Goal: Task Accomplishment & Management: Contribute content

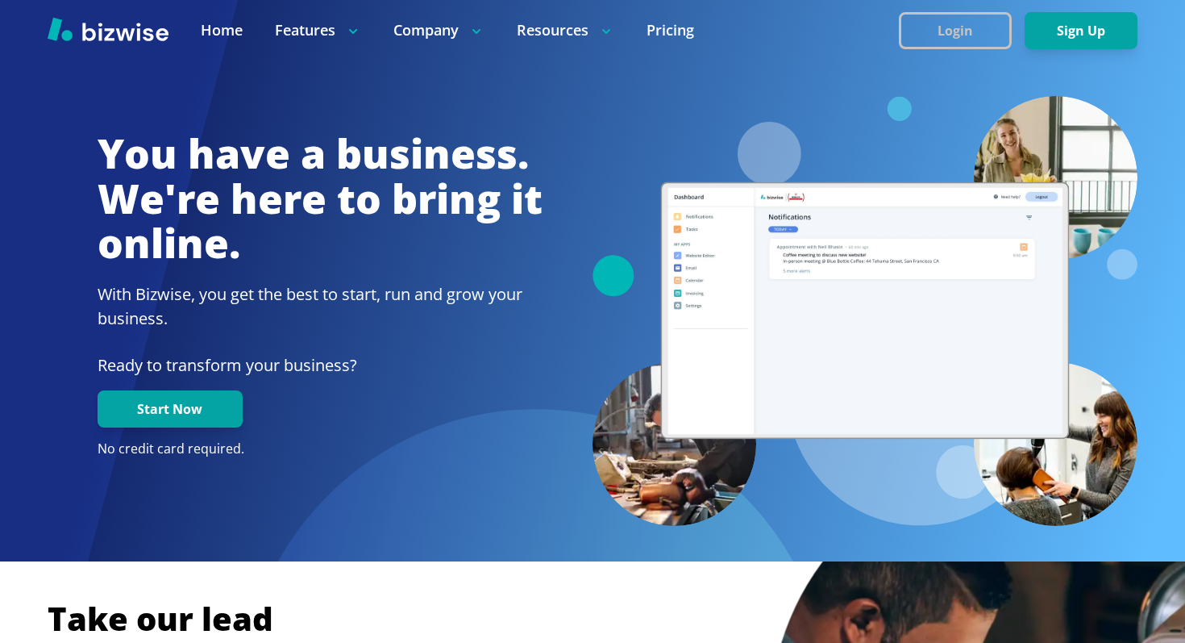
click at [955, 15] on button "Login" at bounding box center [955, 30] width 113 height 37
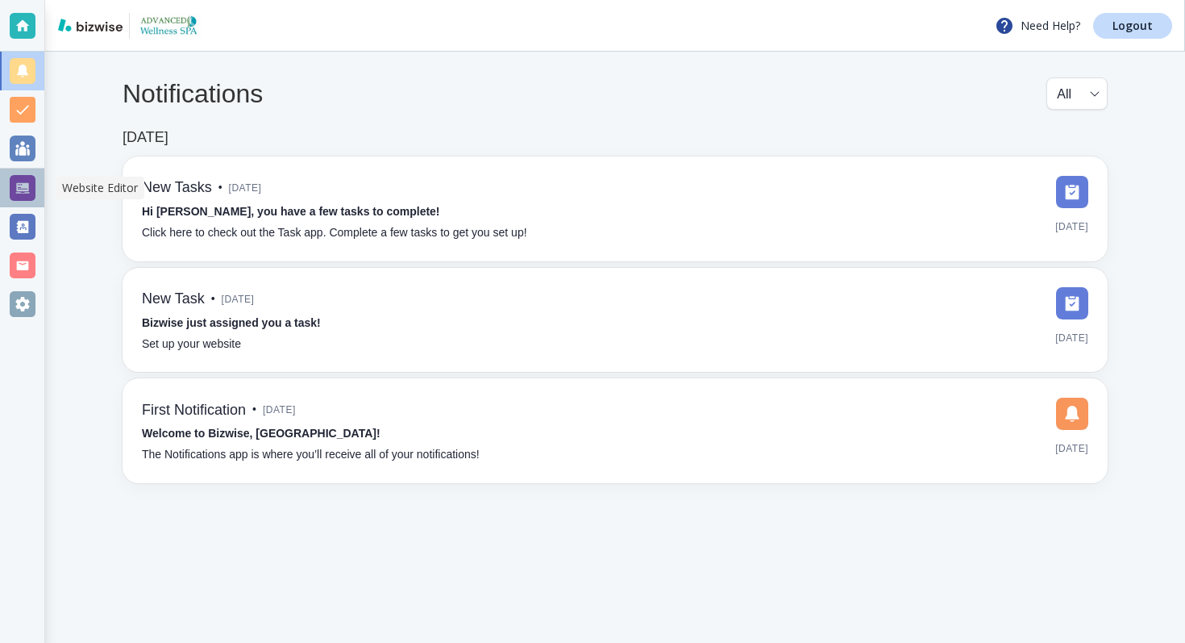
click at [22, 180] on div at bounding box center [23, 188] width 26 height 26
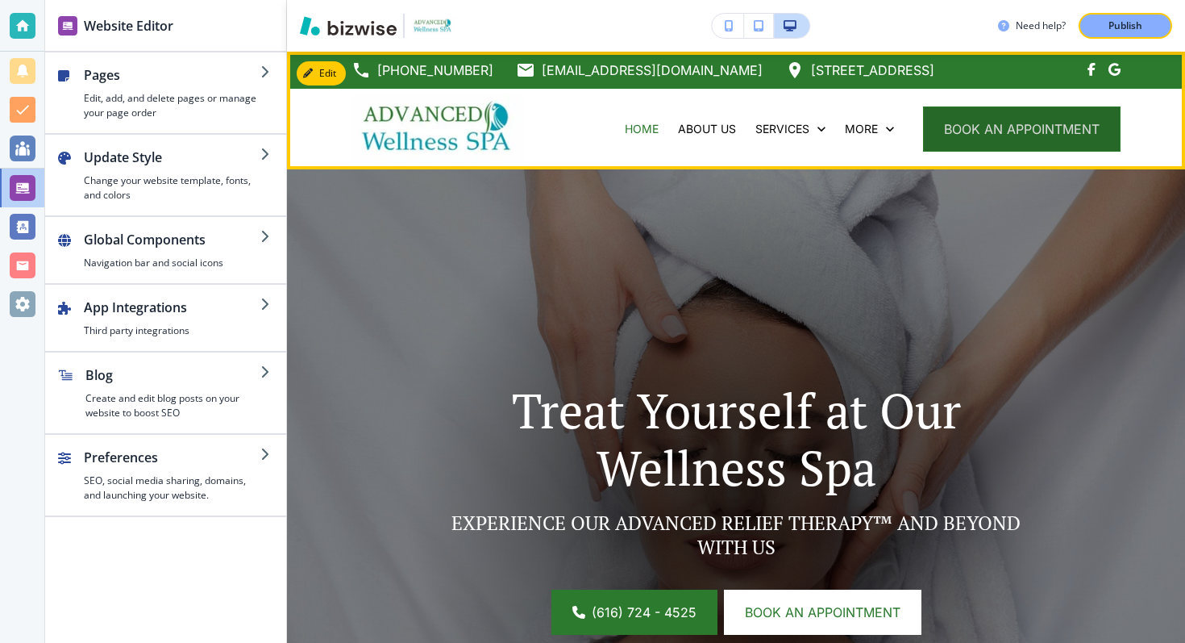
click at [985, 121] on button "book an appointment" at bounding box center [1022, 128] width 198 height 45
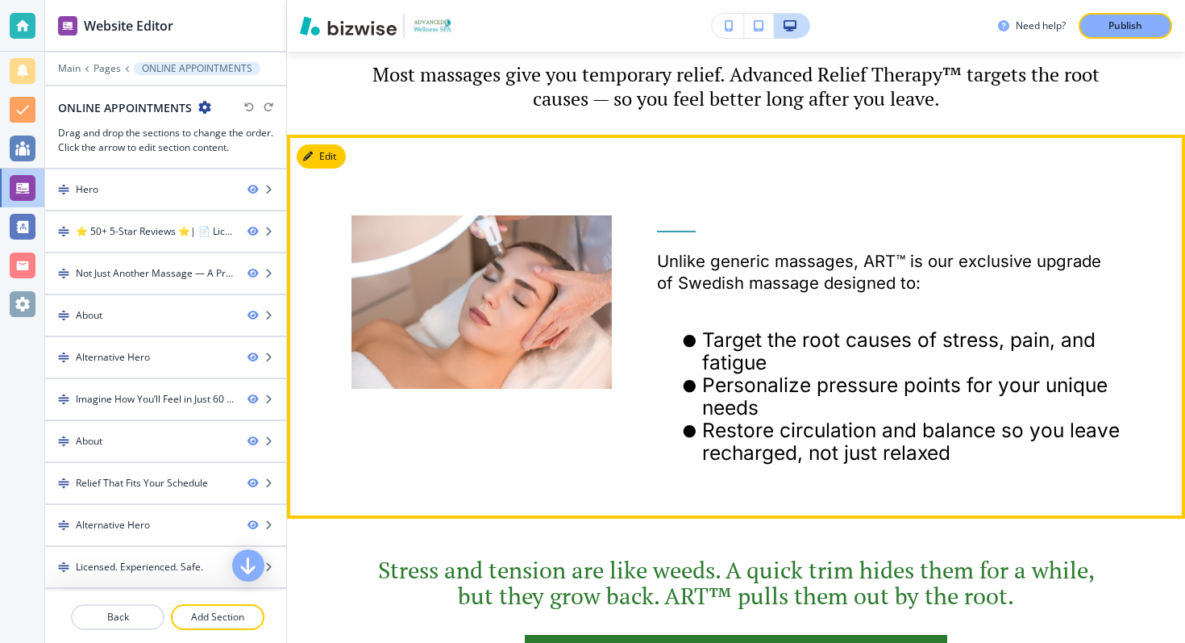
scroll to position [1146, 0]
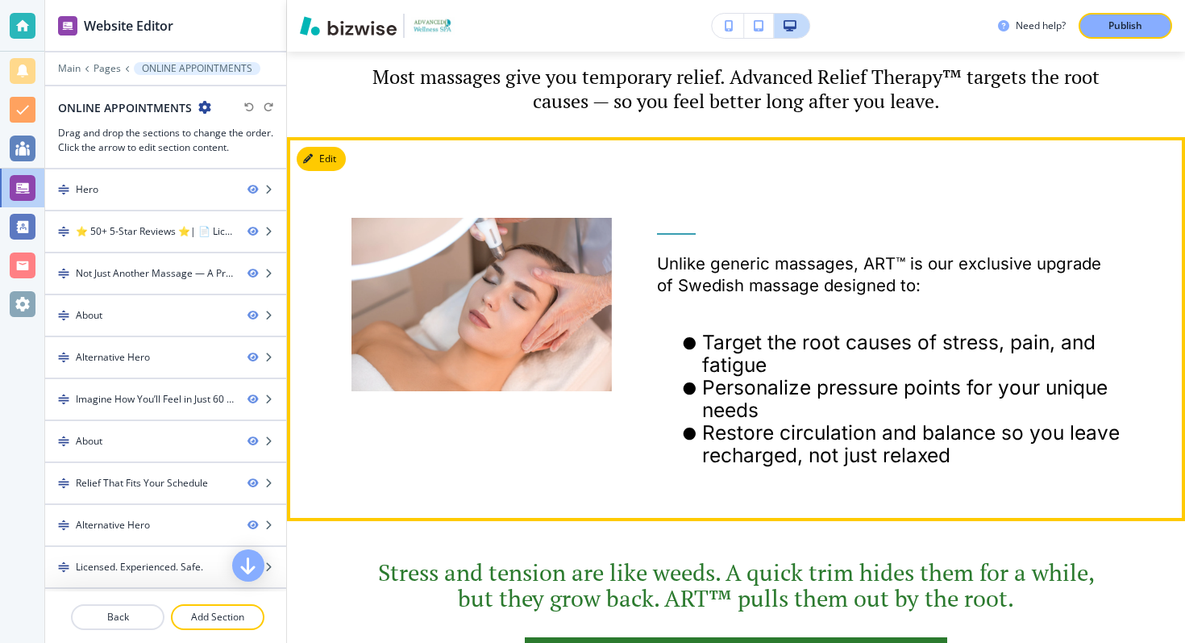
click at [347, 163] on div at bounding box center [459, 308] width 306 height 343
click at [324, 160] on button "Edit This Section" at bounding box center [351, 159] width 109 height 24
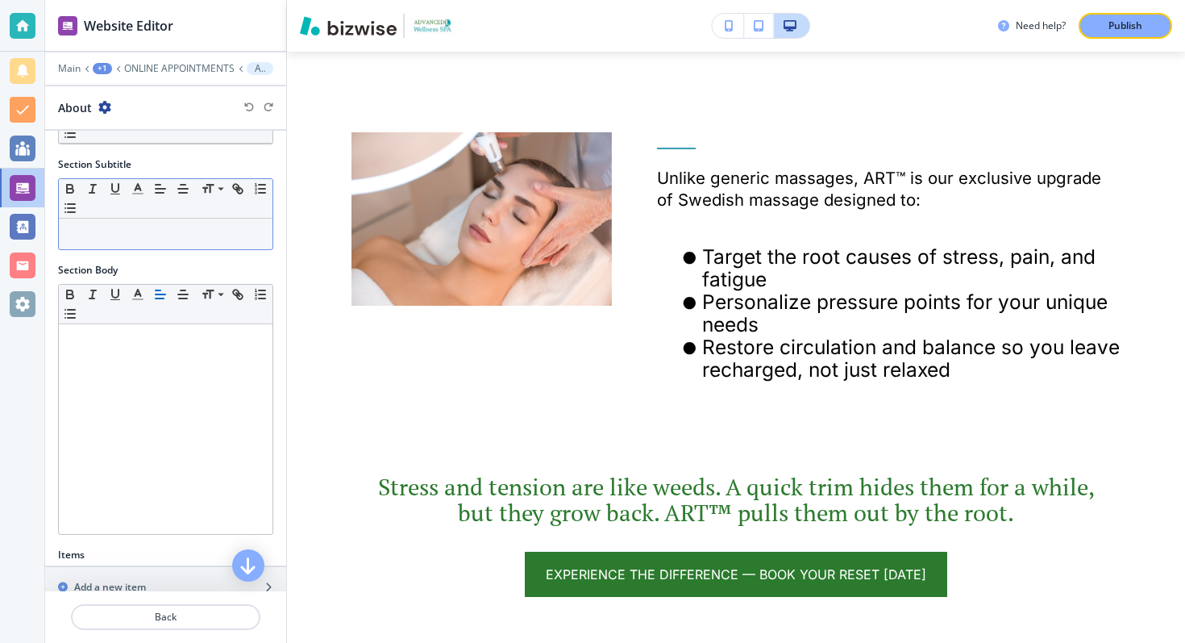
scroll to position [274, 0]
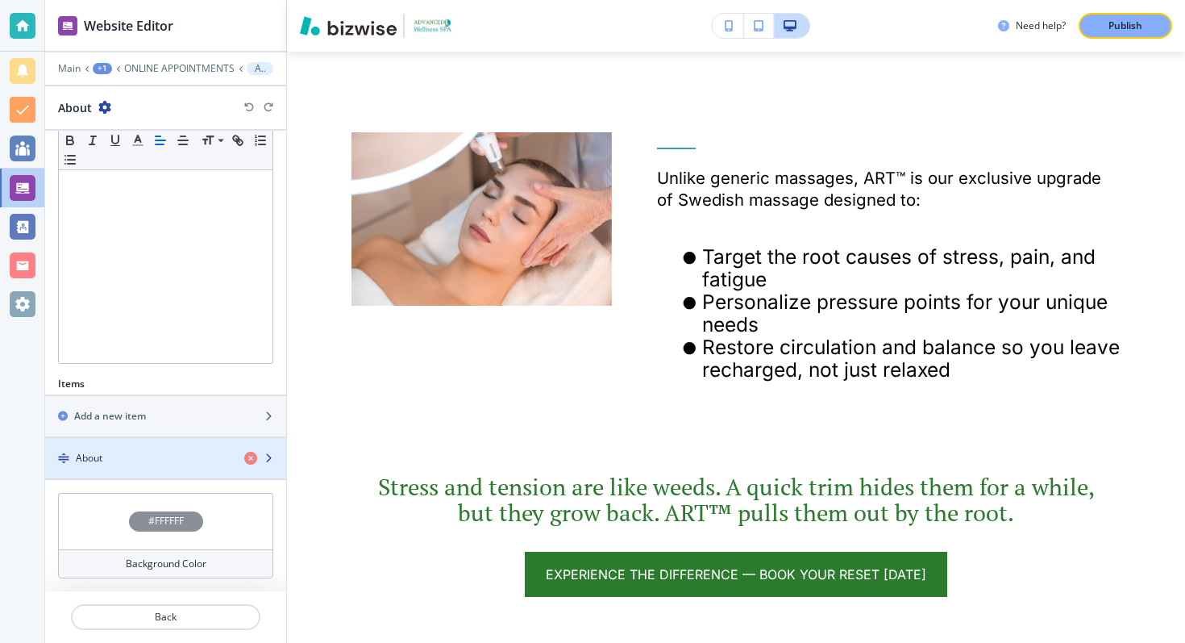
click at [189, 464] on div "About" at bounding box center [138, 458] width 186 height 15
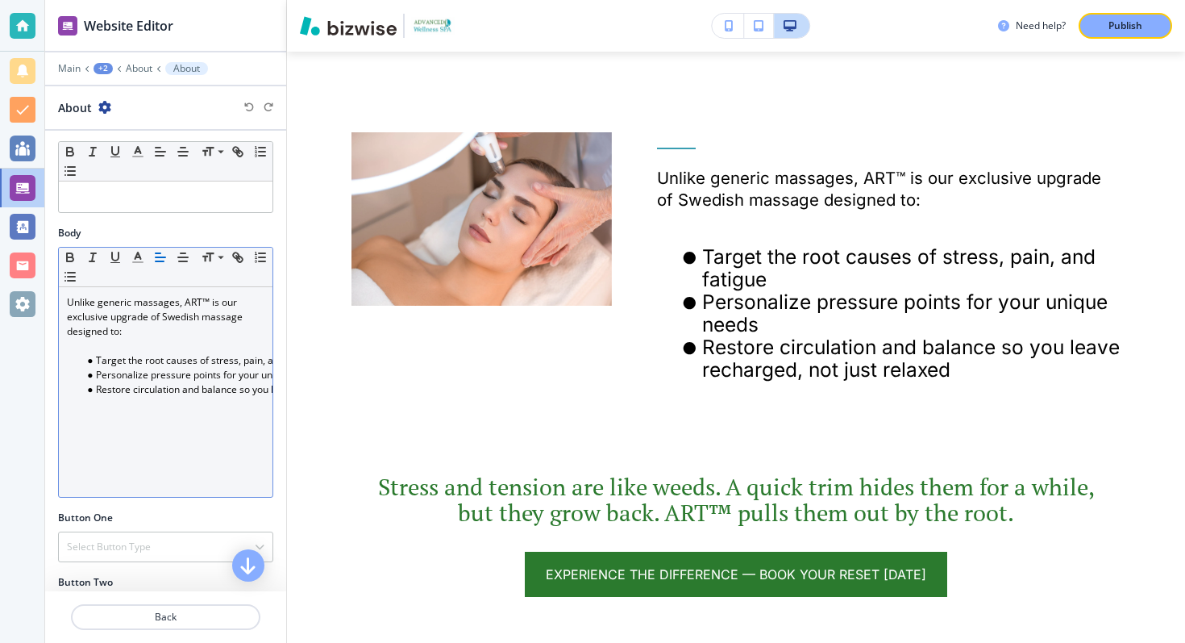
scroll to position [173, 0]
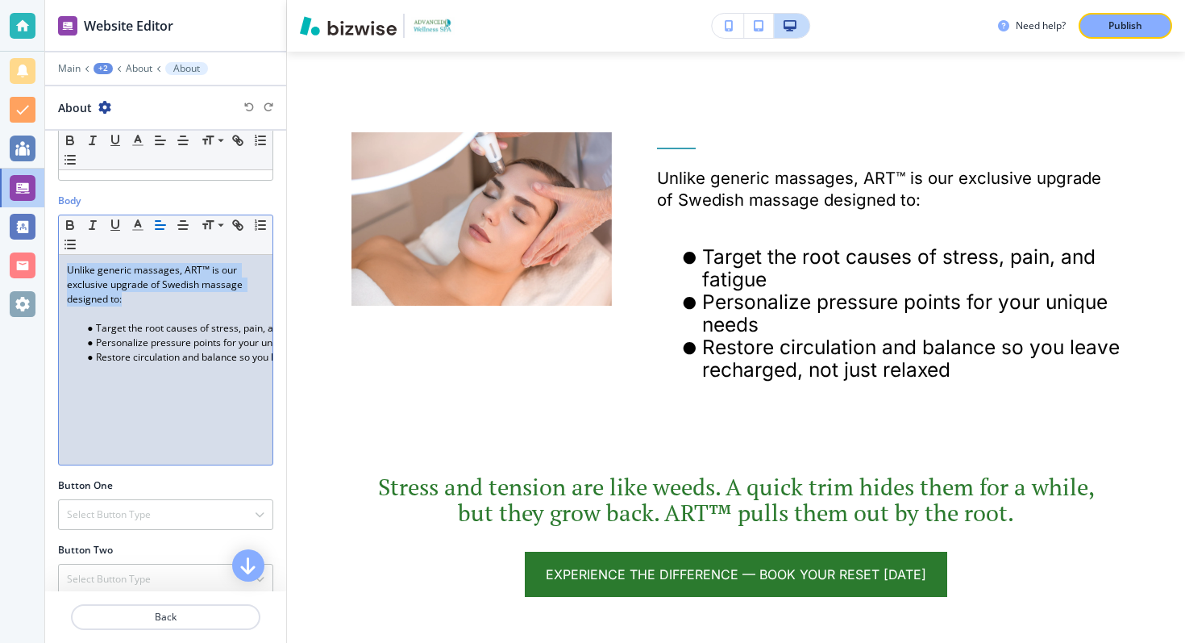
drag, startPoint x: 124, startPoint y: 299, endPoint x: 58, endPoint y: 264, distance: 74.7
click at [58, 264] on div "Small Normal Large Huge Unlike generic massages, ART™ is our exclusive upgrade …" at bounding box center [165, 339] width 215 height 251
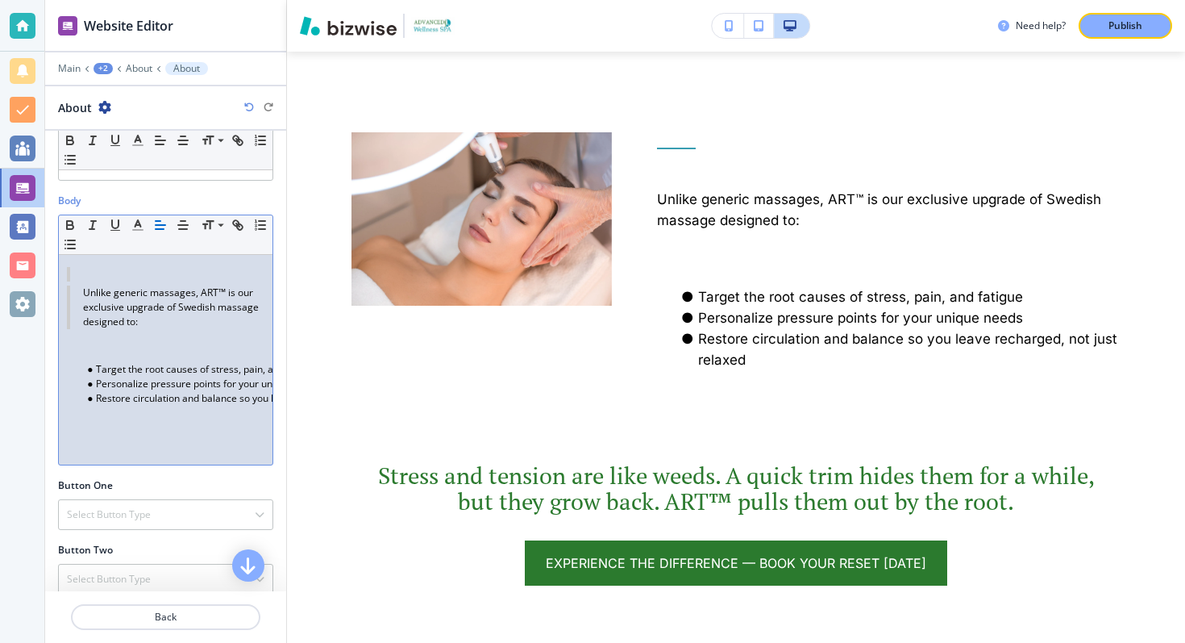
scroll to position [0, 0]
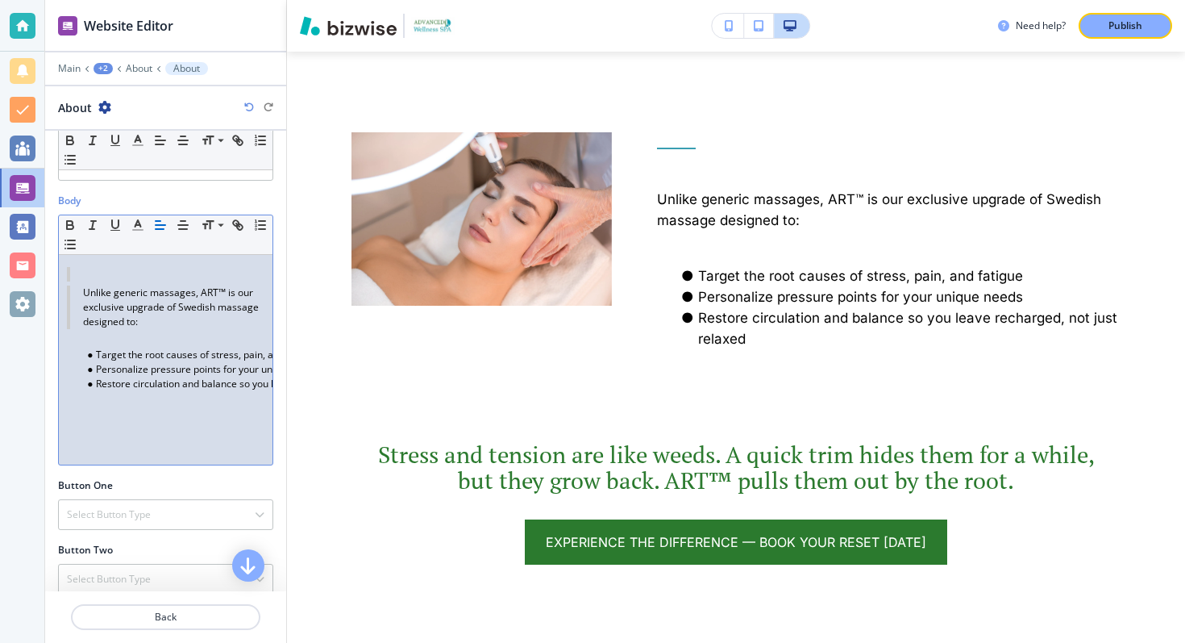
click at [73, 287] on blockquote "Unlike generic massages, ART™ is our exclusive upgrade of Swedish massage desig…" at bounding box center [166, 307] width 198 height 44
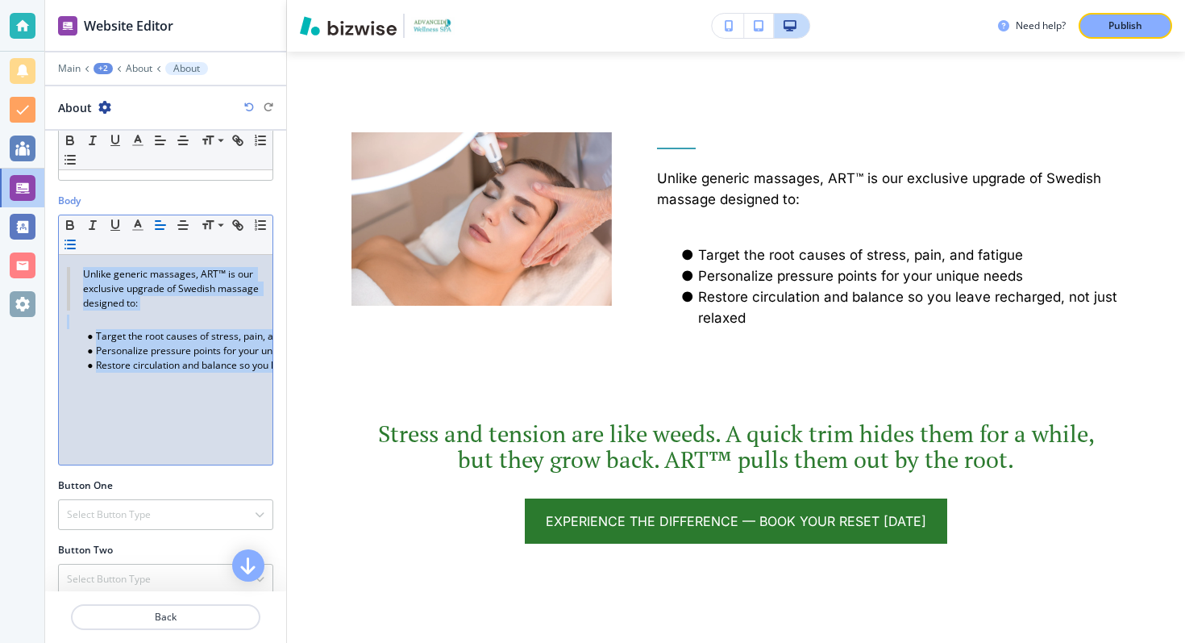
drag, startPoint x: 158, startPoint y: 391, endPoint x: 60, endPoint y: 239, distance: 181.4
click at [60, 238] on div "Small Normal Large Huge Unlike generic massages, ART™ is our exclusive upgrade …" at bounding box center [165, 339] width 215 height 251
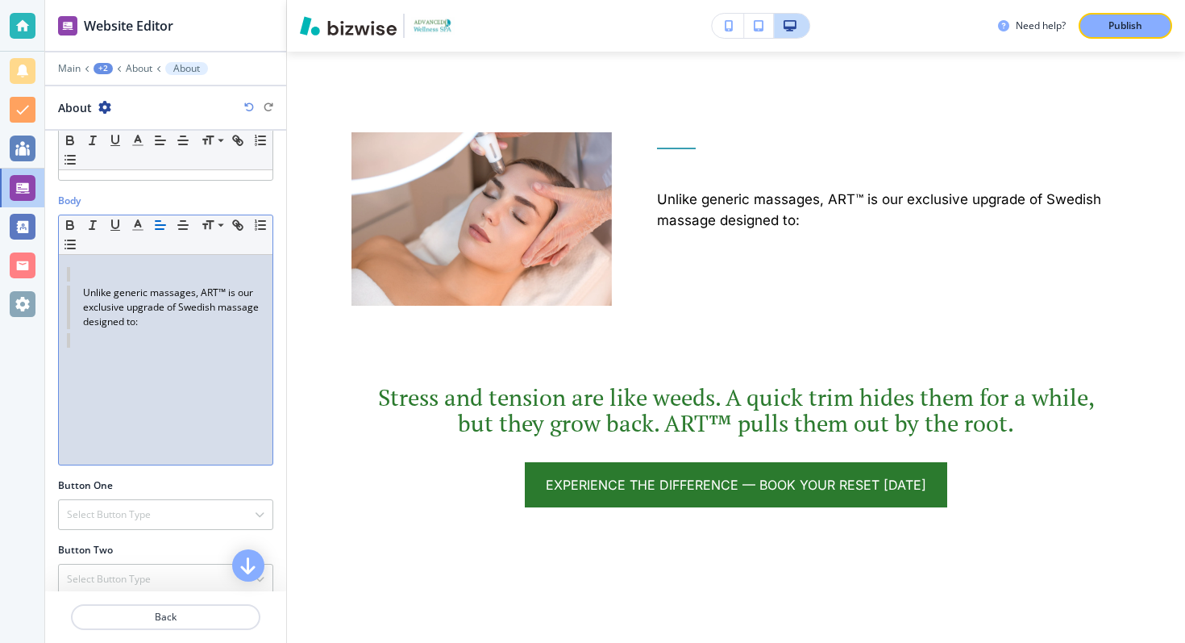
click at [164, 333] on blockquote at bounding box center [166, 340] width 198 height 15
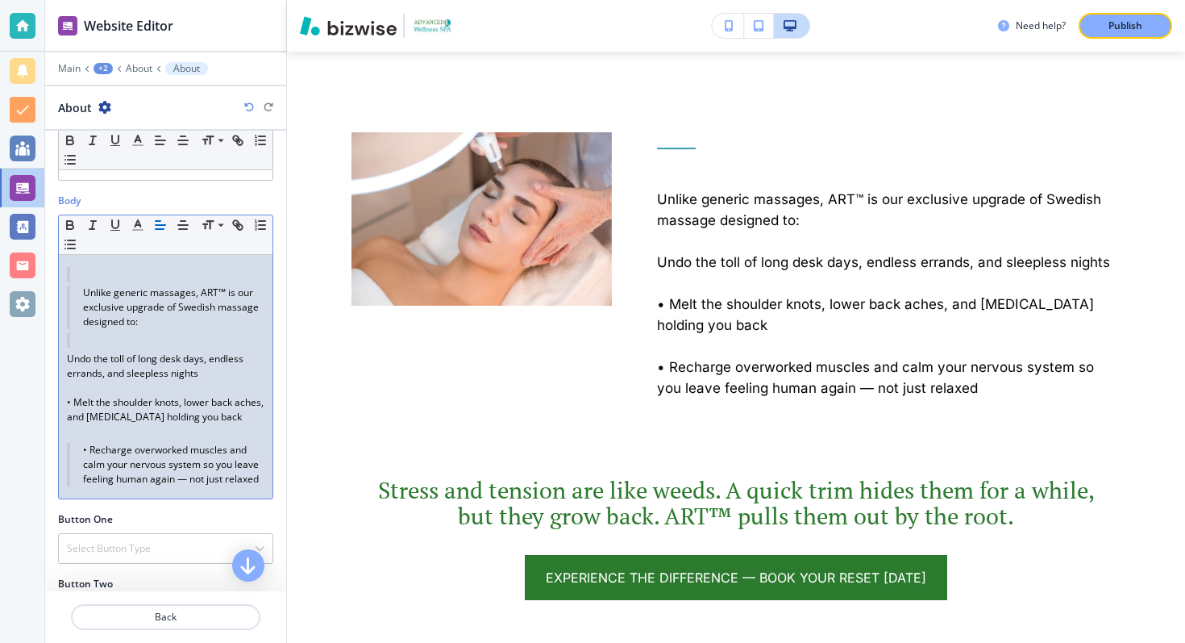
click at [67, 360] on p "Undo the toll of long desk days, endless errands, and sleepless nights" at bounding box center [166, 366] width 198 height 29
click at [65, 251] on icon "button" at bounding box center [70, 244] width 15 height 15
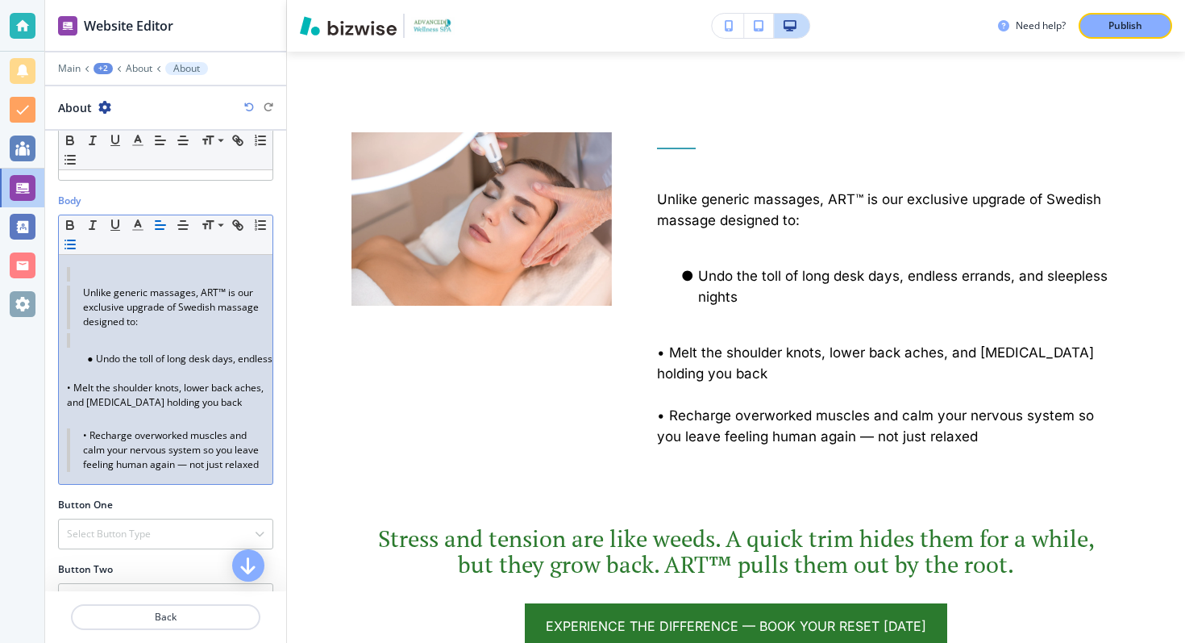
click at [71, 389] on p "• Melt the shoulder knots, lower back aches, and tension headaches holding you …" at bounding box center [166, 395] width 198 height 29
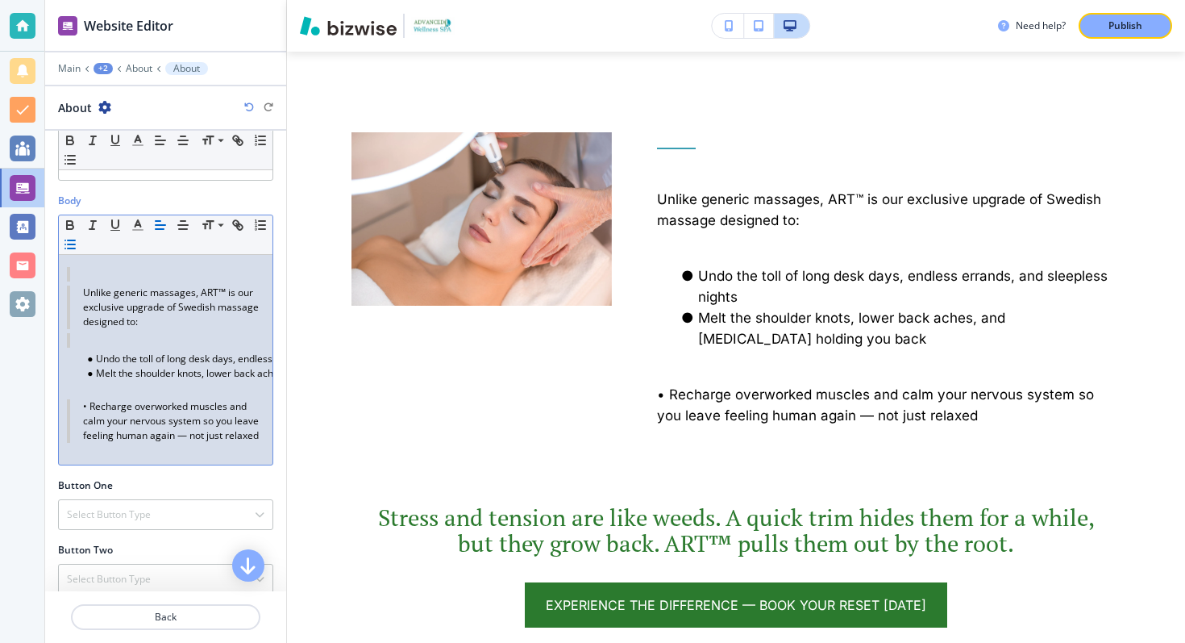
click at [87, 410] on blockquote "• Recharge overworked muscles and calm your nervous system so you leave feeling…" at bounding box center [166, 421] width 198 height 44
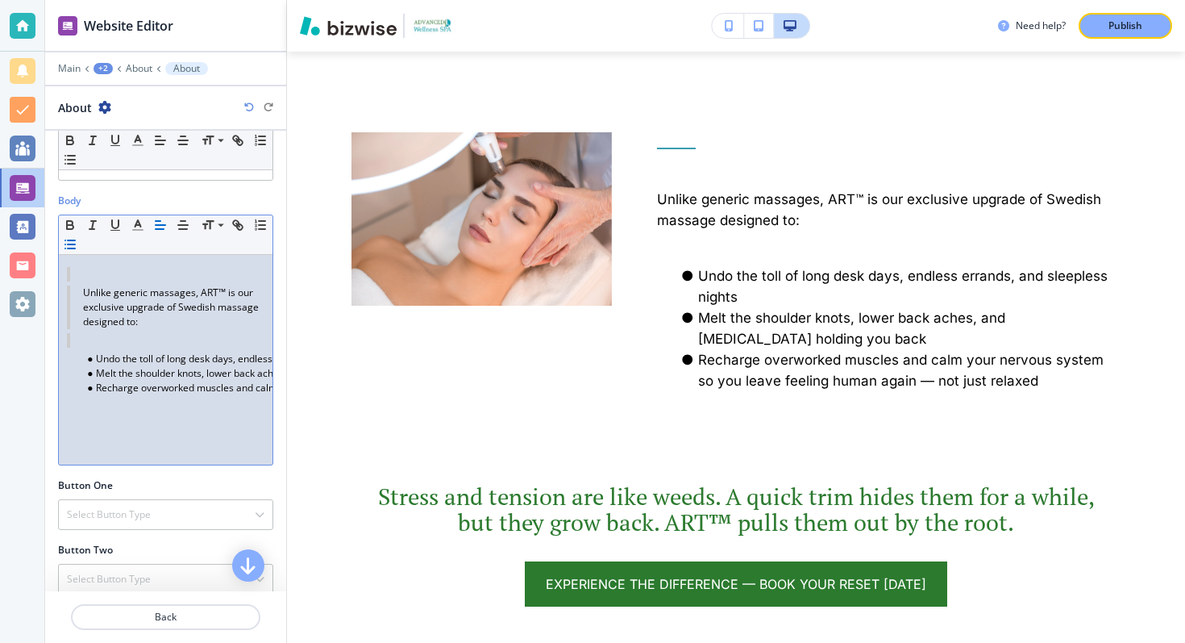
click at [96, 358] on li "Undo the toll of long desk days, endless errands, and sleepless nights" at bounding box center [172, 359] width 183 height 15
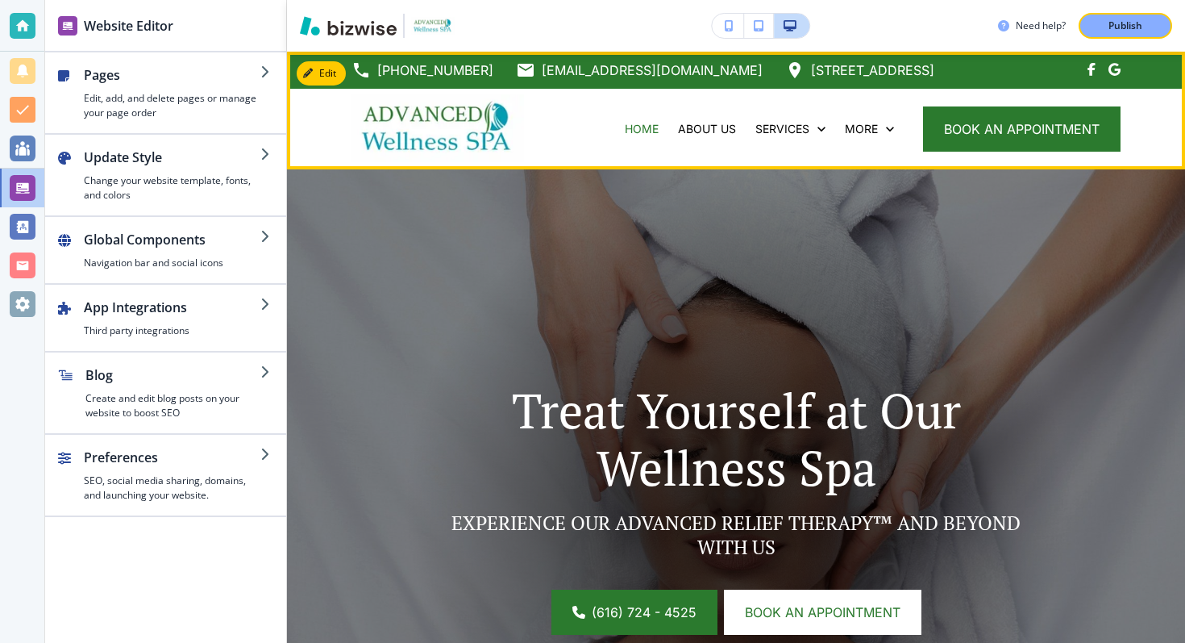
click at [967, 152] on div "HOME ABOUT US SERVICES ONLINE APPOINTMENTS RECRUITMENT REAL TESTIMONIALS SPECIA…" at bounding box center [848, 129] width 545 height 81
click at [967, 135] on button "book an appointment" at bounding box center [1022, 128] width 198 height 45
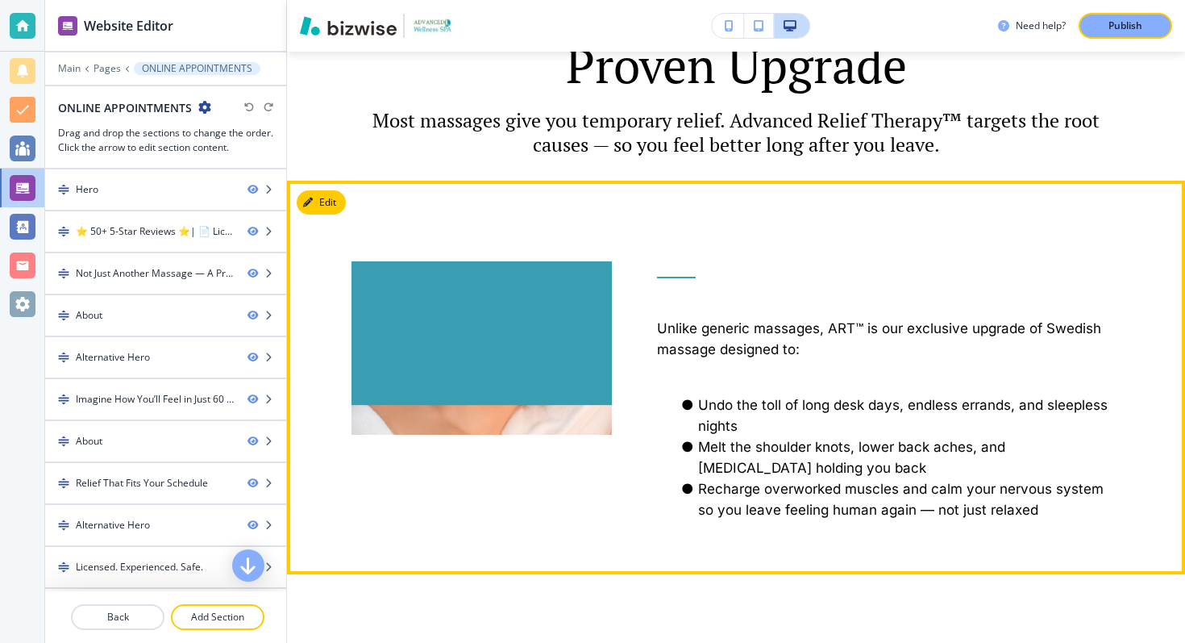
scroll to position [1108, 0]
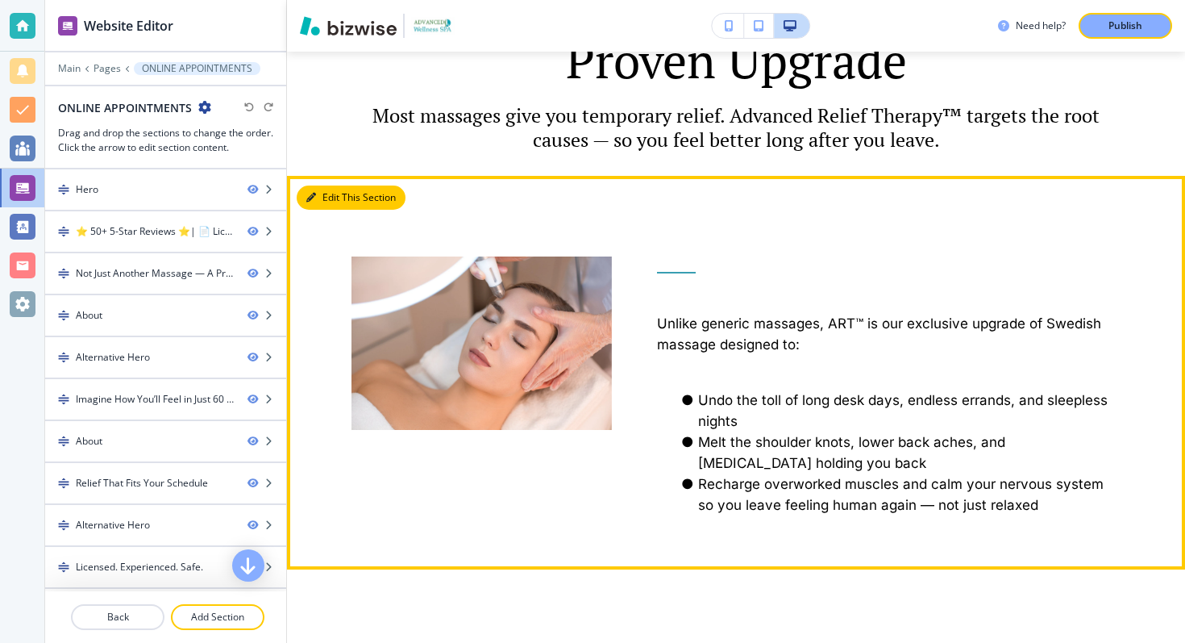
click at [332, 198] on button "Edit This Section" at bounding box center [351, 197] width 109 height 24
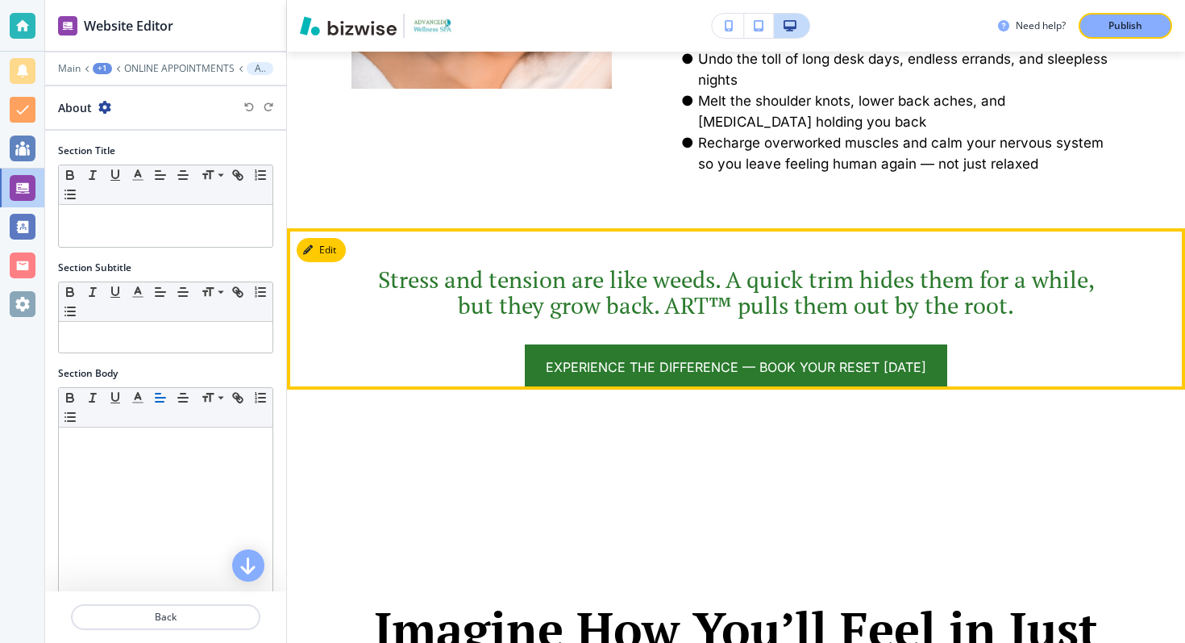
scroll to position [1446, 0]
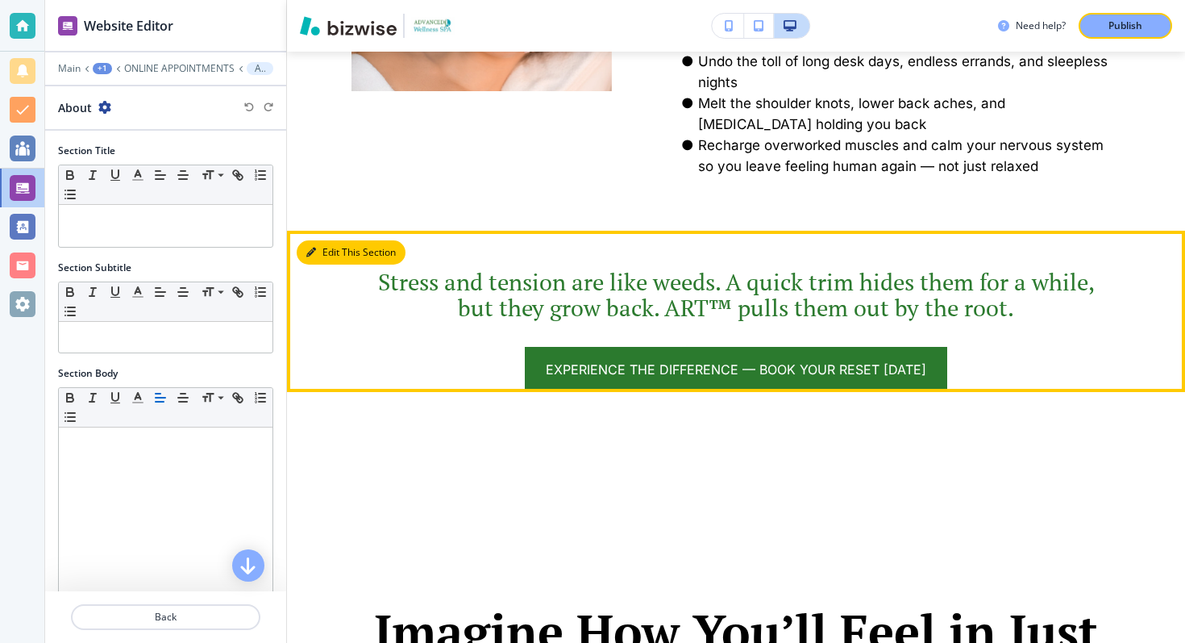
click at [326, 254] on button "Edit This Section" at bounding box center [351, 252] width 109 height 24
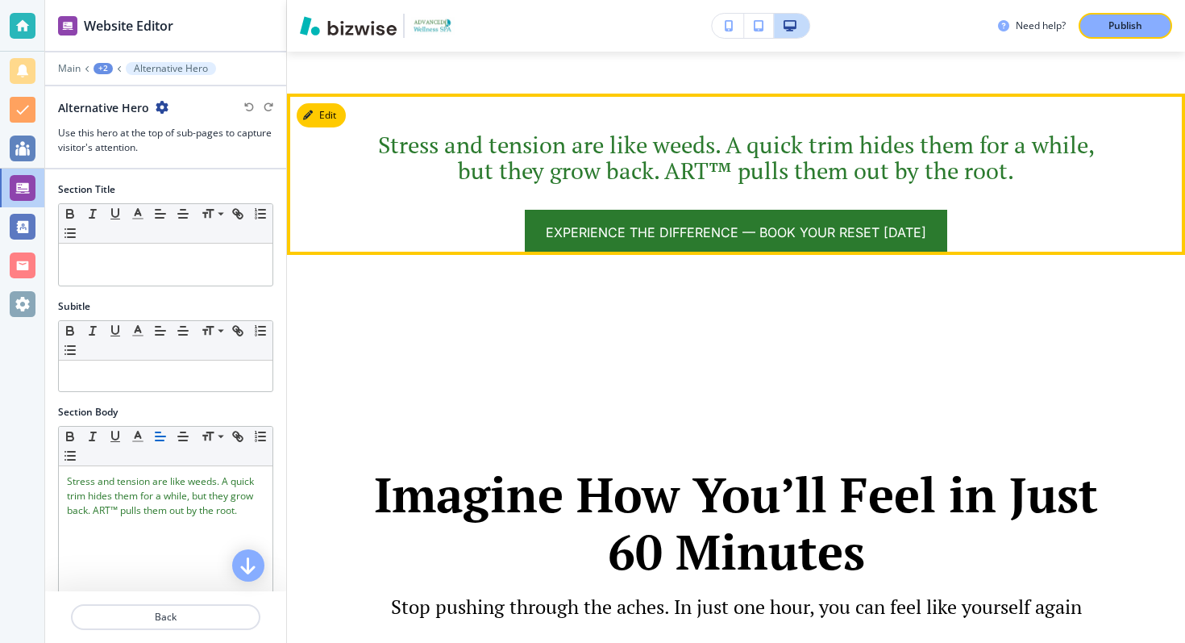
scroll to position [1625, 0]
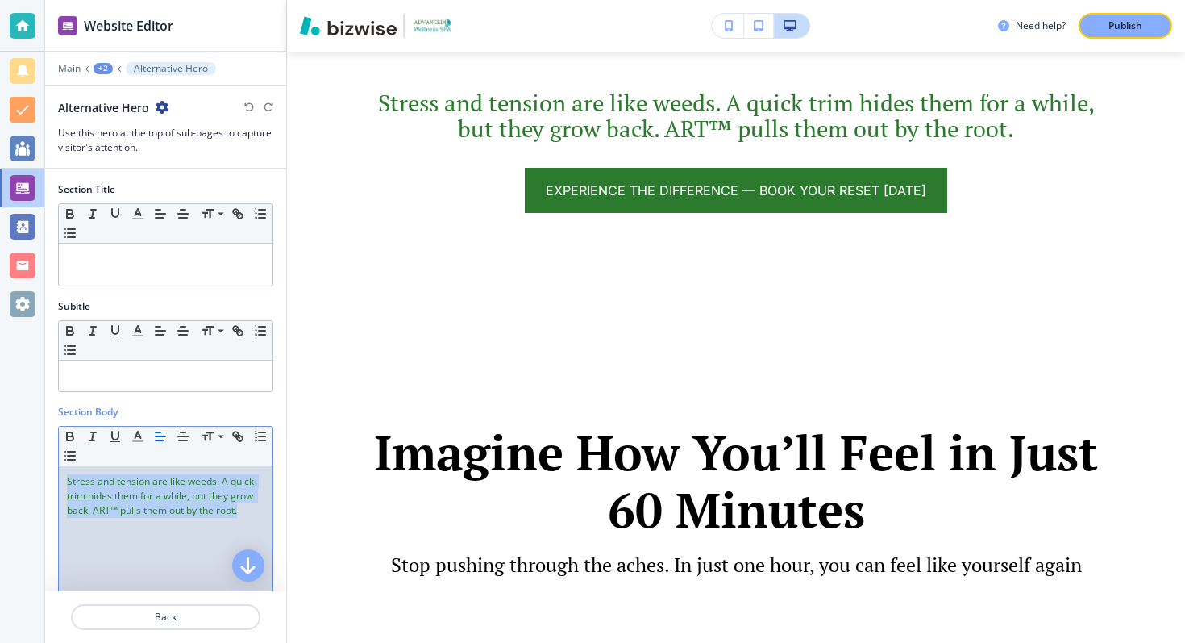
drag, startPoint x: 243, startPoint y: 513, endPoint x: 44, endPoint y: 456, distance: 207.0
click at [44, 456] on div "Website Editor Main +2 Alternative Hero Alternative Hero Use this hero at the t…" at bounding box center [592, 321] width 1185 height 643
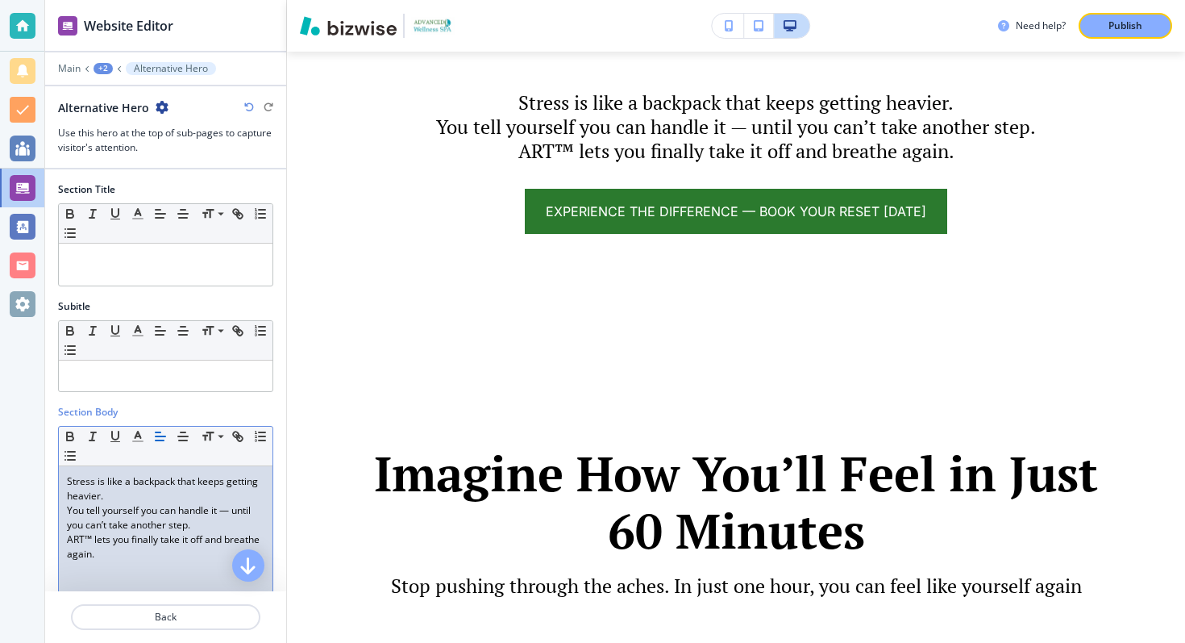
click at [67, 514] on p "You tell yourself you can handle it — until you can’t take another step." at bounding box center [166, 517] width 198 height 29
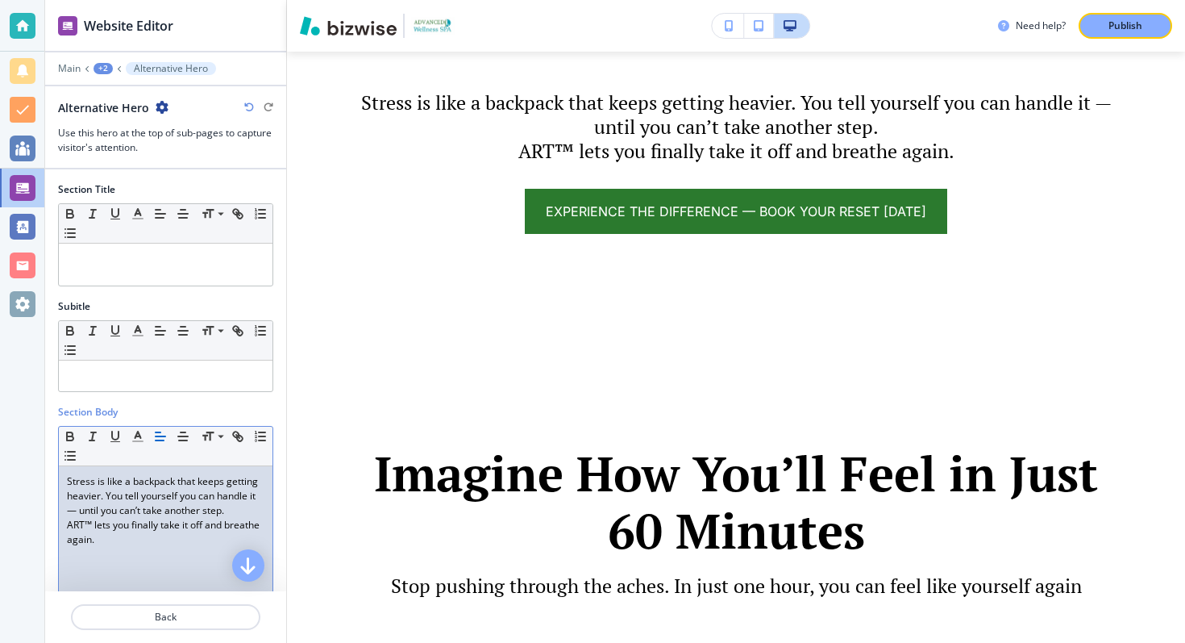
click at [77, 510] on p "Stress is like a backpack that keeps getting heavier. You tell yourself you can…" at bounding box center [166, 496] width 198 height 44
click at [124, 543] on p "ART™ lets you finally take it off and breathe again." at bounding box center [166, 532] width 198 height 29
click at [67, 543] on p "ART™ lets you finally take it off and breathe again." at bounding box center [166, 532] width 198 height 29
click at [69, 523] on p "ART™ lets you finally take it off and breathe again." at bounding box center [166, 532] width 198 height 29
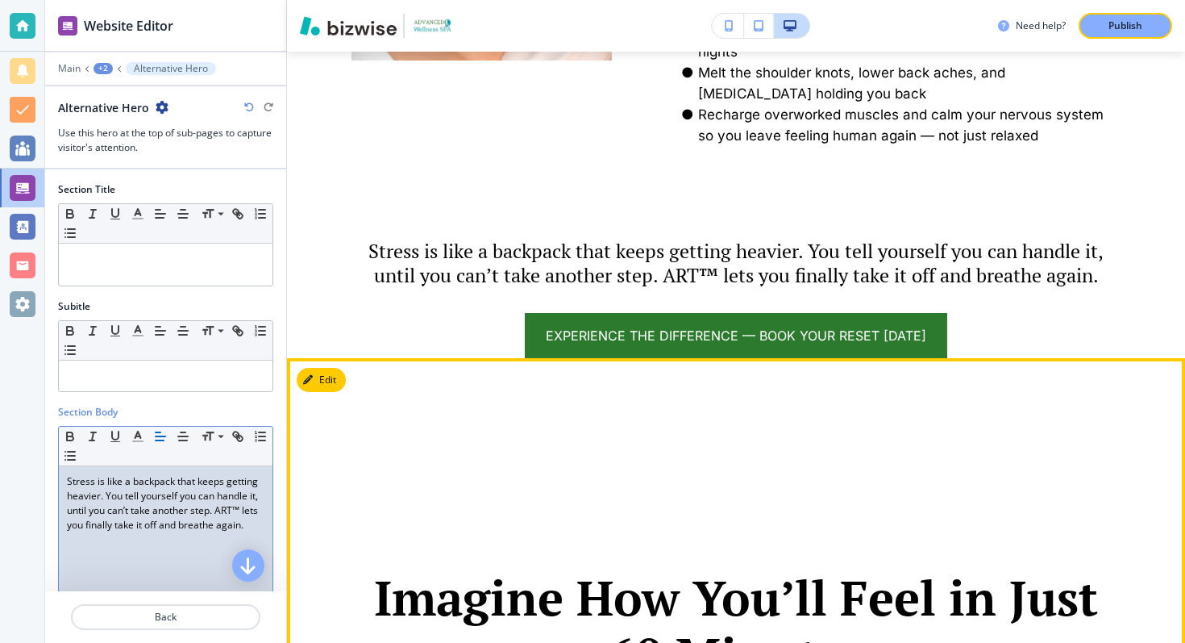
scroll to position [1397, 0]
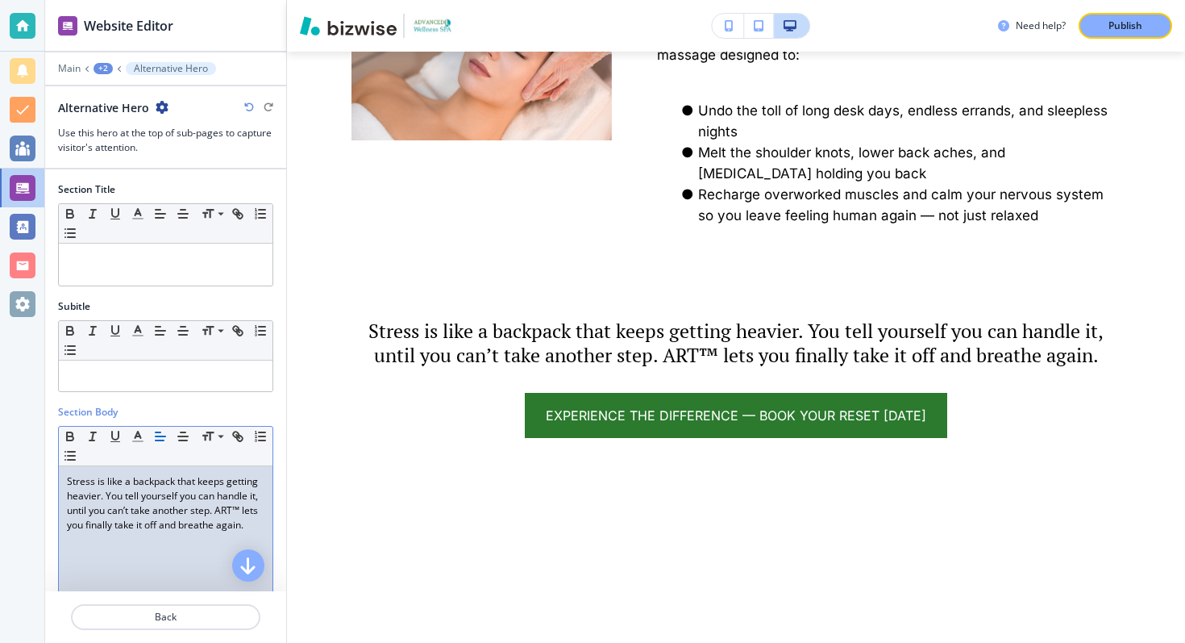
click at [176, 487] on p "Stress is like a backpack that keeps getting heavier. You tell yourself you can…" at bounding box center [166, 503] width 198 height 58
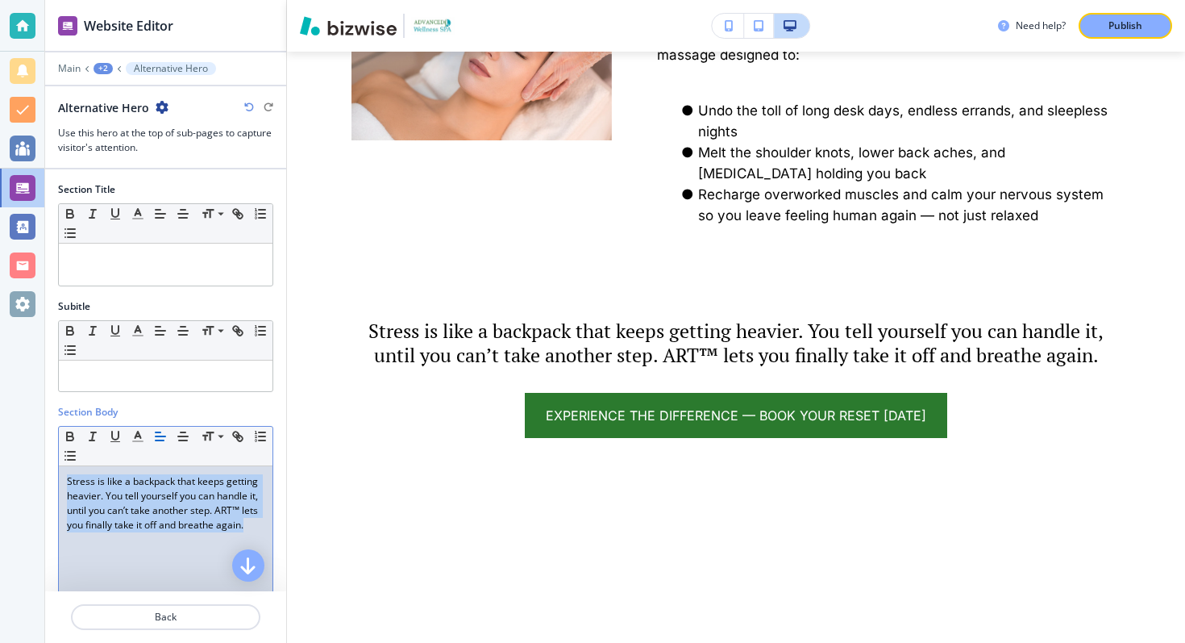
click at [176, 487] on p "Stress is like a backpack that keeps getting heavier. You tell yourself you can…" at bounding box center [166, 503] width 198 height 58
click at [138, 438] on icon "button" at bounding box center [138, 436] width 15 height 15
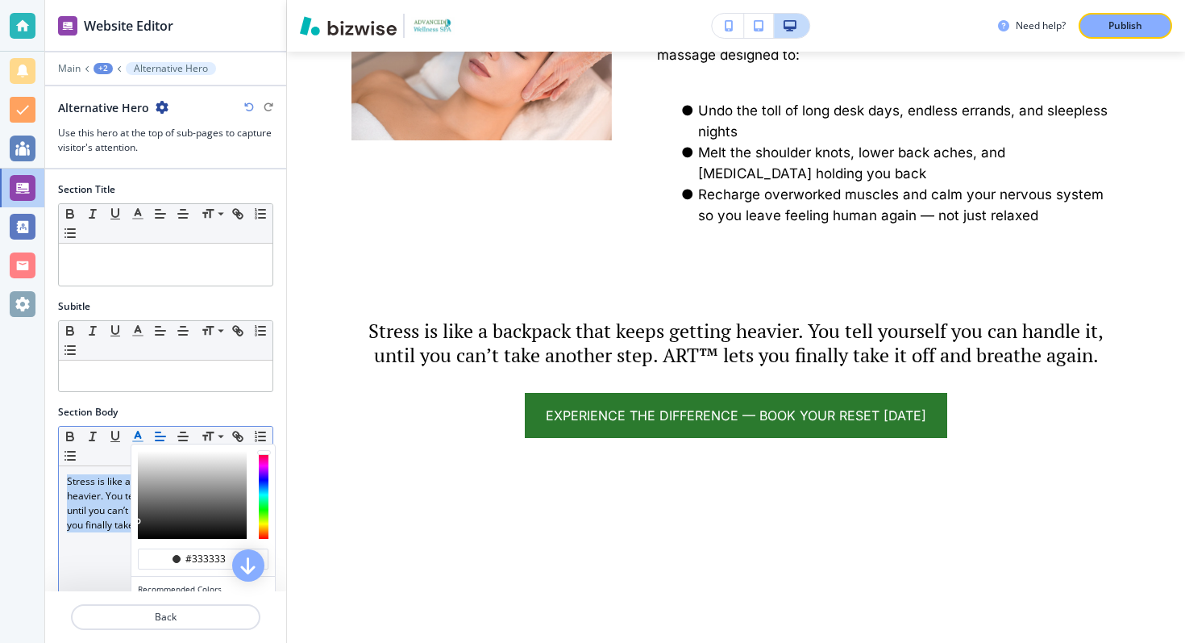
scroll to position [114, 0]
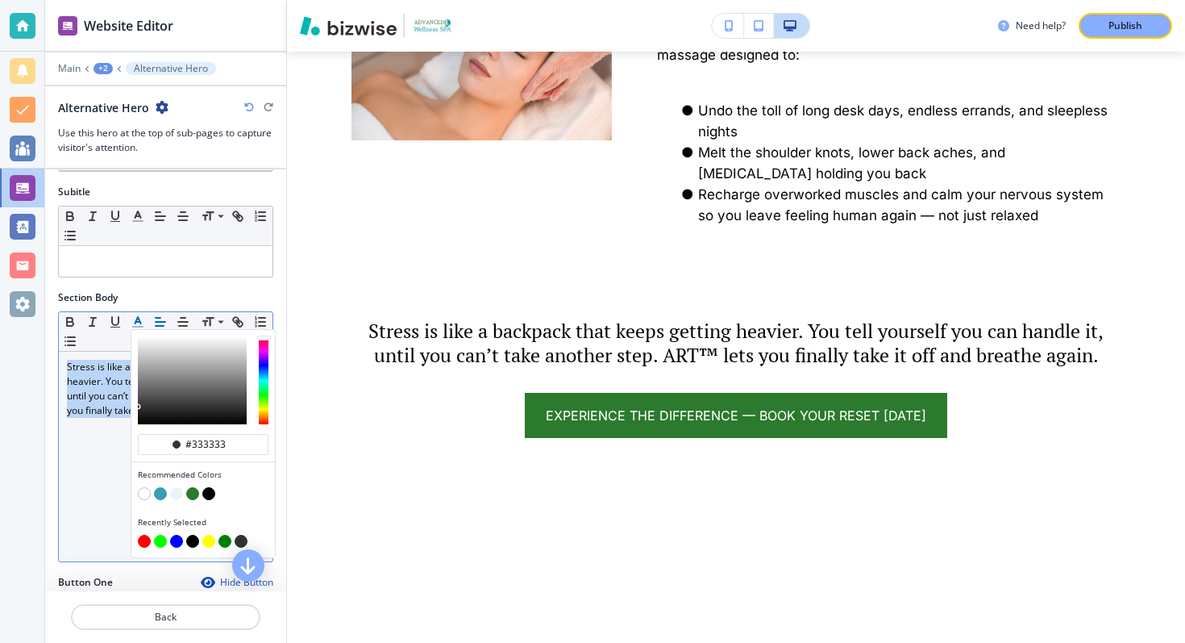
click at [194, 493] on button "button" at bounding box center [192, 493] width 13 height 13
type input "#2b7a2e"
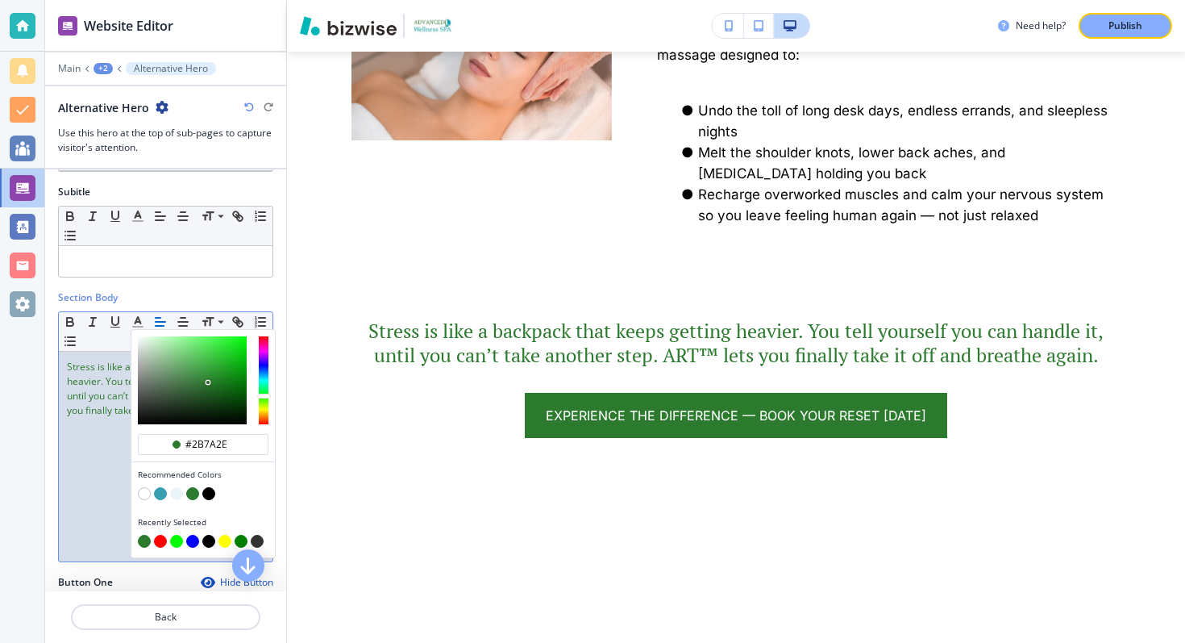
click at [85, 469] on div "Stress is like a backpack that keeps getting heavier. You tell yourself you can…" at bounding box center [166, 457] width 214 height 210
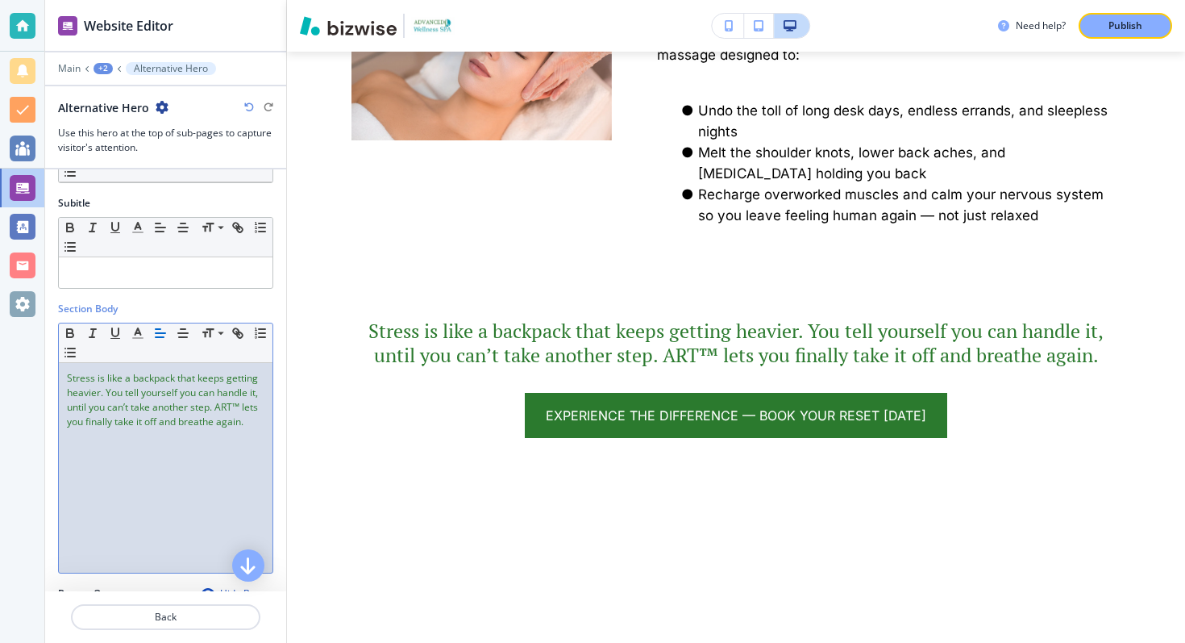
scroll to position [99, 0]
click at [139, 339] on icon "button" at bounding box center [138, 337] width 15 height 15
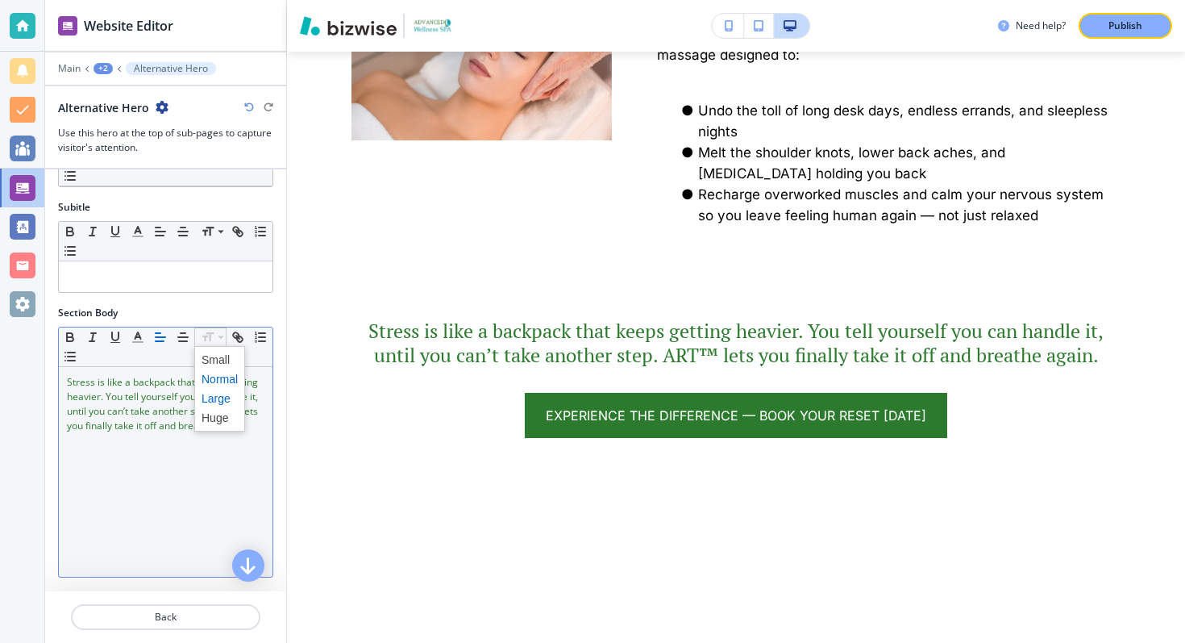
click at [212, 400] on span at bounding box center [220, 398] width 36 height 19
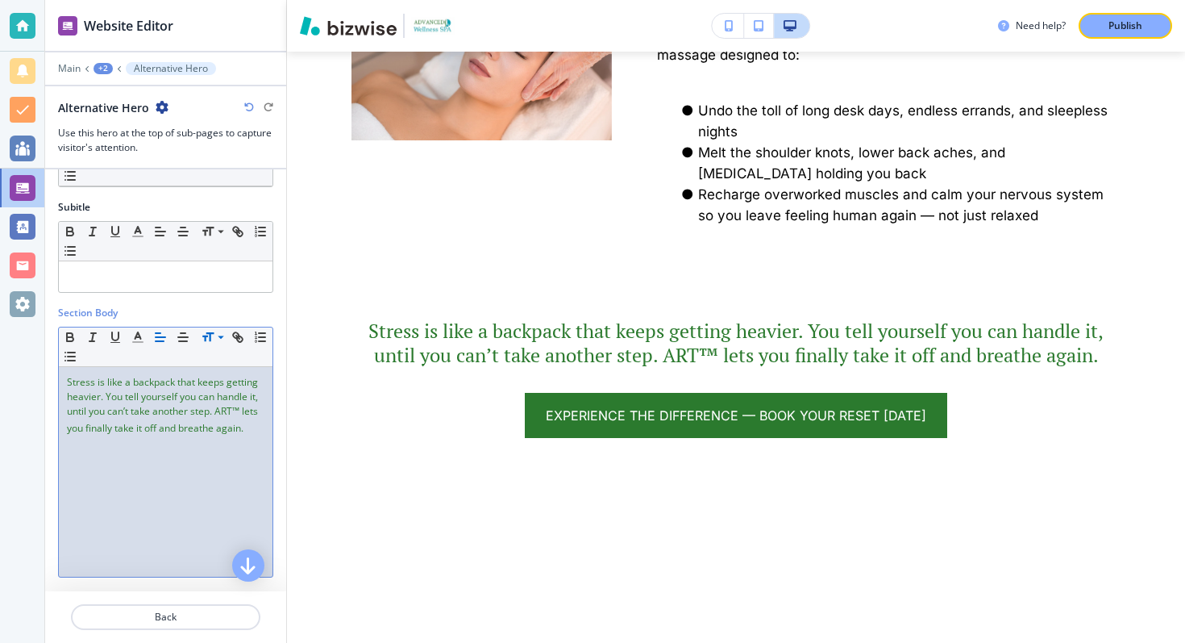
click at [183, 389] on p "Stress is like a backpack that keeps getting heavier. You tell yourself you can…" at bounding box center [166, 405] width 198 height 61
click at [183, 389] on p "Stress is like a backpack that keeps getting heavier. You tell yourself you can…" at bounding box center [166, 404] width 198 height 58
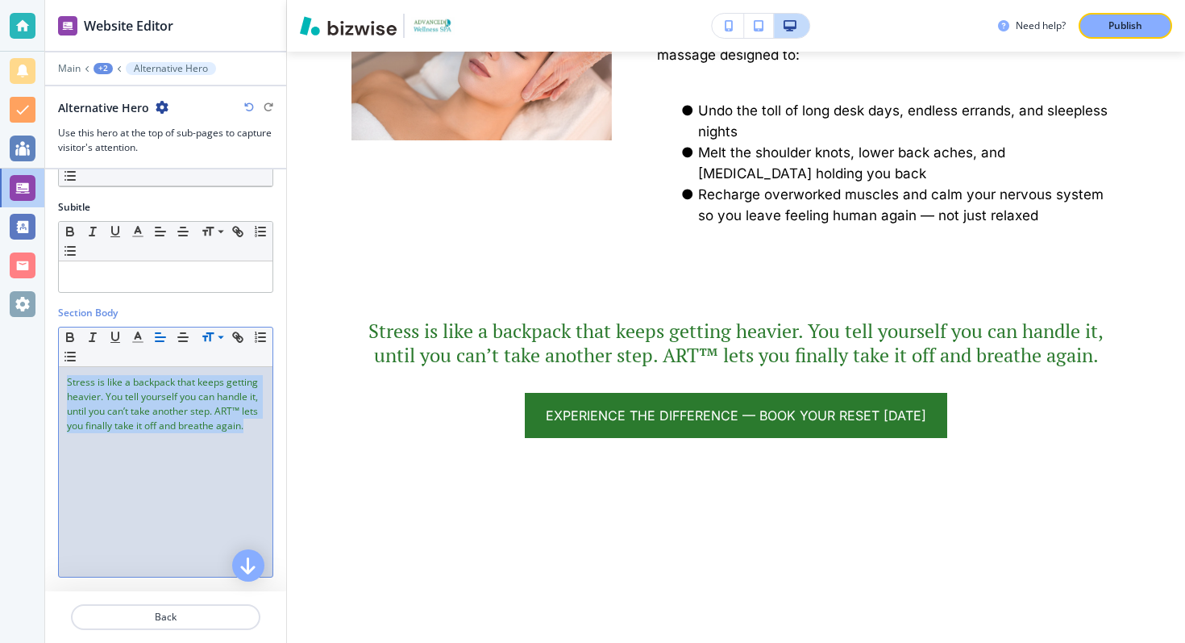
click at [183, 389] on p "Stress is like a backpack that keeps getting heavier. You tell yourself you can…" at bounding box center [166, 404] width 198 height 58
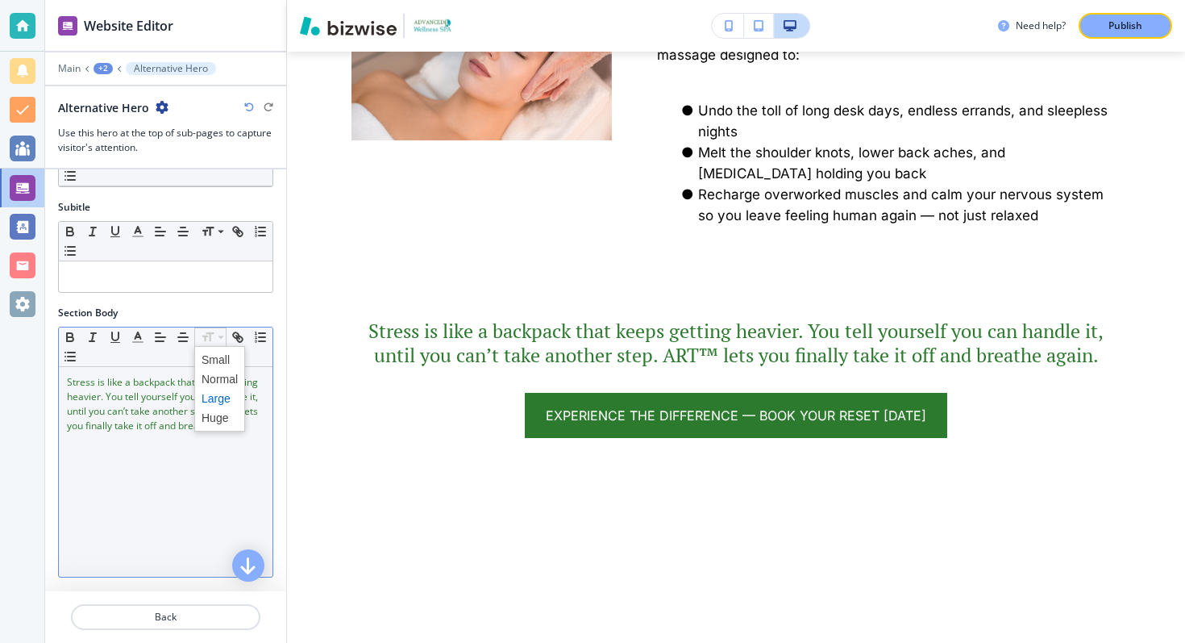
click at [214, 397] on span at bounding box center [220, 398] width 36 height 19
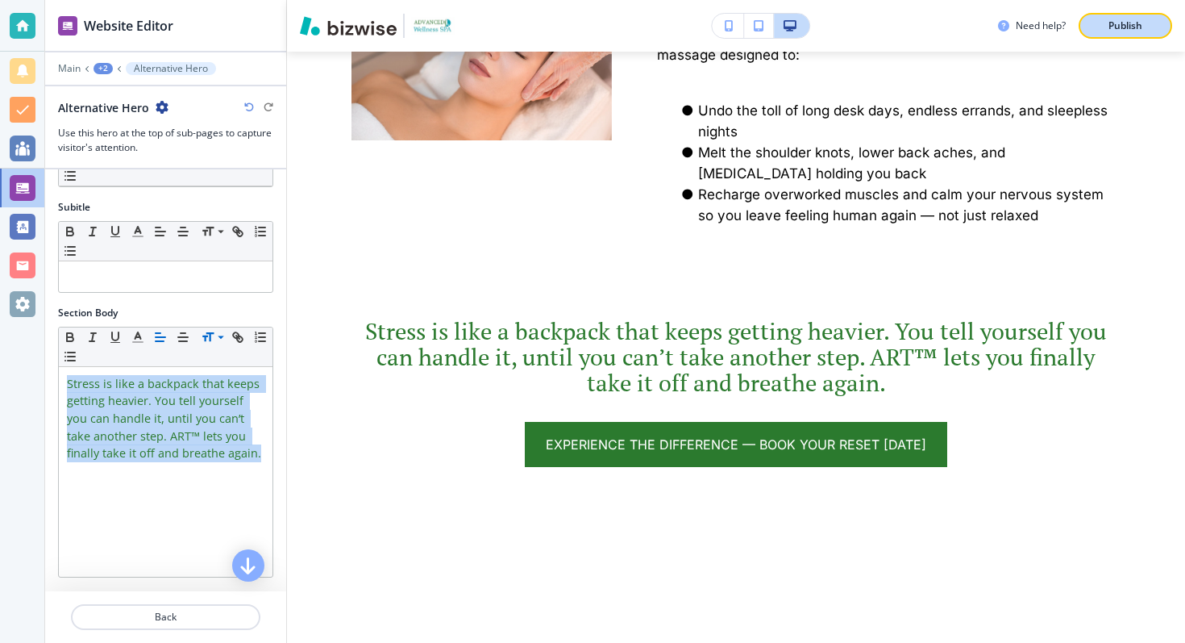
click at [1106, 28] on div "Publish" at bounding box center [1126, 26] width 52 height 15
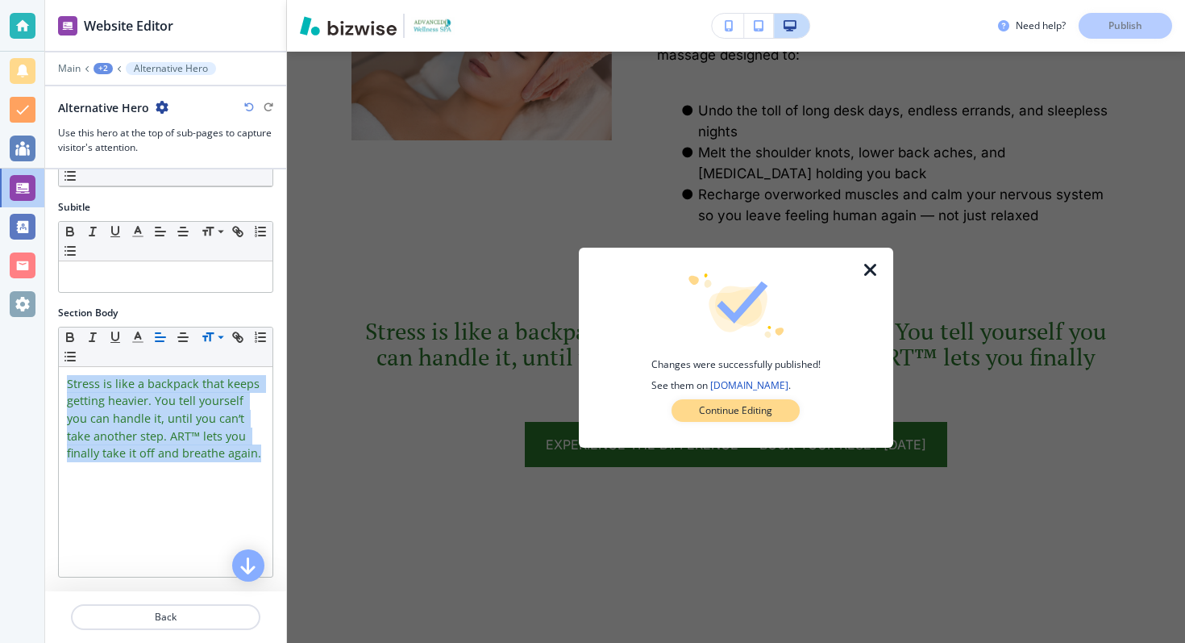
click at [757, 411] on p "Continue Editing" at bounding box center [735, 410] width 73 height 15
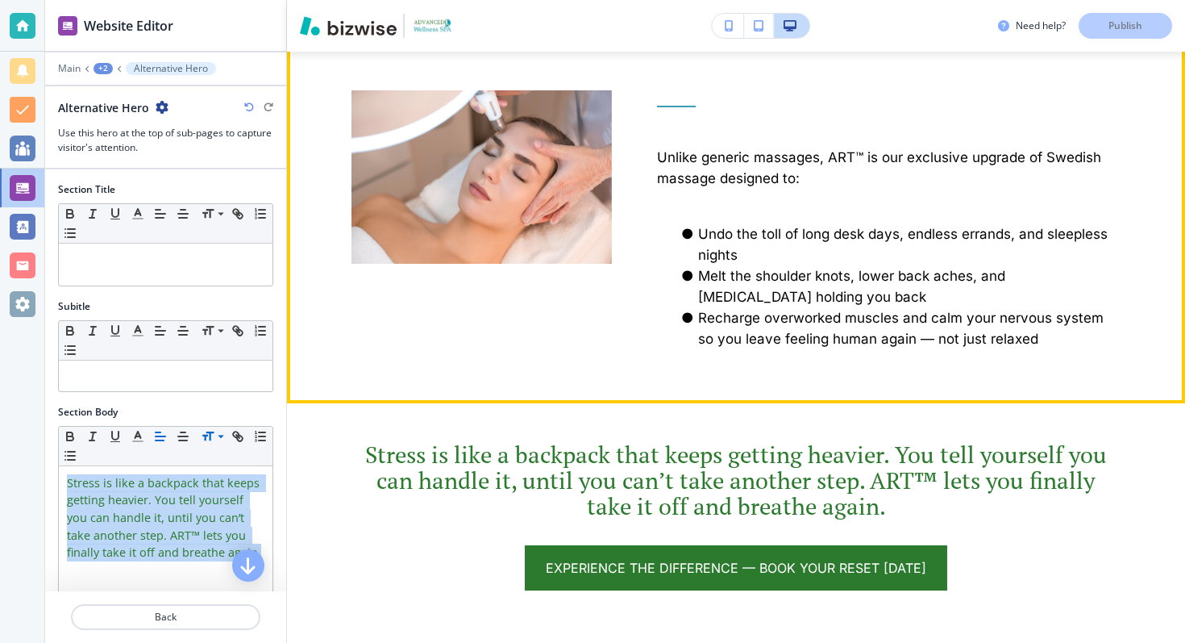
scroll to position [987, 0]
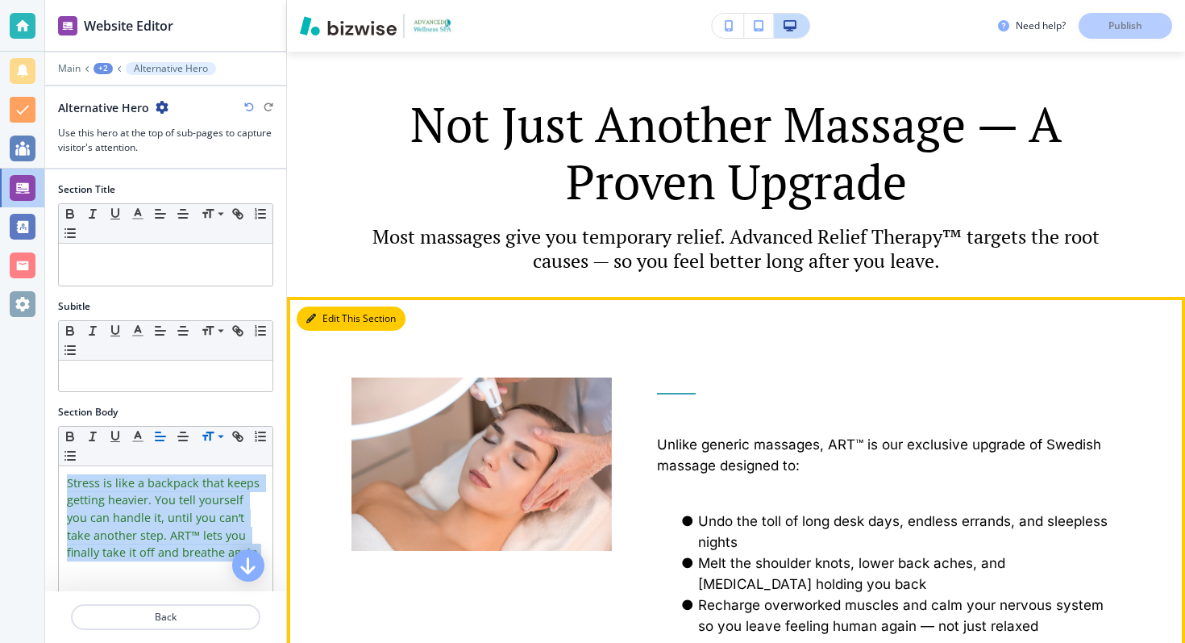
click at [306, 315] on button "Edit This Section" at bounding box center [351, 318] width 109 height 24
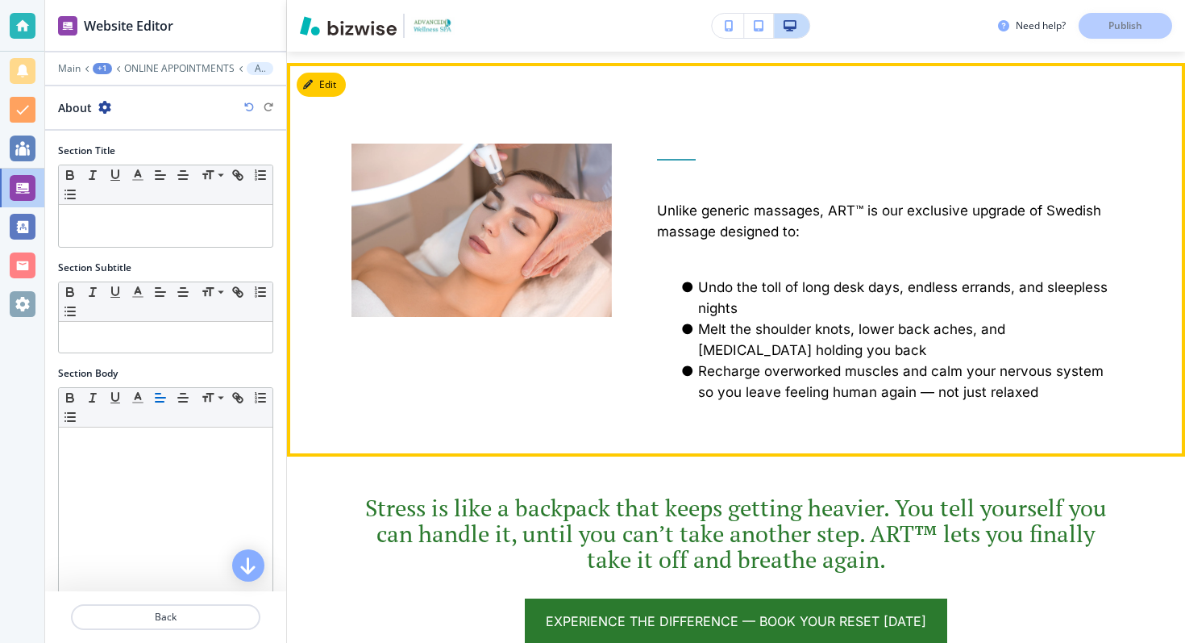
scroll to position [1232, 0]
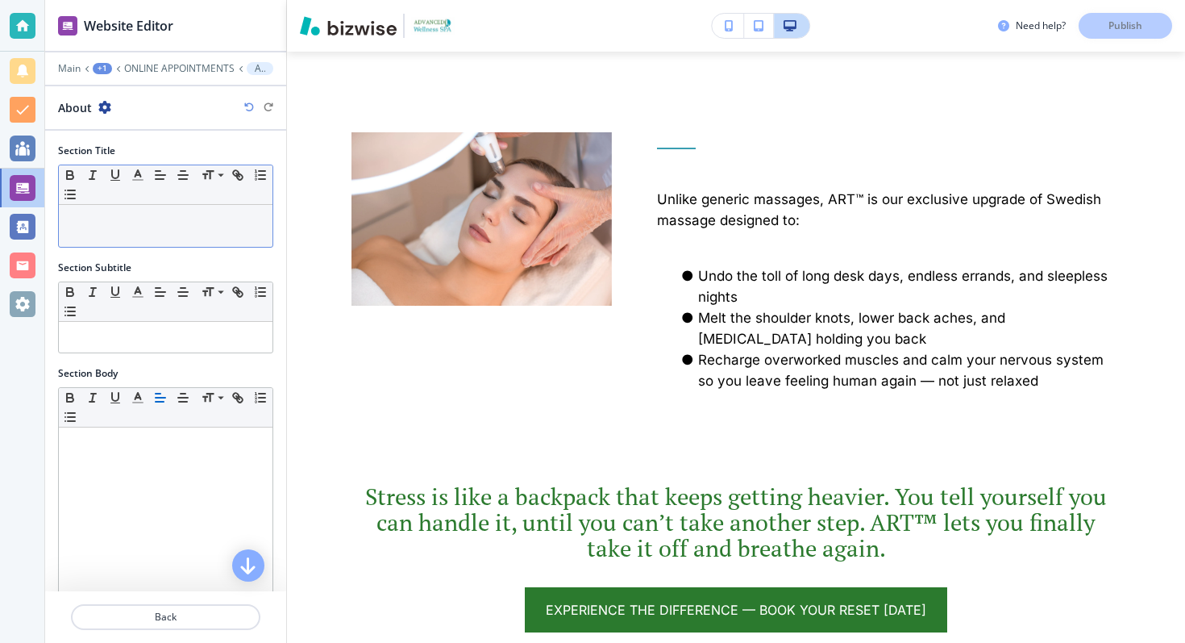
click at [181, 222] on p at bounding box center [166, 220] width 198 height 15
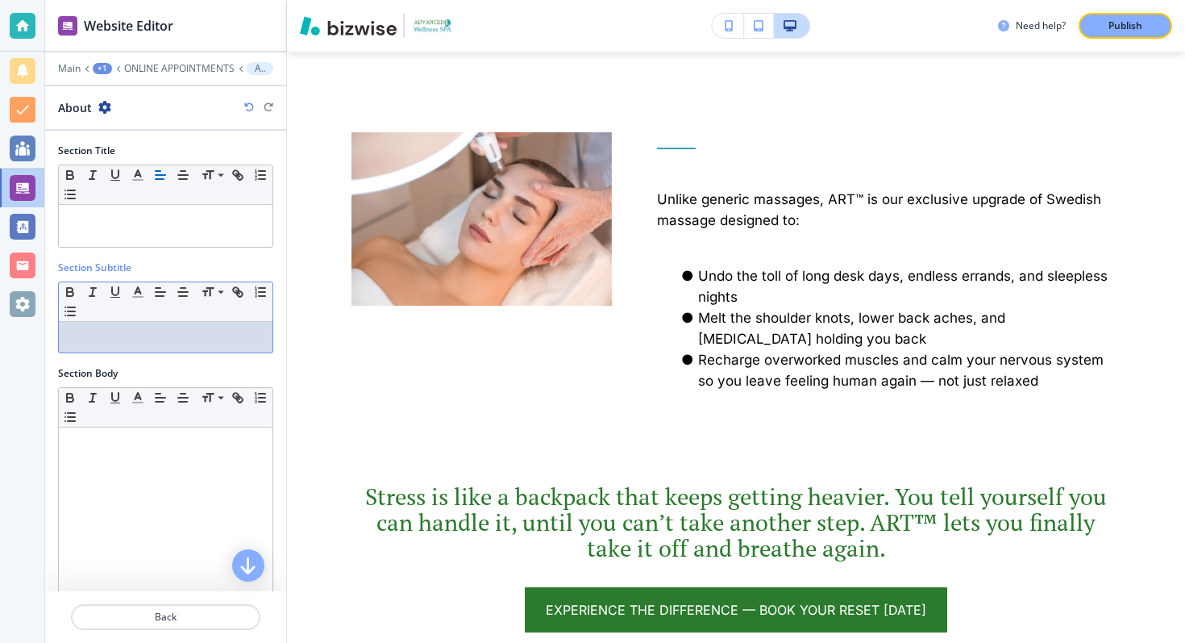
click at [172, 331] on p at bounding box center [166, 337] width 198 height 15
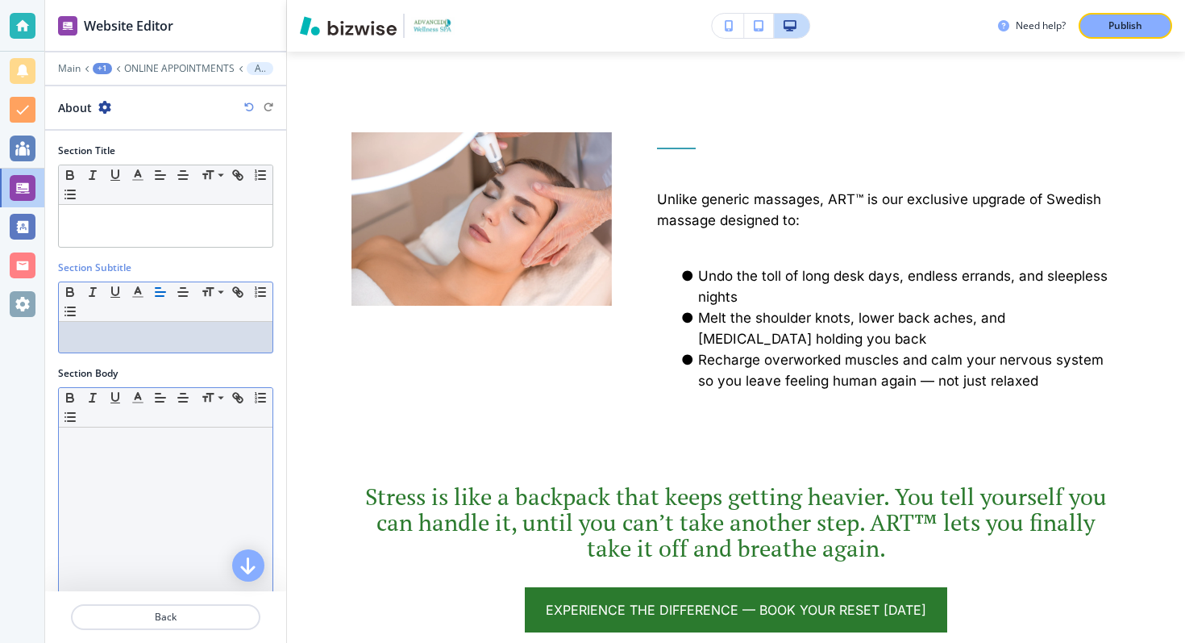
click at [177, 466] on div at bounding box center [166, 532] width 214 height 210
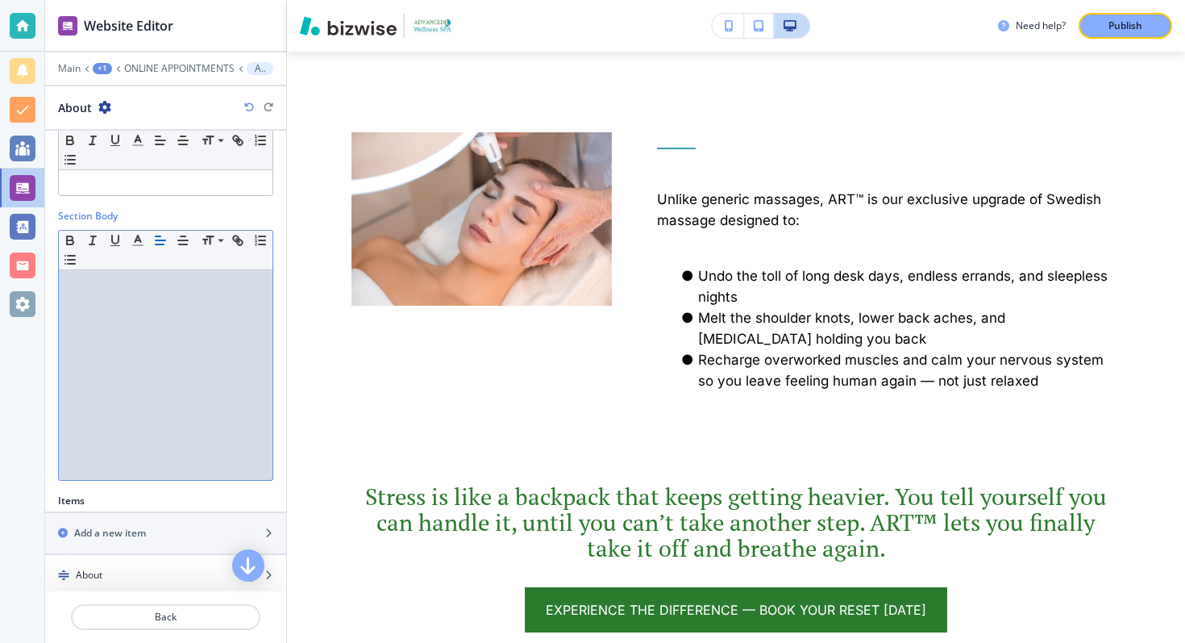
scroll to position [274, 0]
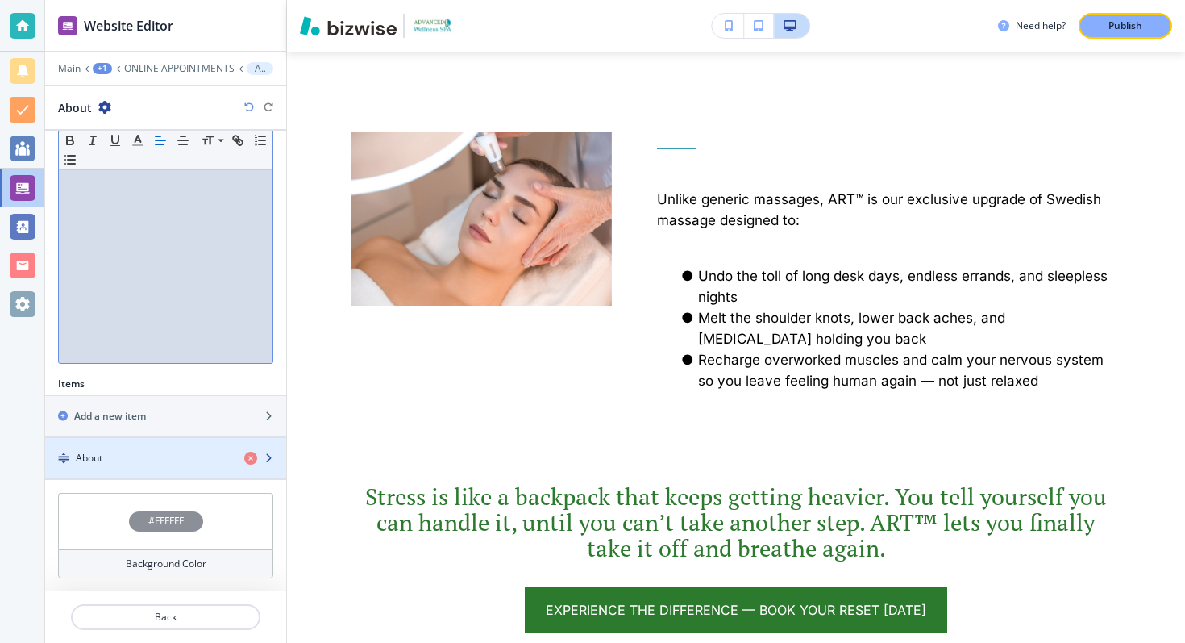
click at [135, 458] on div "About" at bounding box center [138, 458] width 186 height 15
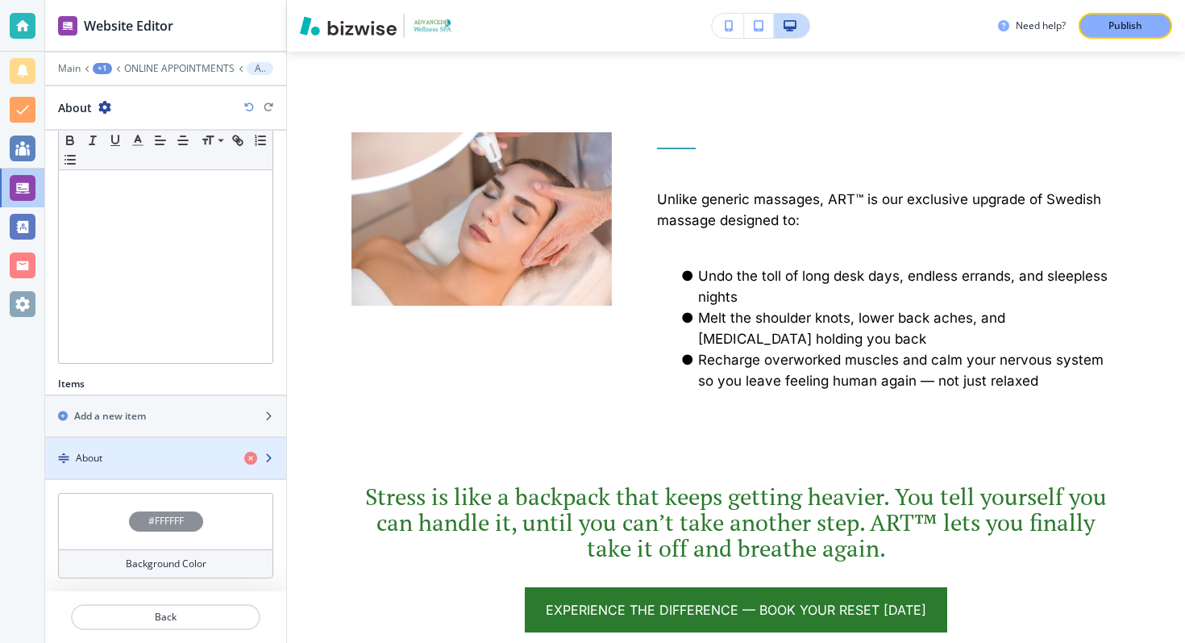
click at [144, 463] on div "About" at bounding box center [138, 458] width 186 height 15
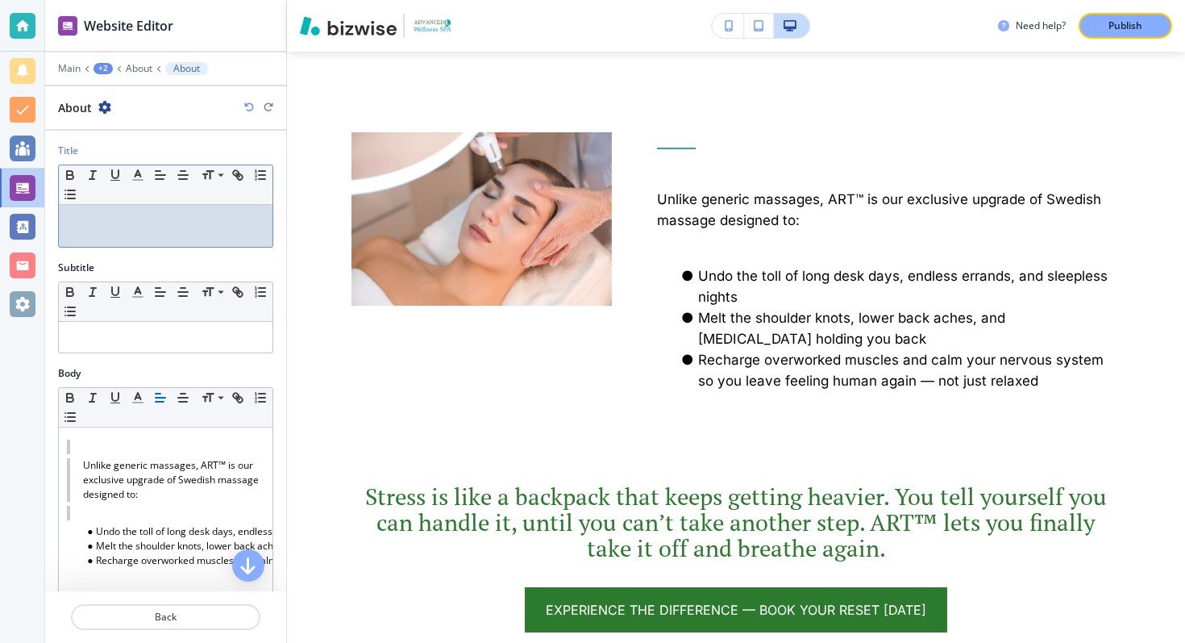
click at [138, 227] on p at bounding box center [166, 220] width 198 height 15
click at [139, 335] on p at bounding box center [166, 337] width 198 height 15
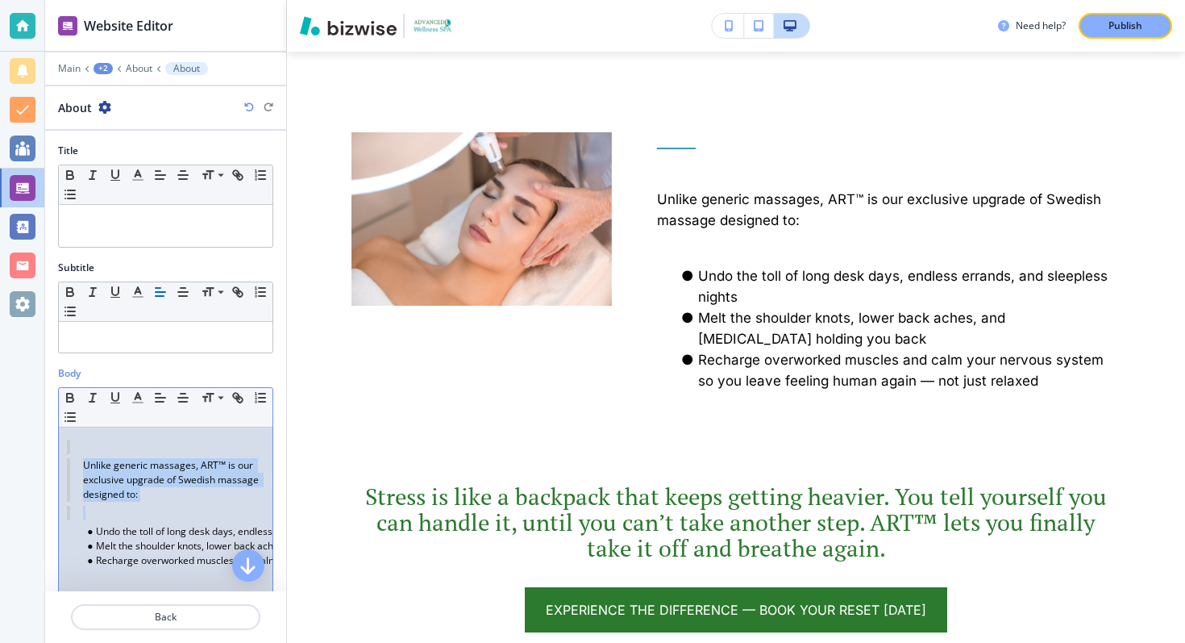
drag, startPoint x: 142, startPoint y: 501, endPoint x: 77, endPoint y: 454, distance: 80.1
click at [77, 454] on div "Unlike generic massages, ART™ is our exclusive upgrade of Swedish massage desig…" at bounding box center [166, 532] width 214 height 210
copy blockquote "Unlike generic massages, ART™ is our exclusive upgrade of Swedish massage desig…"
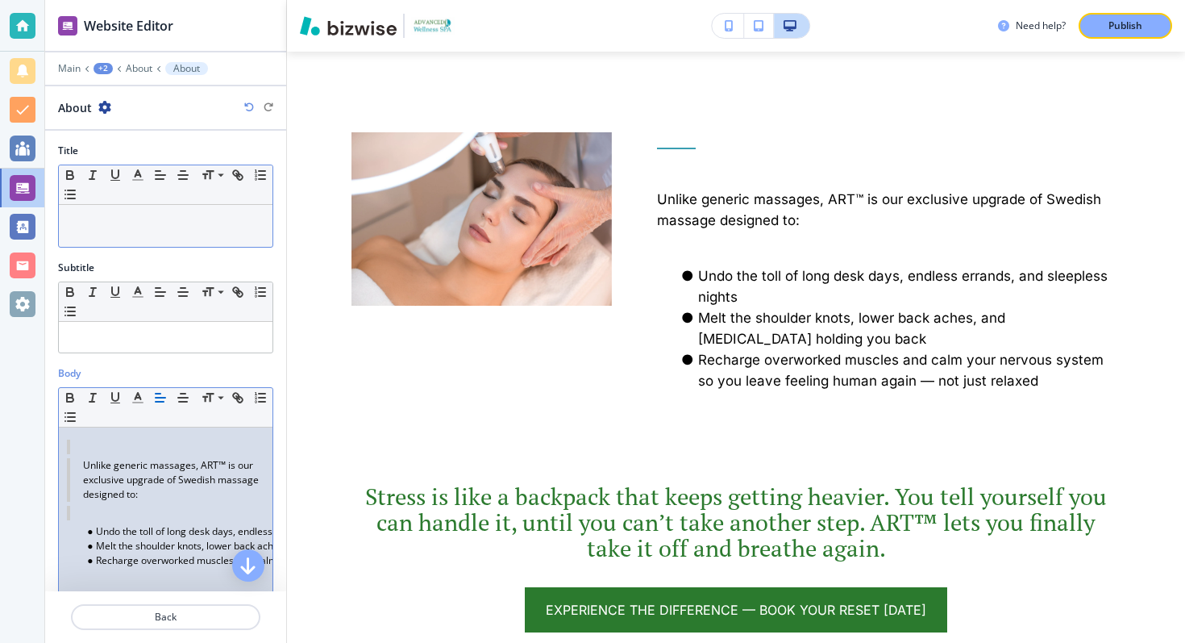
click at [116, 225] on p at bounding box center [166, 220] width 198 height 15
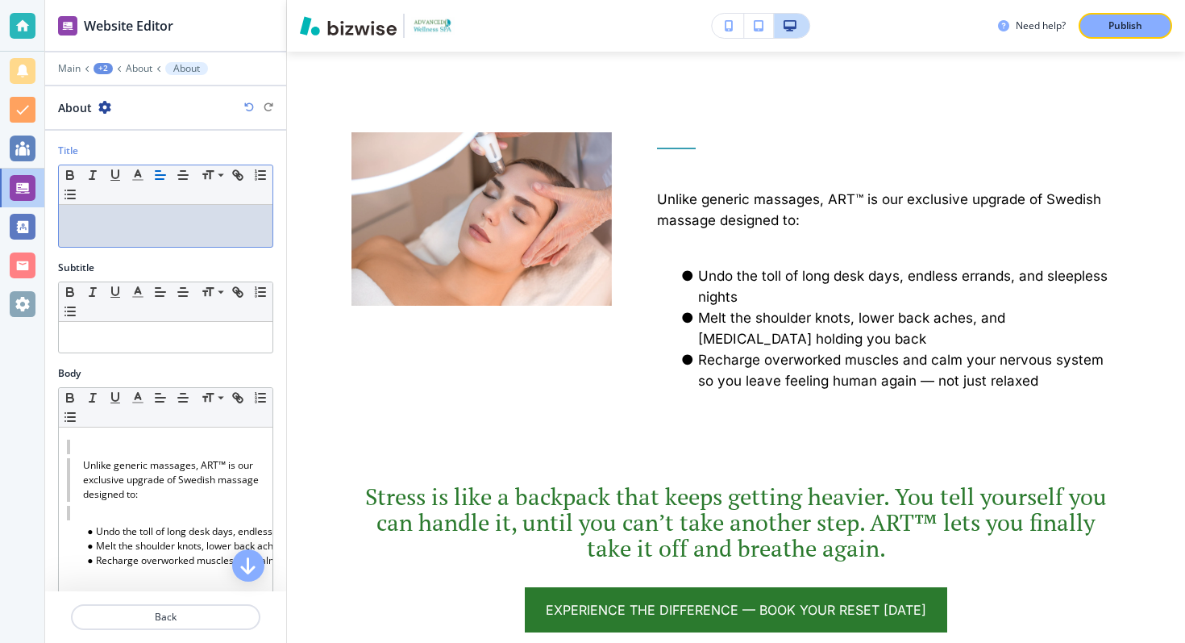
scroll to position [0, 0]
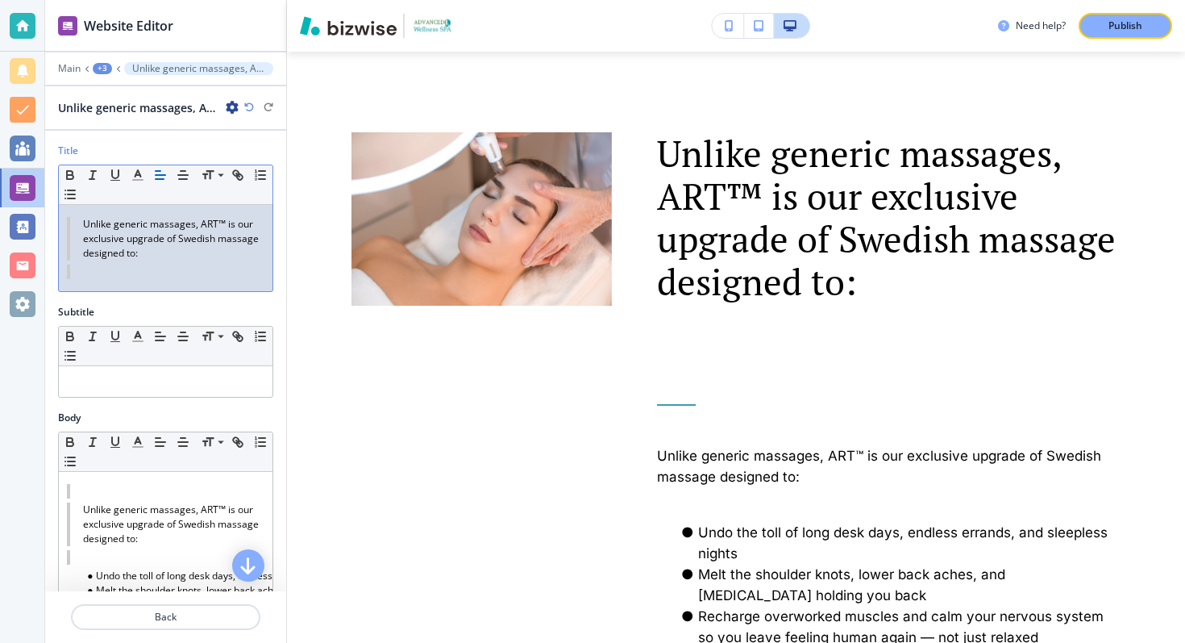
click at [248, 108] on icon "button" at bounding box center [249, 107] width 10 height 10
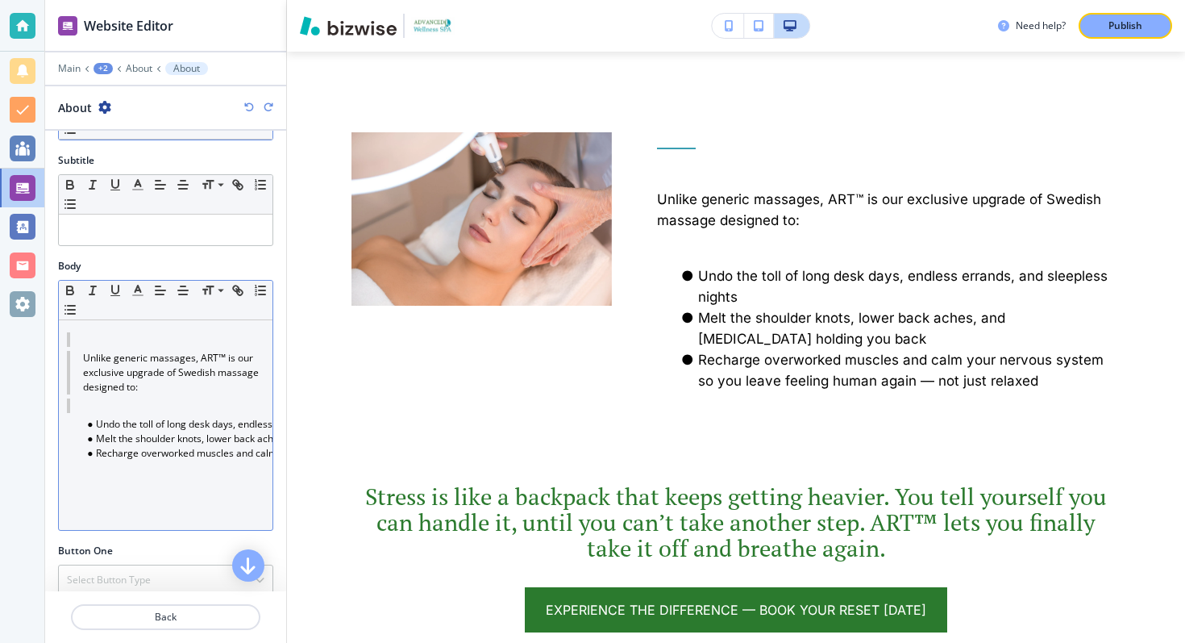
scroll to position [100, 0]
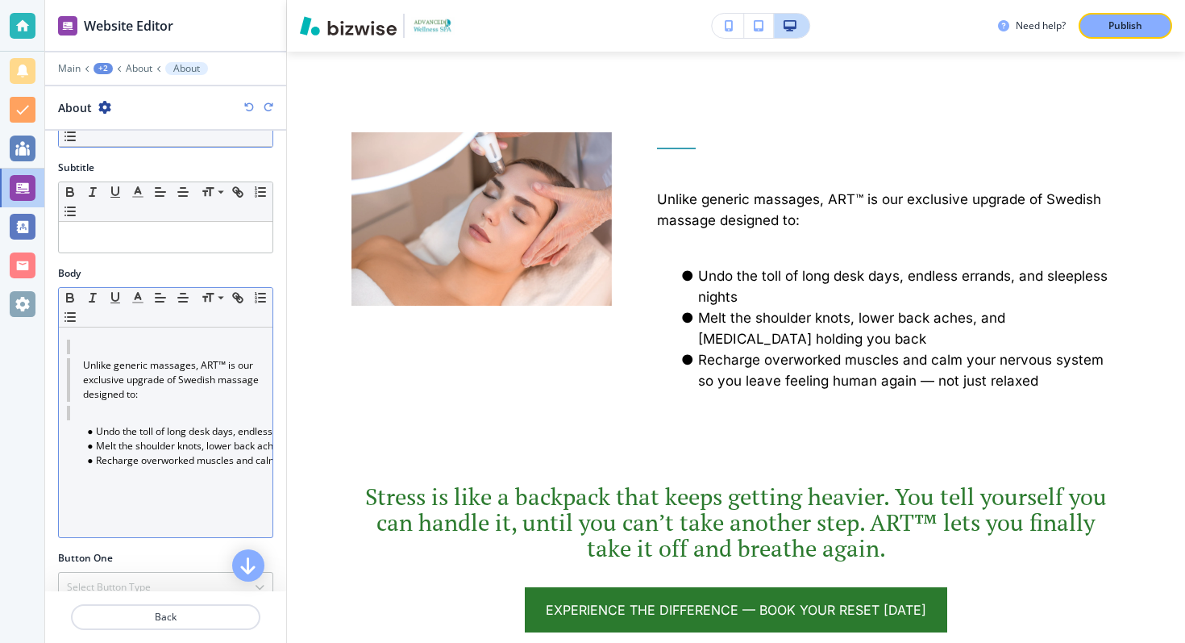
click at [115, 391] on blockquote "Unlike generic massages, ART™ is our exclusive upgrade of Swedish massage desig…" at bounding box center [166, 380] width 198 height 44
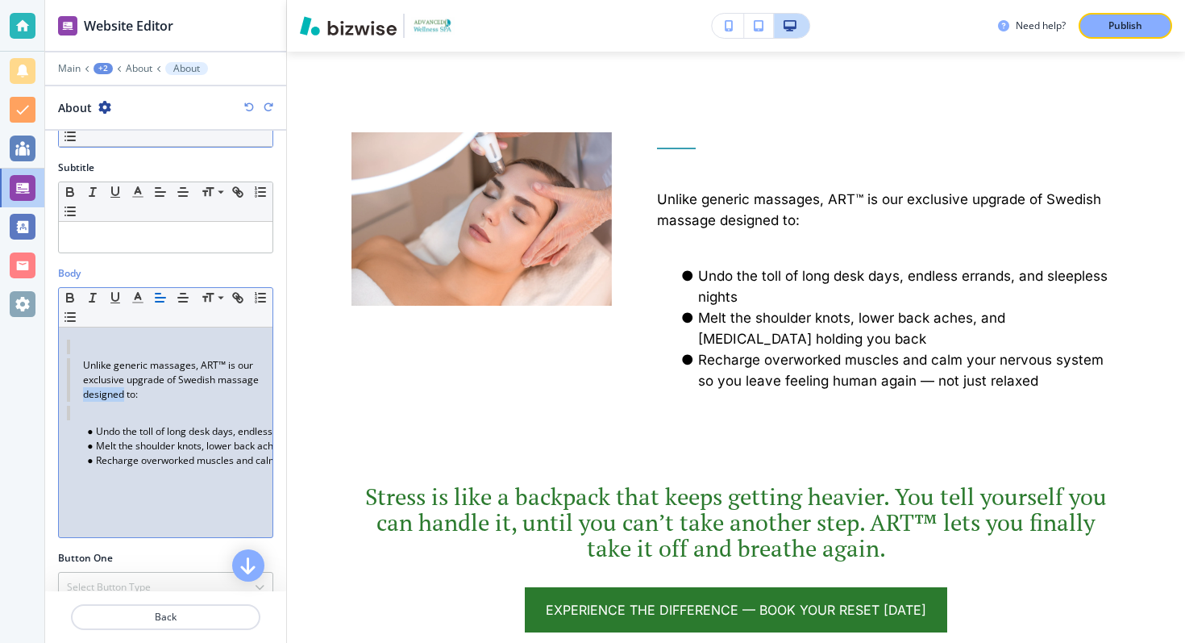
click at [115, 391] on blockquote "Unlike generic massages, ART™ is our exclusive upgrade of Swedish massage desig…" at bounding box center [166, 380] width 198 height 44
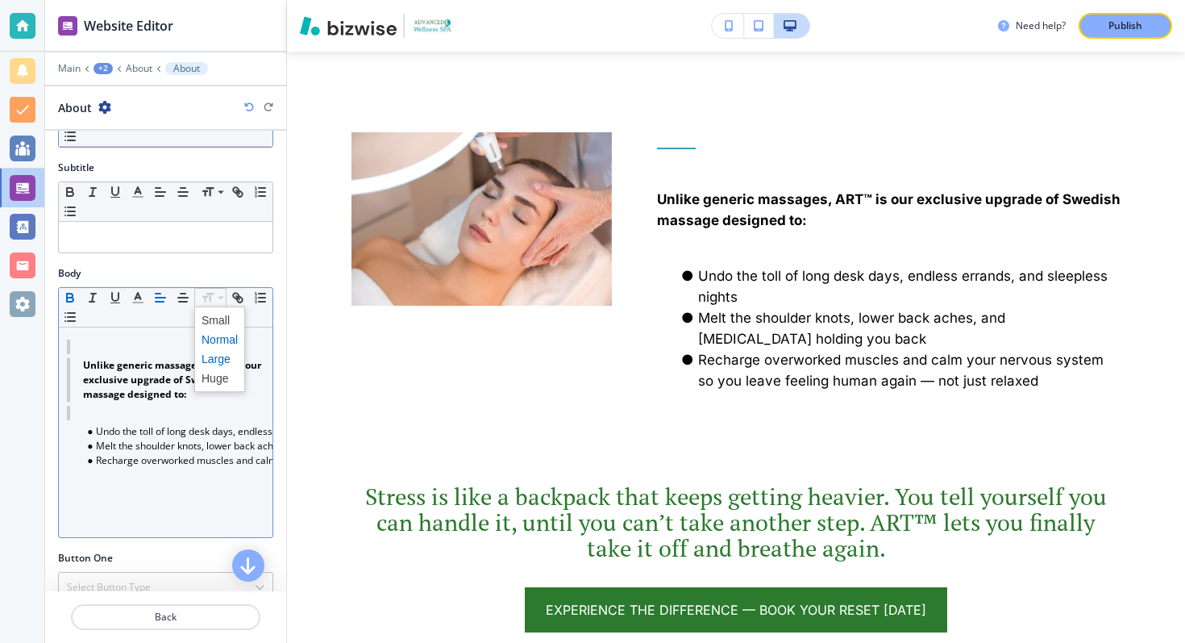
click at [212, 358] on span at bounding box center [220, 358] width 36 height 19
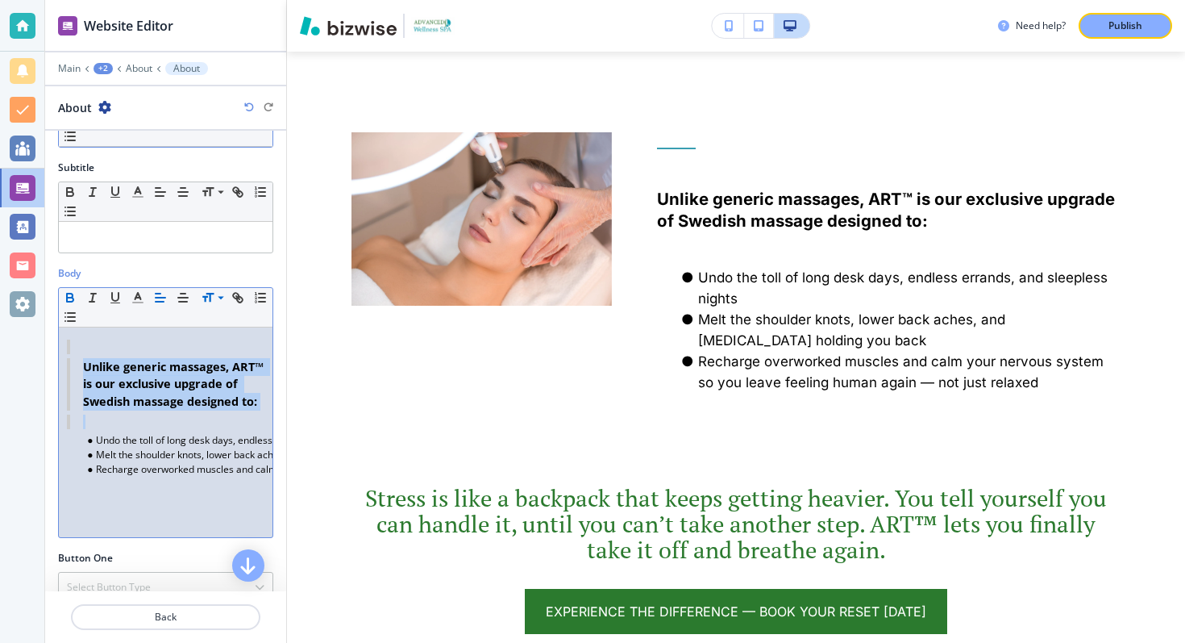
click at [214, 424] on blockquote at bounding box center [166, 421] width 198 height 15
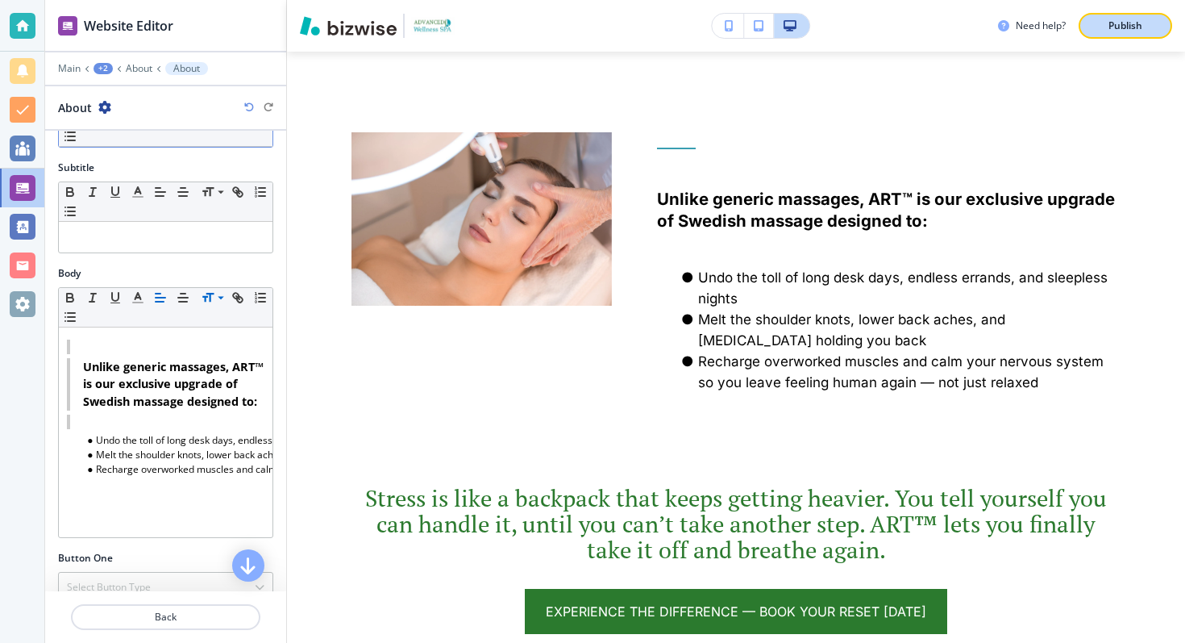
click at [1102, 25] on div "Publish" at bounding box center [1126, 26] width 52 height 15
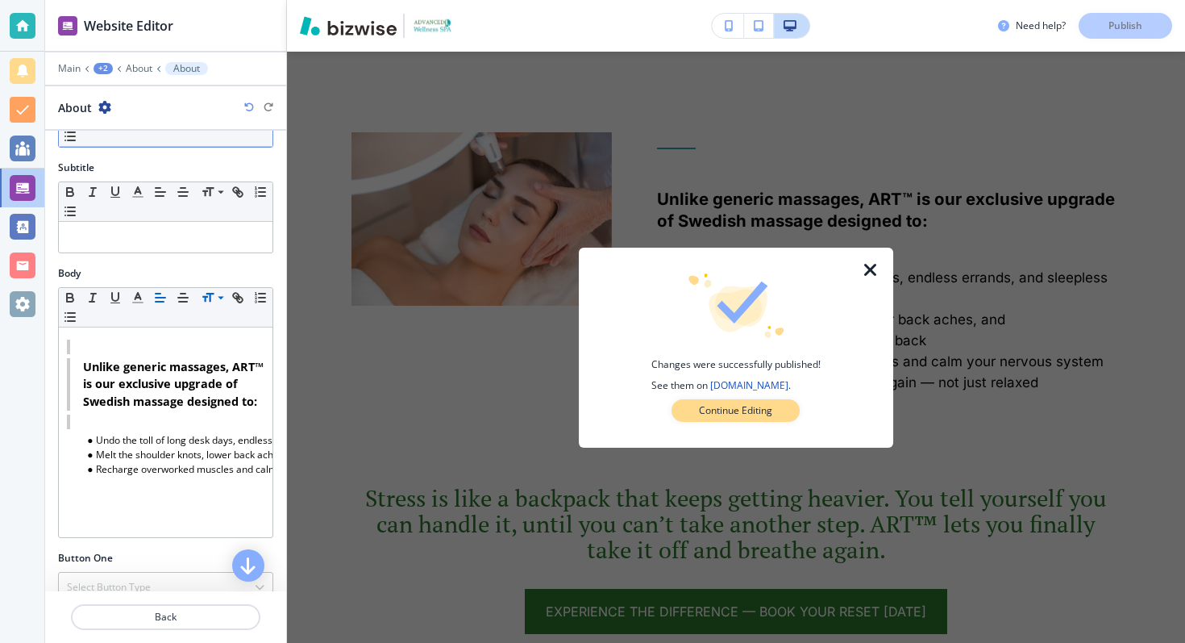
click at [747, 411] on p "Continue Editing" at bounding box center [735, 410] width 73 height 15
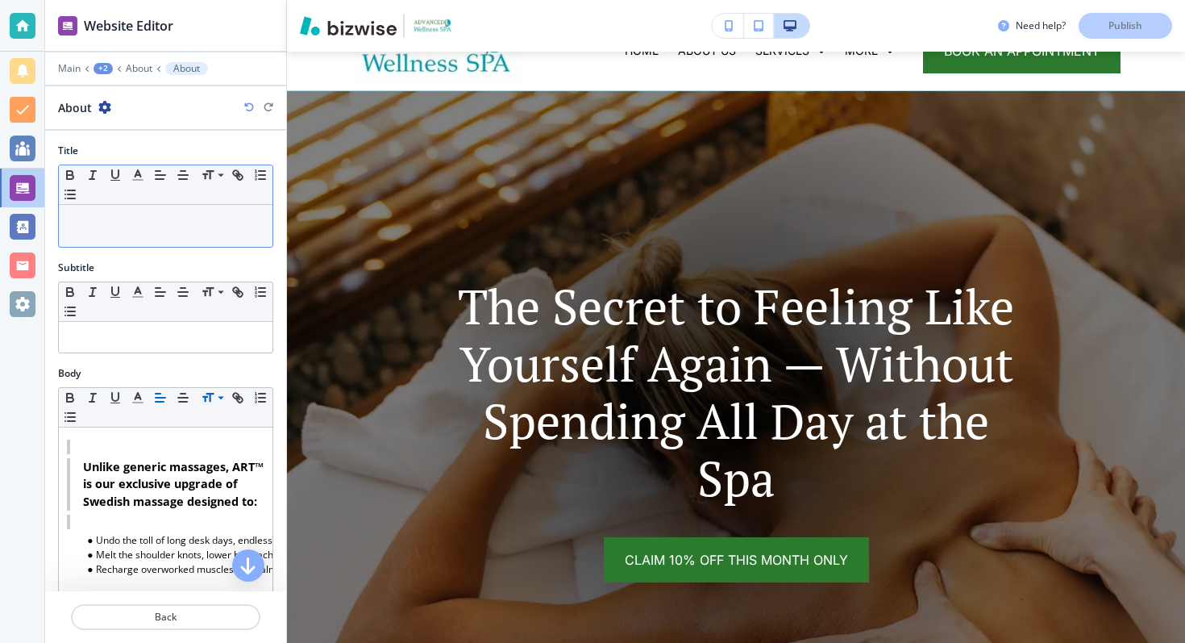
scroll to position [0, 0]
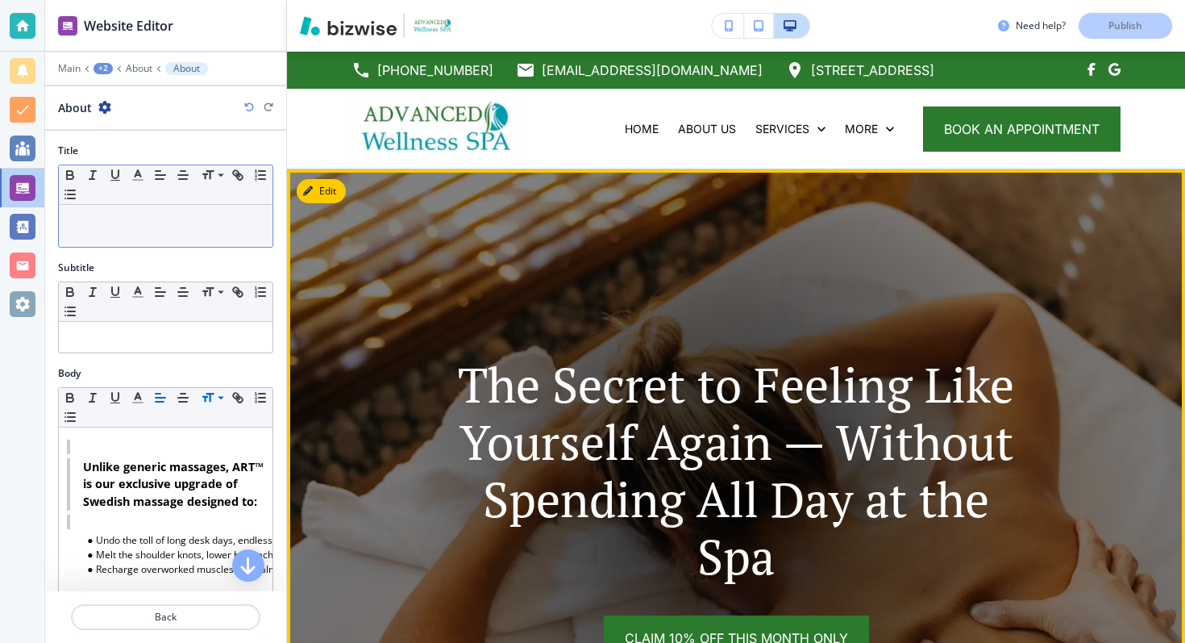
click at [323, 206] on img at bounding box center [736, 499] width 898 height 661
click at [323, 194] on button "Edit This Section" at bounding box center [351, 191] width 109 height 24
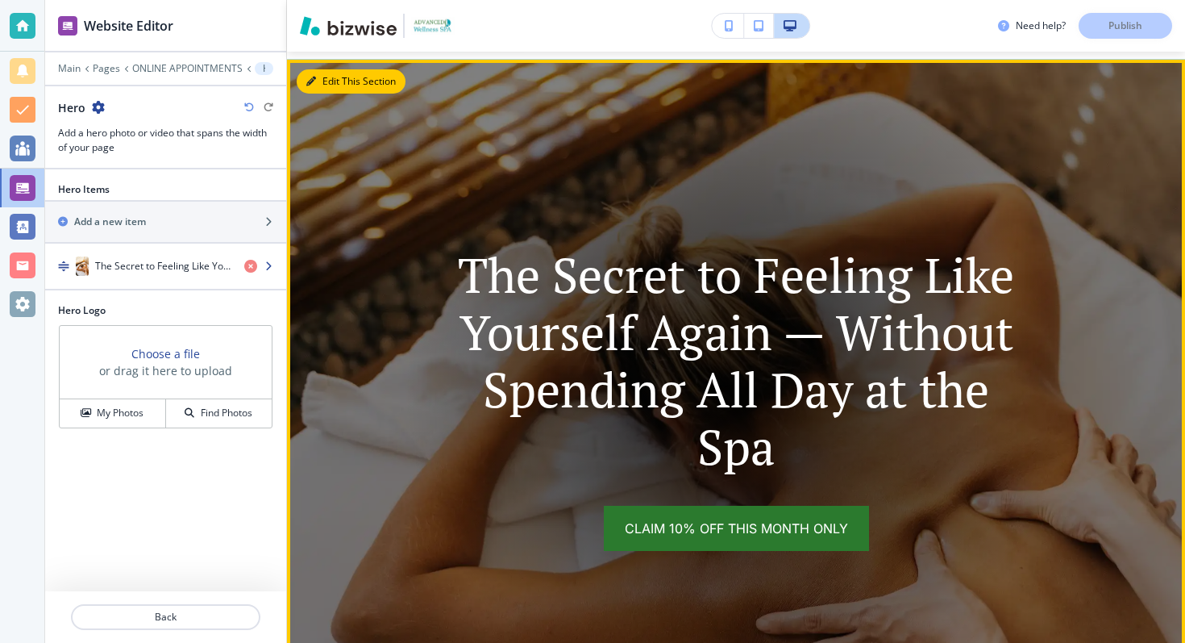
scroll to position [118, 0]
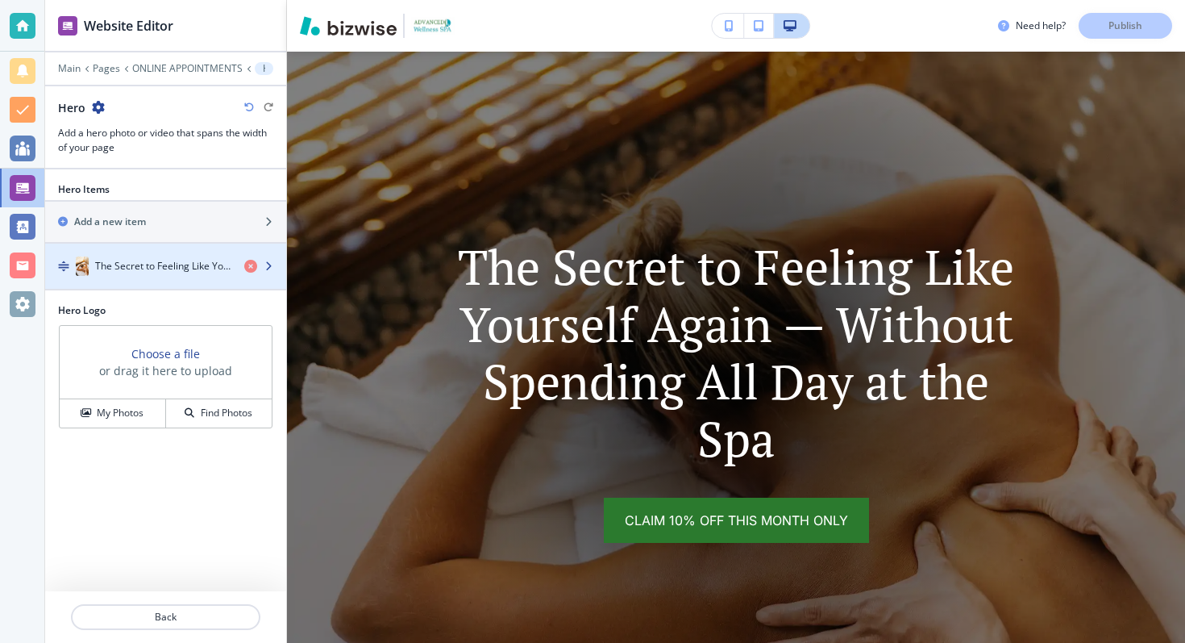
click at [165, 264] on h4 "The Secret to Feeling Like Yourself Again — Without Spending All Day at the Spa" at bounding box center [163, 266] width 136 height 15
click at [180, 268] on h4 "The Secret to Feeling Like Yourself Again — Without Spending All Day at the Spa" at bounding box center [163, 266] width 136 height 15
click at [266, 264] on icon "button" at bounding box center [269, 266] width 10 height 10
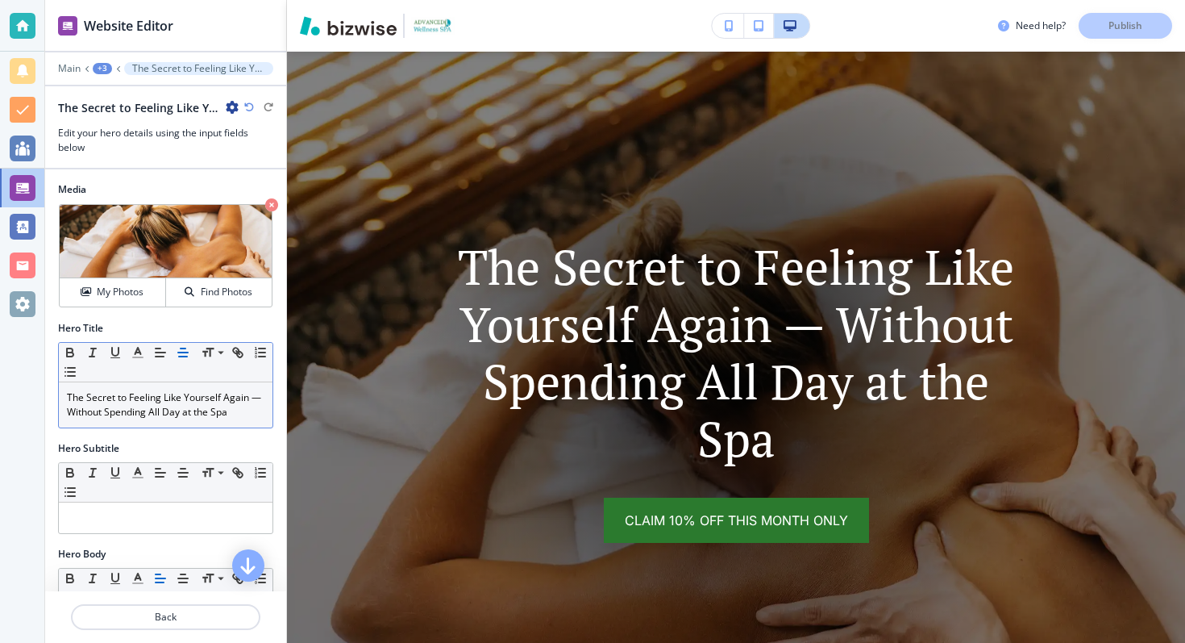
scroll to position [39, 0]
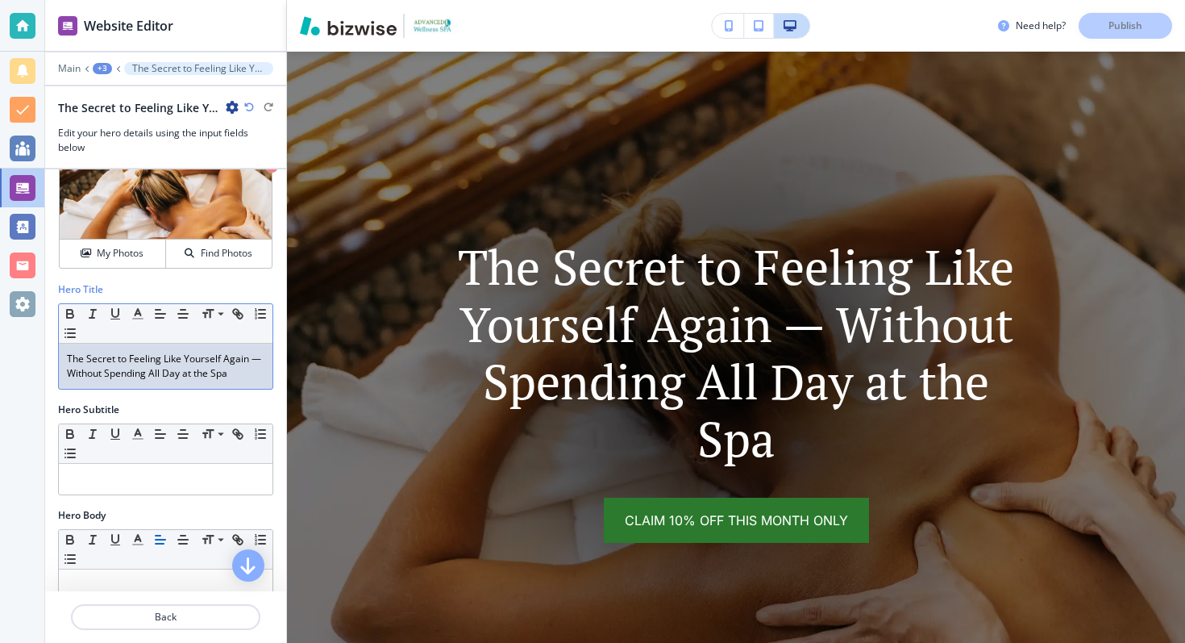
click at [258, 361] on p "The Secret to Feeling Like Yourself Again — Without Spending All Day at the Spa" at bounding box center [166, 366] width 198 height 29
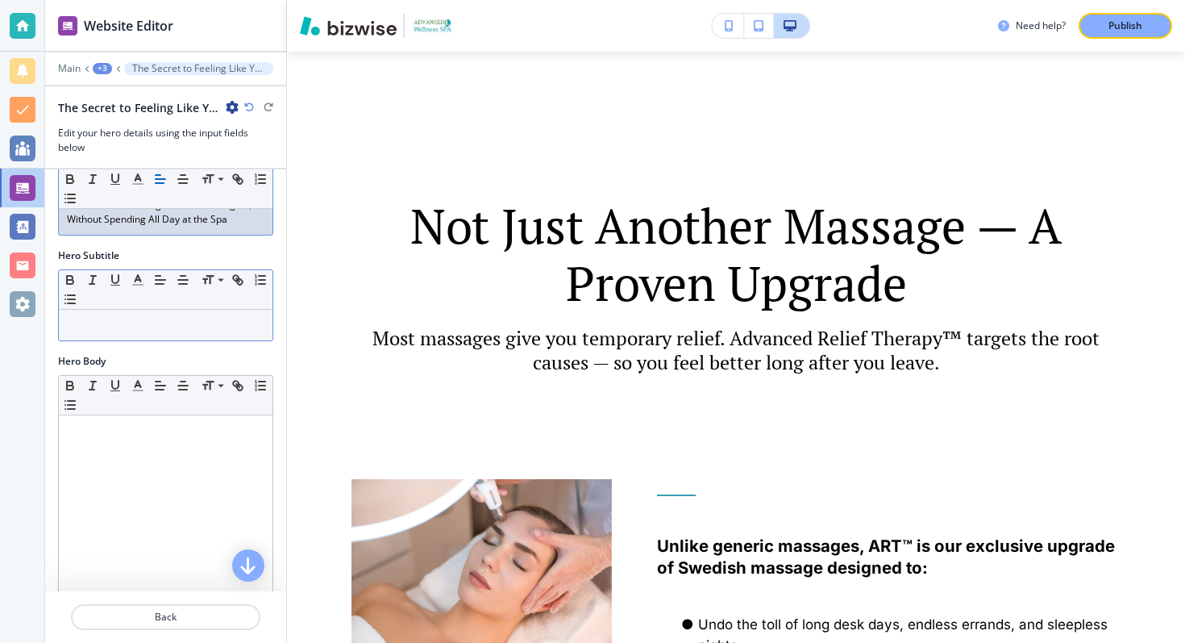
scroll to position [194, 0]
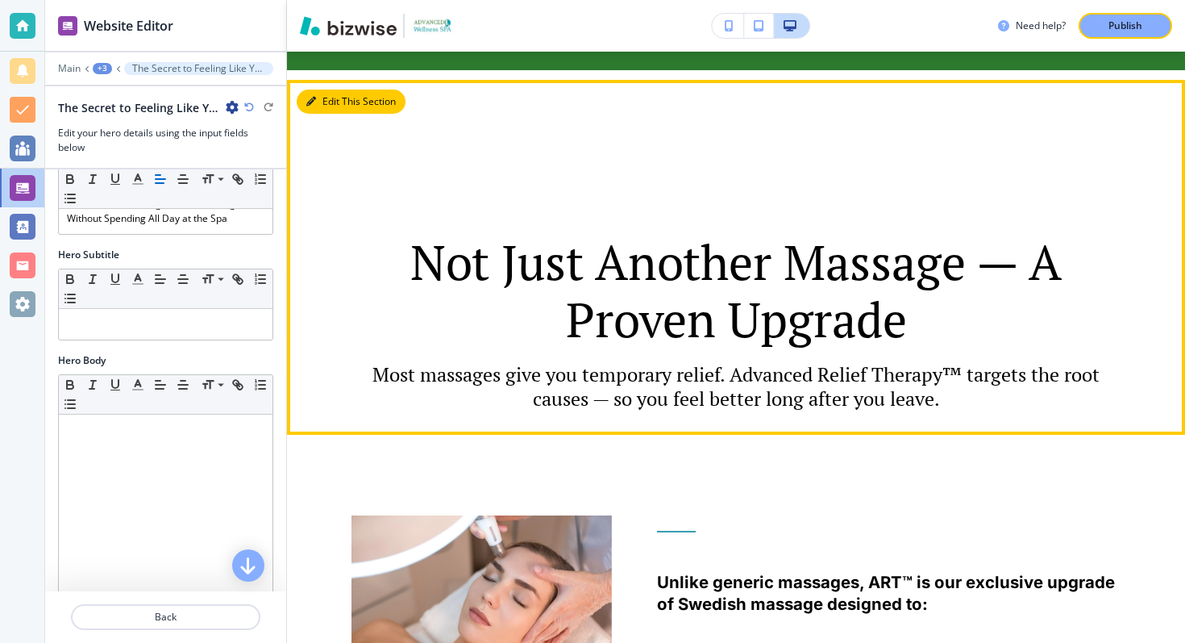
click at [314, 103] on icon "button" at bounding box center [311, 102] width 10 height 10
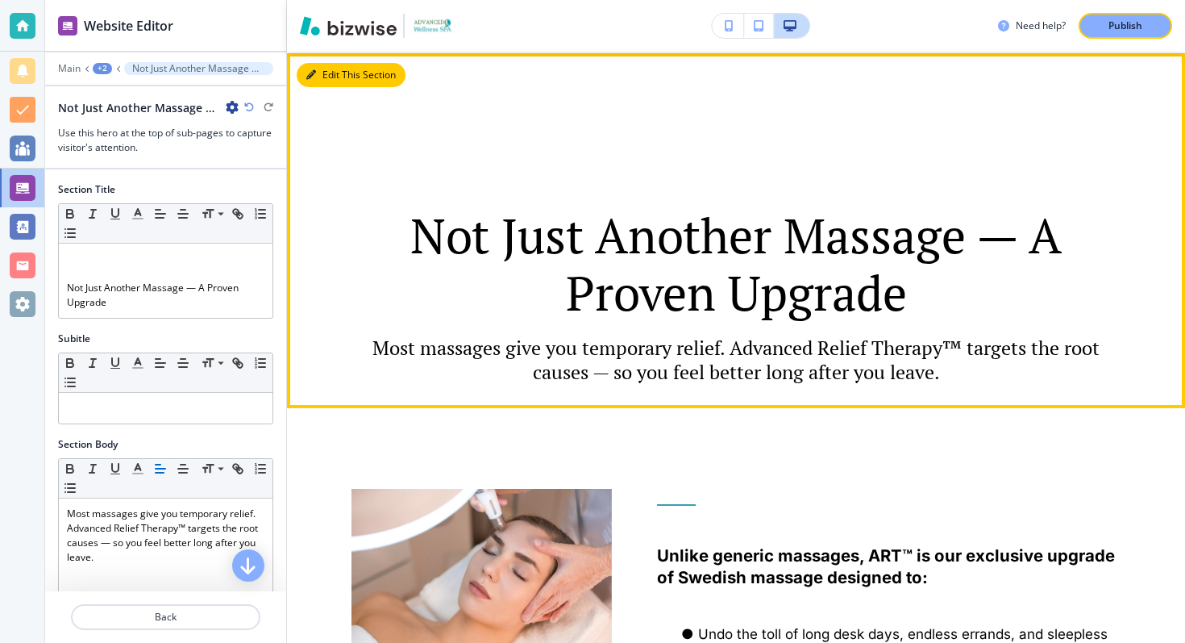
scroll to position [877, 0]
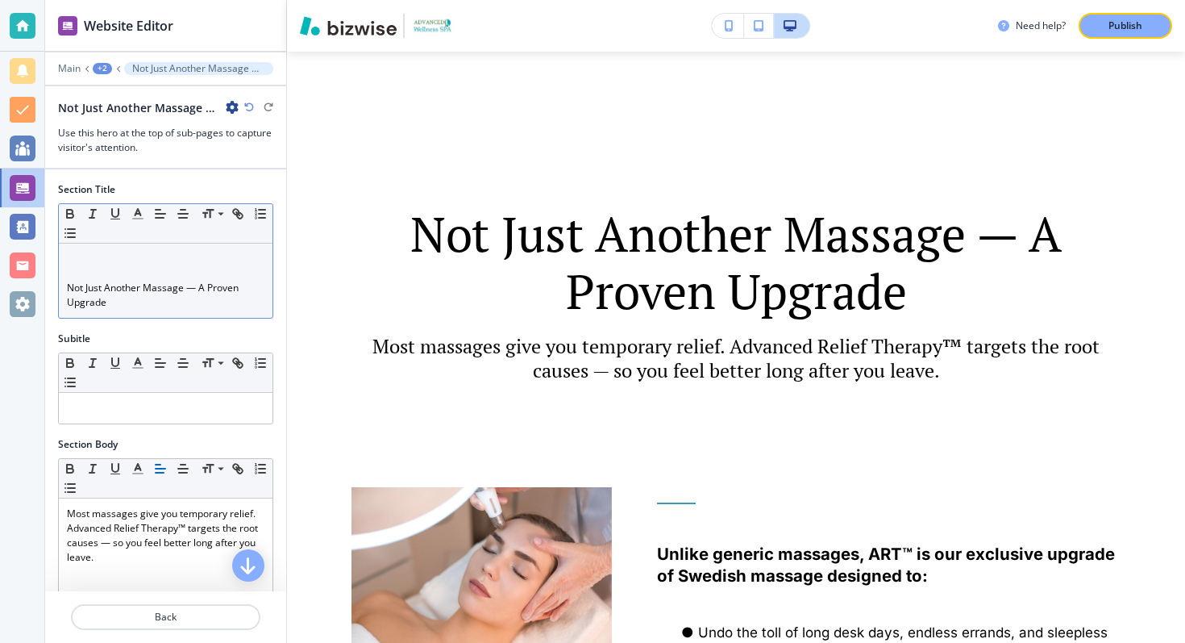
click at [190, 289] on p "Not Just Another Massage — A Proven Upgrade" at bounding box center [166, 295] width 198 height 29
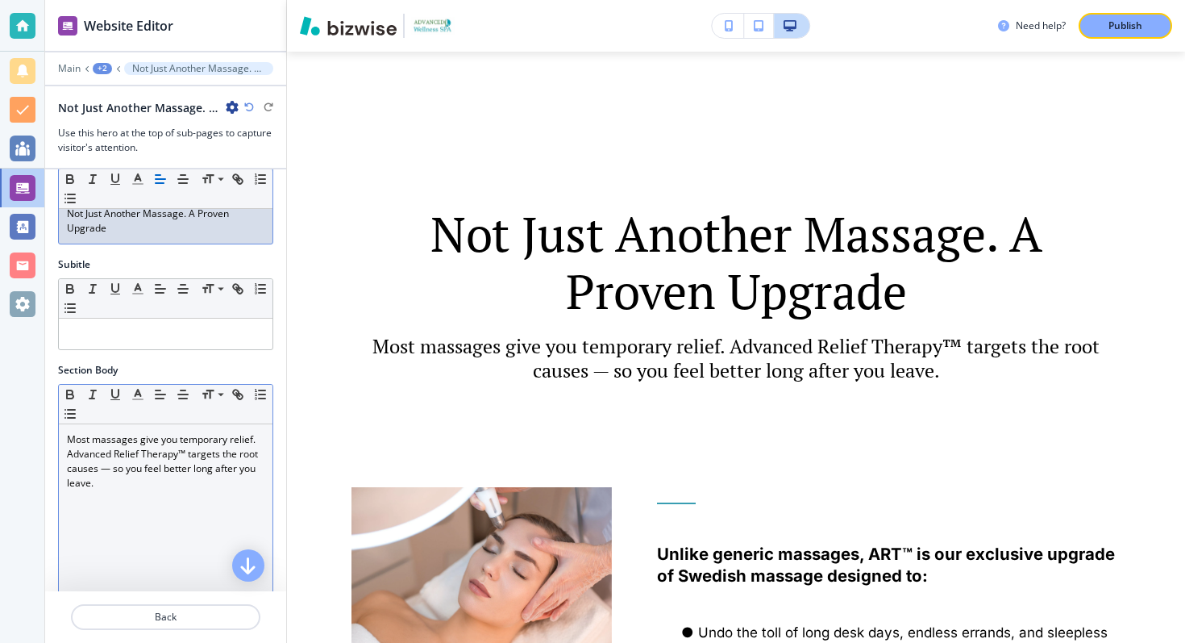
scroll to position [156, 0]
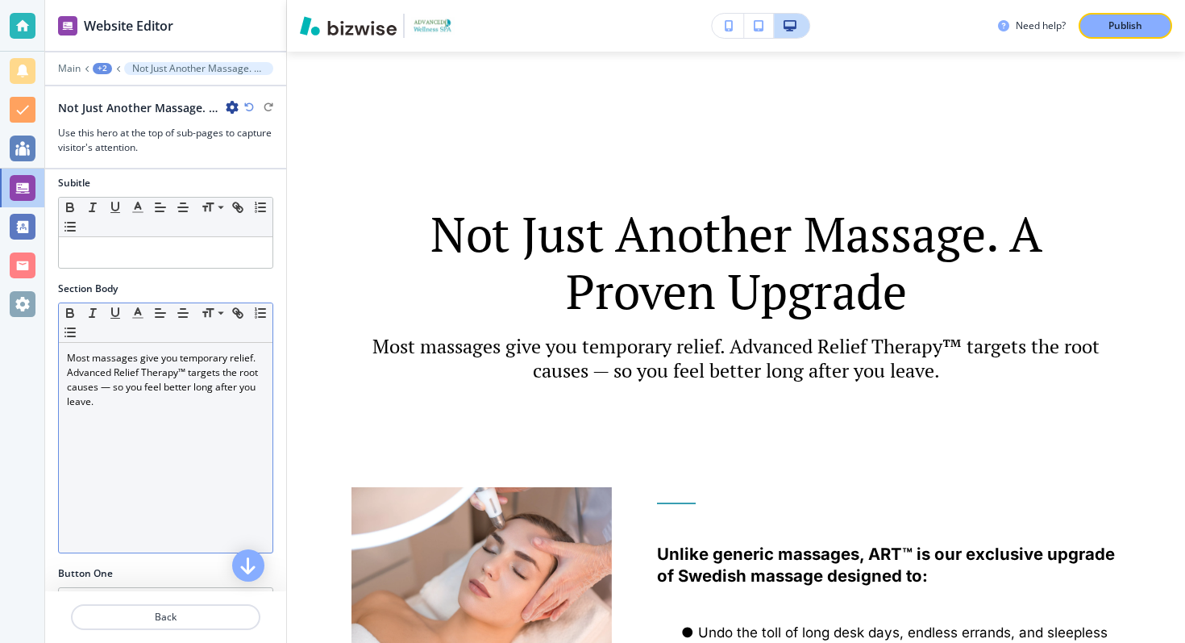
click at [108, 392] on p "Most massages give you temporary relief. Advanced Relief Therapy™ targets the r…" at bounding box center [166, 380] width 198 height 58
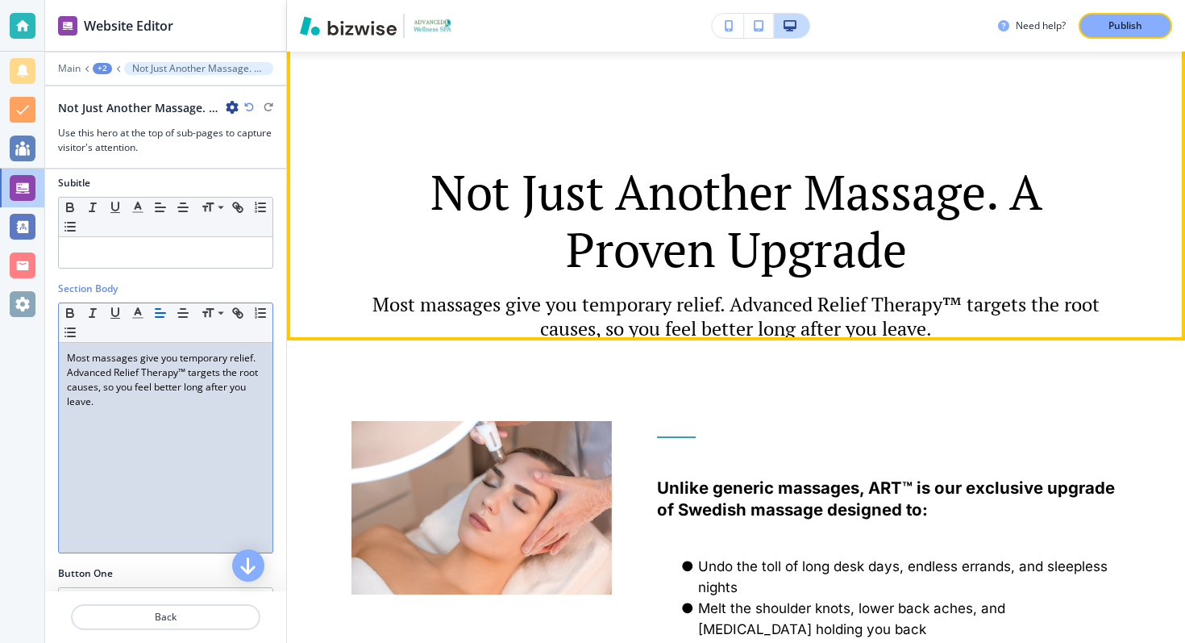
scroll to position [742, 0]
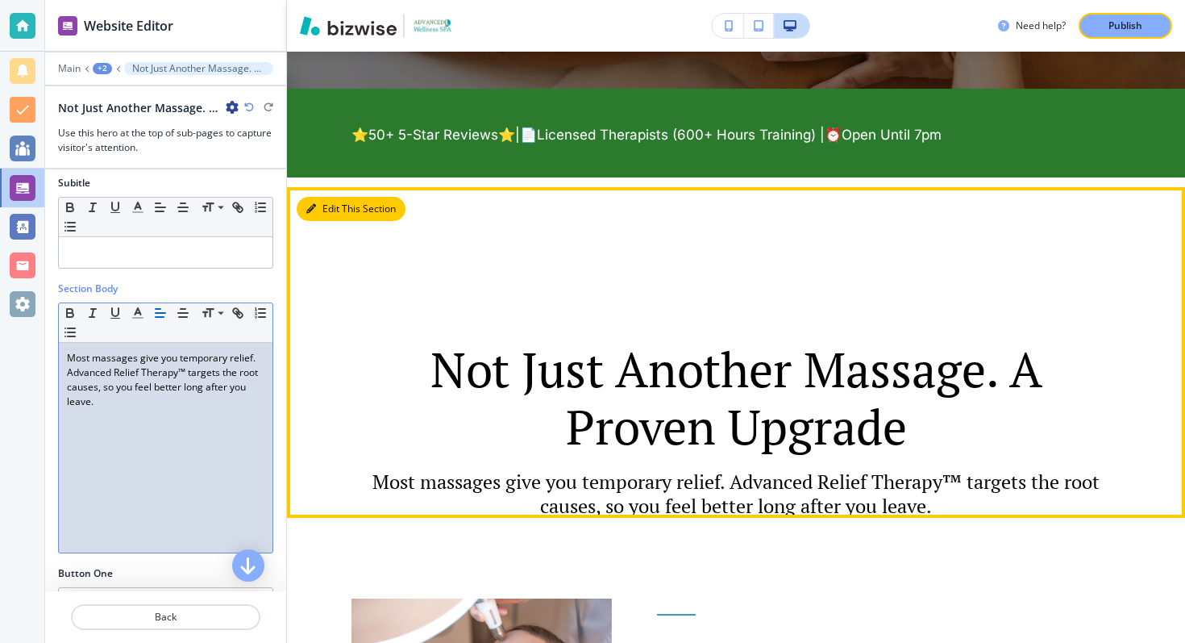
click at [323, 214] on button "Edit This Section" at bounding box center [351, 209] width 109 height 24
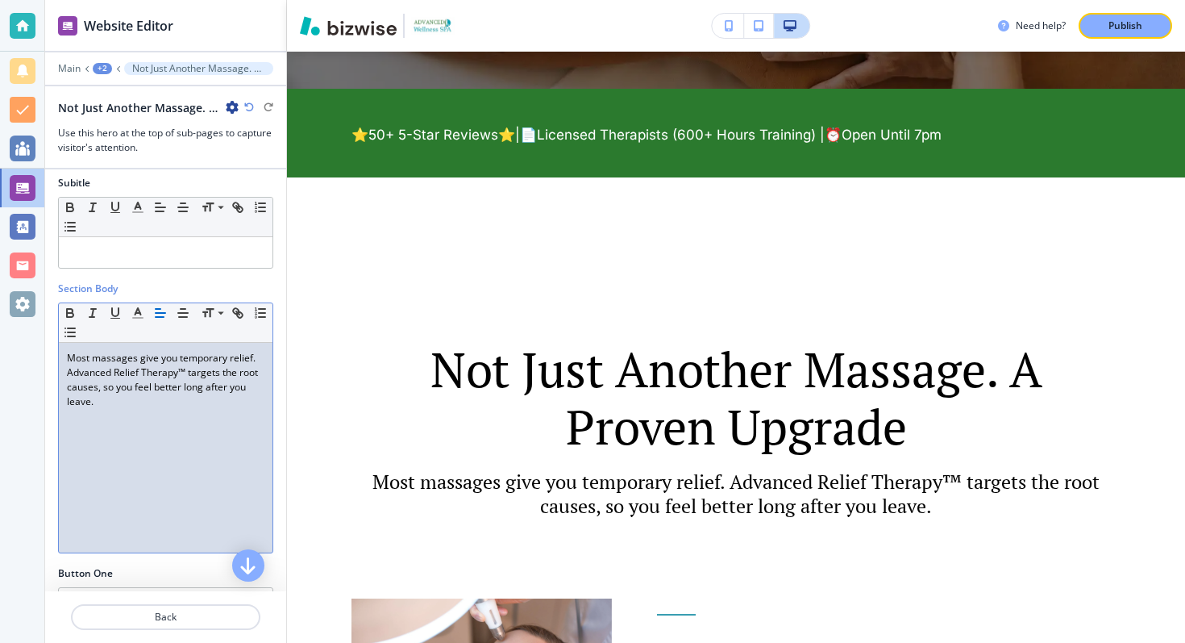
click at [181, 413] on div "Most massages give you temporary relief. Advanced Relief Therapy™ targets the r…" at bounding box center [166, 448] width 214 height 210
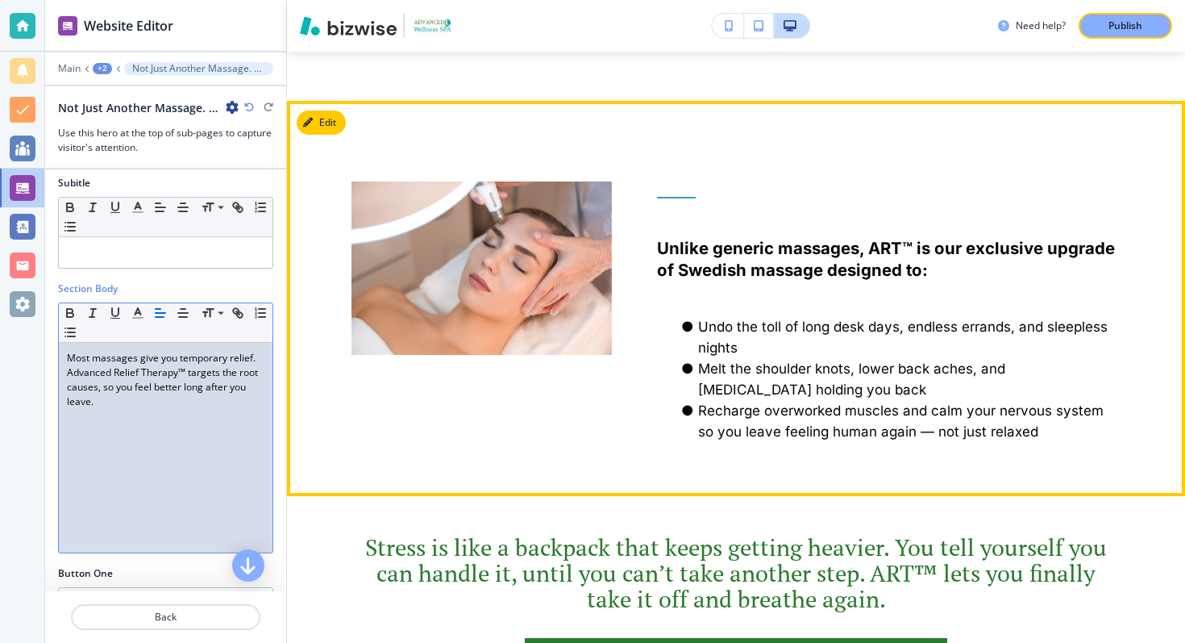
scroll to position [1256, 0]
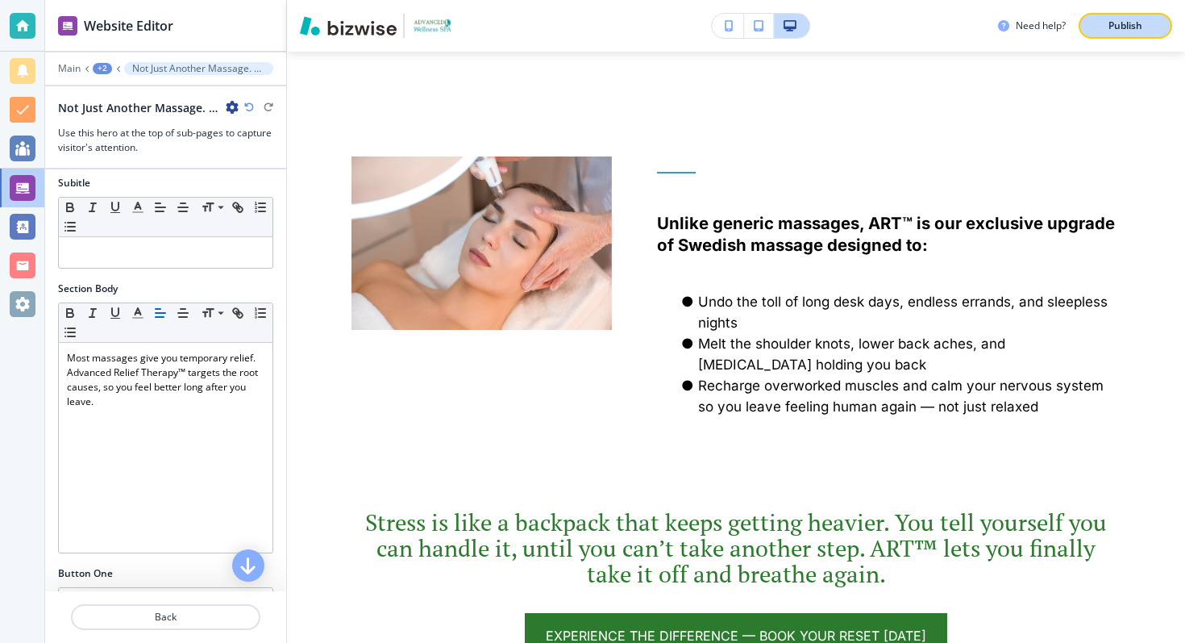
click at [1115, 21] on p "Publish" at bounding box center [1126, 26] width 34 height 15
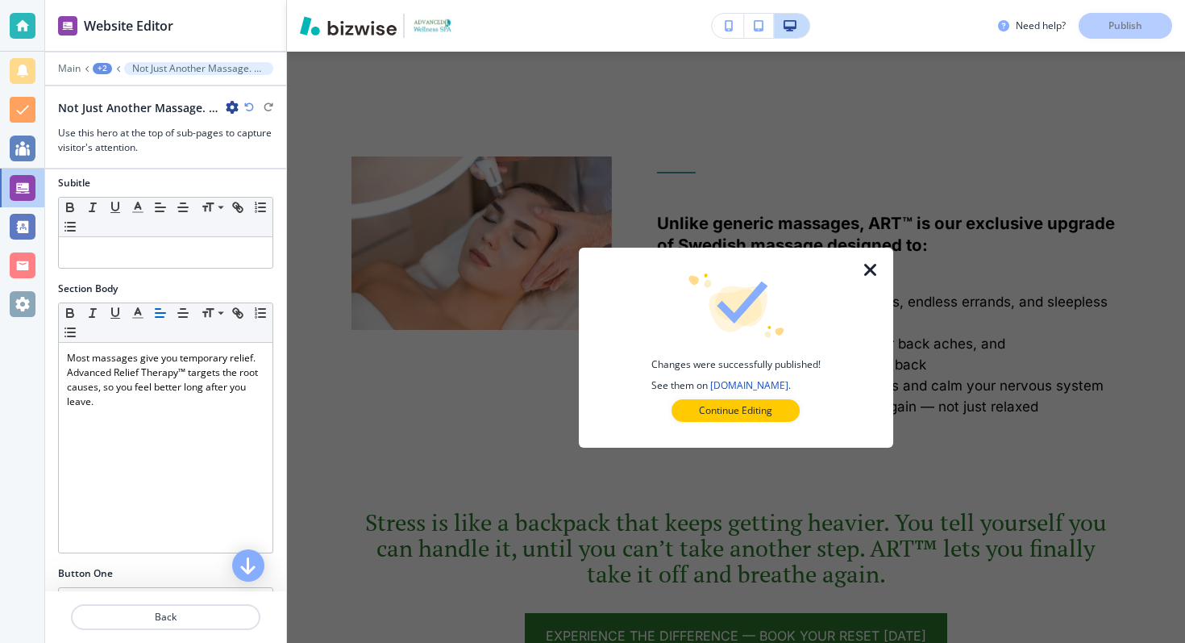
click at [875, 283] on div at bounding box center [881, 348] width 26 height 200
click at [874, 273] on icon "button" at bounding box center [870, 269] width 19 height 19
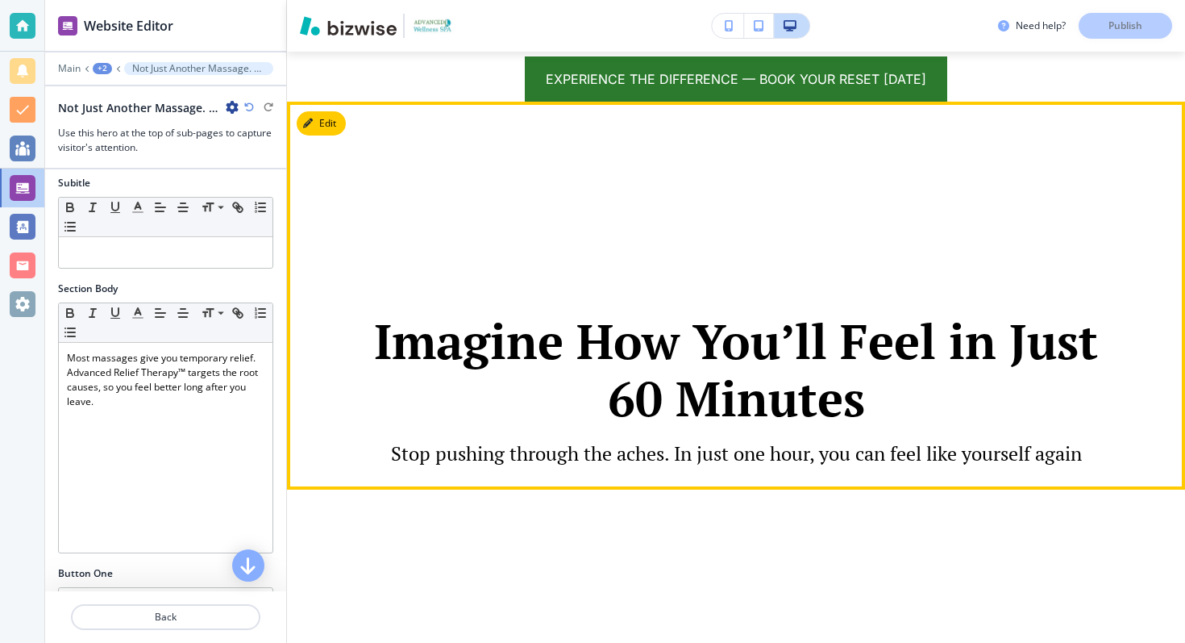
scroll to position [1825, 0]
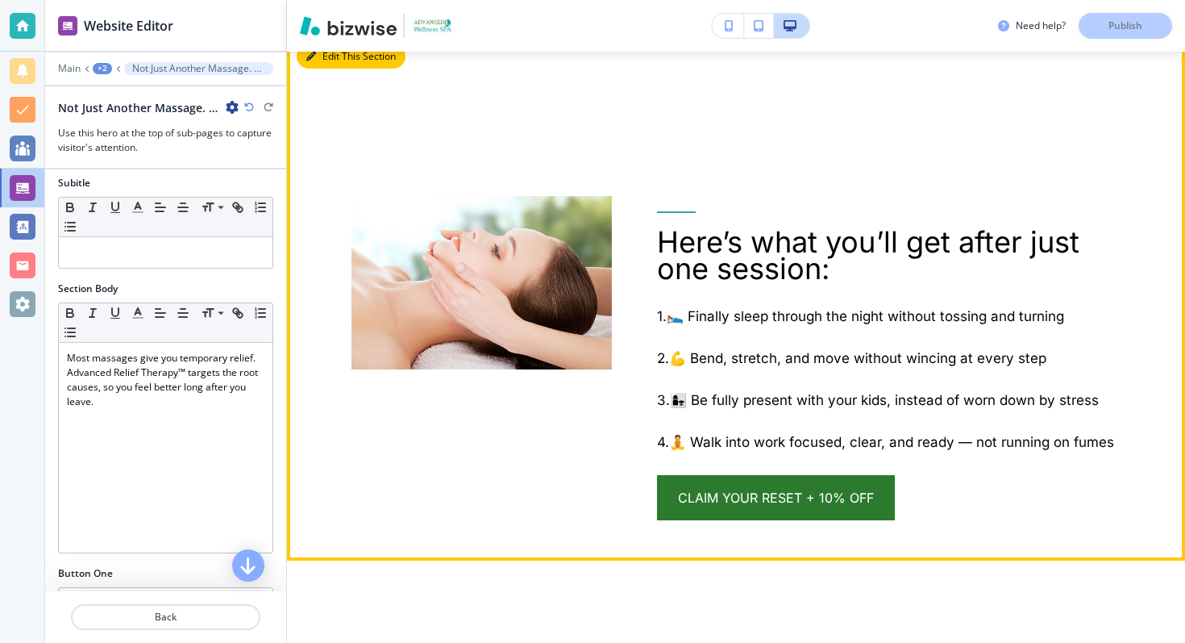
click at [328, 63] on button "Edit This Section" at bounding box center [351, 56] width 109 height 24
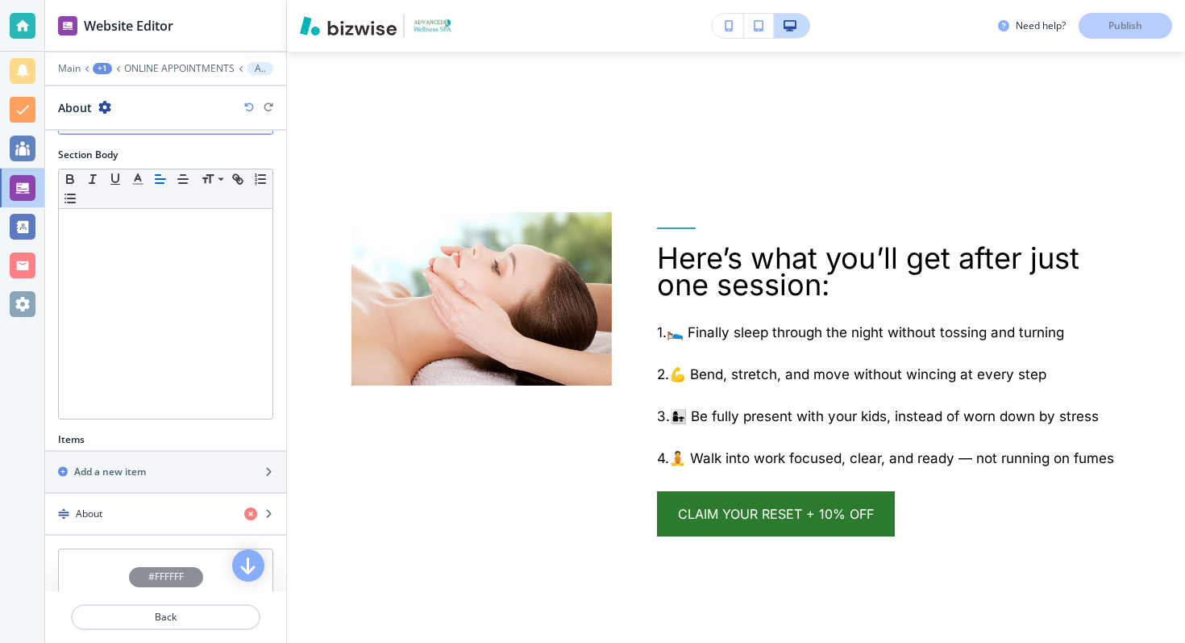
scroll to position [274, 0]
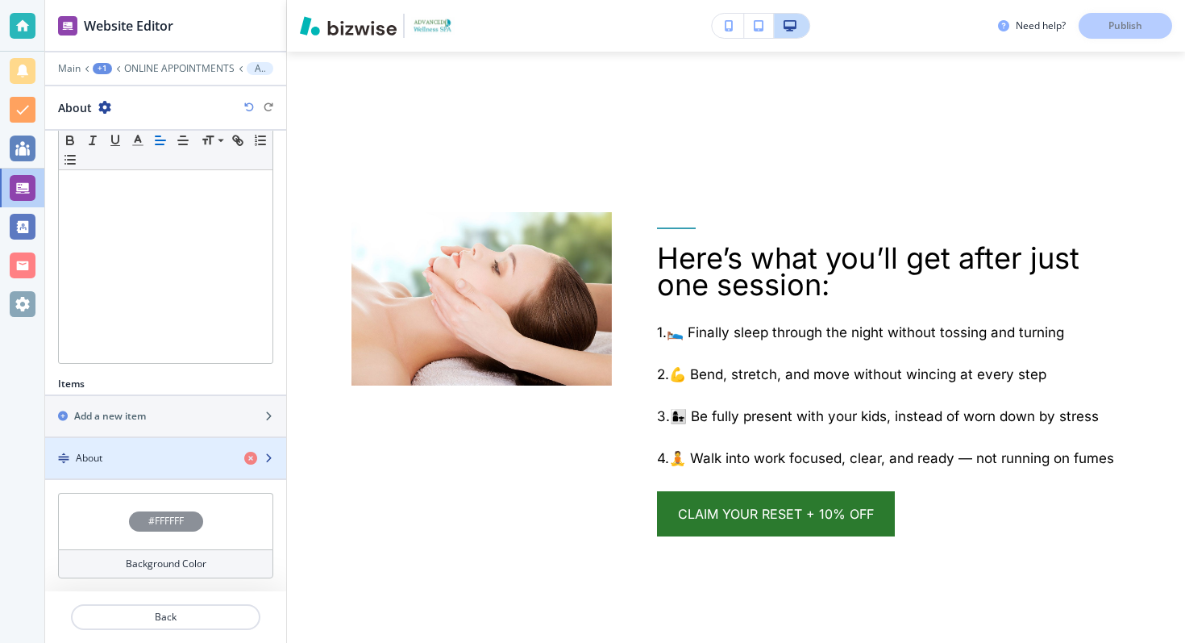
click at [177, 456] on div "About" at bounding box center [138, 458] width 186 height 15
click at [264, 457] on icon "button" at bounding box center [269, 458] width 10 height 10
click at [270, 458] on icon "button" at bounding box center [269, 458] width 10 height 10
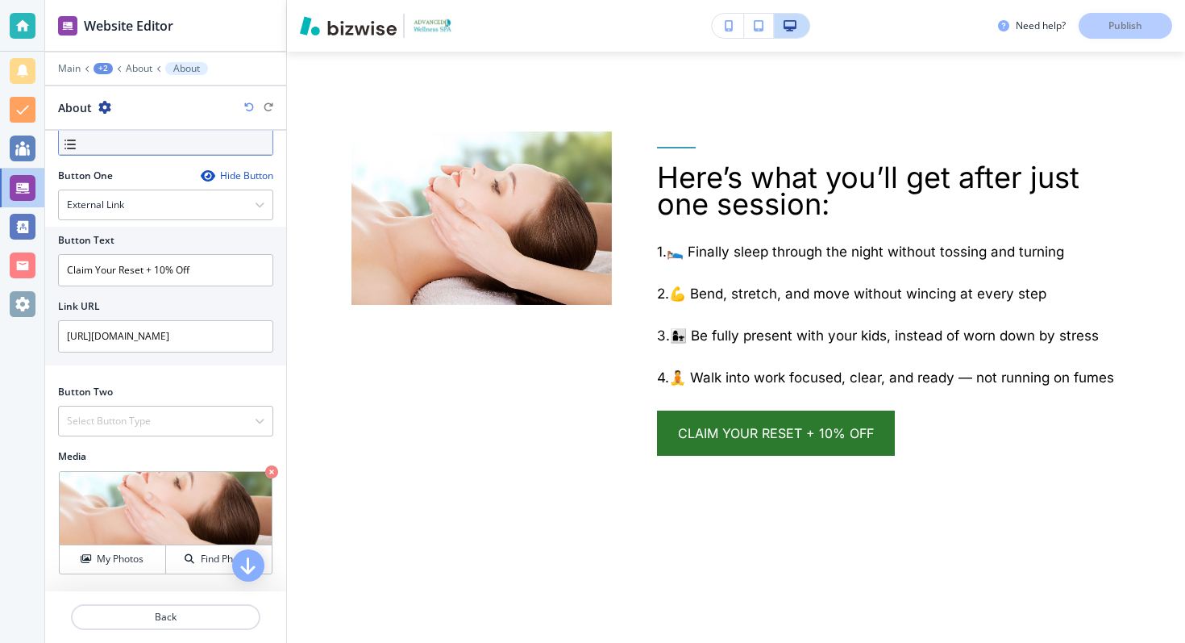
scroll to position [553, 0]
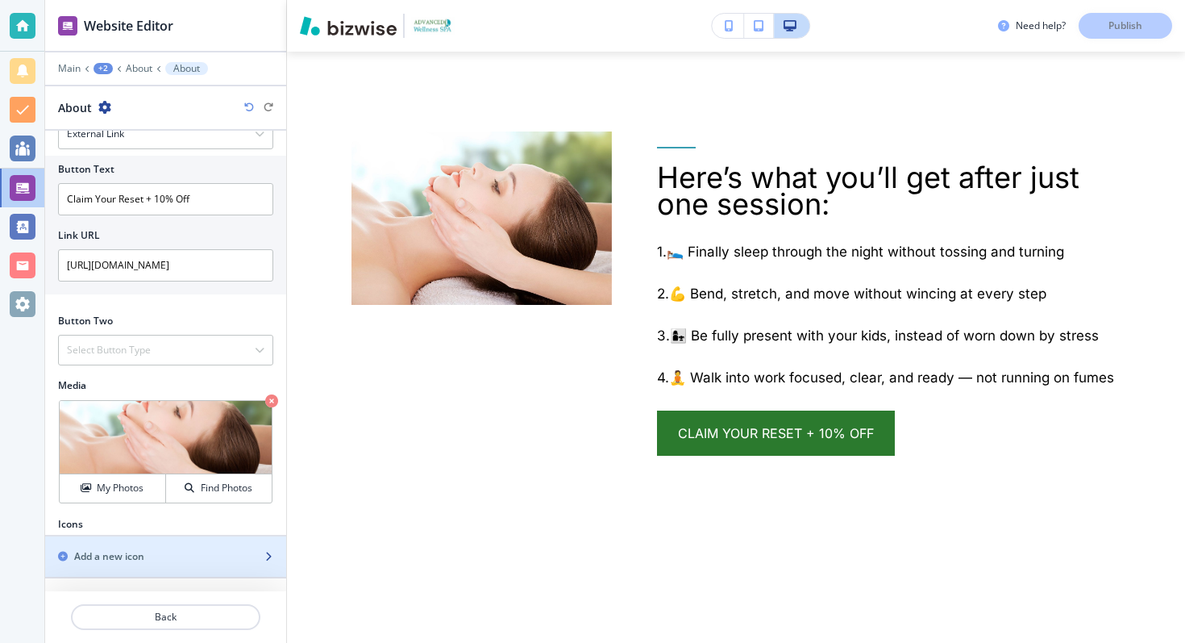
click at [175, 556] on div "Add a new icon" at bounding box center [148, 556] width 206 height 15
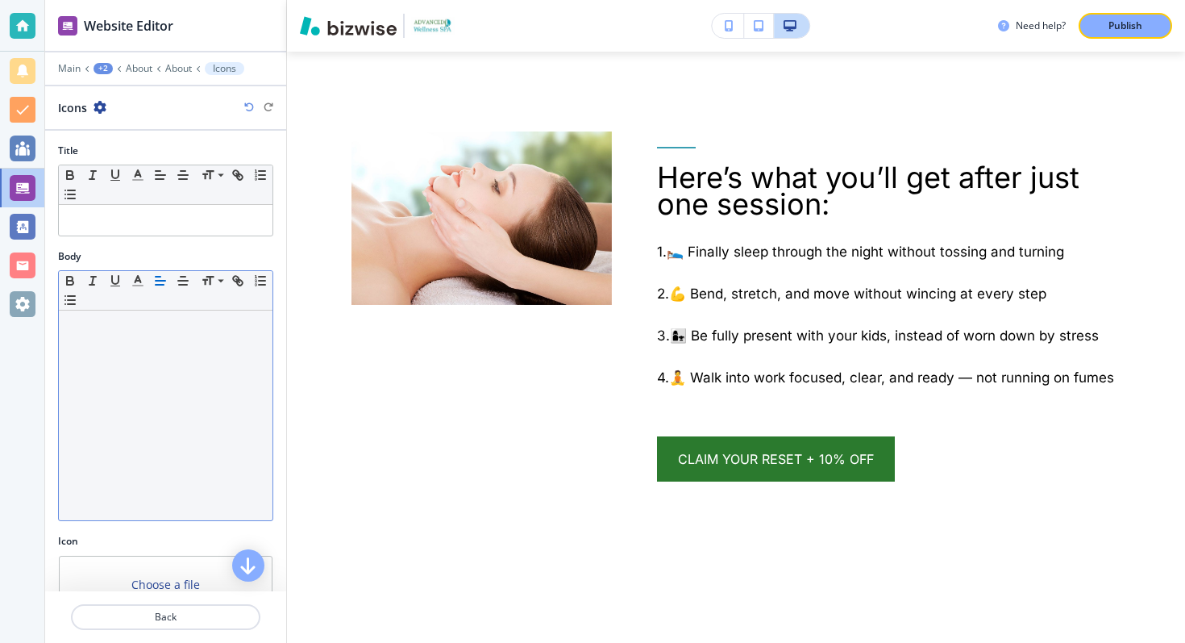
scroll to position [81, 0]
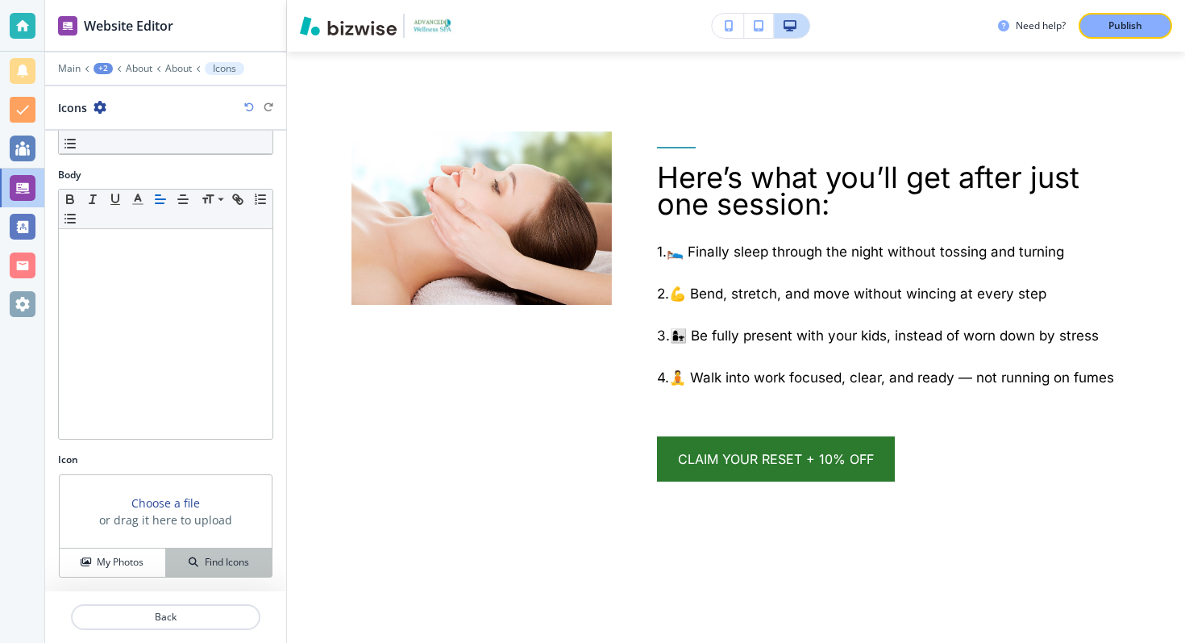
click at [197, 556] on div "Find Icons" at bounding box center [219, 562] width 106 height 15
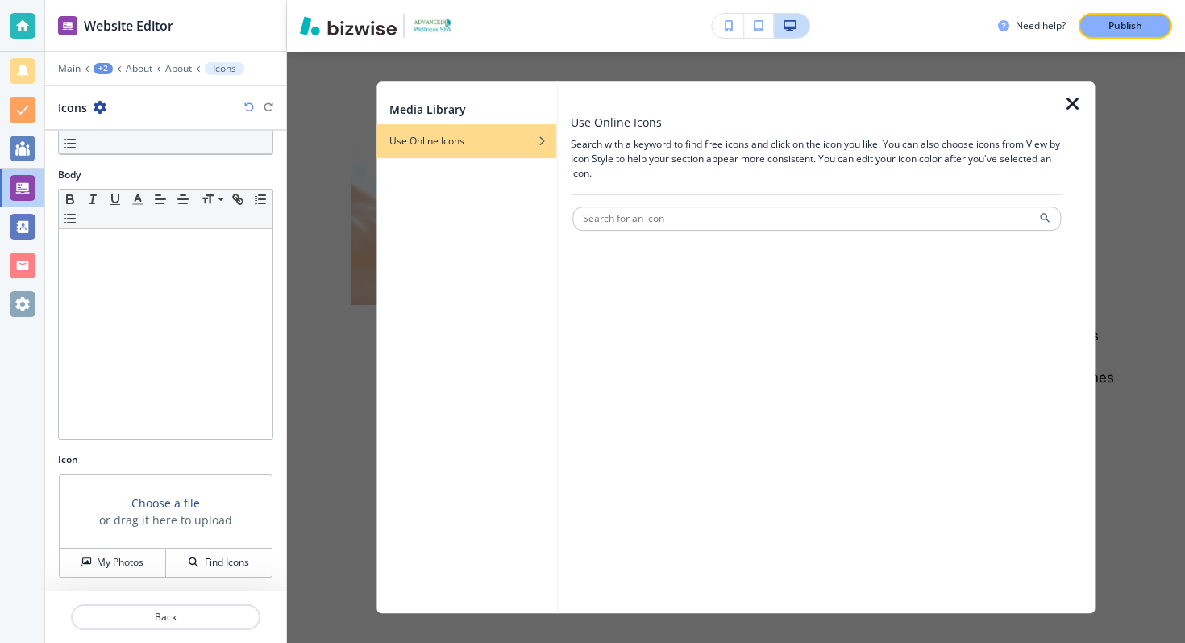
click at [1070, 105] on icon "button" at bounding box center [1072, 103] width 19 height 19
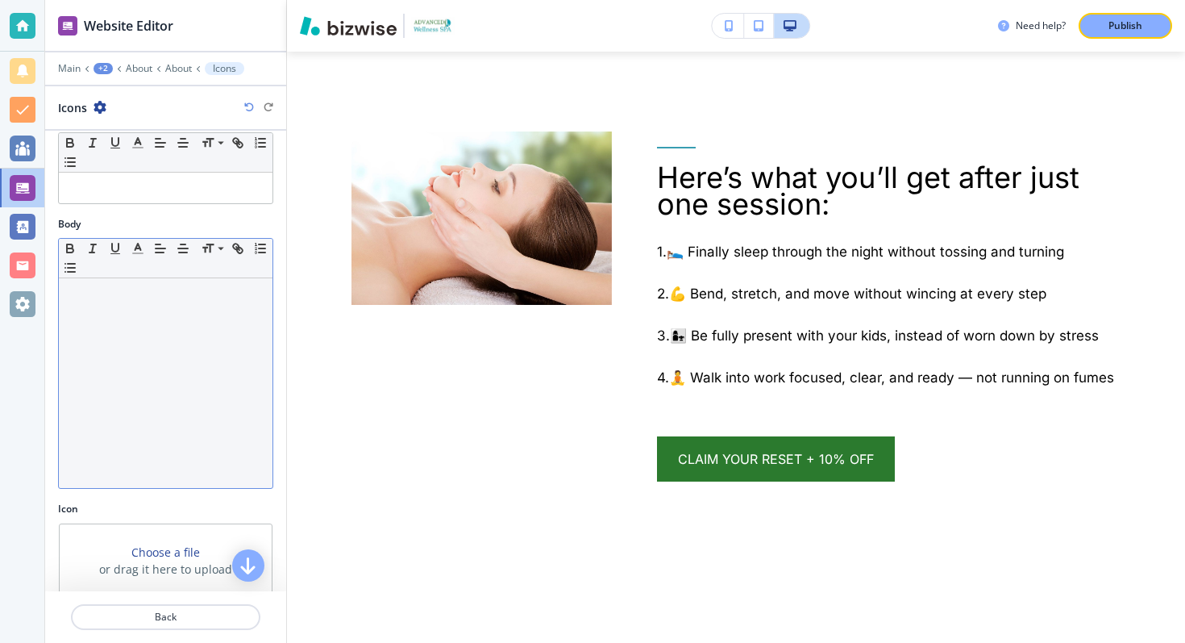
scroll to position [0, 0]
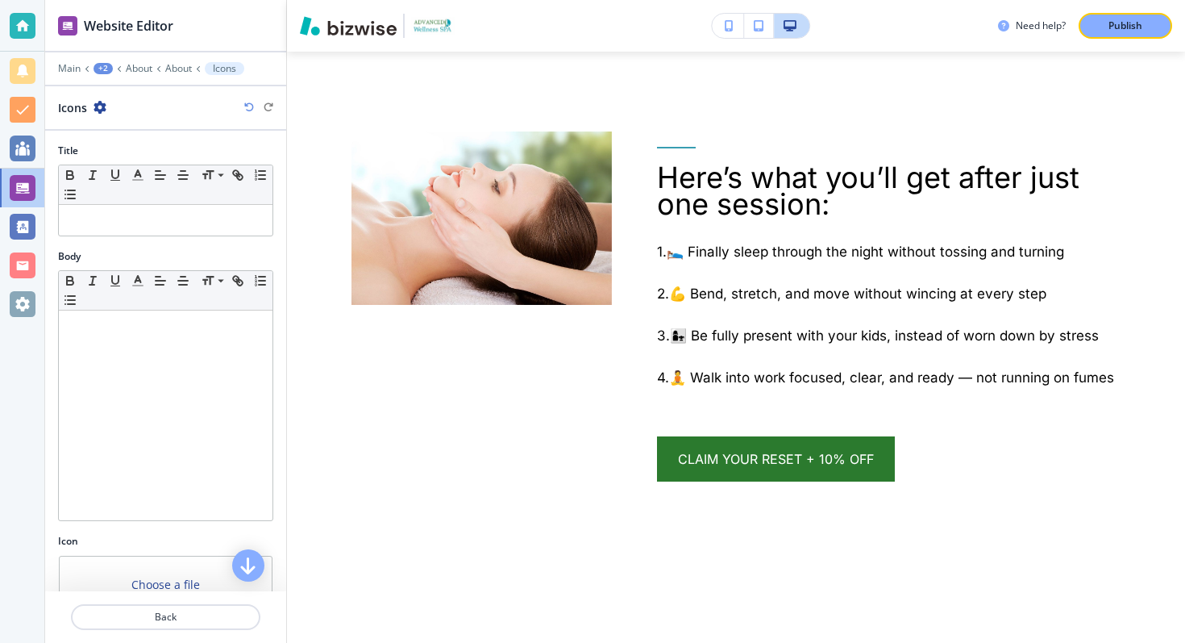
click at [97, 106] on icon "button" at bounding box center [100, 107] width 13 height 13
click at [114, 199] on button "Delete Icons" at bounding box center [145, 191] width 103 height 29
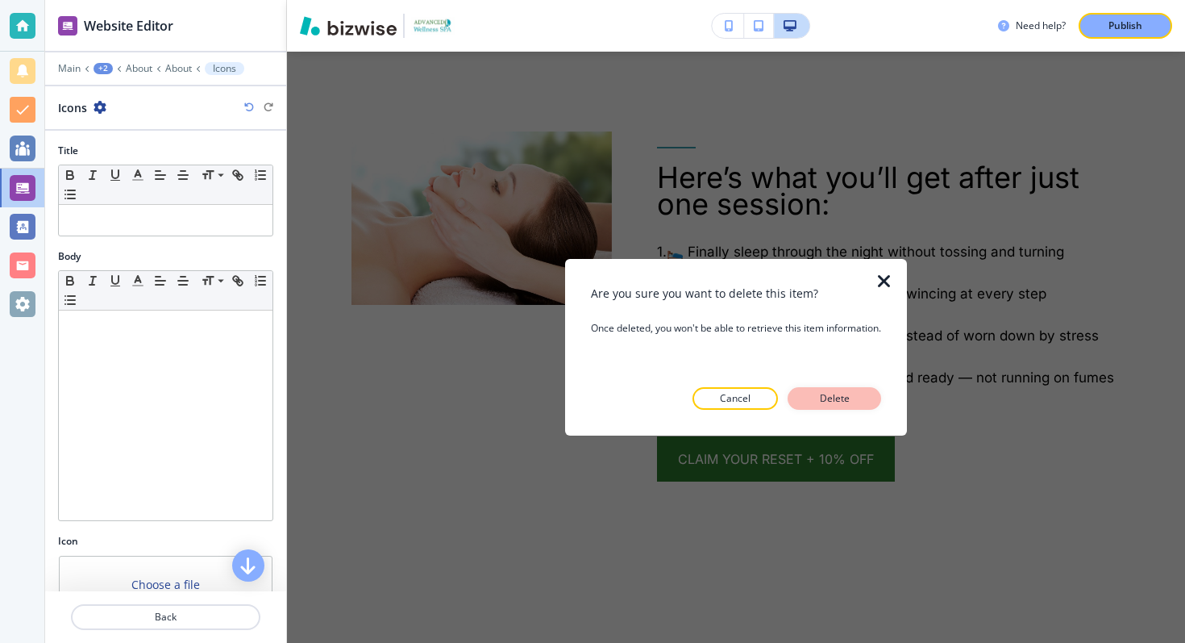
click at [814, 397] on button "Delete" at bounding box center [835, 398] width 94 height 23
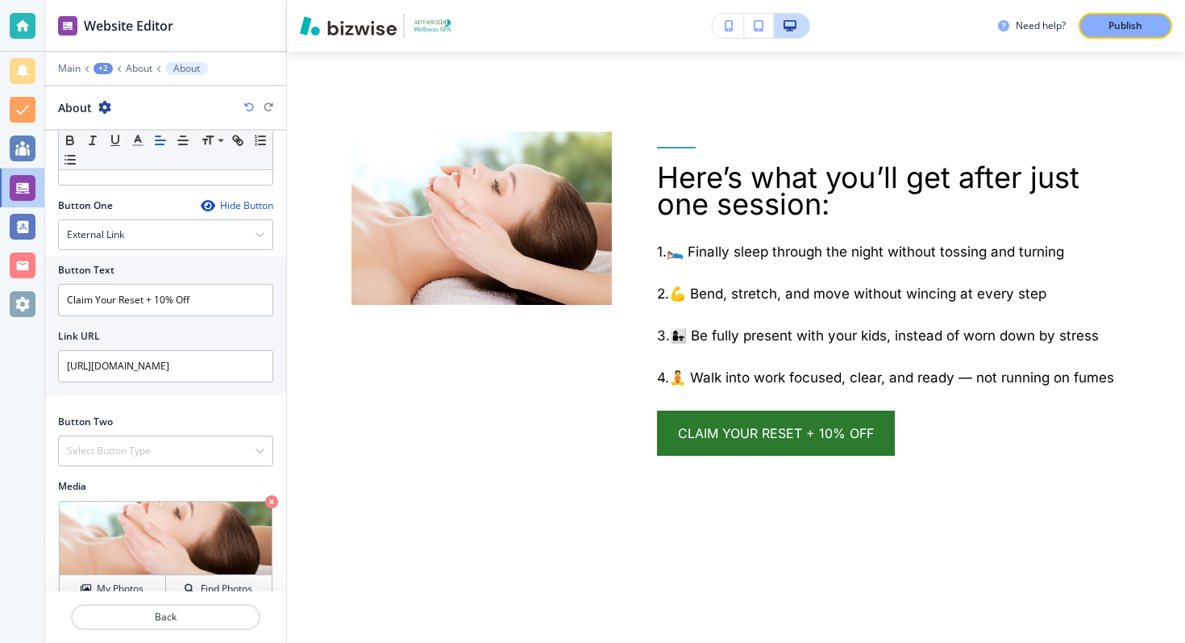
scroll to position [553, 0]
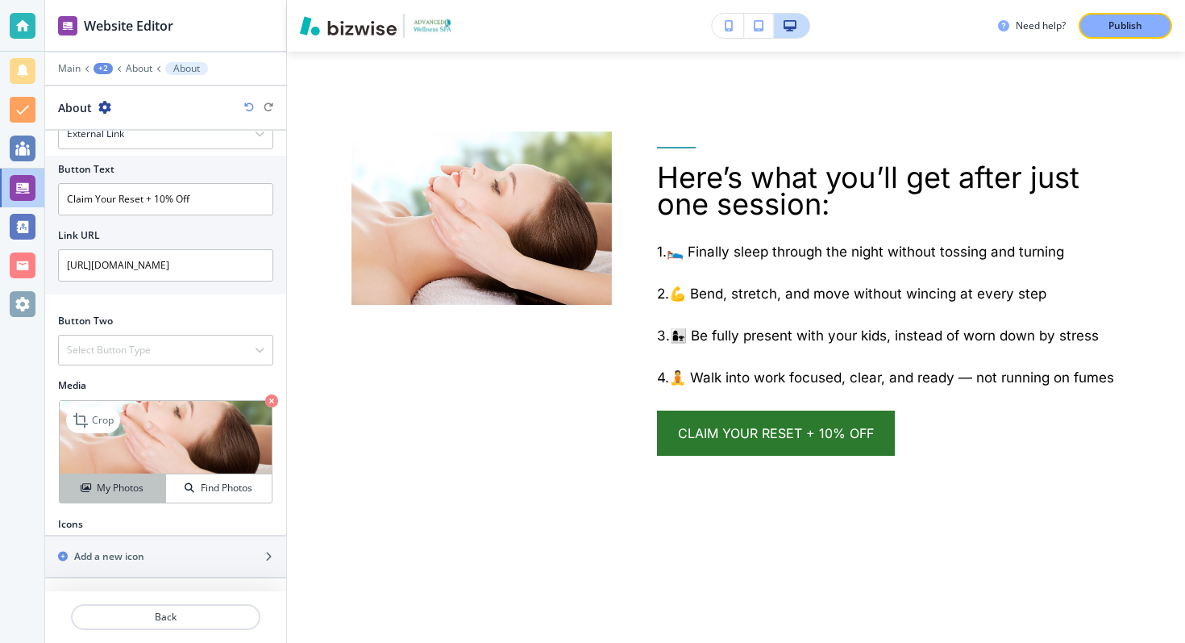
click at [127, 481] on h4 "My Photos" at bounding box center [120, 488] width 47 height 15
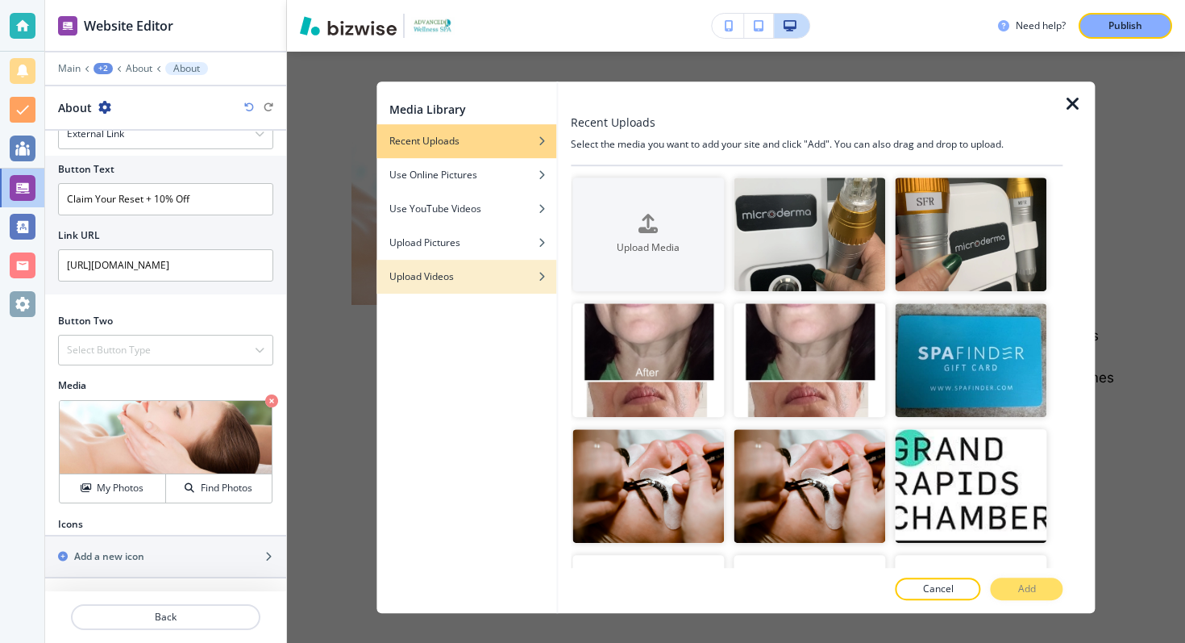
click at [527, 276] on div "Upload Videos" at bounding box center [467, 276] width 180 height 15
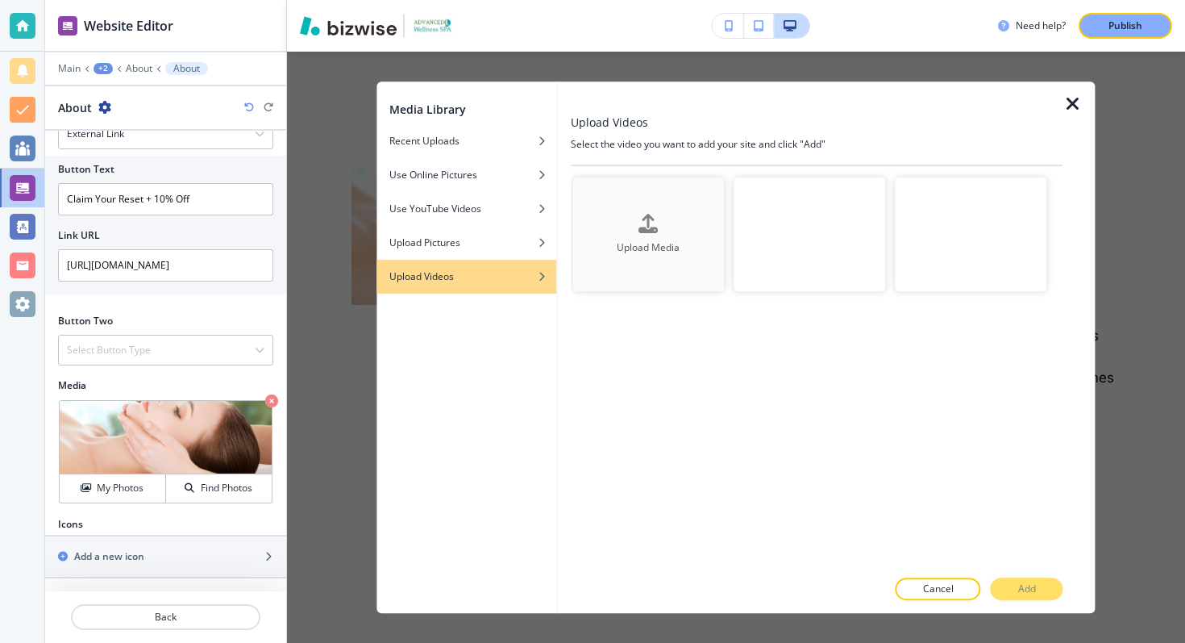
click at [689, 190] on button "Upload Media" at bounding box center [648, 234] width 152 height 114
click at [1067, 95] on icon "button" at bounding box center [1072, 103] width 19 height 19
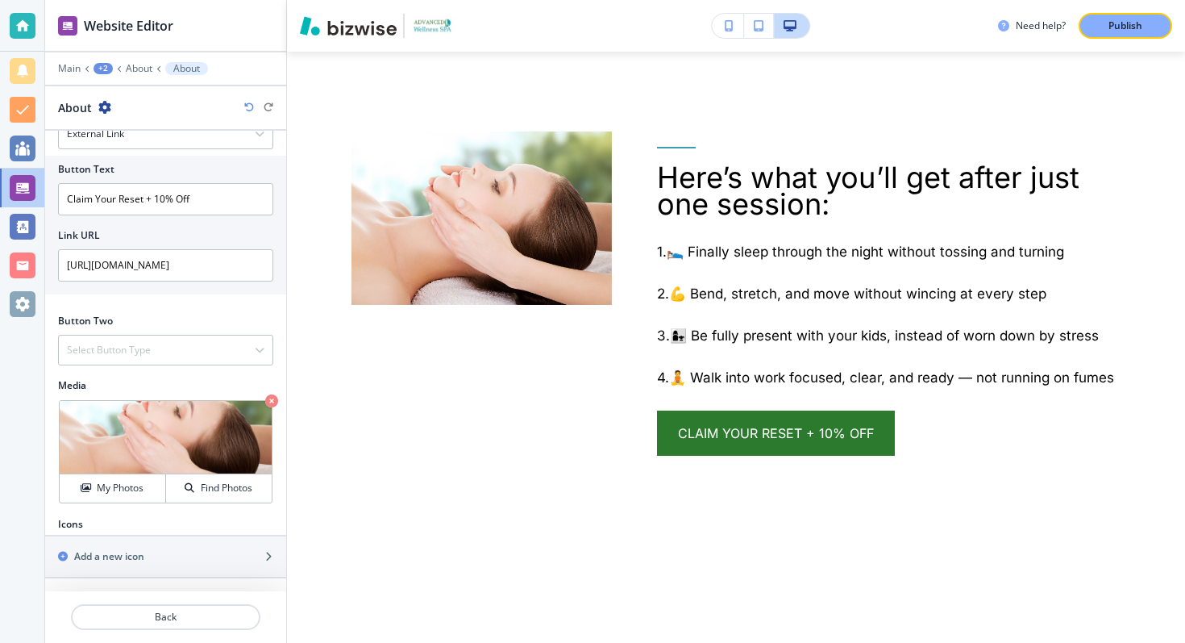
scroll to position [2296, 0]
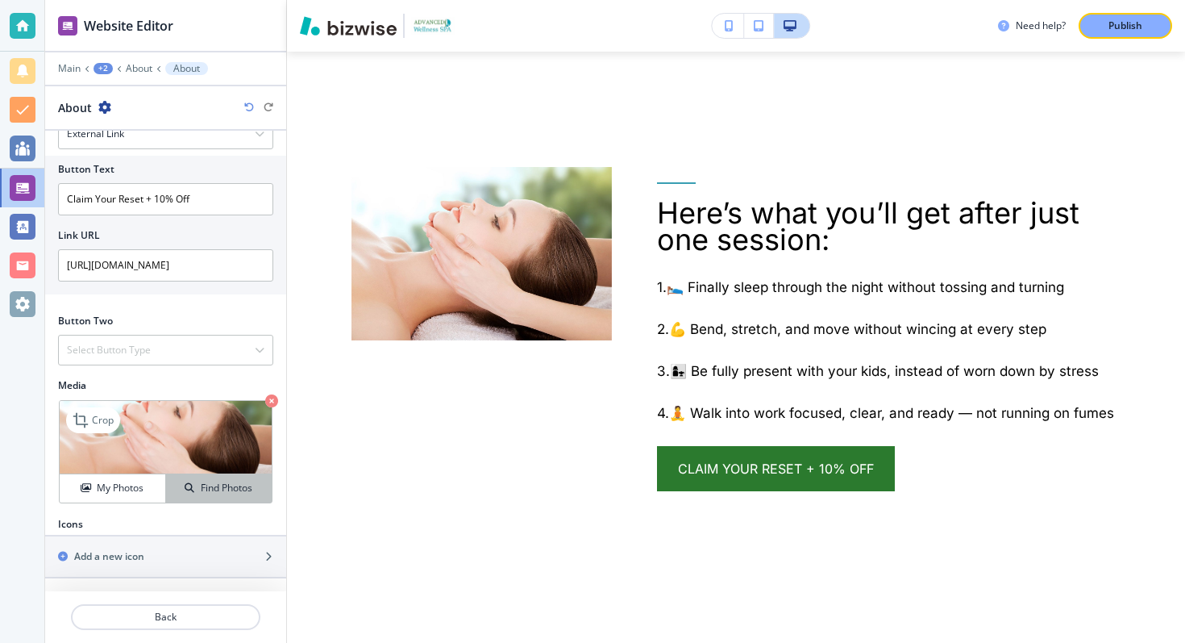
click at [198, 477] on button "Find Photos" at bounding box center [219, 488] width 106 height 28
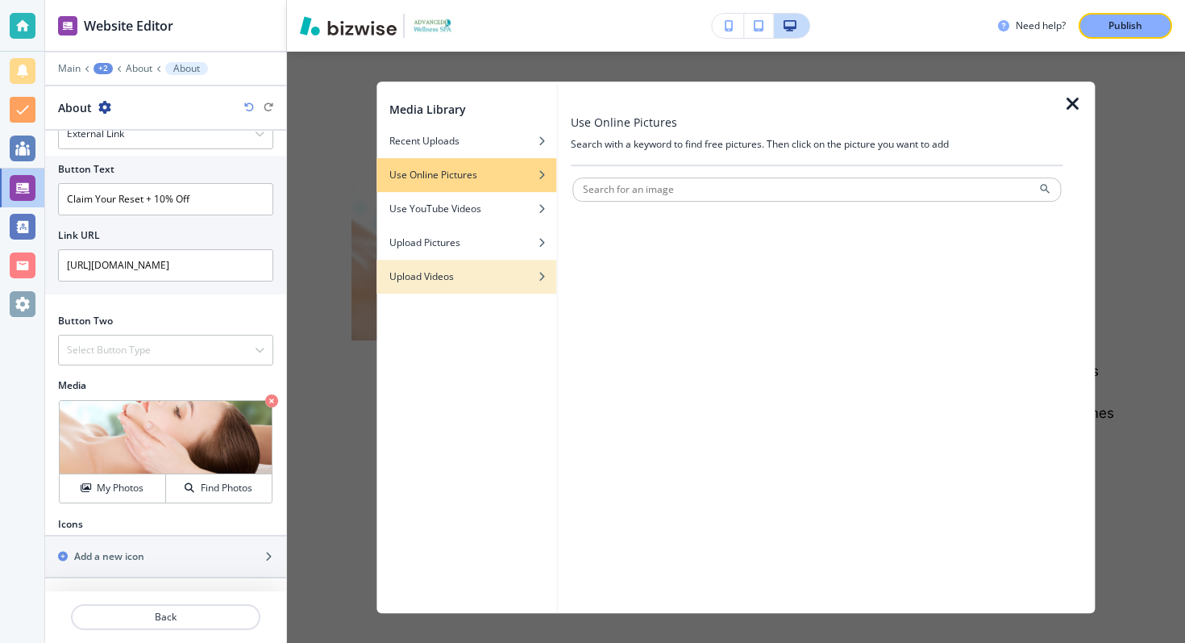
click at [423, 285] on div "button" at bounding box center [467, 289] width 180 height 10
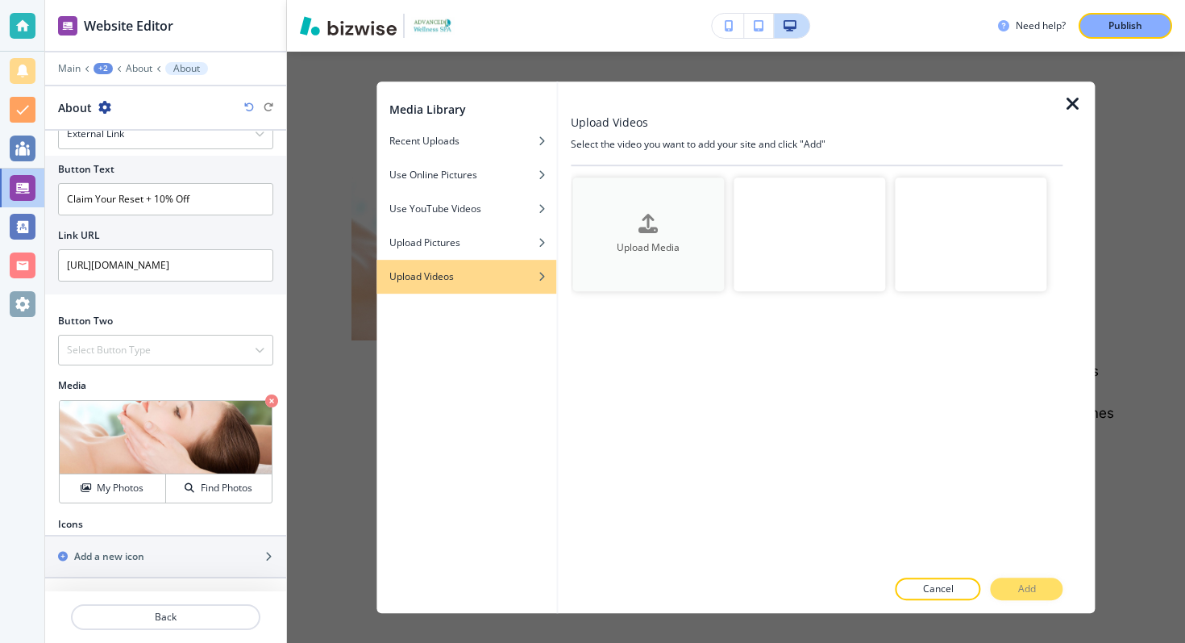
click at [589, 235] on div "button" at bounding box center [648, 237] width 152 height 6
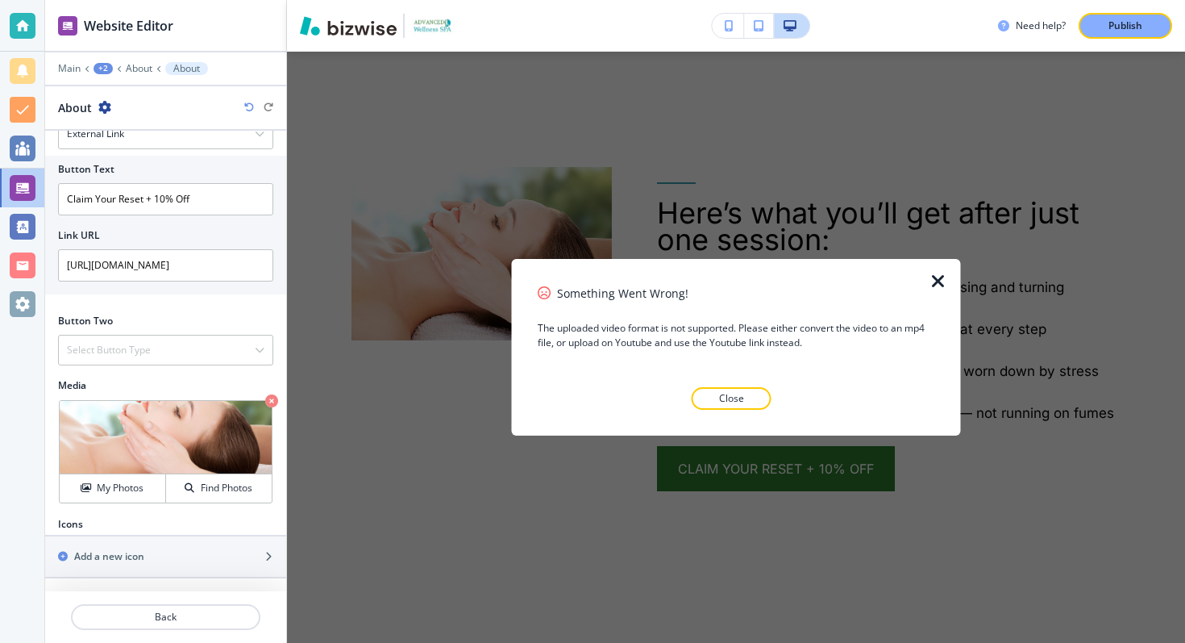
click at [927, 278] on div at bounding box center [736, 272] width 397 height 26
click at [934, 281] on icon "button" at bounding box center [938, 281] width 19 height 19
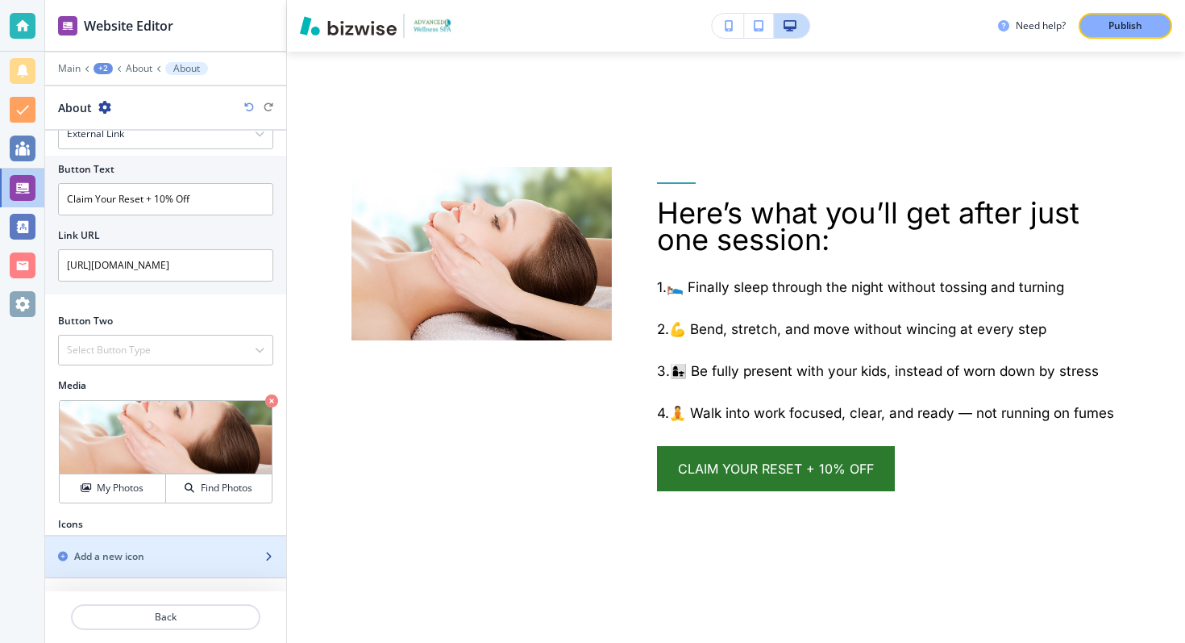
click at [145, 537] on div "button" at bounding box center [165, 542] width 241 height 13
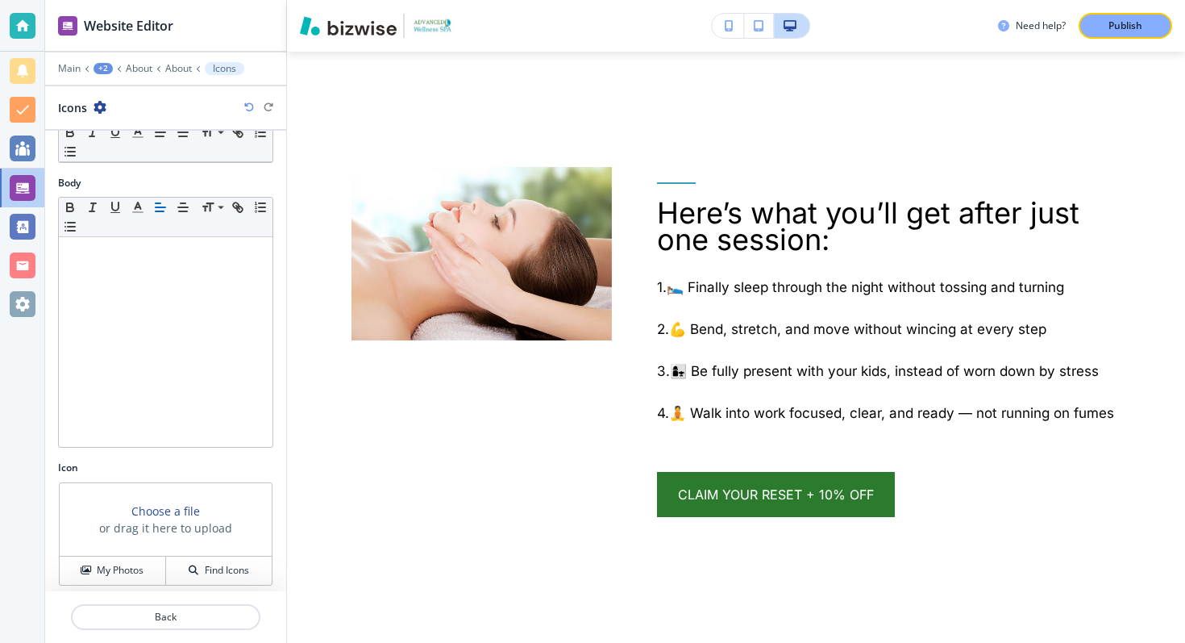
scroll to position [81, 0]
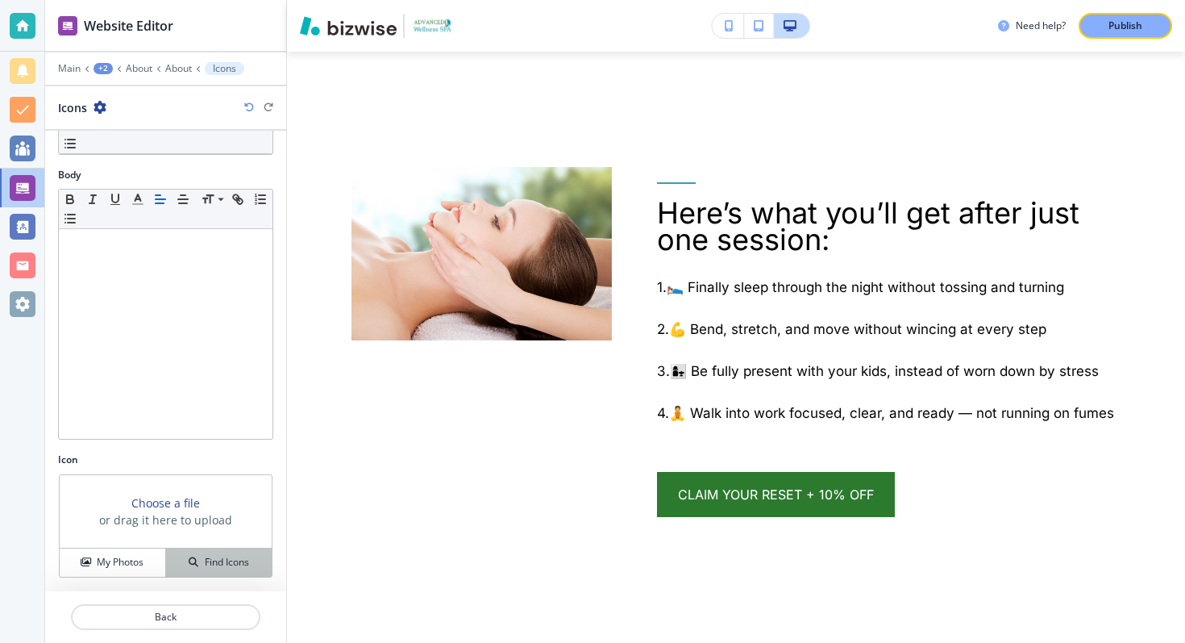
click at [184, 560] on div "Find Icons" at bounding box center [219, 562] width 106 height 15
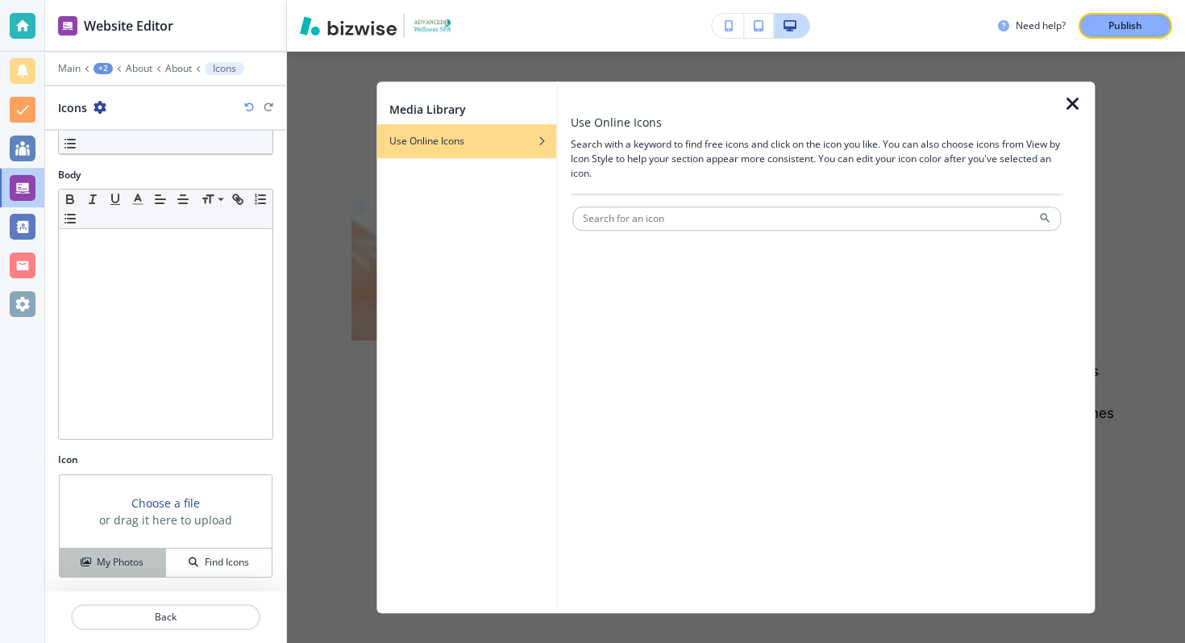
click at [119, 559] on h4 "My Photos" at bounding box center [120, 562] width 47 height 15
click at [106, 588] on div "Icon Choose a file or drag it here to upload My Photos Find Icons" at bounding box center [165, 521] width 241 height 139
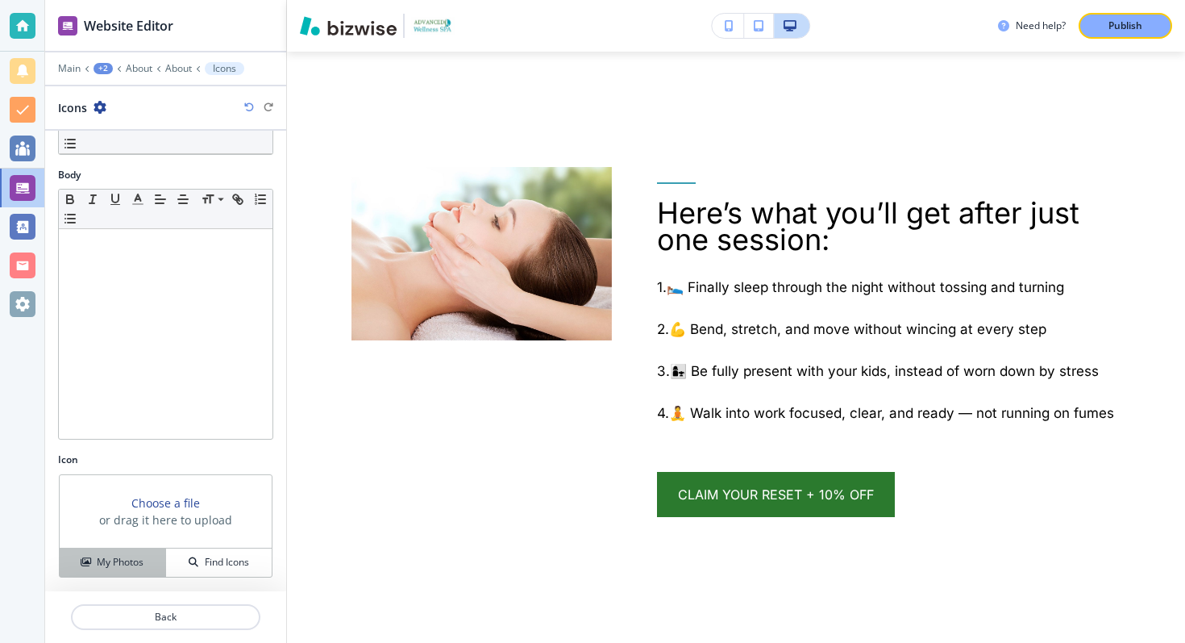
click at [107, 568] on h4 "My Photos" at bounding box center [120, 562] width 47 height 15
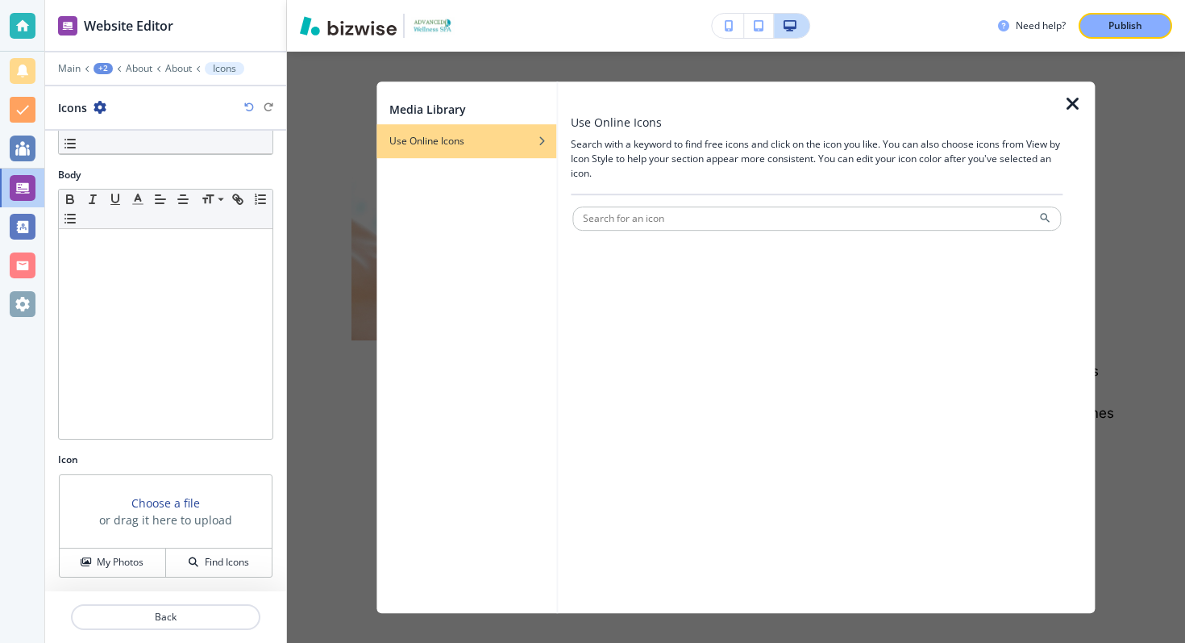
click at [1067, 100] on icon "button" at bounding box center [1072, 103] width 19 height 19
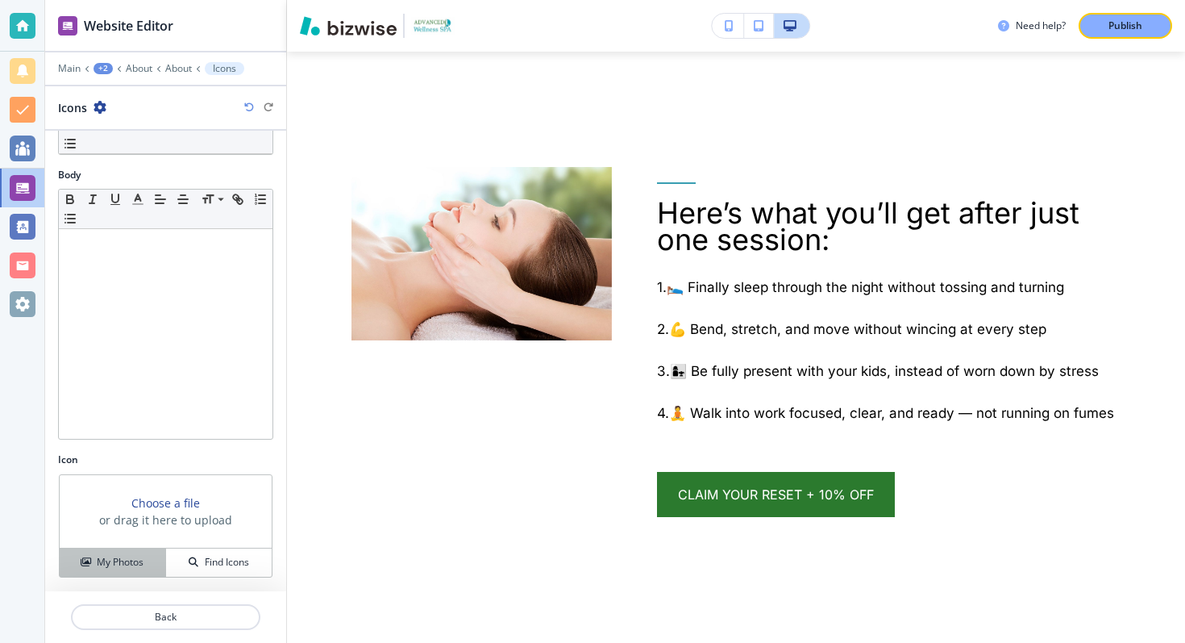
click at [122, 565] on h4 "My Photos" at bounding box center [120, 562] width 47 height 15
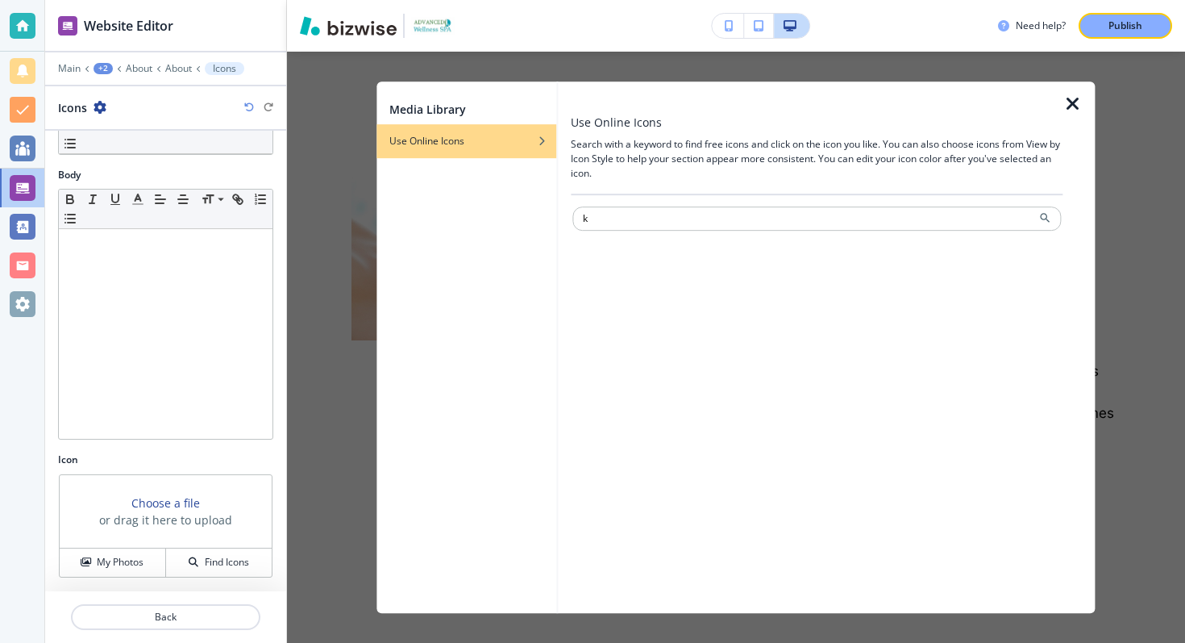
type input "k"
click at [542, 143] on icon "button" at bounding box center [542, 141] width 10 height 10
click at [1076, 103] on icon "button" at bounding box center [1072, 103] width 19 height 19
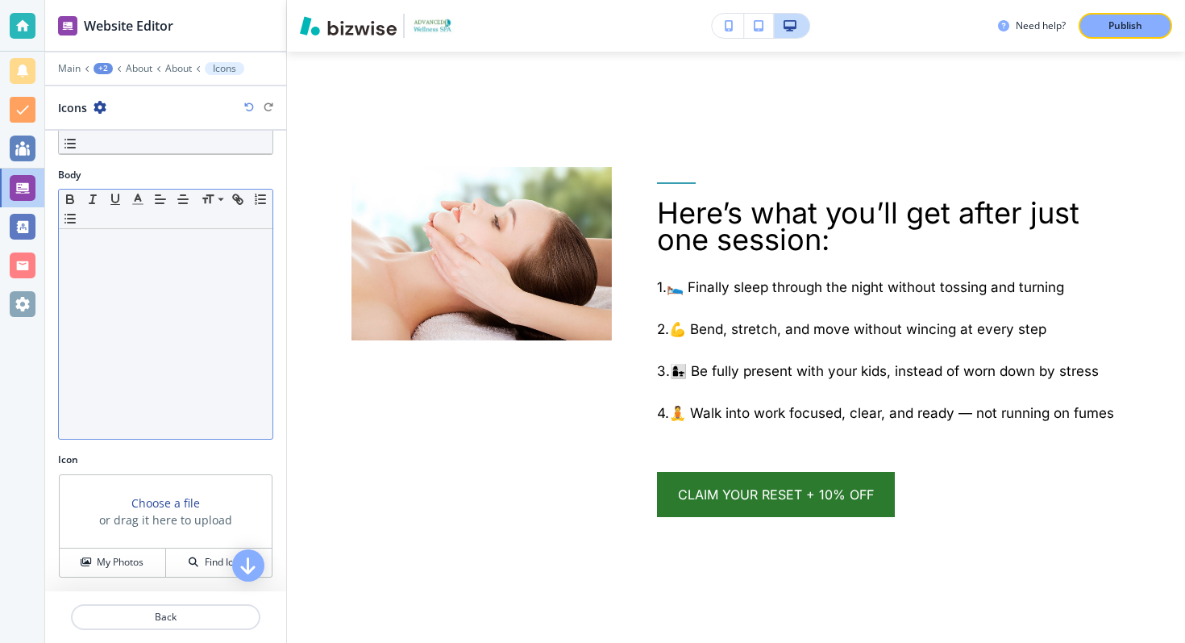
scroll to position [0, 0]
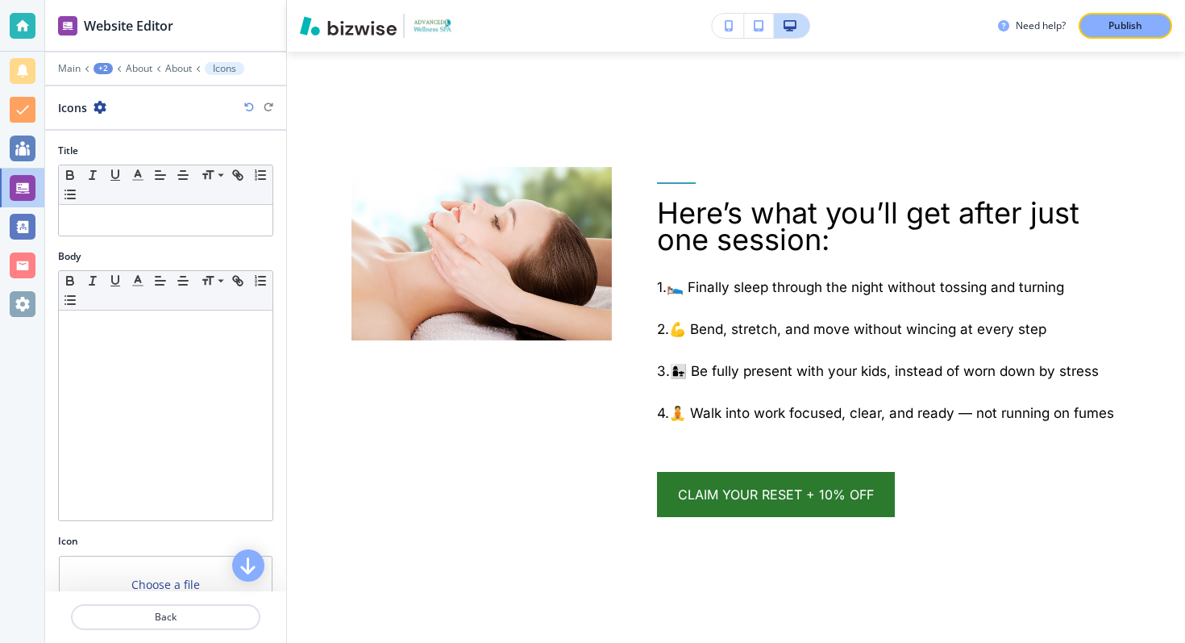
click at [99, 105] on icon "button" at bounding box center [100, 107] width 13 height 13
click at [127, 186] on p "Delete Icons" at bounding box center [145, 192] width 82 height 15
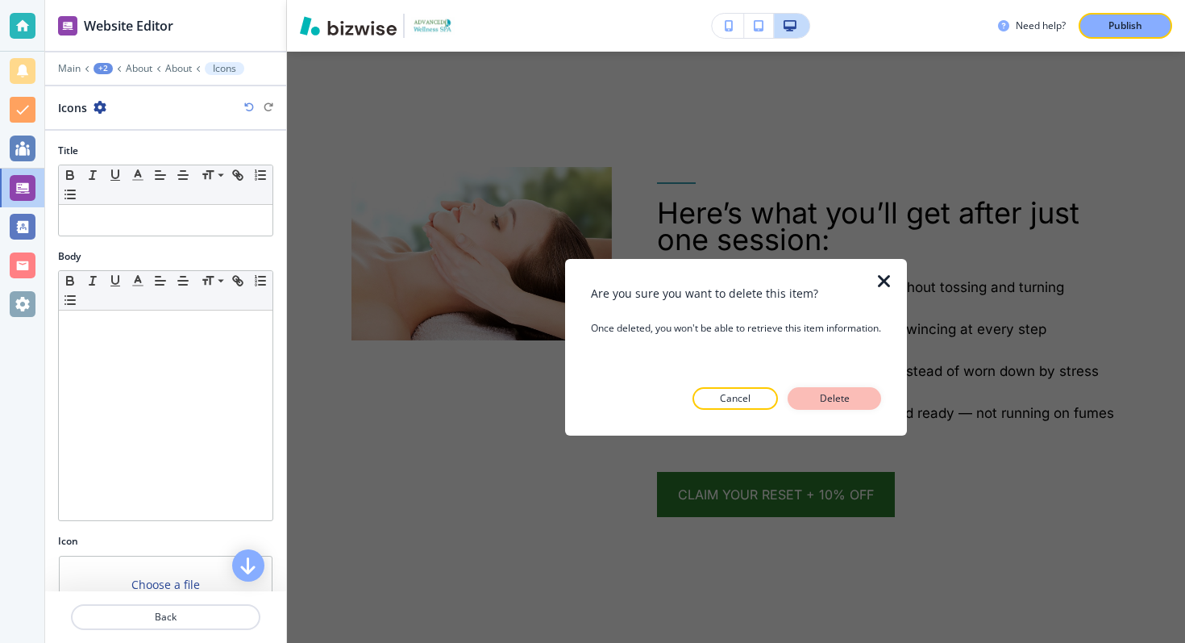
click at [864, 399] on button "Delete" at bounding box center [835, 398] width 94 height 23
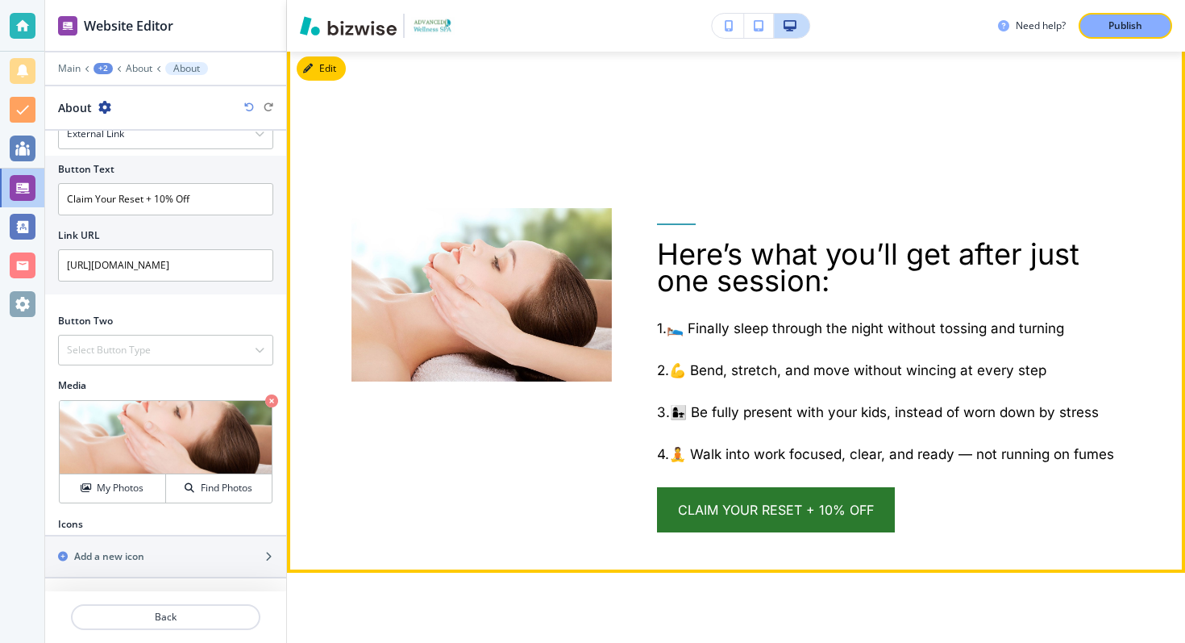
scroll to position [2266, 0]
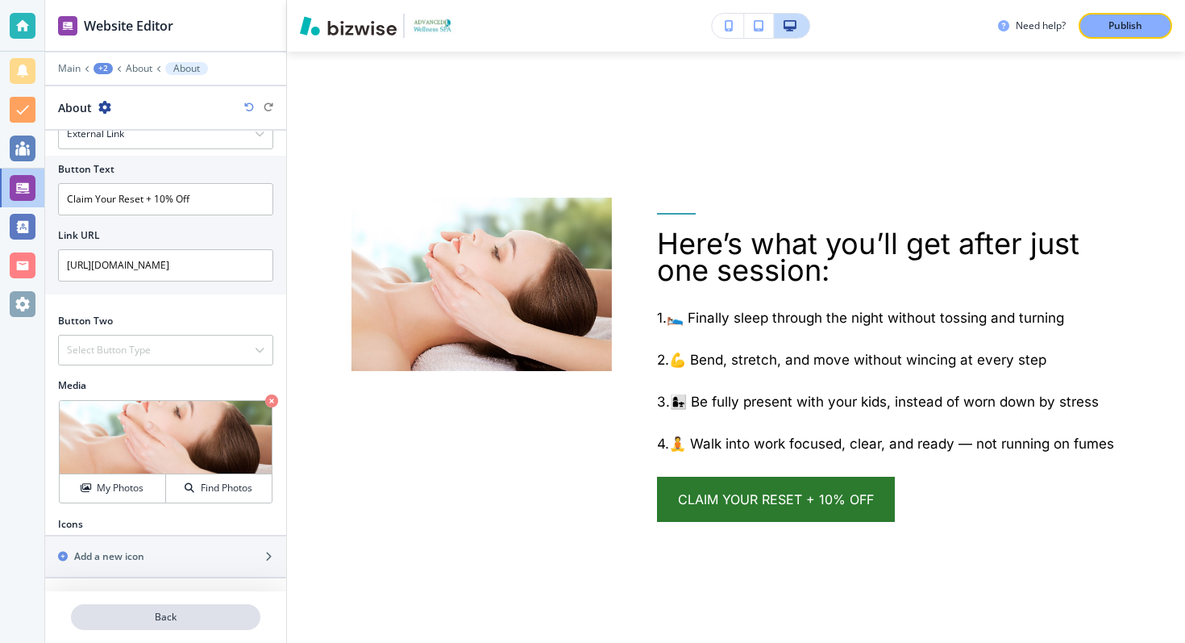
click at [187, 614] on p "Back" at bounding box center [166, 617] width 186 height 15
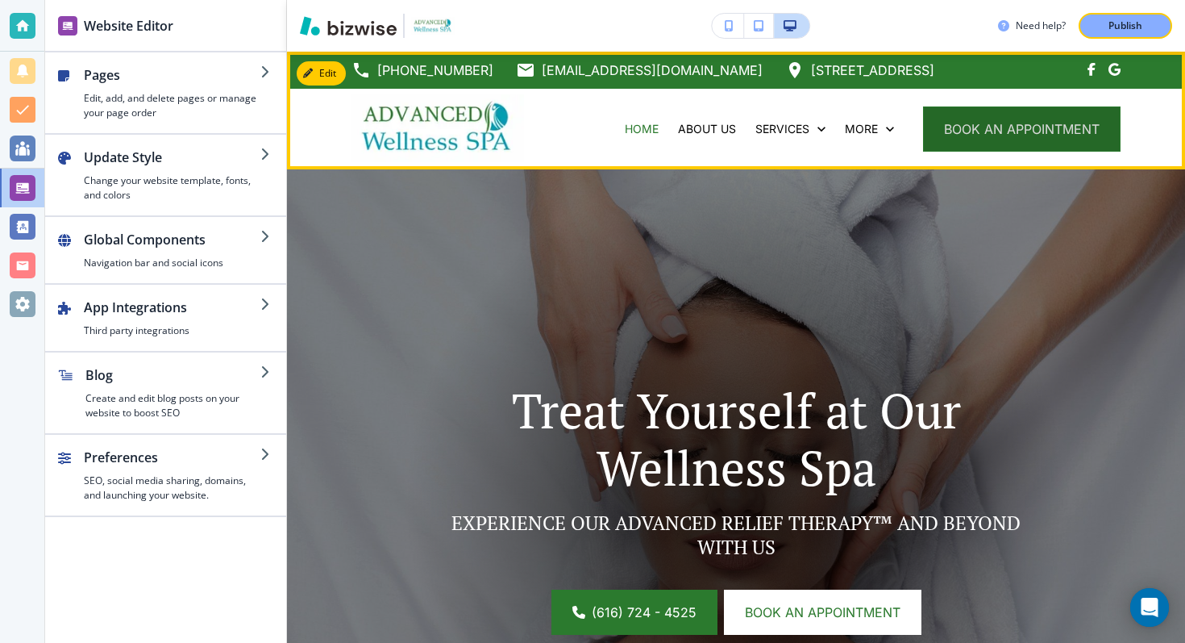
click at [986, 139] on button "book an appointment" at bounding box center [1022, 128] width 198 height 45
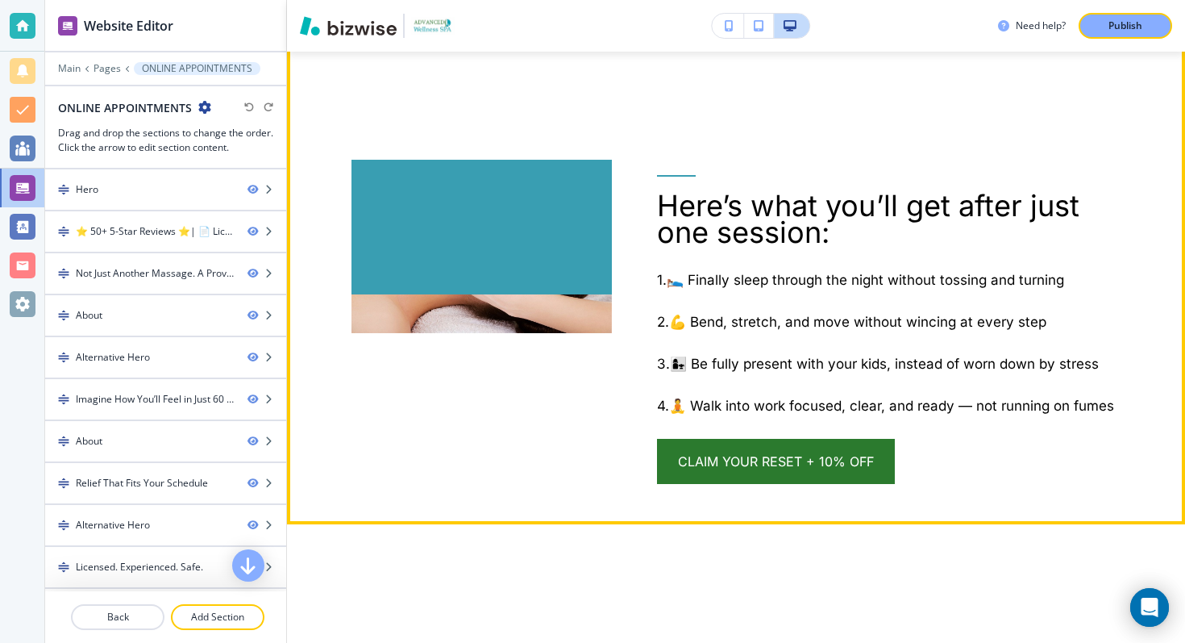
scroll to position [2312, 0]
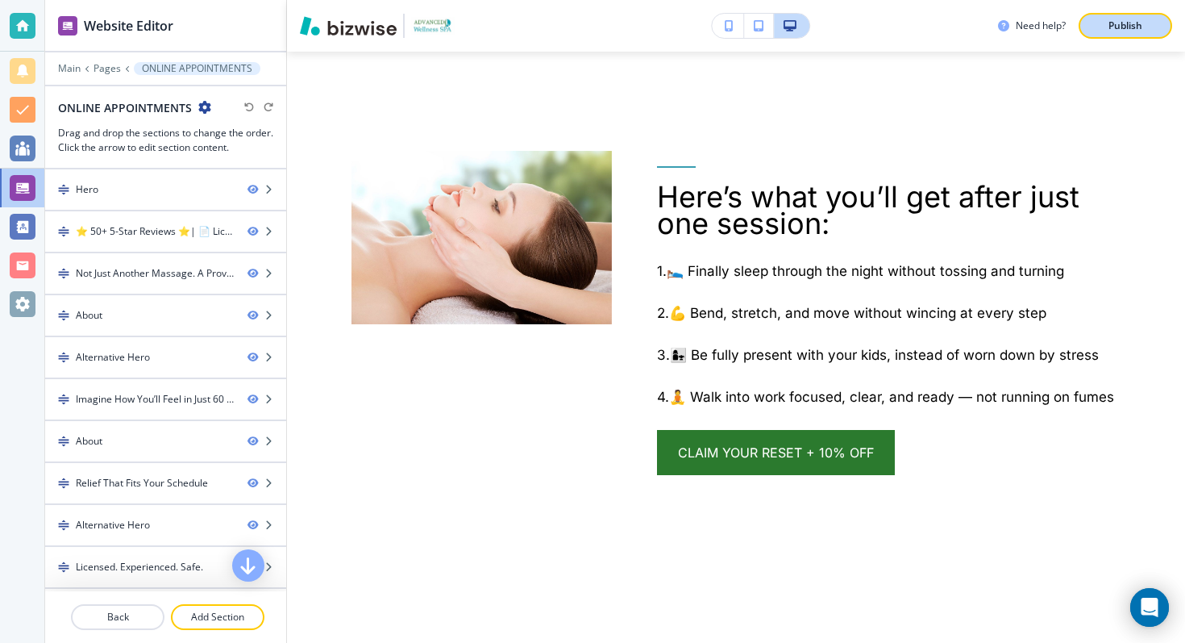
click at [1130, 35] on button "Publish" at bounding box center [1126, 26] width 94 height 26
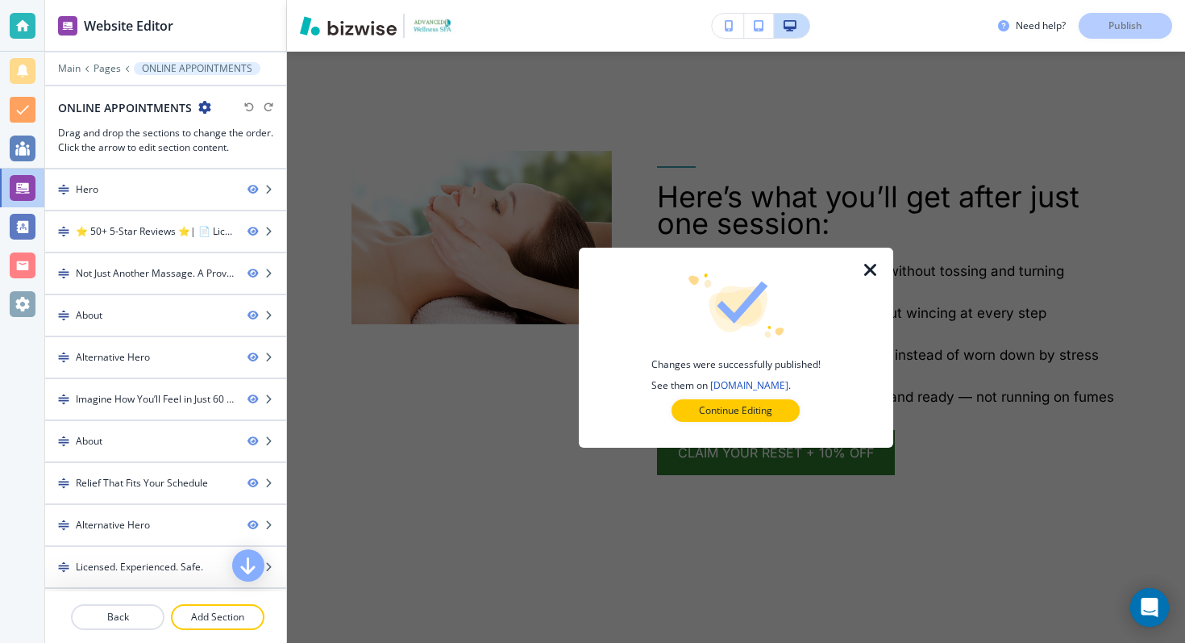
click at [872, 264] on icon "button" at bounding box center [870, 269] width 19 height 19
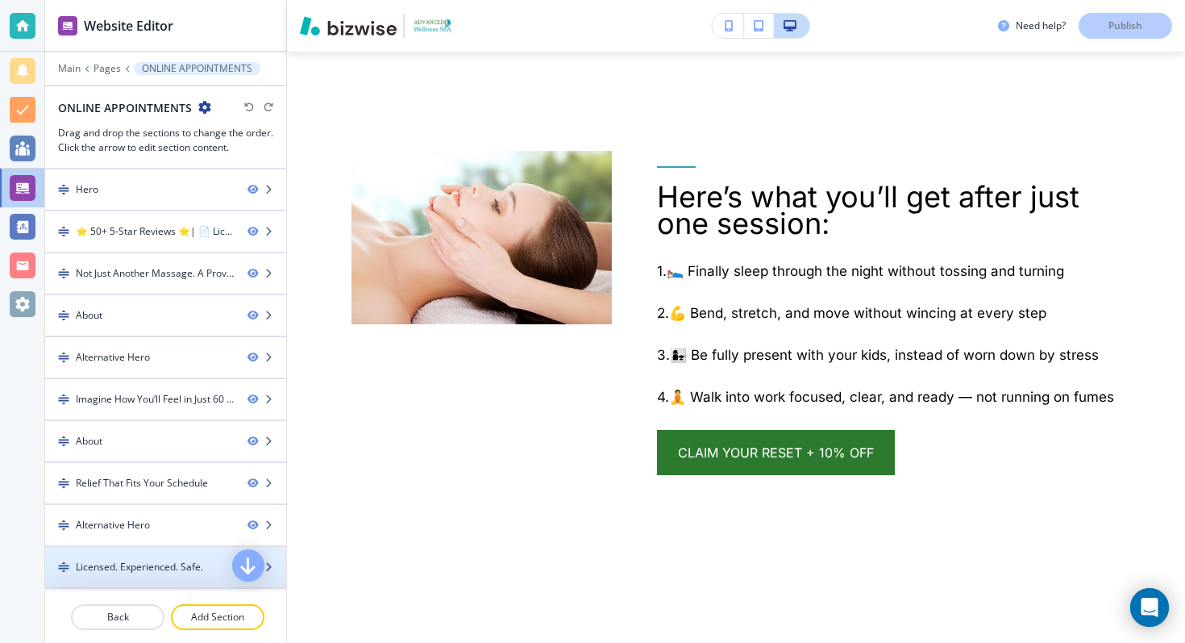
scroll to position [123, 0]
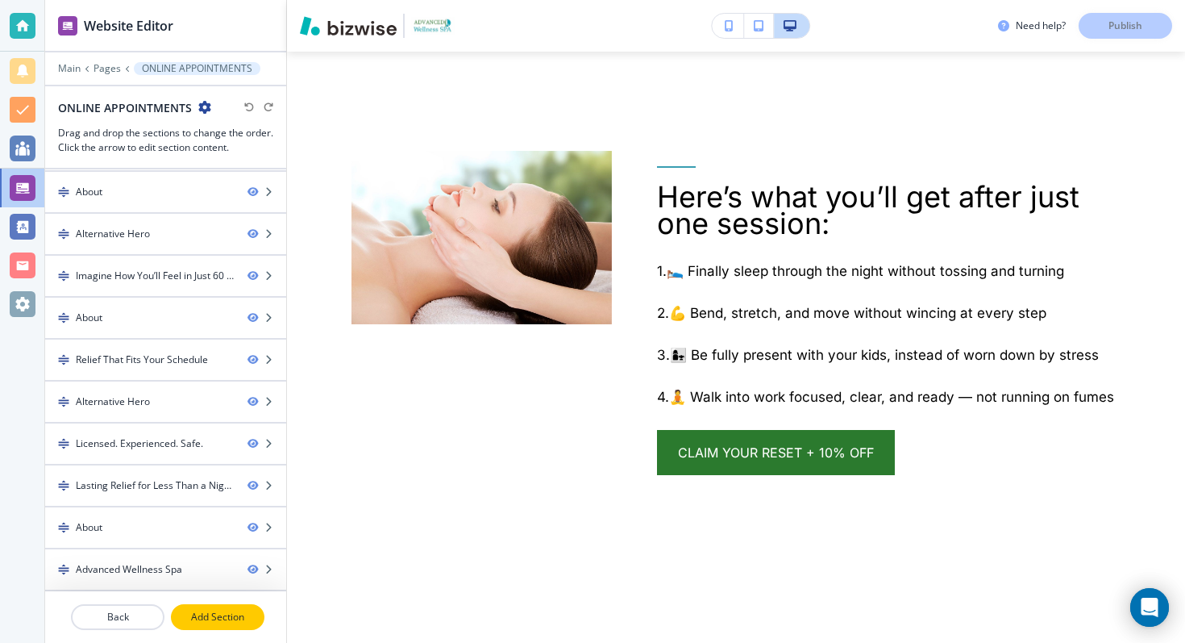
click at [202, 622] on p "Add Section" at bounding box center [218, 617] width 90 height 15
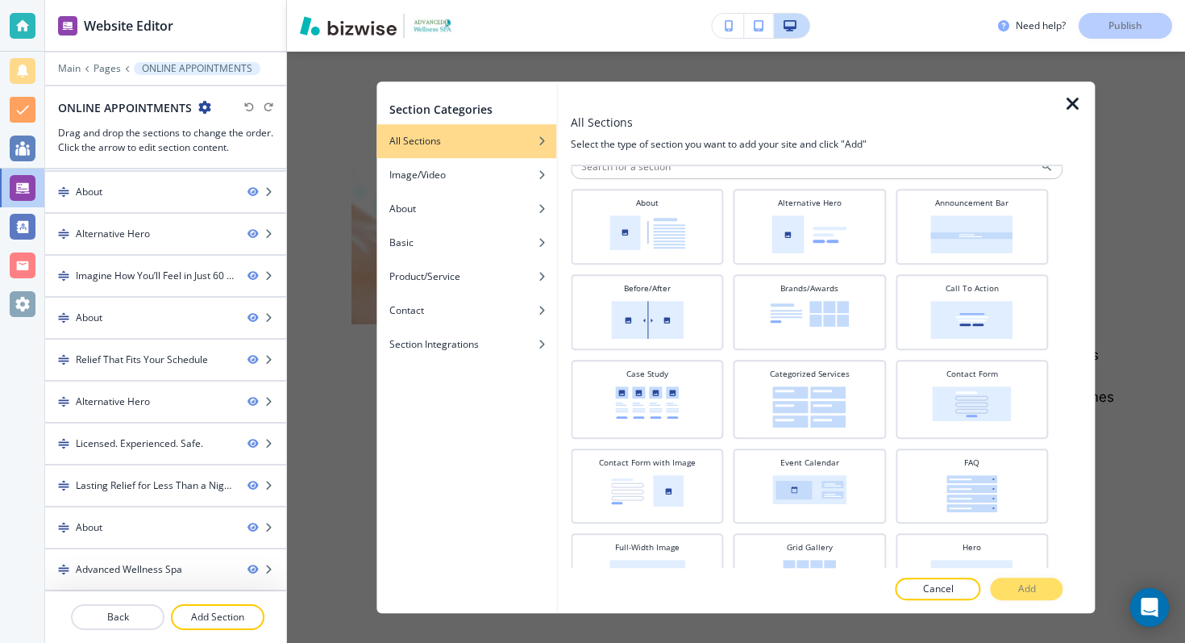
scroll to position [0, 0]
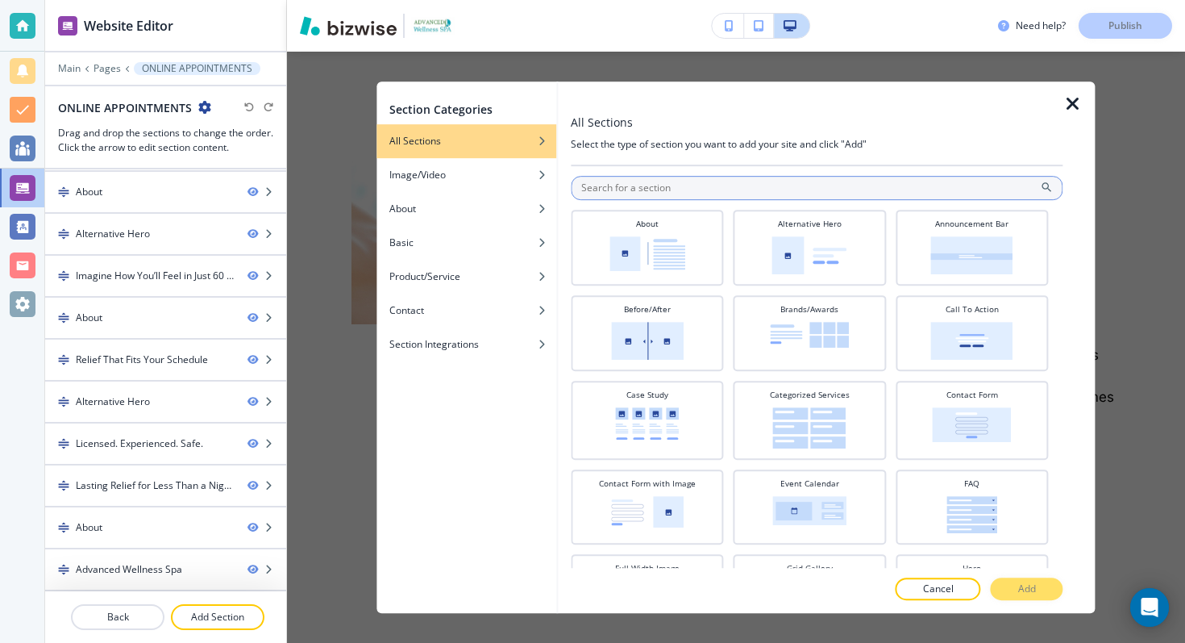
click at [668, 186] on input "text" at bounding box center [817, 188] width 492 height 24
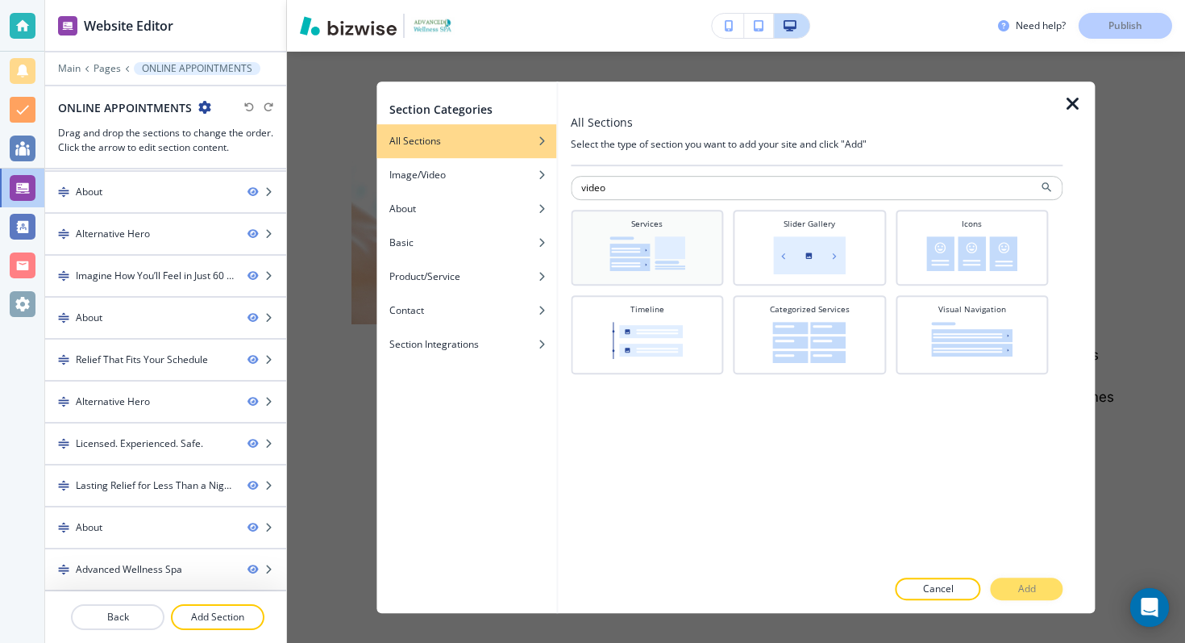
type input "video"
click at [676, 257] on img at bounding box center [648, 253] width 76 height 35
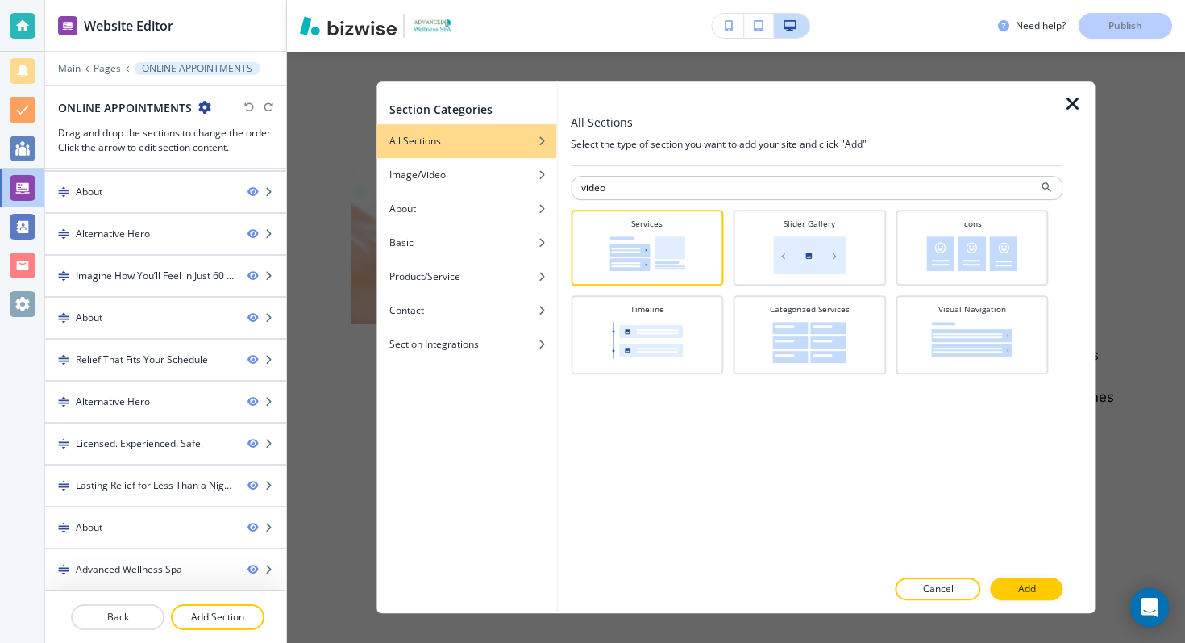
click at [464, 151] on div "button" at bounding box center [467, 153] width 180 height 10
click at [468, 173] on div "Image/Video" at bounding box center [467, 175] width 180 height 15
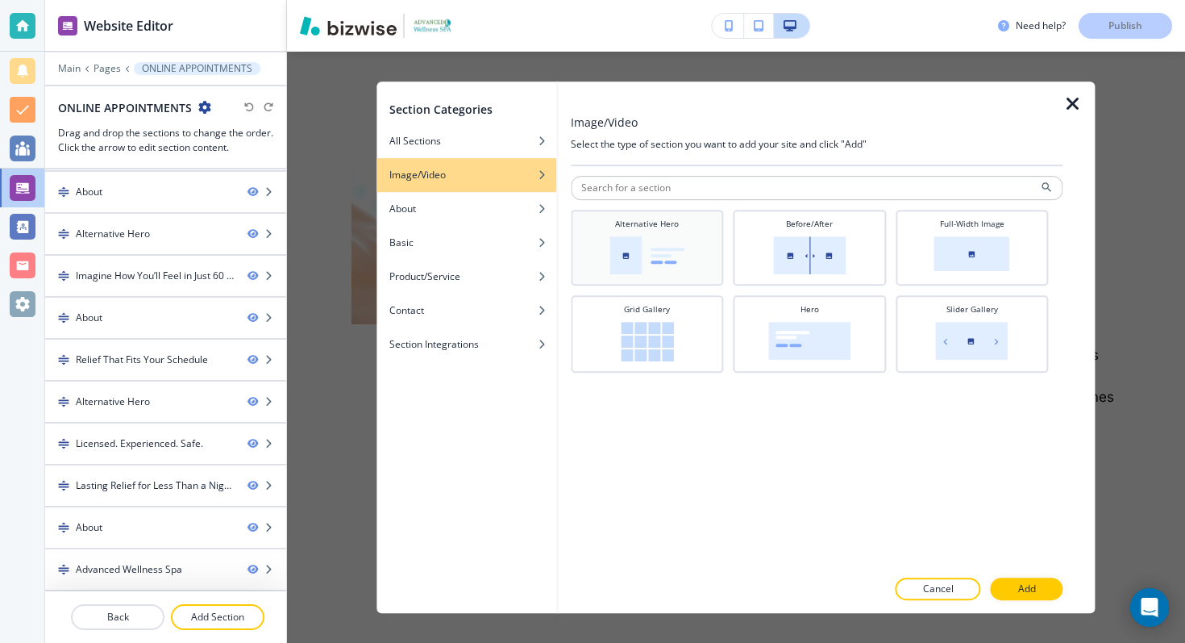
click at [652, 246] on img at bounding box center [647, 255] width 75 height 38
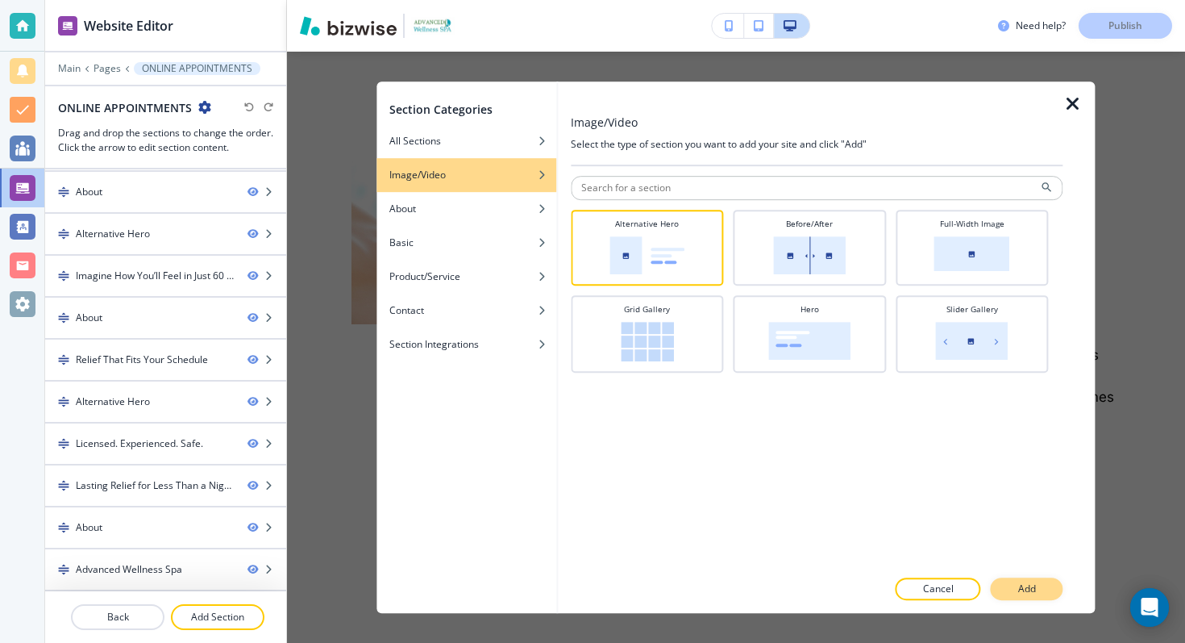
click at [1034, 579] on button "Add" at bounding box center [1027, 588] width 73 height 23
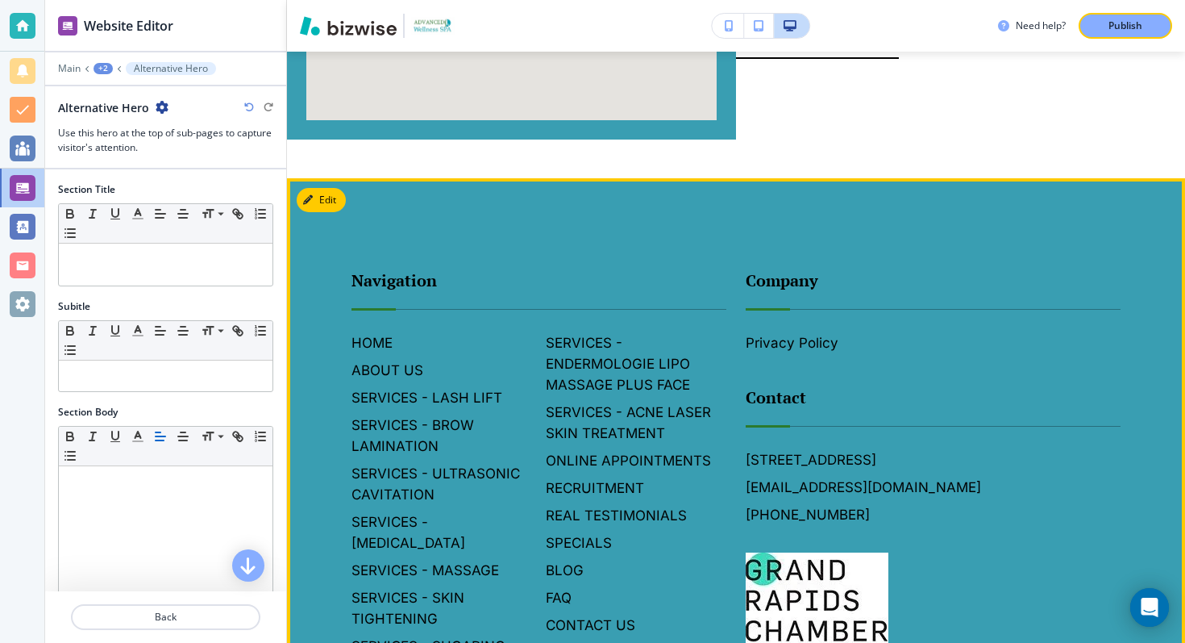
scroll to position [5400, 0]
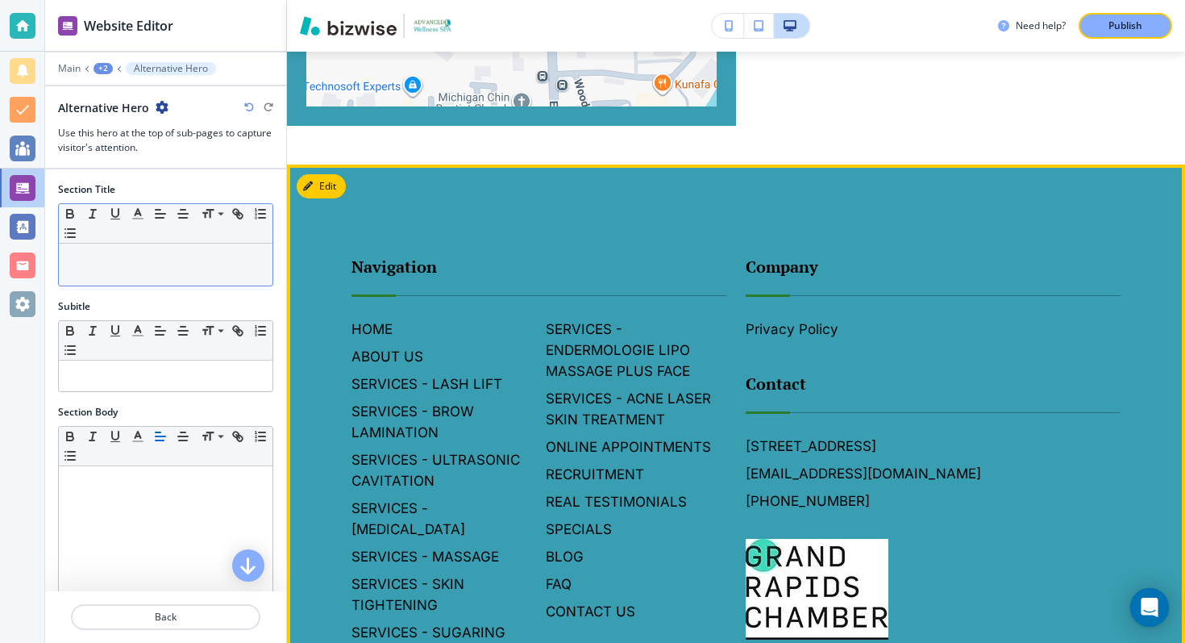
click at [218, 264] on p at bounding box center [166, 259] width 198 height 15
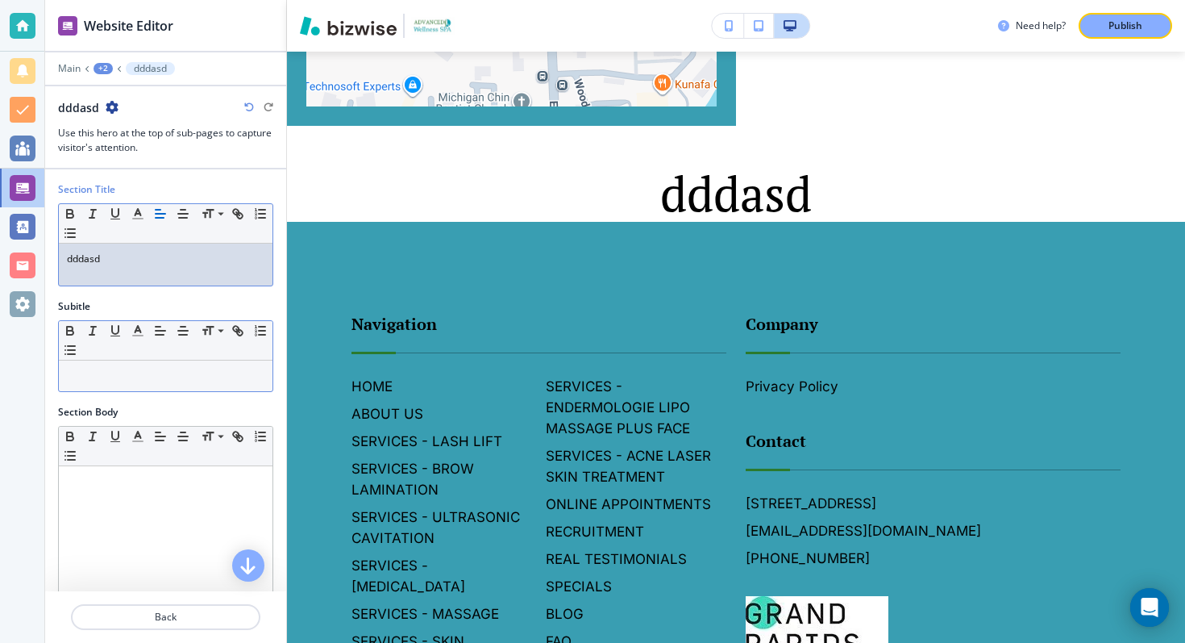
click at [178, 374] on p at bounding box center [166, 375] width 198 height 15
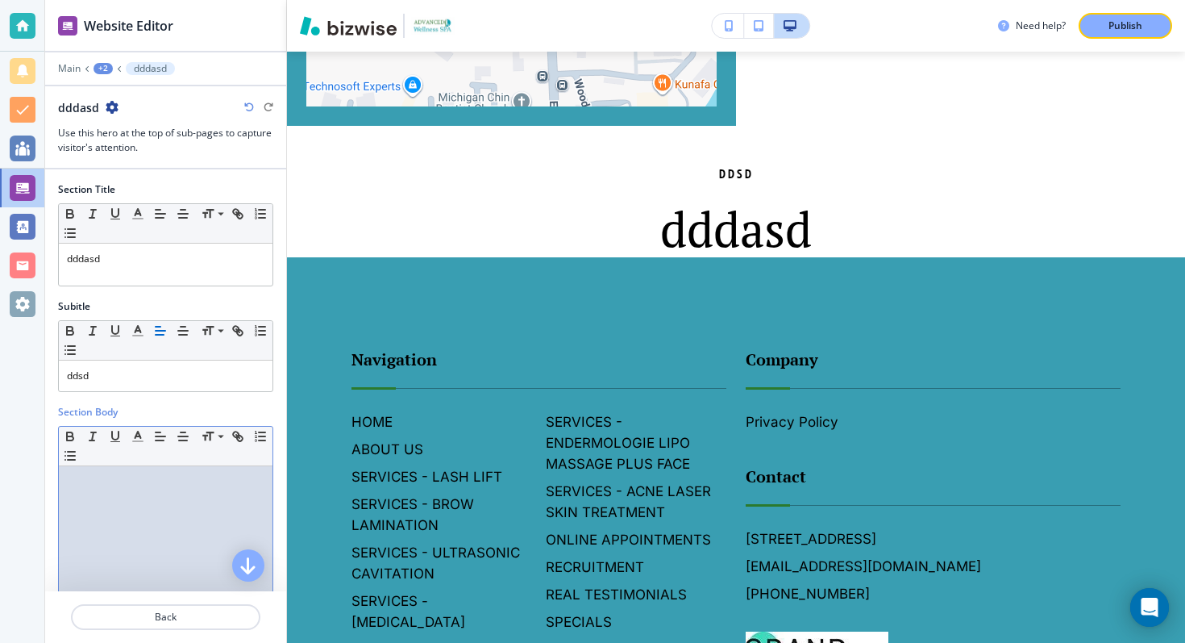
click at [160, 478] on p at bounding box center [166, 481] width 198 height 15
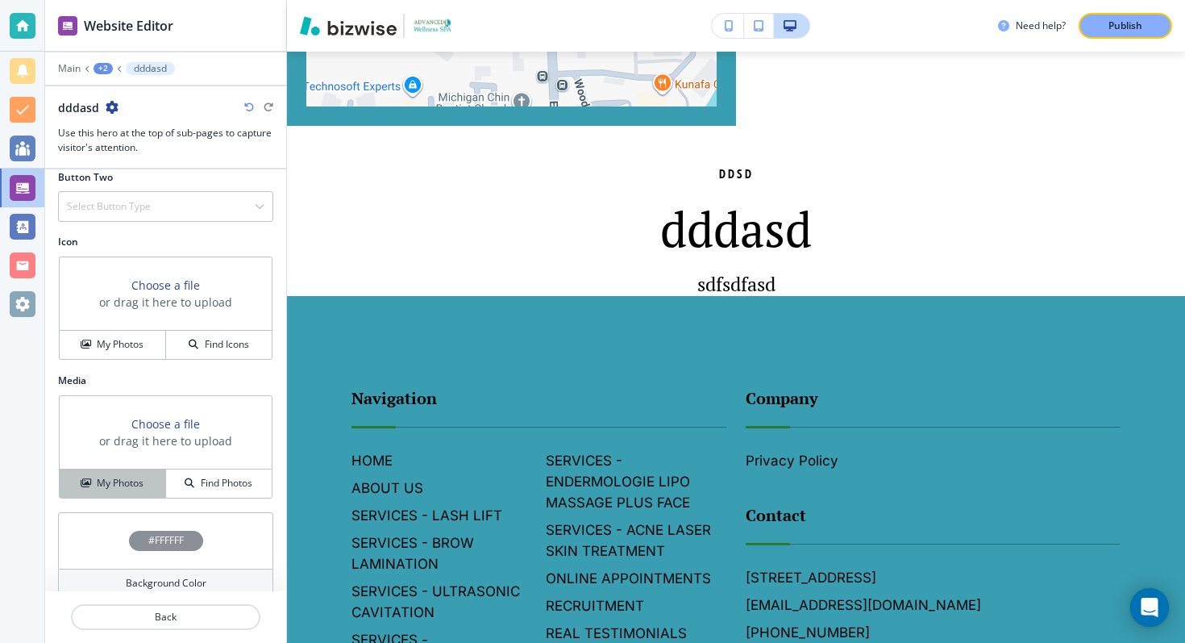
scroll to position [603, 0]
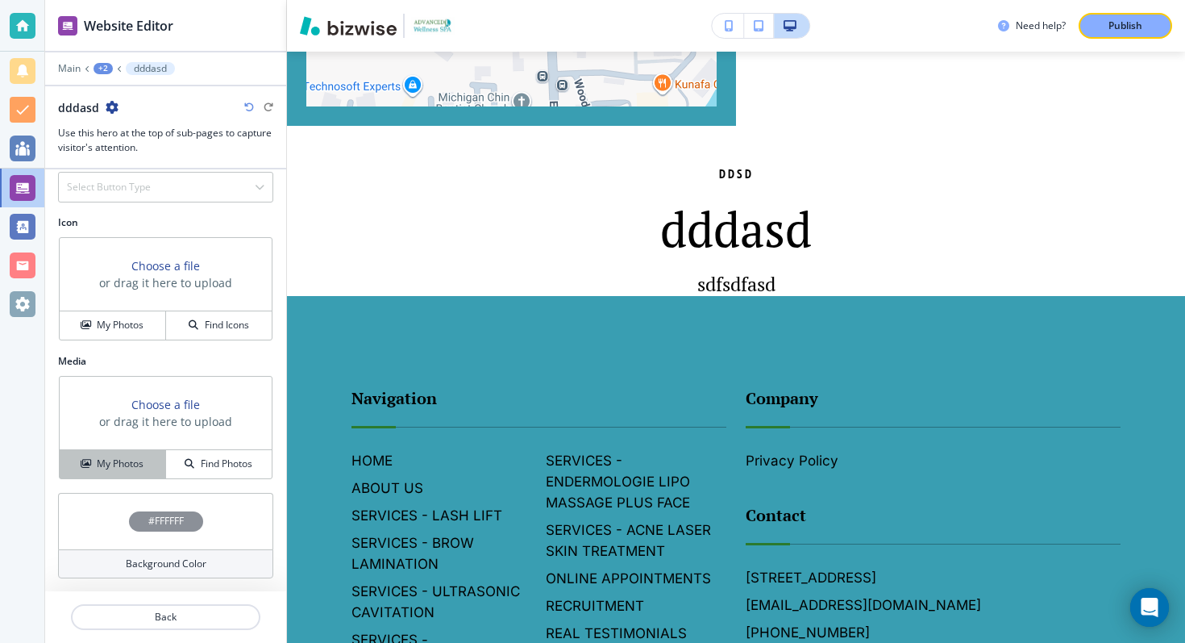
click at [131, 476] on button "My Photos" at bounding box center [113, 464] width 106 height 28
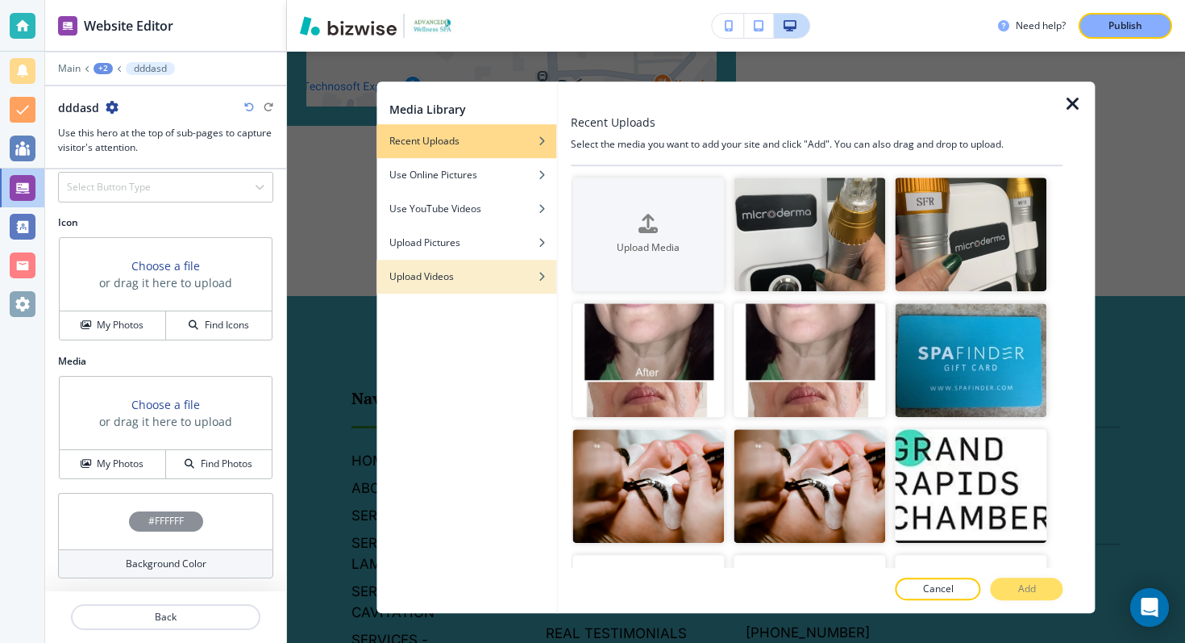
click at [475, 272] on div "Upload Videos" at bounding box center [467, 276] width 180 height 15
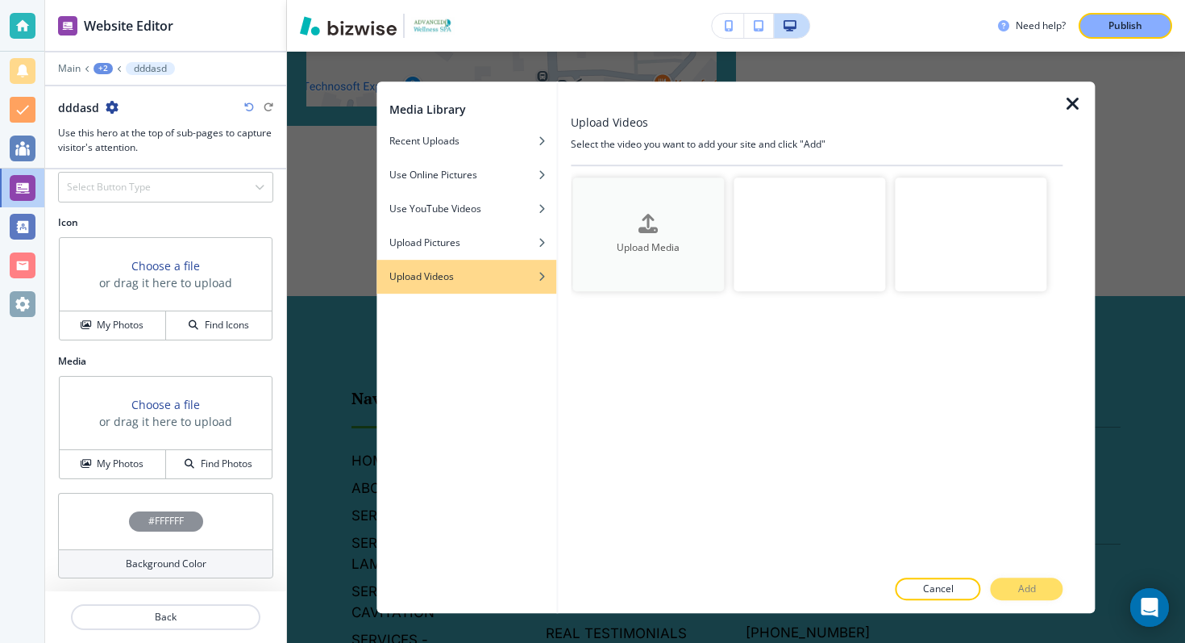
click at [669, 218] on div "Upload Media" at bounding box center [648, 234] width 152 height 41
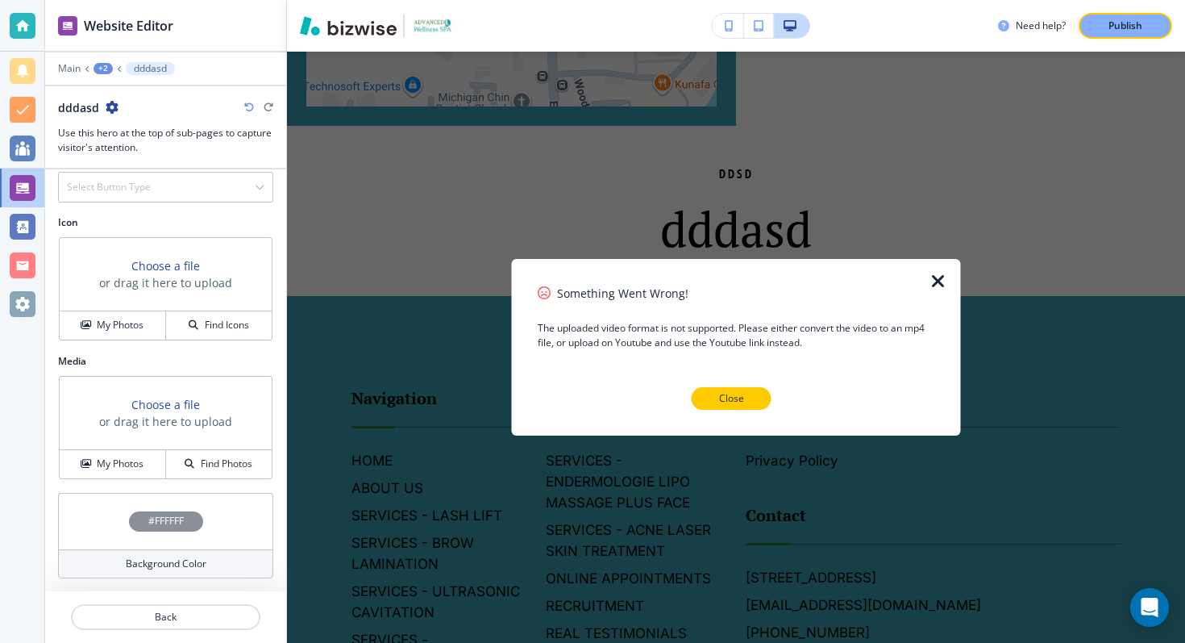
click at [759, 393] on button "Close" at bounding box center [732, 398] width 80 height 23
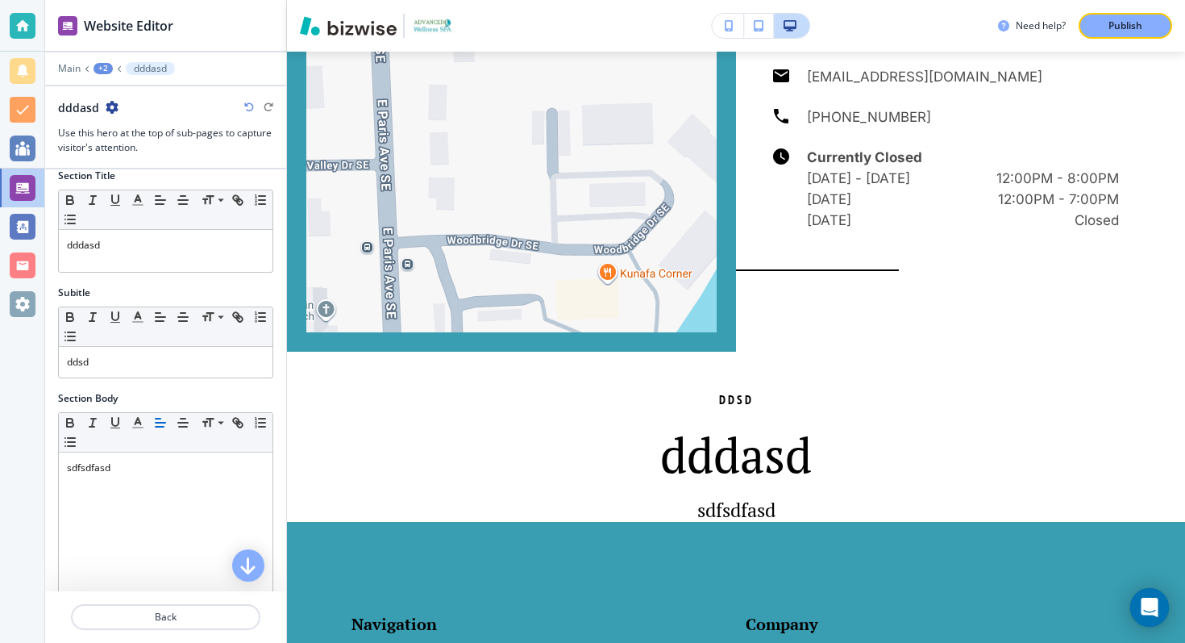
scroll to position [0, 0]
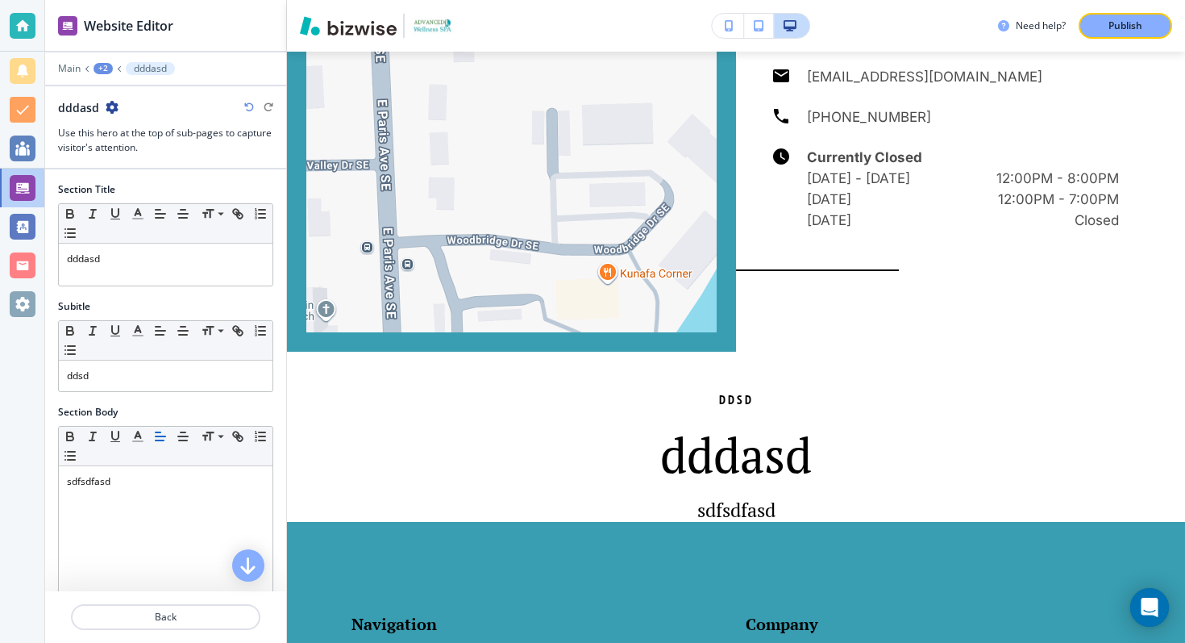
click at [110, 104] on icon "button" at bounding box center [112, 107] width 13 height 13
click at [169, 198] on p "Delete Section" at bounding box center [156, 192] width 82 height 15
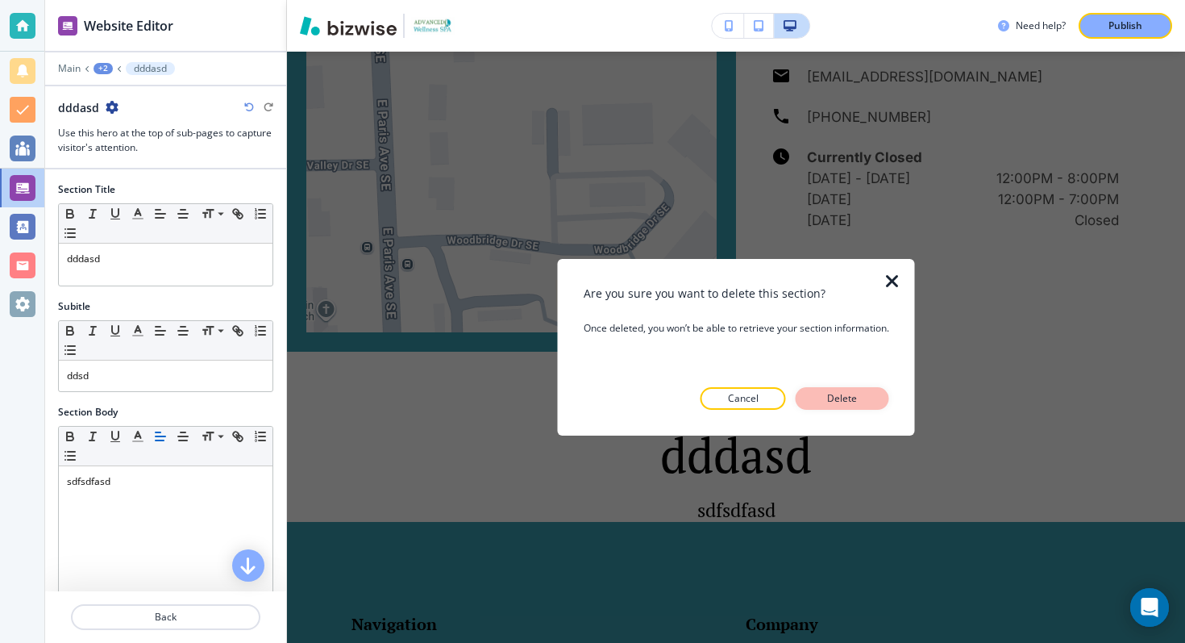
click at [866, 397] on button "Delete" at bounding box center [843, 398] width 94 height 23
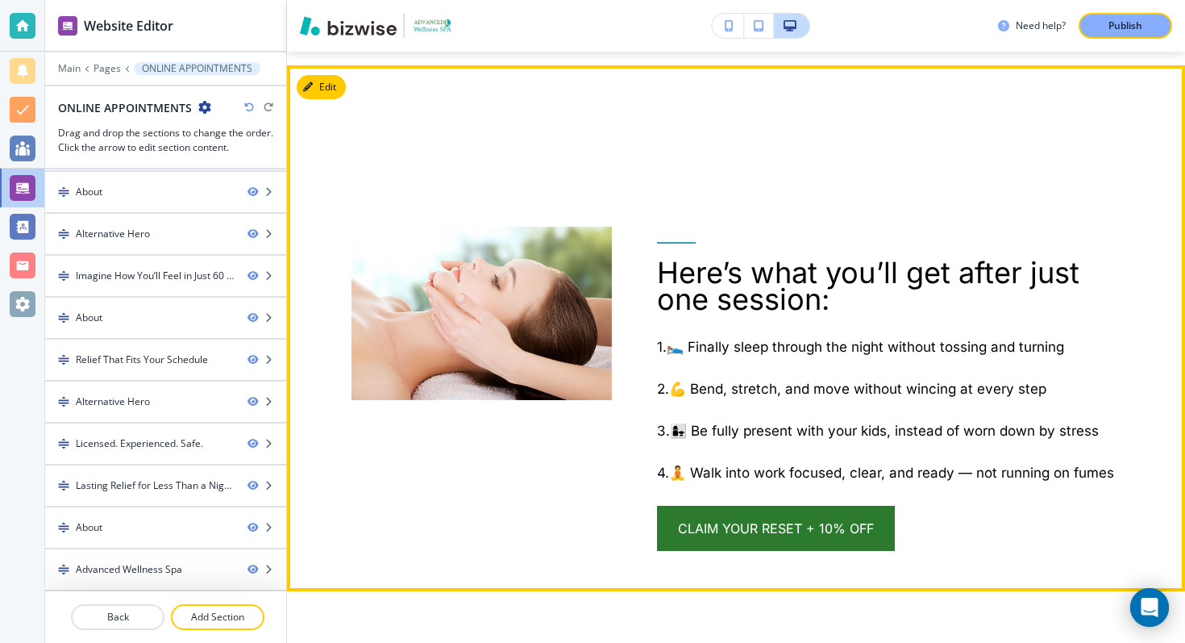
scroll to position [2178, 0]
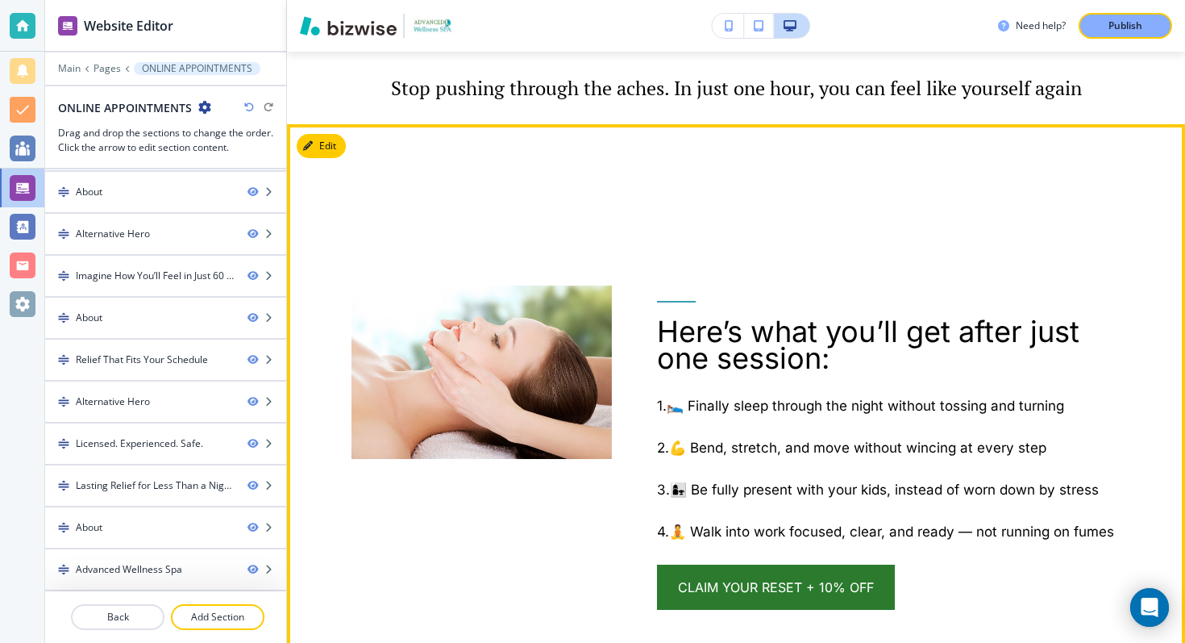
click at [329, 138] on button "Edit This Section" at bounding box center [321, 146] width 49 height 24
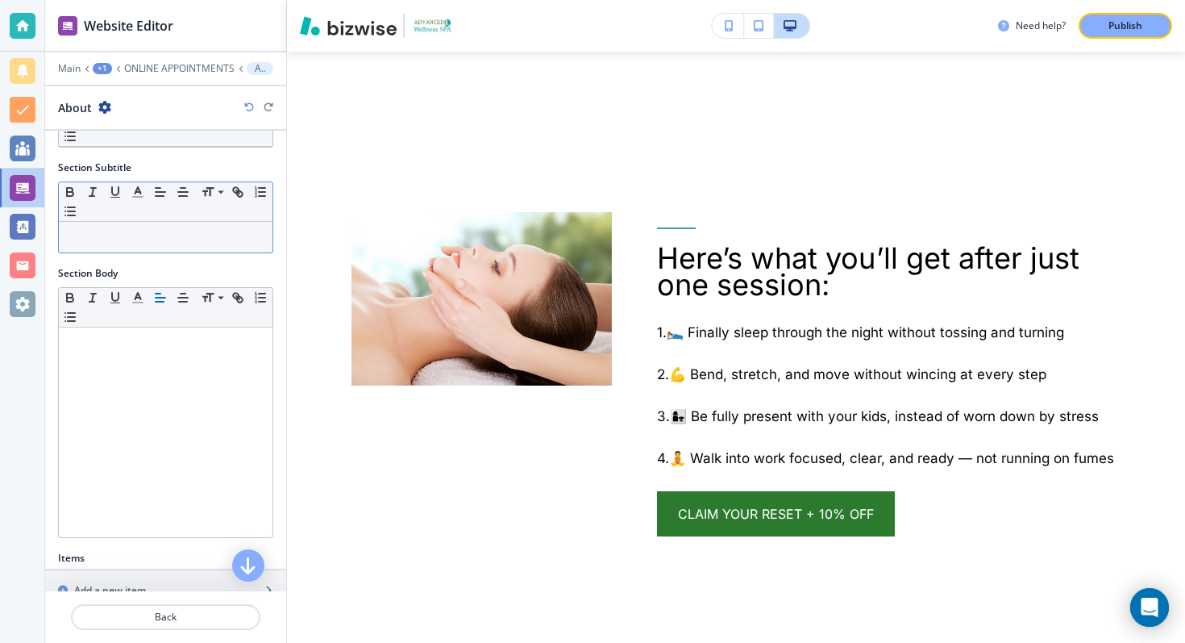
scroll to position [274, 0]
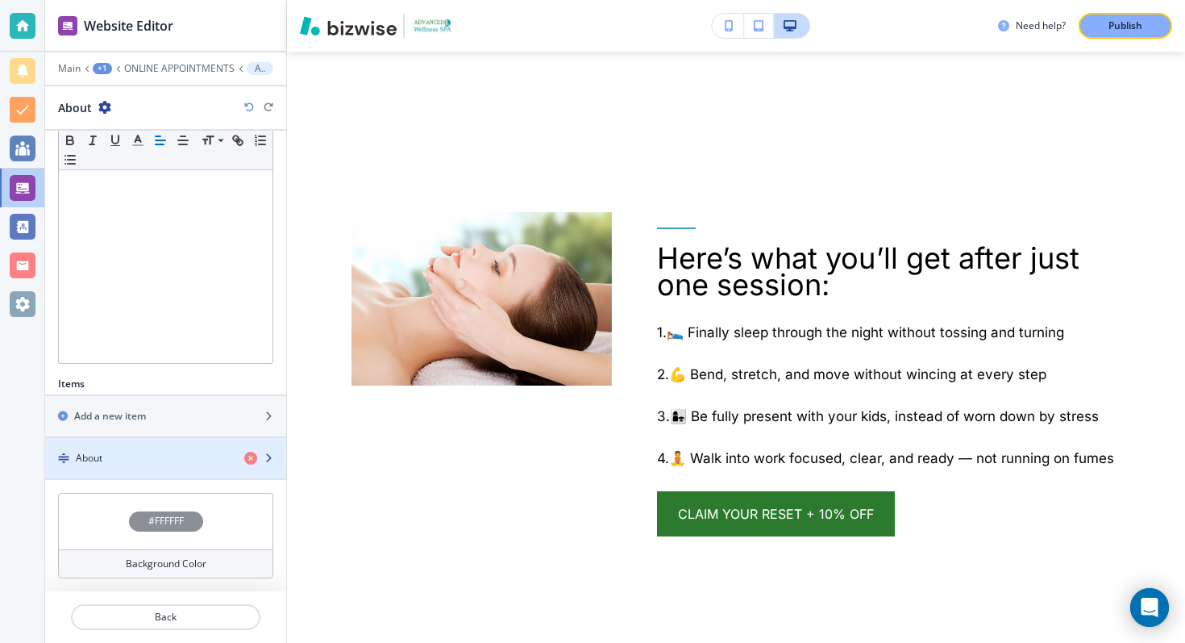
click at [189, 464] on div "About" at bounding box center [138, 458] width 186 height 15
click at [268, 458] on icon "button" at bounding box center [269, 458] width 10 height 10
click at [271, 456] on icon "button" at bounding box center [269, 458] width 10 height 10
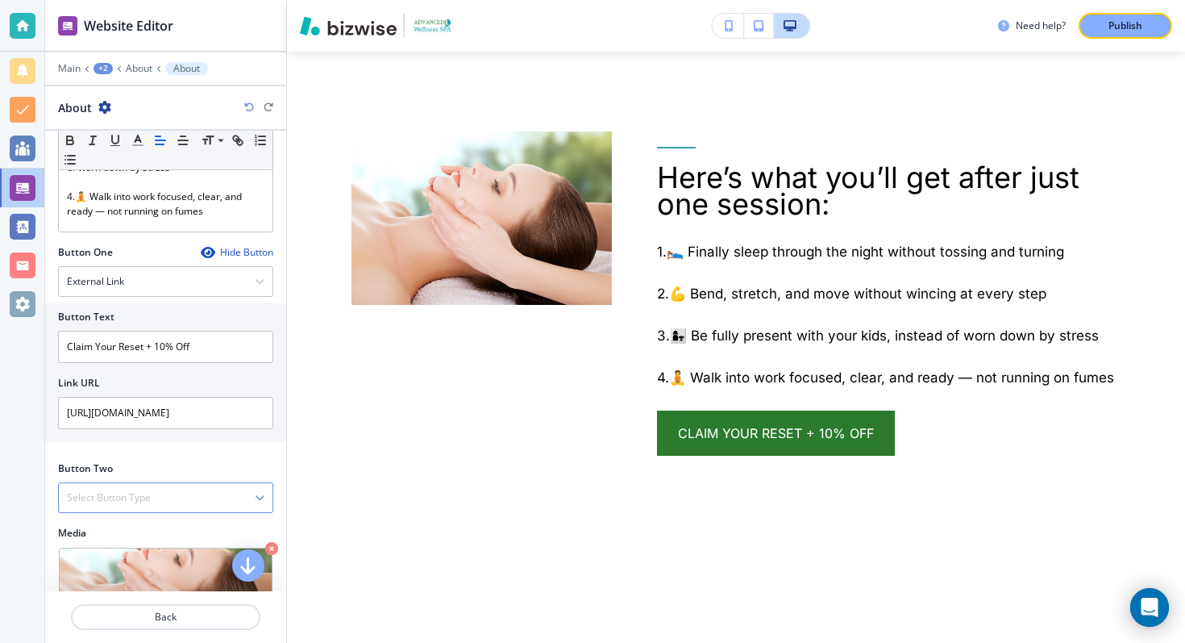
scroll to position [553, 0]
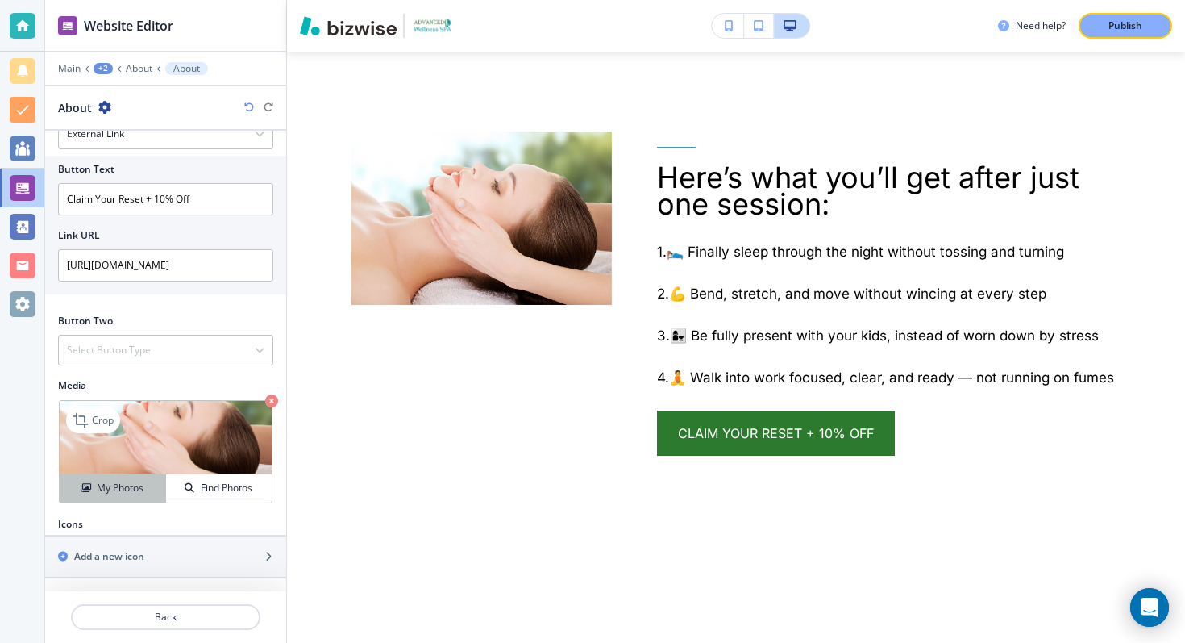
click at [128, 481] on h4 "My Photos" at bounding box center [120, 488] width 47 height 15
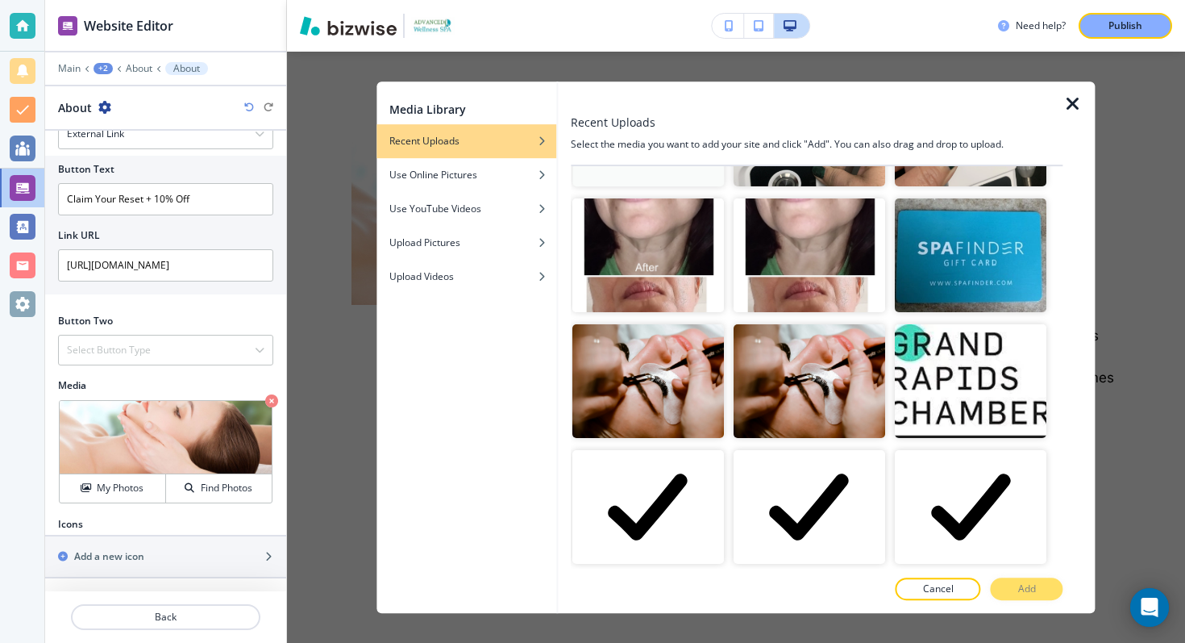
scroll to position [0, 0]
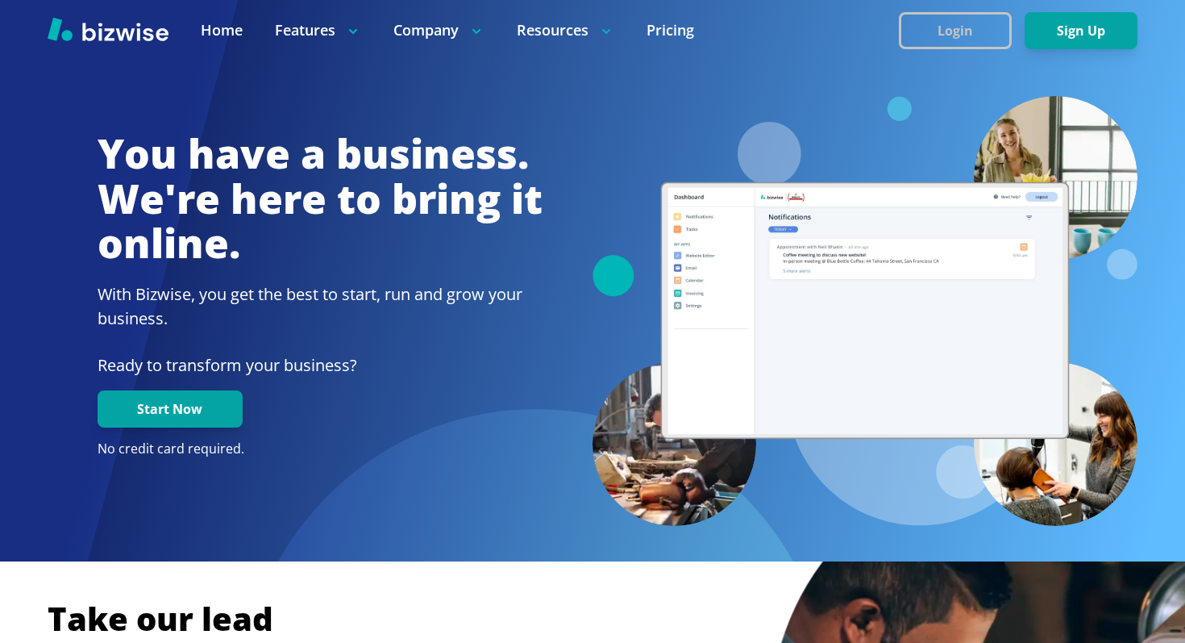
click at [979, 23] on button "Login" at bounding box center [955, 30] width 113 height 37
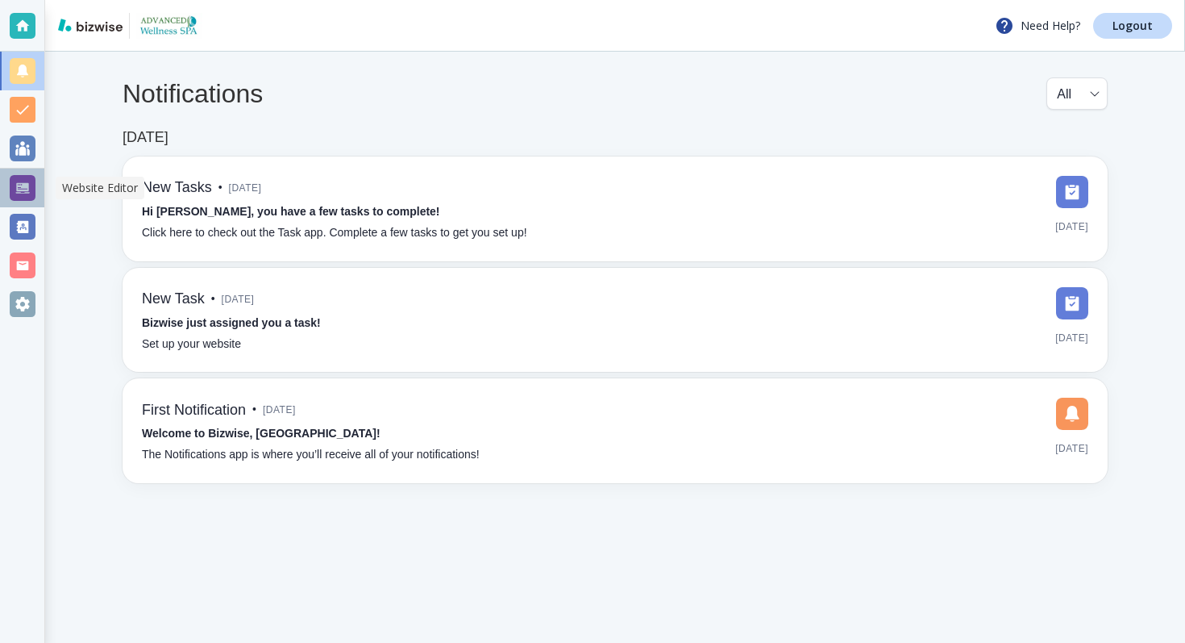
click at [27, 185] on div at bounding box center [23, 188] width 26 height 26
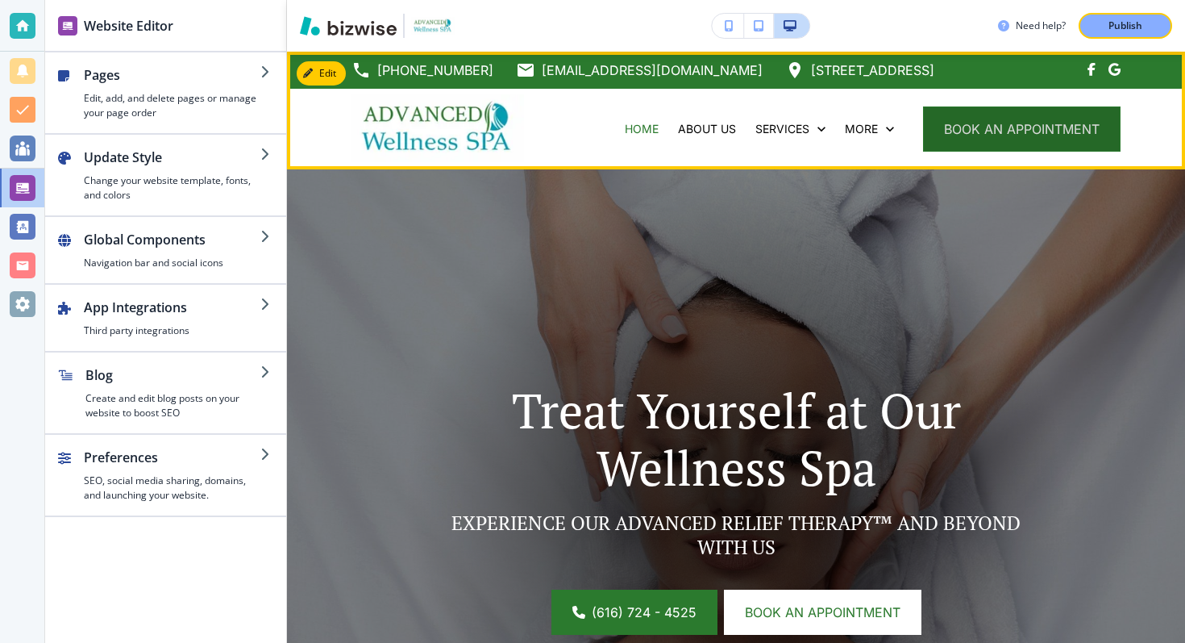
click at [970, 133] on button "book an appointment" at bounding box center [1022, 128] width 198 height 45
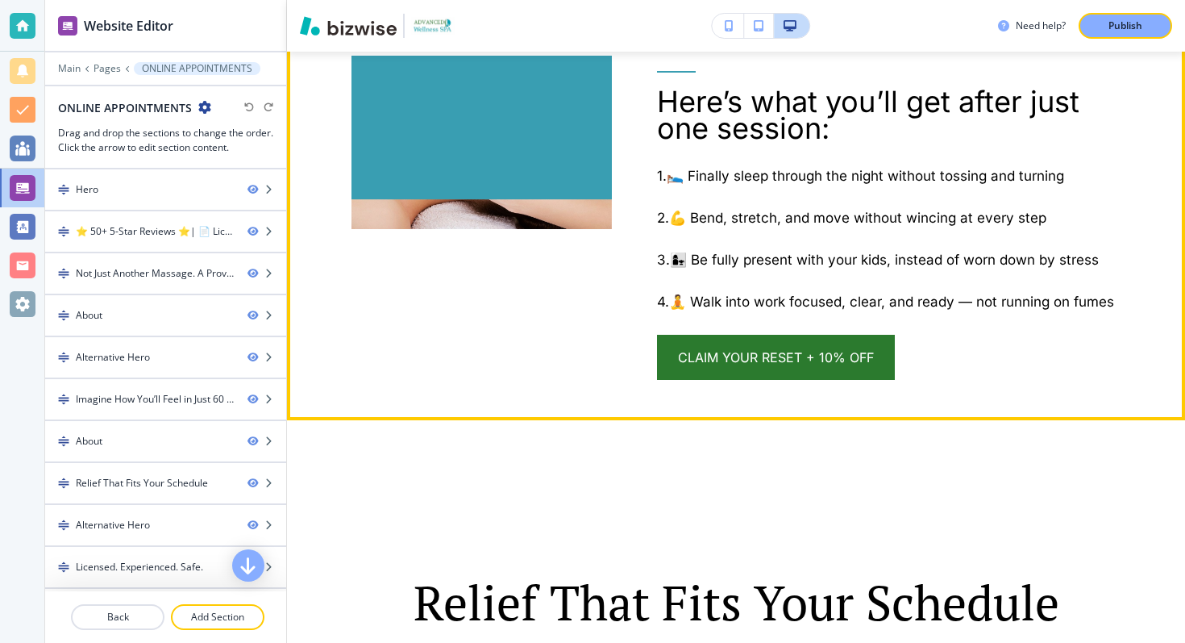
scroll to position [2125, 0]
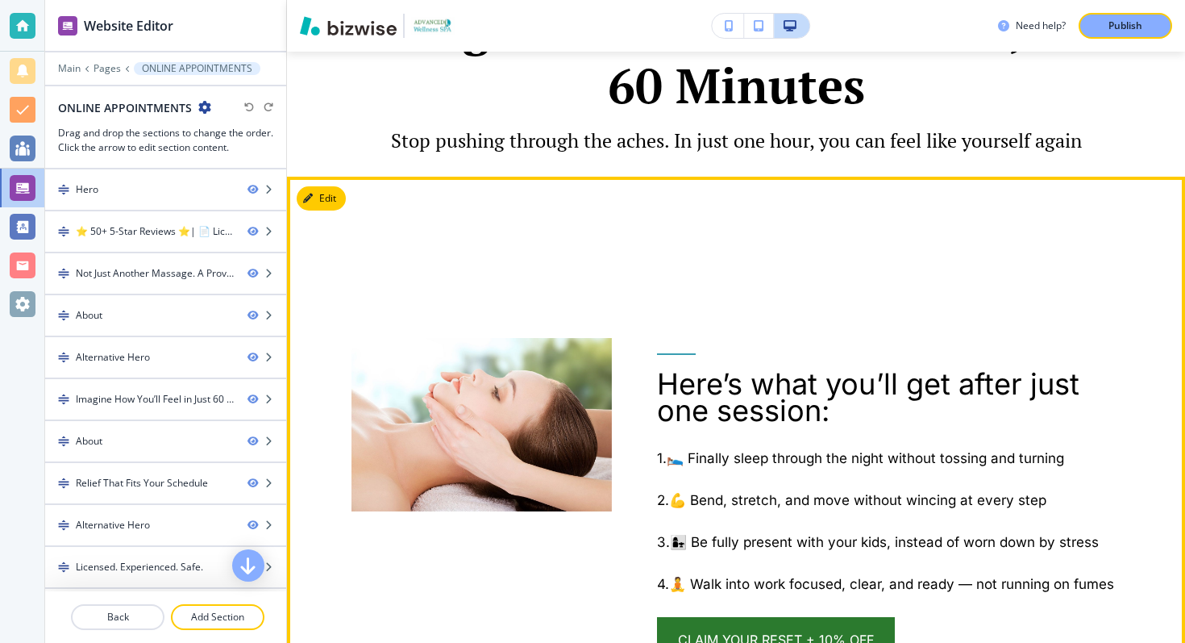
click at [293, 191] on div "Here’s what you’ll get after just one session: 1.🛌 Finally sleep through the ni…" at bounding box center [736, 440] width 898 height 526
click at [310, 192] on button "Edit" at bounding box center [321, 198] width 49 height 24
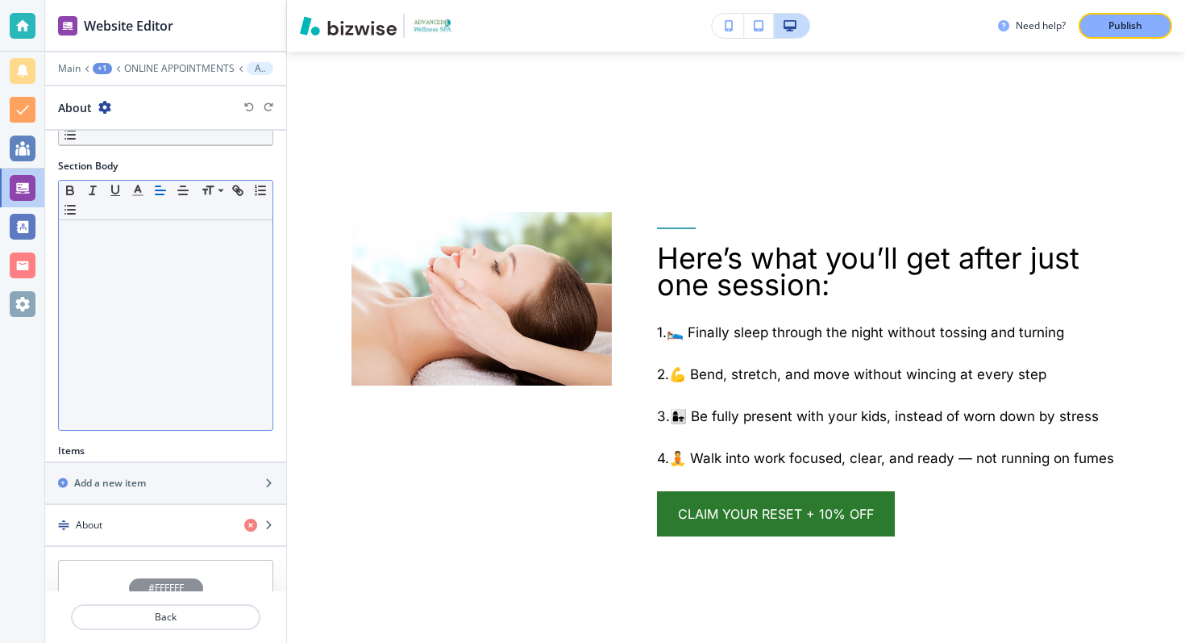
scroll to position [274, 0]
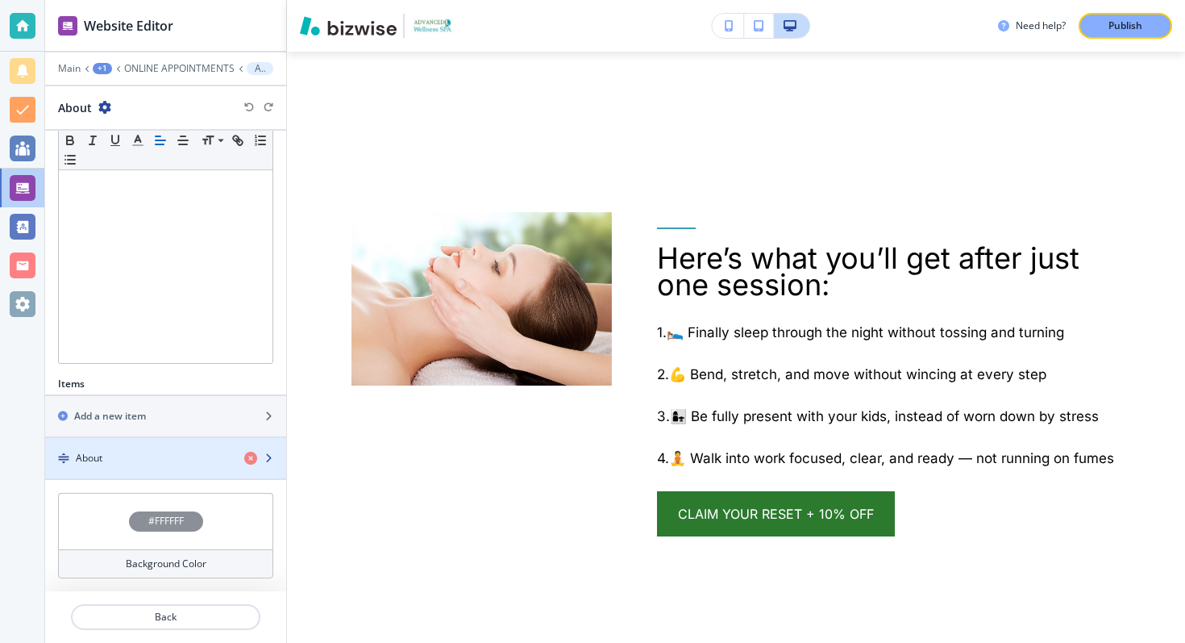
click at [268, 456] on icon "button" at bounding box center [269, 458] width 10 height 10
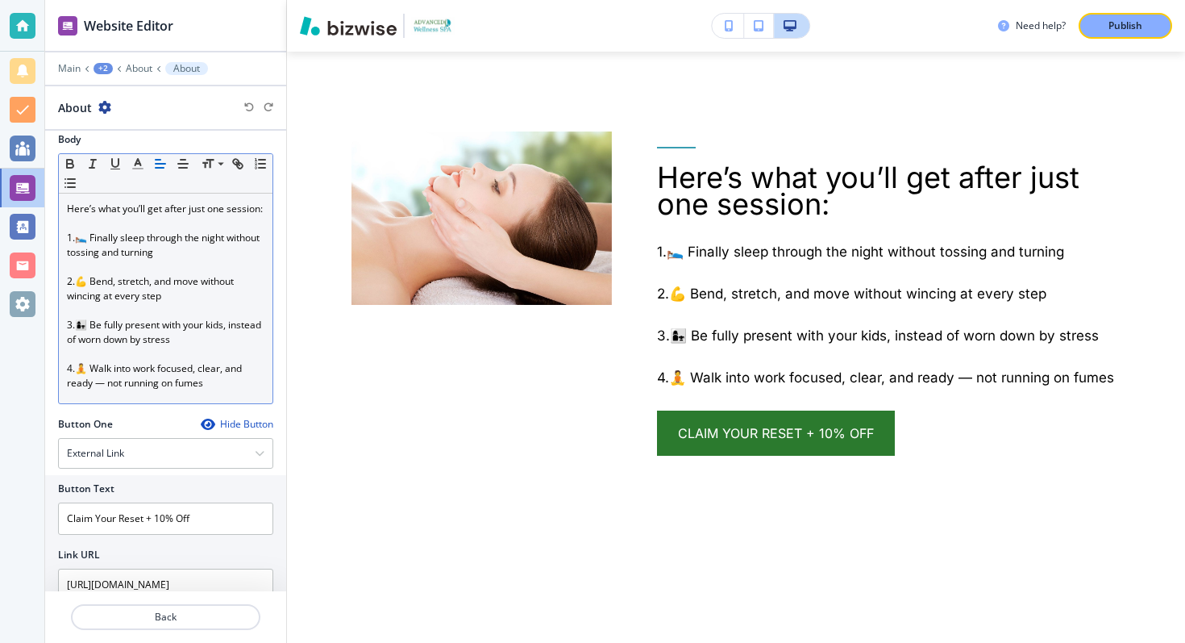
scroll to position [553, 0]
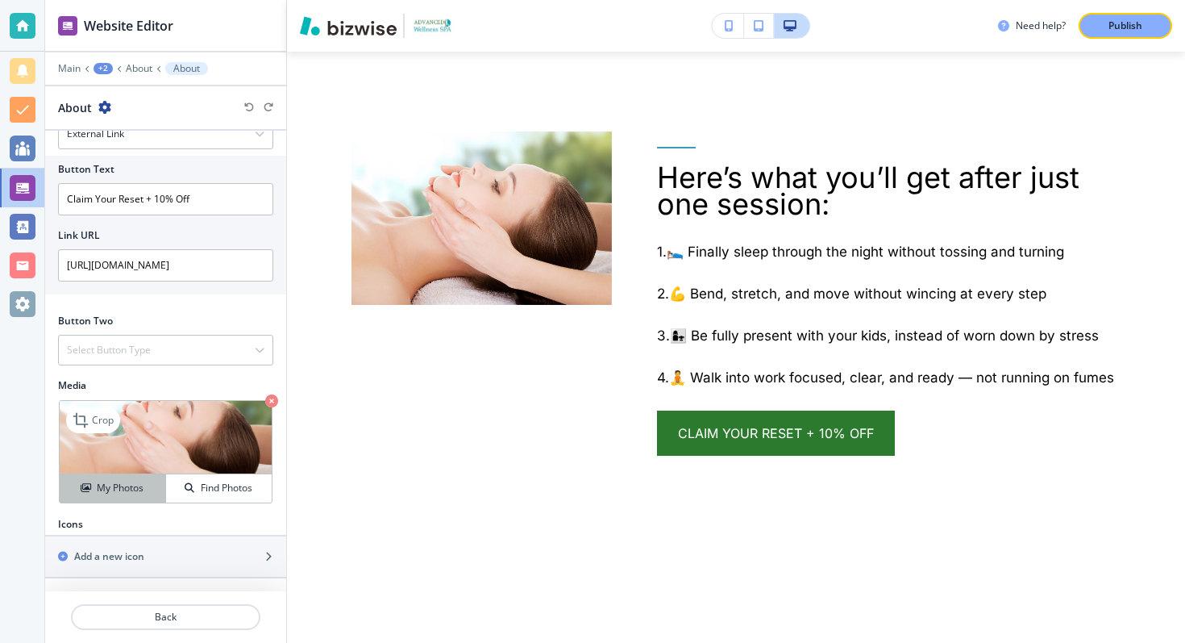
click at [133, 487] on h4 "My Photos" at bounding box center [120, 488] width 47 height 15
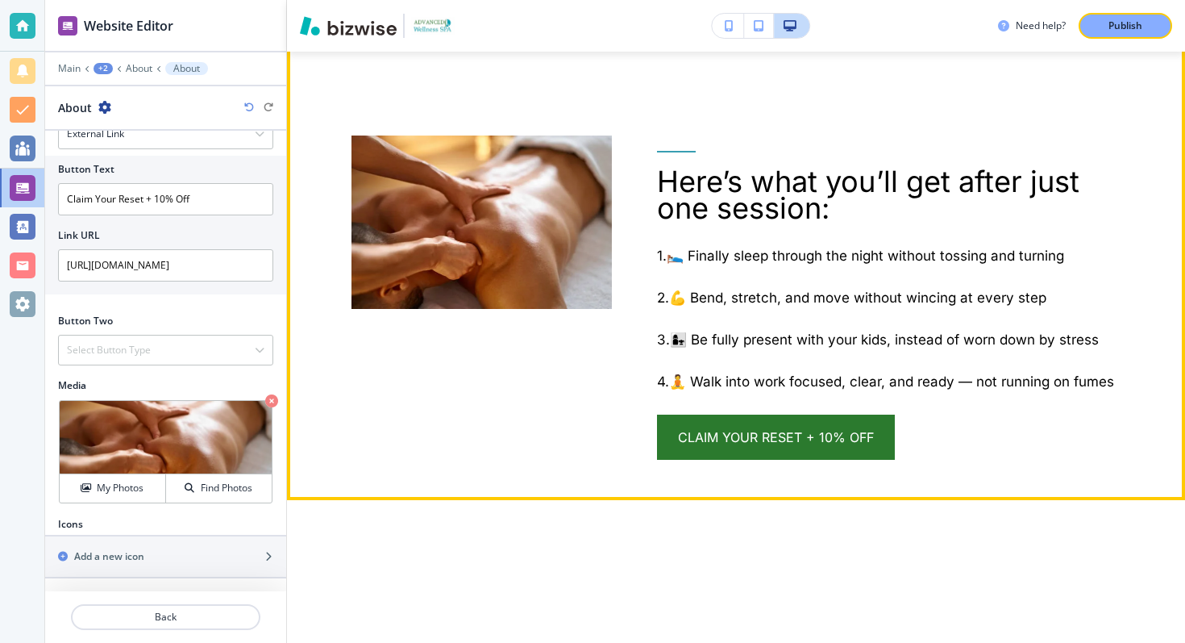
scroll to position [2334, 0]
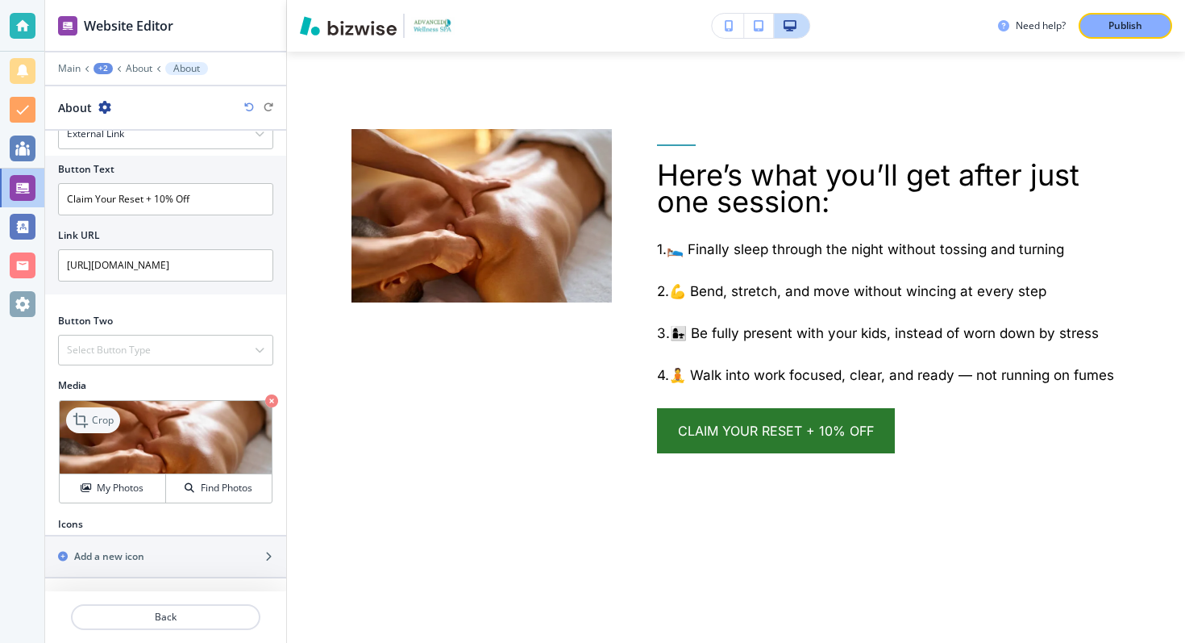
click at [94, 409] on div "Crop" at bounding box center [93, 420] width 54 height 26
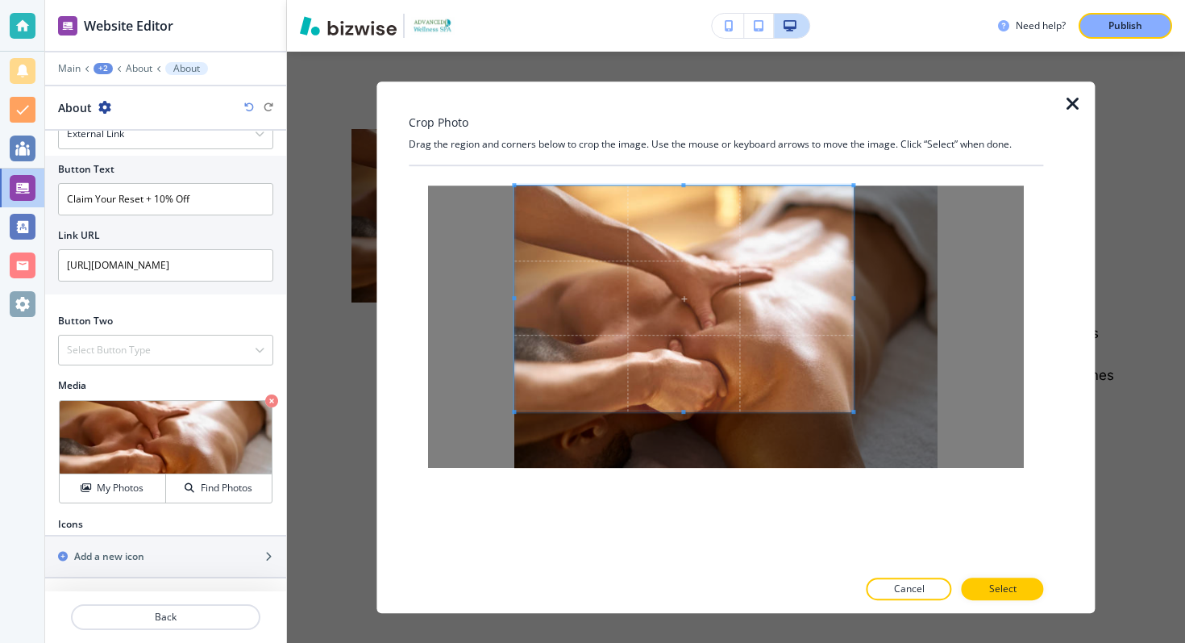
click at [623, 243] on span at bounding box center [683, 298] width 339 height 226
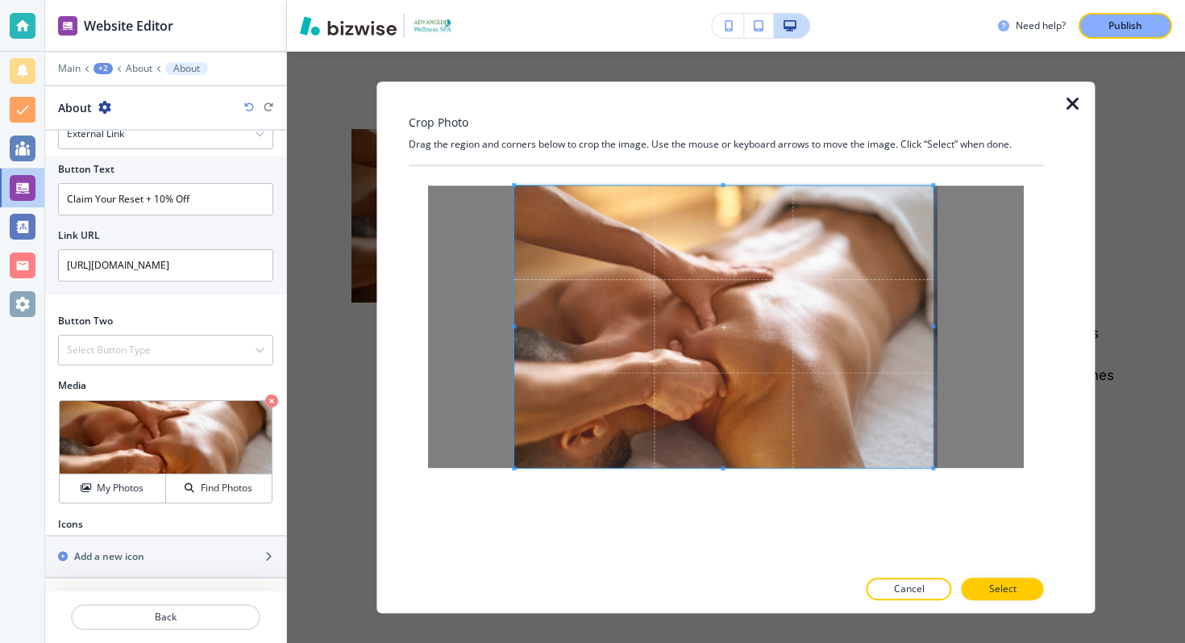
click at [994, 544] on div at bounding box center [726, 367] width 635 height 402
click at [999, 591] on p "Select" at bounding box center [1002, 588] width 27 height 15
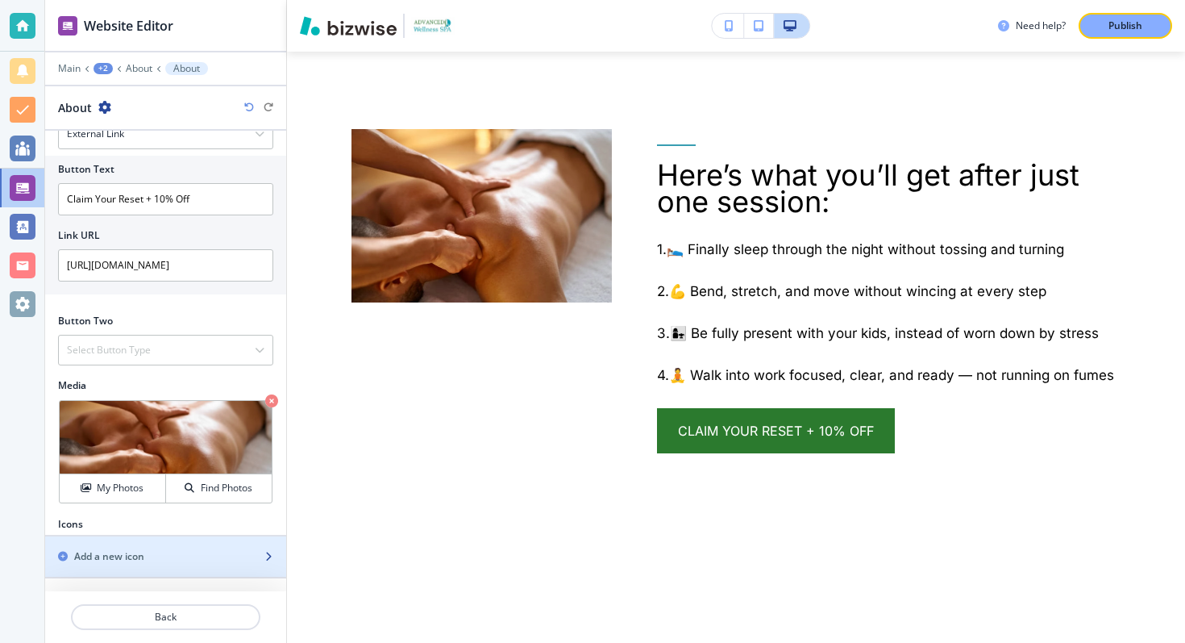
click at [264, 552] on icon "button" at bounding box center [269, 556] width 10 height 10
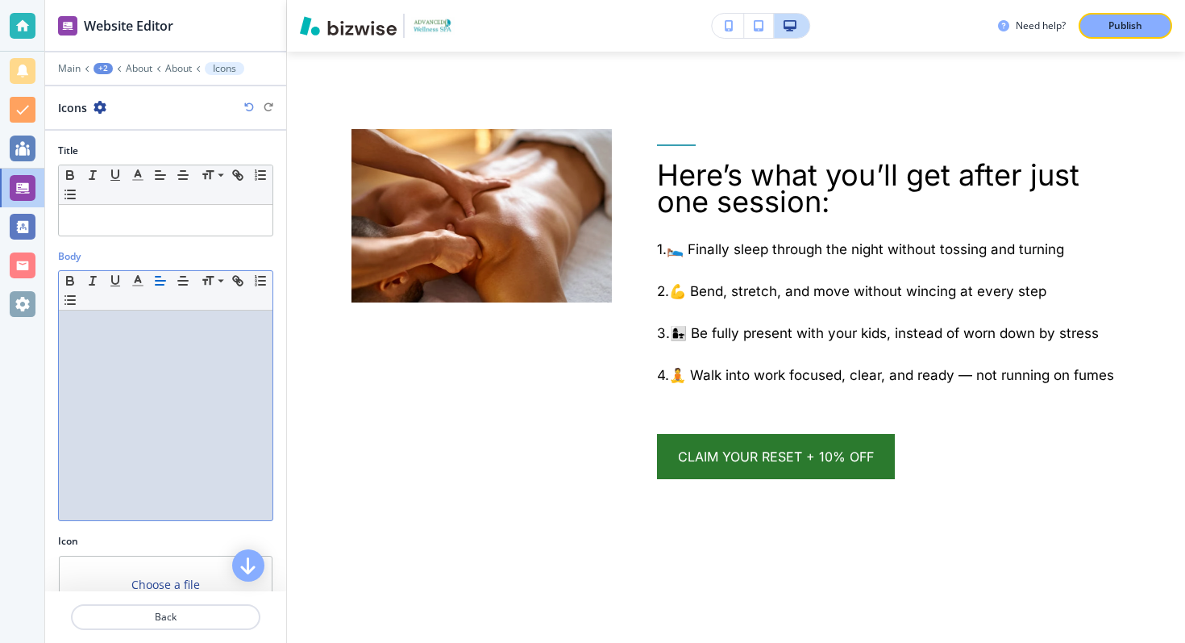
click at [237, 439] on div at bounding box center [166, 415] width 214 height 210
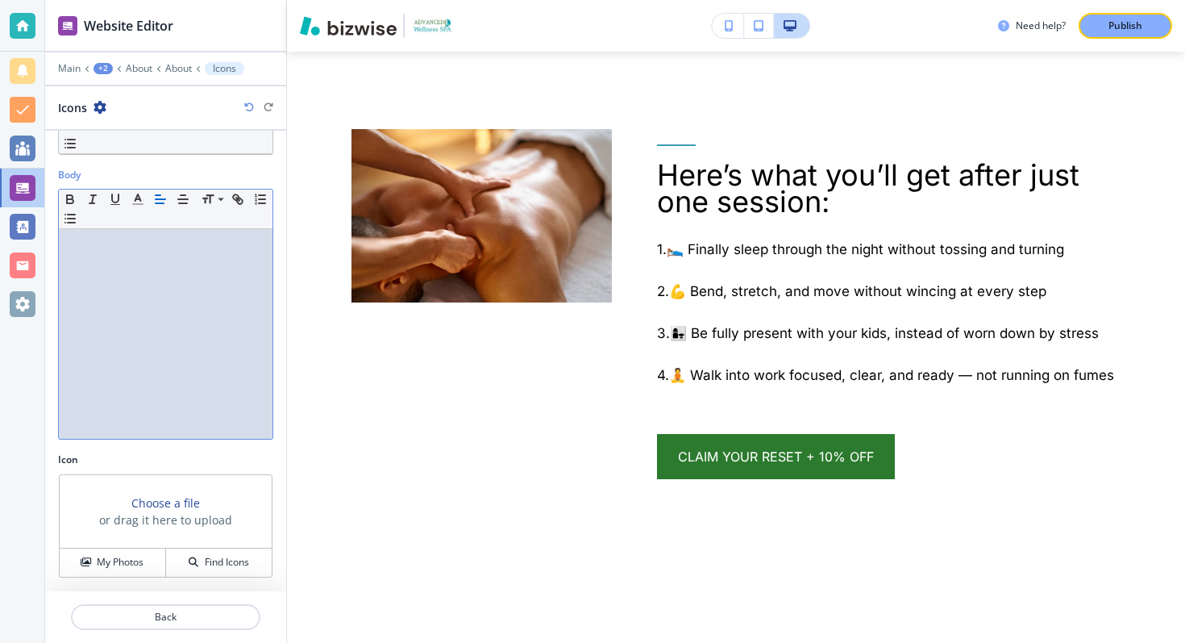
scroll to position [0, 0]
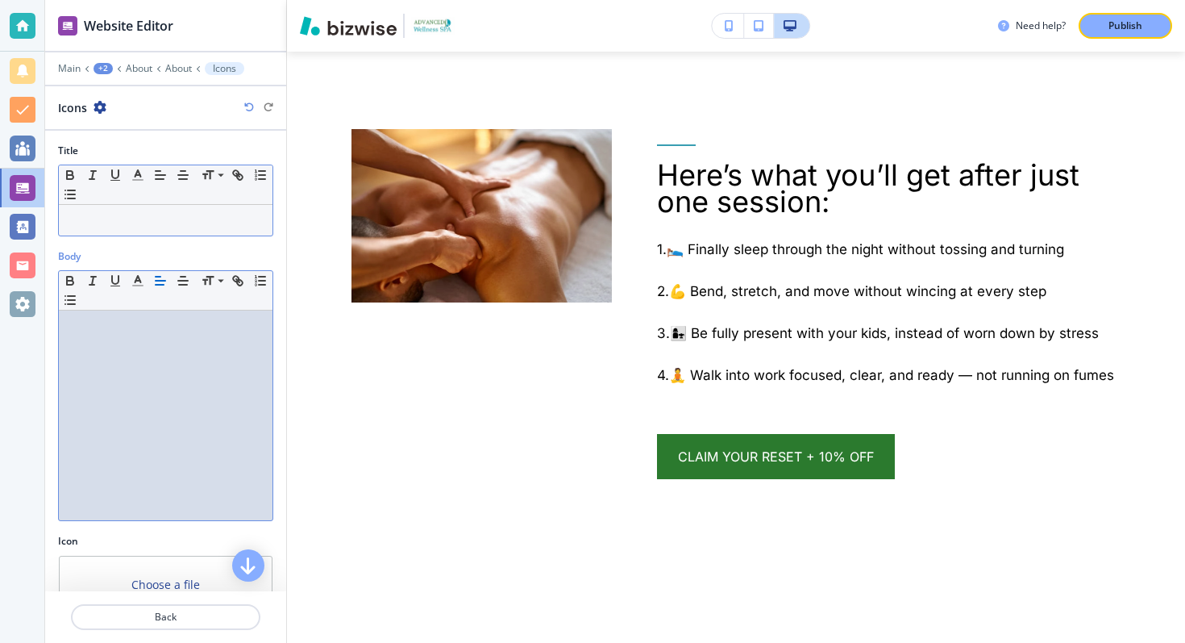
click at [133, 202] on div "Small Normal Large Huge" at bounding box center [166, 185] width 214 height 40
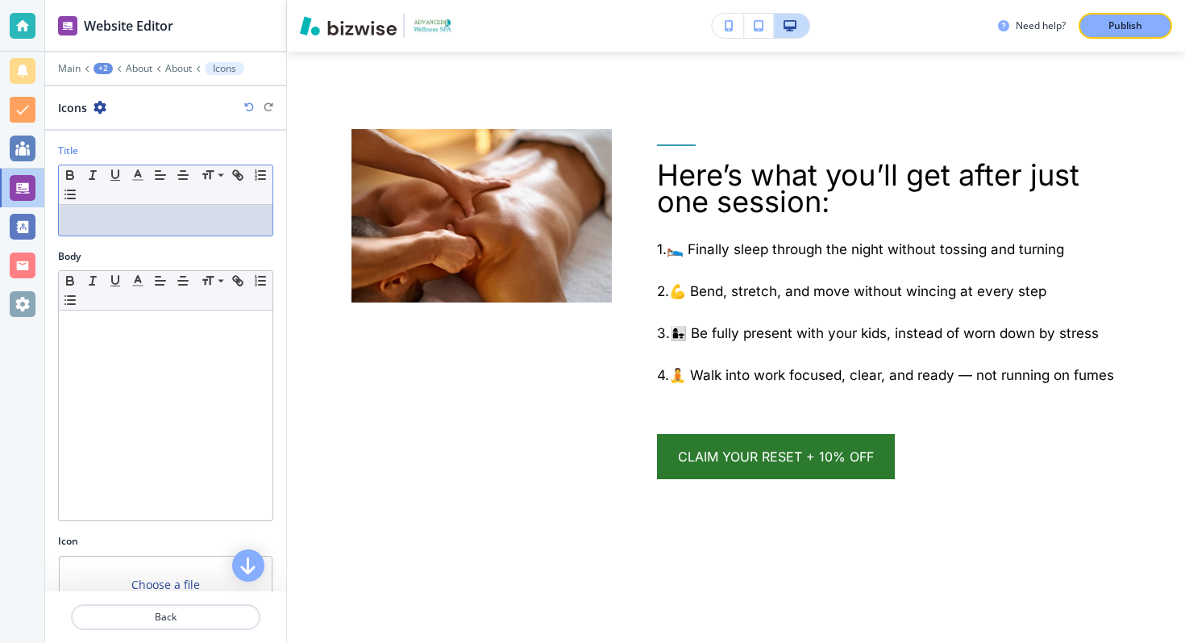
click at [133, 218] on p at bounding box center [166, 220] width 198 height 15
click at [94, 105] on icon "button" at bounding box center [100, 107] width 13 height 13
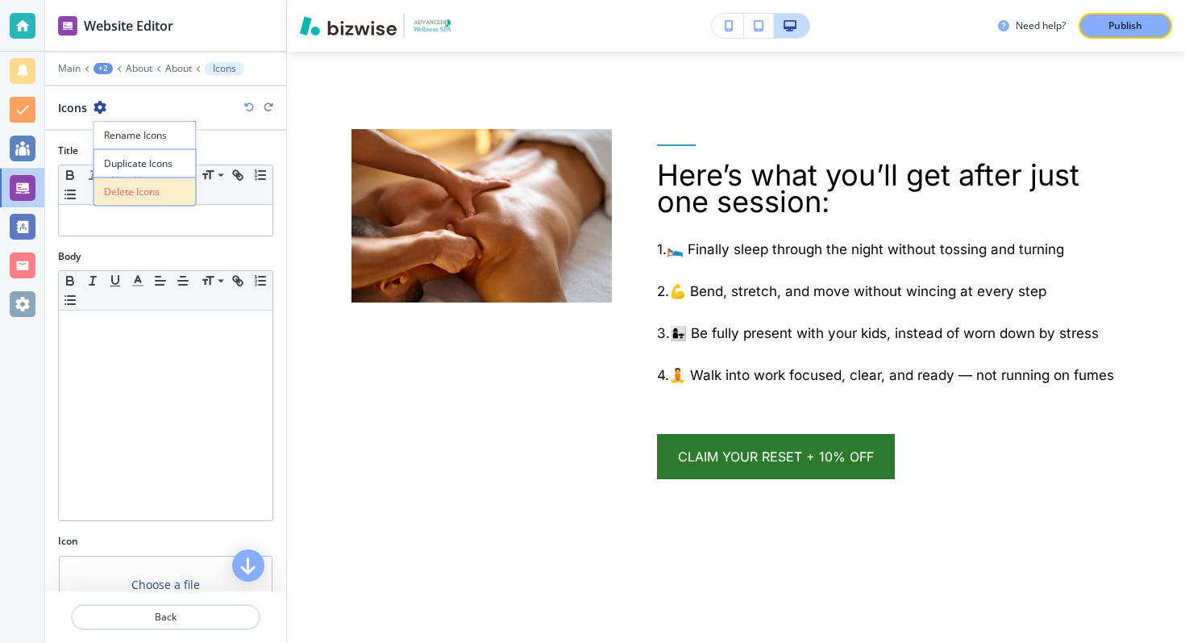
click at [121, 194] on p "Delete Icons" at bounding box center [145, 192] width 82 height 15
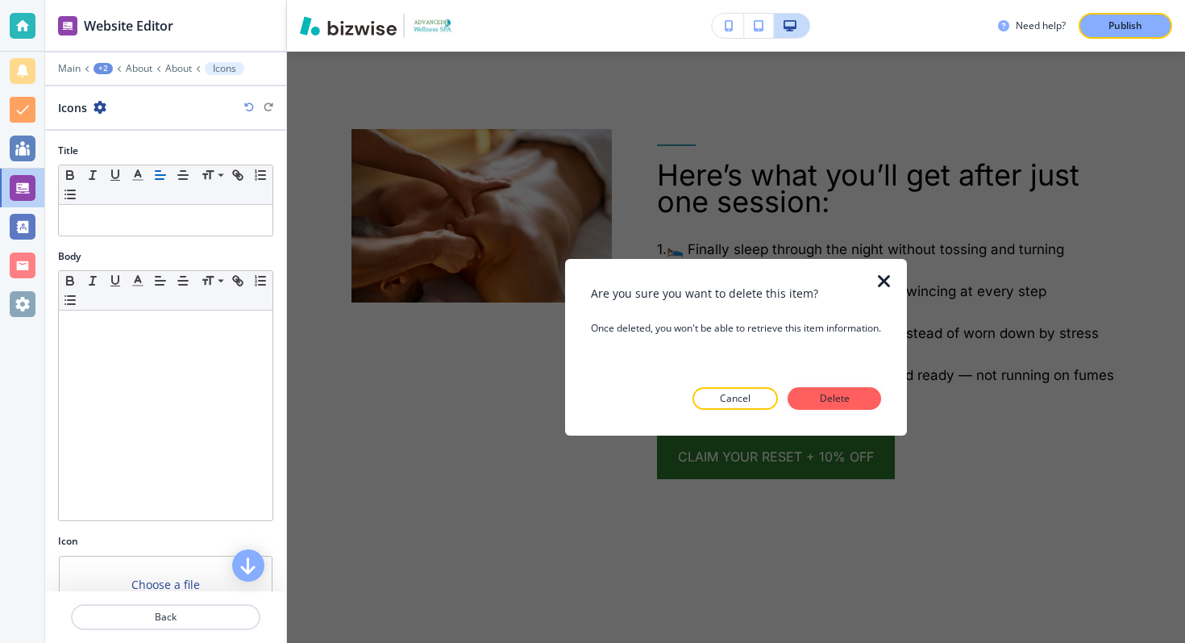
click at [860, 410] on div at bounding box center [736, 423] width 290 height 26
click at [855, 395] on button "Delete" at bounding box center [835, 398] width 94 height 23
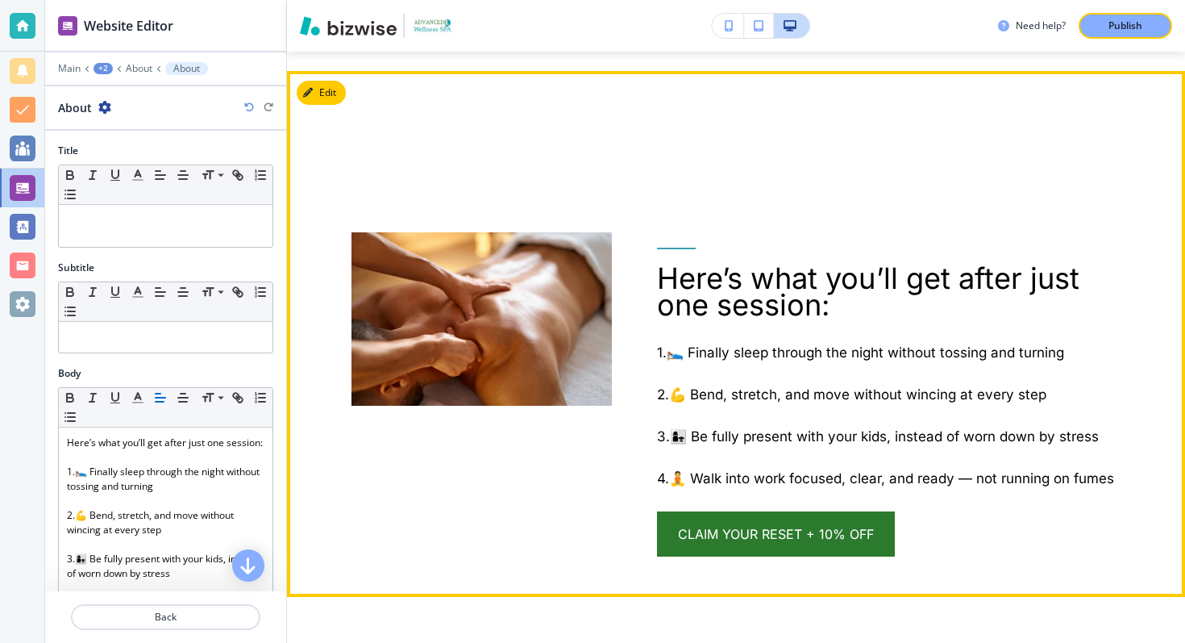
scroll to position [2262, 0]
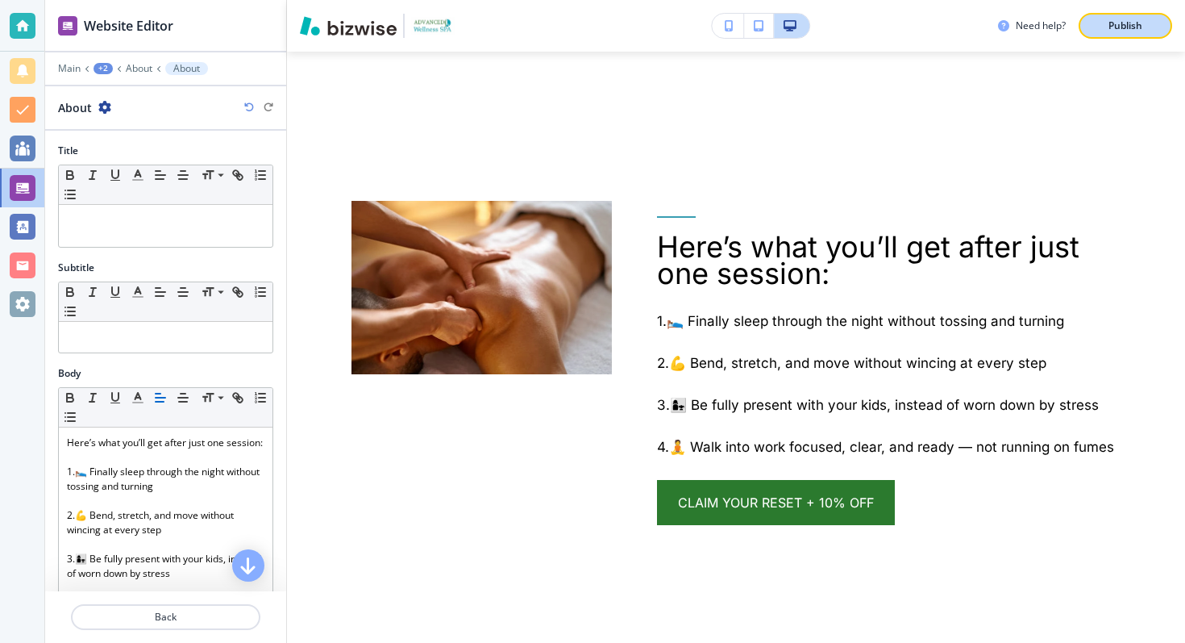
click at [1134, 26] on p "Publish" at bounding box center [1126, 26] width 34 height 15
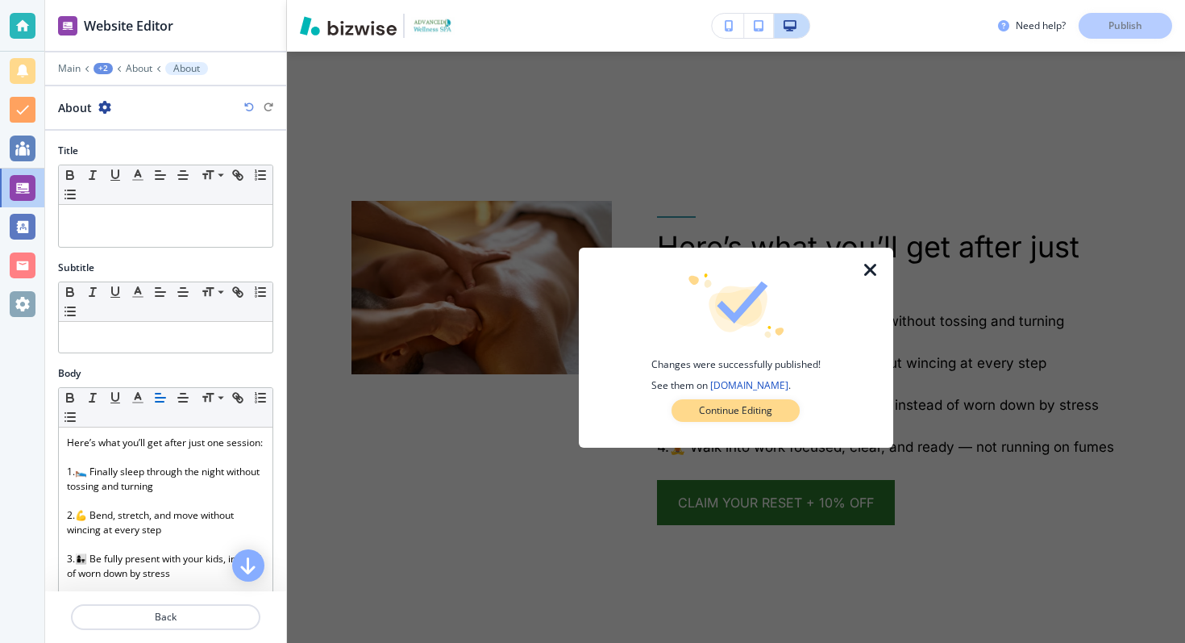
click at [756, 409] on p "Continue Editing" at bounding box center [735, 410] width 73 height 15
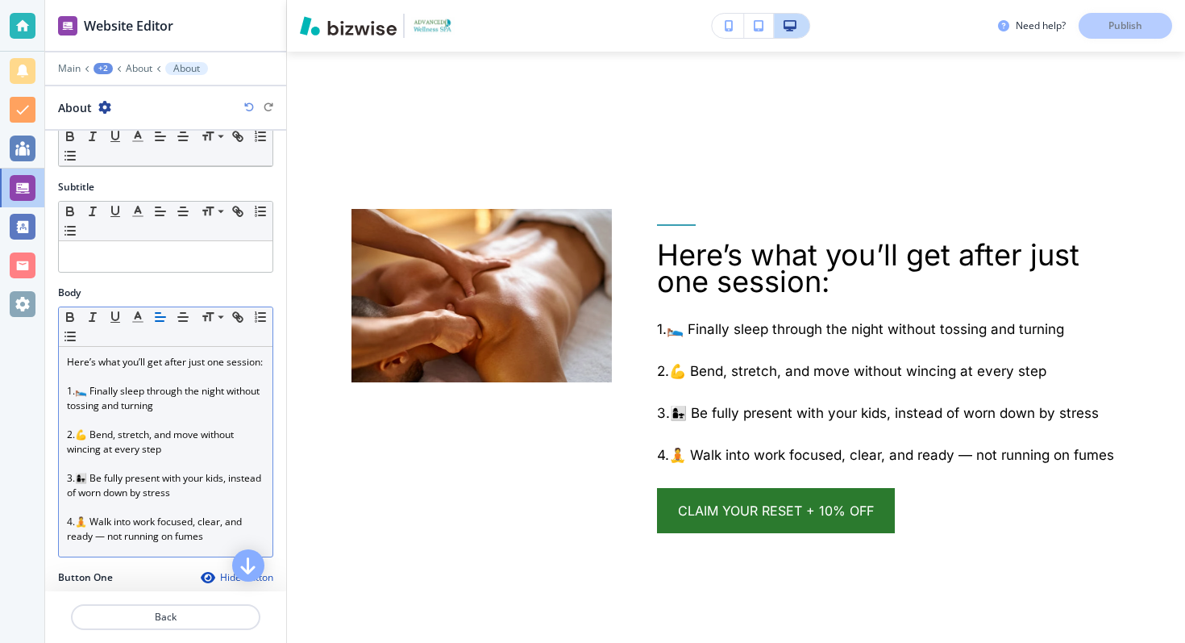
scroll to position [148, 0]
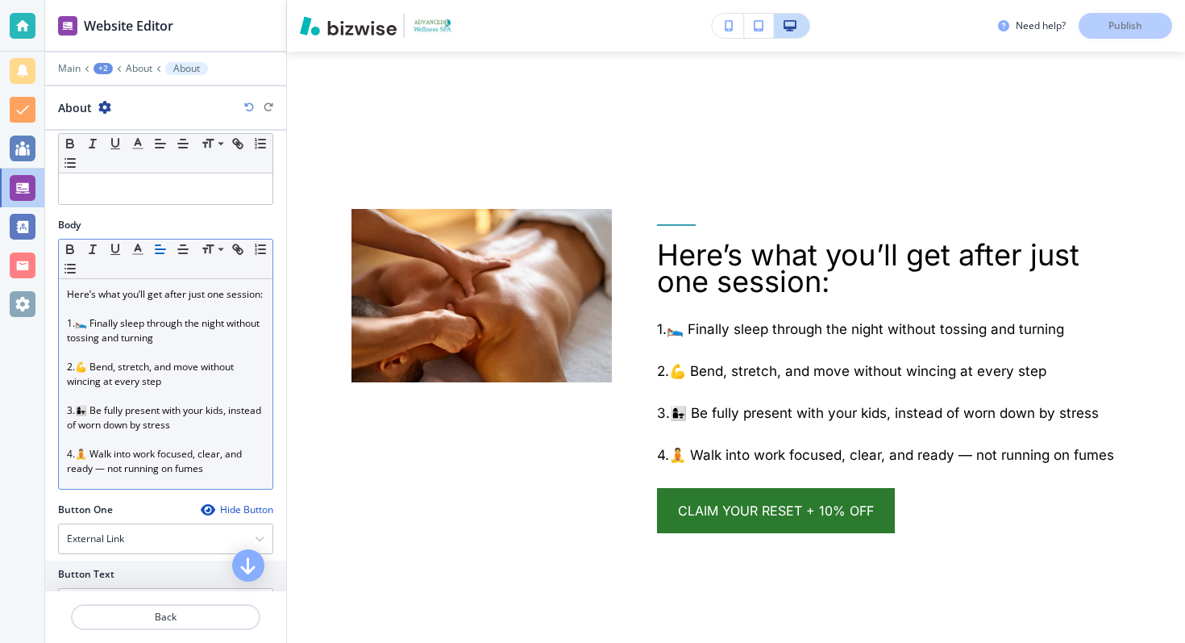
click at [101, 471] on p "4.🧘 Walk into work focused, clear, and ready — not running on fumes" at bounding box center [166, 461] width 198 height 29
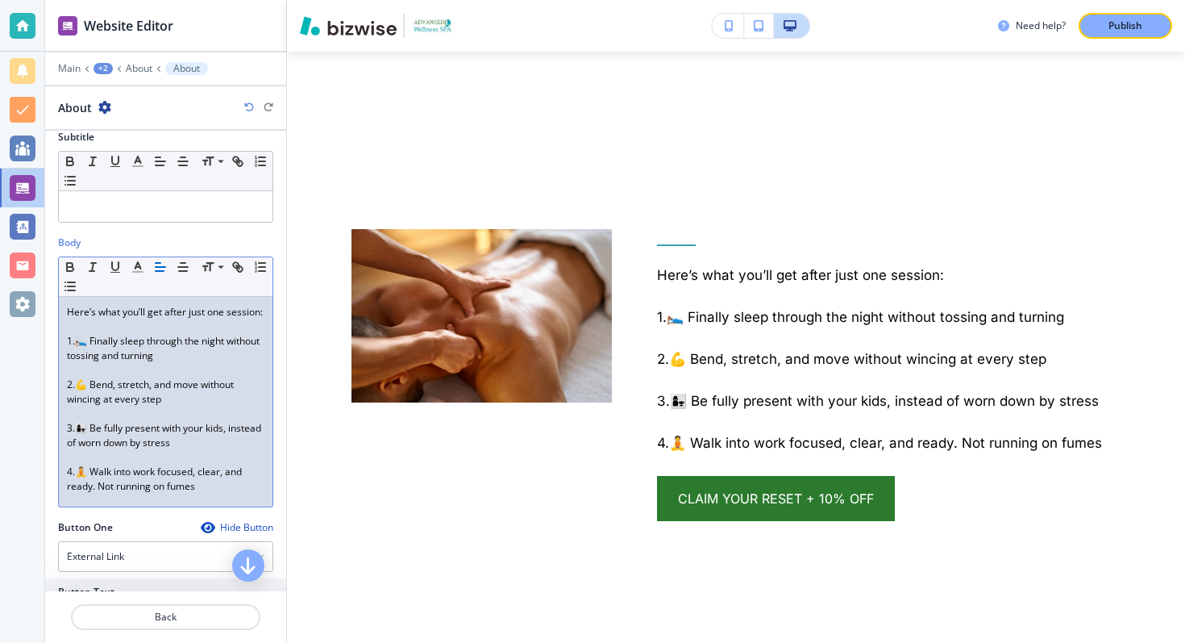
scroll to position [98, 0]
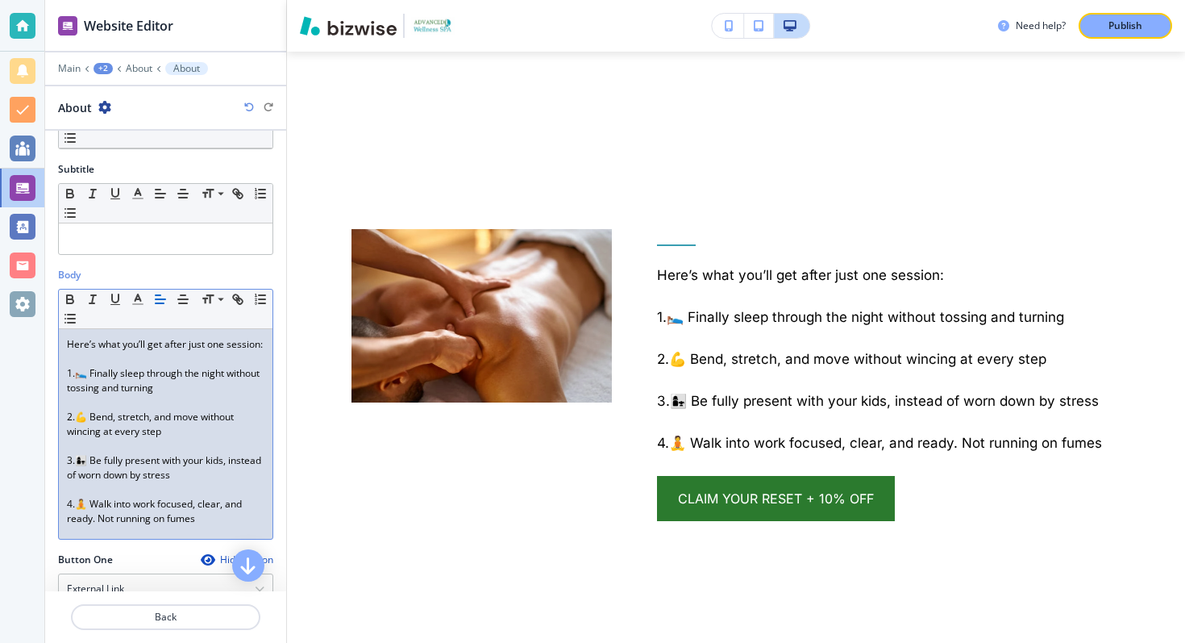
click at [149, 347] on p "Here’s what you’ll get after just one session:" at bounding box center [166, 344] width 198 height 15
click at [69, 293] on icon "button" at bounding box center [70, 299] width 15 height 15
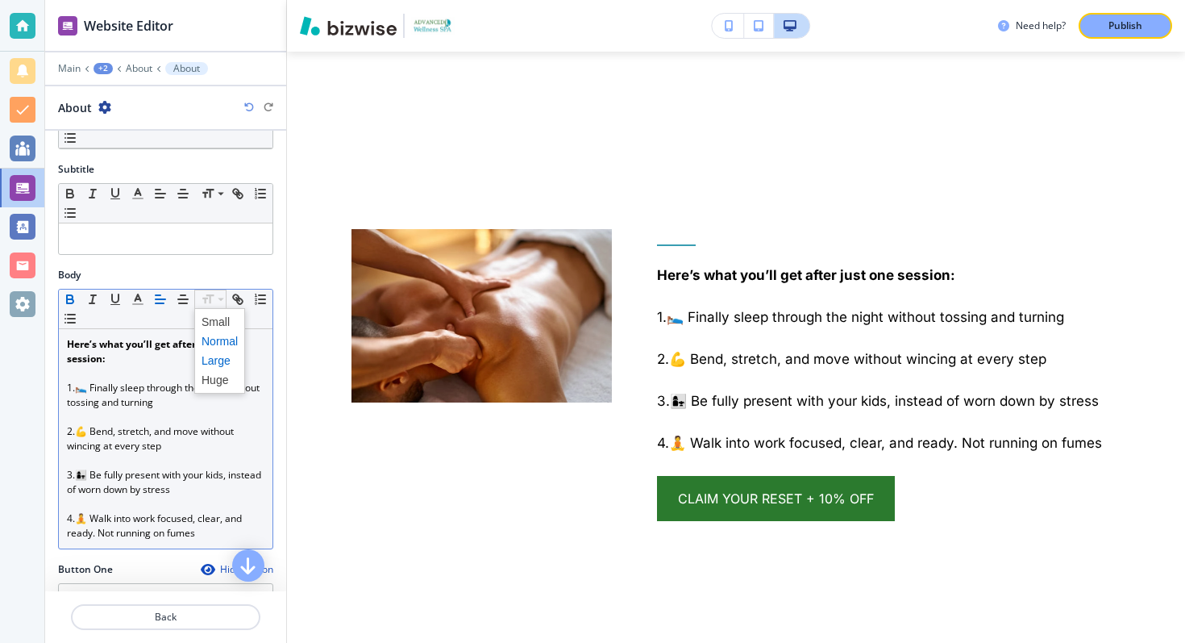
click at [217, 361] on span at bounding box center [220, 360] width 36 height 19
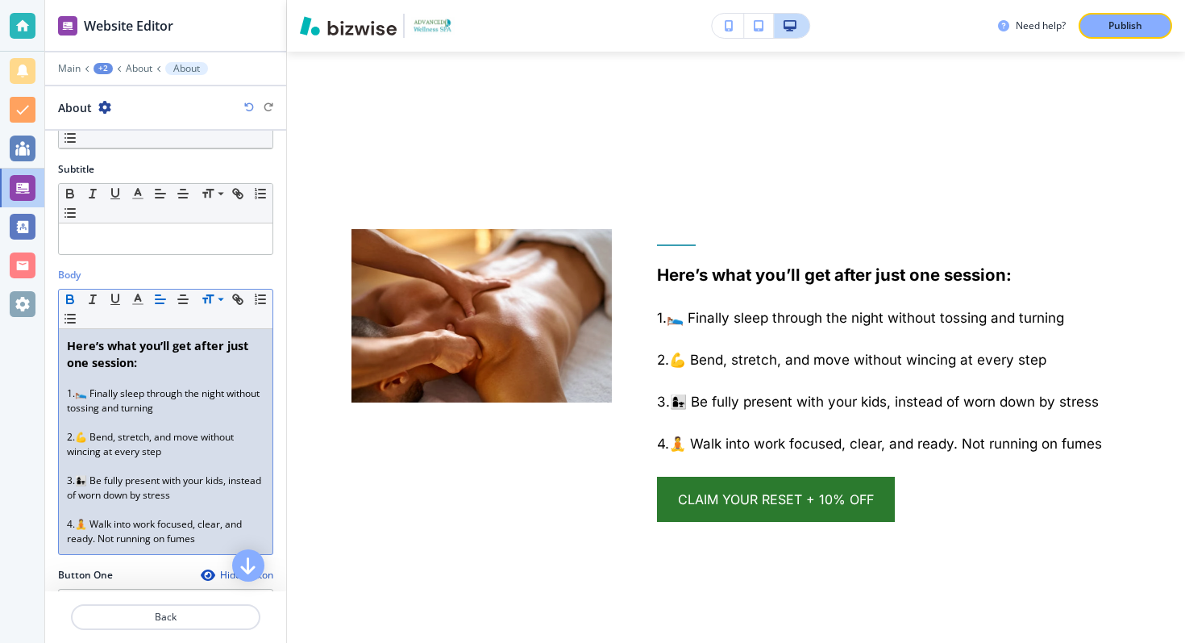
click at [207, 539] on p "4.🧘 Walk into work focused, clear, and ready. Not running on fumes" at bounding box center [166, 531] width 198 height 29
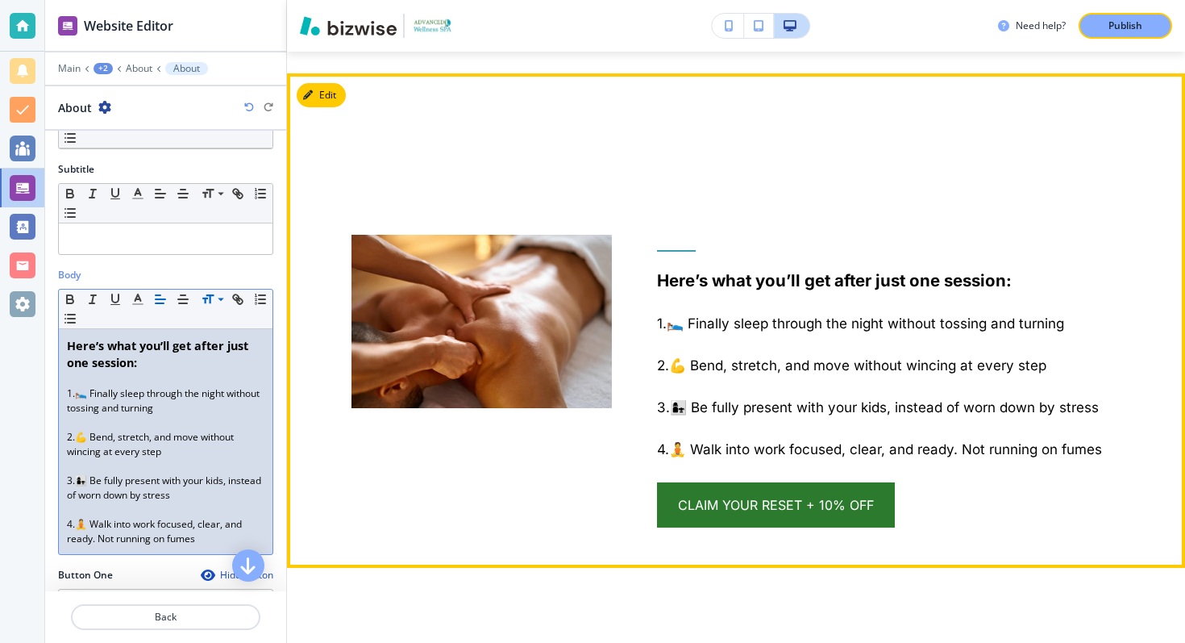
scroll to position [2233, 0]
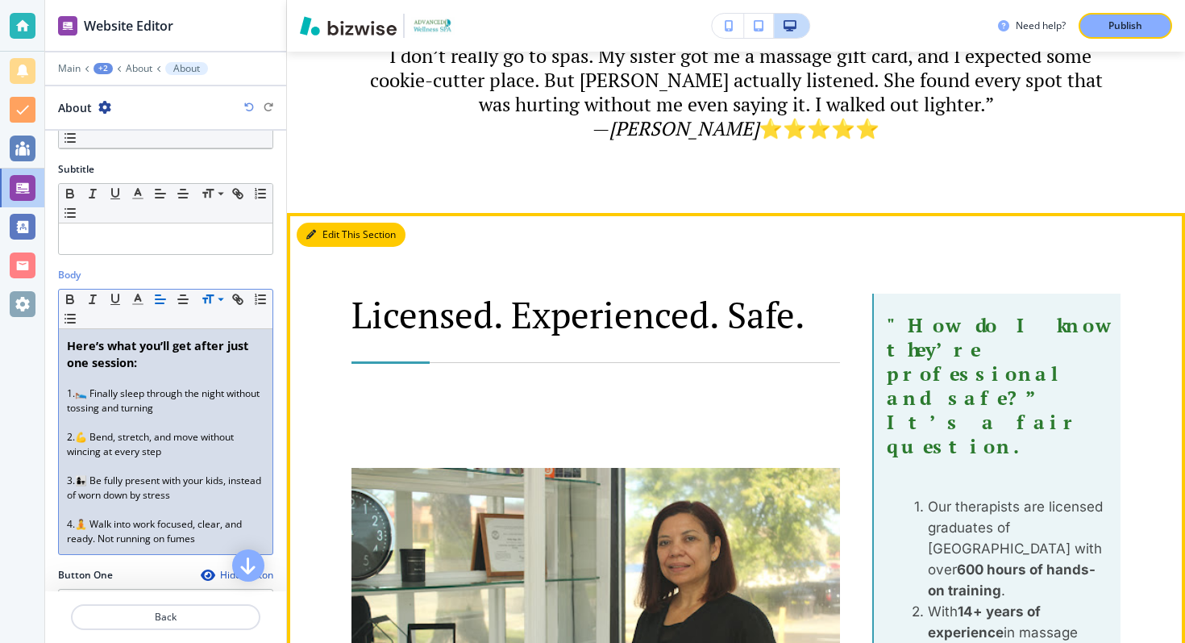
click at [322, 235] on button "Edit This Section" at bounding box center [351, 235] width 109 height 24
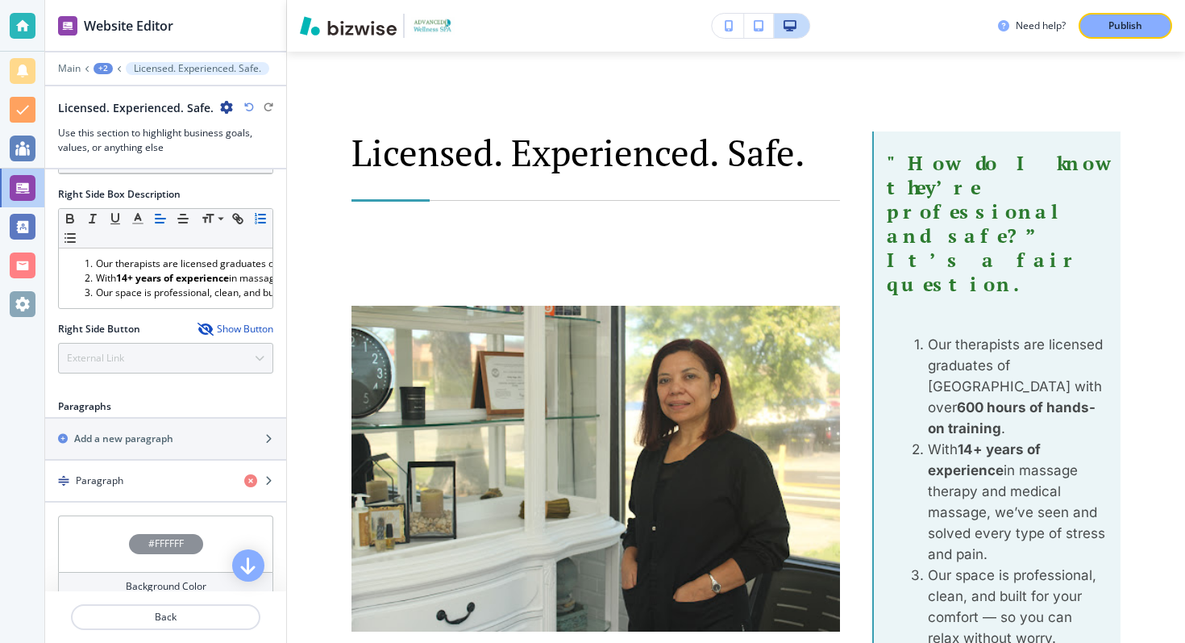
scroll to position [735, 0]
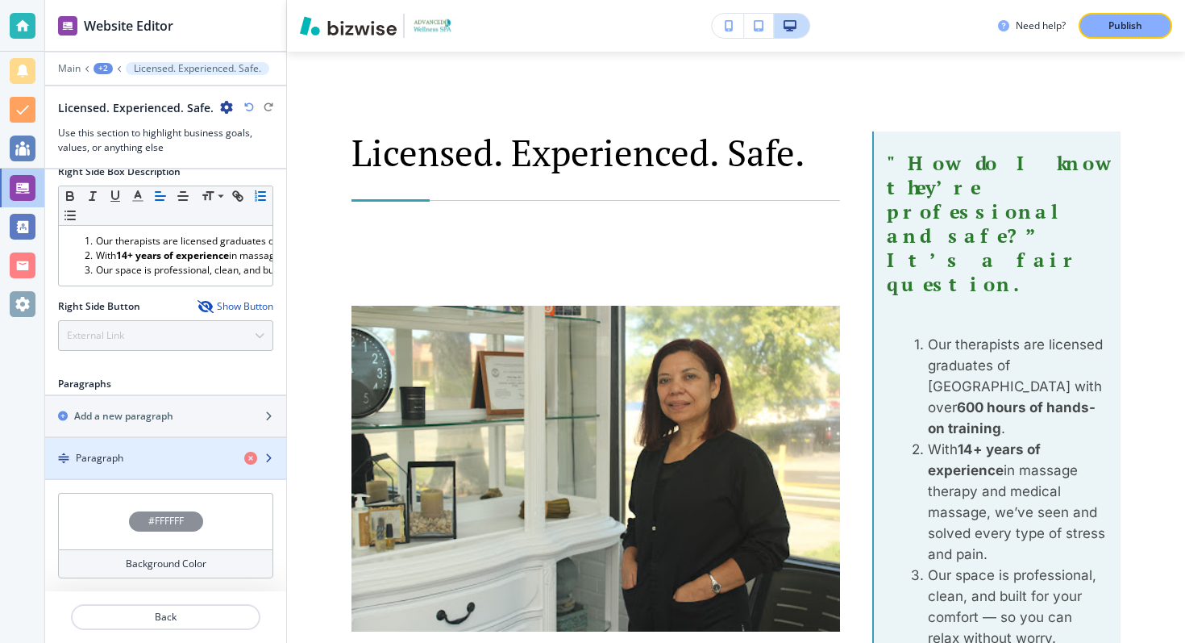
click at [265, 456] on icon "button" at bounding box center [269, 458] width 10 height 10
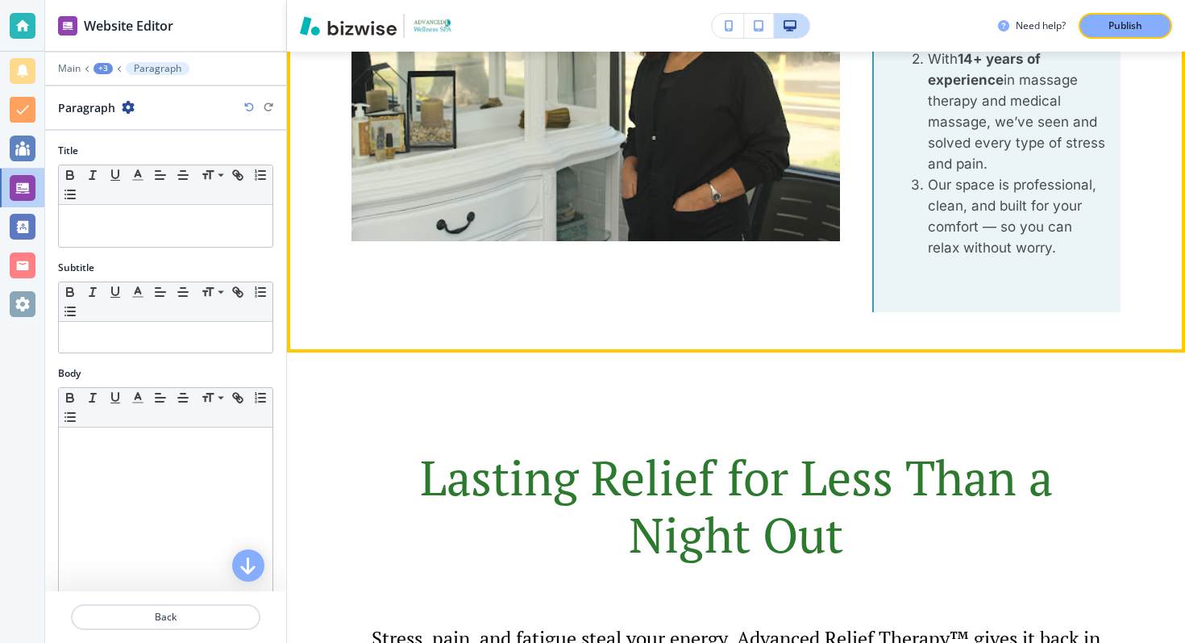
scroll to position [3749, 0]
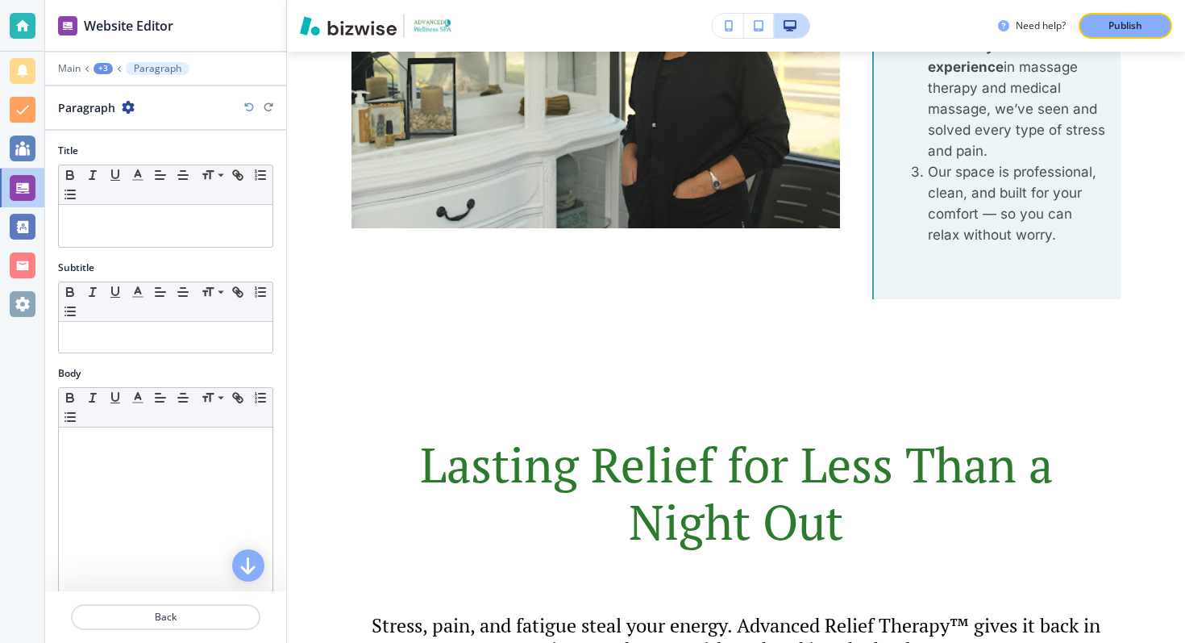
click at [229, 632] on div at bounding box center [165, 636] width 241 height 13
click at [231, 621] on p "Back" at bounding box center [166, 617] width 186 height 15
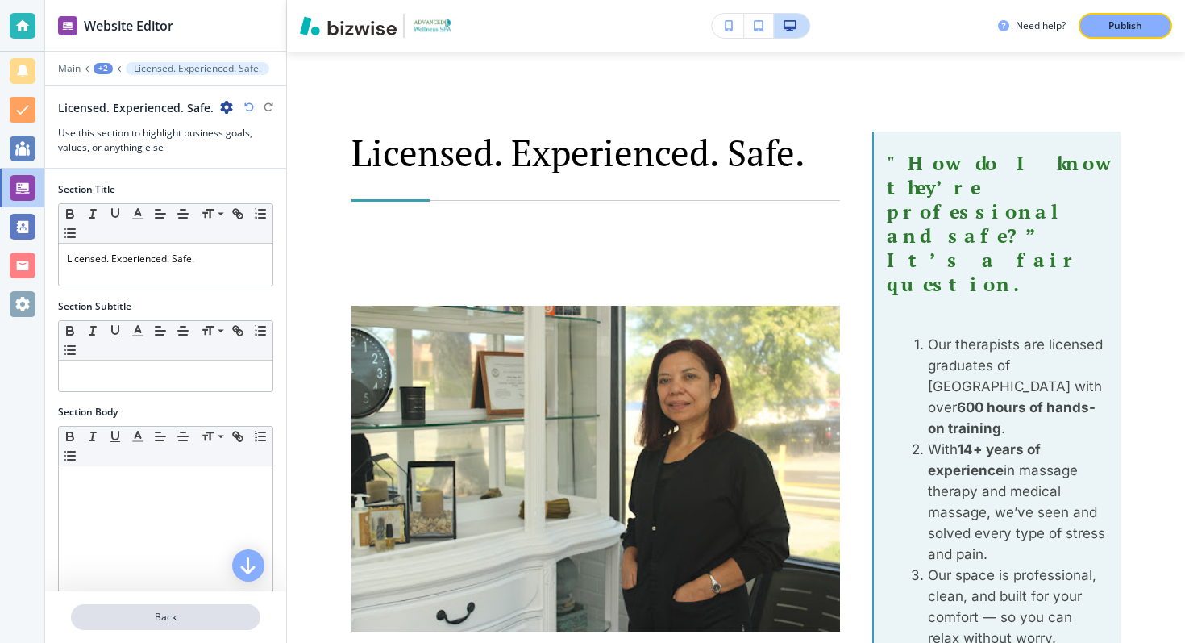
click at [186, 618] on p "Back" at bounding box center [166, 617] width 186 height 15
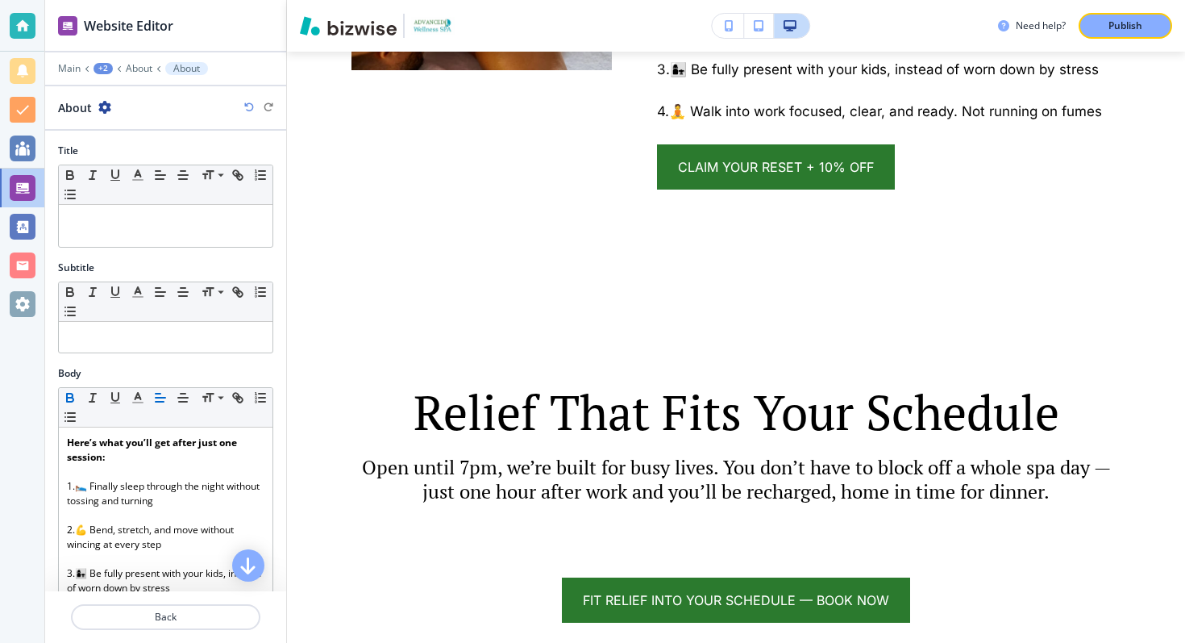
scroll to position [2388, 0]
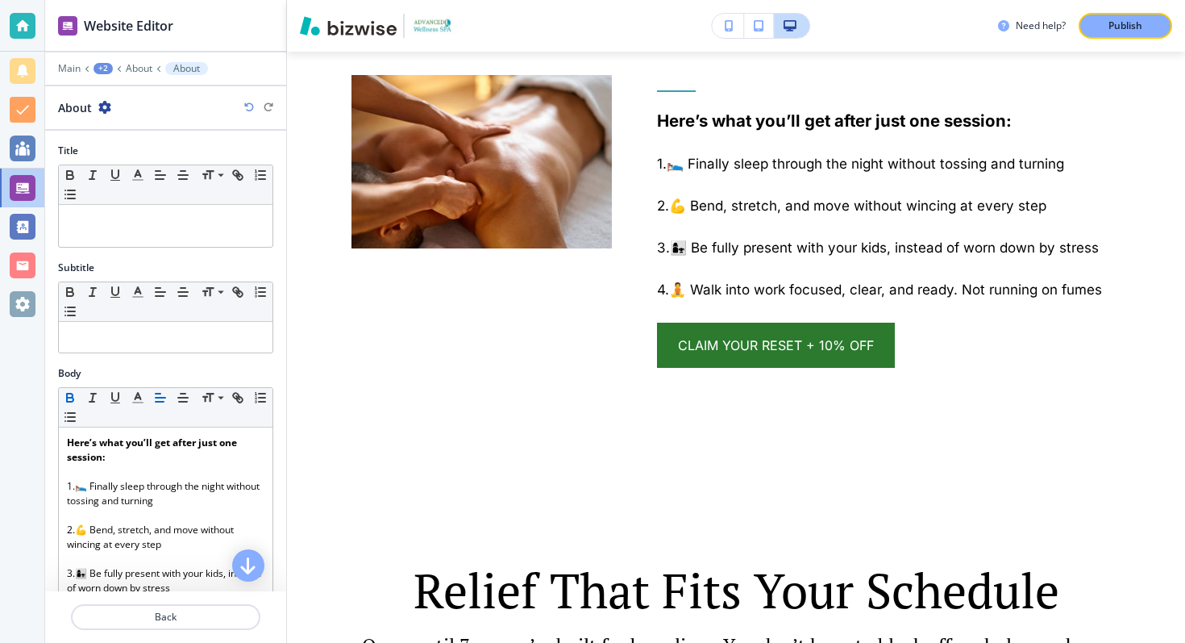
click at [186, 618] on p "Back" at bounding box center [166, 617] width 186 height 15
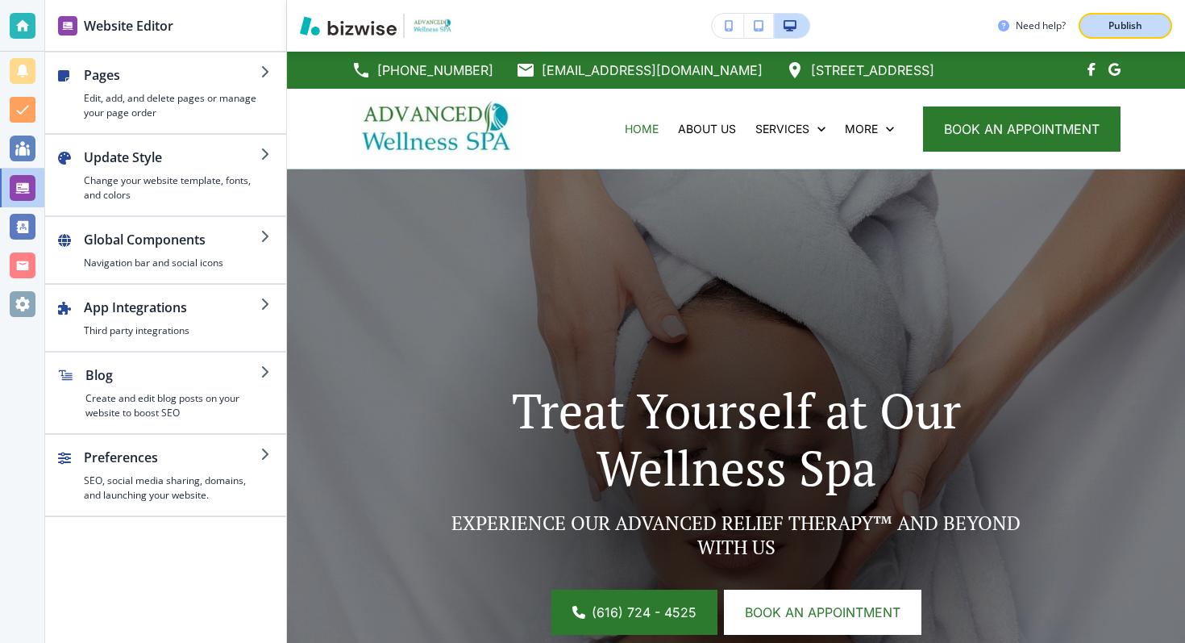
click at [1090, 29] on button "Publish" at bounding box center [1126, 26] width 94 height 26
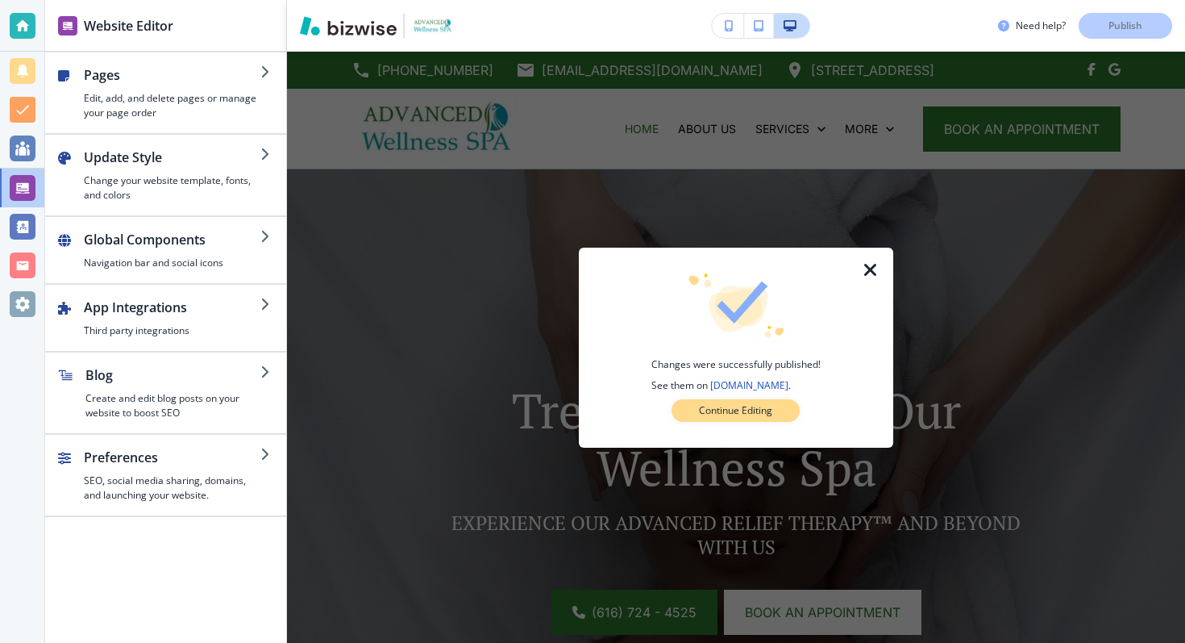
click at [758, 420] on button "Continue Editing" at bounding box center [736, 410] width 128 height 23
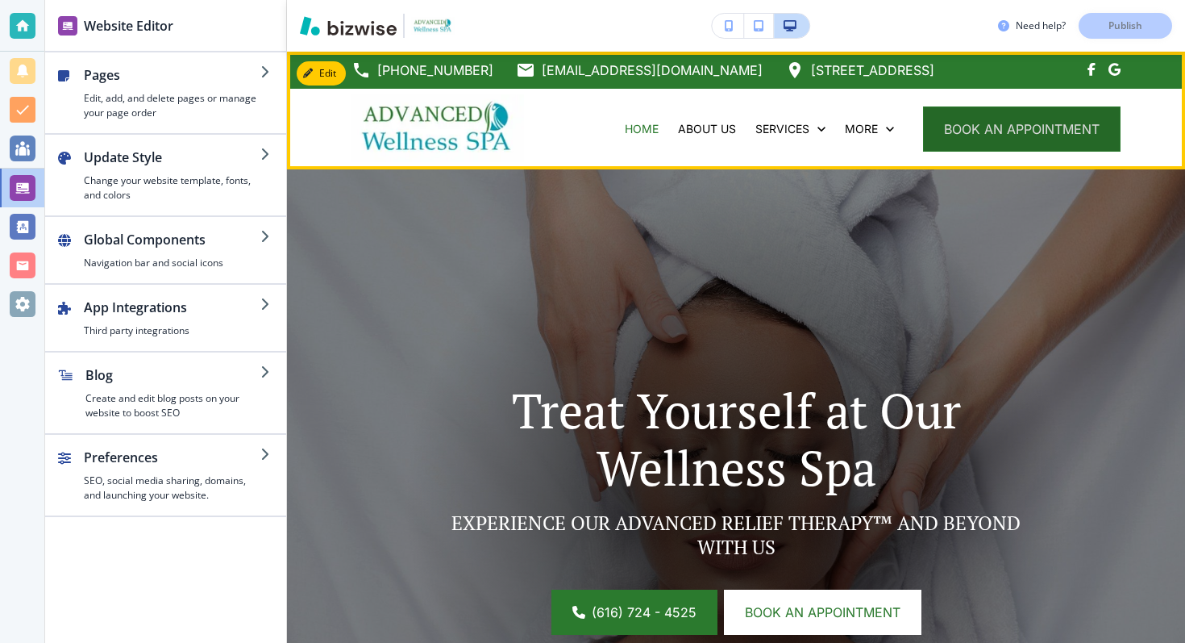
click at [998, 147] on button "book an appointment" at bounding box center [1022, 128] width 198 height 45
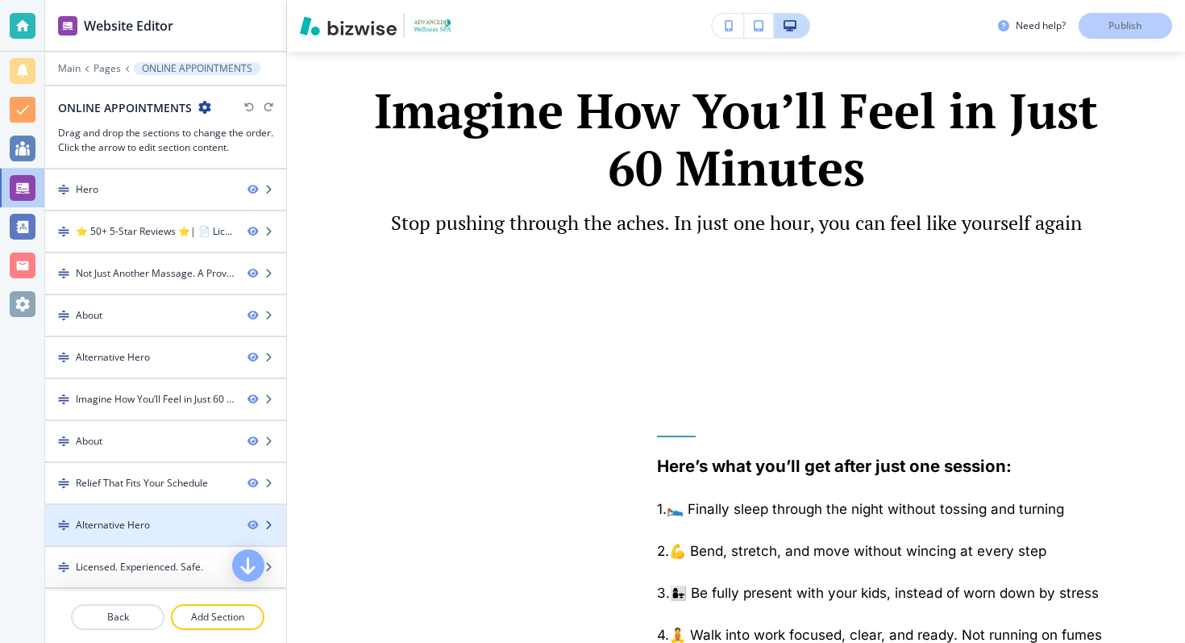
scroll to position [123, 0]
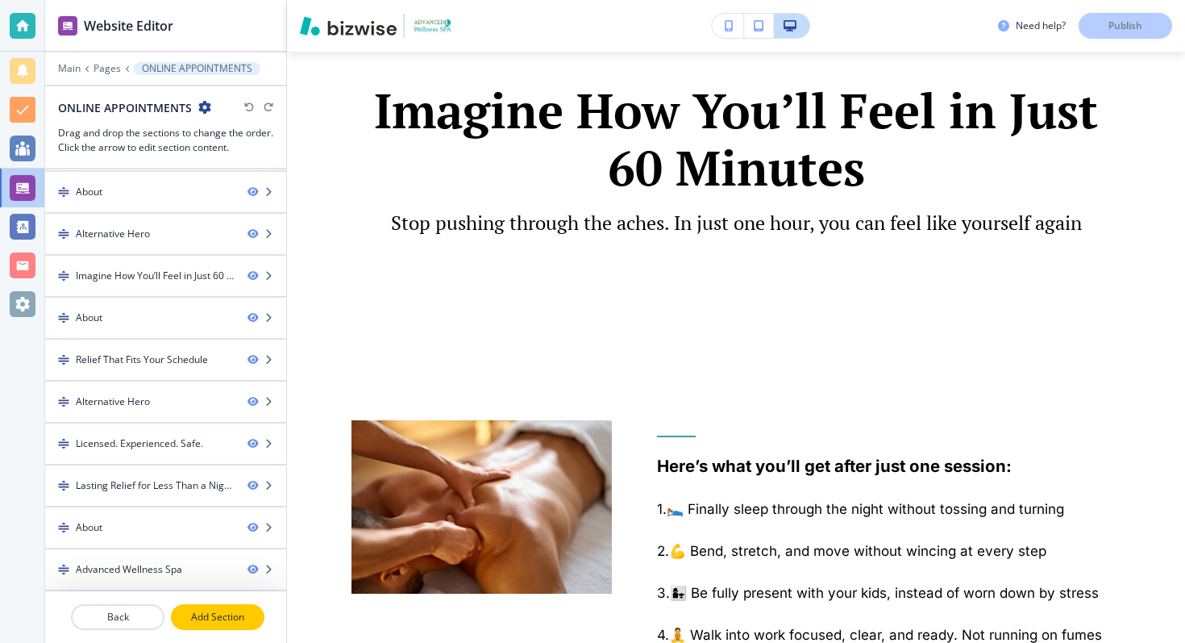
click at [194, 623] on p "Add Section" at bounding box center [218, 617] width 90 height 15
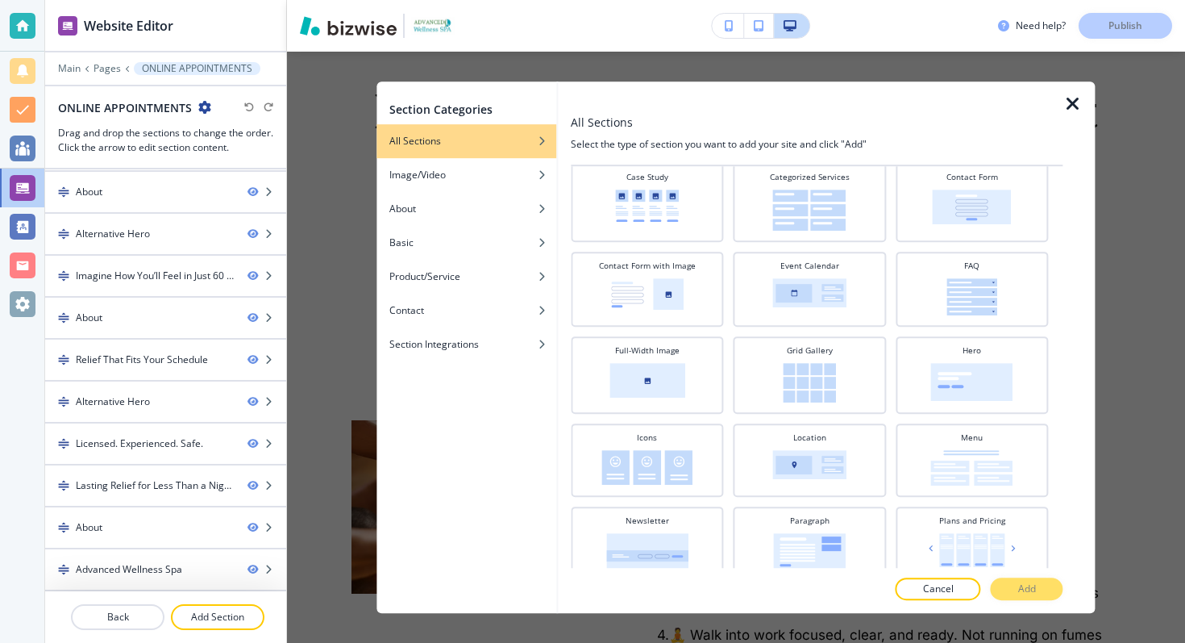
scroll to position [222, 0]
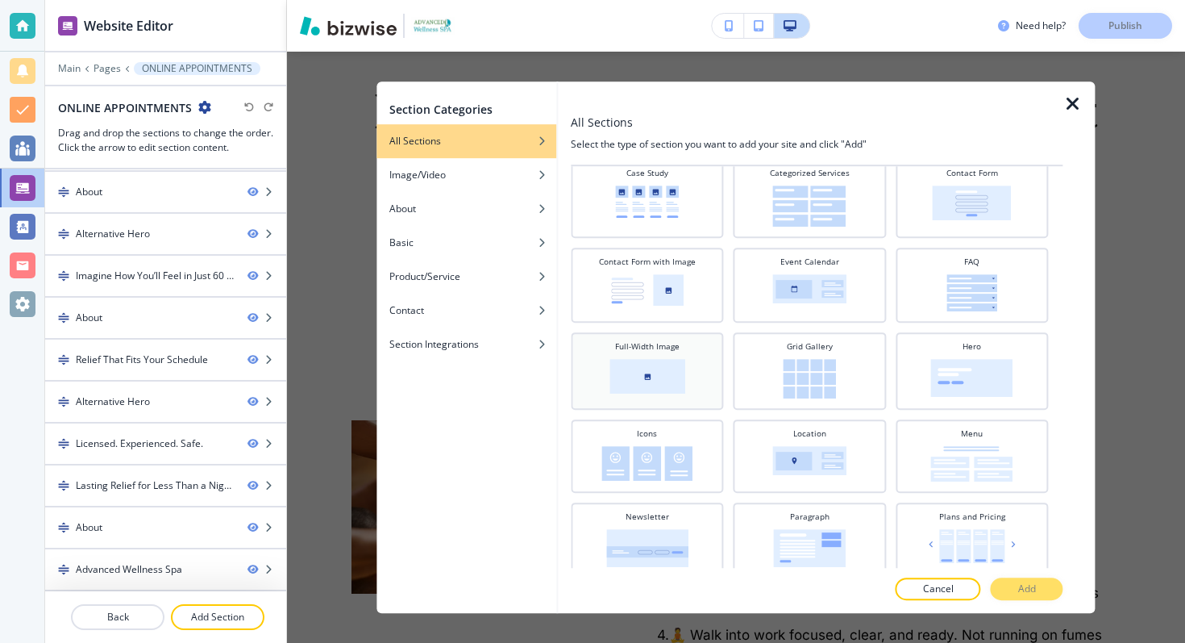
click at [679, 364] on img at bounding box center [648, 376] width 76 height 35
click at [1022, 581] on p "Add" at bounding box center [1027, 588] width 18 height 15
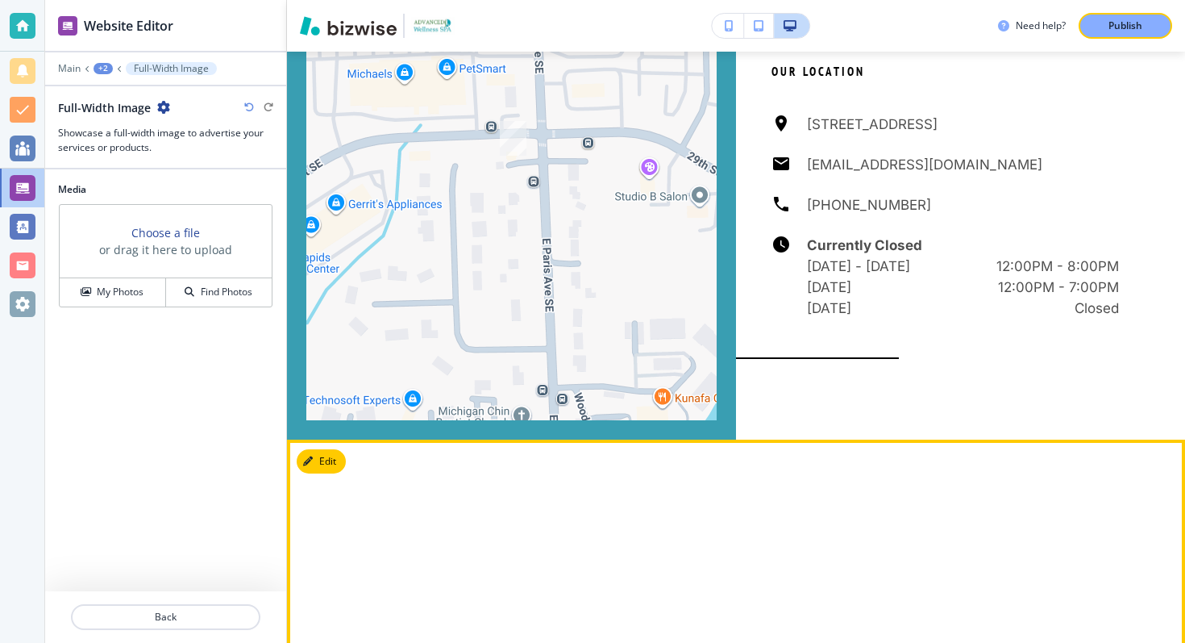
scroll to position [5367, 0]
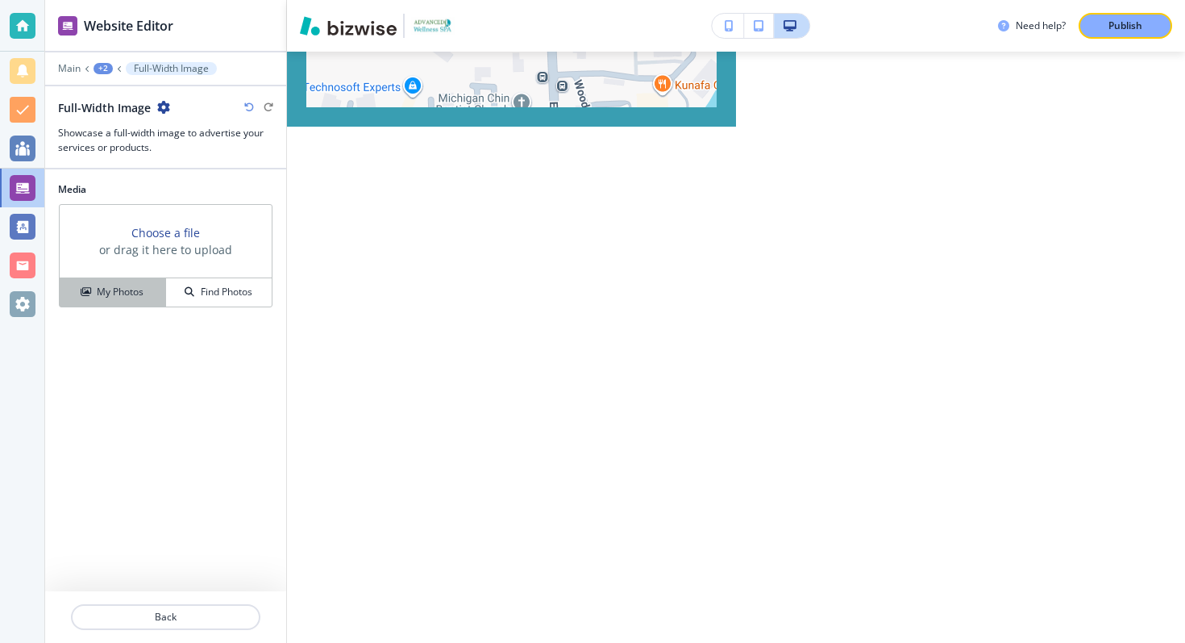
click at [115, 286] on h4 "My Photos" at bounding box center [120, 292] width 47 height 15
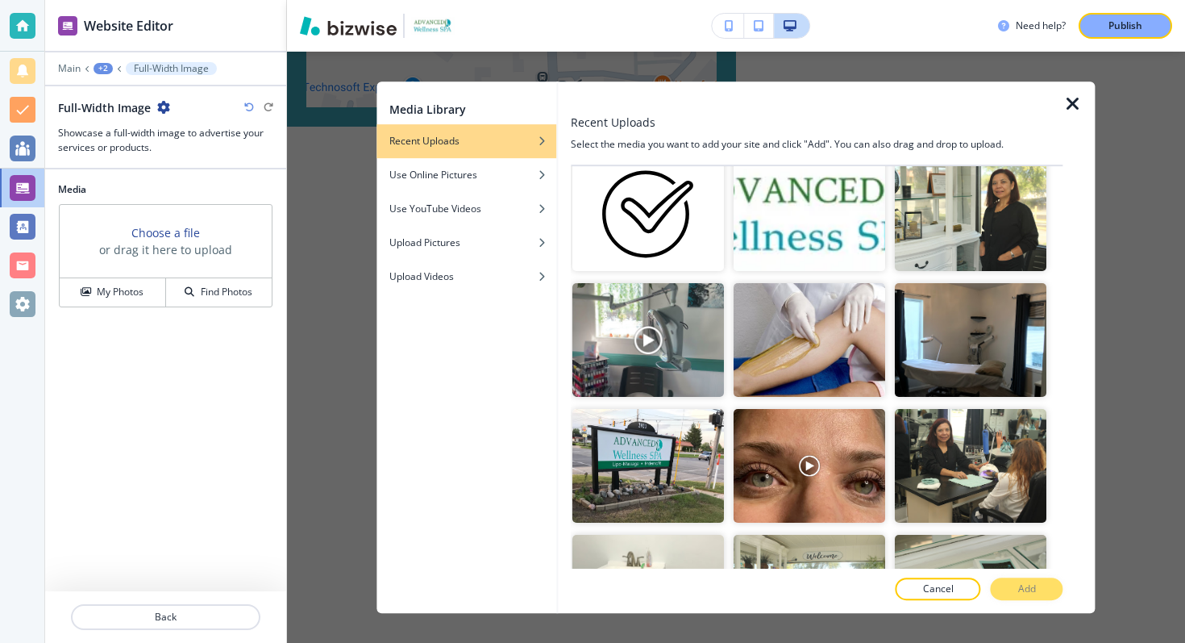
scroll to position [1151, 0]
click at [959, 368] on img "button" at bounding box center [971, 341] width 152 height 114
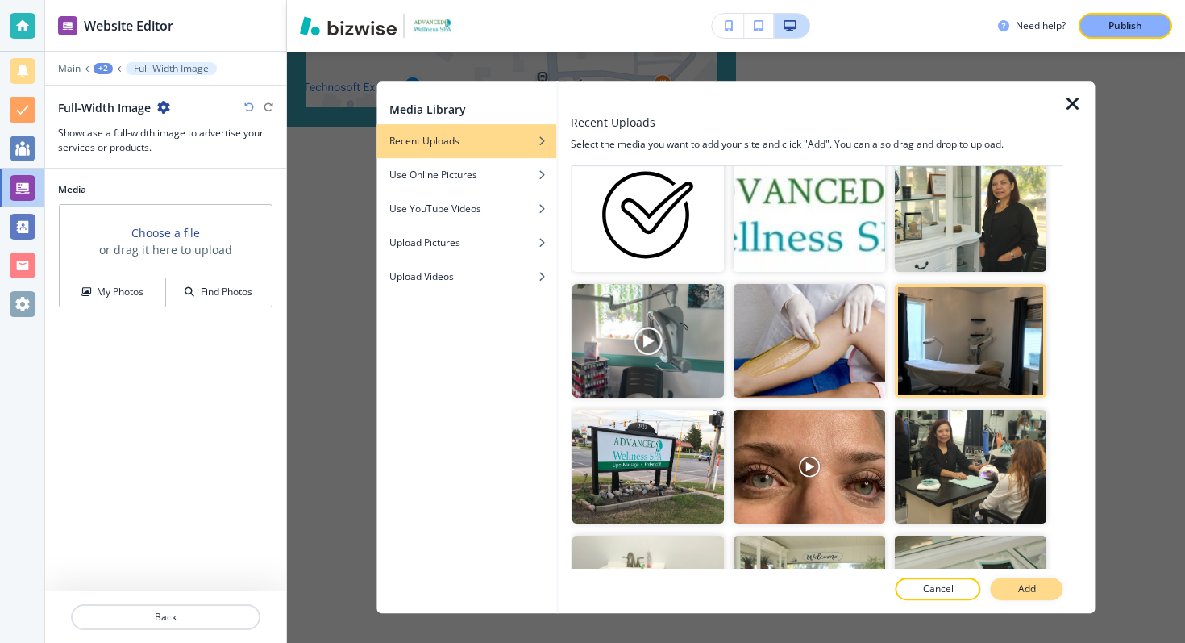
click at [1019, 593] on p "Add" at bounding box center [1027, 588] width 18 height 15
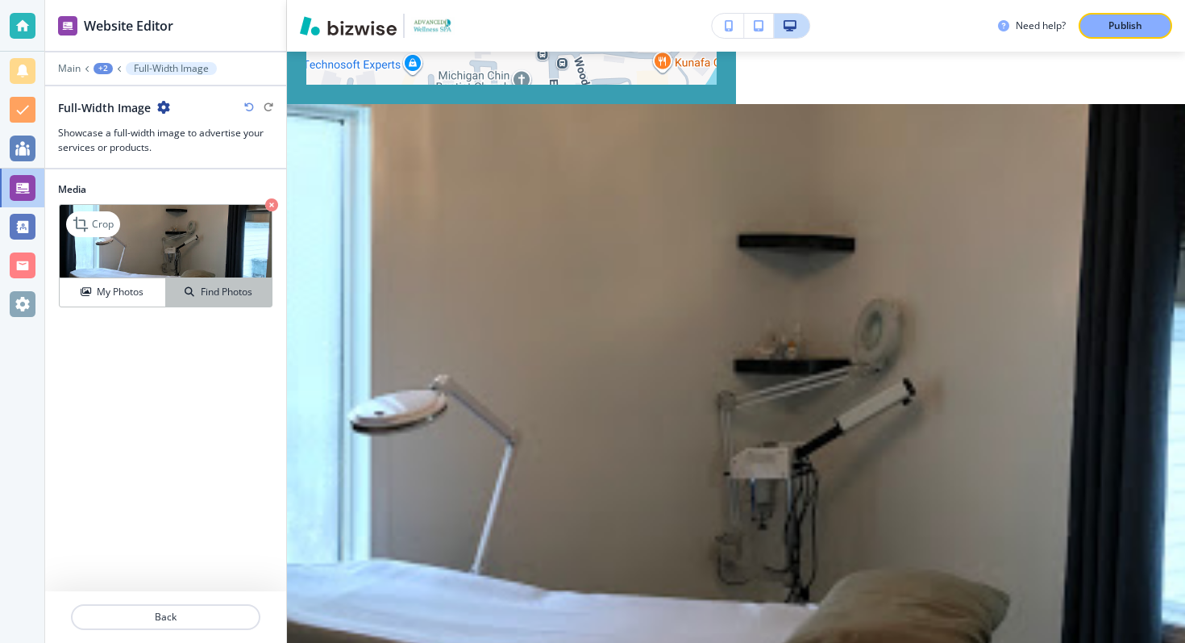
scroll to position [5419, 0]
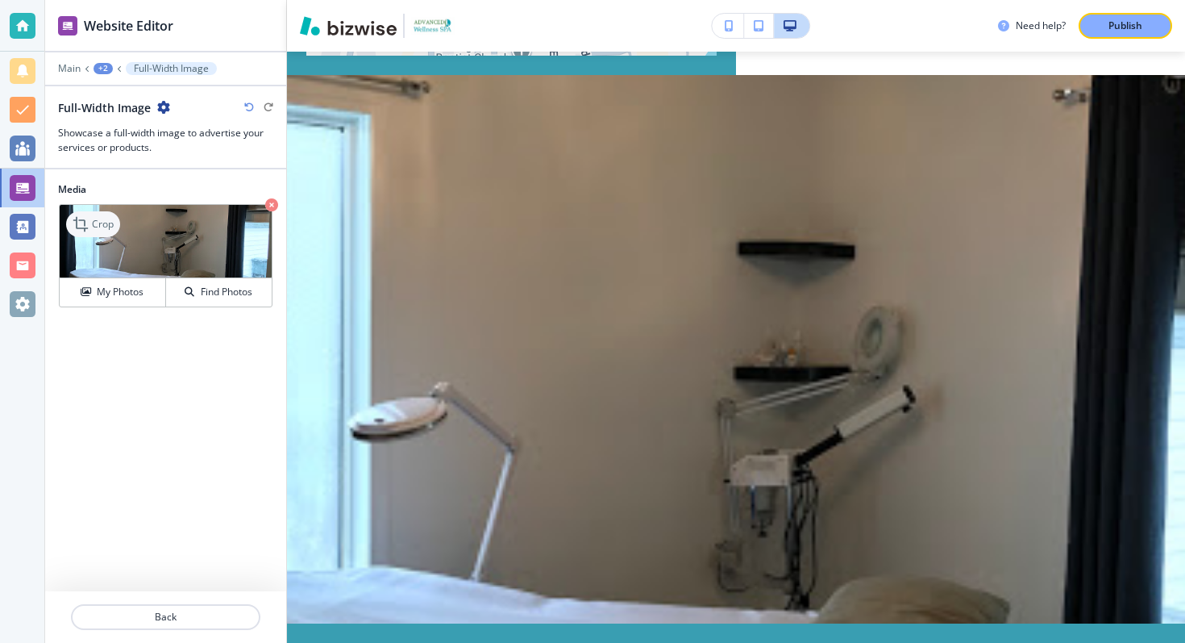
click at [97, 227] on p "Crop" at bounding box center [103, 224] width 22 height 15
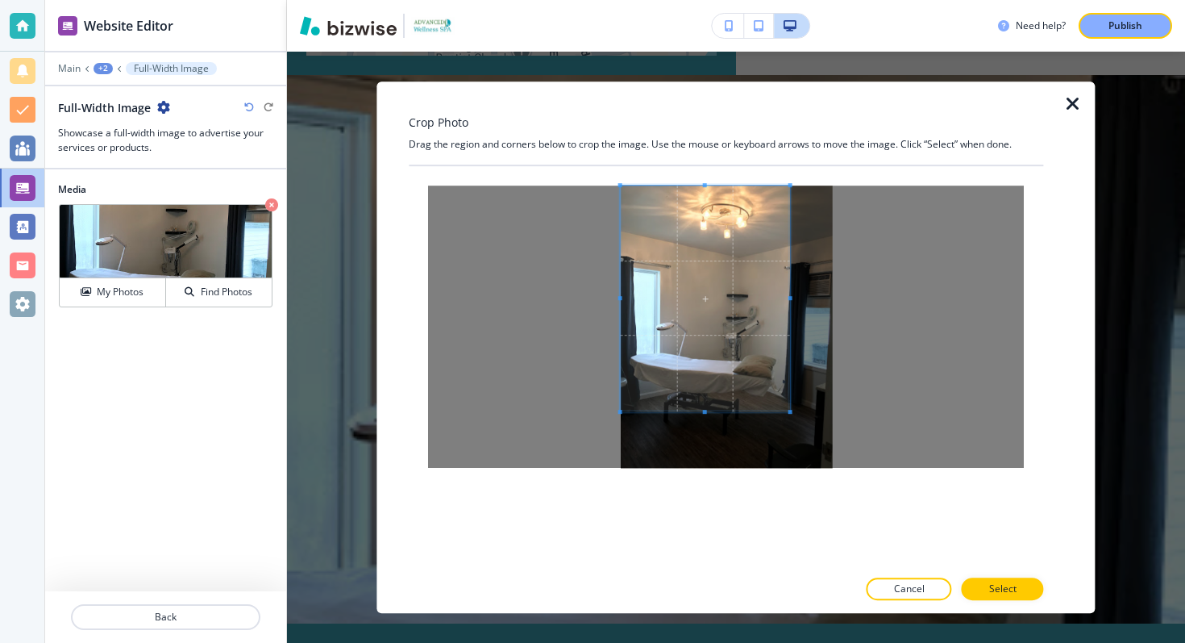
click at [698, 297] on span at bounding box center [705, 298] width 169 height 226
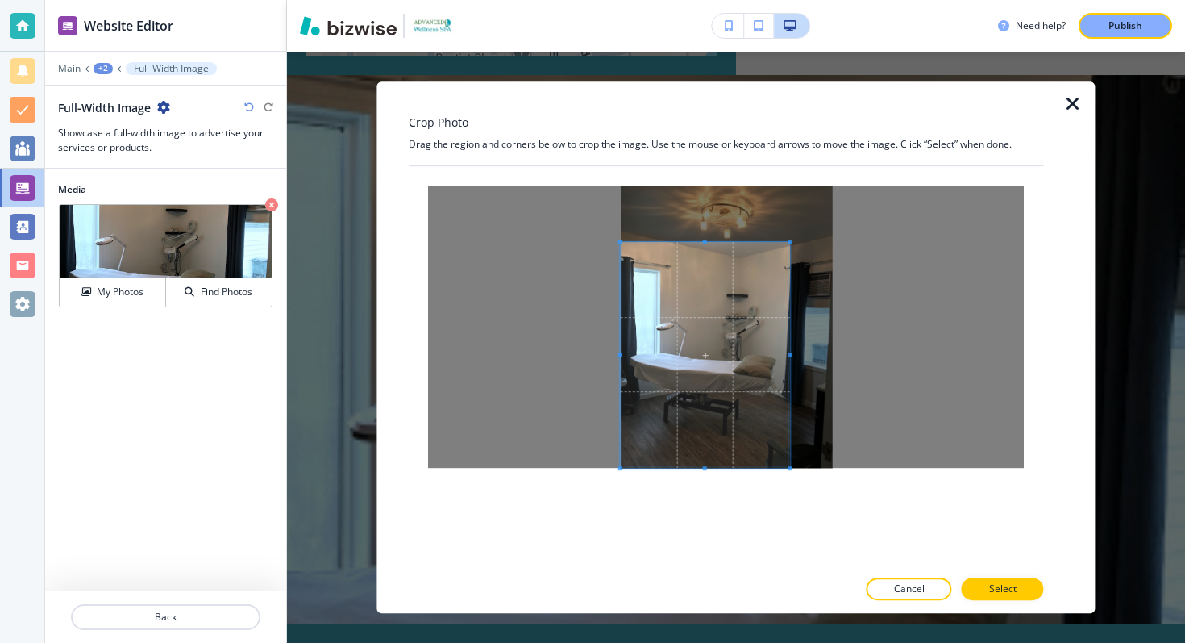
click at [720, 467] on div at bounding box center [705, 355] width 169 height 226
click at [897, 355] on div at bounding box center [726, 326] width 596 height 282
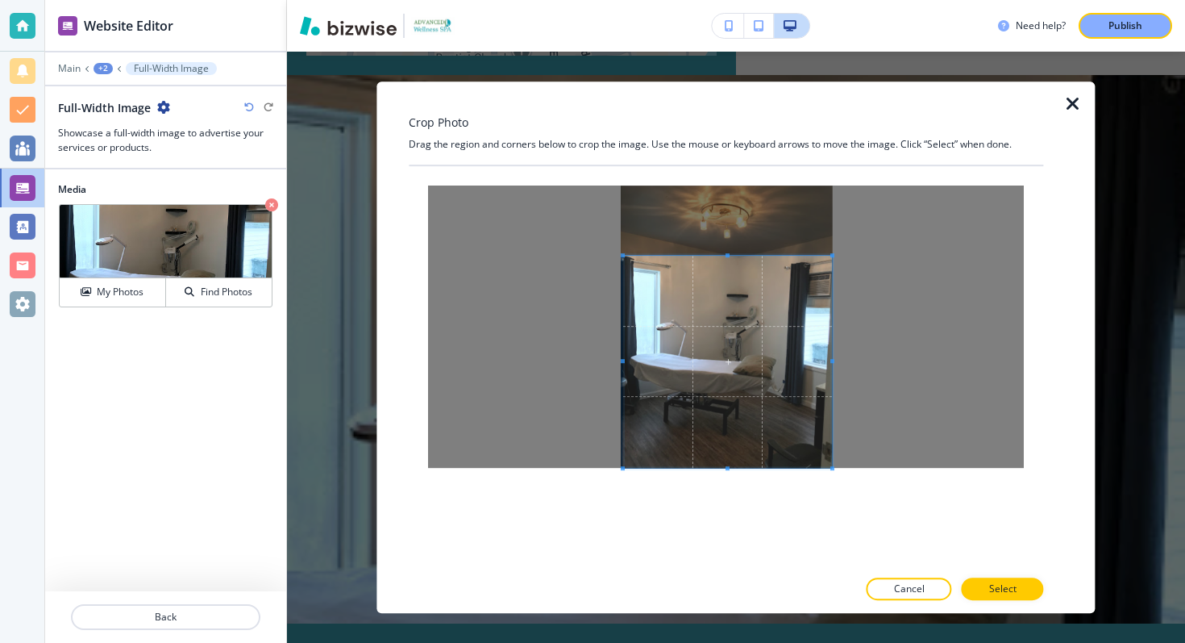
click at [846, 473] on div at bounding box center [726, 326] width 635 height 321
click at [600, 254] on div at bounding box center [726, 326] width 596 height 282
click at [991, 589] on p "Select" at bounding box center [1002, 588] width 27 height 15
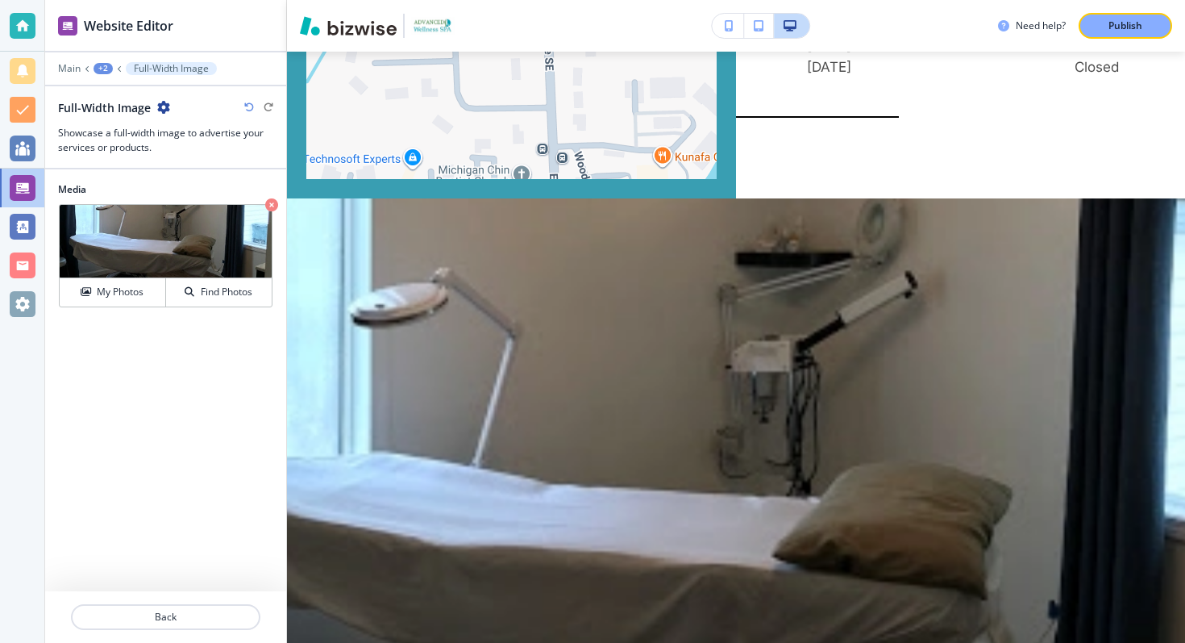
scroll to position [5341, 0]
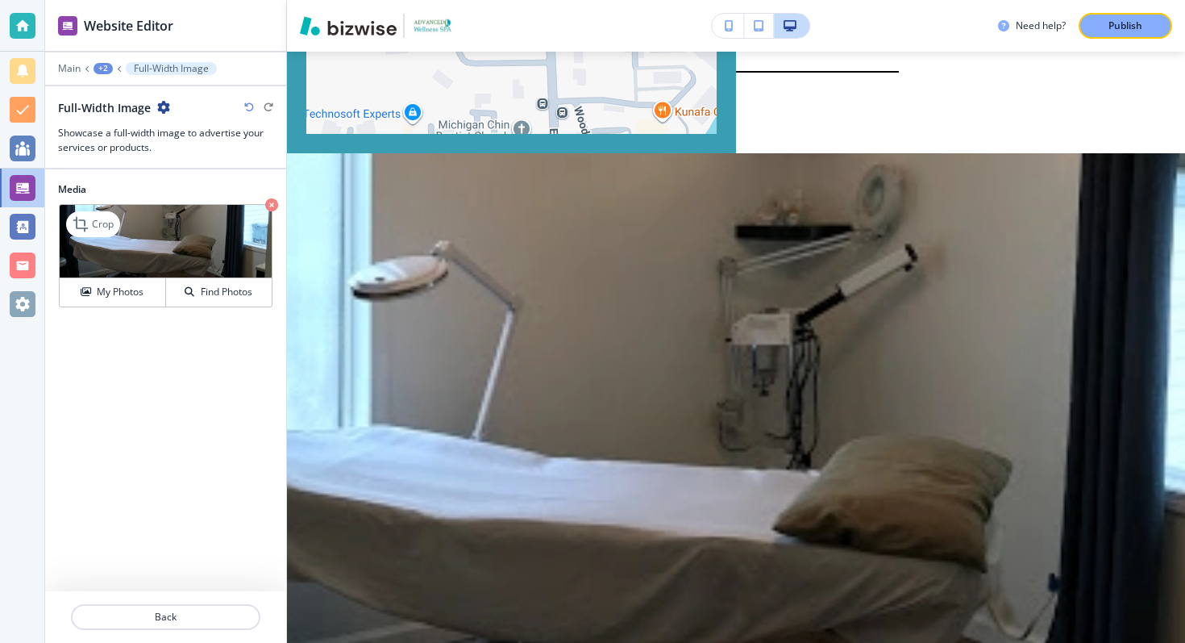
click at [269, 206] on icon "button" at bounding box center [271, 204] width 13 height 13
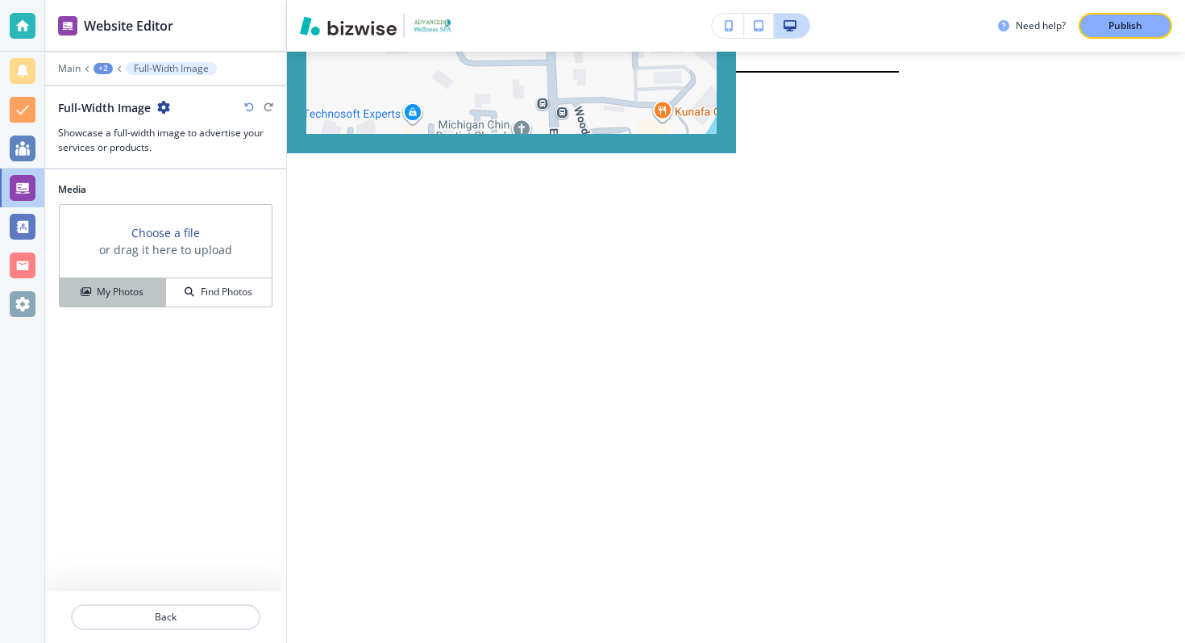
click at [121, 293] on h4 "My Photos" at bounding box center [120, 292] width 47 height 15
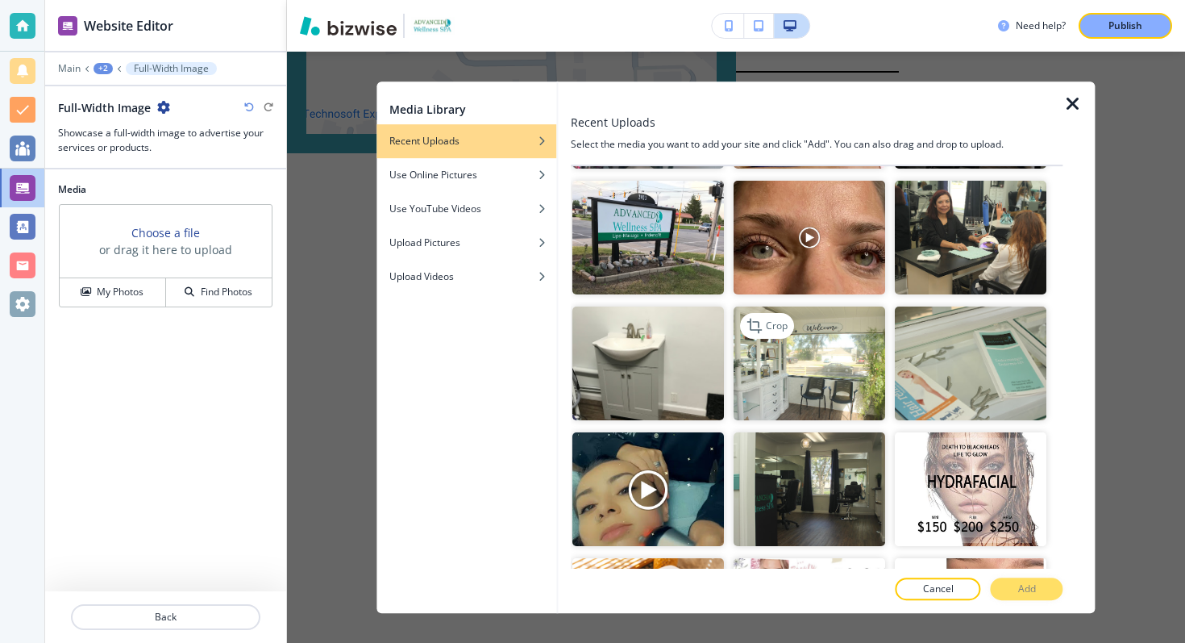
scroll to position [1404, 0]
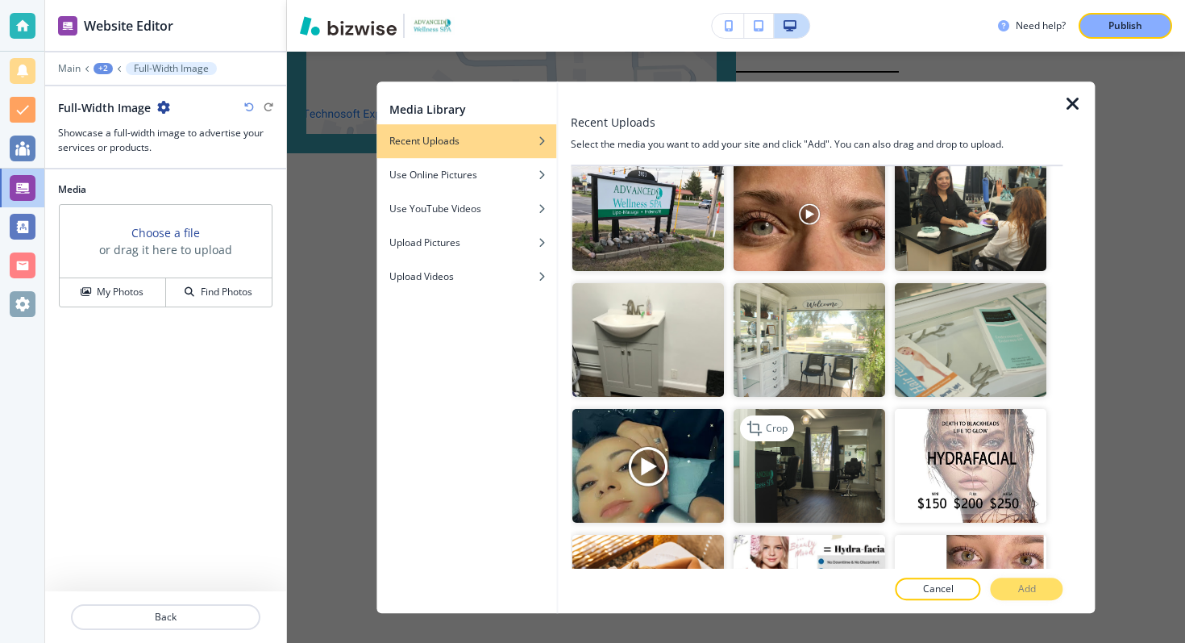
click at [800, 470] on img "button" at bounding box center [810, 466] width 152 height 114
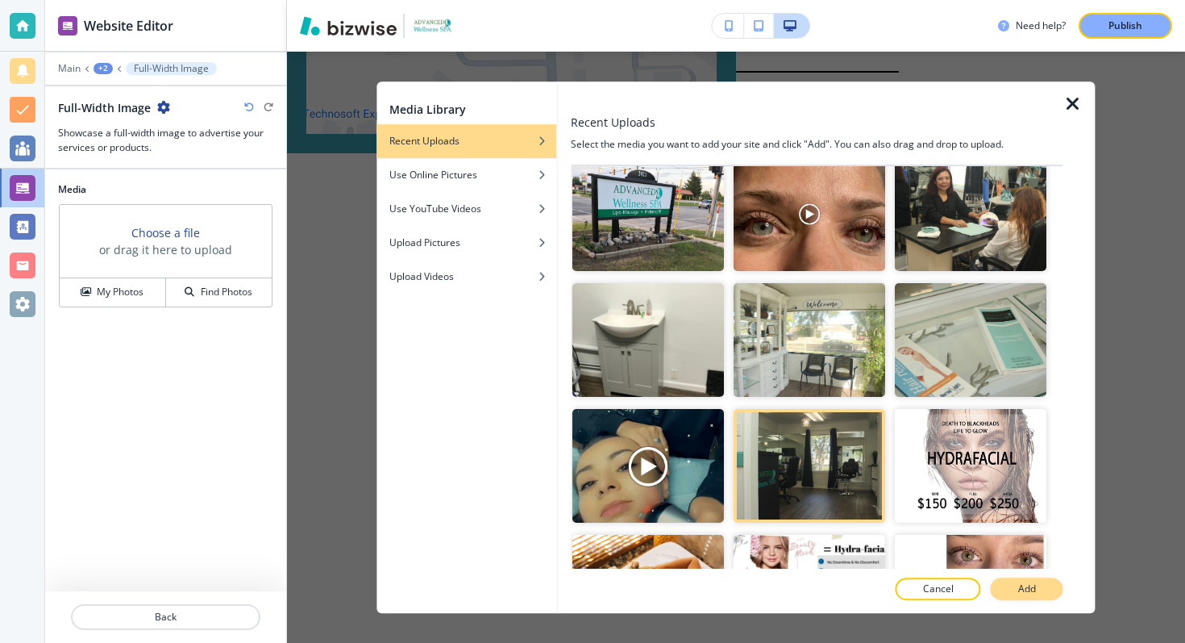
click at [1036, 586] on button "Add" at bounding box center [1027, 588] width 73 height 23
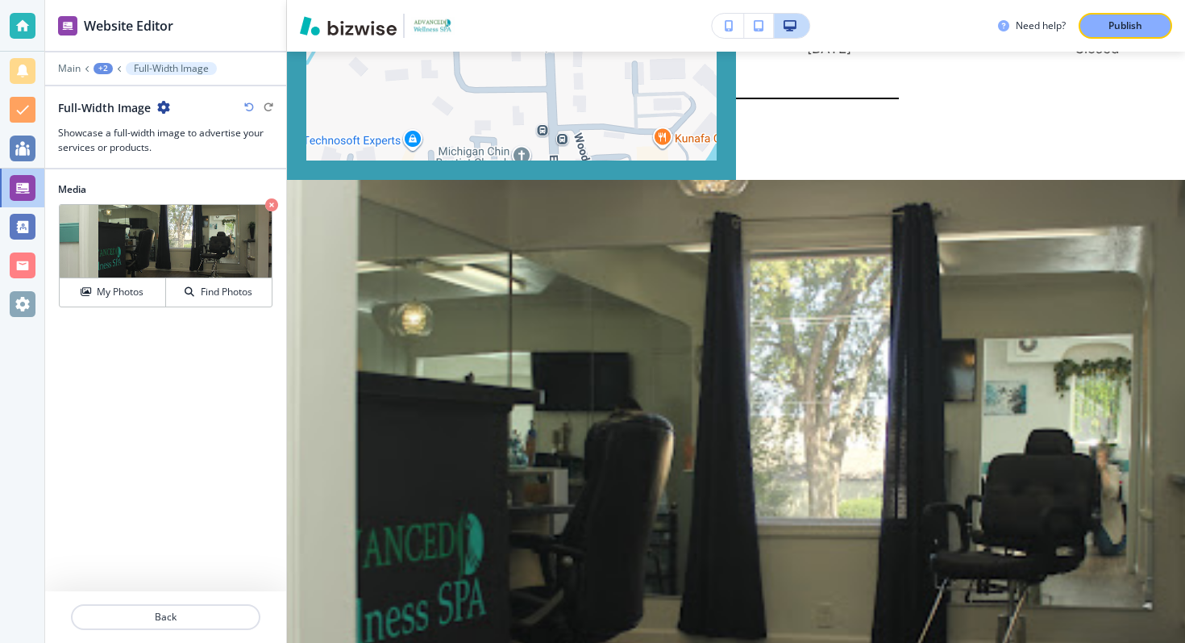
scroll to position [5304, 0]
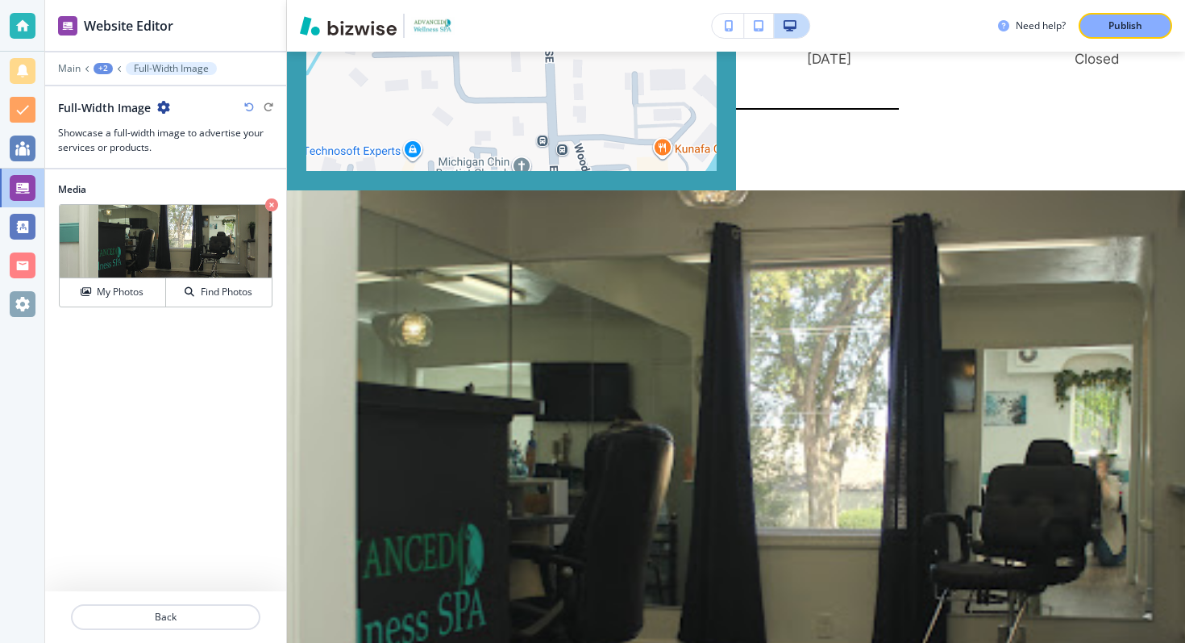
click at [106, 65] on div "+2" at bounding box center [103, 68] width 19 height 11
click at [111, 114] on button "ONLINE APPOINTMENTS" at bounding box center [145, 123] width 103 height 29
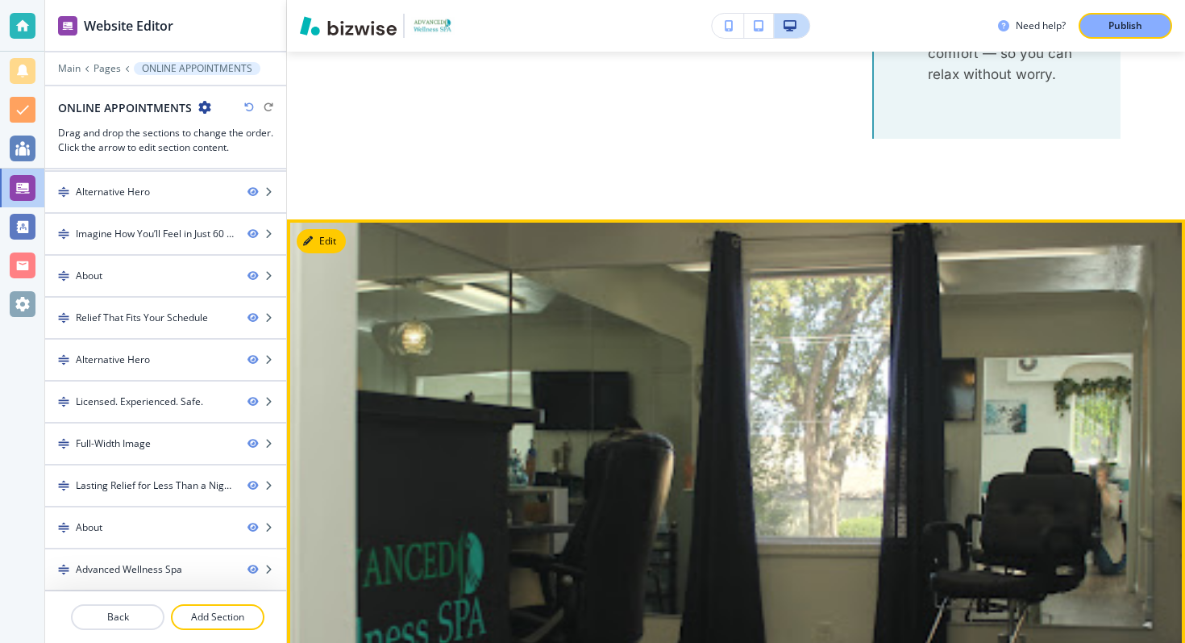
scroll to position [3931, 0]
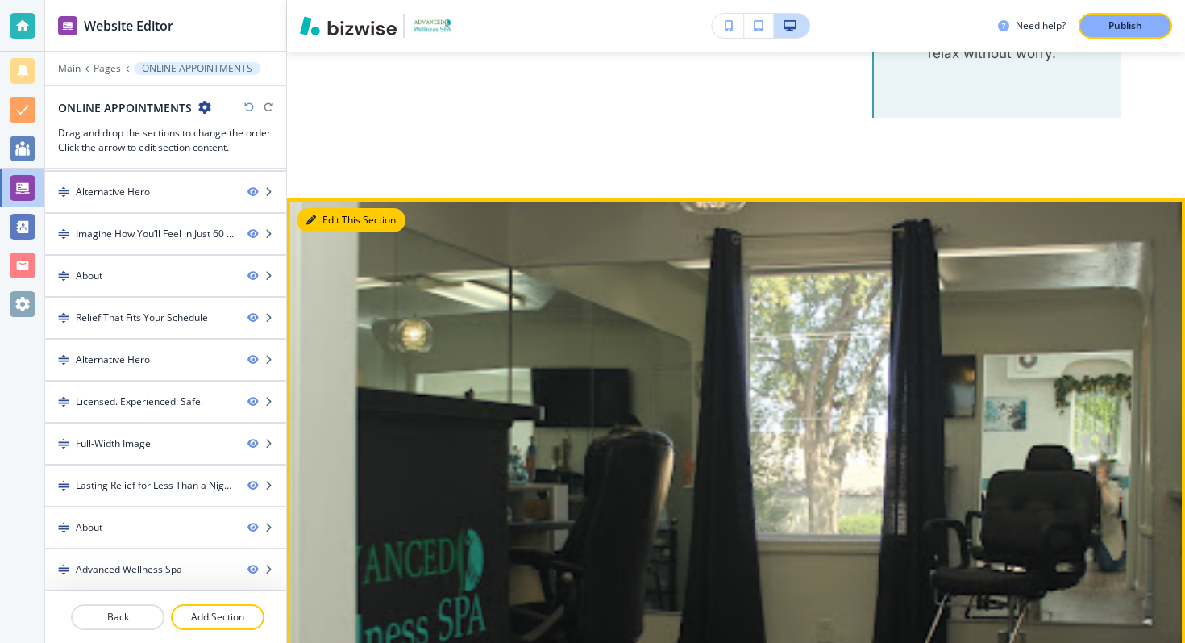
click at [318, 208] on button "Edit This Section" at bounding box center [351, 220] width 109 height 24
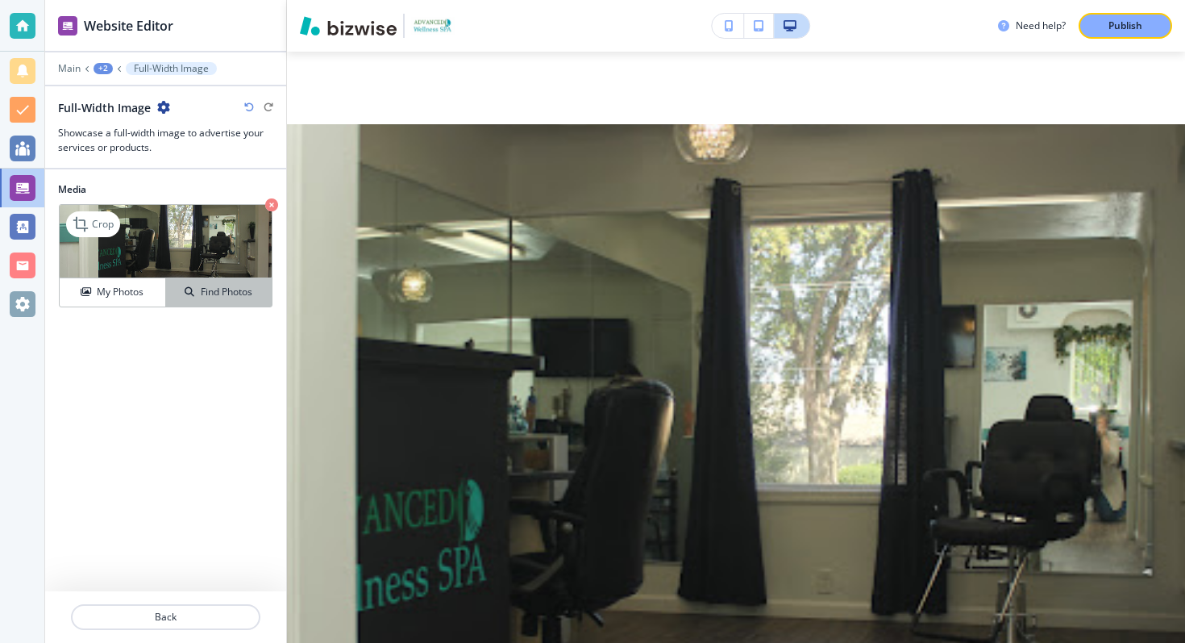
scroll to position [4007, 0]
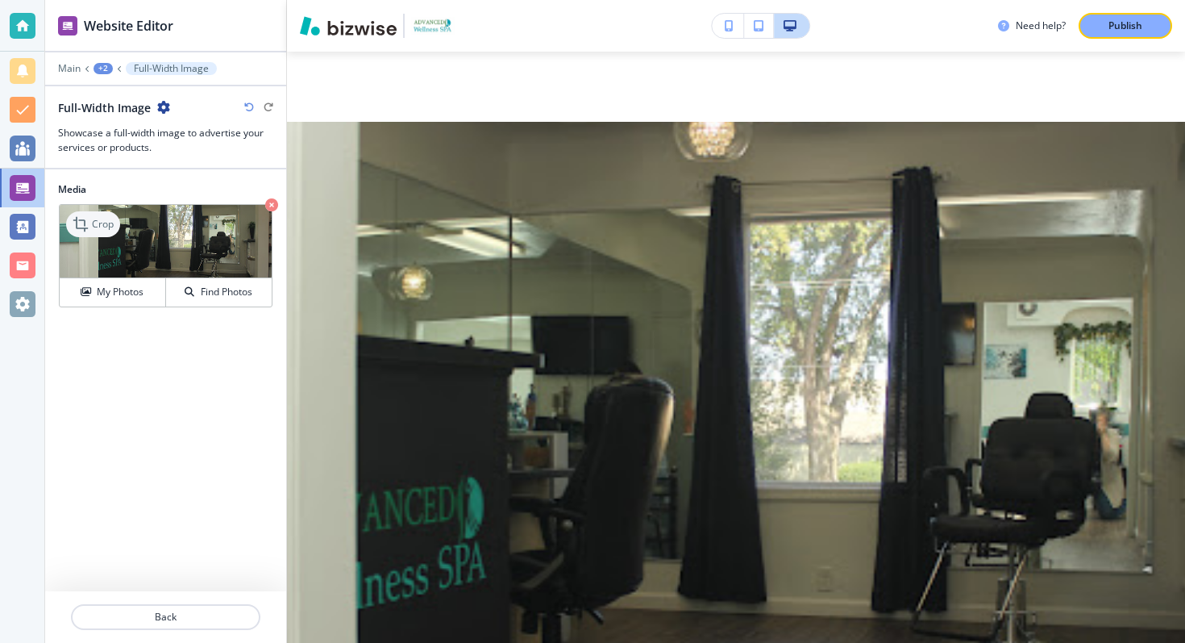
click at [106, 224] on p "Crop" at bounding box center [103, 224] width 22 height 15
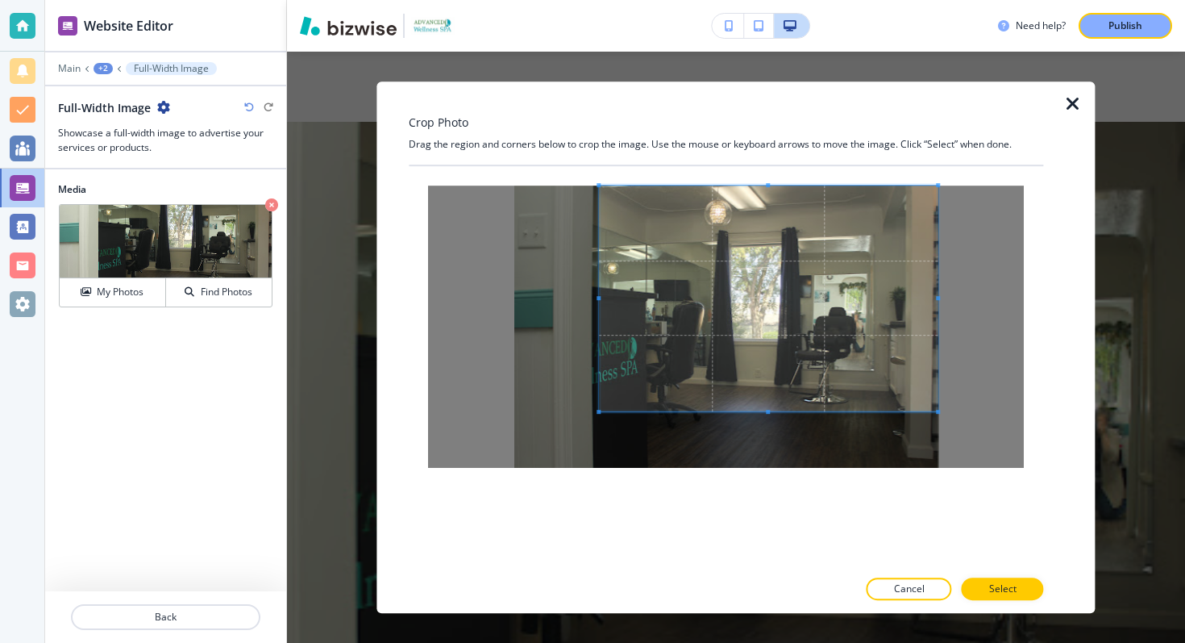
click at [819, 339] on span at bounding box center [768, 298] width 339 height 226
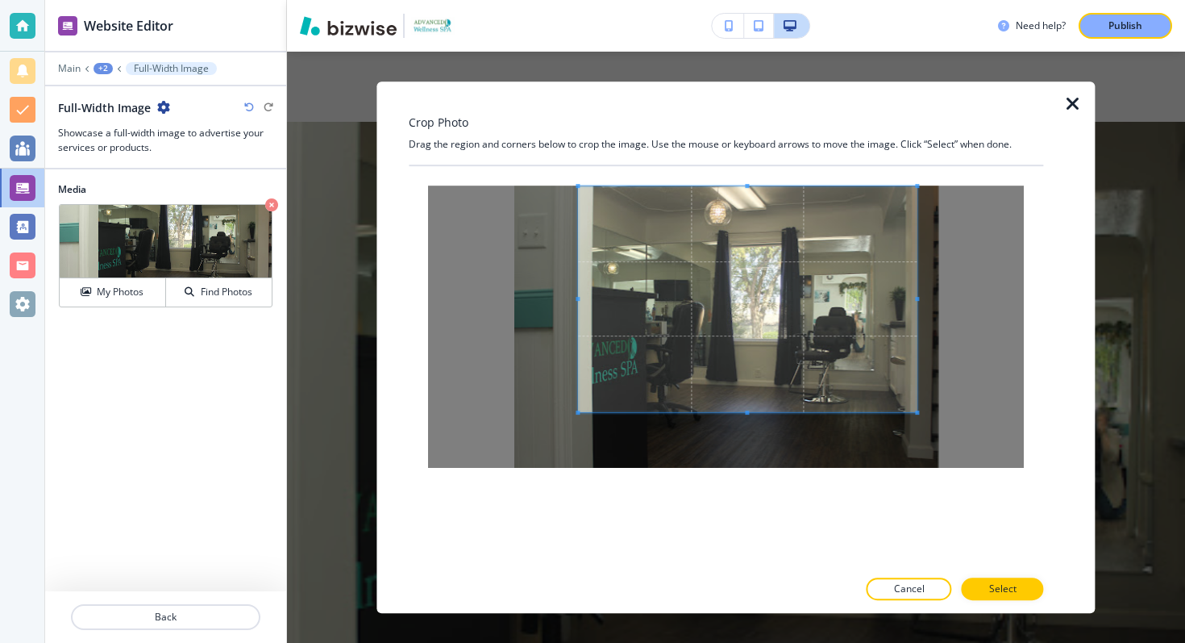
click at [578, 298] on span at bounding box center [747, 299] width 339 height 226
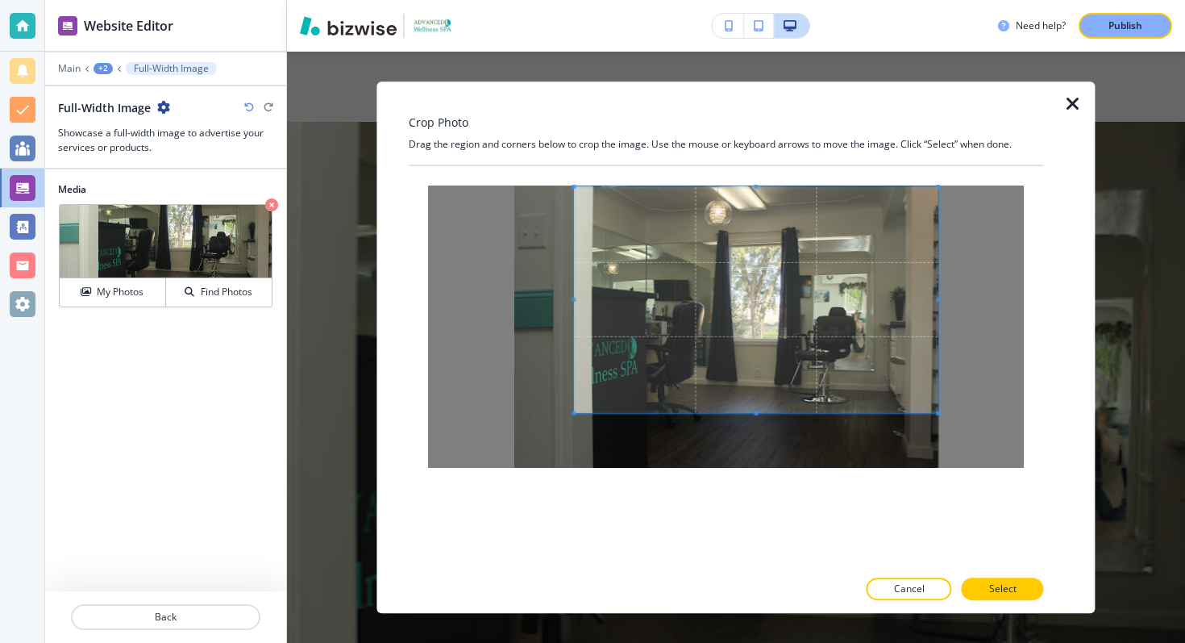
click at [949, 294] on div at bounding box center [726, 326] width 596 height 282
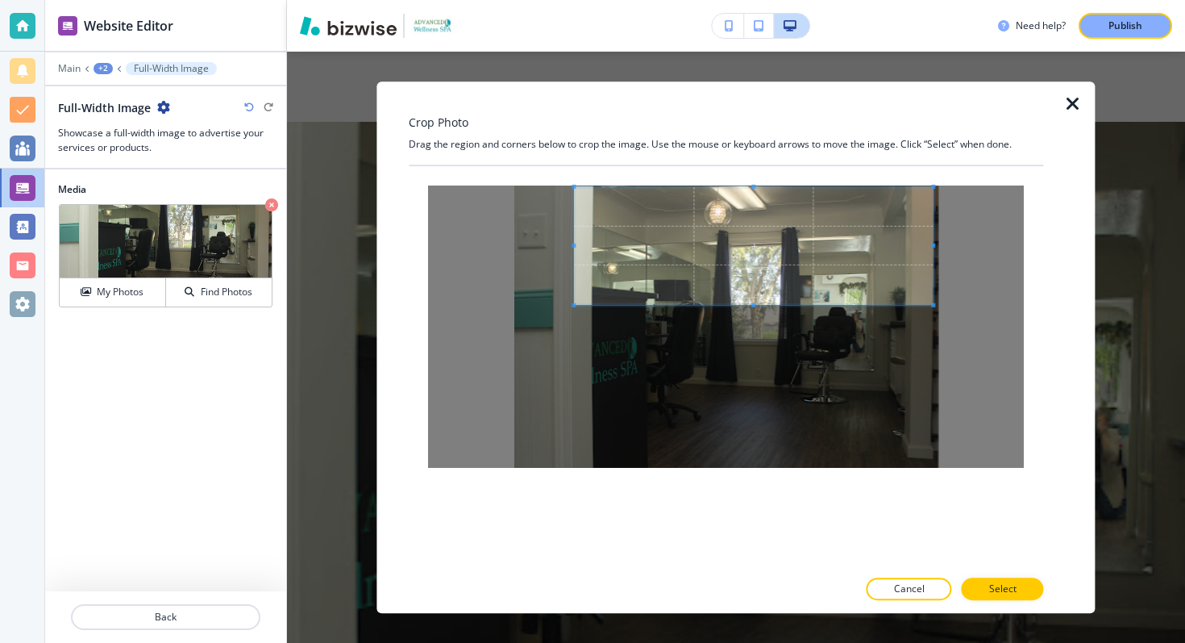
click at [772, 299] on div at bounding box center [753, 245] width 359 height 119
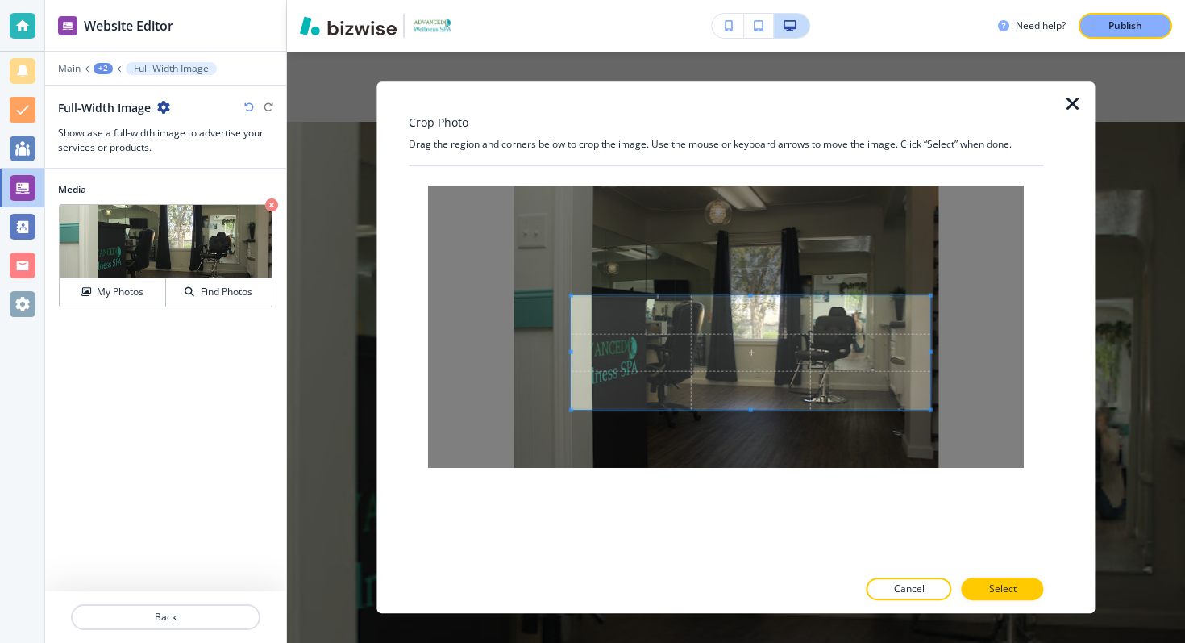
click at [769, 378] on span at bounding box center [751, 352] width 359 height 114
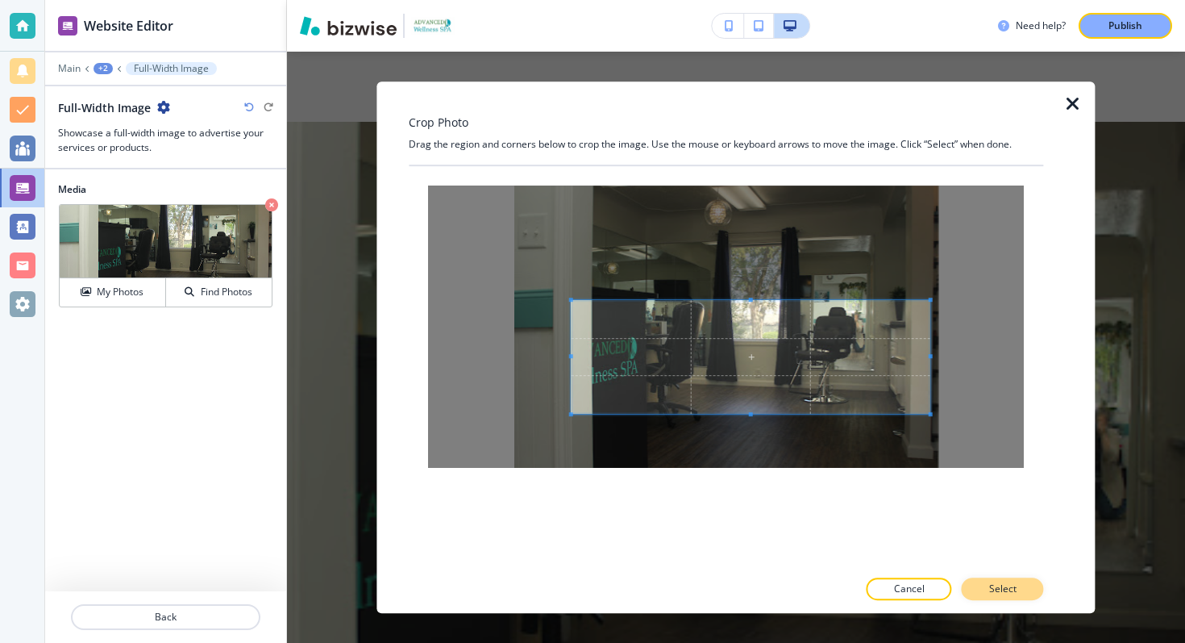
click at [984, 582] on button "Select" at bounding box center [1003, 588] width 82 height 23
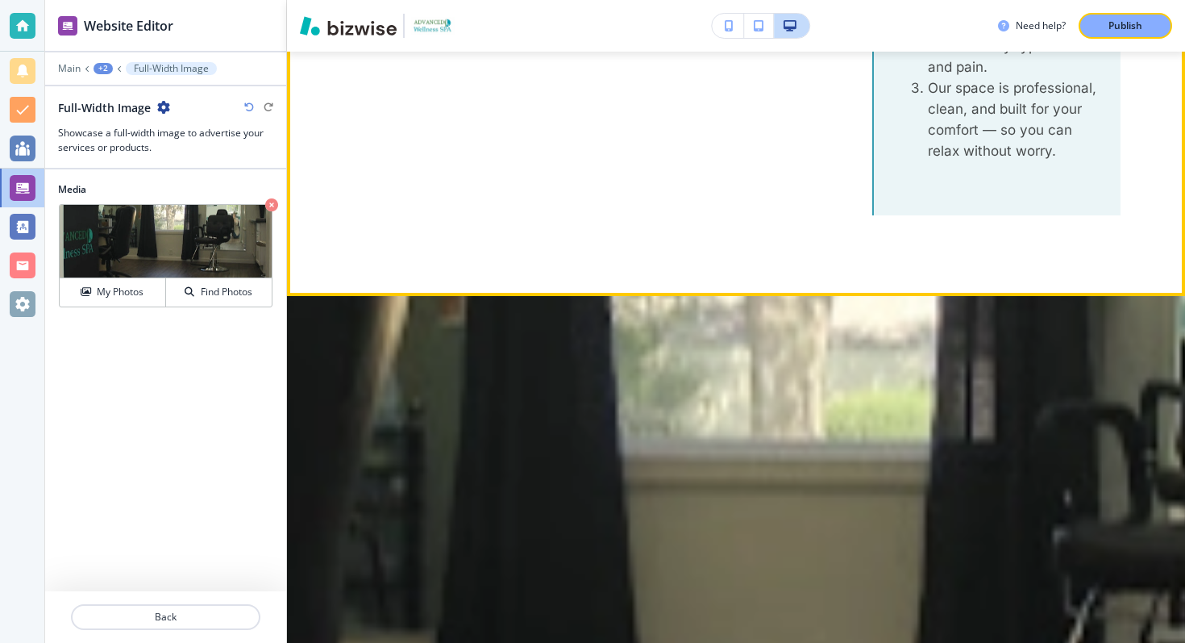
scroll to position [3847, 0]
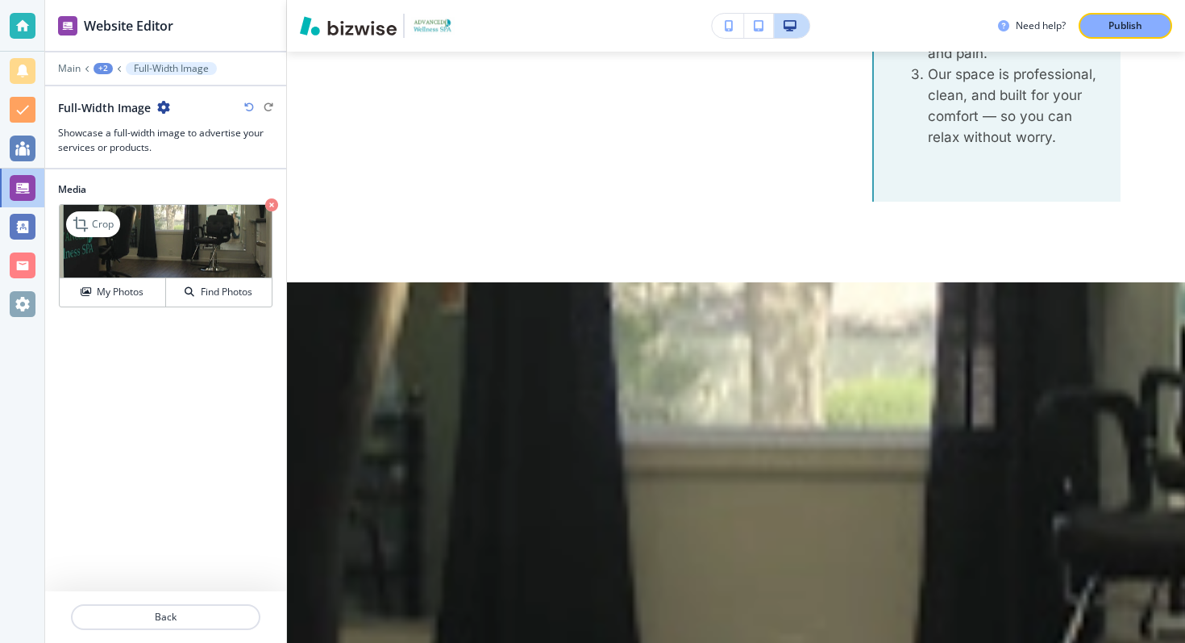
click at [266, 208] on icon "button" at bounding box center [271, 204] width 13 height 13
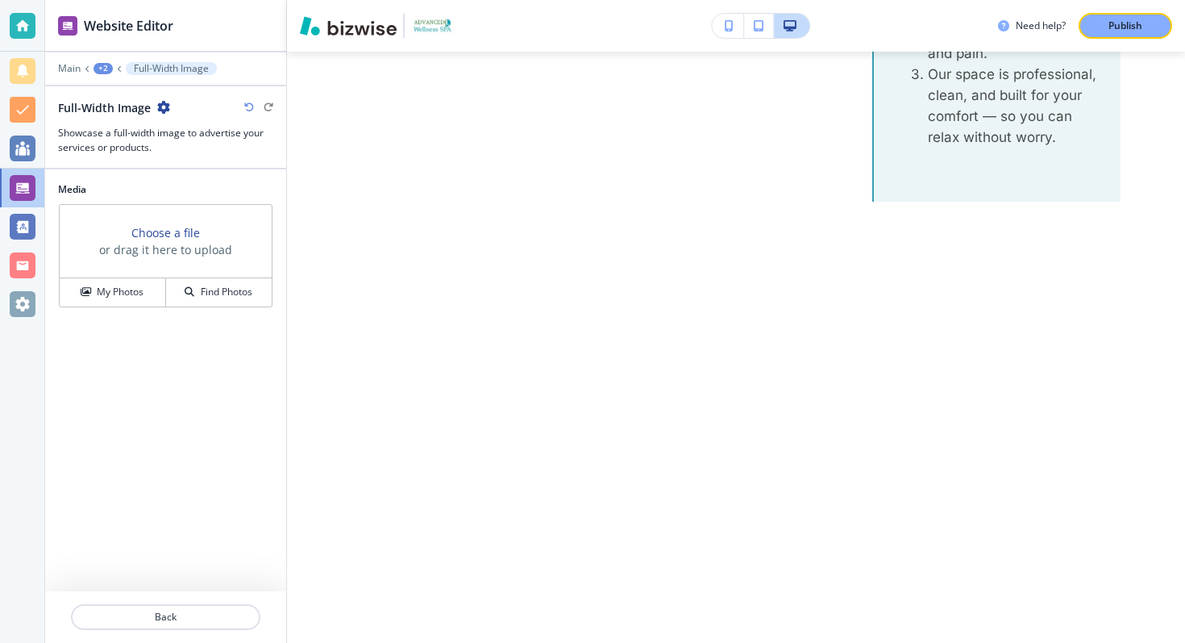
click at [149, 249] on h3 "or drag it here to upload" at bounding box center [165, 249] width 133 height 17
click at [125, 288] on h4 "My Photos" at bounding box center [120, 292] width 47 height 15
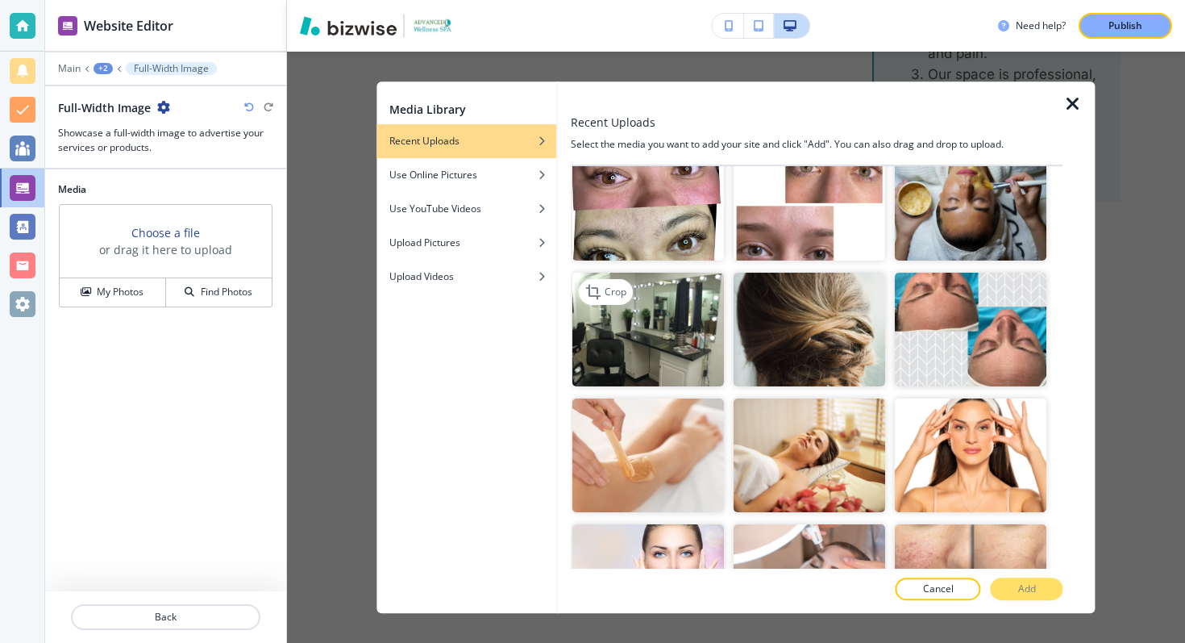
scroll to position [1933, 0]
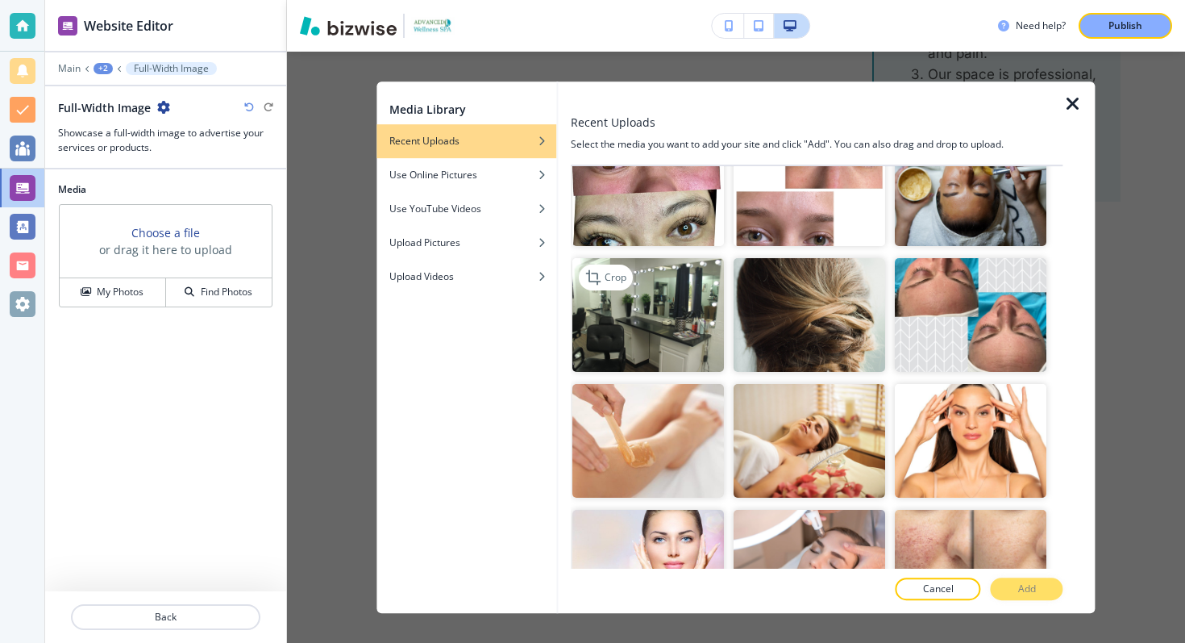
click at [668, 342] on img "button" at bounding box center [648, 315] width 152 height 114
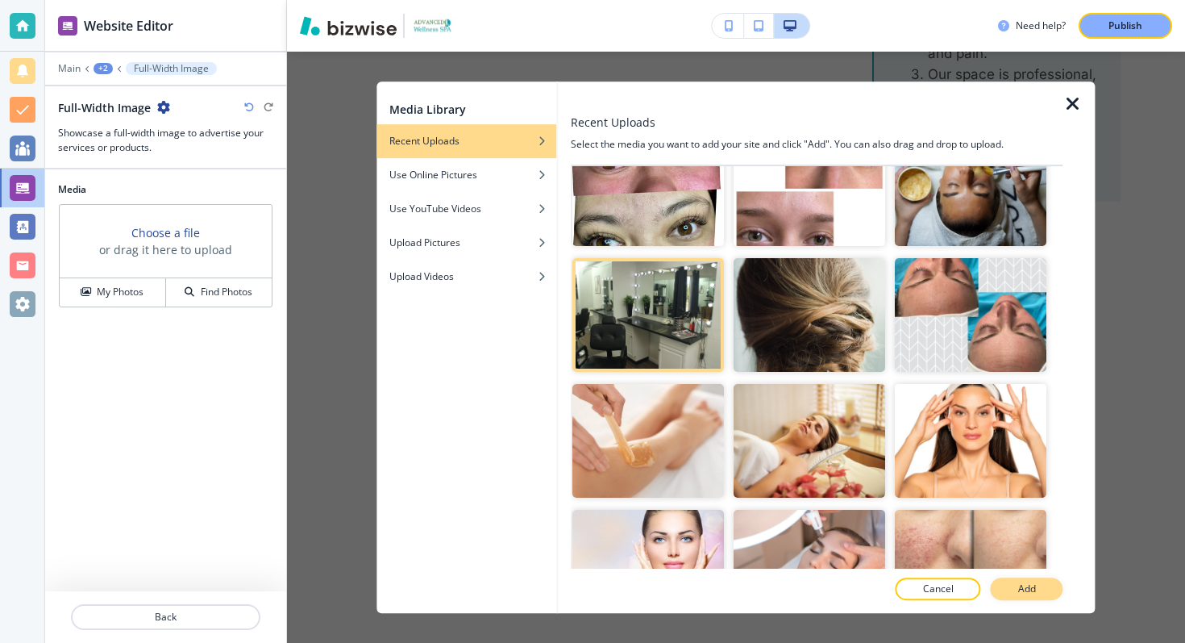
click at [1046, 591] on button "Add" at bounding box center [1027, 588] width 73 height 23
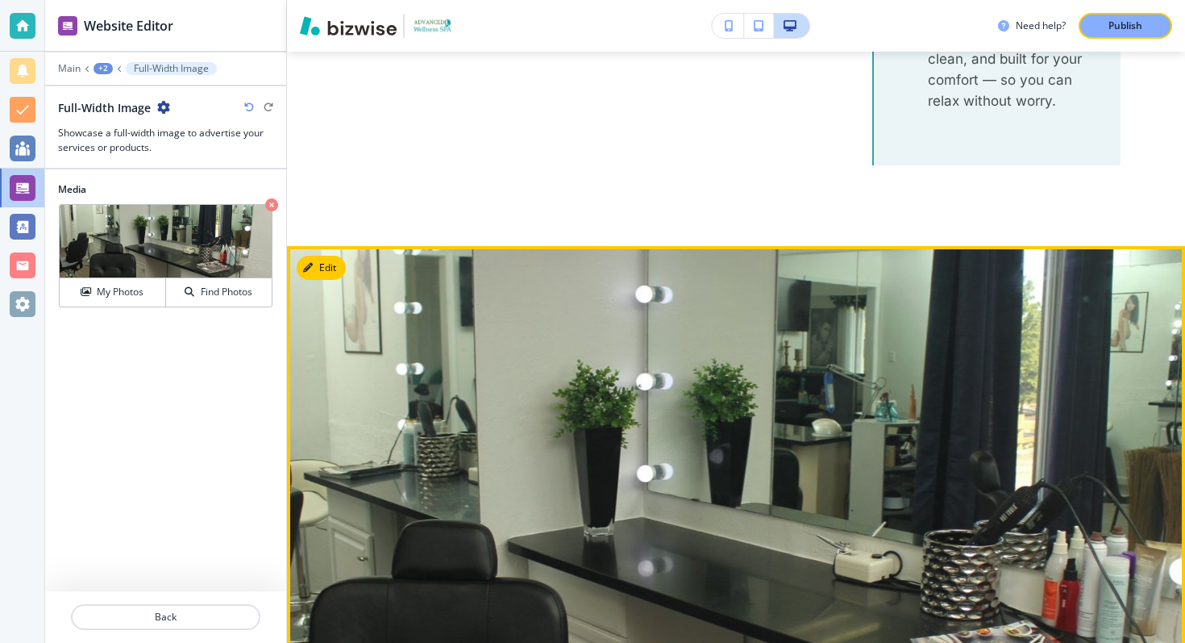
scroll to position [3807, 0]
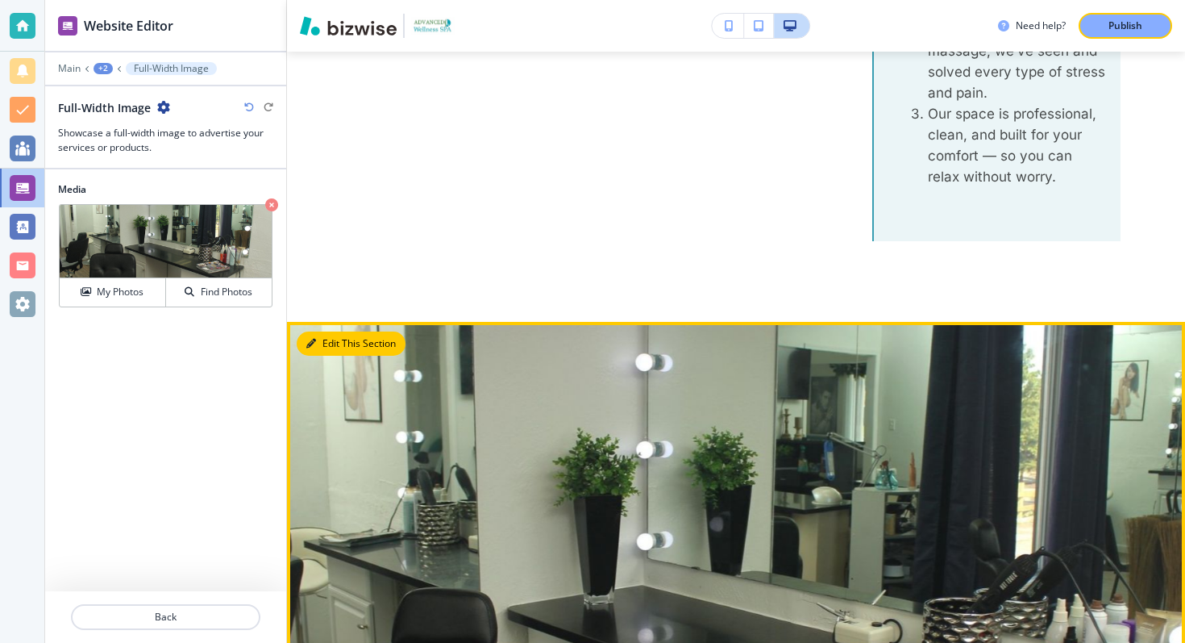
click at [327, 331] on button "Edit This Section" at bounding box center [351, 343] width 109 height 24
click at [324, 331] on button "Edit This Section" at bounding box center [351, 343] width 109 height 24
click at [326, 331] on button "Edit This Section" at bounding box center [351, 343] width 109 height 24
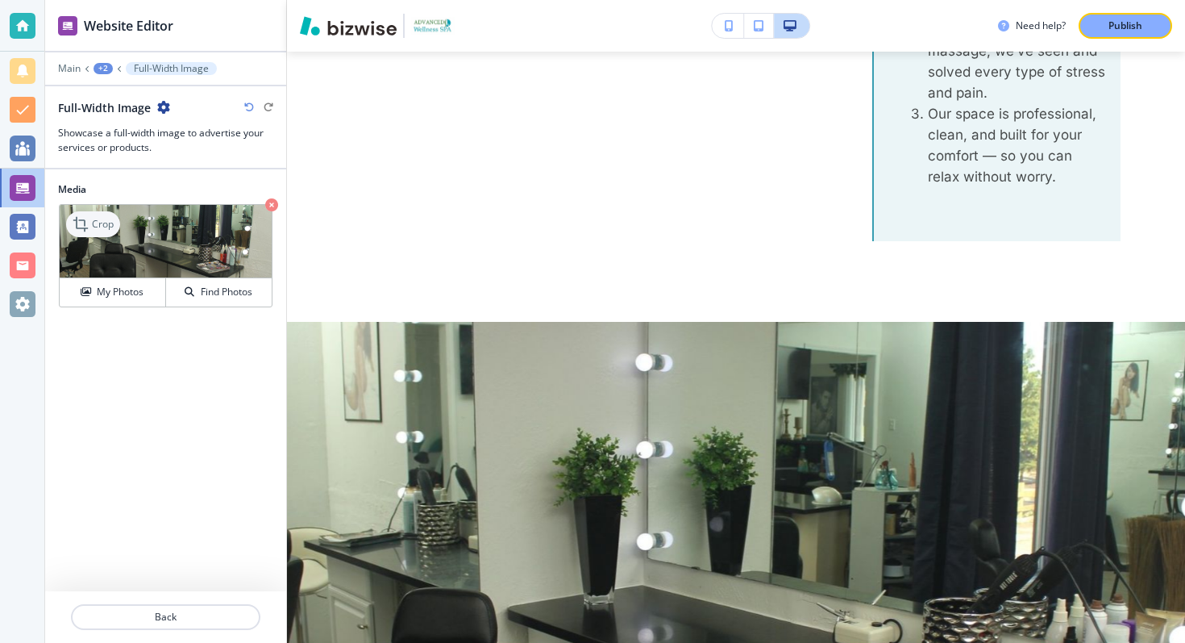
click at [95, 224] on p "Crop" at bounding box center [103, 224] width 22 height 15
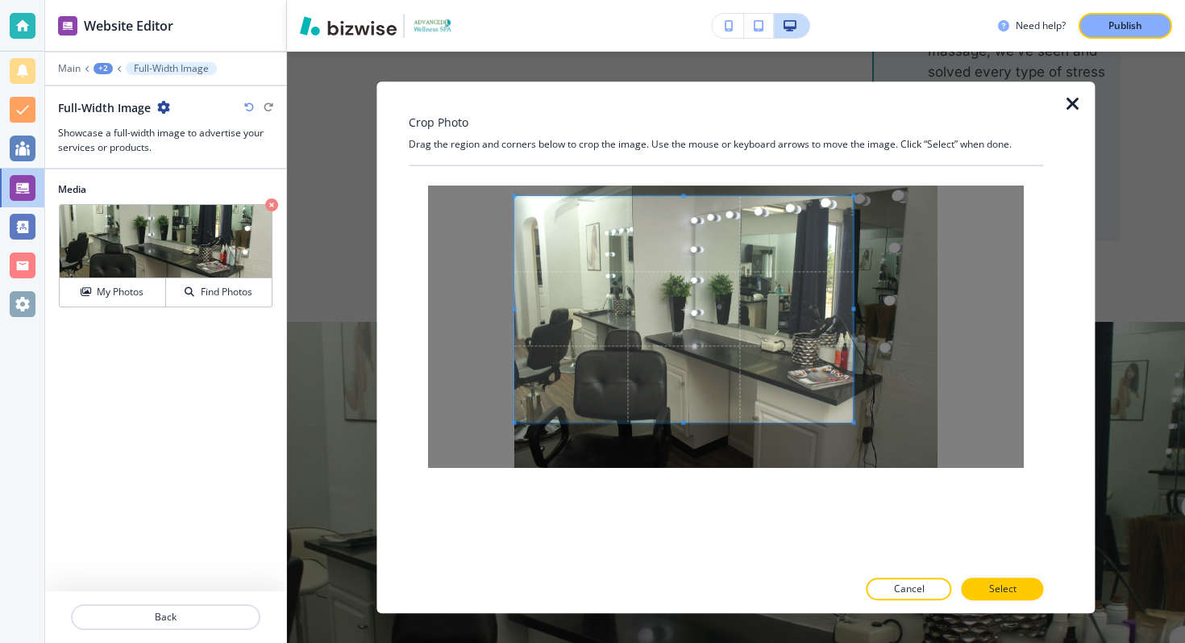
click at [630, 328] on span at bounding box center [683, 309] width 339 height 226
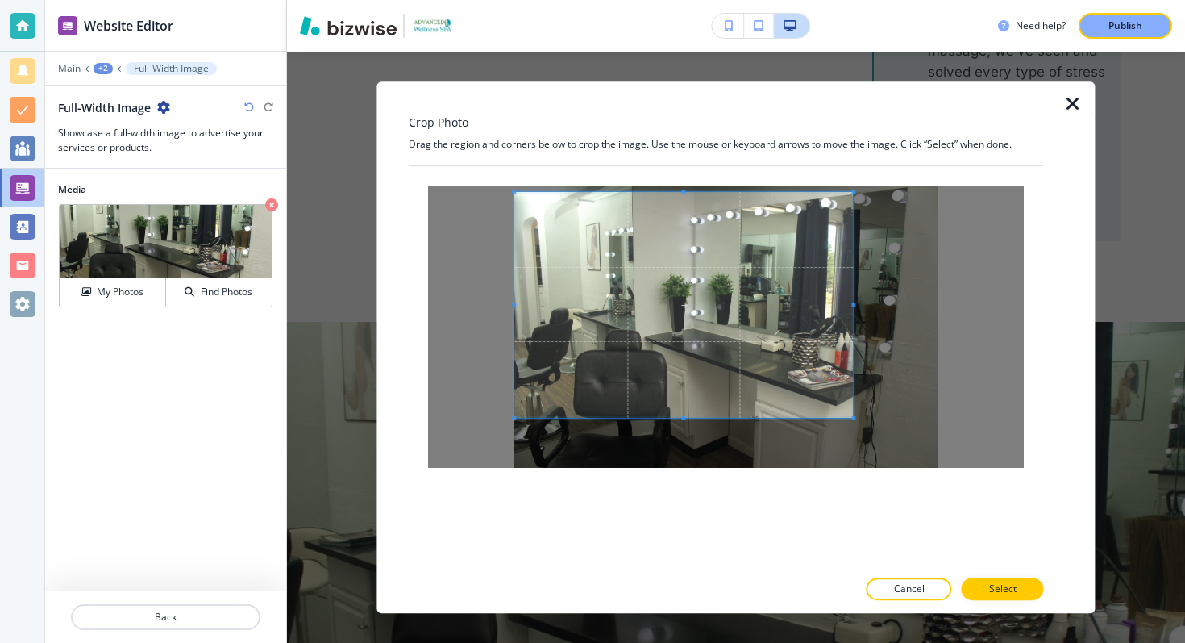
click at [765, 349] on span at bounding box center [683, 305] width 339 height 226
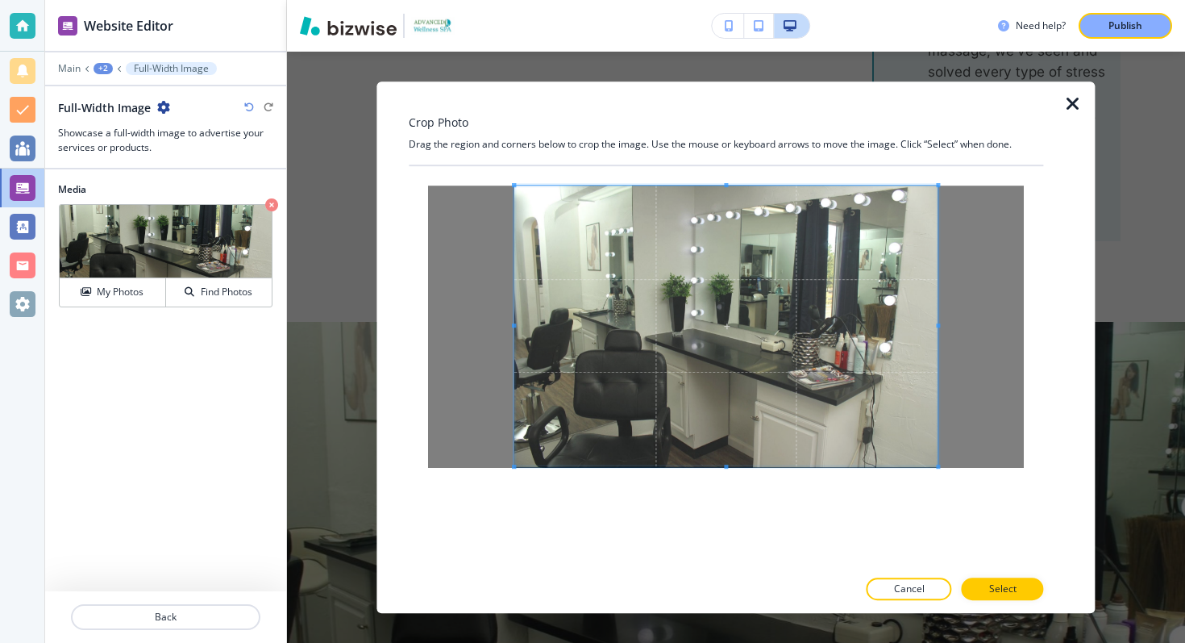
click at [1027, 502] on div at bounding box center [726, 367] width 635 height 402
click at [1016, 584] on p "Select" at bounding box center [1002, 588] width 27 height 15
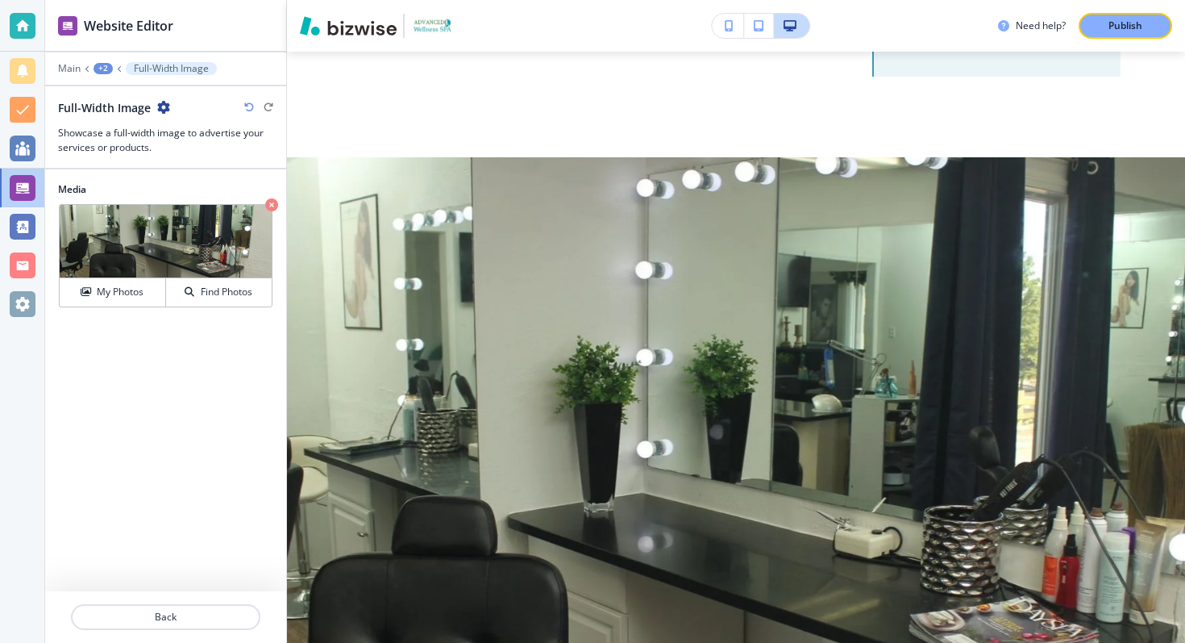
scroll to position [4018, 0]
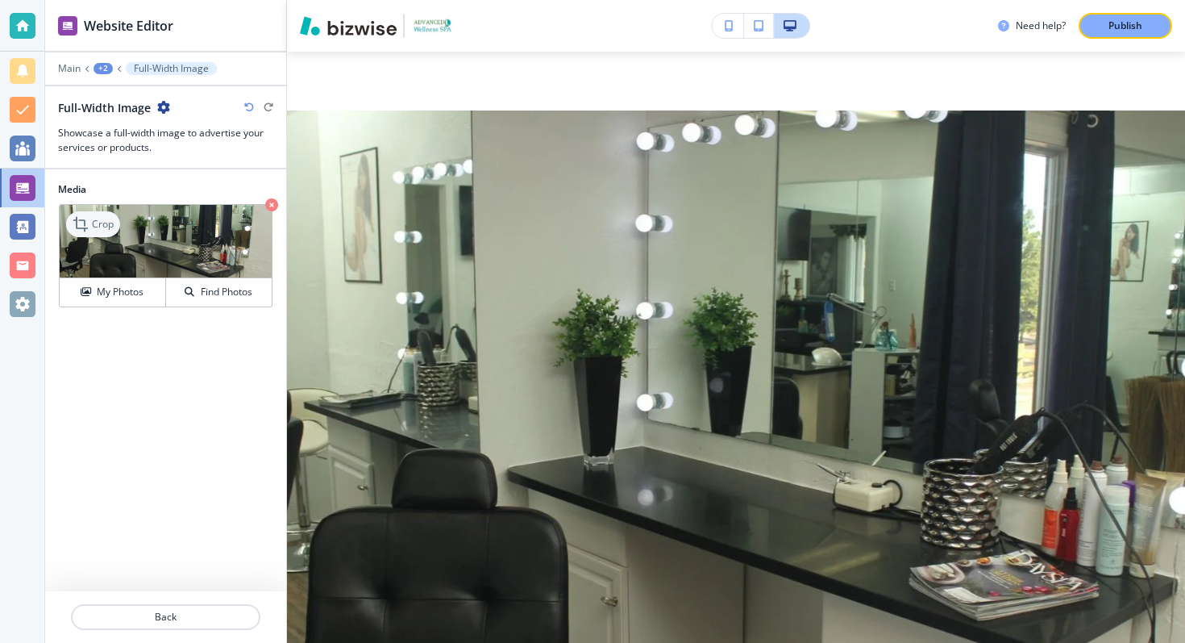
click at [97, 228] on p "Crop" at bounding box center [103, 224] width 22 height 15
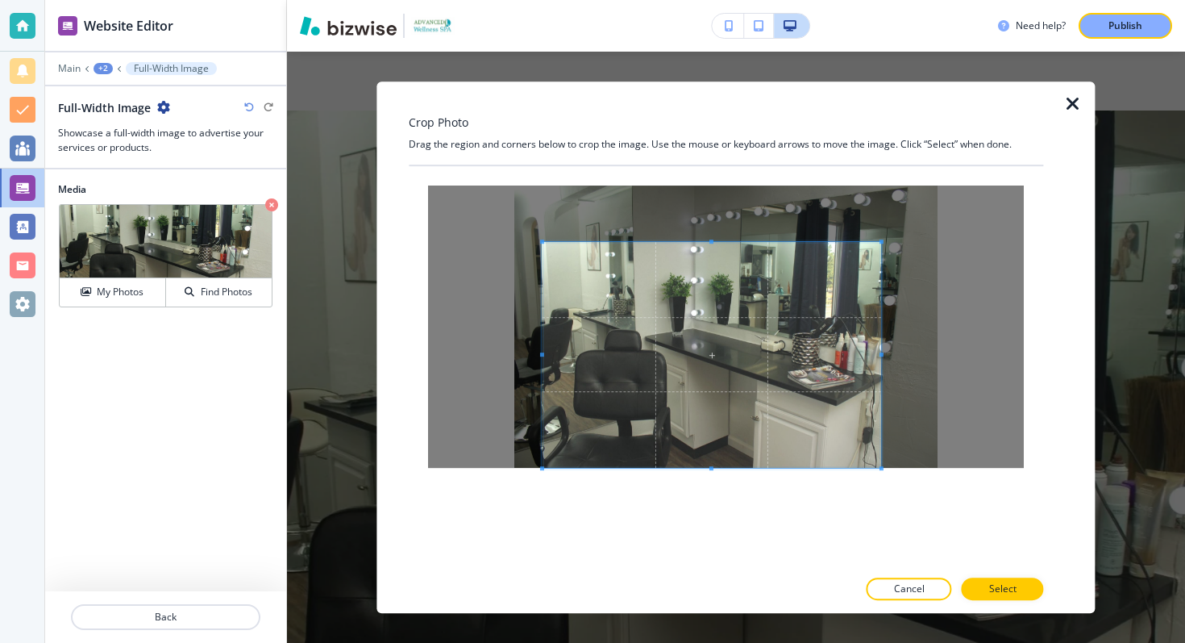
click at [707, 371] on span at bounding box center [712, 355] width 339 height 226
click at [971, 586] on button "Select" at bounding box center [1003, 588] width 82 height 23
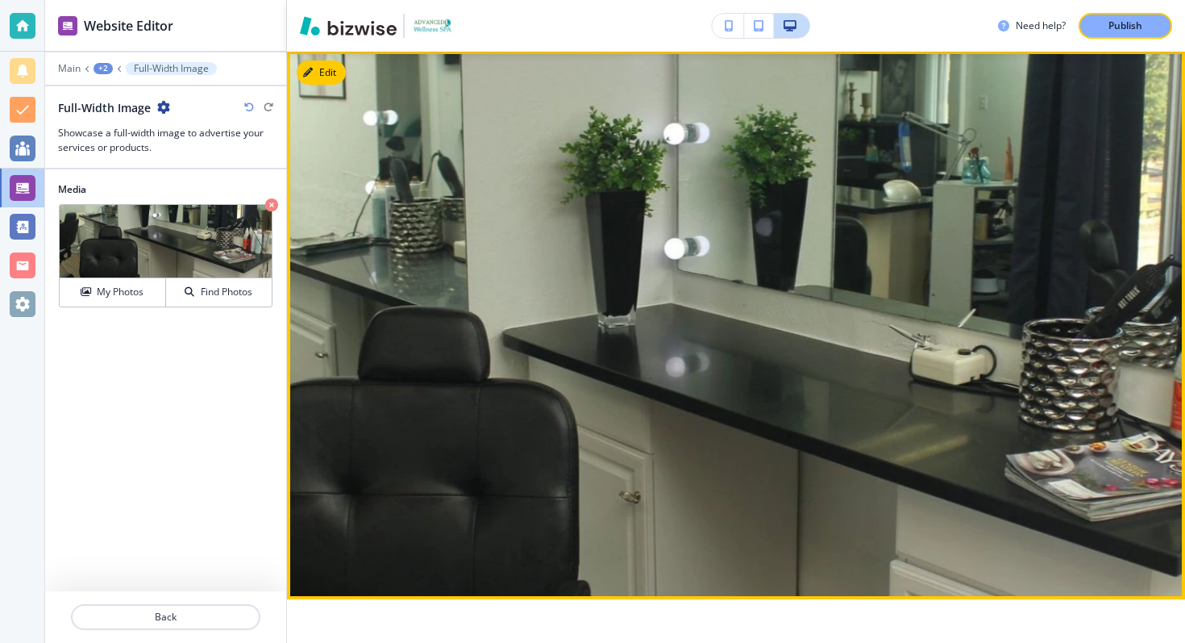
scroll to position [4098, 0]
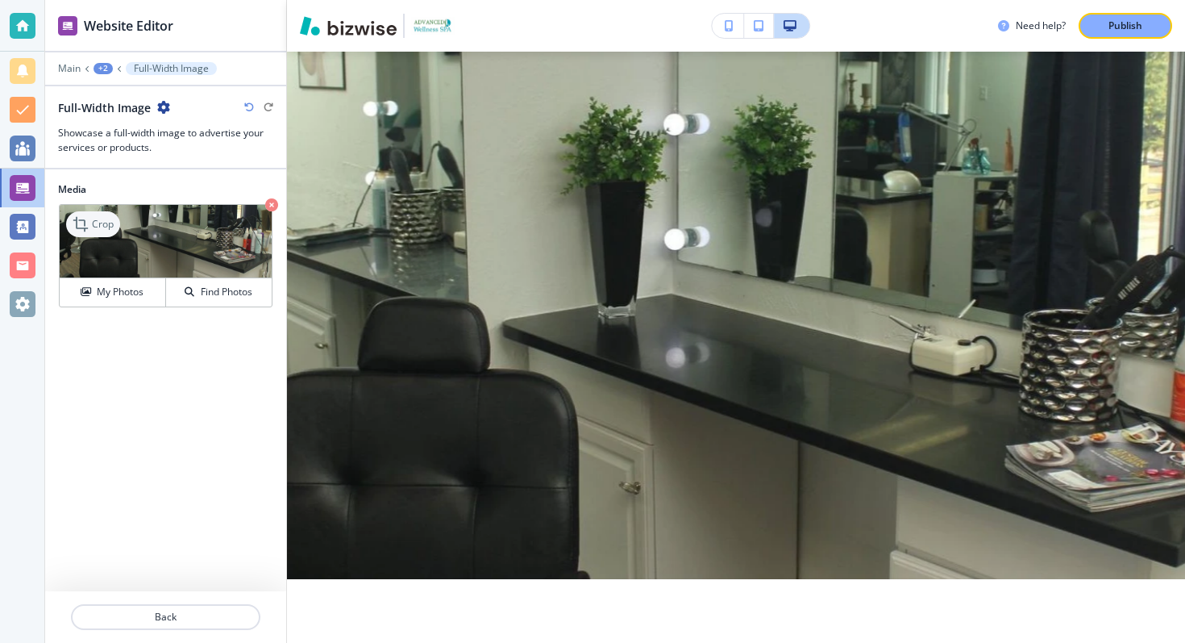
click at [102, 227] on p "Crop" at bounding box center [103, 224] width 22 height 15
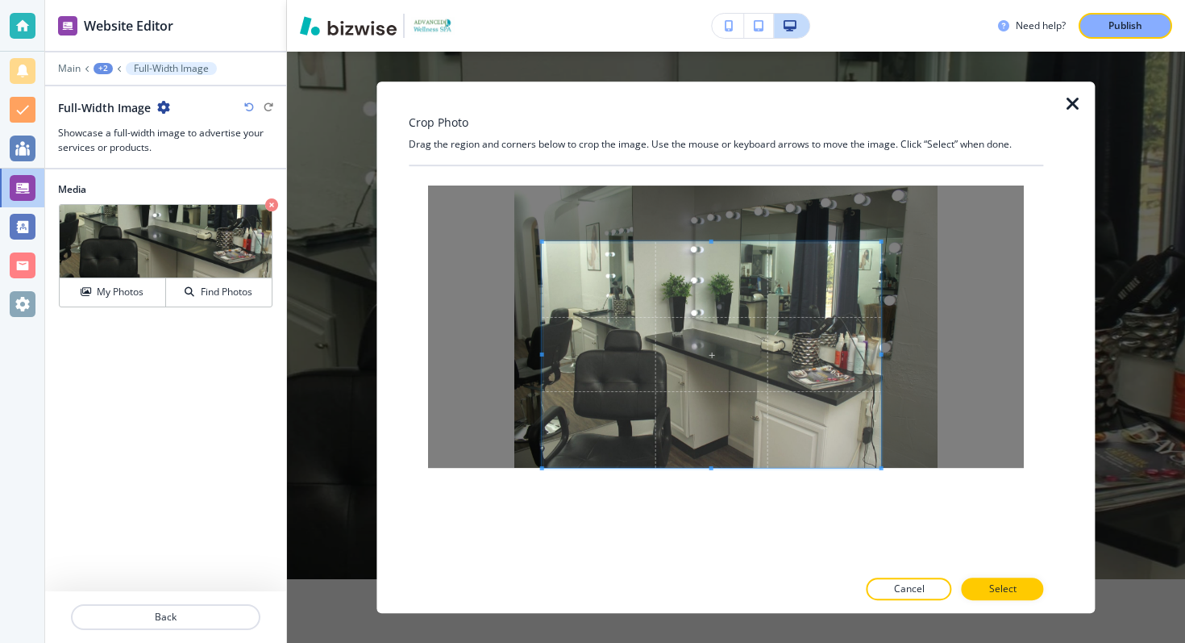
click at [481, 161] on div "Crop Photo Drag the region and corners below to crop the image. Use the mouse o…" at bounding box center [726, 347] width 635 height 532
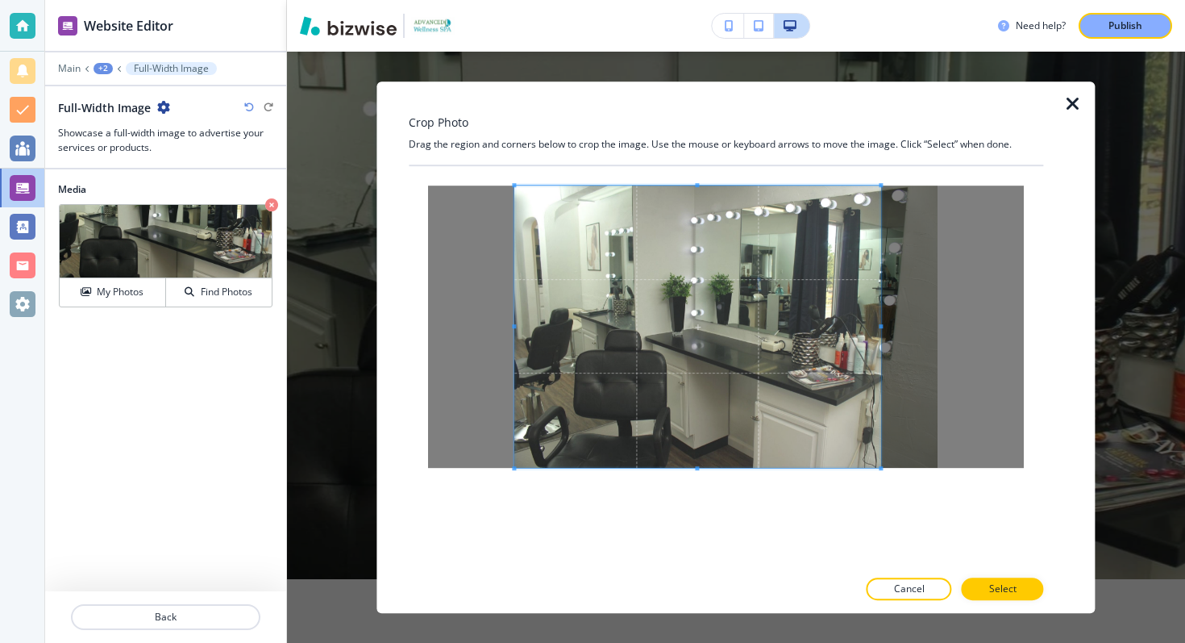
click at [1051, 182] on div "Crop Photo Drag the region and corners below to crop the image. Use the mouse o…" at bounding box center [736, 347] width 680 height 532
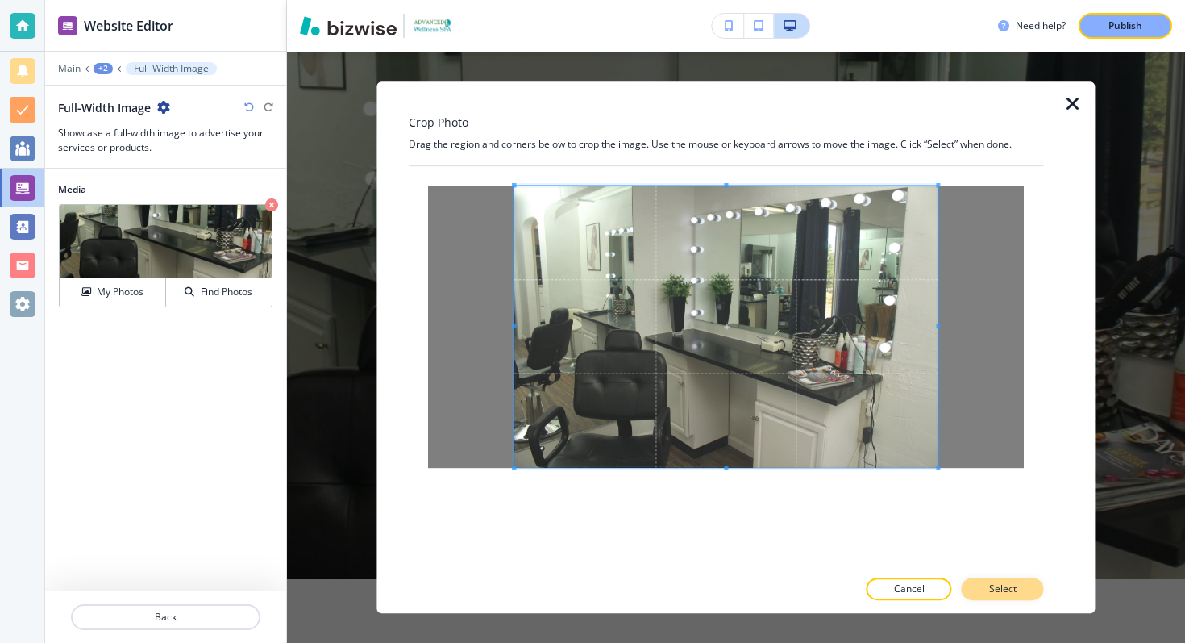
click at [988, 583] on button "Select" at bounding box center [1003, 588] width 82 height 23
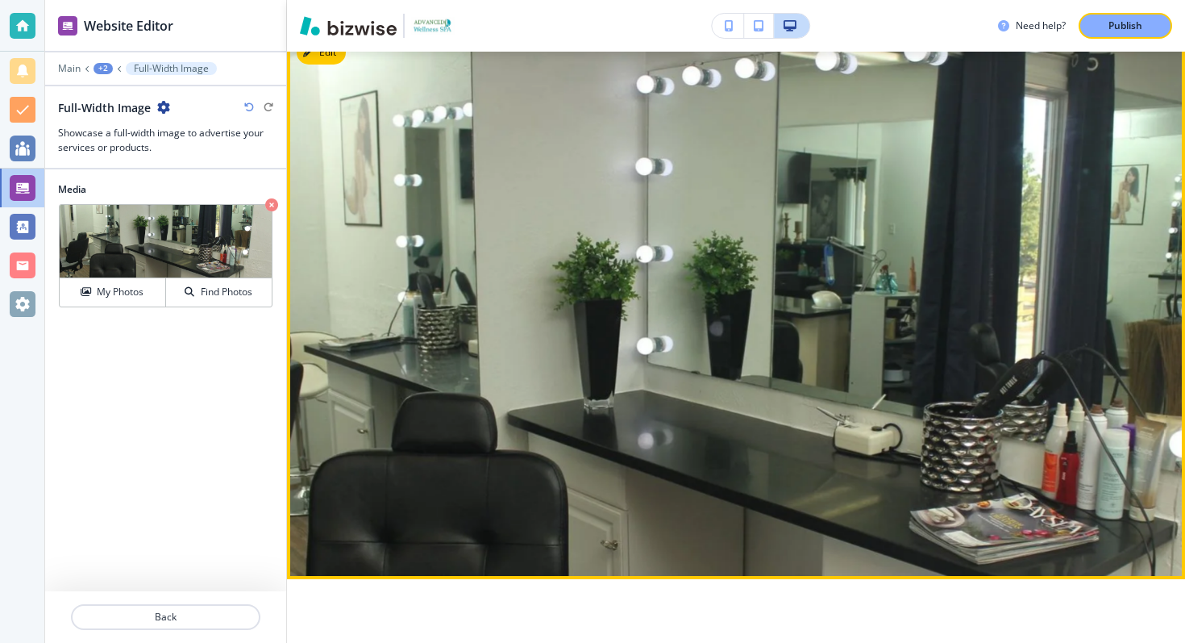
scroll to position [4090, 0]
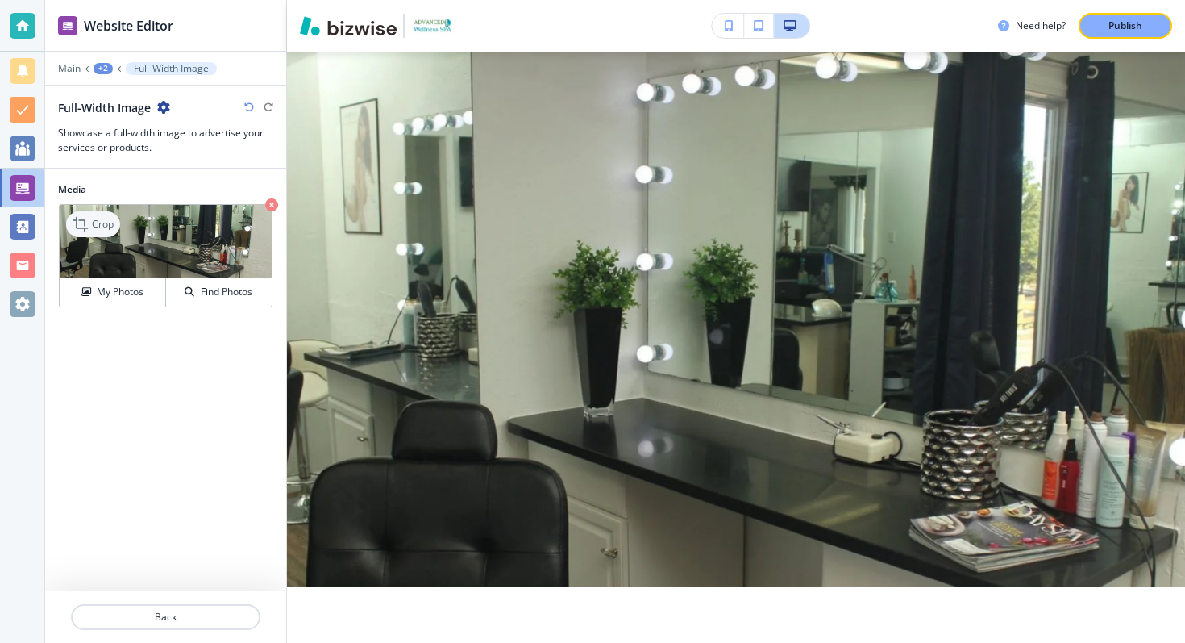
click at [95, 226] on p "Crop" at bounding box center [103, 224] width 22 height 15
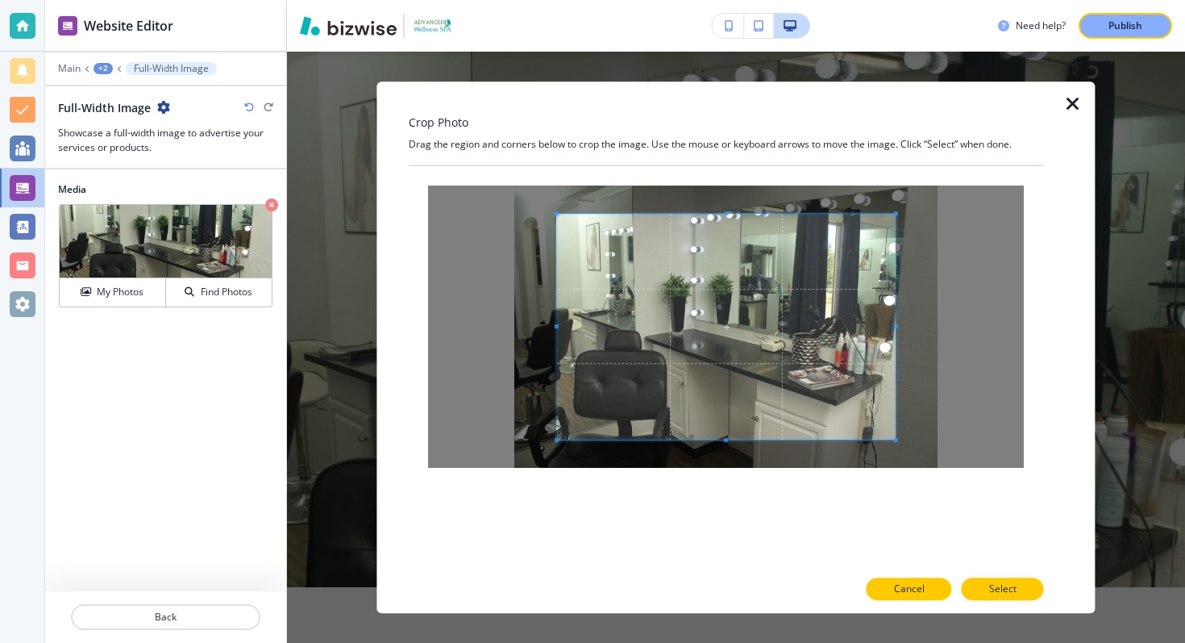
click at [930, 591] on button "Cancel" at bounding box center [909, 588] width 85 height 23
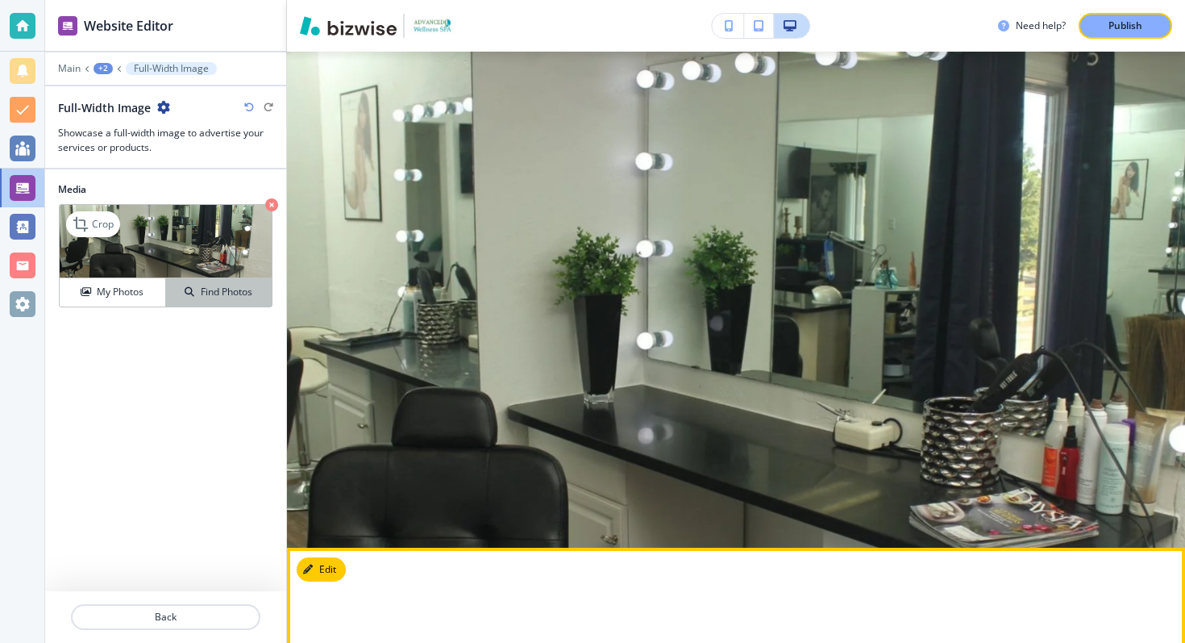
scroll to position [4014, 0]
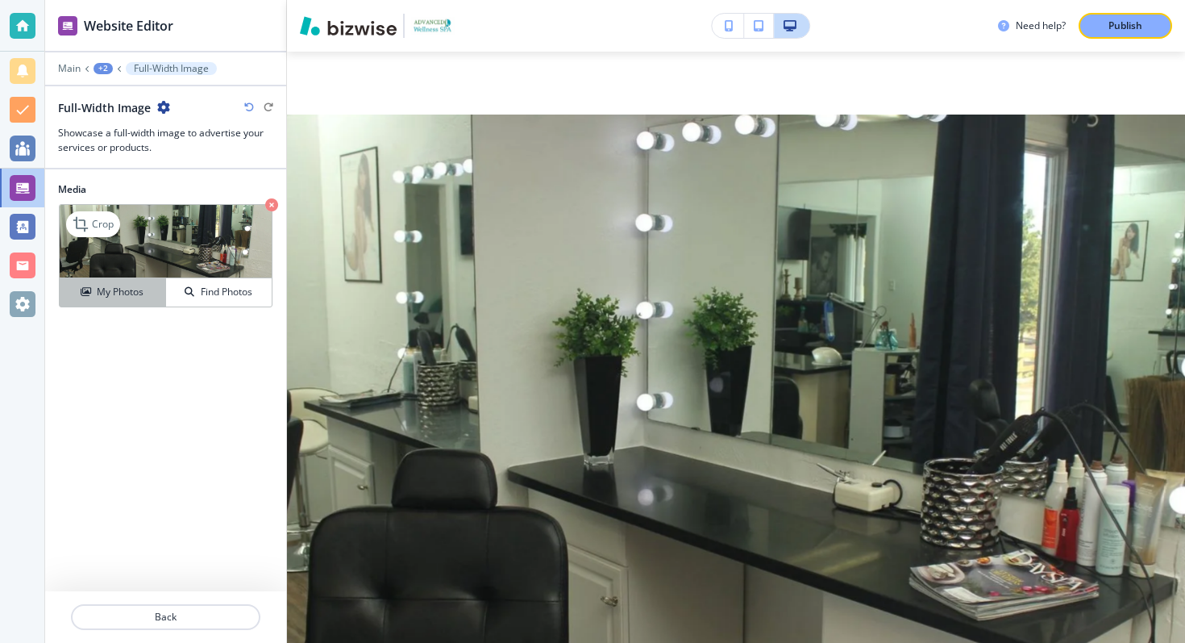
click at [113, 279] on button "My Photos" at bounding box center [113, 292] width 106 height 28
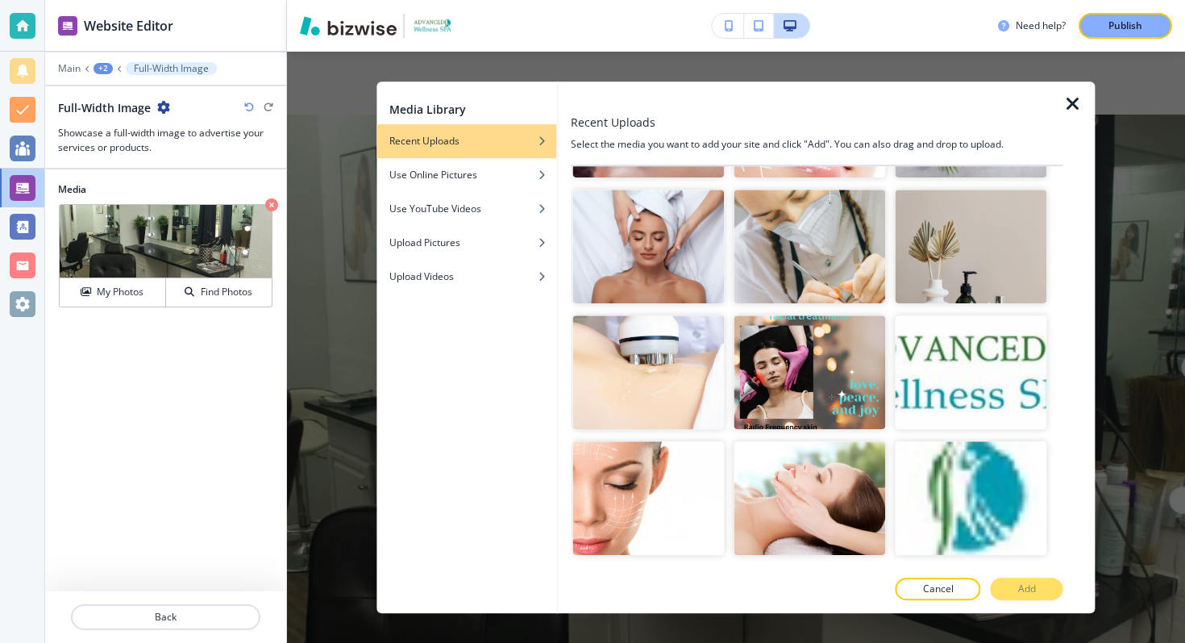
scroll to position [4141, 0]
click at [1066, 110] on icon "button" at bounding box center [1072, 103] width 19 height 19
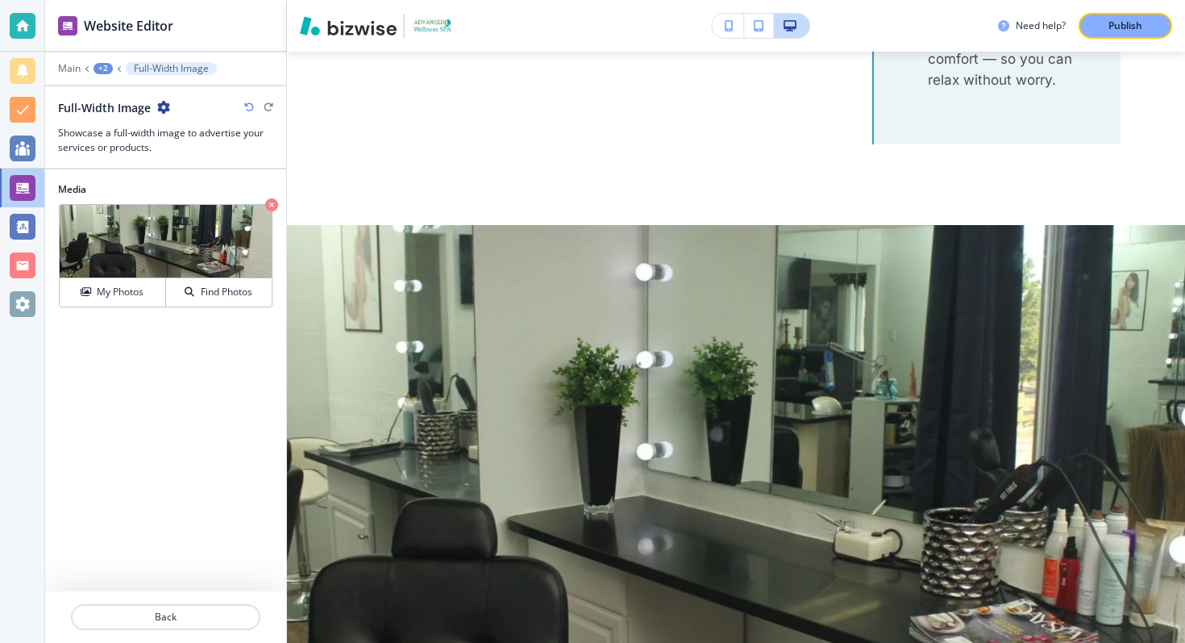
scroll to position [3754, 0]
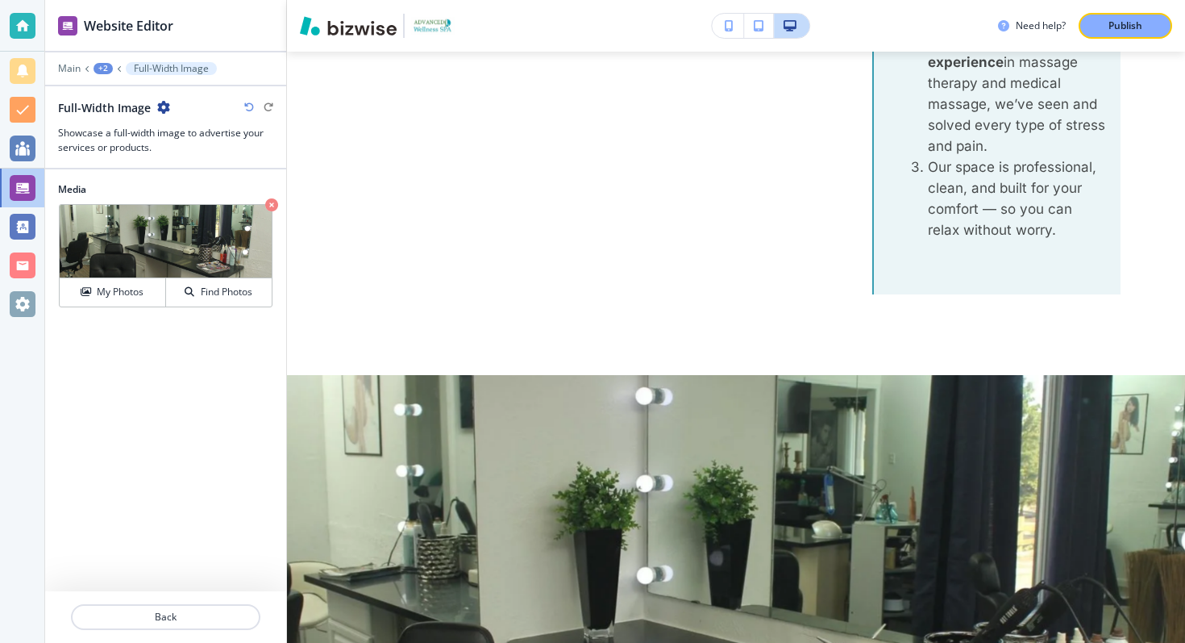
click at [173, 97] on div at bounding box center [165, 92] width 241 height 13
click at [166, 102] on icon "button" at bounding box center [163, 107] width 13 height 13
click at [184, 543] on div "Media Crop My Photos Find Photos" at bounding box center [165, 380] width 241 height 422
click at [198, 611] on p "Back" at bounding box center [166, 617] width 186 height 15
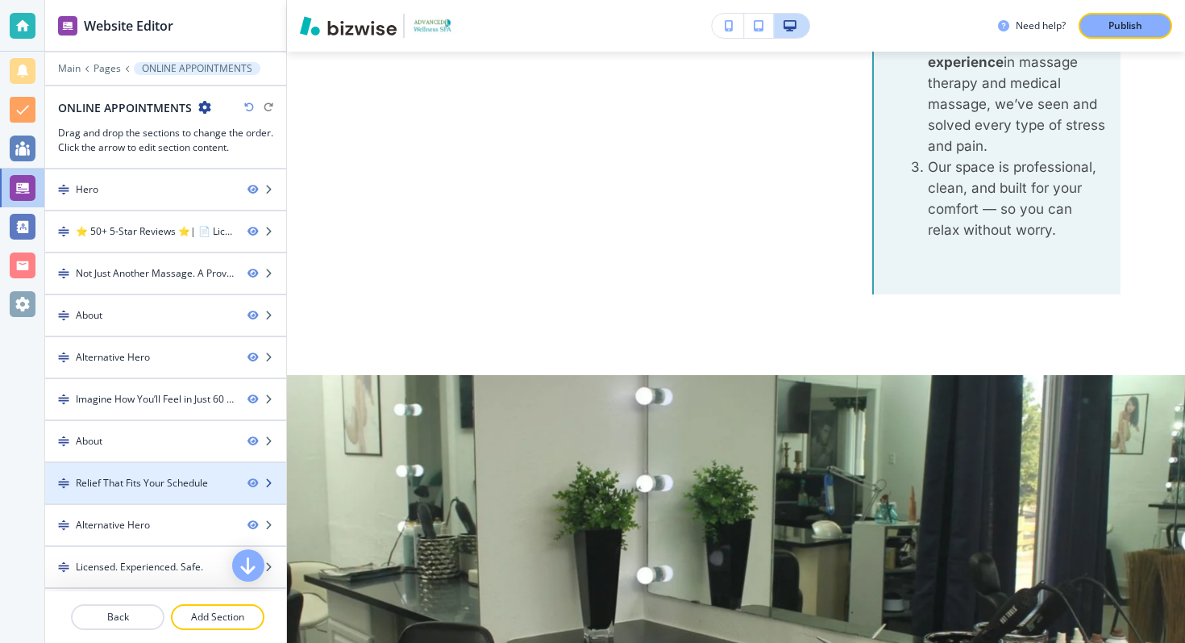
scroll to position [165, 0]
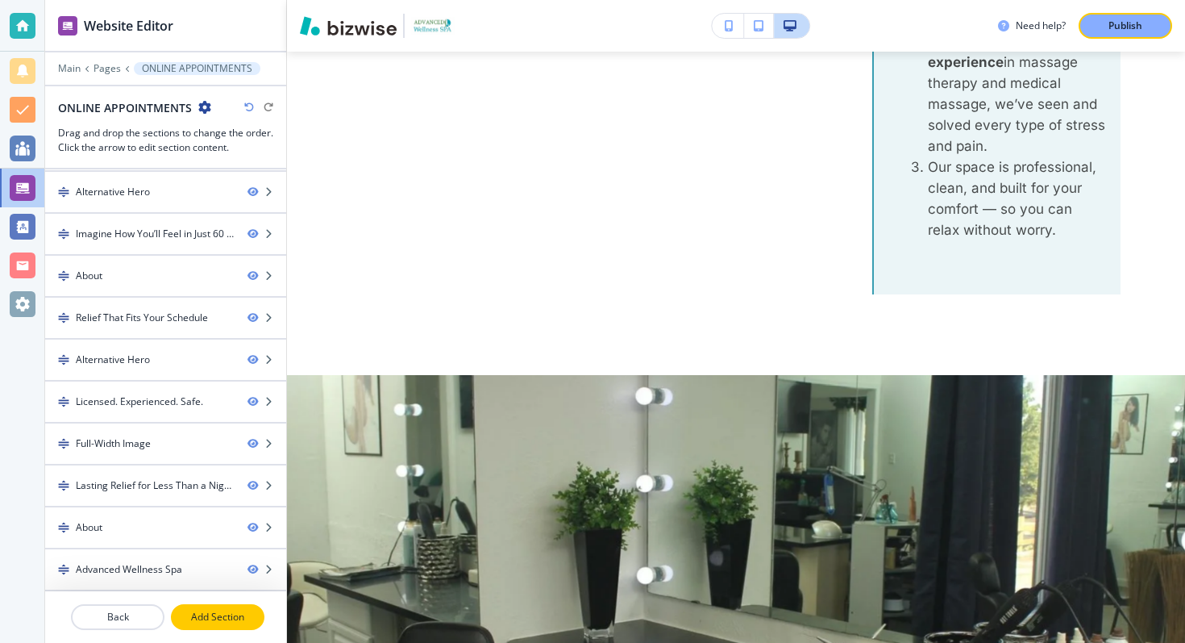
click at [205, 610] on p "Add Section" at bounding box center [218, 617] width 90 height 15
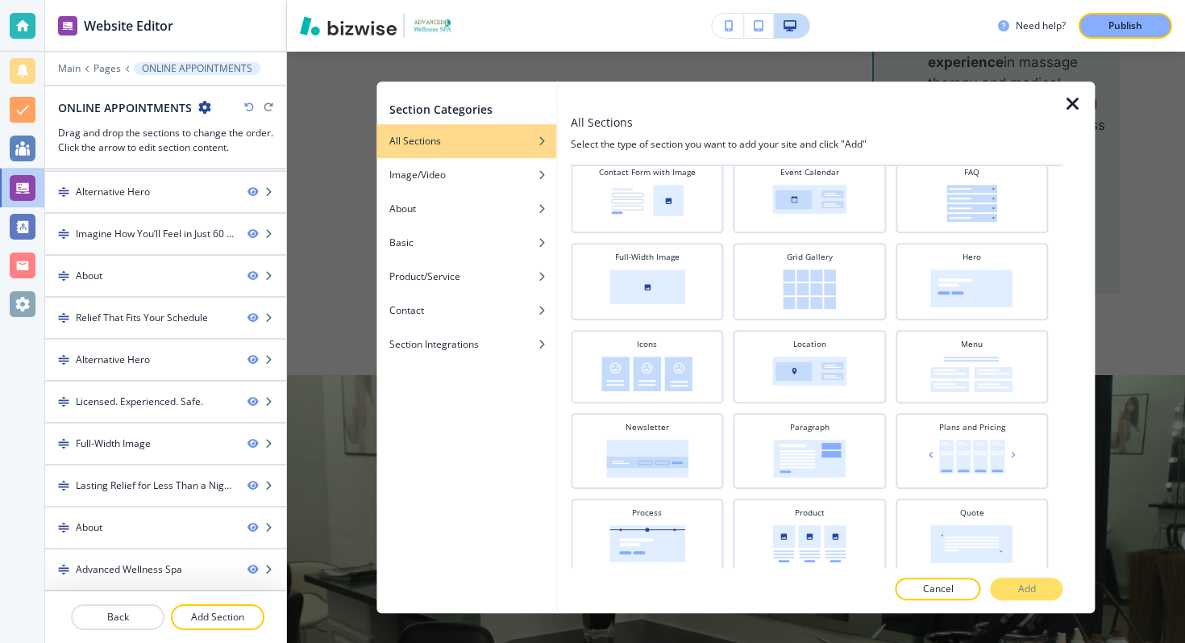
scroll to position [0, 0]
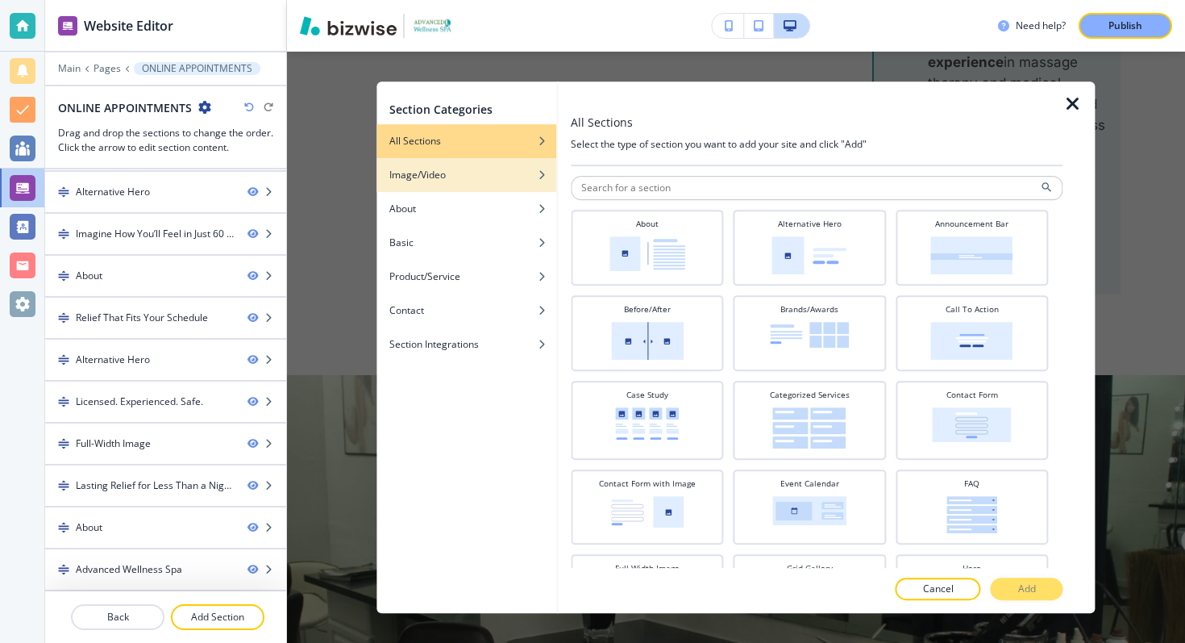
click at [473, 183] on div "button" at bounding box center [467, 187] width 180 height 10
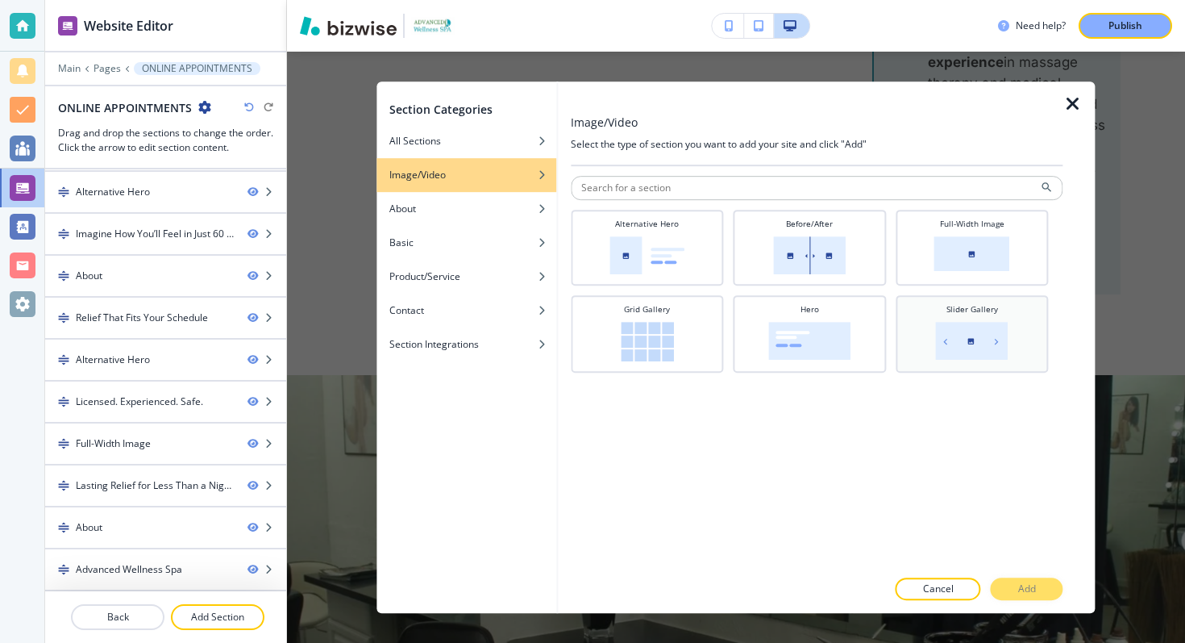
click at [1026, 317] on div "Slider Gallery" at bounding box center [972, 332] width 136 height 58
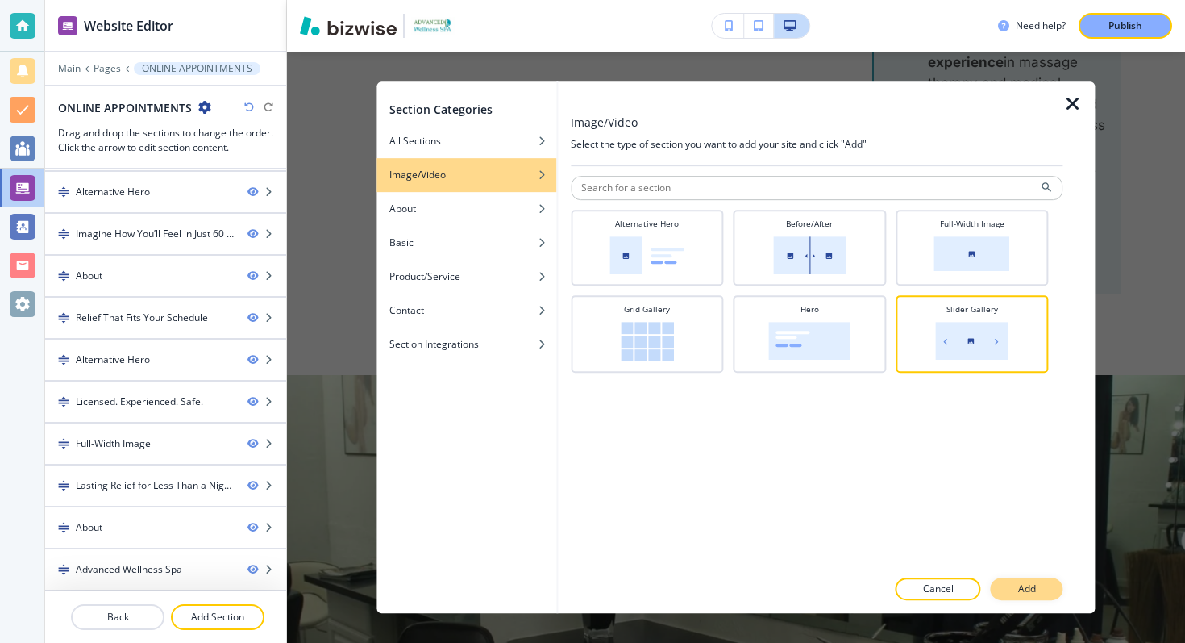
click at [1013, 578] on button "Add" at bounding box center [1027, 588] width 73 height 23
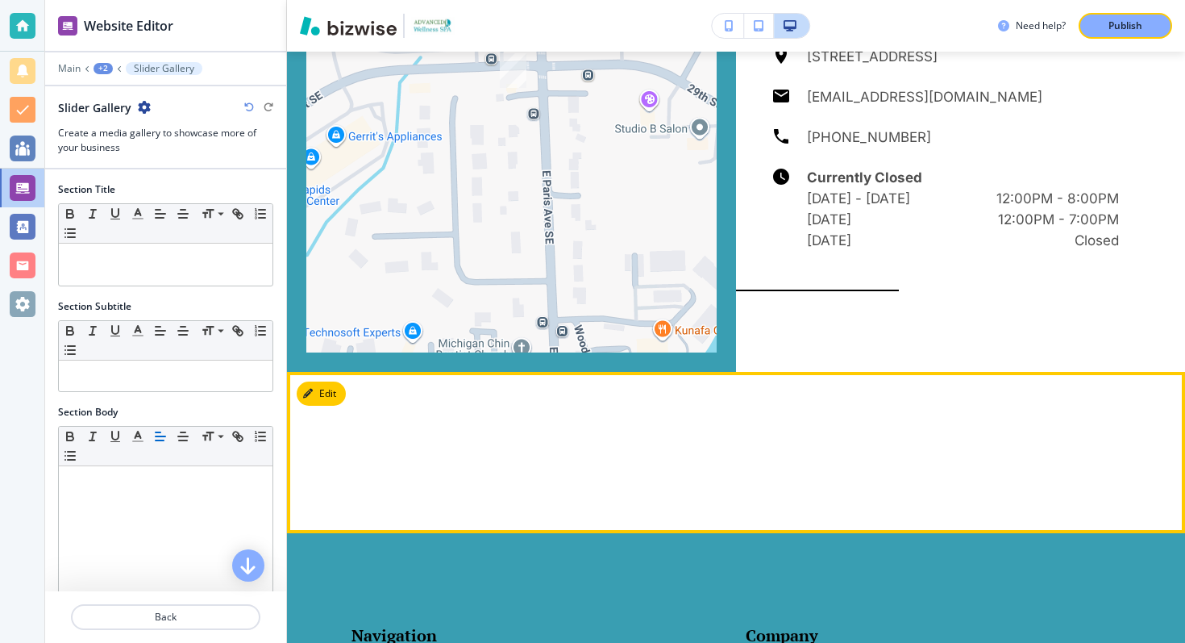
scroll to position [5603, 0]
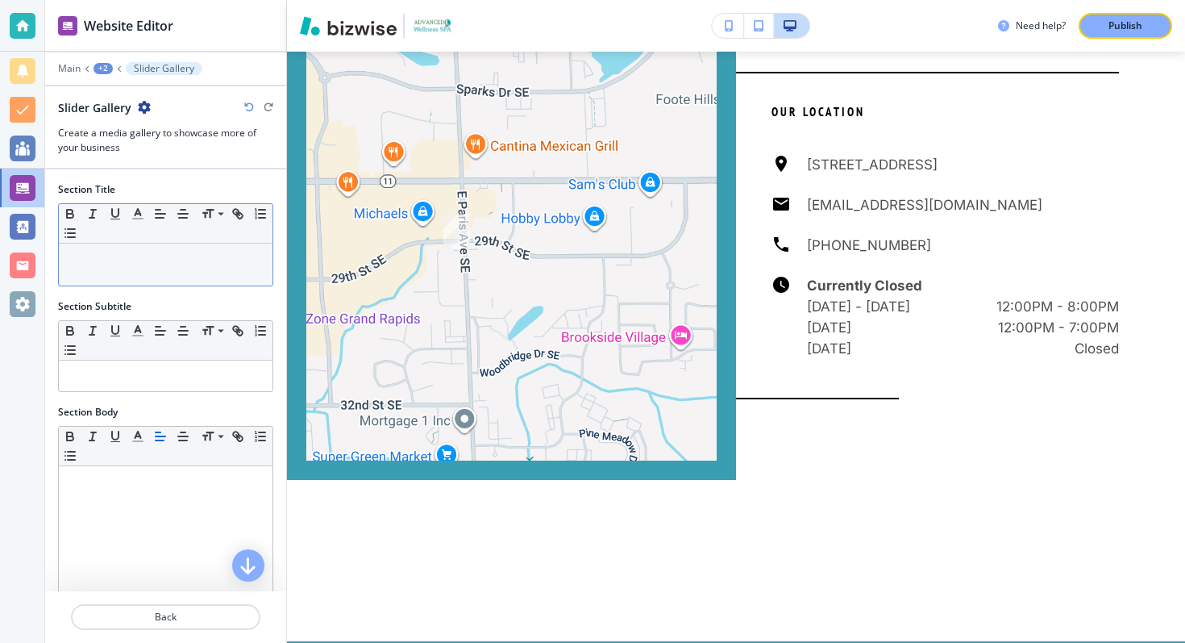
click at [127, 270] on div at bounding box center [166, 264] width 214 height 42
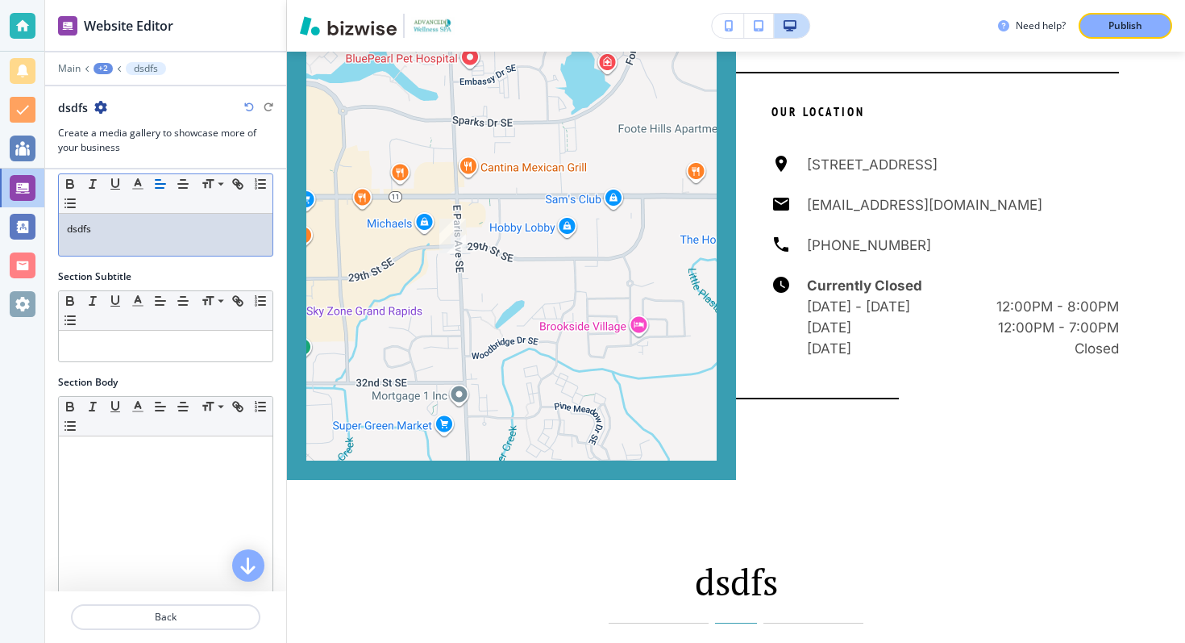
scroll to position [69, 0]
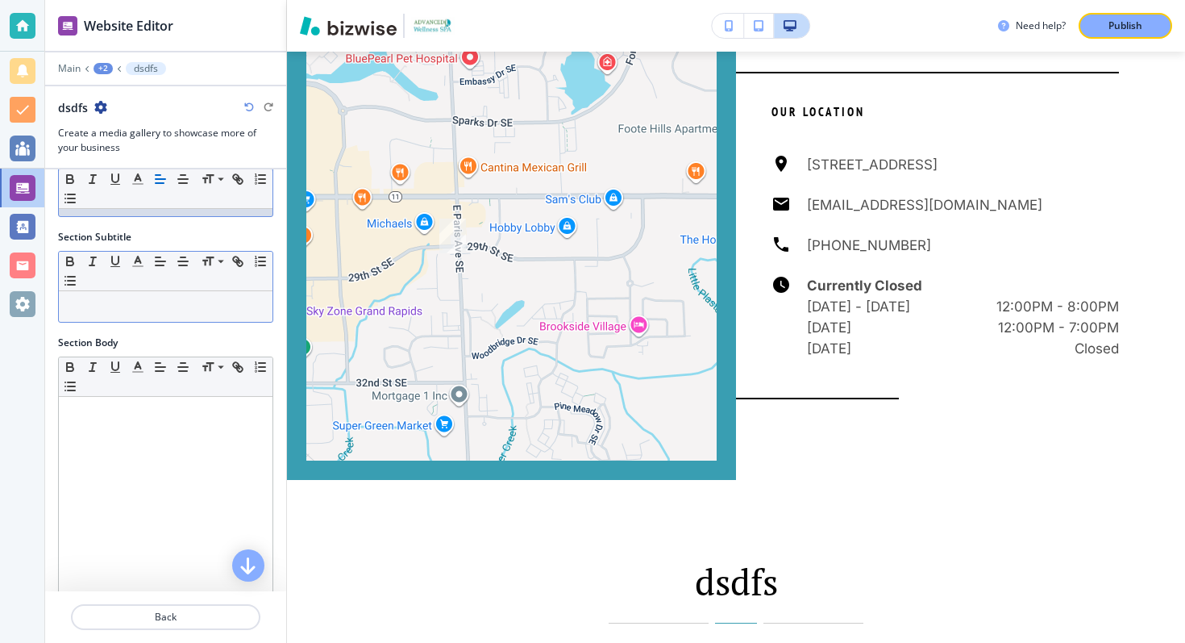
click at [138, 307] on p at bounding box center [166, 306] width 198 height 15
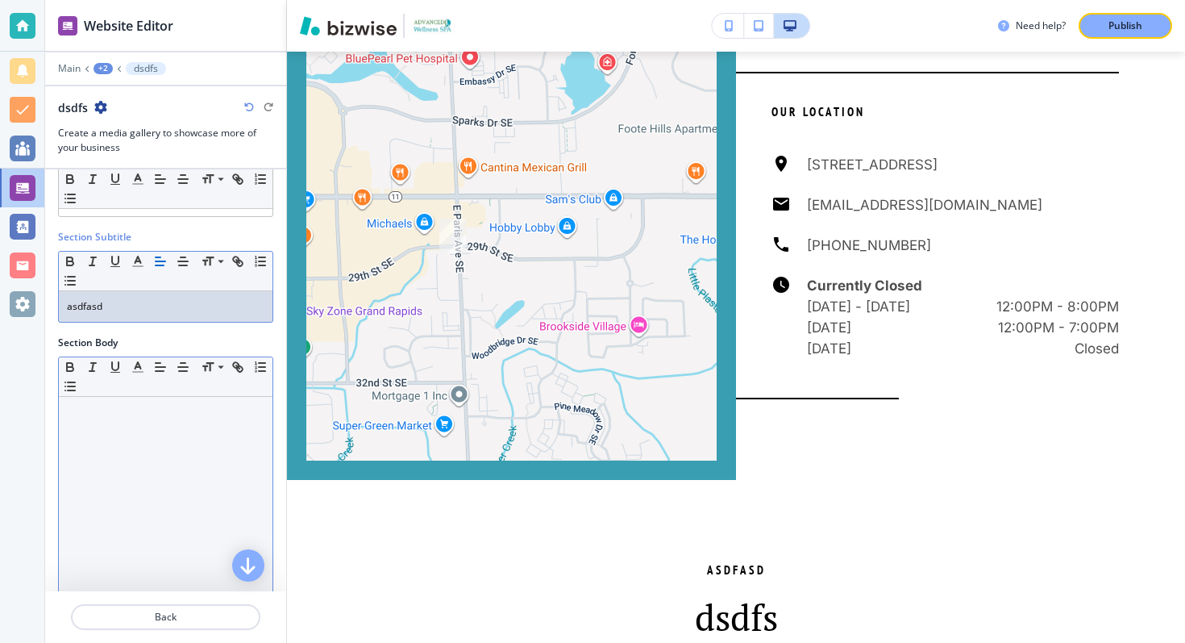
click at [164, 441] on div at bounding box center [166, 502] width 214 height 210
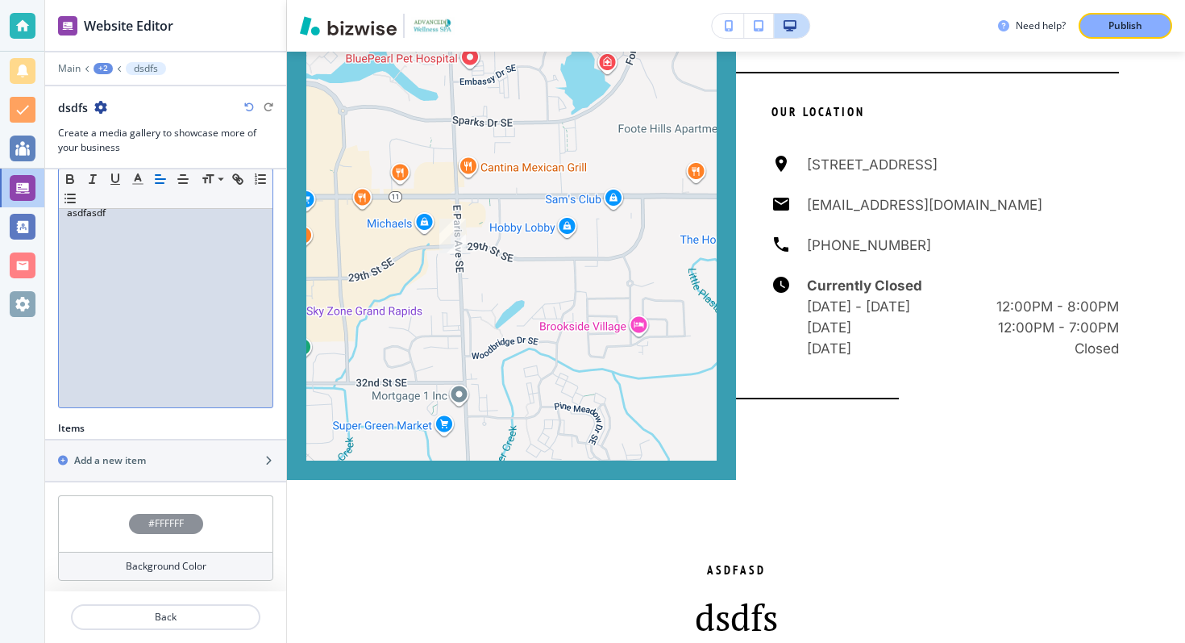
scroll to position [271, 0]
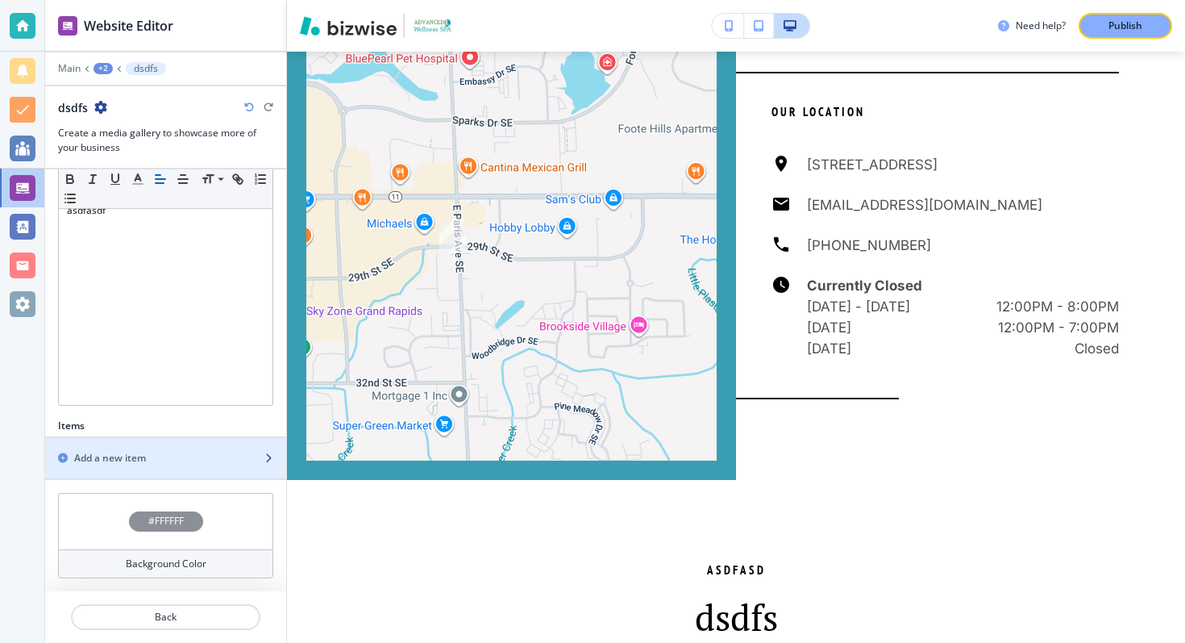
click at [194, 472] on div "button" at bounding box center [165, 471] width 241 height 13
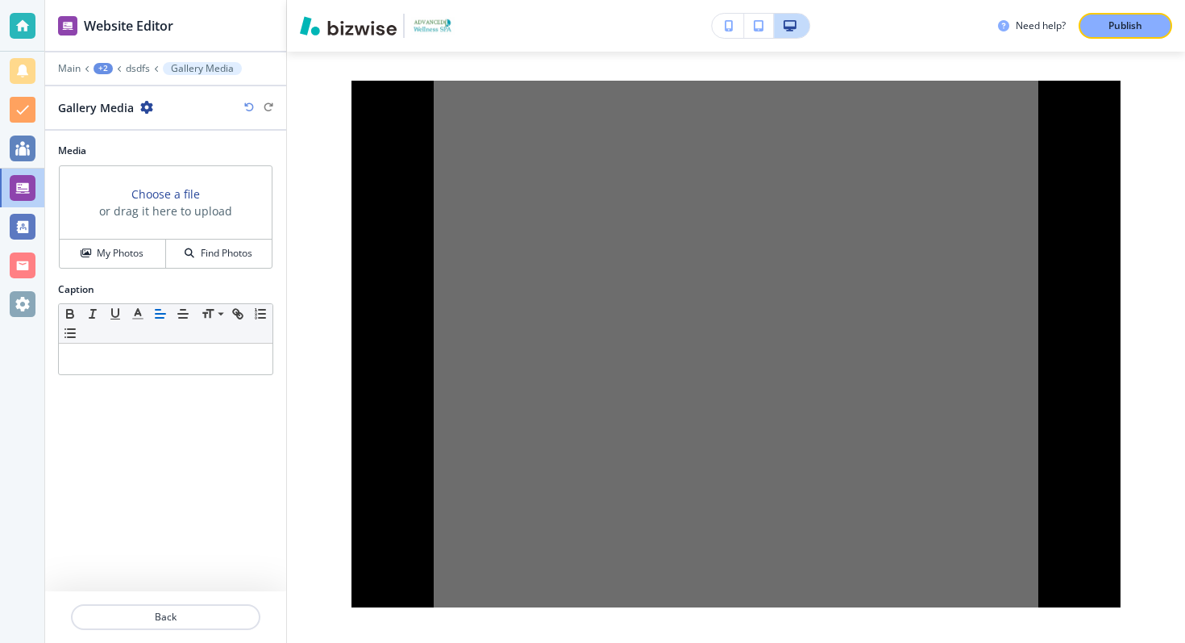
scroll to position [6303, 0]
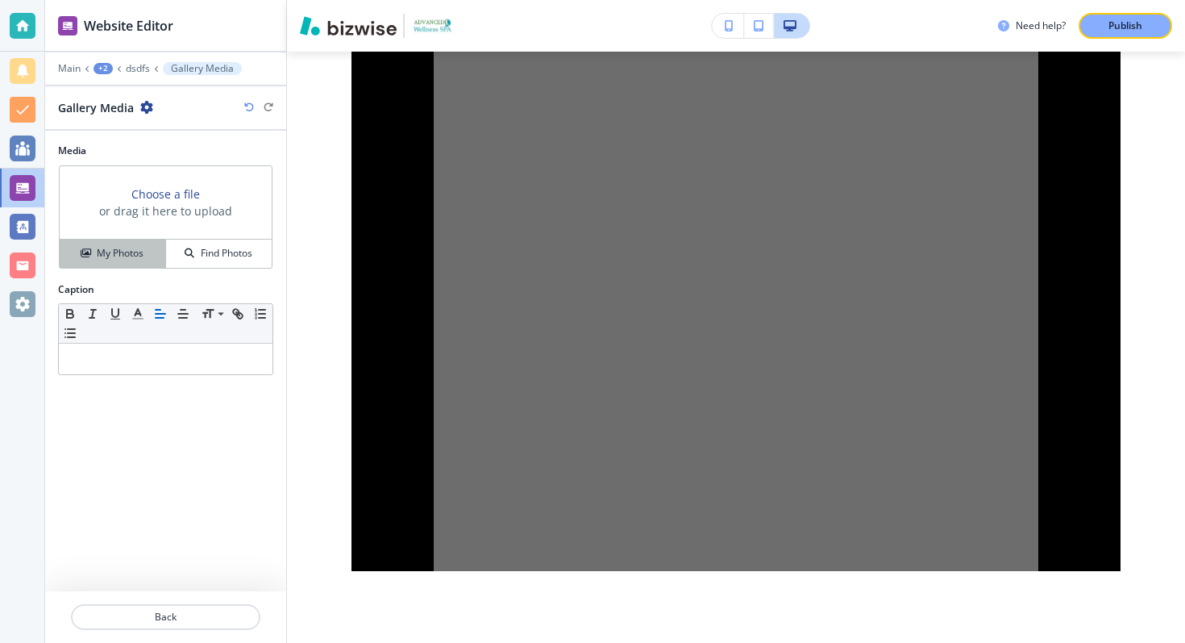
click at [133, 252] on h4 "My Photos" at bounding box center [120, 253] width 47 height 15
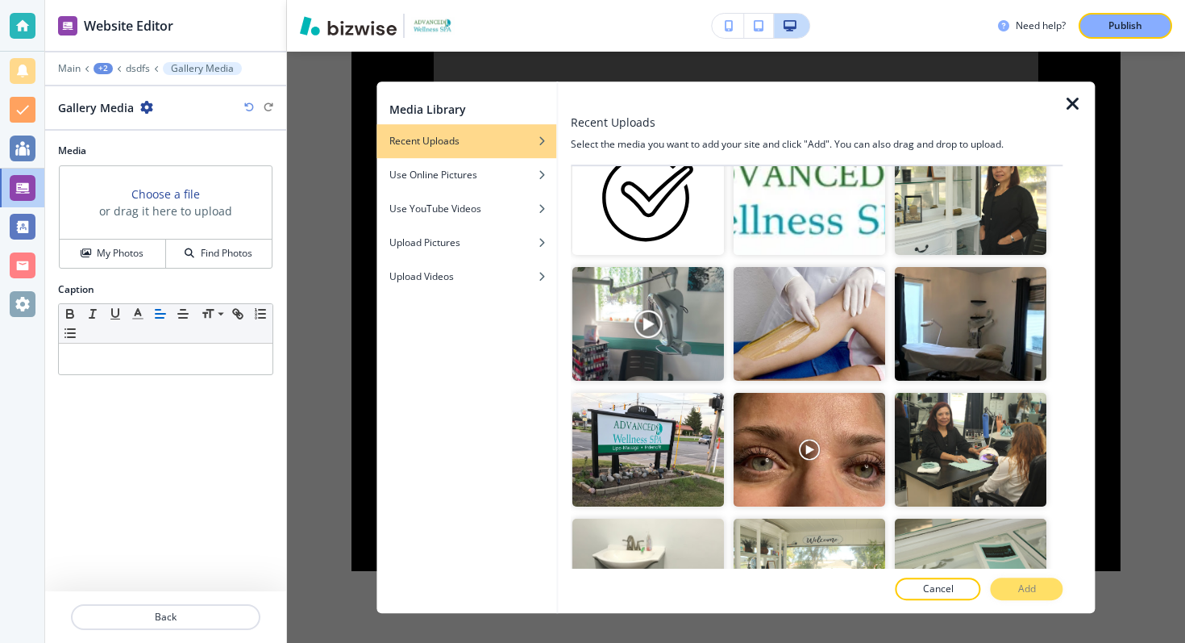
scroll to position [1197, 0]
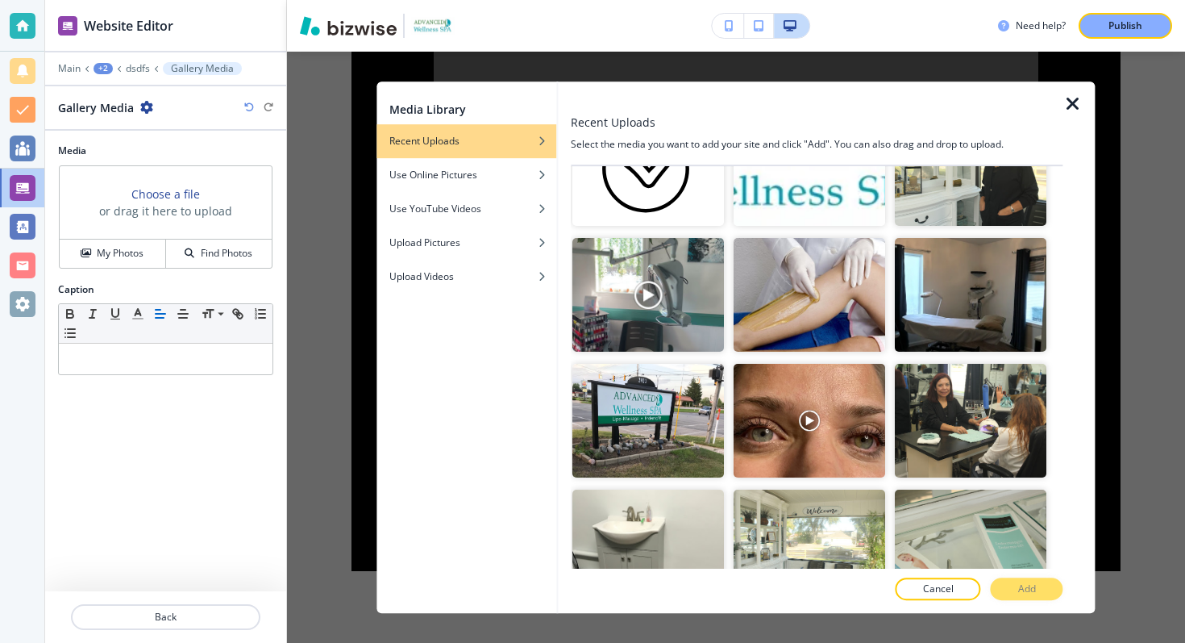
click at [926, 213] on img "button" at bounding box center [971, 169] width 152 height 114
click at [1030, 583] on p "Add" at bounding box center [1027, 588] width 18 height 15
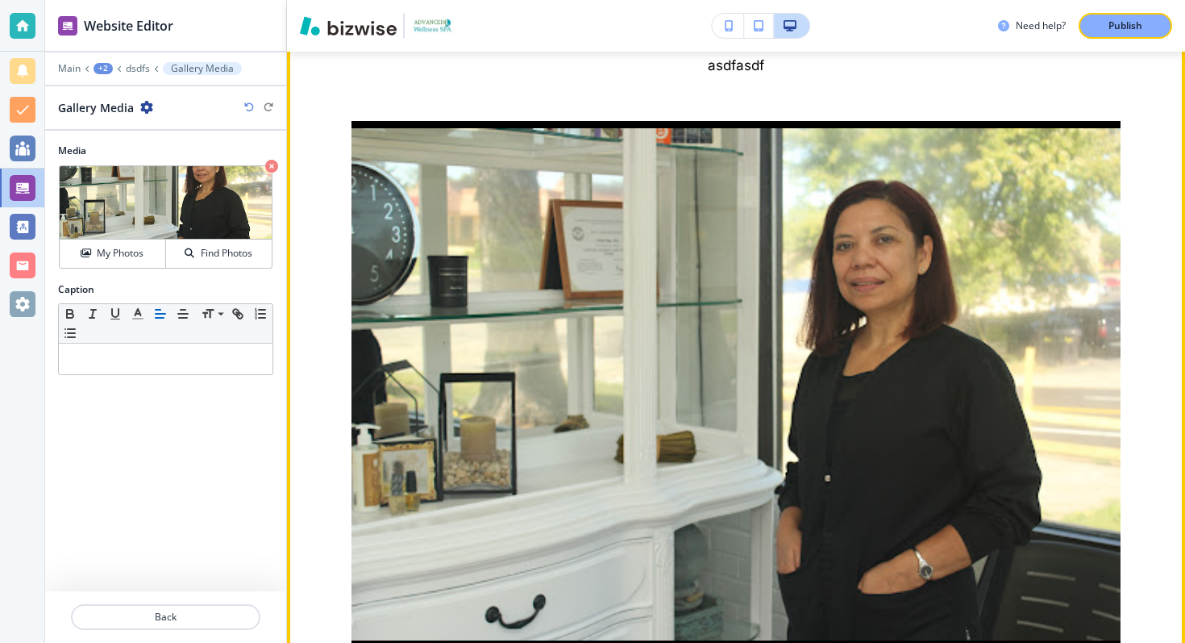
scroll to position [6240, 0]
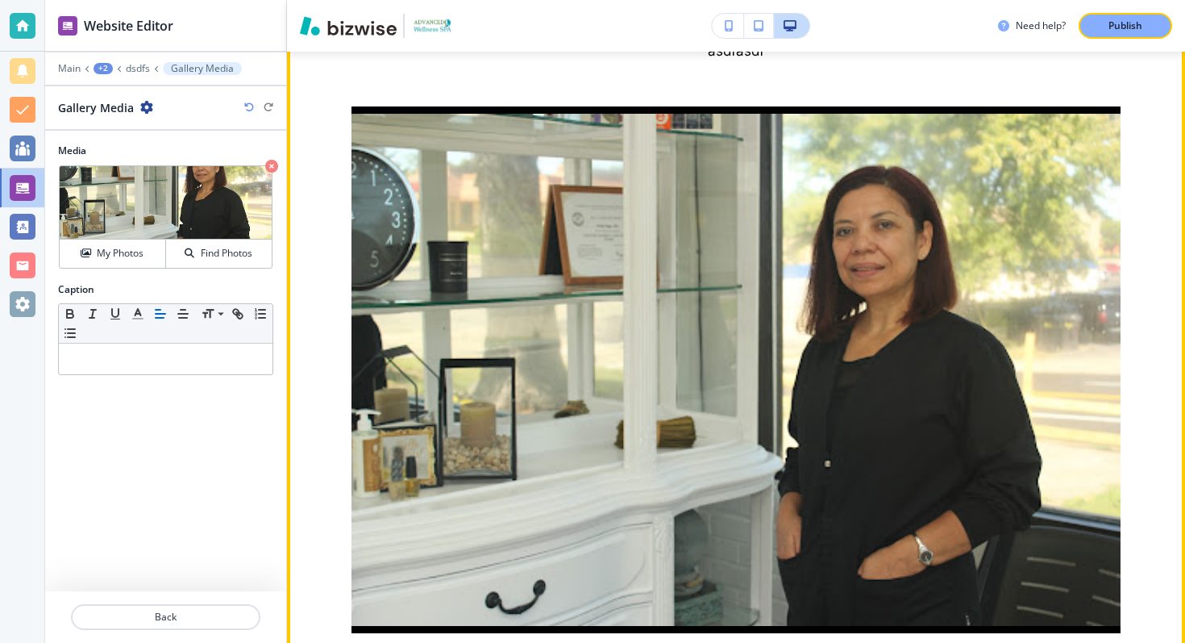
click at [801, 356] on img at bounding box center [736, 369] width 769 height 526
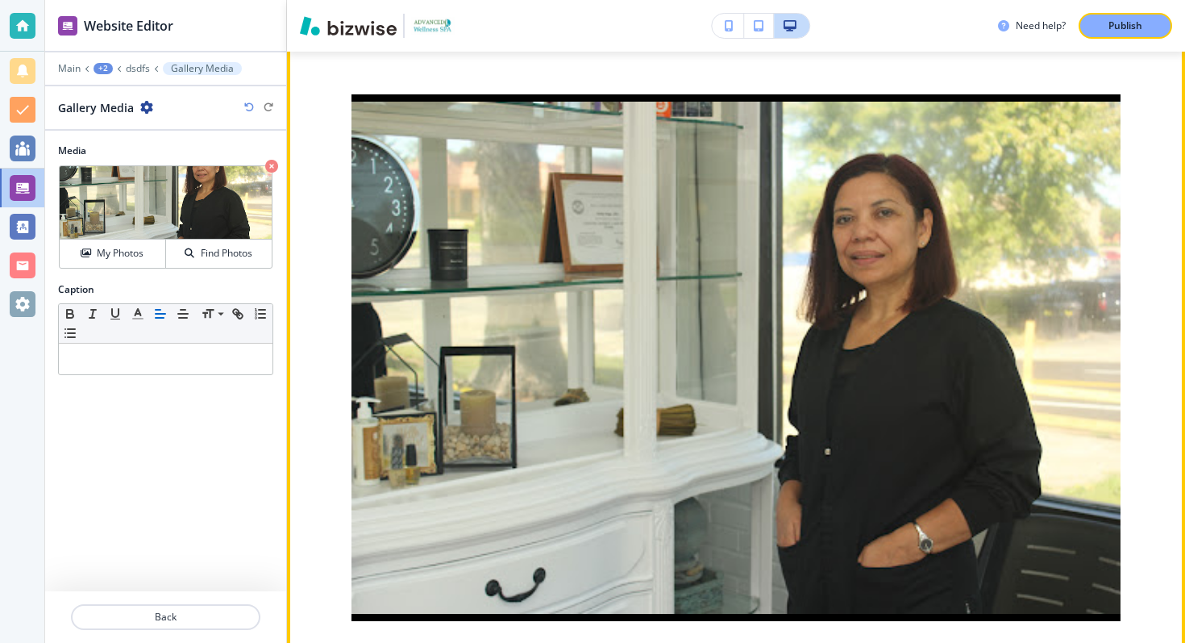
scroll to position [6146, 0]
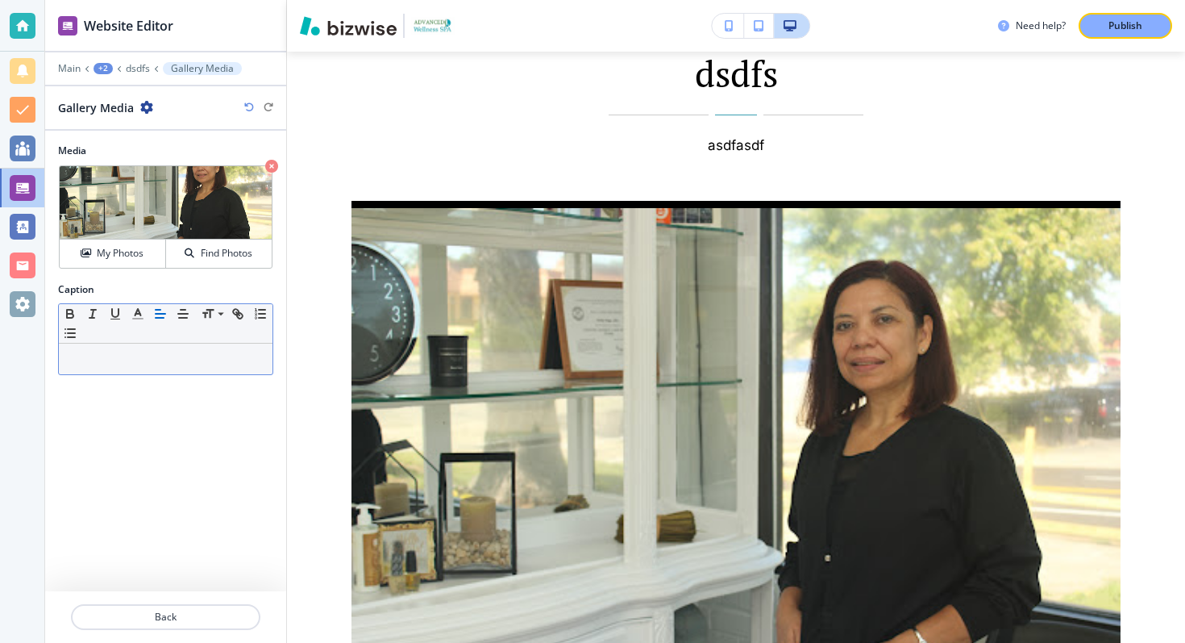
click at [223, 361] on p at bounding box center [166, 359] width 198 height 15
click at [193, 621] on p "Back" at bounding box center [166, 617] width 186 height 15
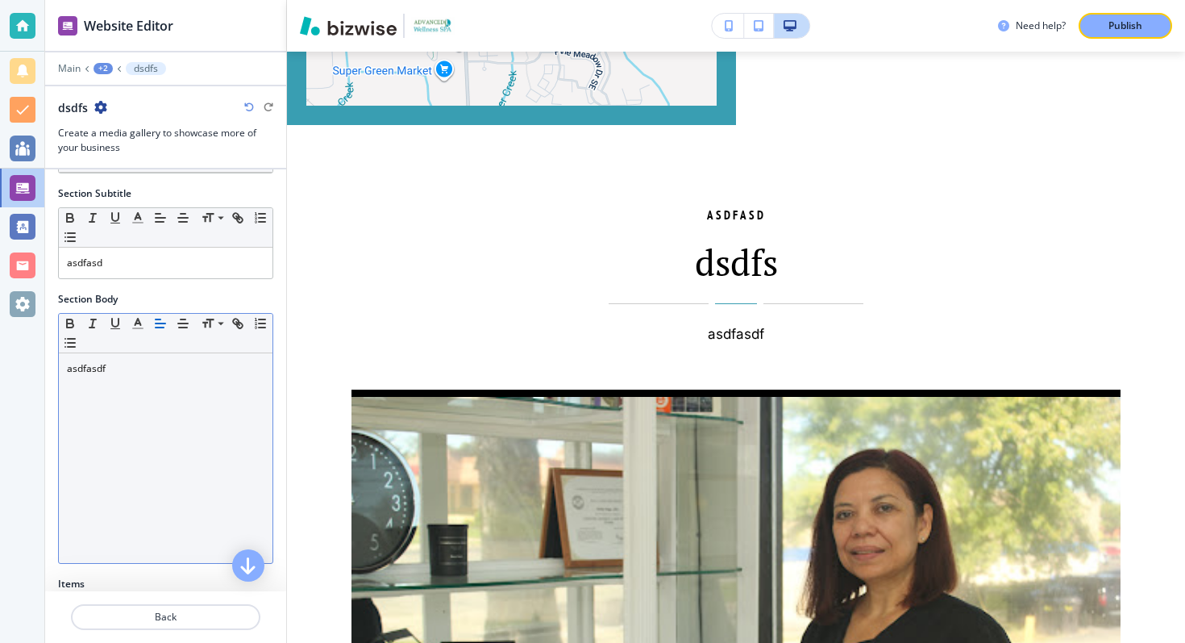
scroll to position [313, 0]
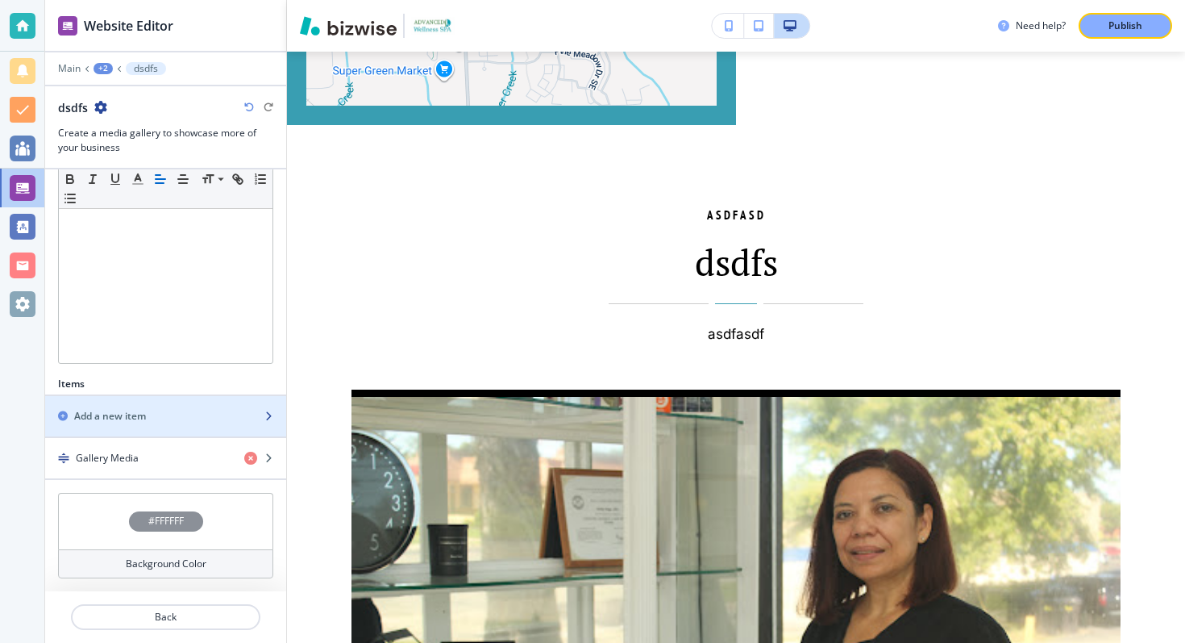
click at [138, 412] on h2 "Add a new item" at bounding box center [110, 416] width 72 height 15
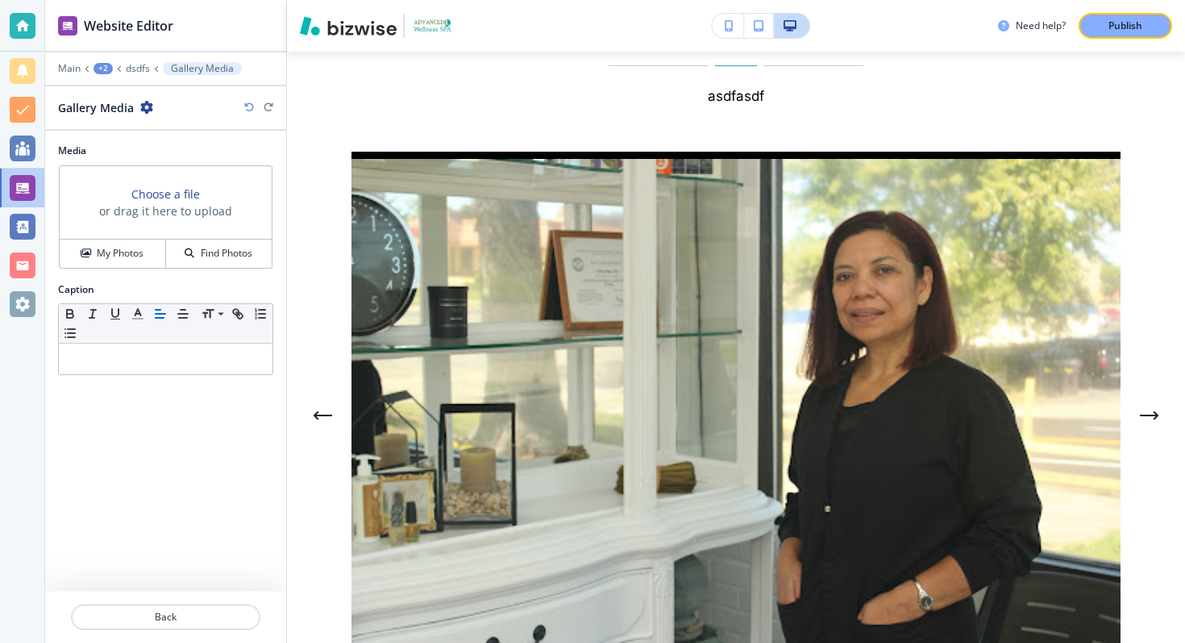
scroll to position [6222, 0]
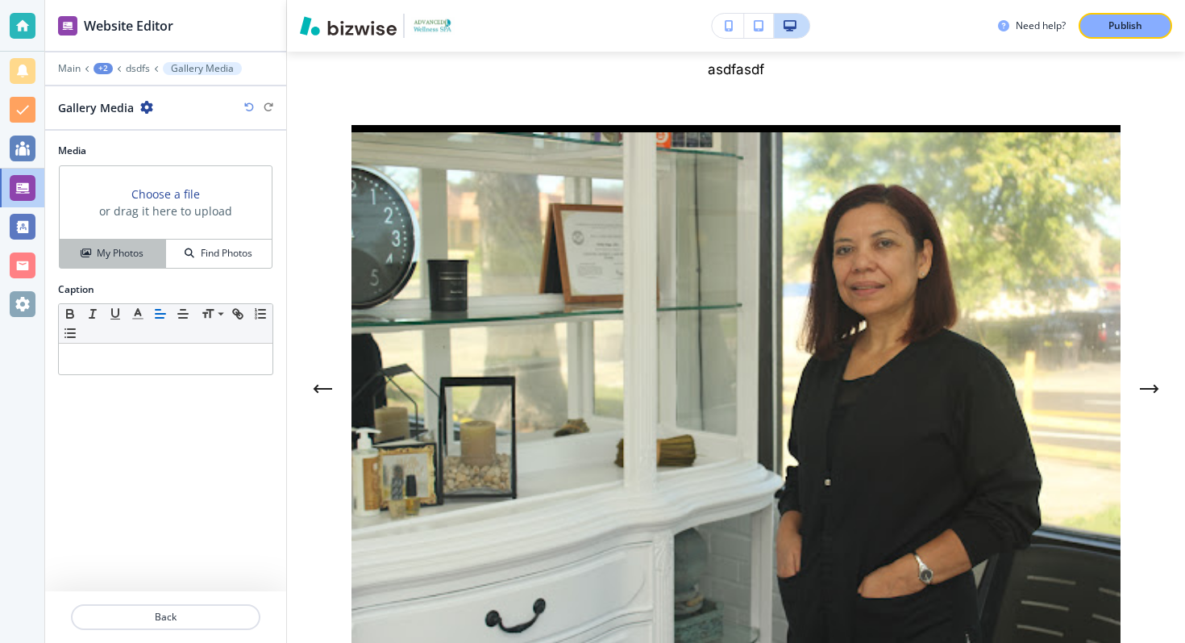
click at [123, 243] on button "My Photos" at bounding box center [113, 253] width 106 height 28
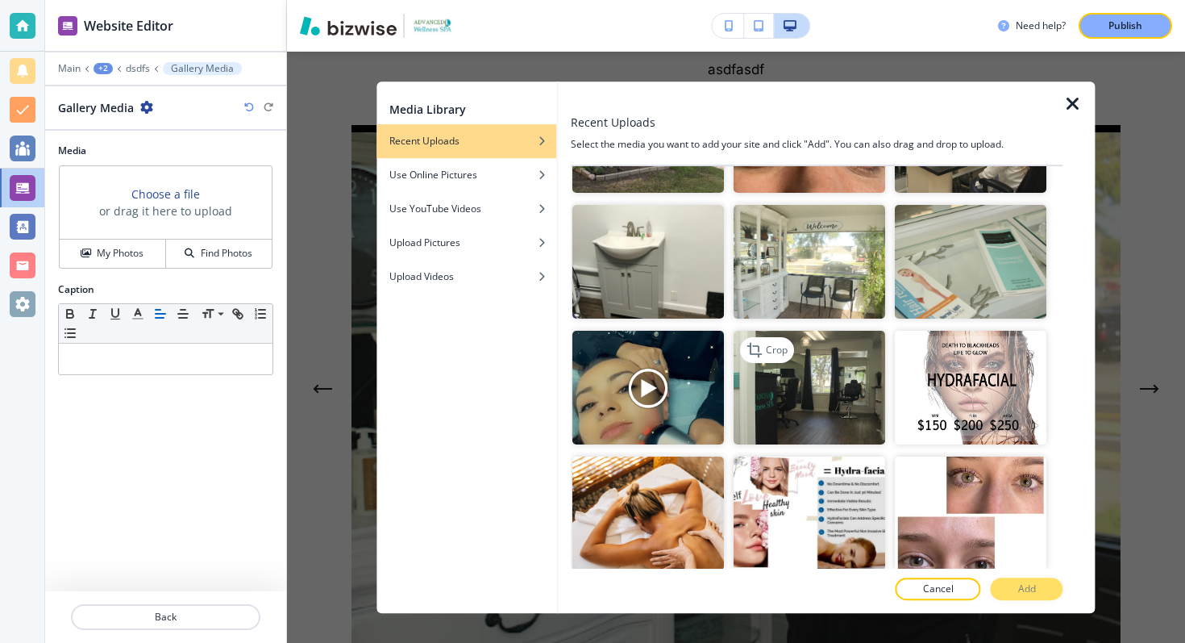
scroll to position [1489, 0]
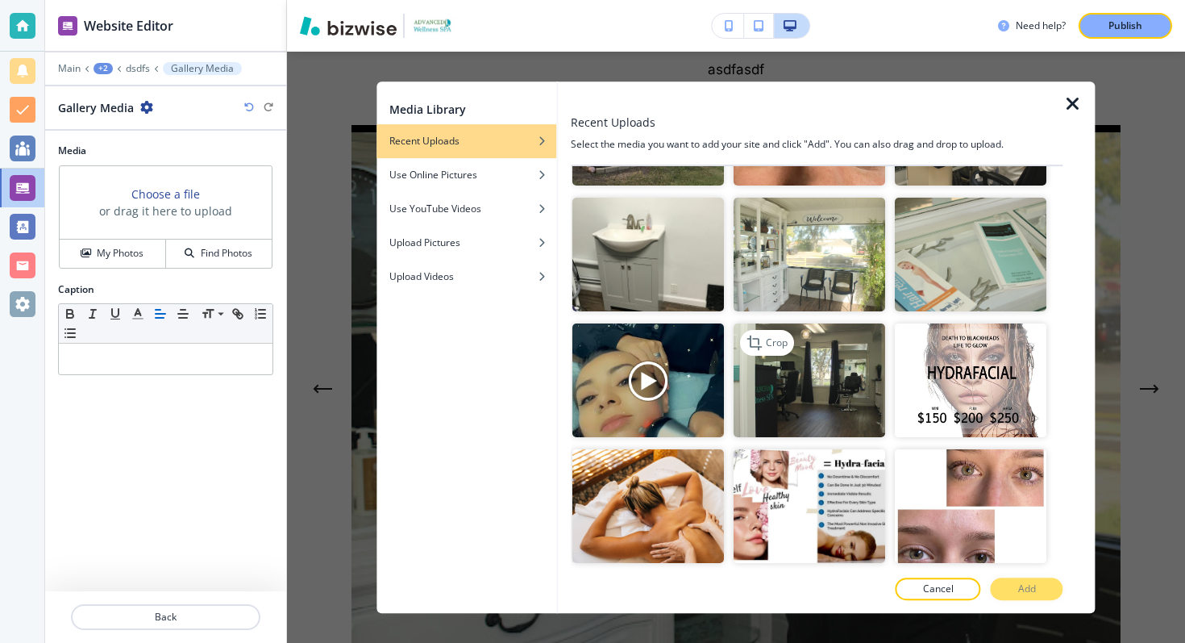
click at [794, 415] on img "button" at bounding box center [810, 380] width 152 height 114
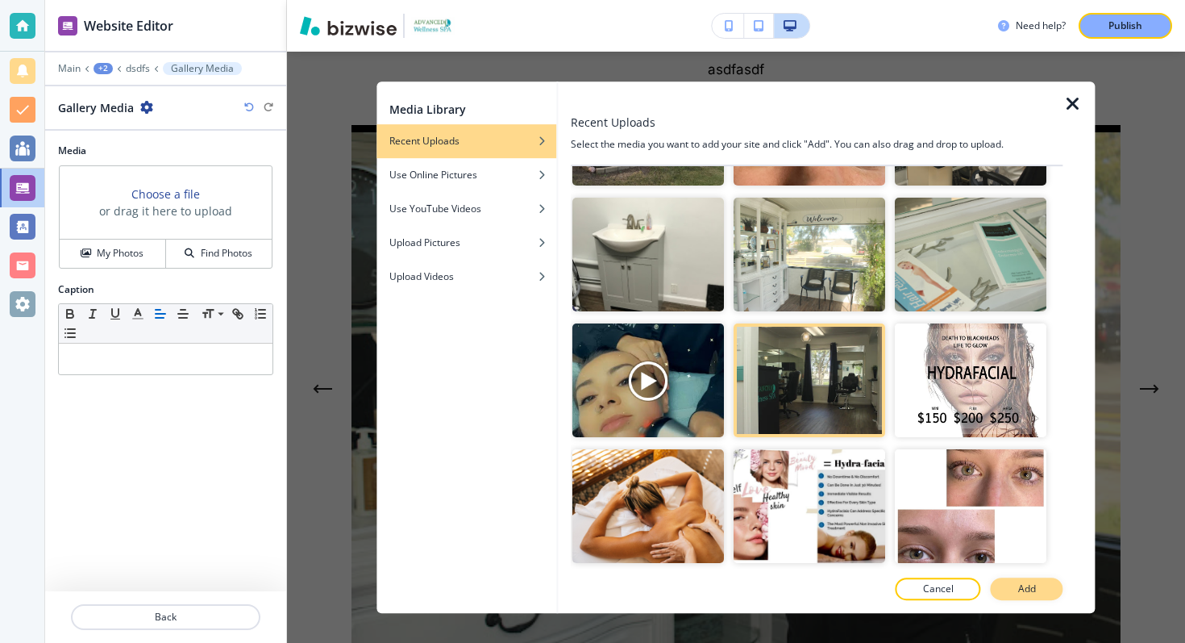
click at [1011, 590] on button "Add" at bounding box center [1027, 588] width 73 height 23
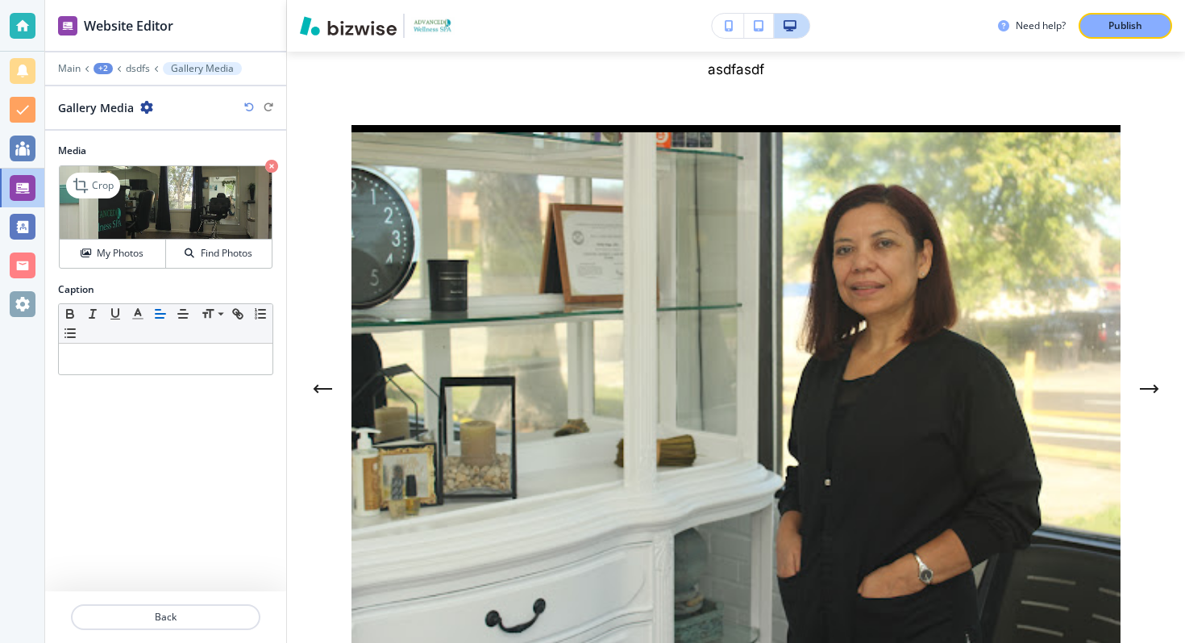
click at [202, 204] on img at bounding box center [166, 202] width 212 height 73
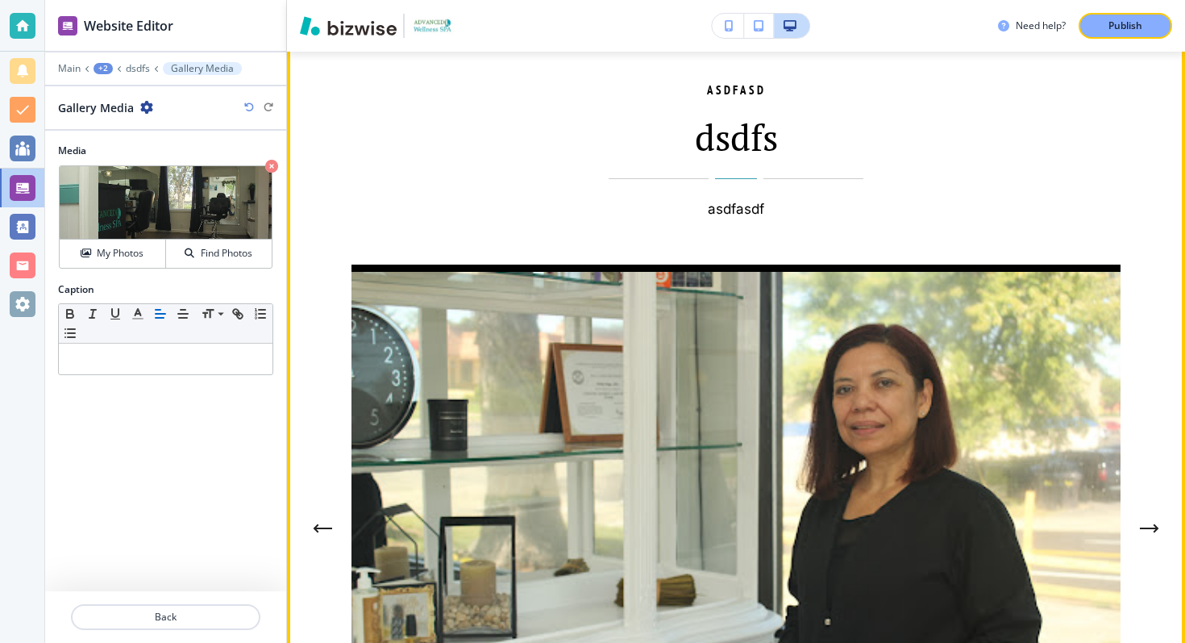
scroll to position [6220, 0]
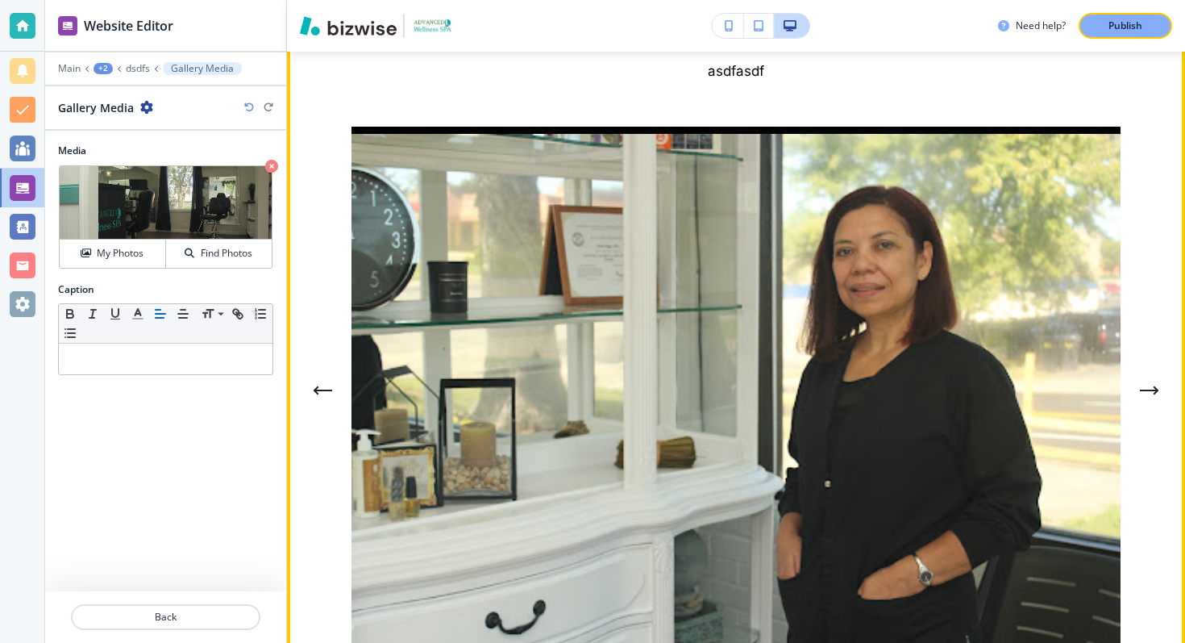
click at [1151, 374] on button "Next Gallery Image" at bounding box center [1150, 390] width 32 height 32
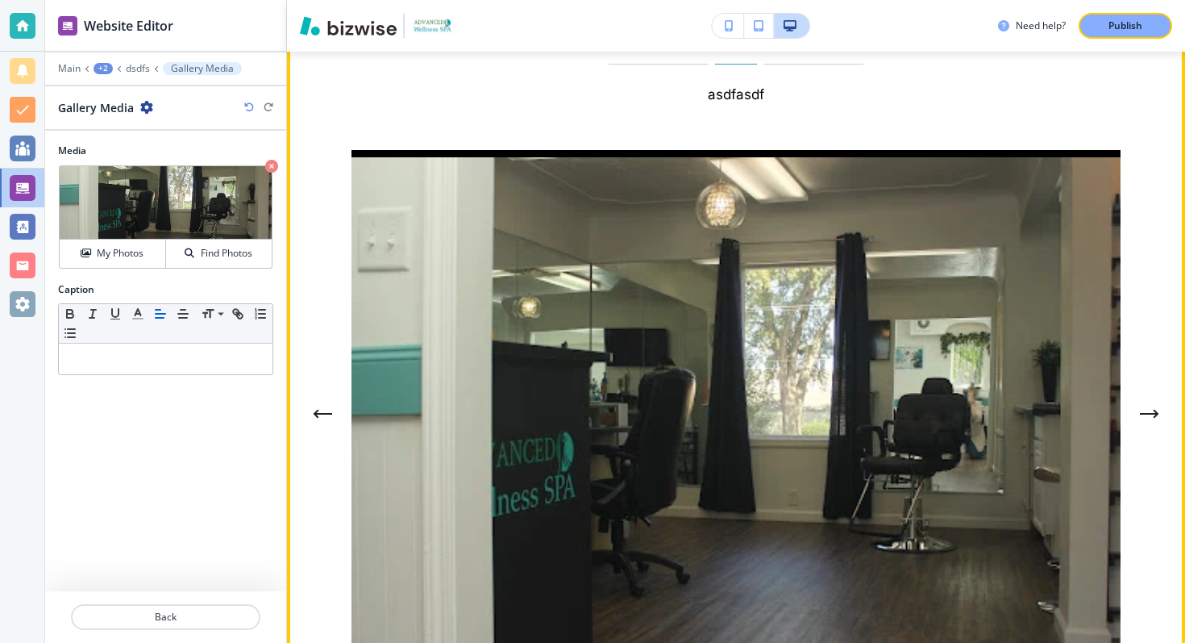
scroll to position [6208, 0]
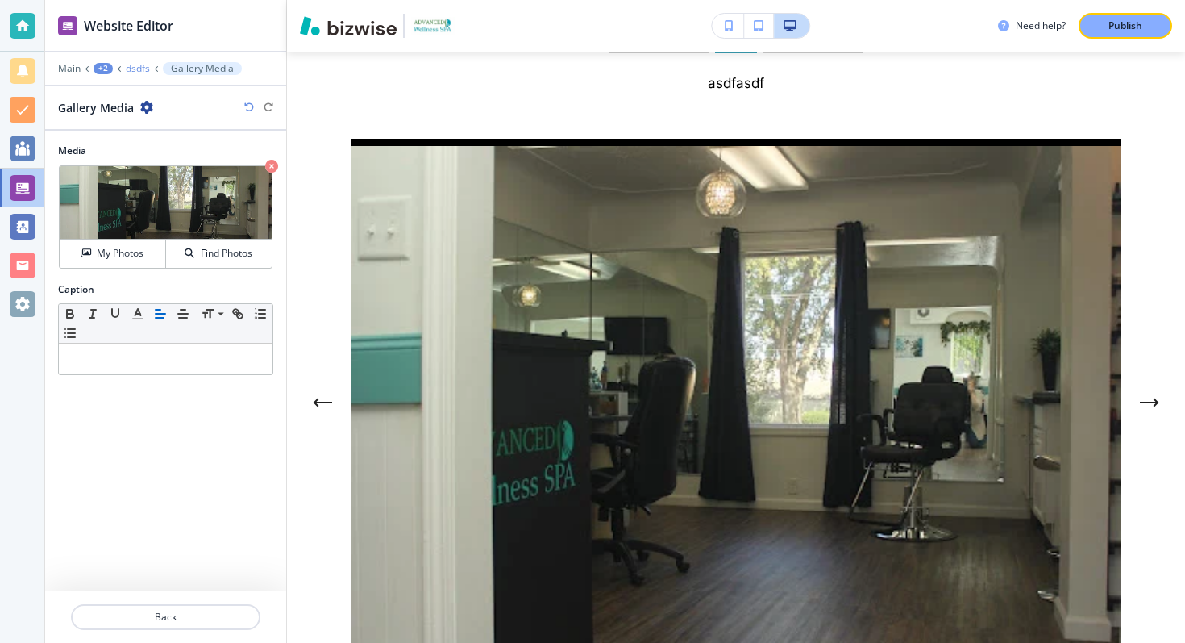
click at [139, 68] on p "dsdfs" at bounding box center [138, 68] width 24 height 11
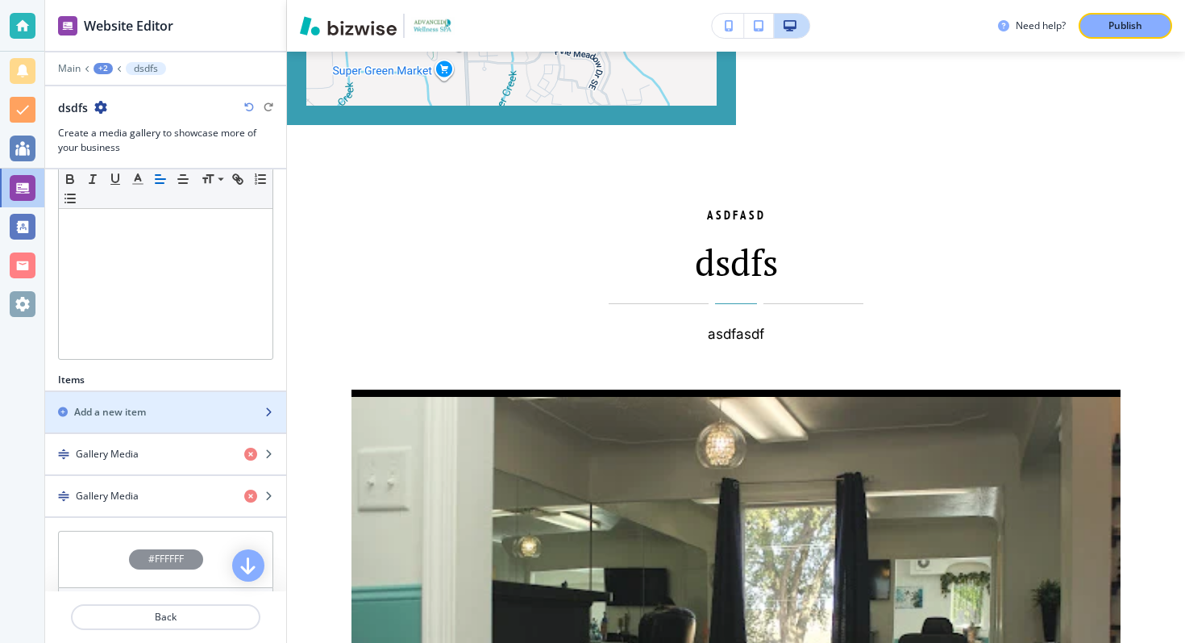
scroll to position [355, 0]
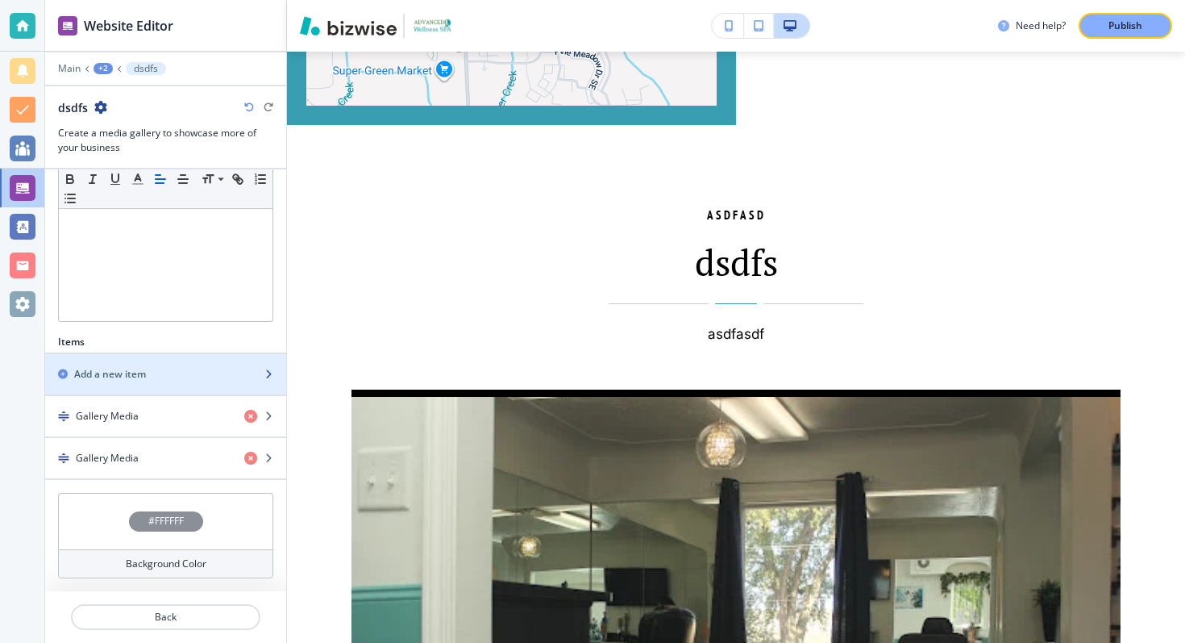
click at [148, 376] on div "Add a new item" at bounding box center [148, 374] width 206 height 15
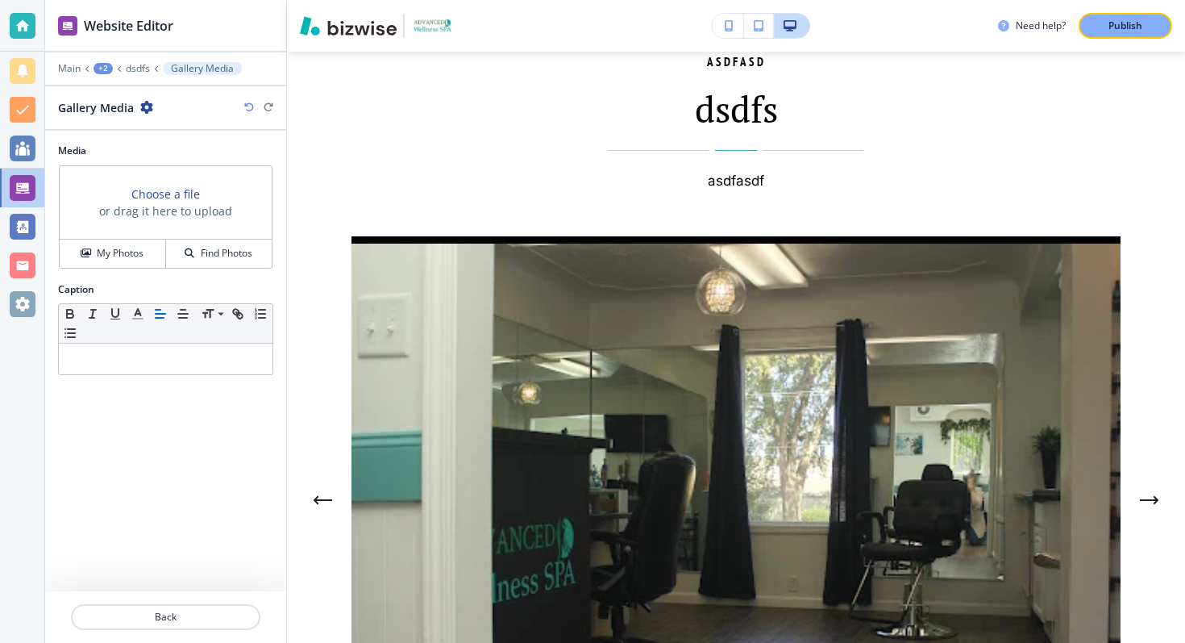
scroll to position [6222, 0]
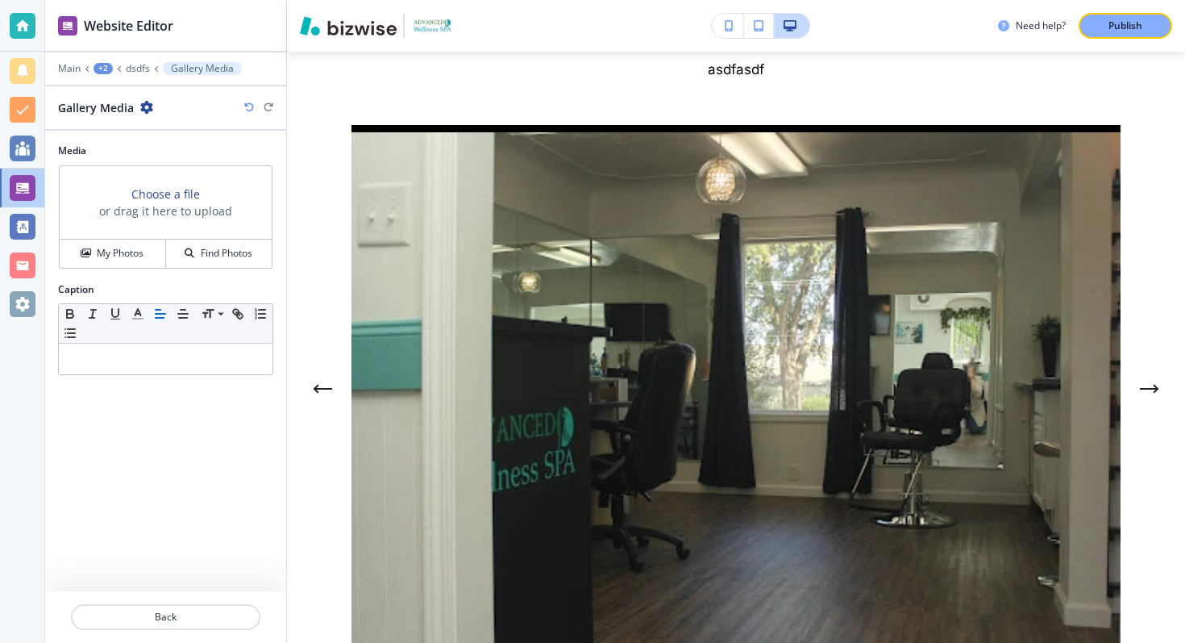
click at [148, 235] on div "Choose a file or drag it here to upload" at bounding box center [166, 202] width 212 height 73
click at [148, 244] on button "My Photos" at bounding box center [113, 253] width 106 height 28
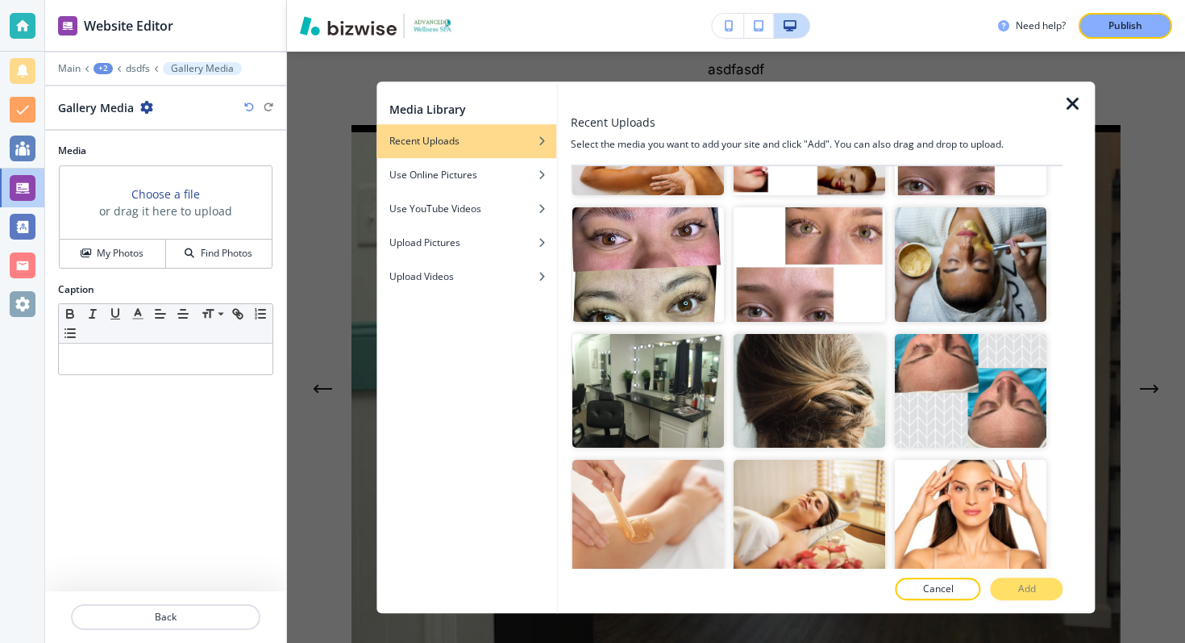
scroll to position [1881, 0]
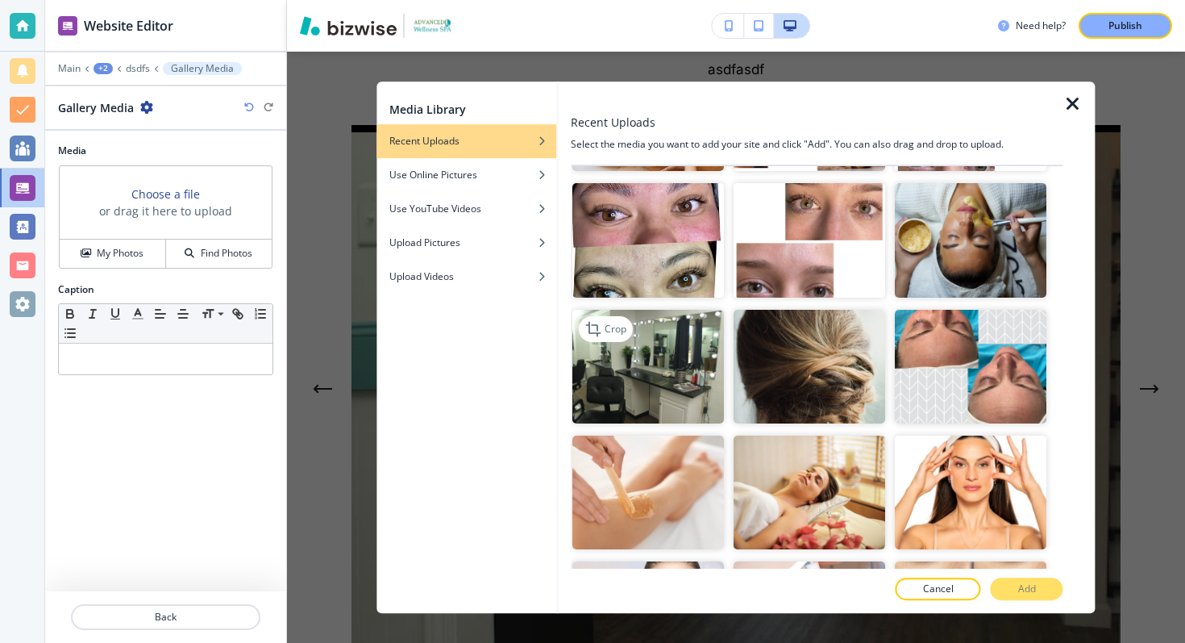
click at [666, 397] on img "button" at bounding box center [648, 367] width 152 height 114
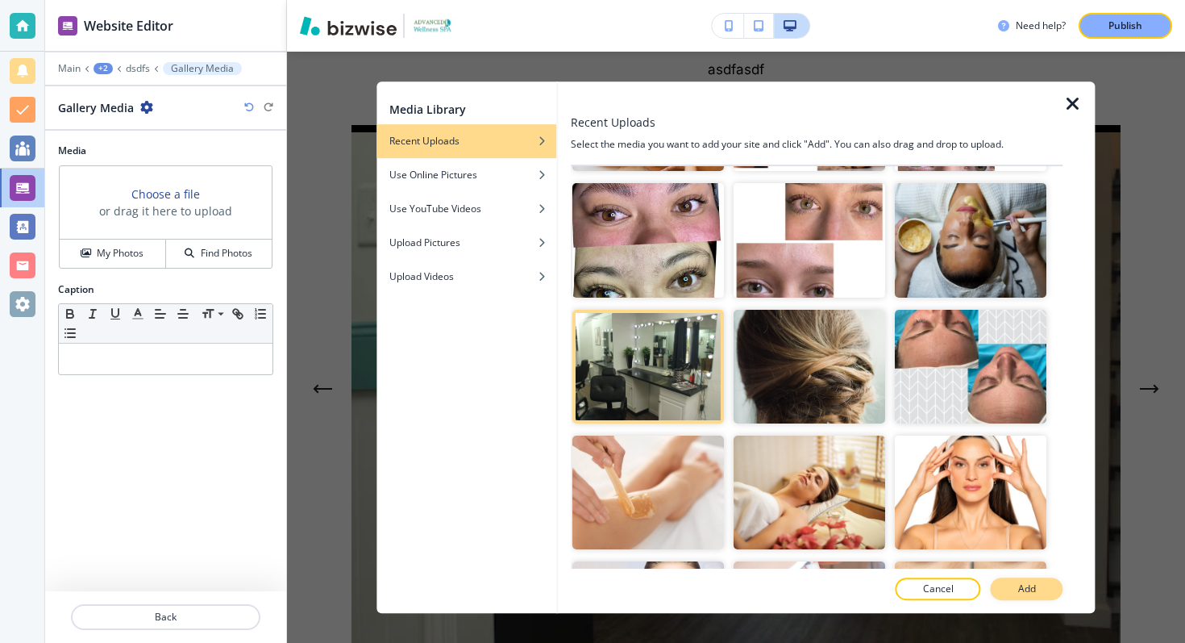
click at [1039, 587] on button "Add" at bounding box center [1027, 588] width 73 height 23
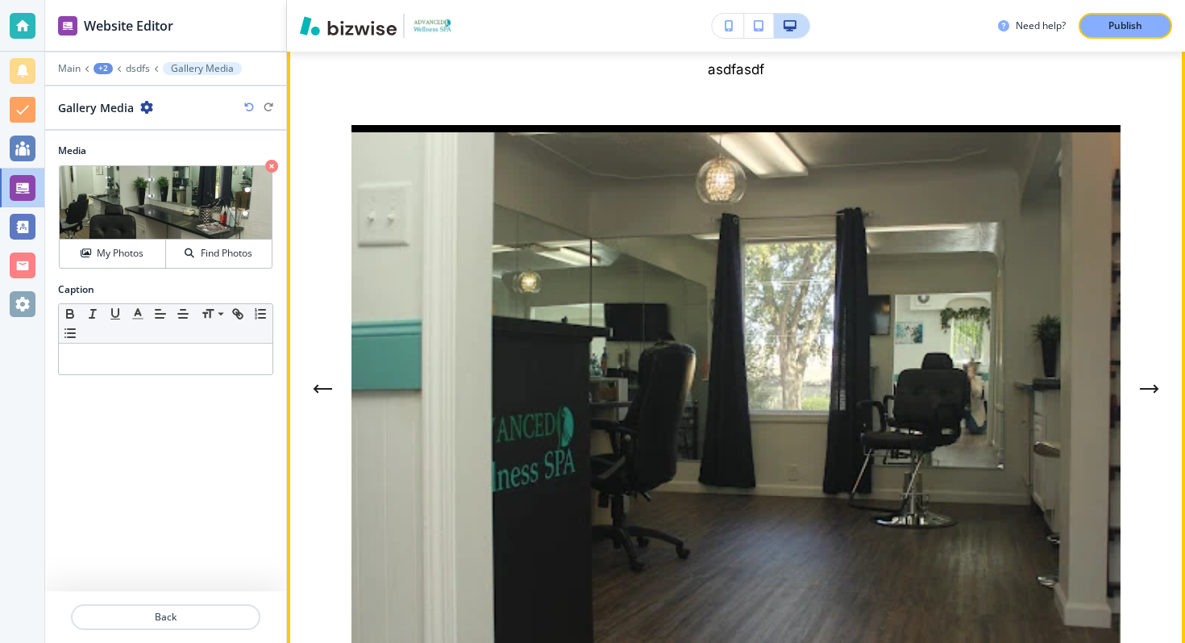
click at [1139, 372] on button "Next Gallery Image" at bounding box center [1150, 388] width 32 height 32
click at [1145, 372] on button "Next Gallery Image" at bounding box center [1150, 388] width 32 height 32
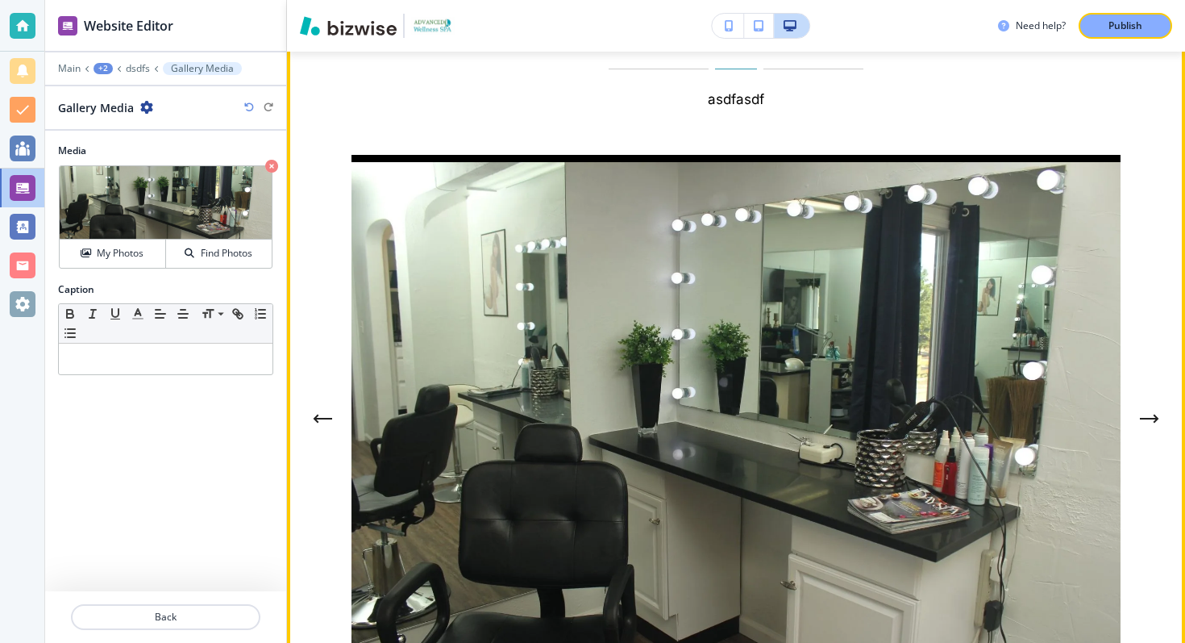
scroll to position [6191, 0]
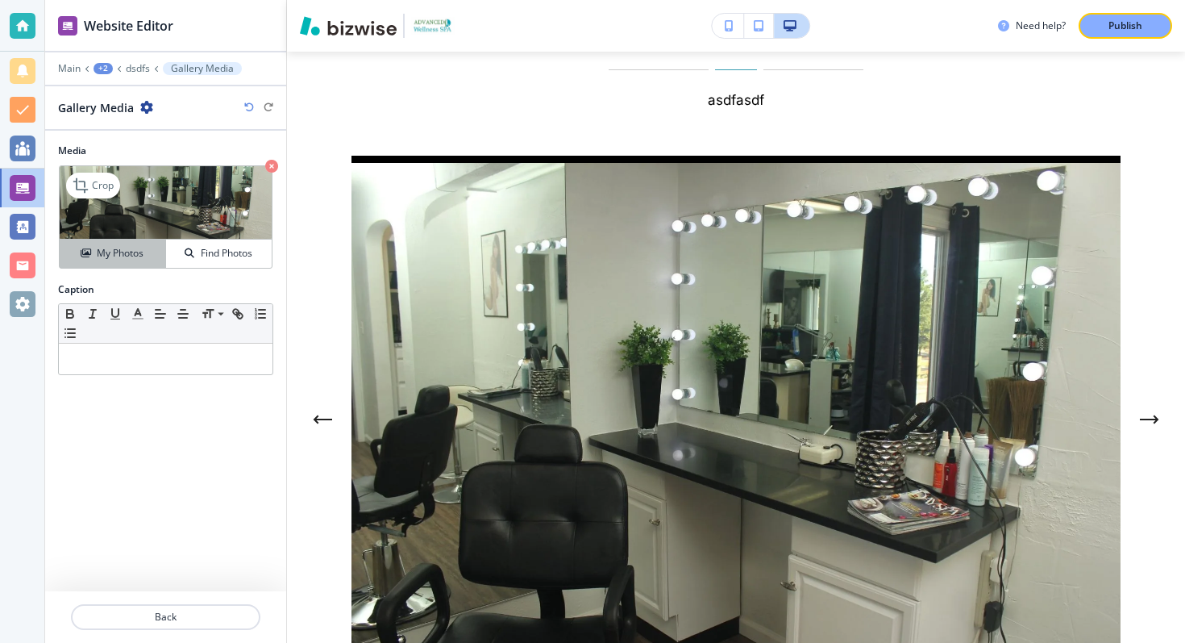
click at [106, 267] on button "My Photos" at bounding box center [113, 253] width 106 height 28
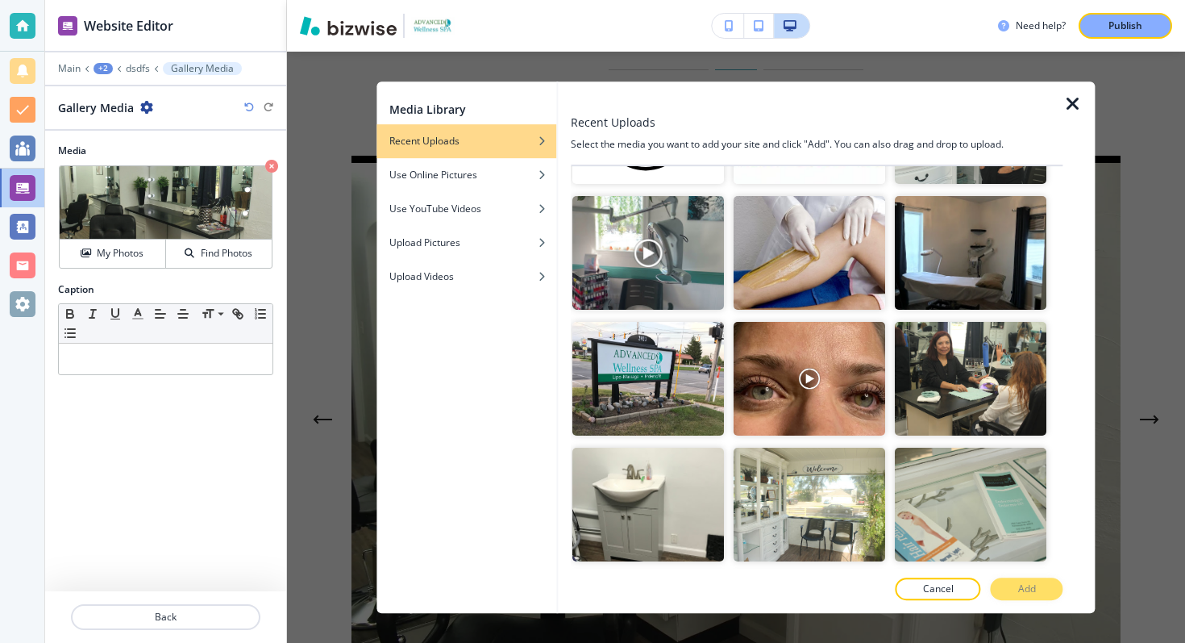
scroll to position [1220, 0]
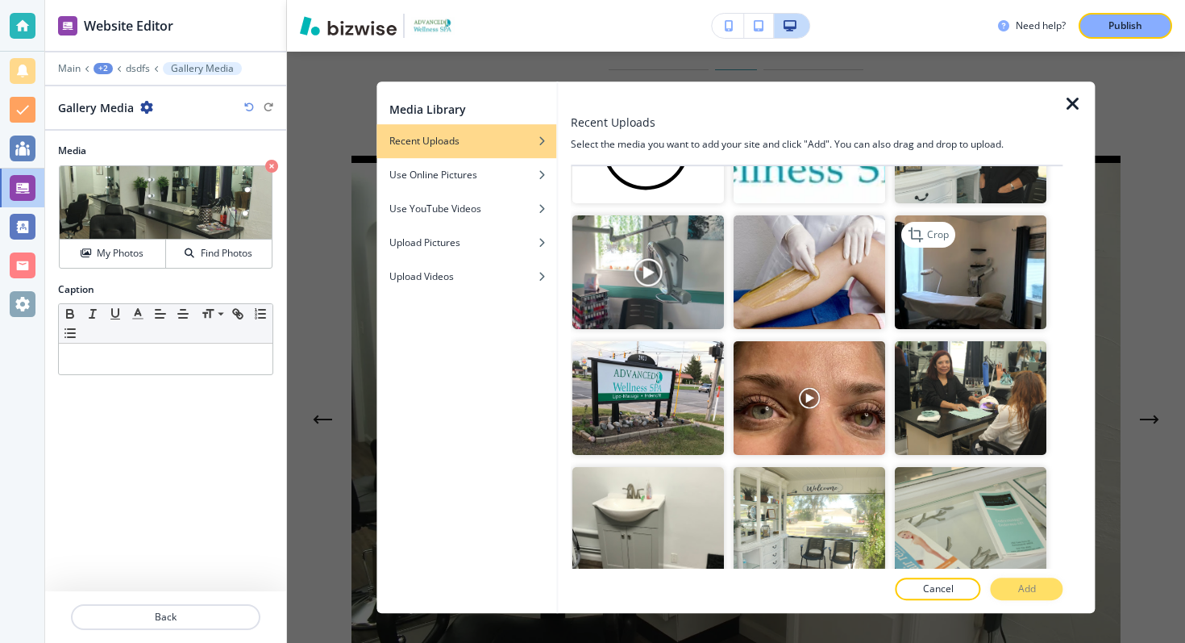
click at [955, 299] on img "button" at bounding box center [971, 272] width 152 height 114
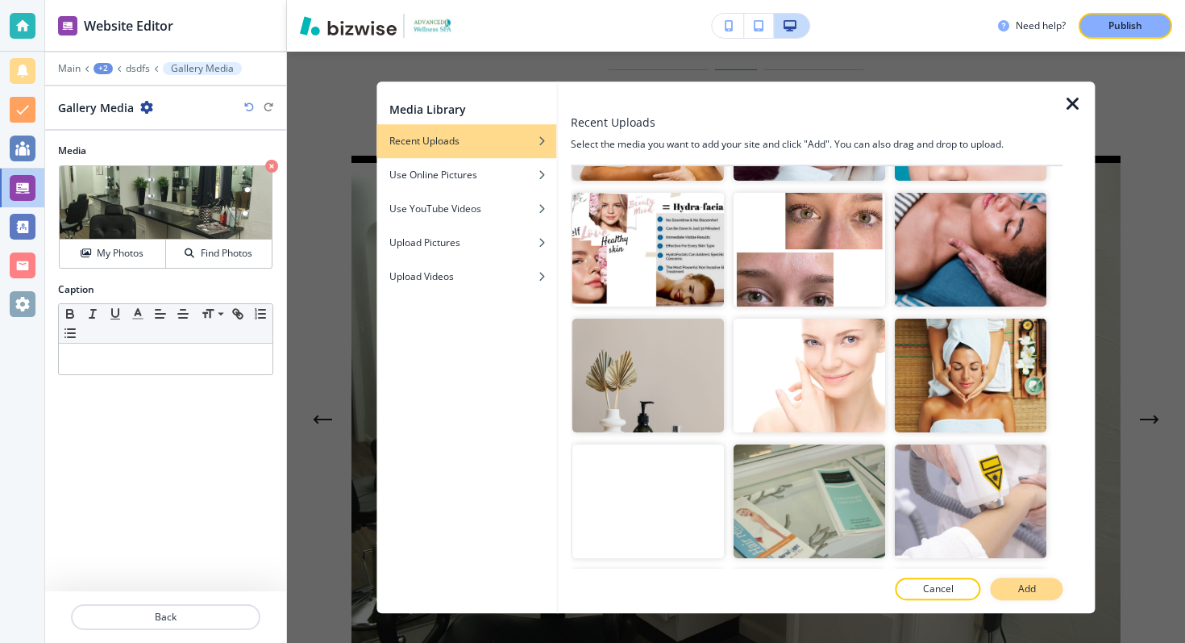
scroll to position [3006, 0]
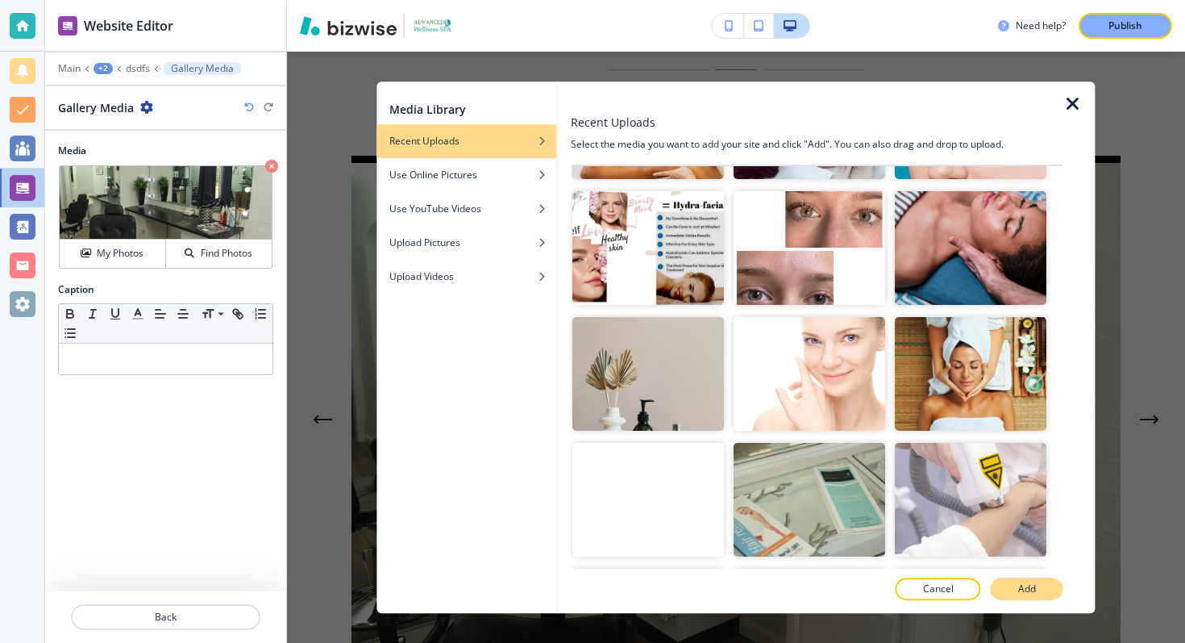
click at [1026, 585] on p "Add" at bounding box center [1027, 588] width 18 height 15
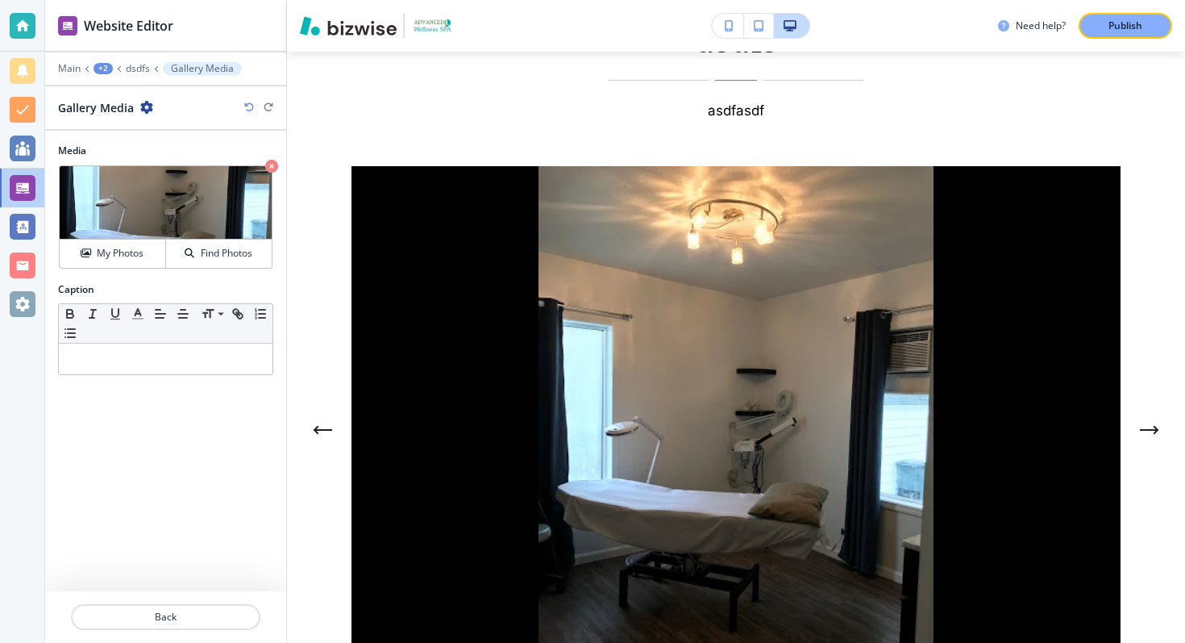
scroll to position [6199, 0]
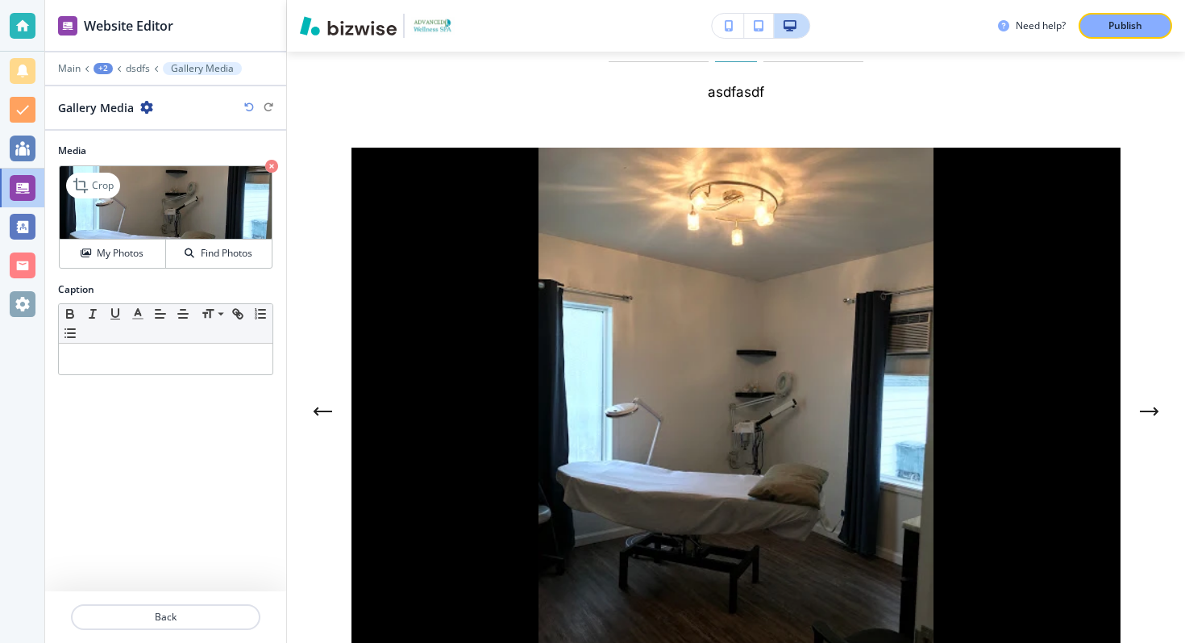
click at [270, 165] on icon "button" at bounding box center [271, 166] width 13 height 13
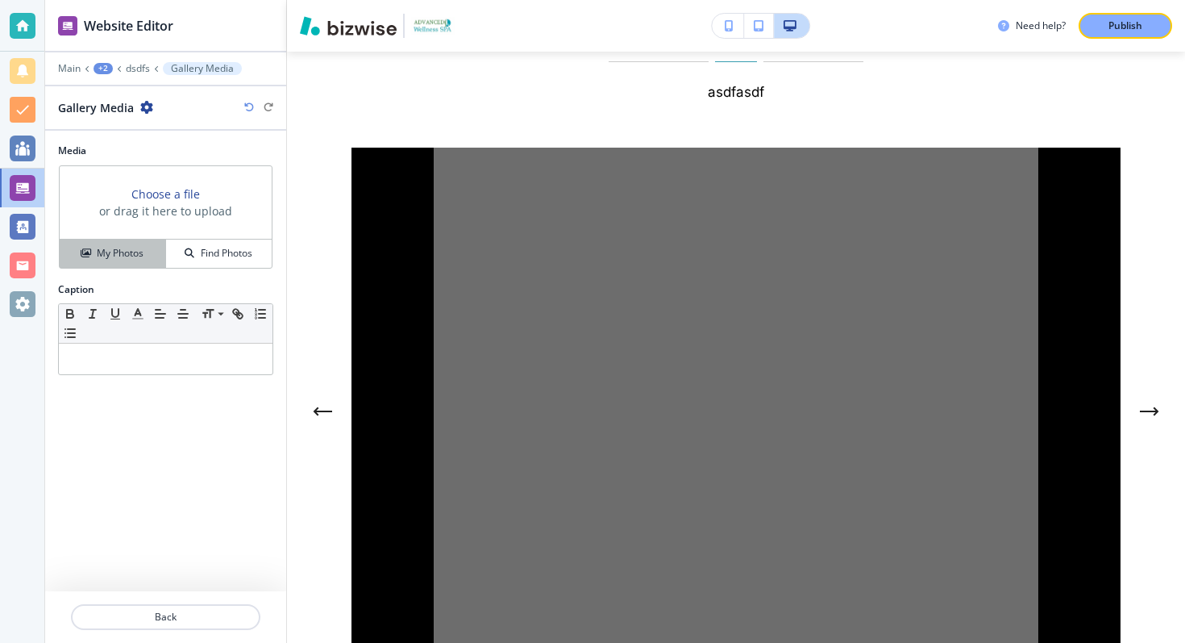
click at [131, 245] on button "My Photos" at bounding box center [113, 253] width 106 height 28
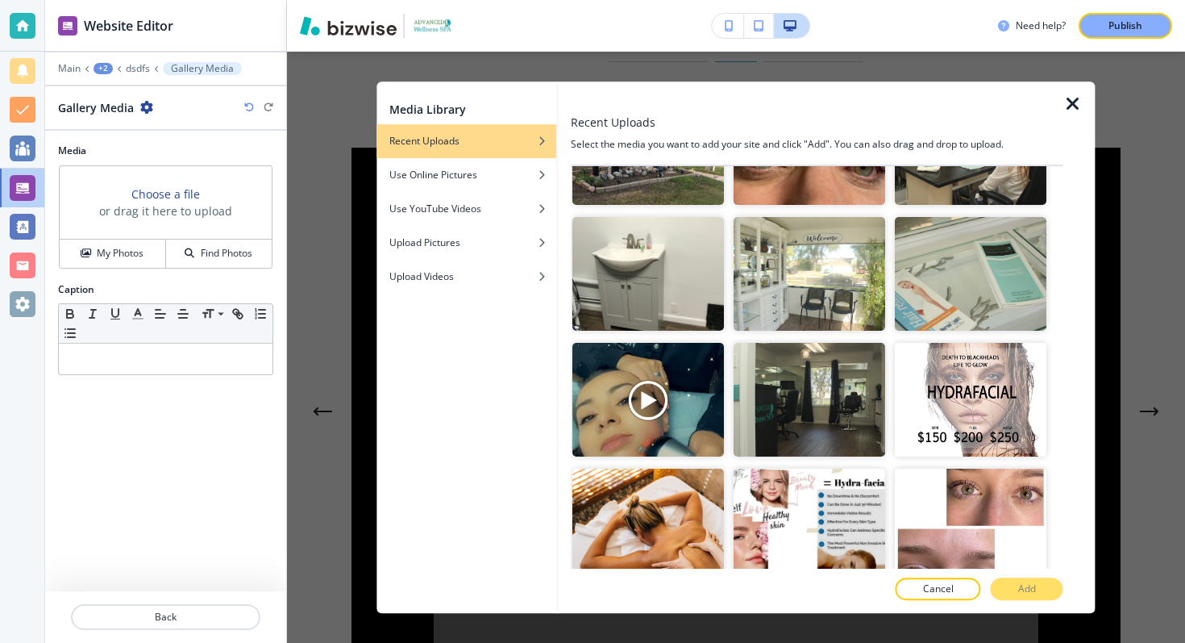
scroll to position [1476, 0]
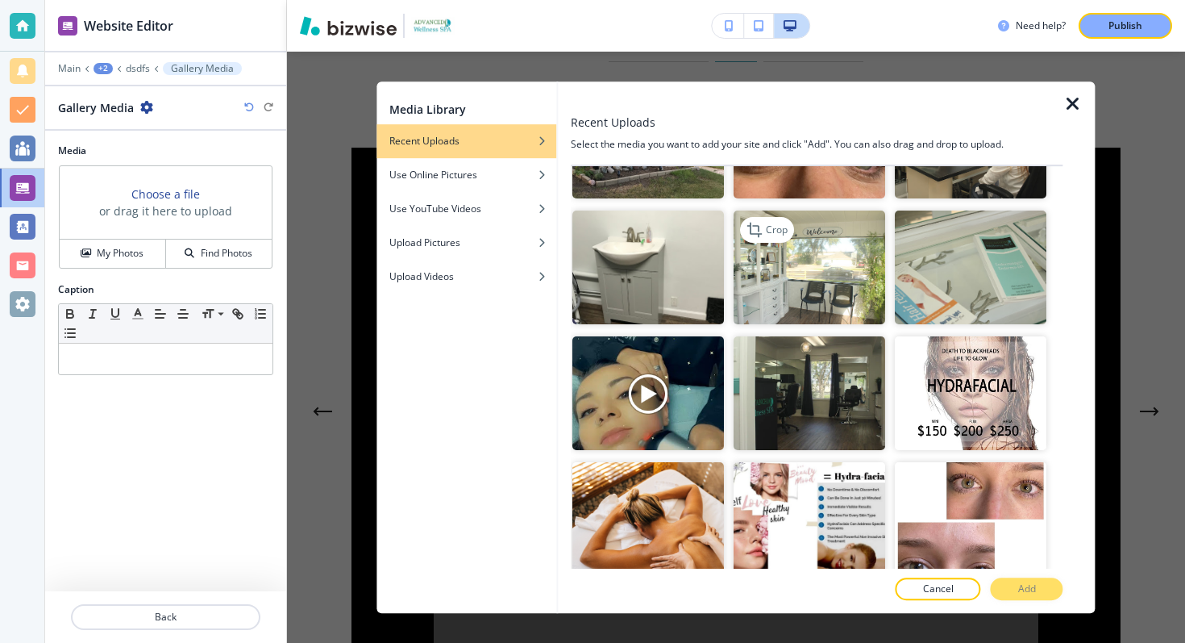
click at [814, 285] on img "button" at bounding box center [810, 267] width 152 height 114
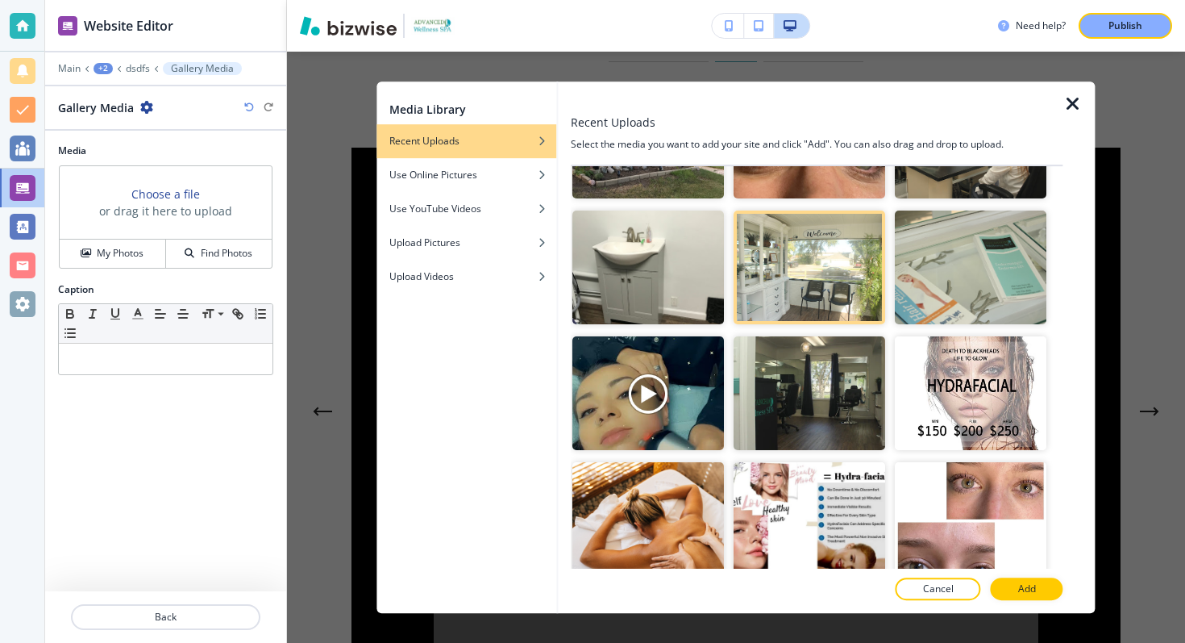
click at [1034, 568] on div at bounding box center [817, 573] width 492 height 10
click at [1034, 589] on p "Add" at bounding box center [1027, 588] width 18 height 15
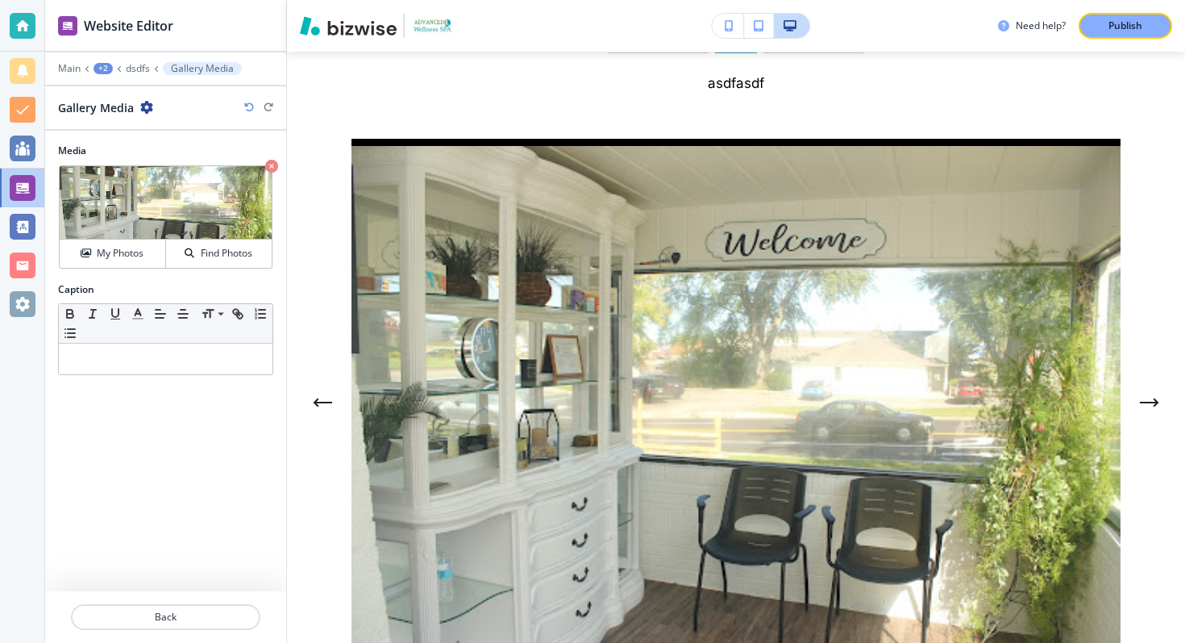
scroll to position [6214, 0]
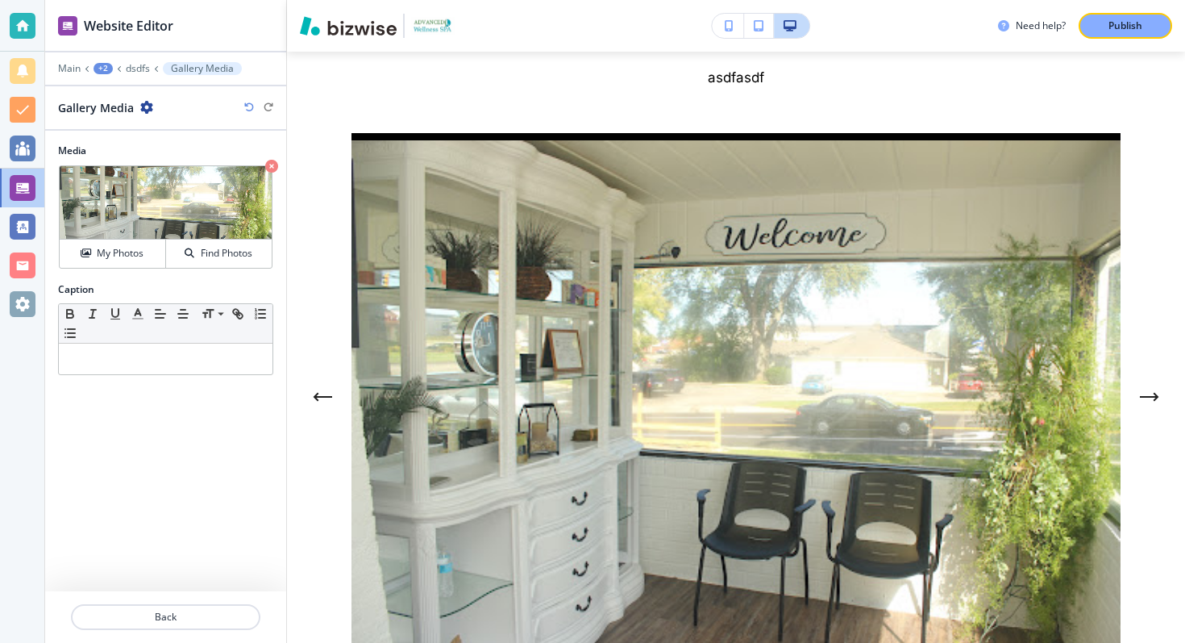
click at [327, 397] on icon "Previous Gallery Image" at bounding box center [323, 397] width 16 height 0
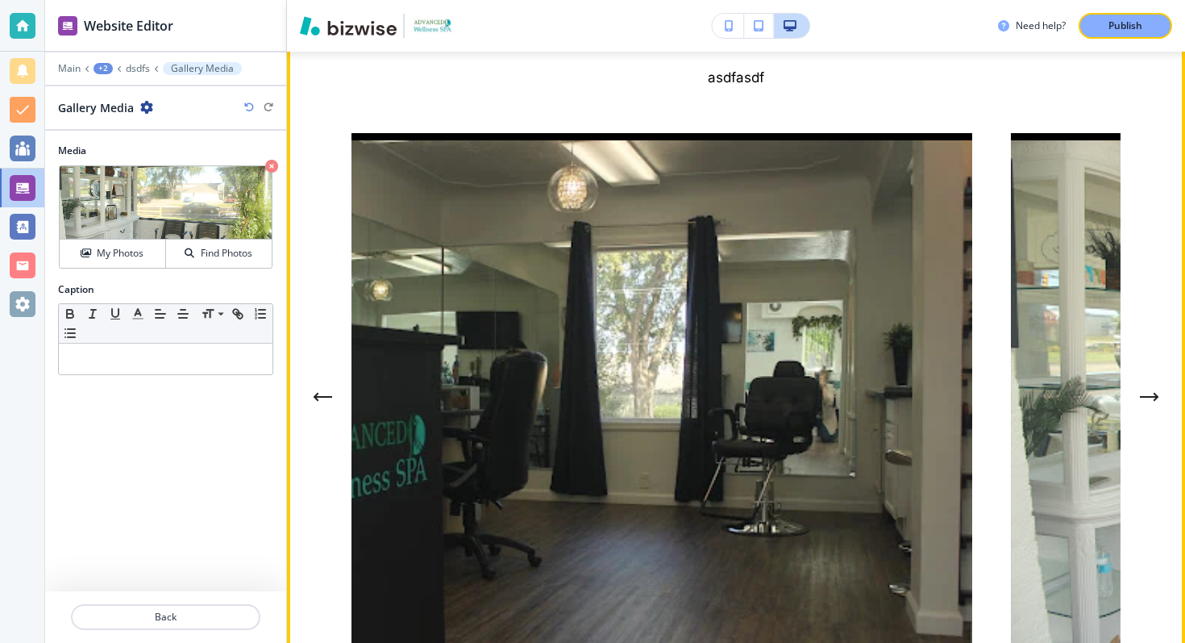
click at [327, 397] on icon "Previous Gallery Image" at bounding box center [323, 397] width 16 height 0
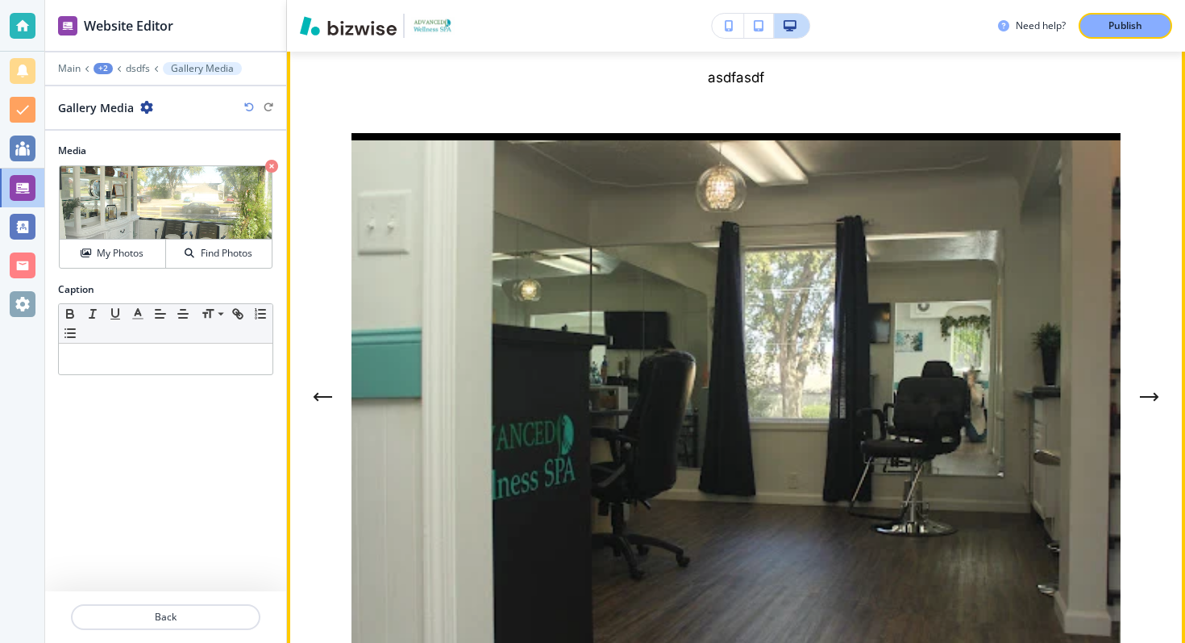
click at [327, 397] on icon "Previous Gallery Image" at bounding box center [323, 397] width 16 height 0
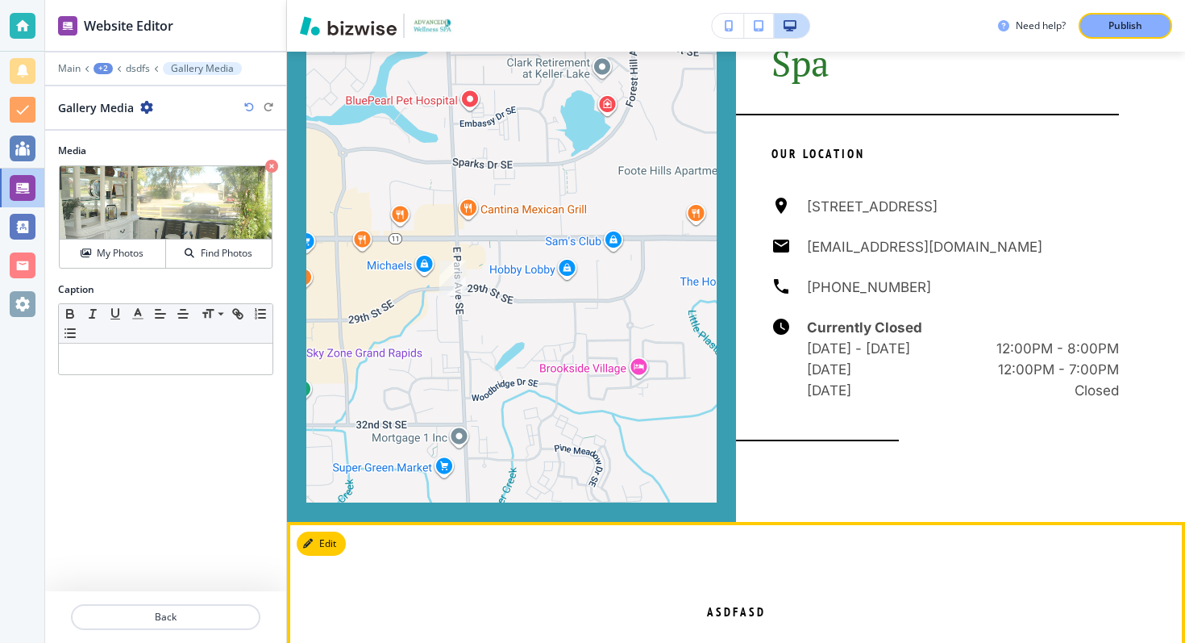
scroll to position [5539, 0]
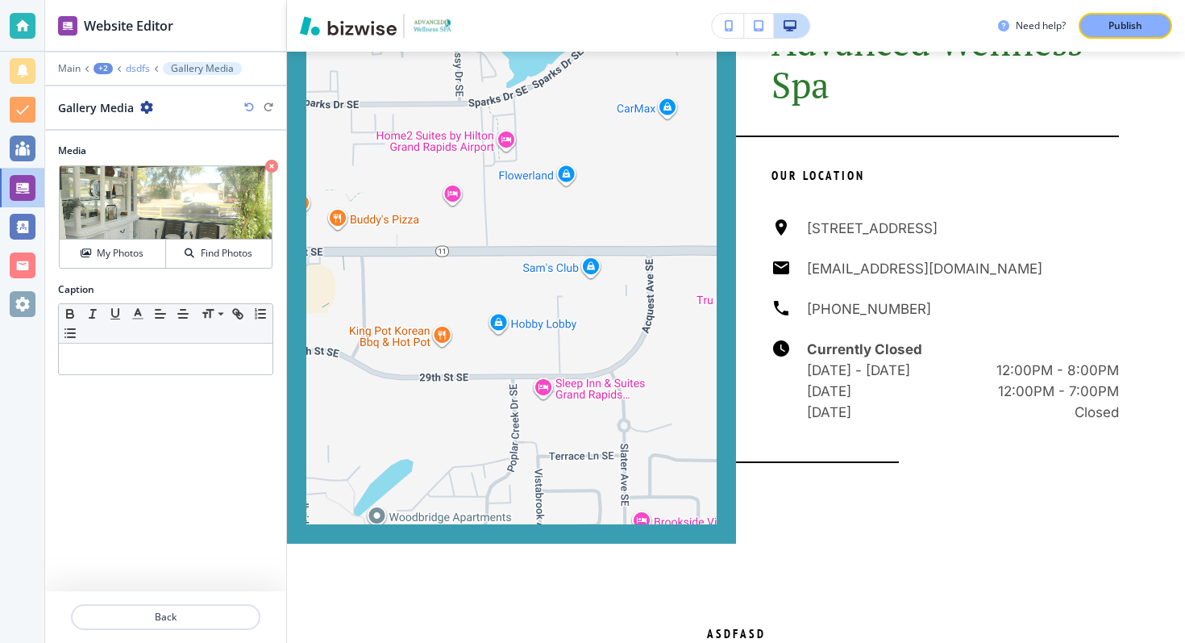
click at [131, 69] on p "dsdfs" at bounding box center [138, 68] width 24 height 11
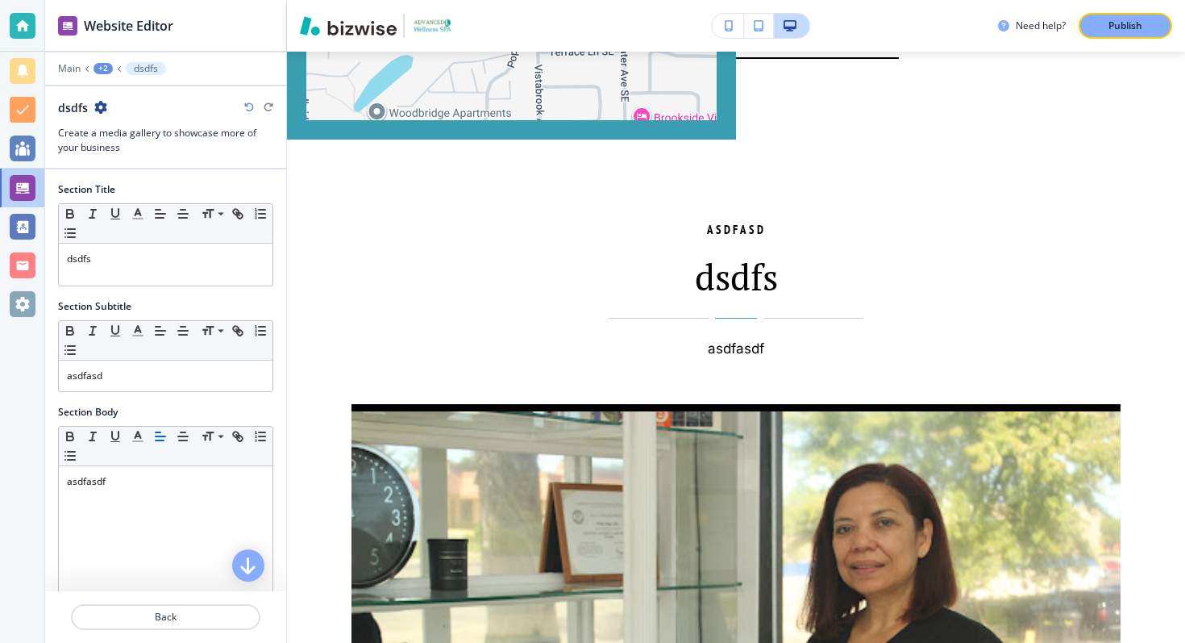
scroll to position [5957, 0]
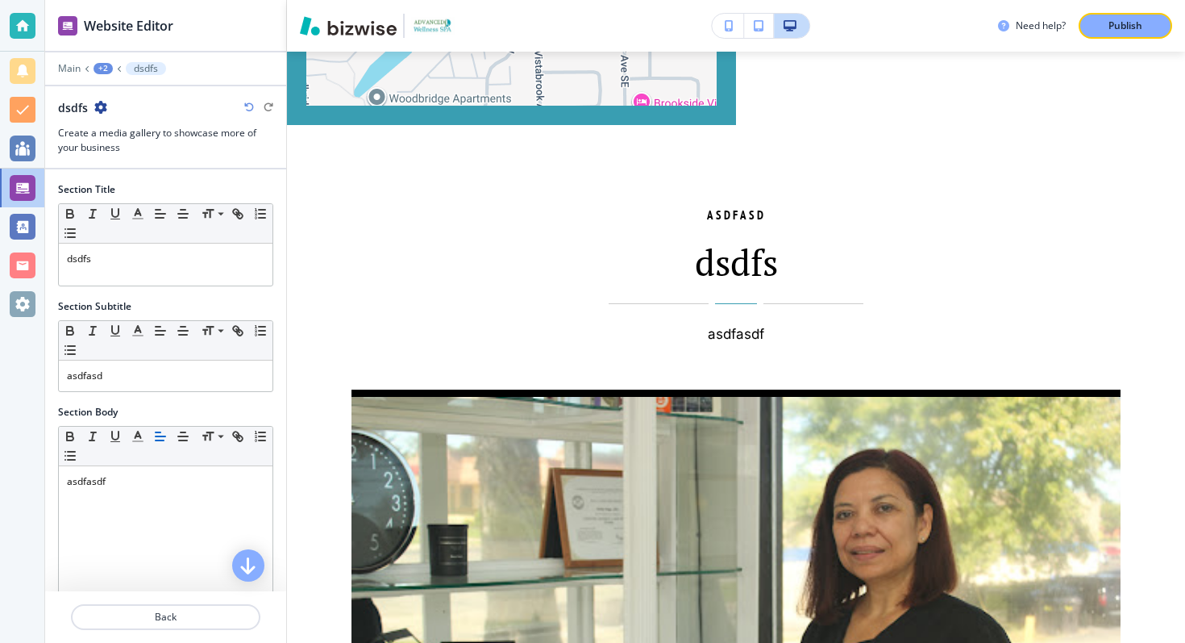
click at [98, 68] on div "+2" at bounding box center [103, 68] width 19 height 11
click at [123, 132] on button "ONLINE APPOINTMENTS" at bounding box center [145, 123] width 103 height 29
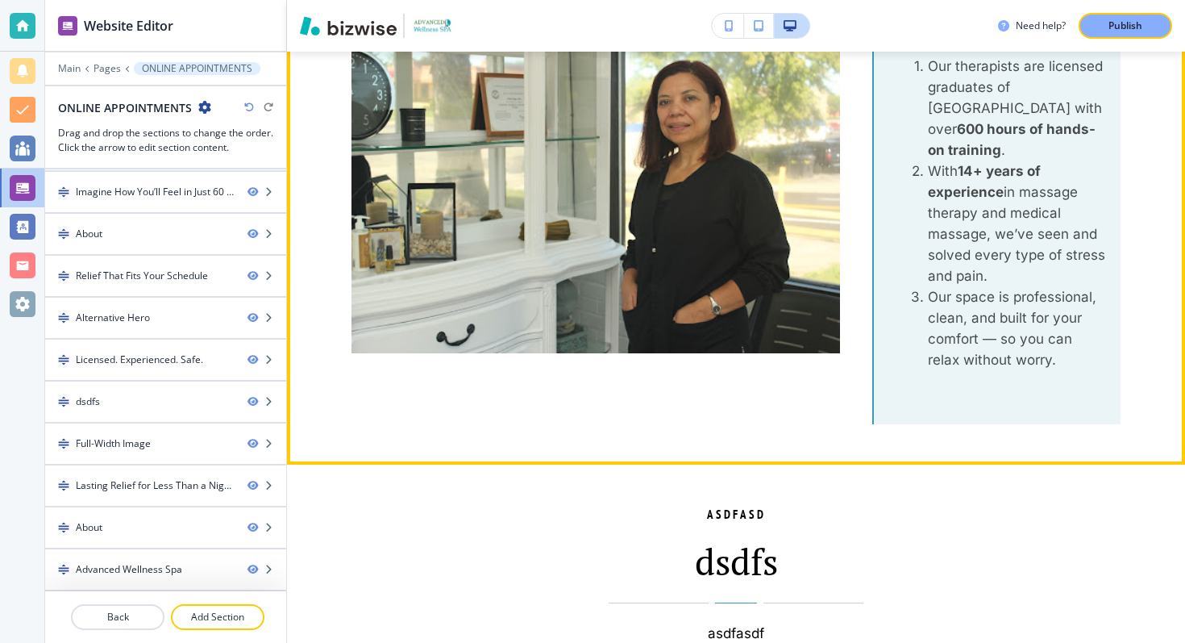
scroll to position [3707, 0]
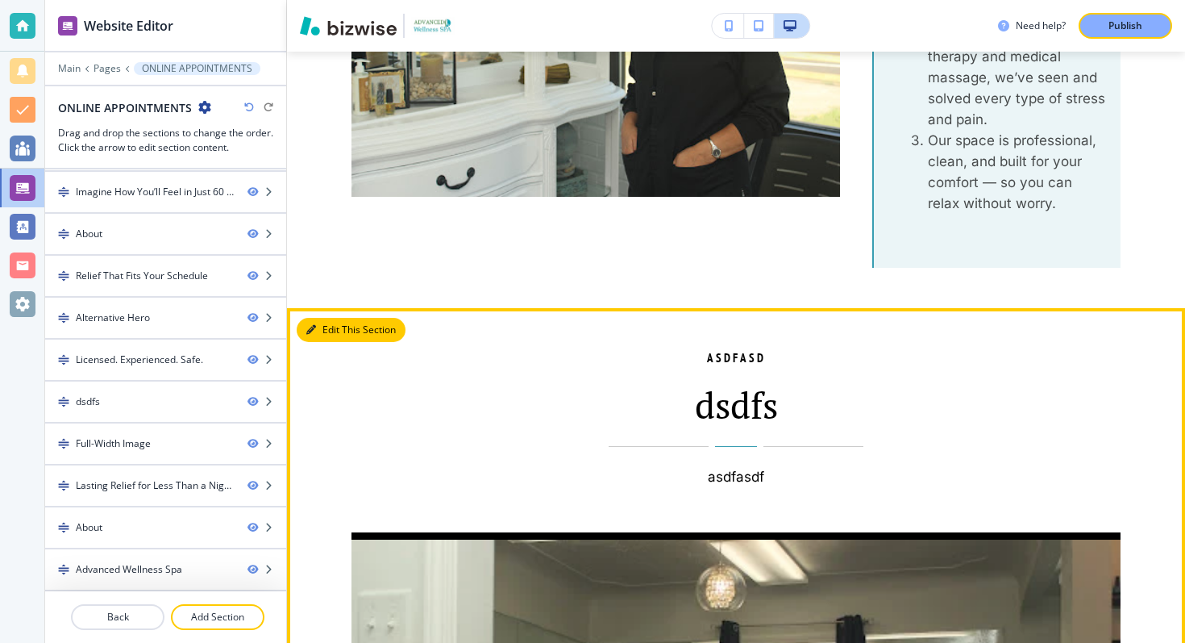
click at [319, 318] on button "Edit This Section" at bounding box center [351, 330] width 109 height 24
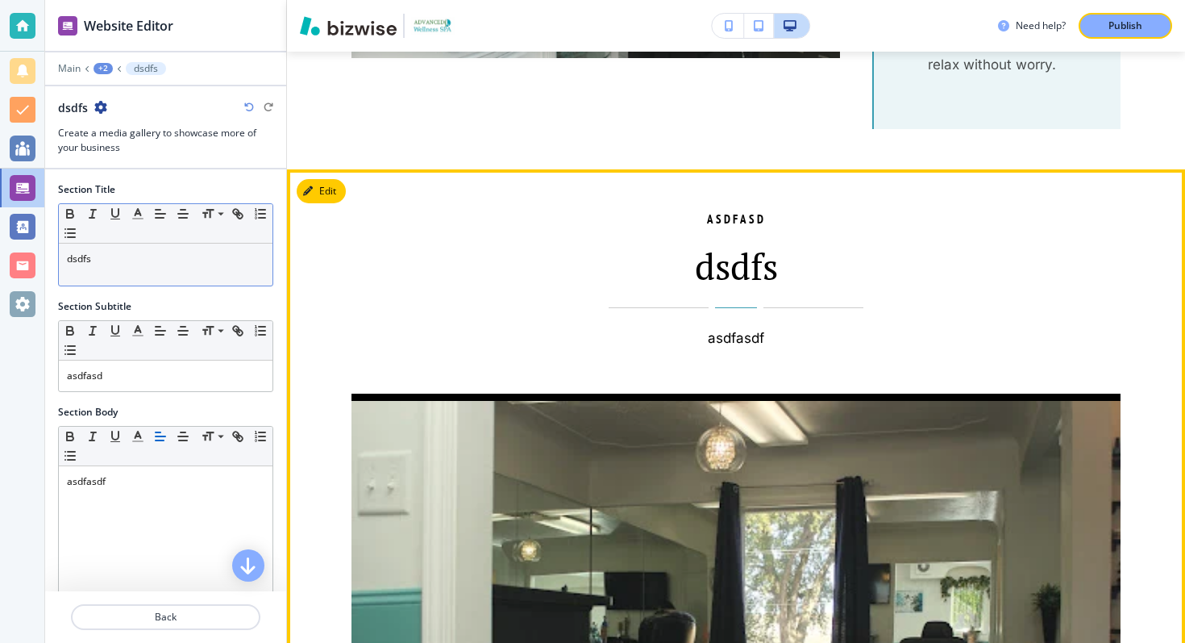
scroll to position [3967, 0]
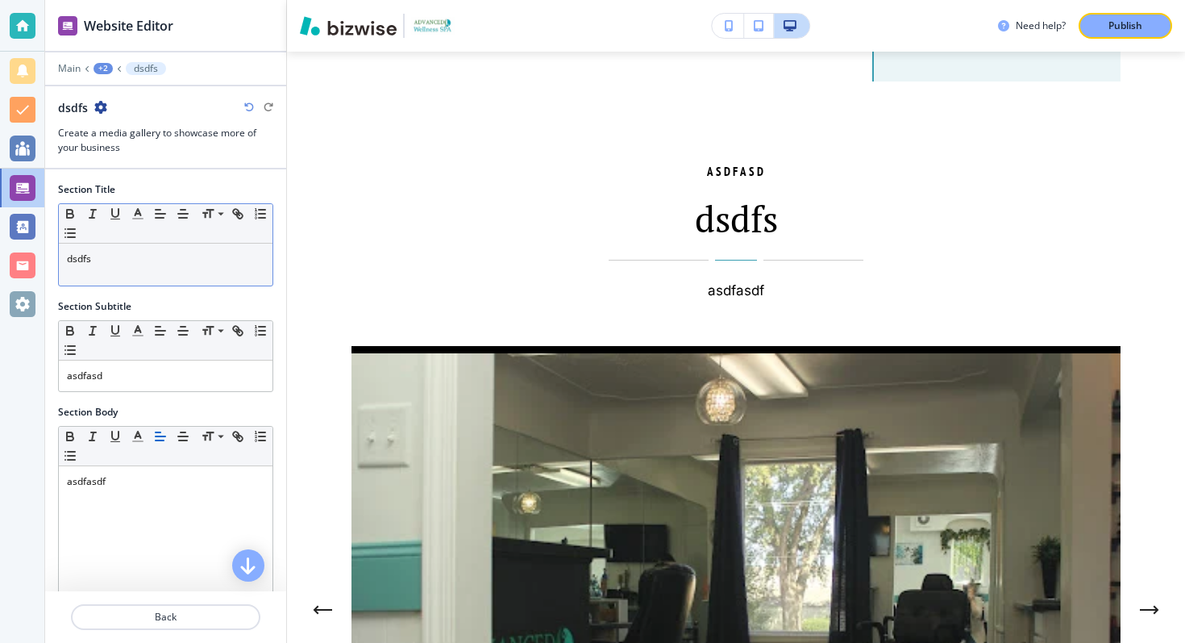
click at [127, 260] on p "dsdfs" at bounding box center [166, 259] width 198 height 15
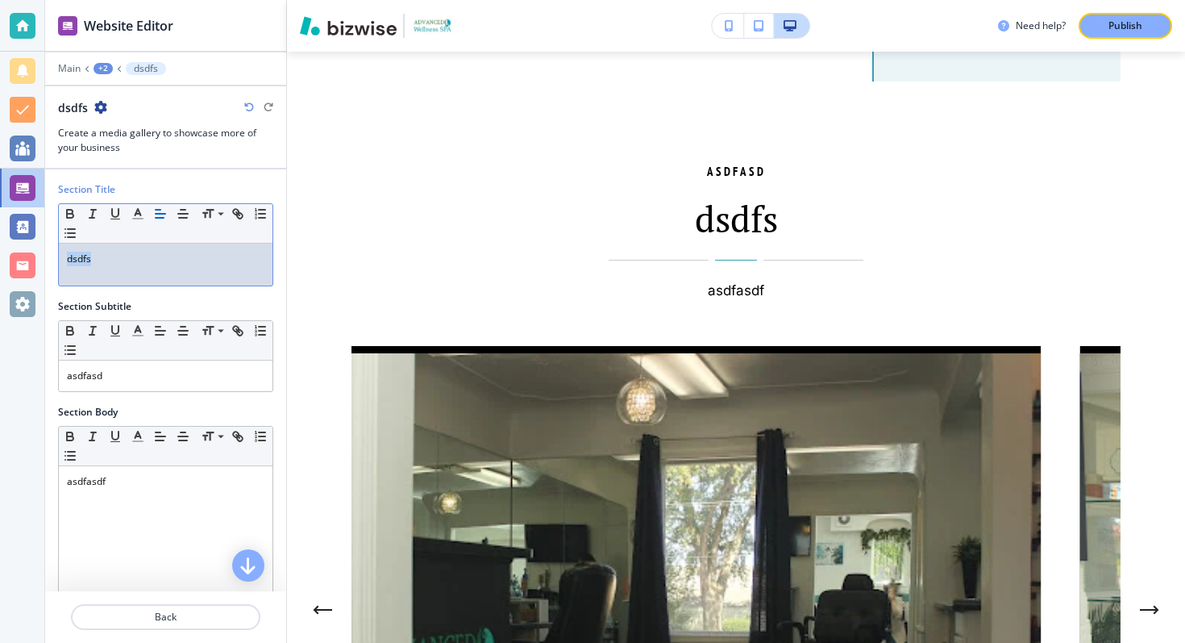
click at [127, 260] on p "dsdfs" at bounding box center [166, 259] width 198 height 15
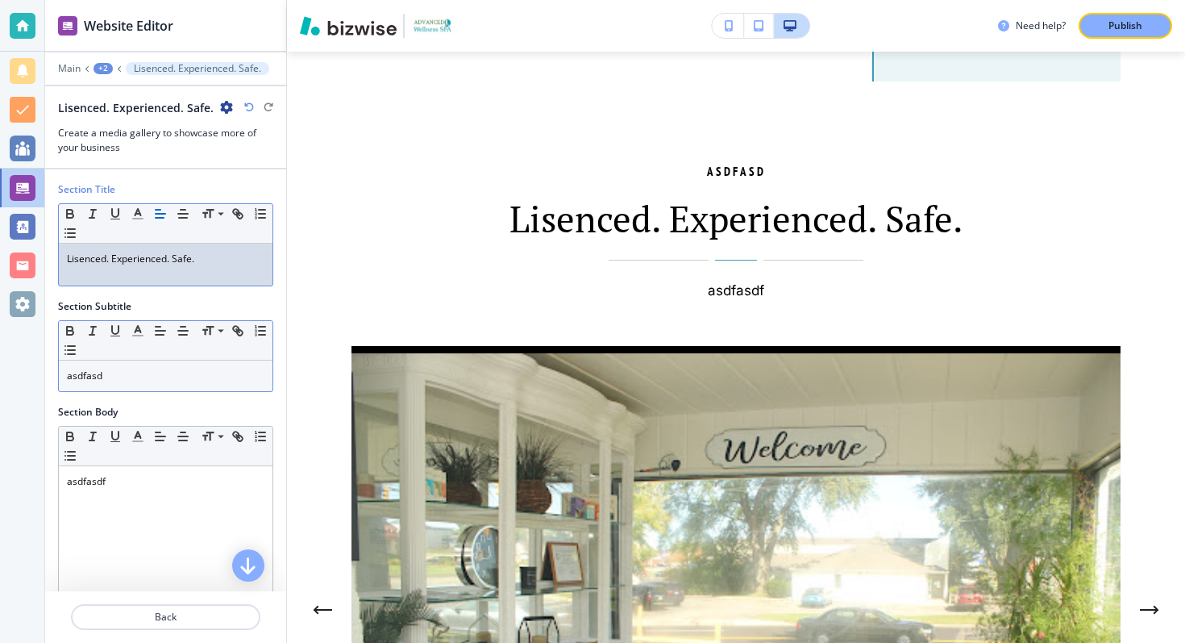
click at [125, 376] on p "asdfasd" at bounding box center [166, 375] width 198 height 15
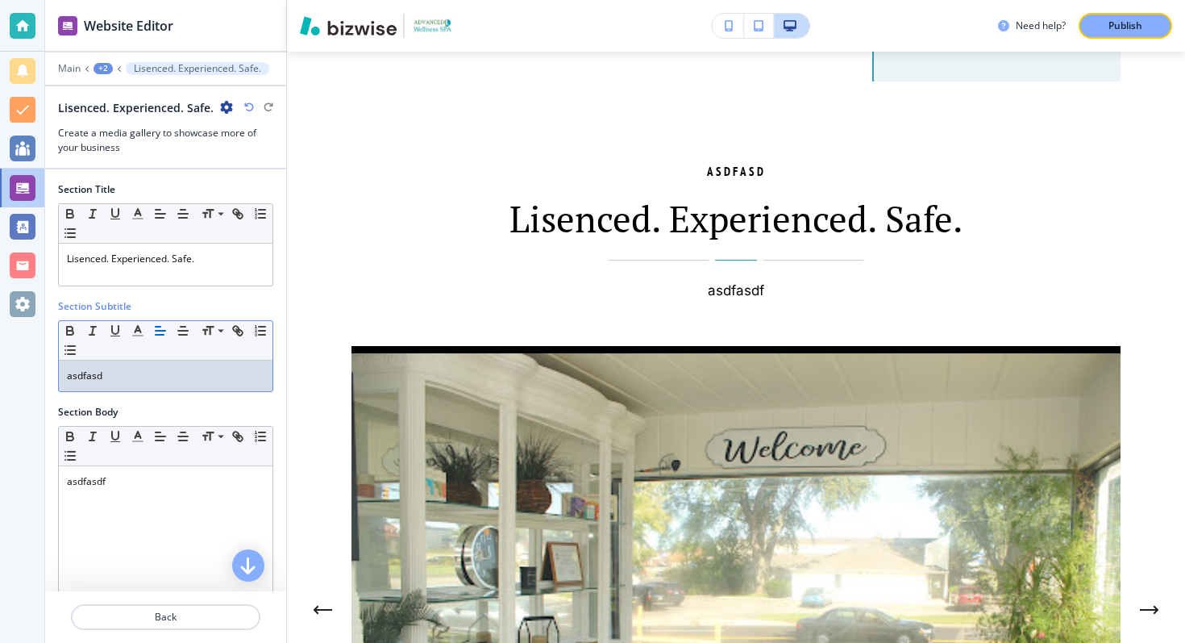
click at [125, 376] on p "asdfasd" at bounding box center [166, 375] width 198 height 15
click at [100, 375] on p "asdfasddd" at bounding box center [166, 375] width 198 height 15
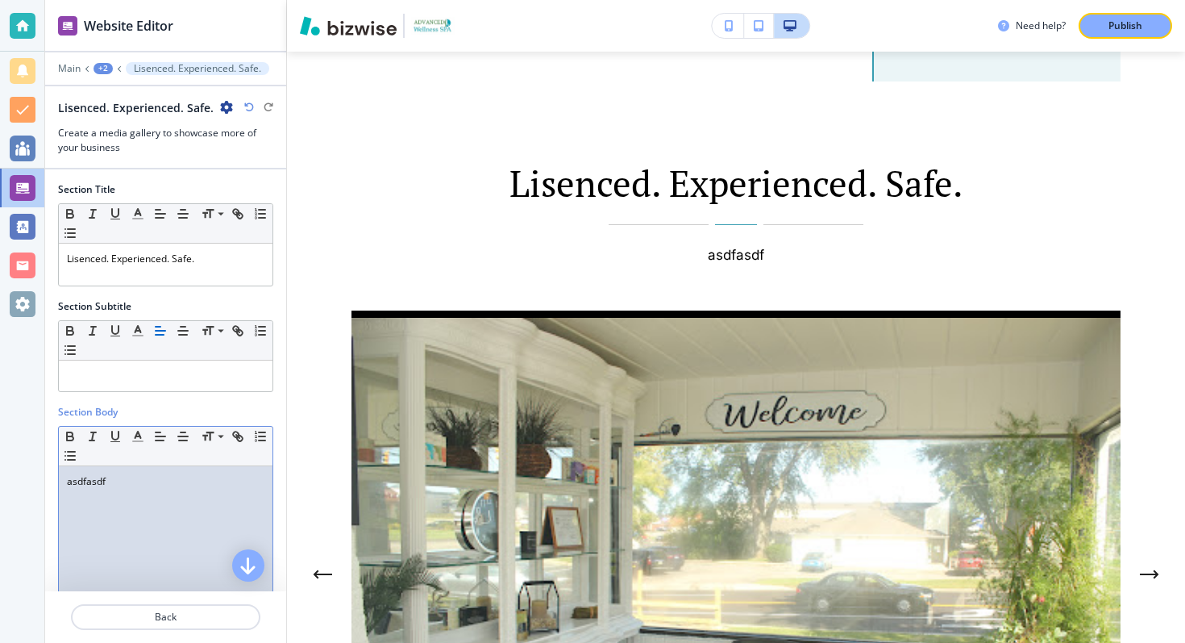
click at [104, 474] on p "asdfasdf" at bounding box center [166, 481] width 198 height 15
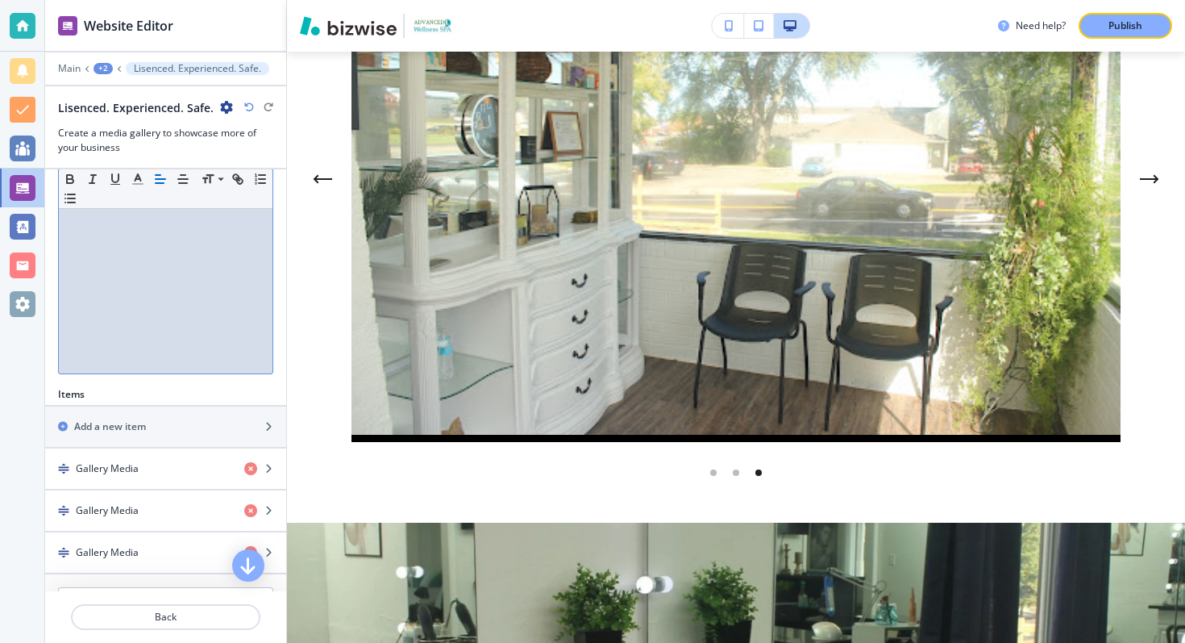
scroll to position [397, 0]
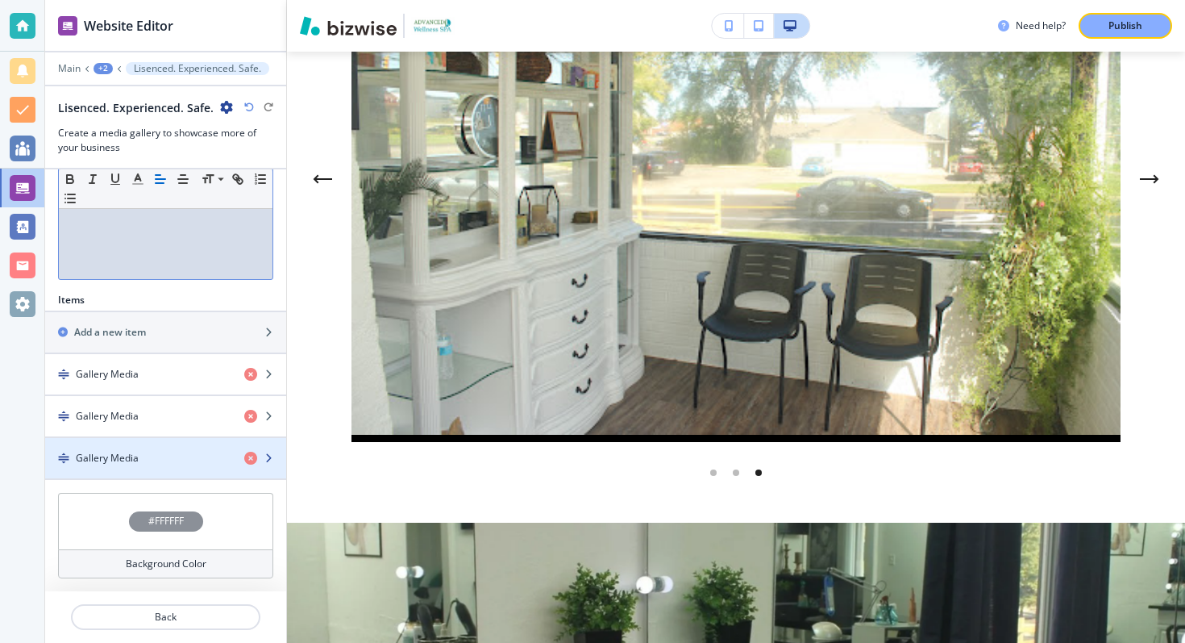
click at [144, 456] on div "Gallery Media" at bounding box center [138, 458] width 186 height 15
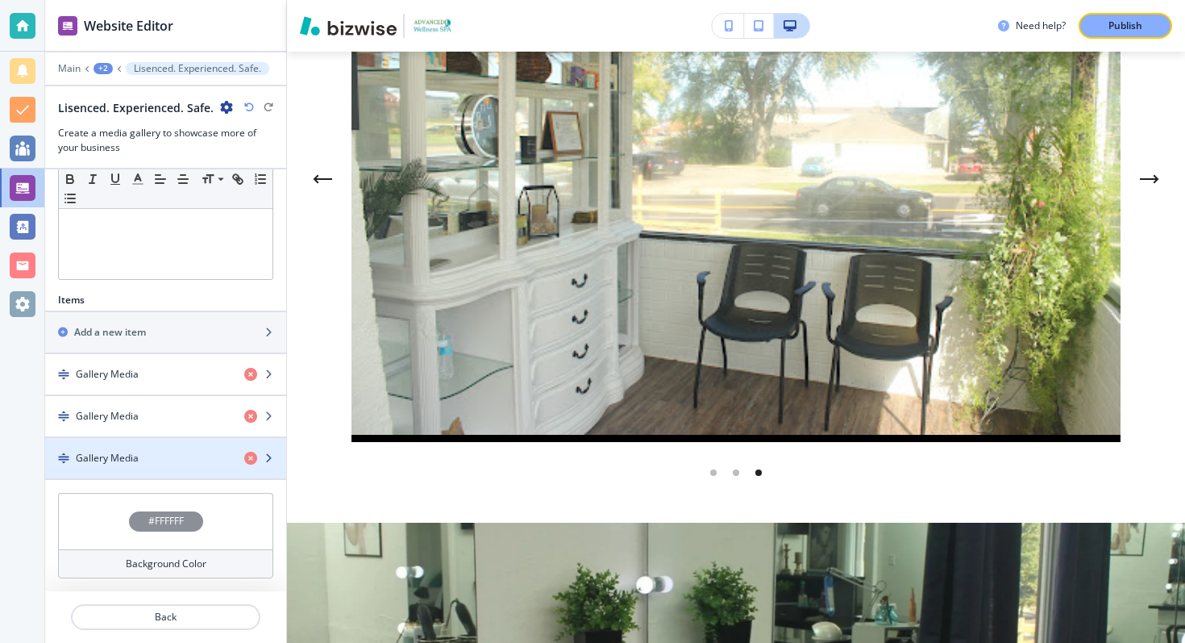
click at [156, 463] on div "Gallery Media" at bounding box center [138, 458] width 186 height 15
click at [271, 455] on icon "button" at bounding box center [269, 458] width 10 height 10
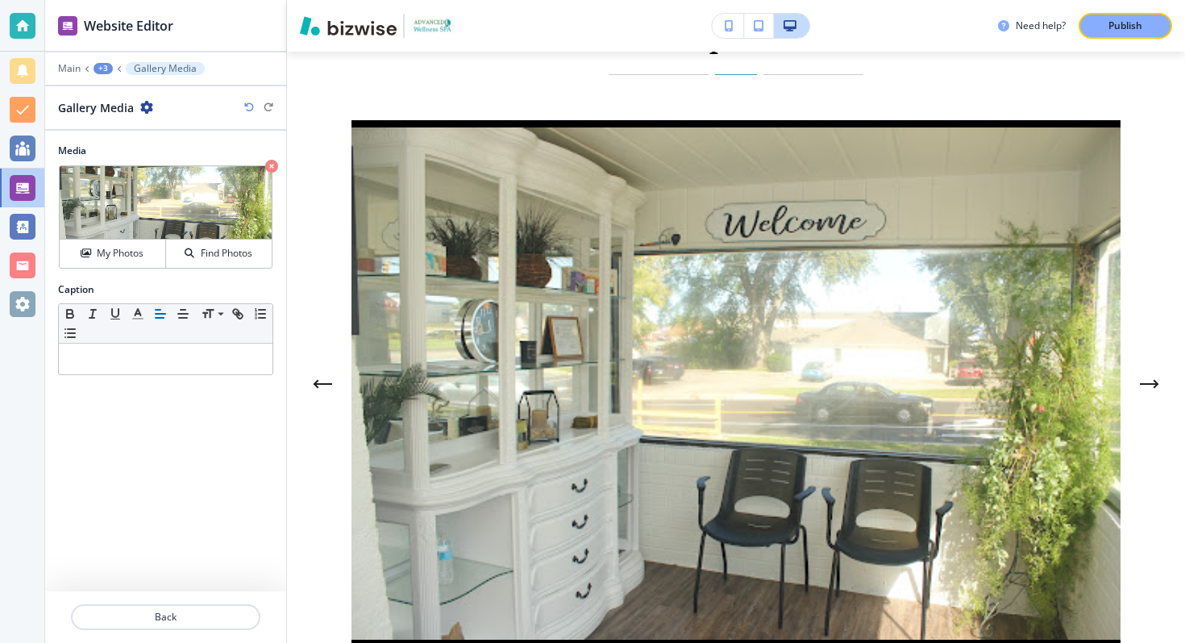
scroll to position [4115, 0]
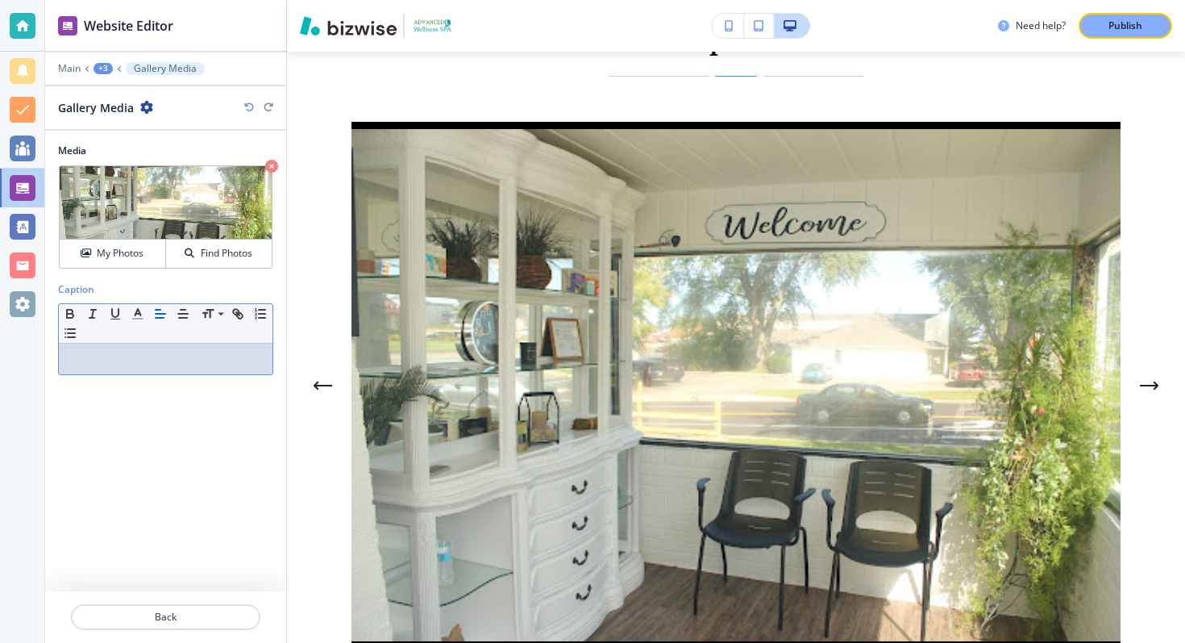
click at [196, 346] on div at bounding box center [166, 358] width 214 height 31
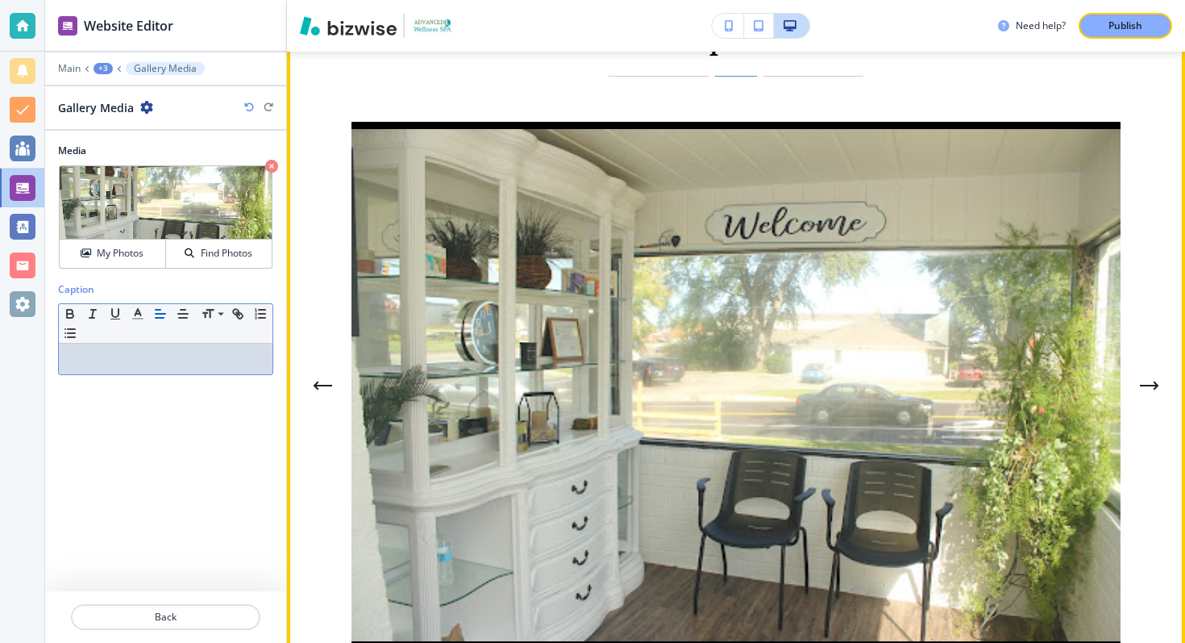
click at [331, 381] on icon "Previous Gallery Image" at bounding box center [322, 386] width 19 height 10
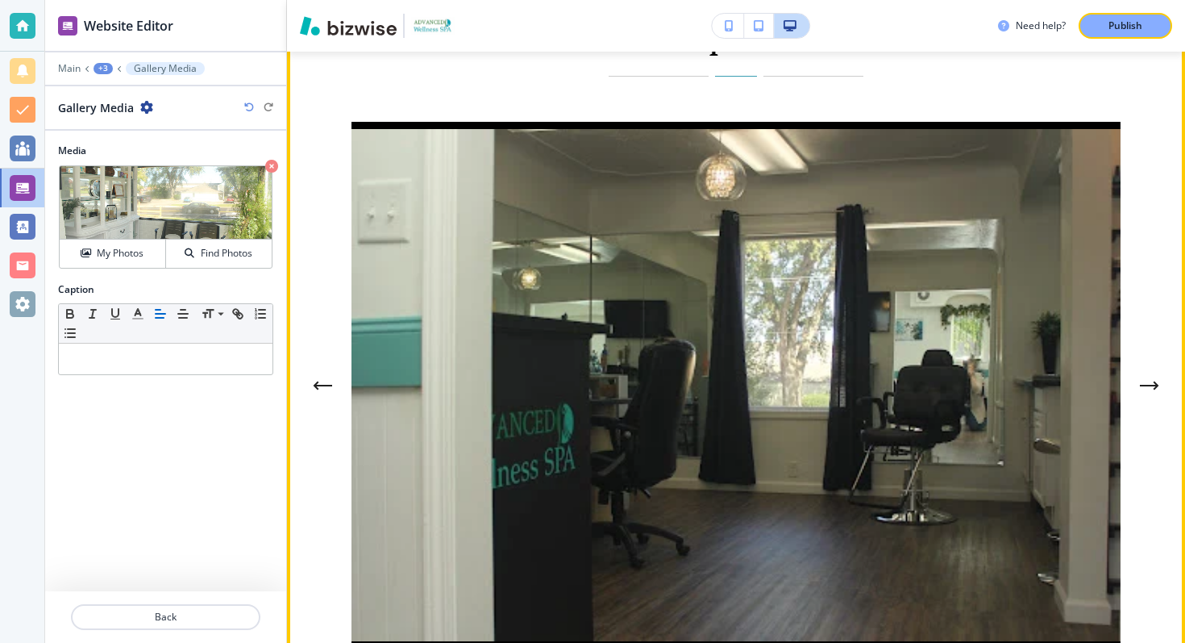
click at [324, 381] on icon "Previous Gallery Image" at bounding box center [322, 386] width 19 height 10
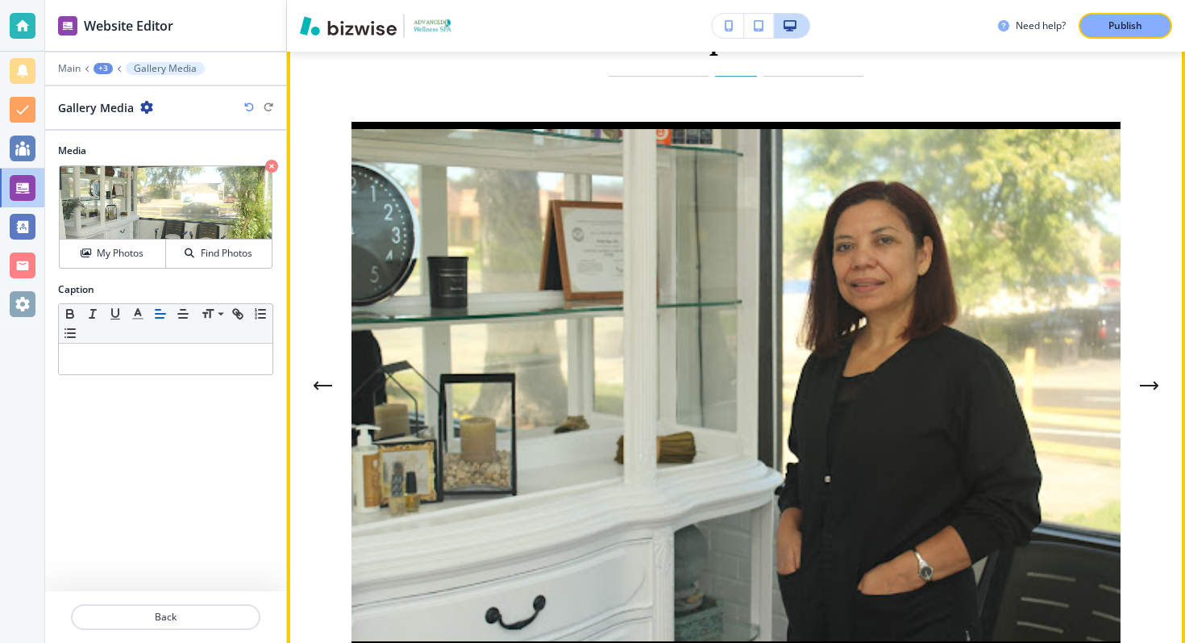
click at [1160, 369] on button "Next Gallery Image" at bounding box center [1150, 385] width 32 height 32
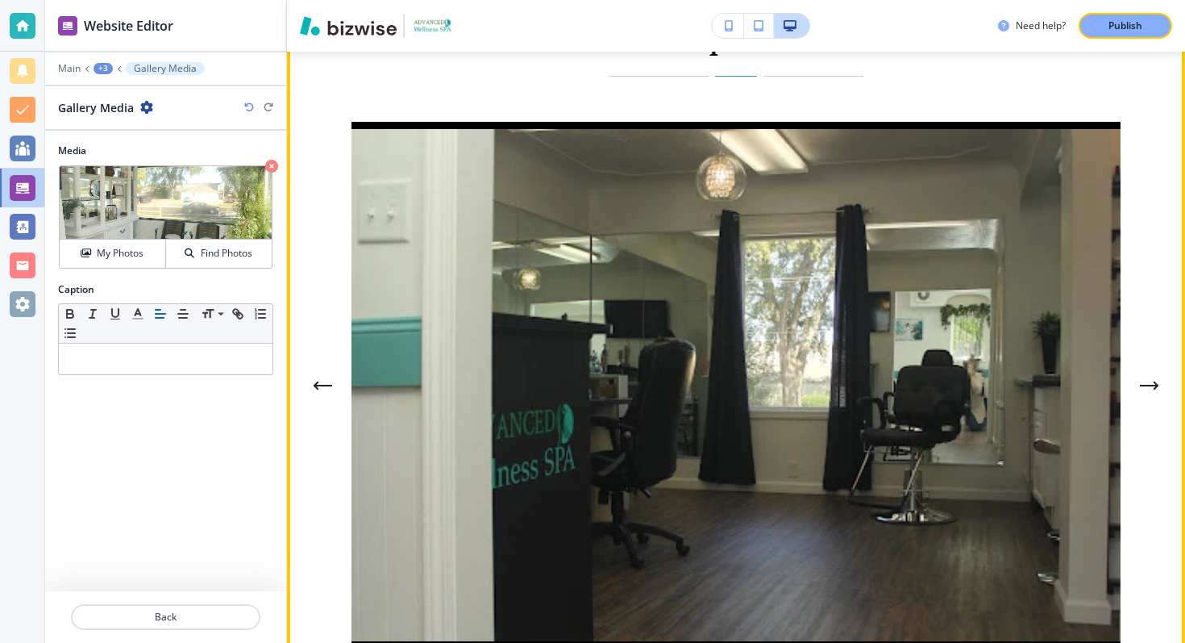
click at [1161, 369] on button "Next Gallery Image" at bounding box center [1150, 385] width 32 height 32
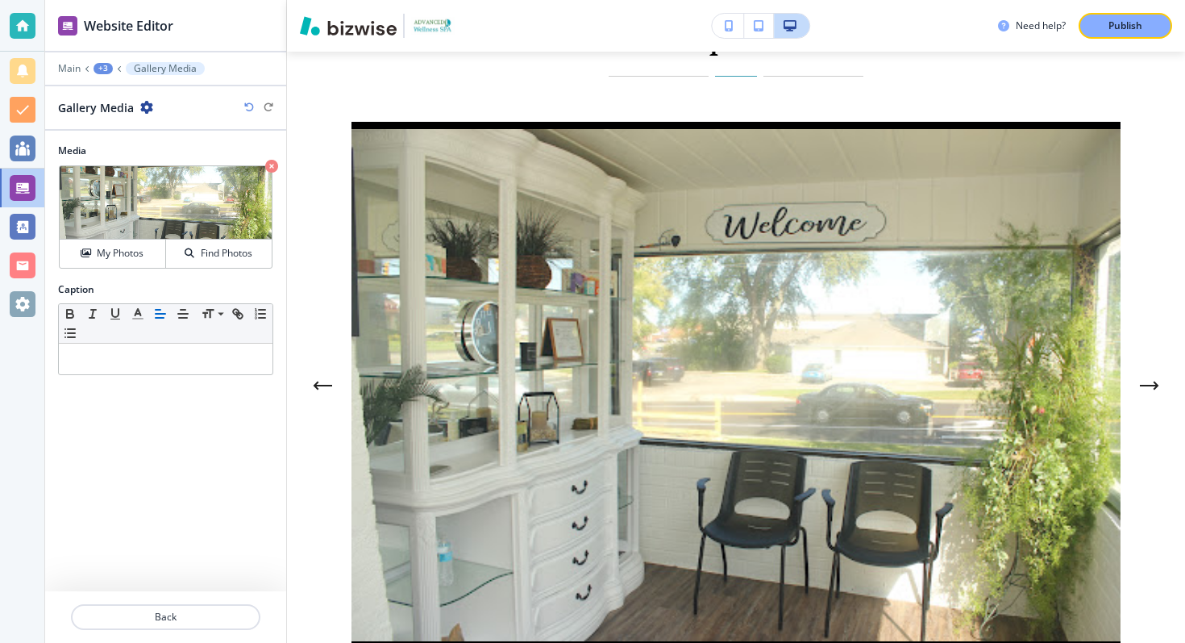
click at [98, 68] on div "+3" at bounding box center [103, 68] width 19 height 11
click at [119, 148] on p "Lisenced. Experienced. Safe." at bounding box center [145, 151] width 82 height 15
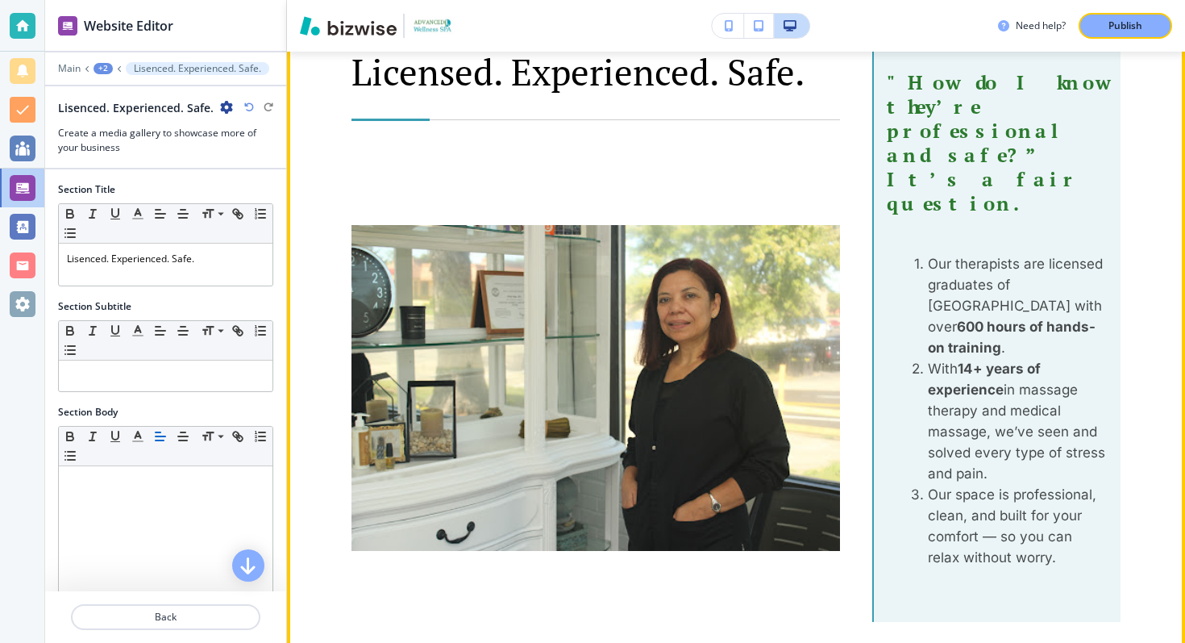
scroll to position [3430, 0]
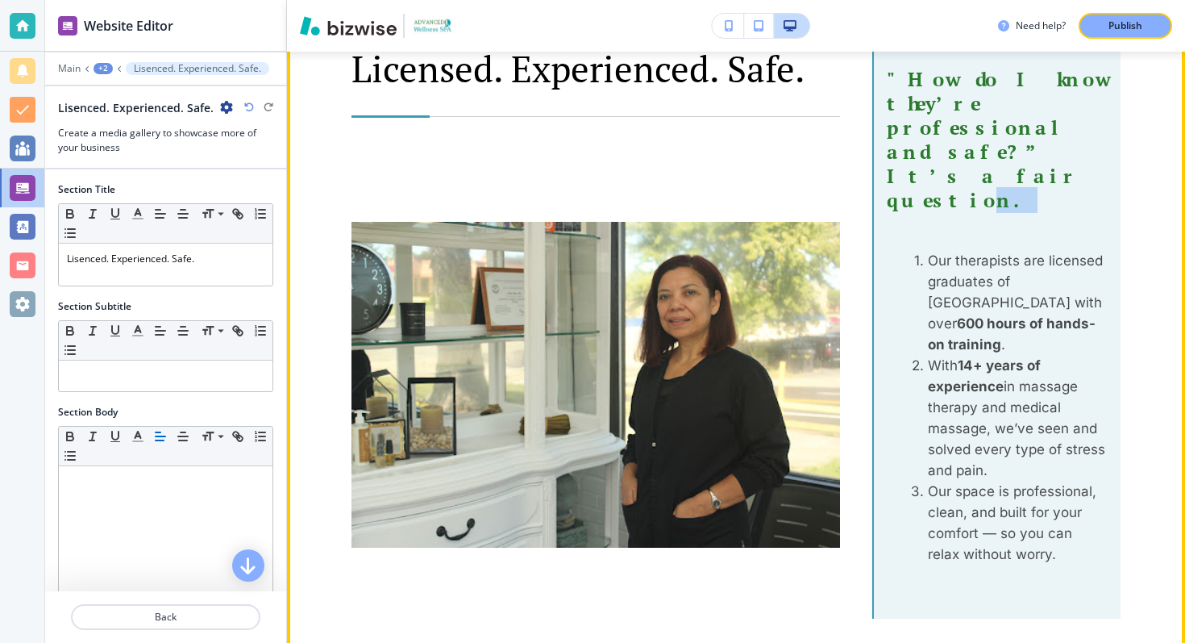
drag, startPoint x: 1062, startPoint y: 137, endPoint x: 1042, endPoint y: 135, distance: 20.2
click at [1042, 135] on p ""How do I know they’re professional and safe?” It’s a fair question." at bounding box center [997, 139] width 221 height 145
click at [1061, 130] on p ""How do I know they’re professional and safe?” It’s a fair question." at bounding box center [997, 139] width 221 height 145
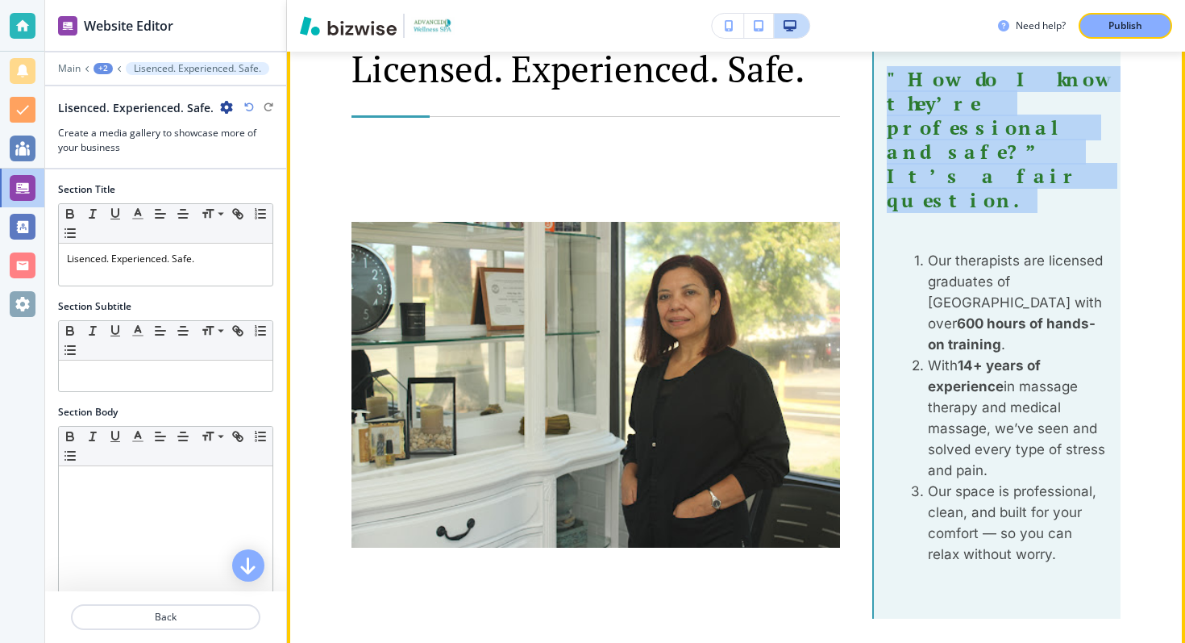
drag, startPoint x: 1063, startPoint y: 131, endPoint x: 880, endPoint y: 78, distance: 190.4
click at [880, 78] on div ""How do I know they’re professional and safe?” It’s a fair question. Our therap…" at bounding box center [996, 333] width 248 height 571
copy strong ""How do I know they’re professional and safe?” It’s a fair question."
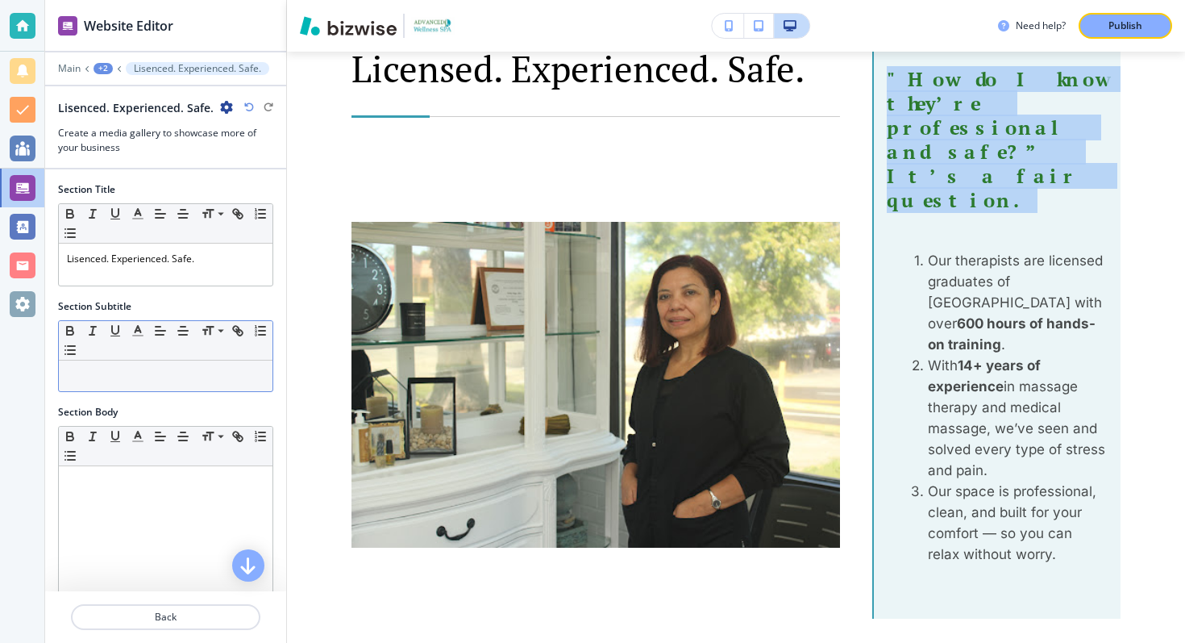
scroll to position [2, 0]
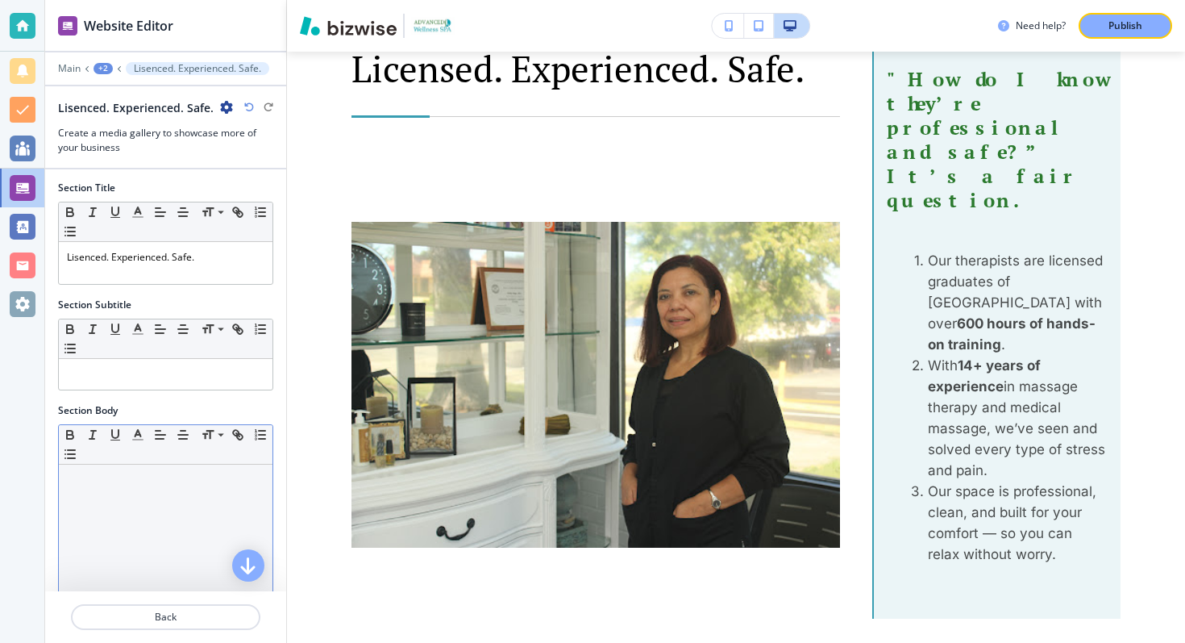
click at [170, 506] on div at bounding box center [166, 569] width 214 height 210
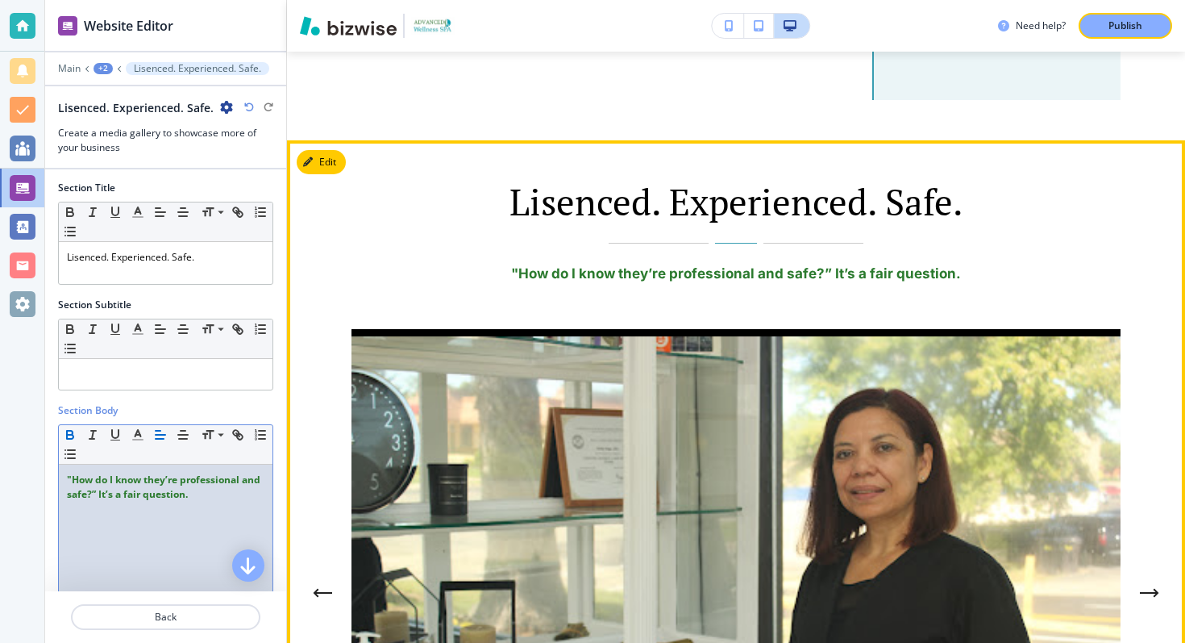
scroll to position [3946, 0]
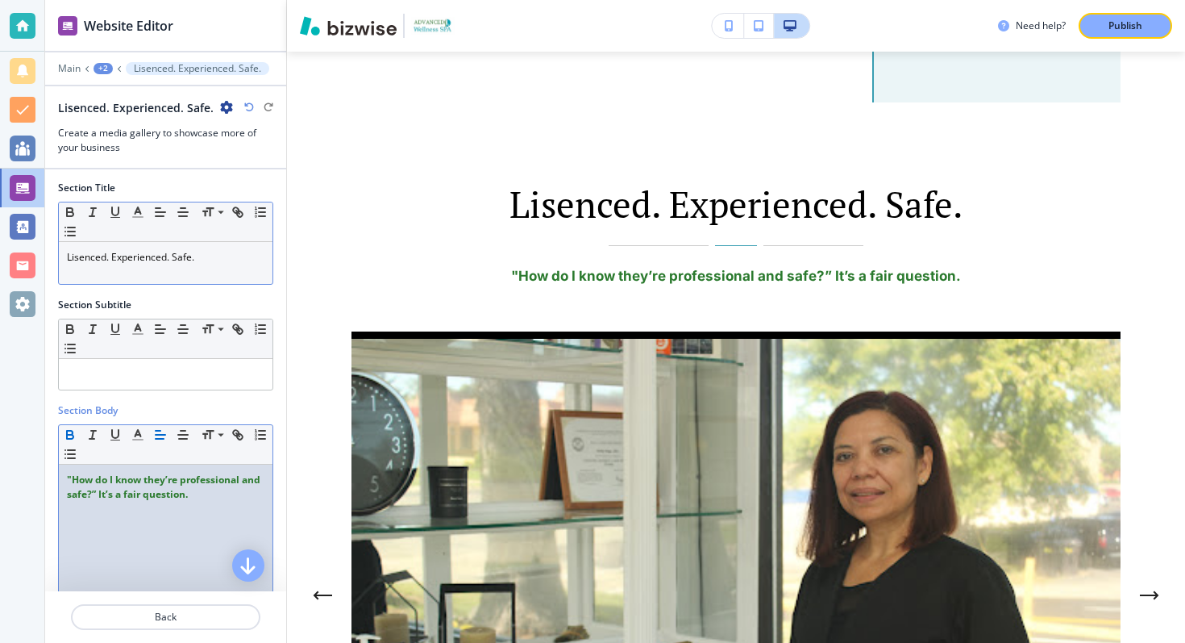
click at [202, 253] on p "Lisenced. Experienced. Safe." at bounding box center [166, 257] width 198 height 15
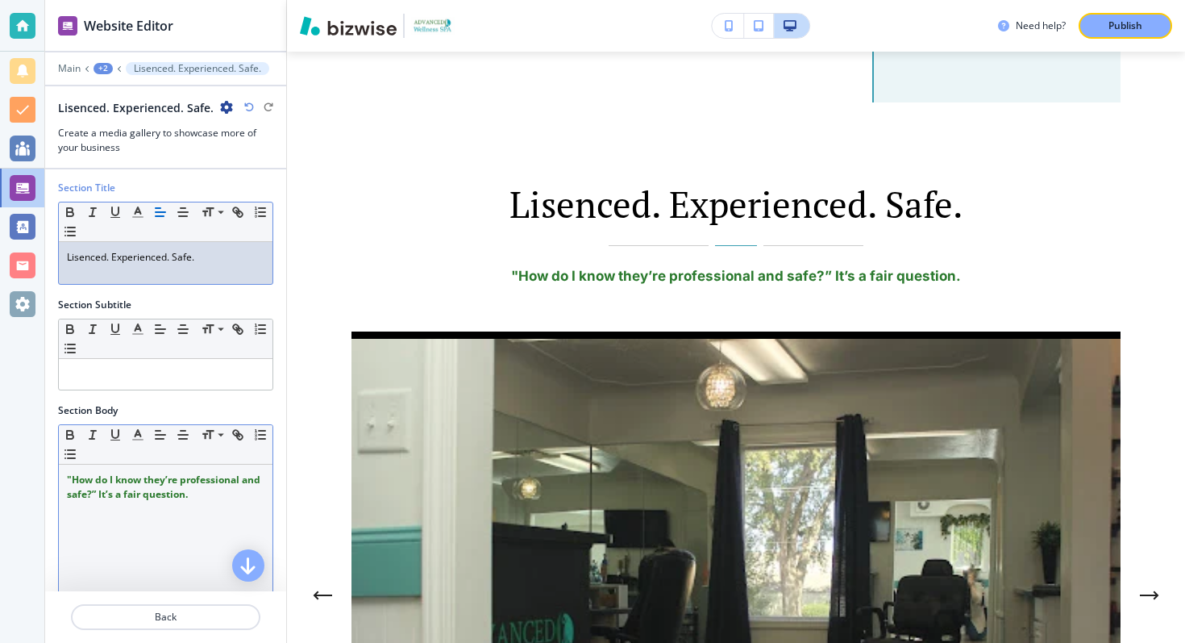
click at [69, 477] on strong ""How do I know they’re professional and safe?” It’s a fair question." at bounding box center [165, 486] width 196 height 28
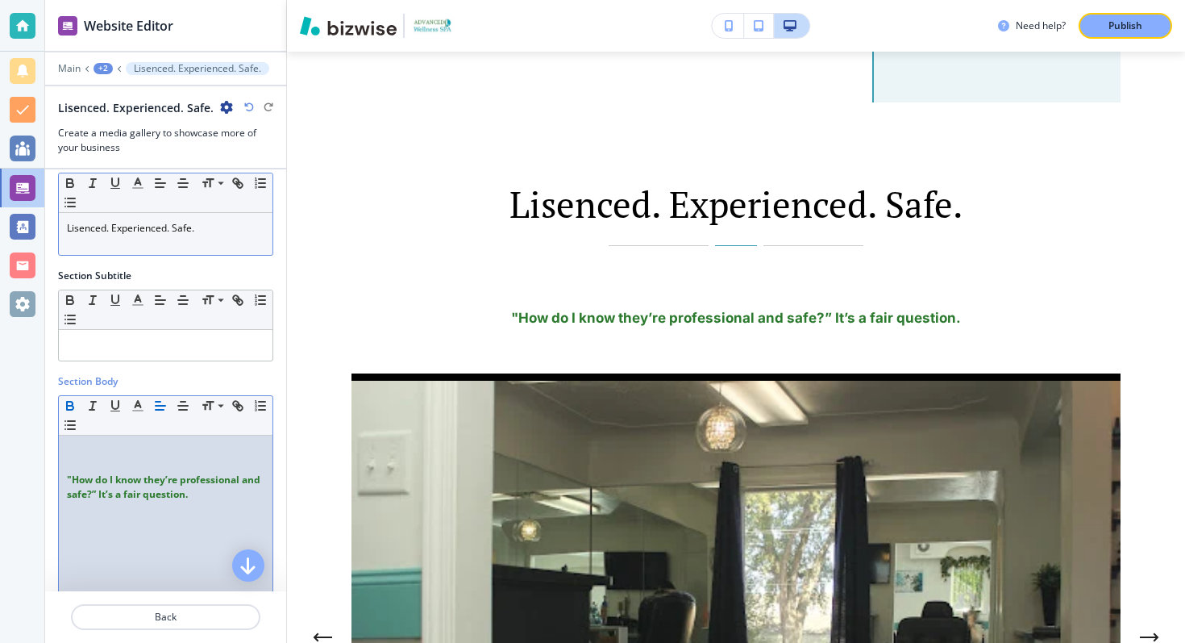
scroll to position [157, 0]
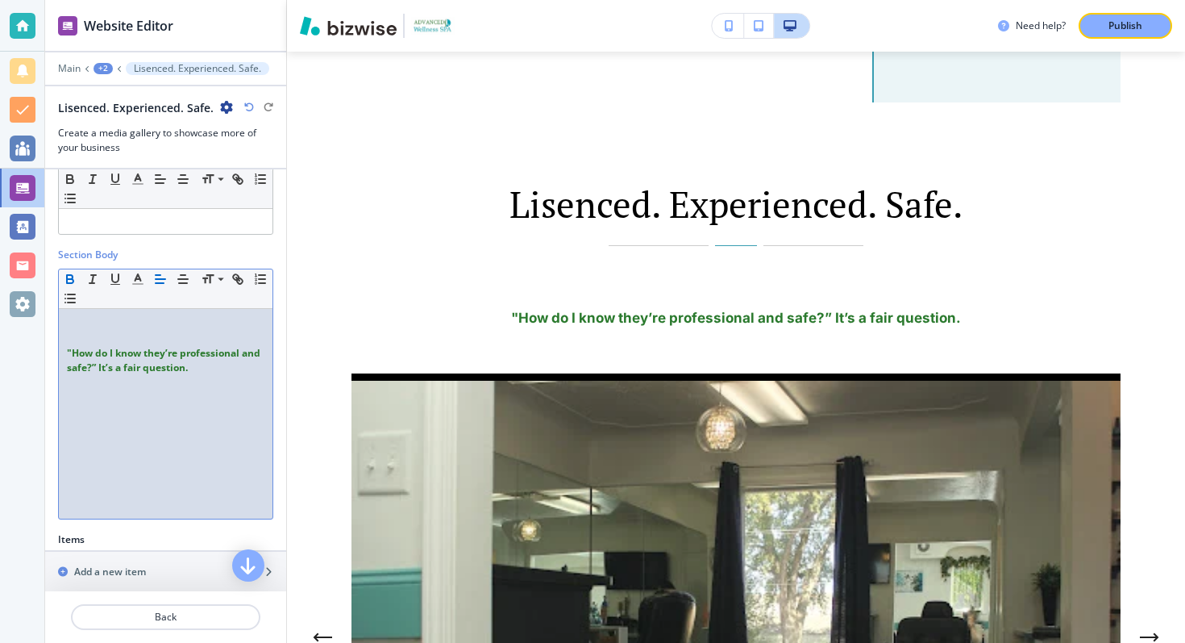
click at [205, 370] on p "﻿ "How do I know they’re professional and safe?” It’s a fair question." at bounding box center [166, 360] width 198 height 29
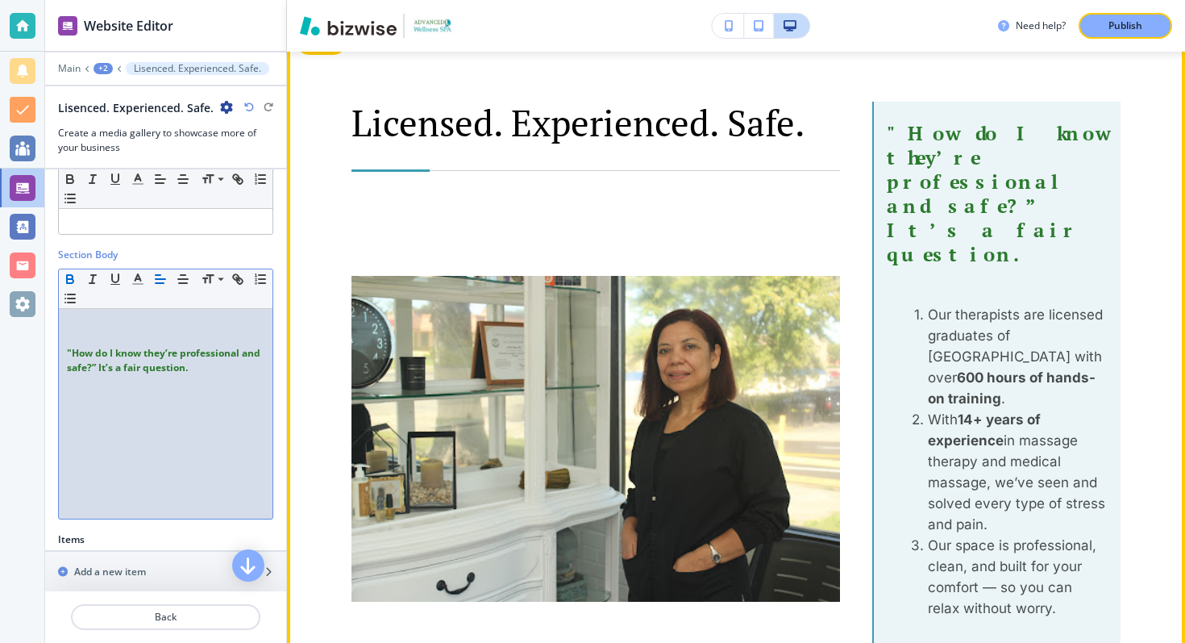
scroll to position [3427, 0]
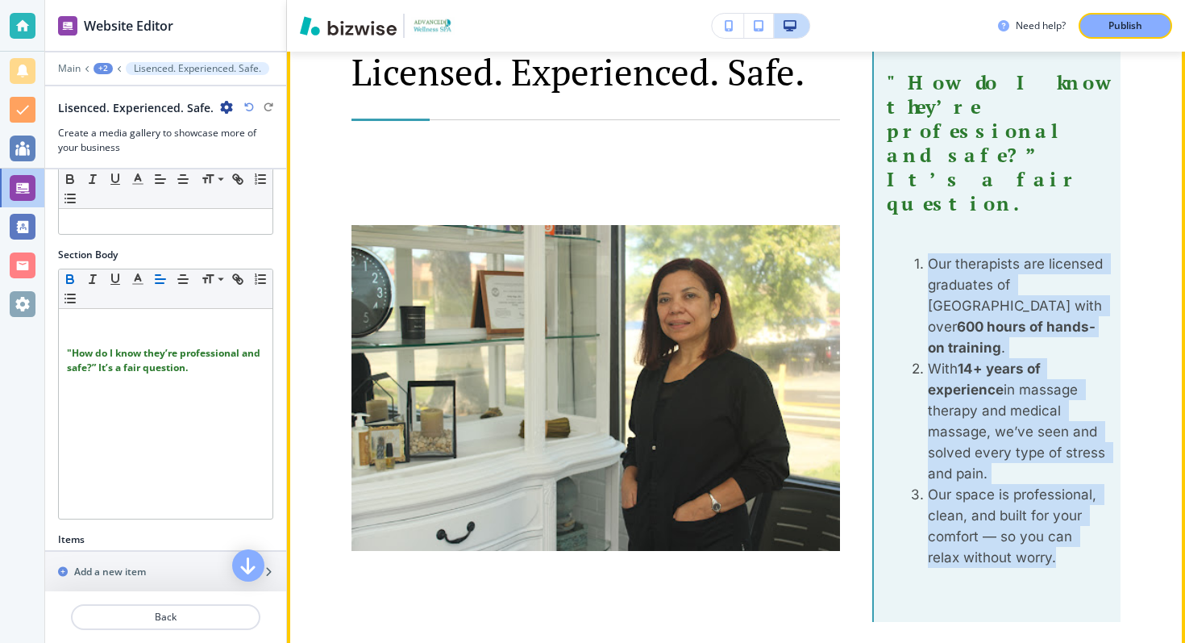
drag, startPoint x: 1021, startPoint y: 488, endPoint x: 909, endPoint y: 193, distance: 315.7
click at [909, 253] on ol "Our therapists are licensed graduates of [GEOGRAPHIC_DATA] with over 600 hours …" at bounding box center [997, 410] width 221 height 314
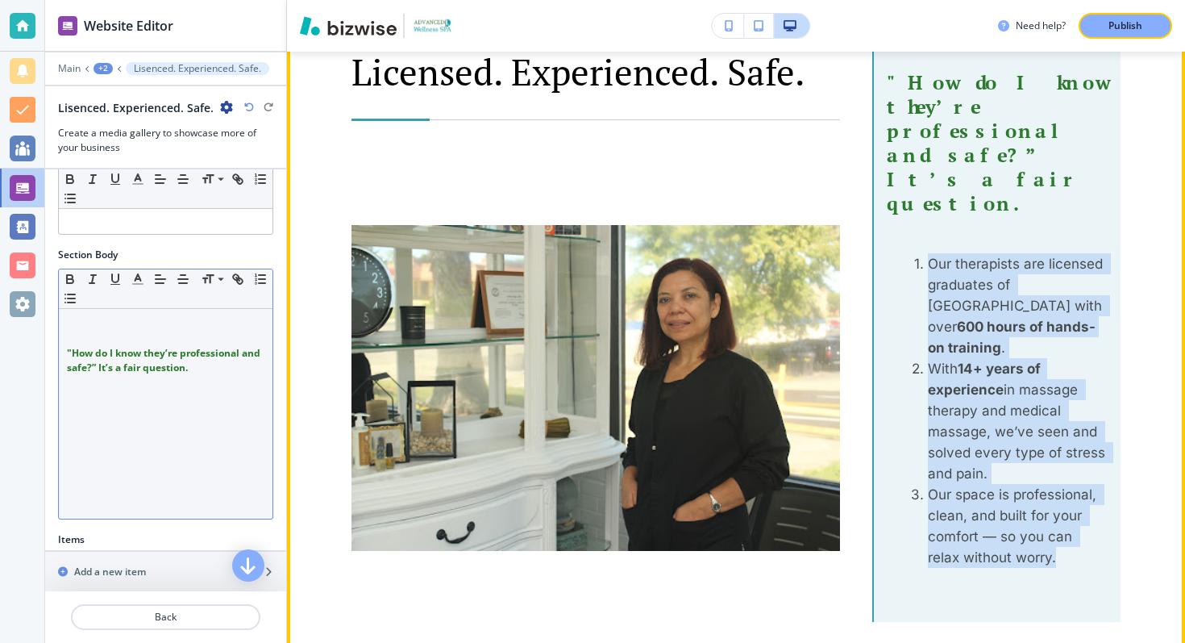
copy ol "Our therapists are licensed graduates of [GEOGRAPHIC_DATA] with over 600 hours …"
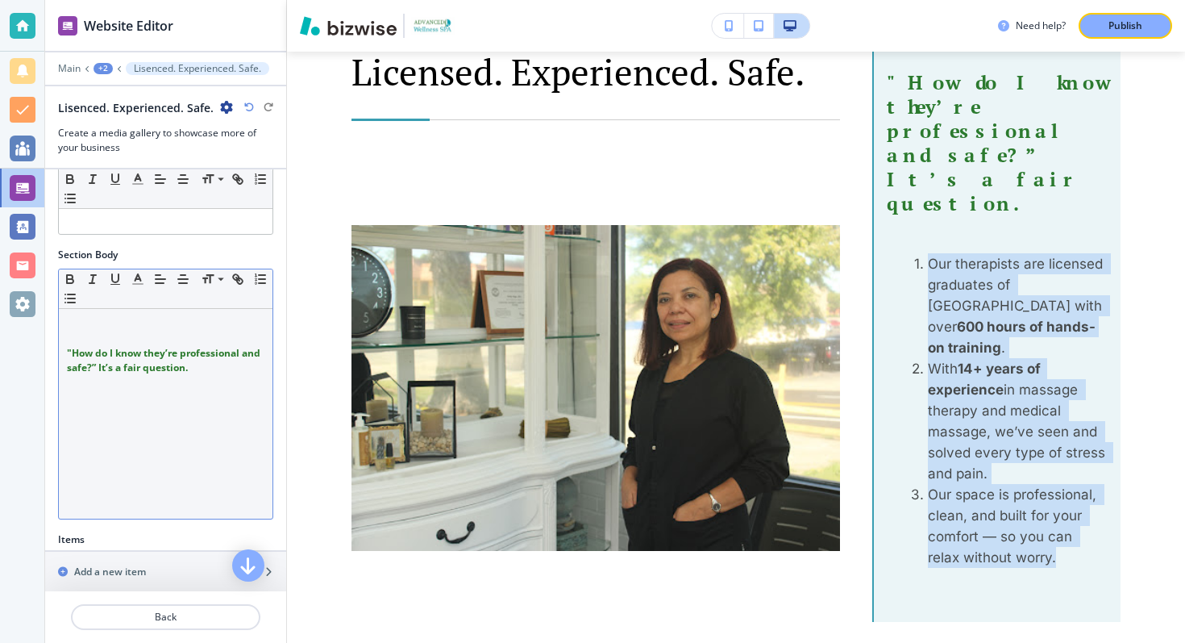
scroll to position [233, 0]
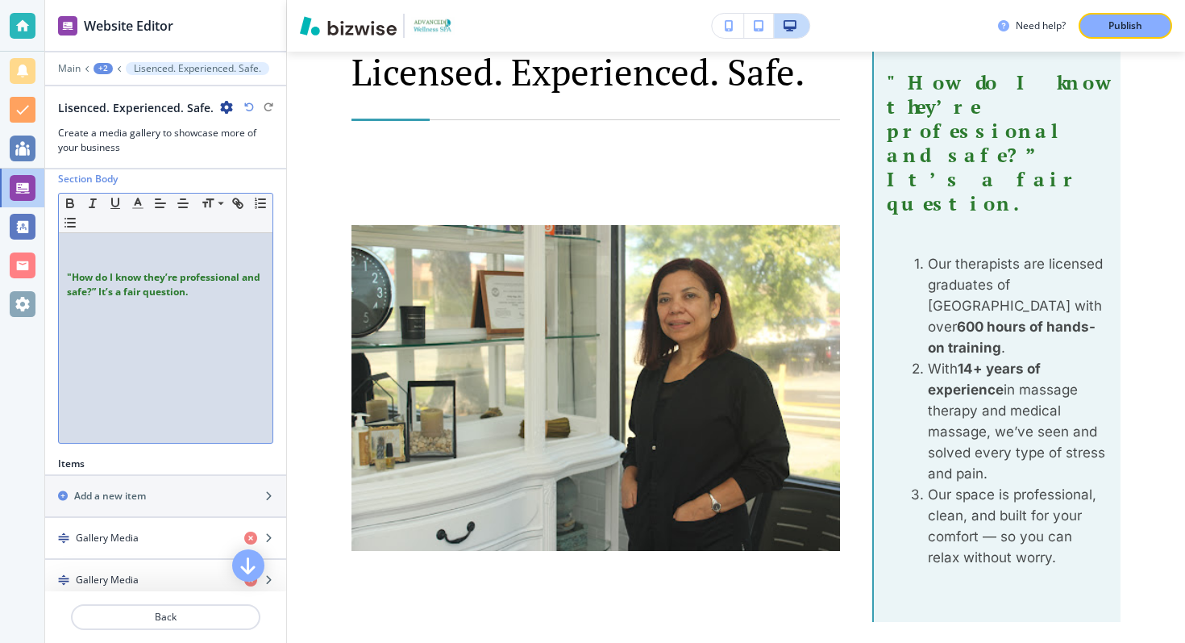
click at [201, 419] on div ""How do I know they’re professional and safe?” It’s a fair question. ﻿" at bounding box center [166, 338] width 214 height 210
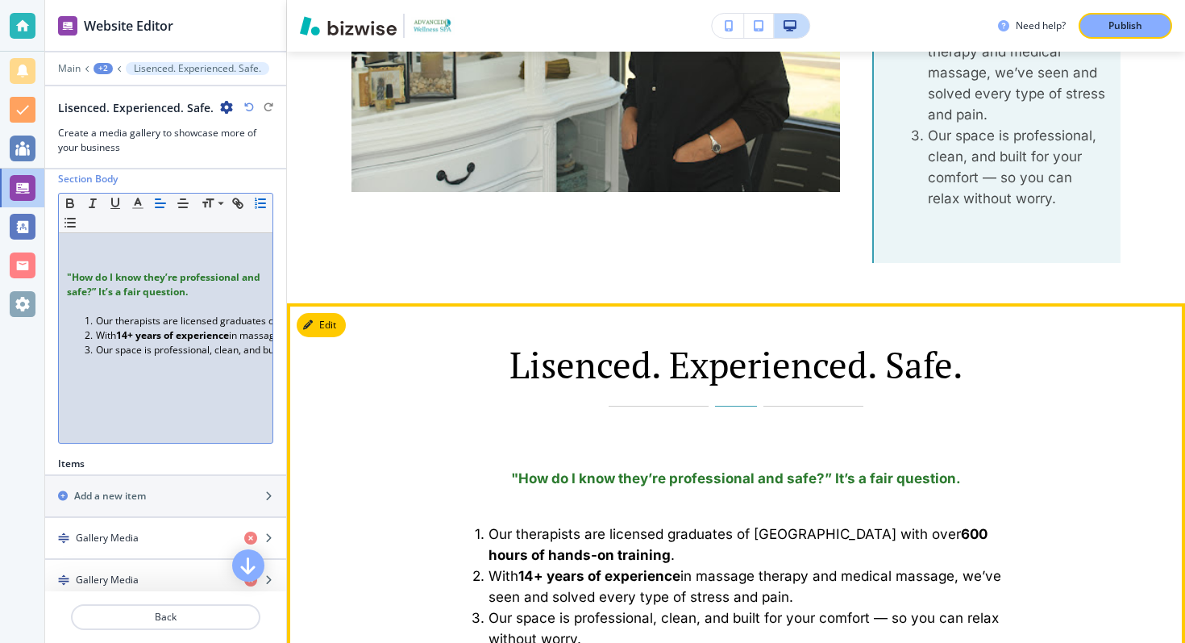
scroll to position [3788, 0]
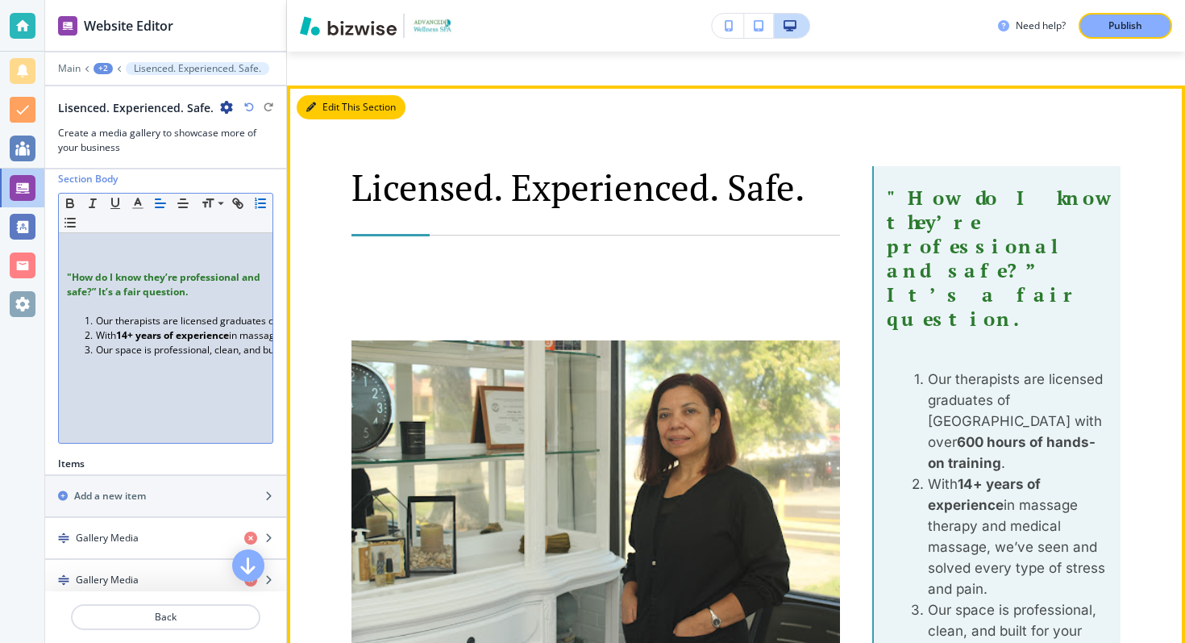
click at [320, 110] on button "Edit This Section" at bounding box center [351, 107] width 109 height 24
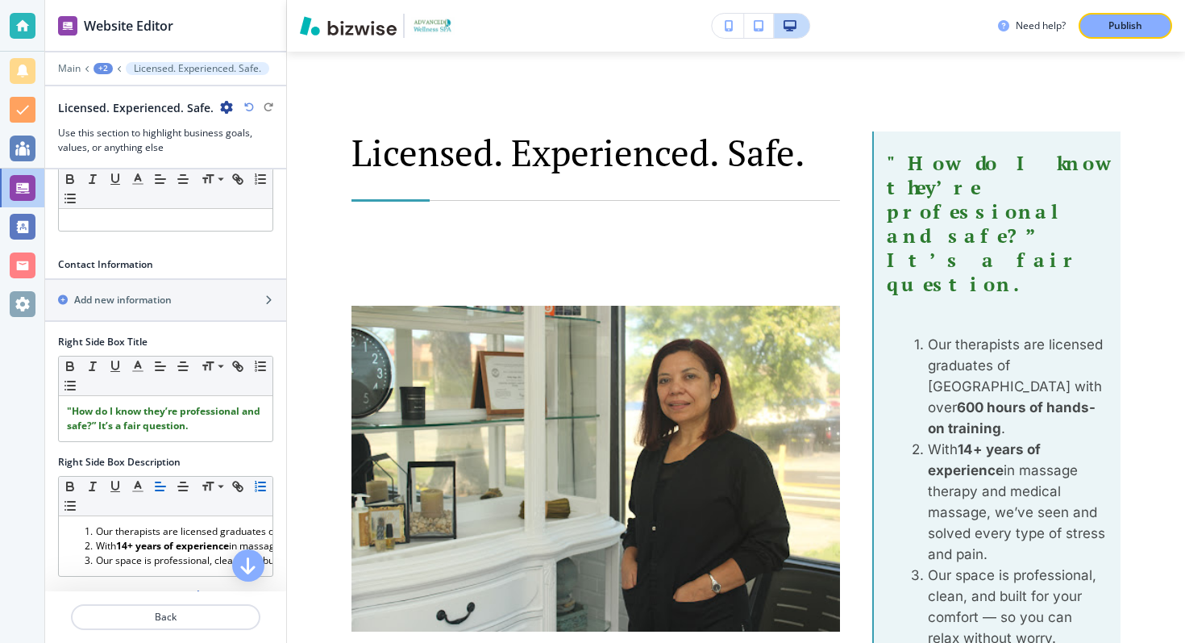
scroll to position [735, 0]
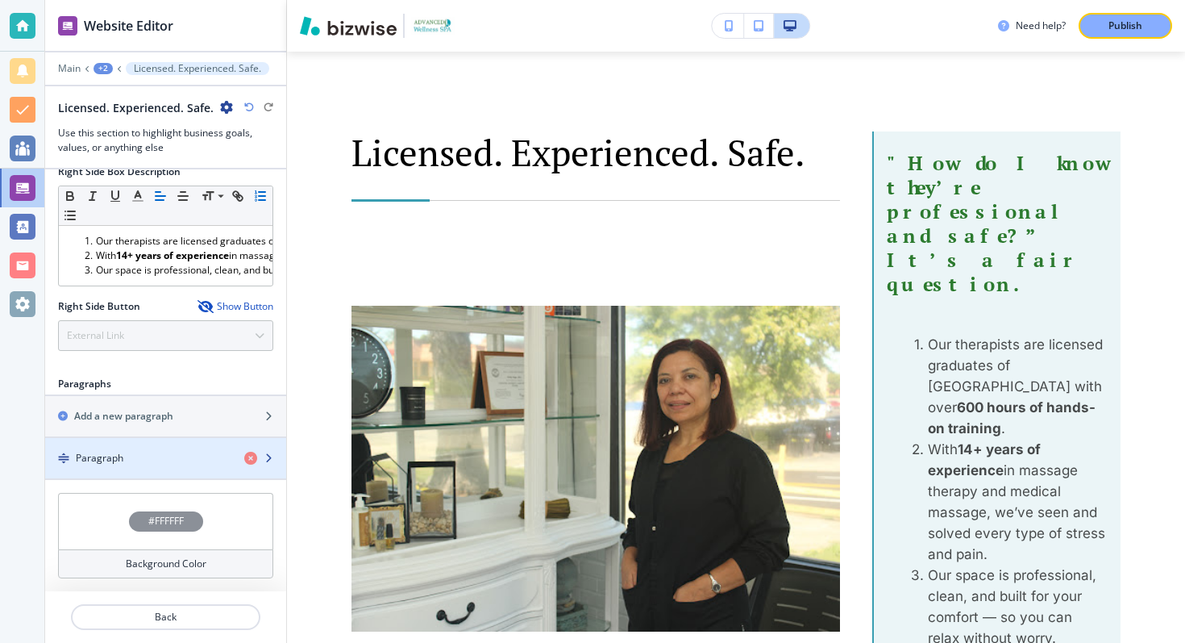
click at [185, 456] on div "Paragraph" at bounding box center [138, 458] width 186 height 15
click at [268, 456] on icon "button" at bounding box center [269, 458] width 10 height 10
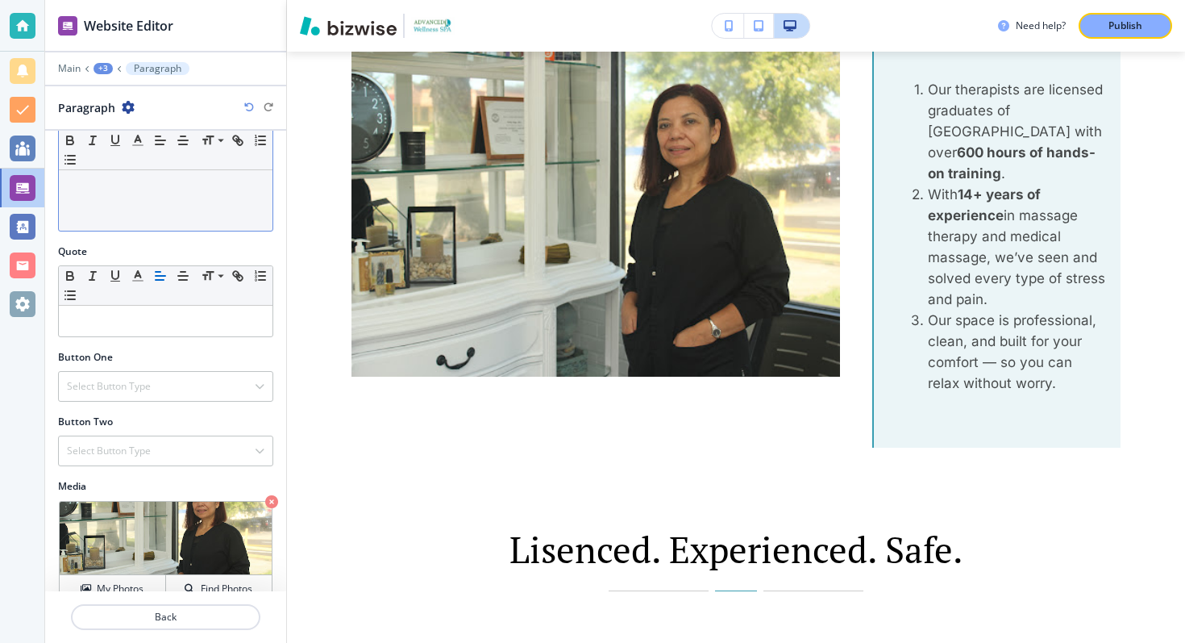
scroll to position [433, 0]
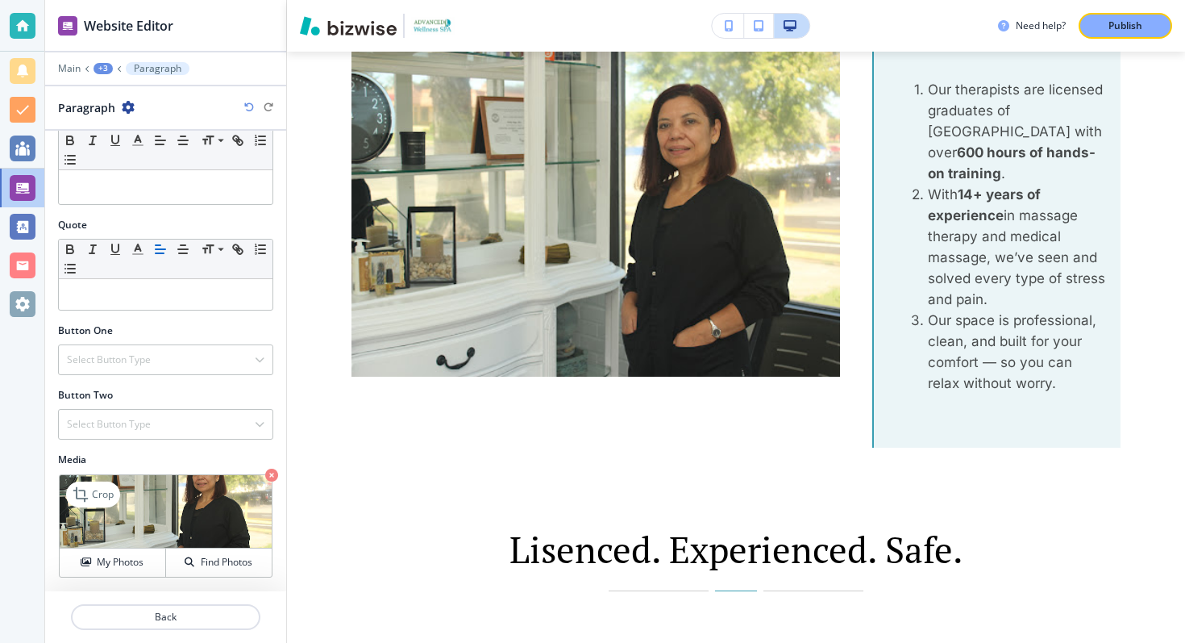
click at [270, 474] on icon "button" at bounding box center [271, 474] width 13 height 13
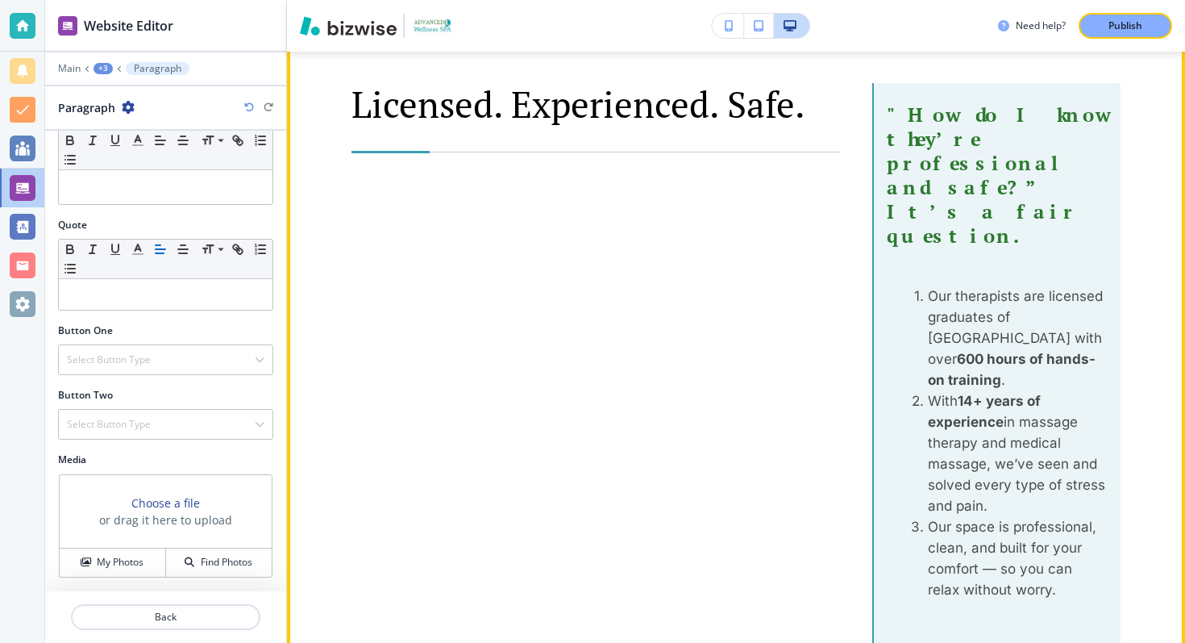
scroll to position [3407, 0]
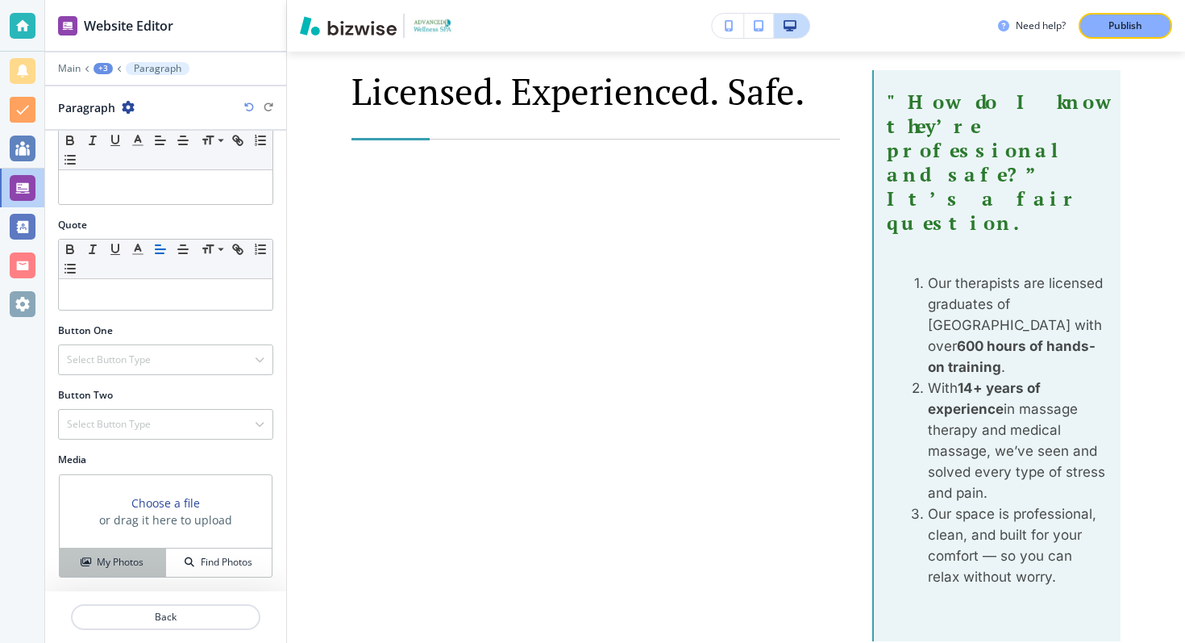
click at [122, 557] on h4 "My Photos" at bounding box center [120, 562] width 47 height 15
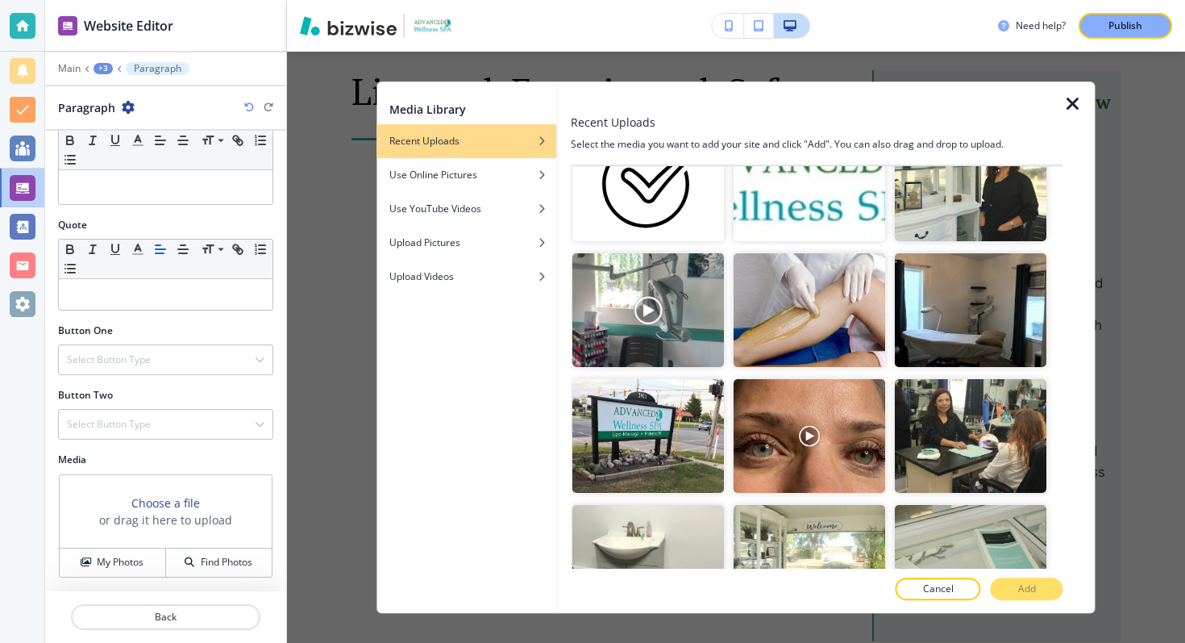
scroll to position [1165, 0]
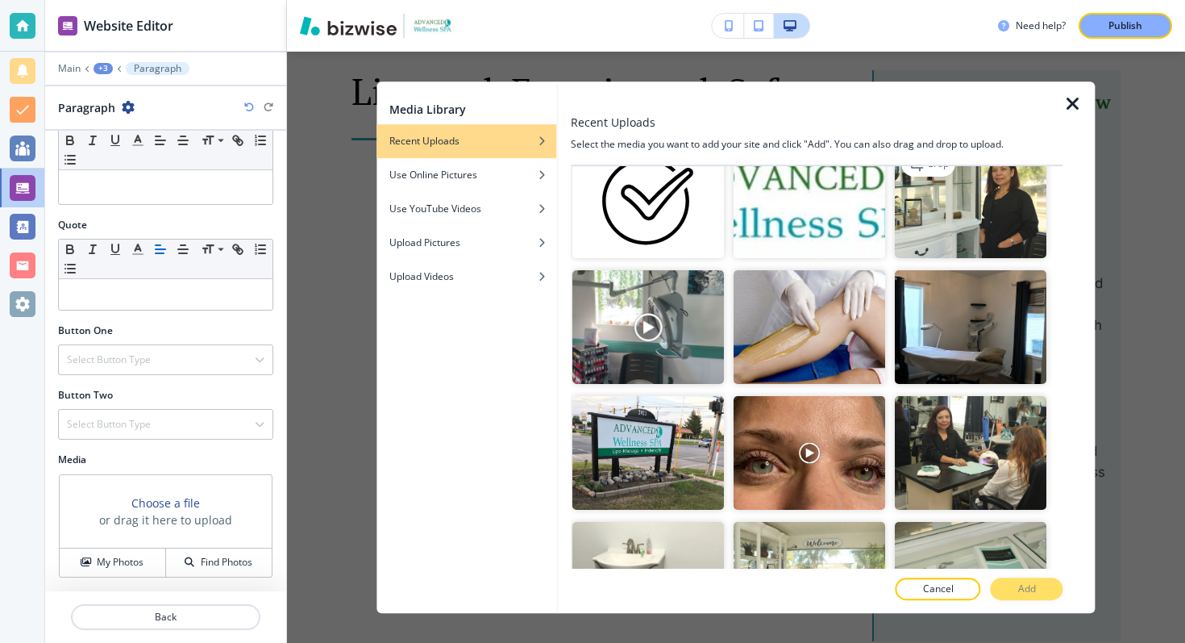
click at [967, 218] on img "button" at bounding box center [971, 201] width 152 height 114
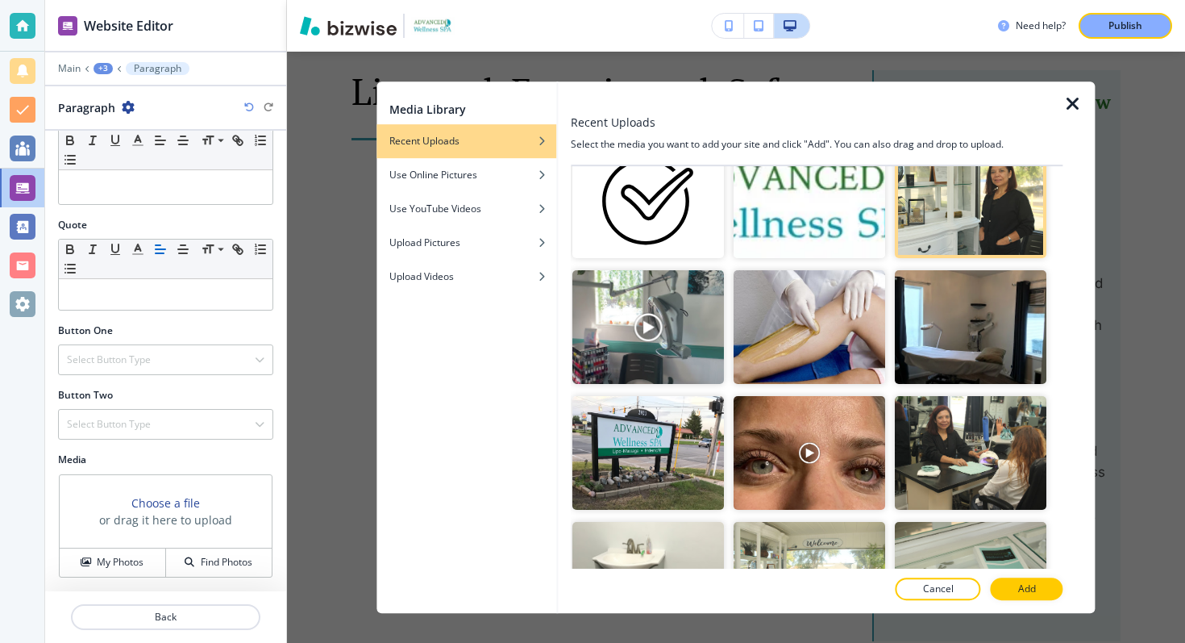
click at [1026, 601] on div at bounding box center [817, 606] width 492 height 13
click at [1026, 589] on p "Add" at bounding box center [1027, 588] width 18 height 15
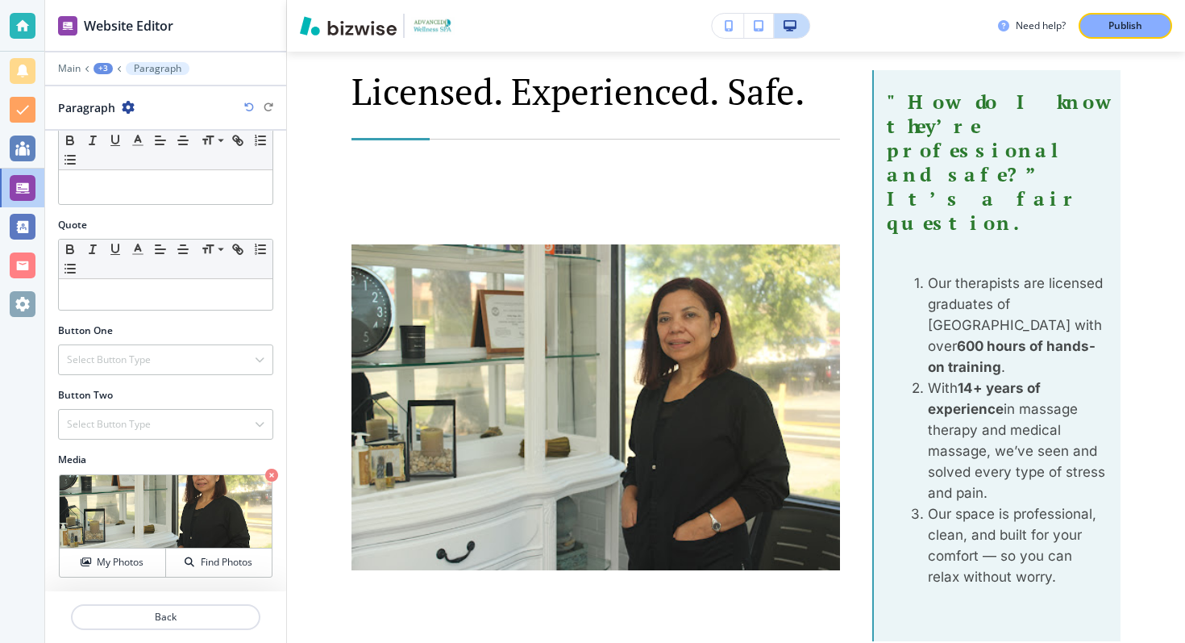
click at [102, 60] on div at bounding box center [165, 57] width 241 height 10
click at [102, 65] on div "+3" at bounding box center [103, 68] width 19 height 11
click at [121, 148] on p "Licensed. Experienced. Safe." at bounding box center [145, 151] width 82 height 15
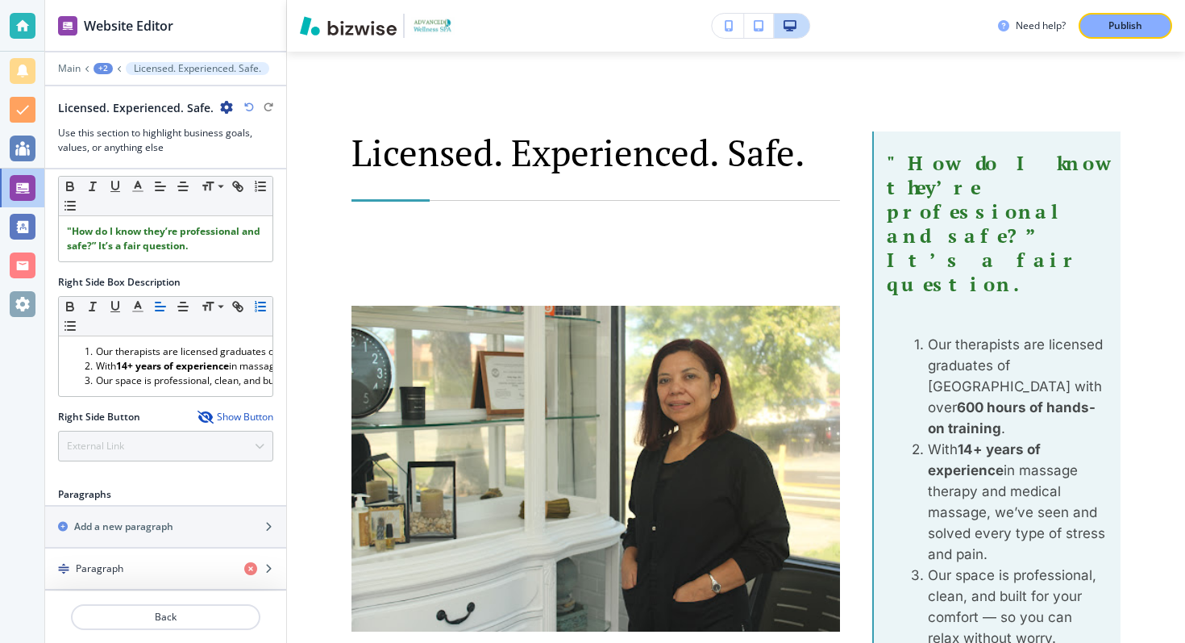
scroll to position [735, 0]
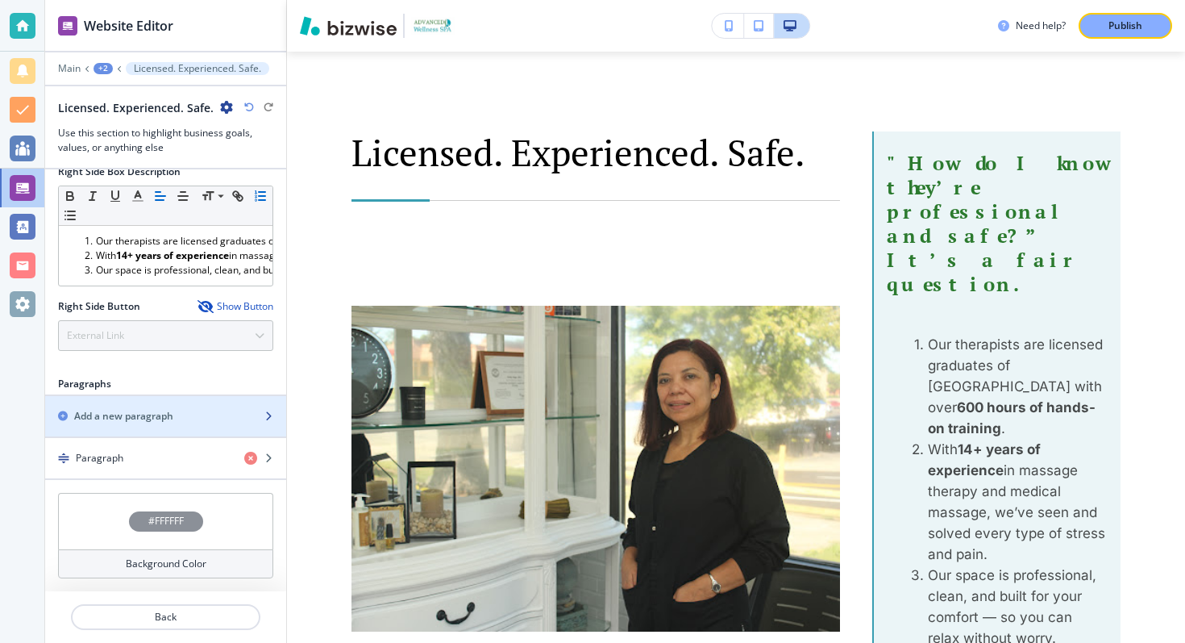
click at [179, 414] on div "Add a new paragraph" at bounding box center [148, 416] width 206 height 15
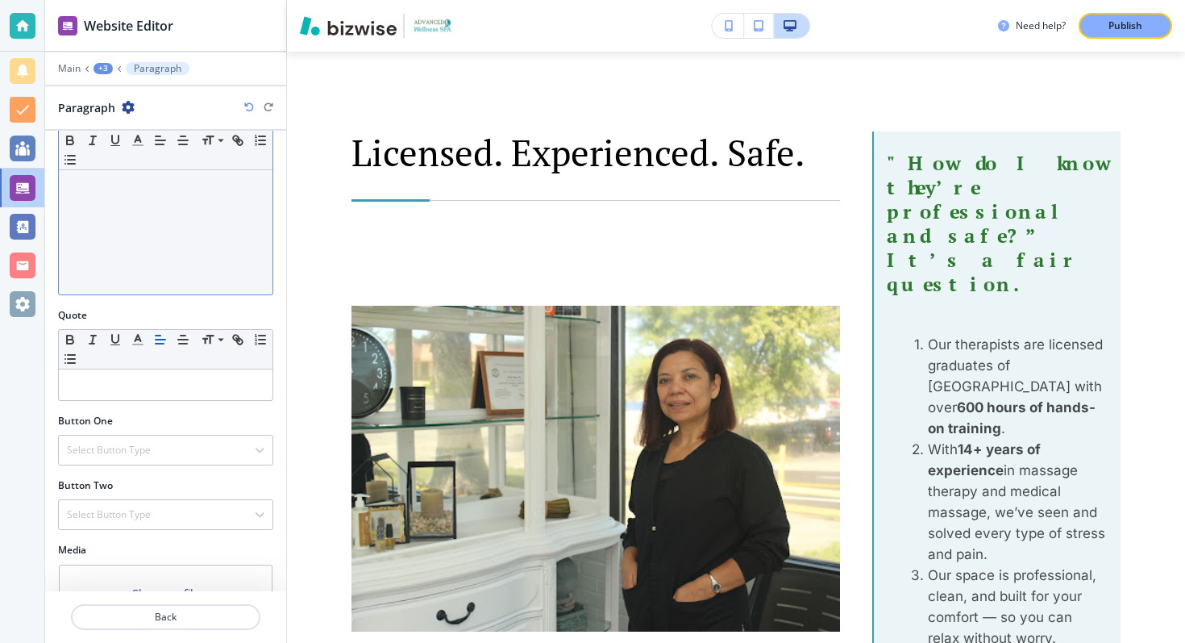
scroll to position [433, 0]
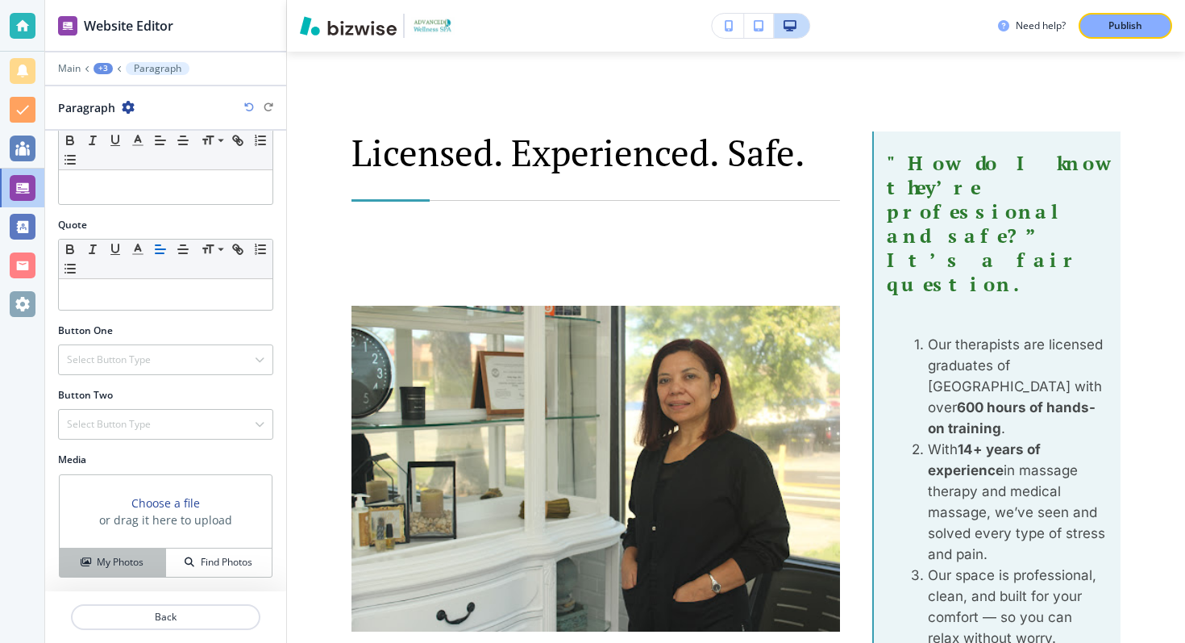
click at [109, 555] on h4 "My Photos" at bounding box center [120, 562] width 47 height 15
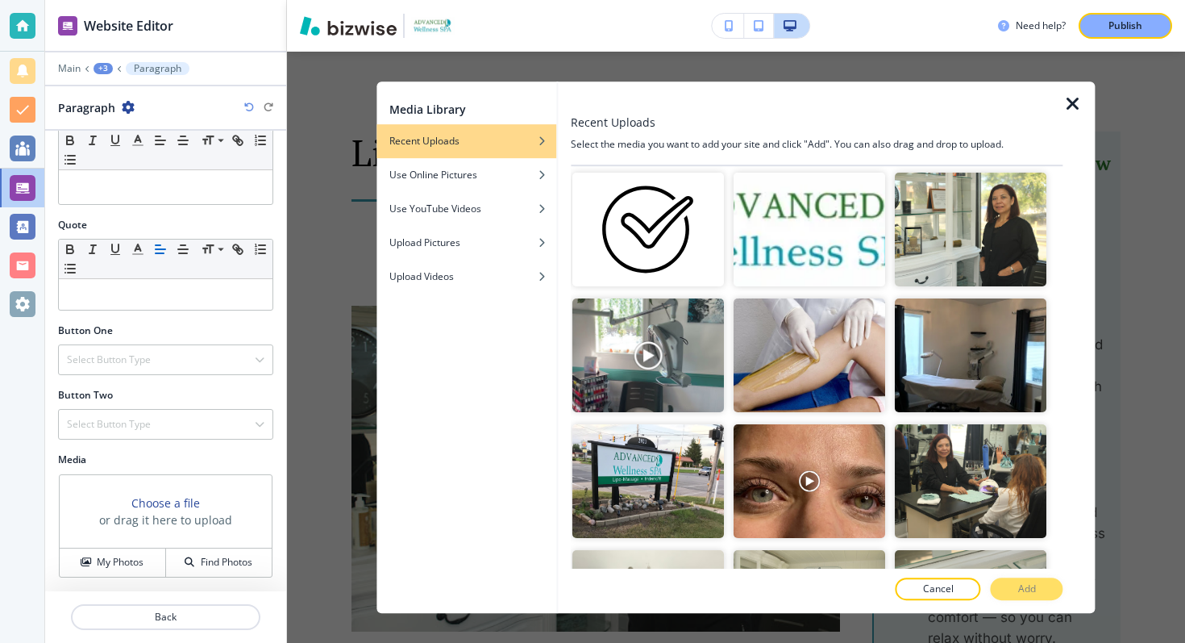
scroll to position [1364, 0]
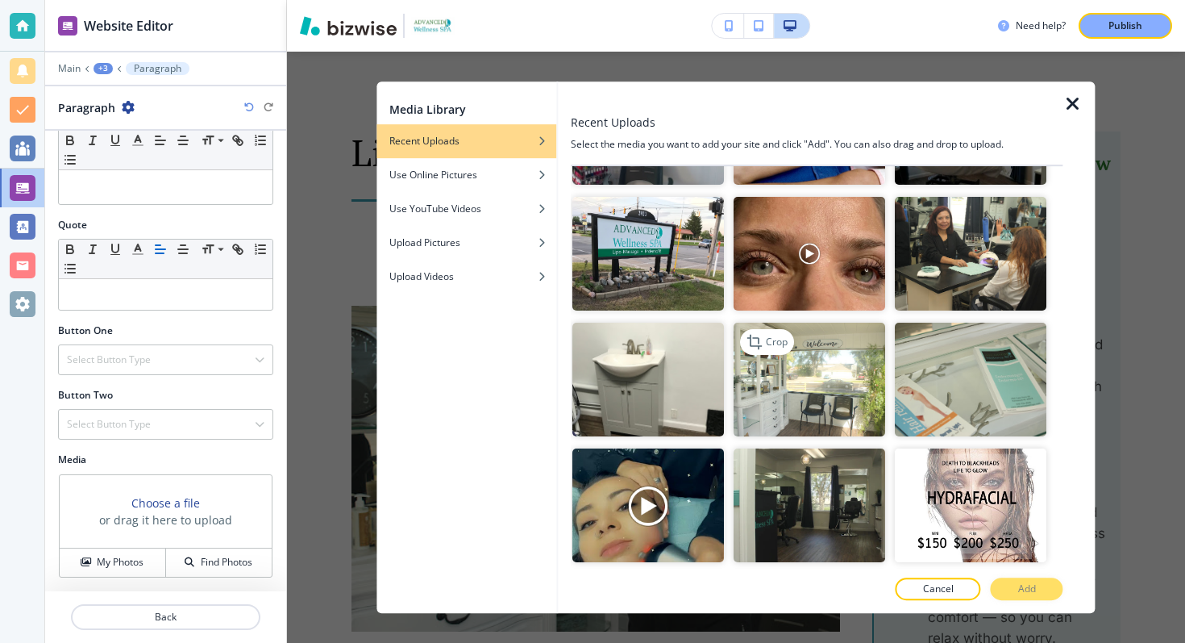
click at [799, 393] on img "button" at bounding box center [810, 380] width 152 height 114
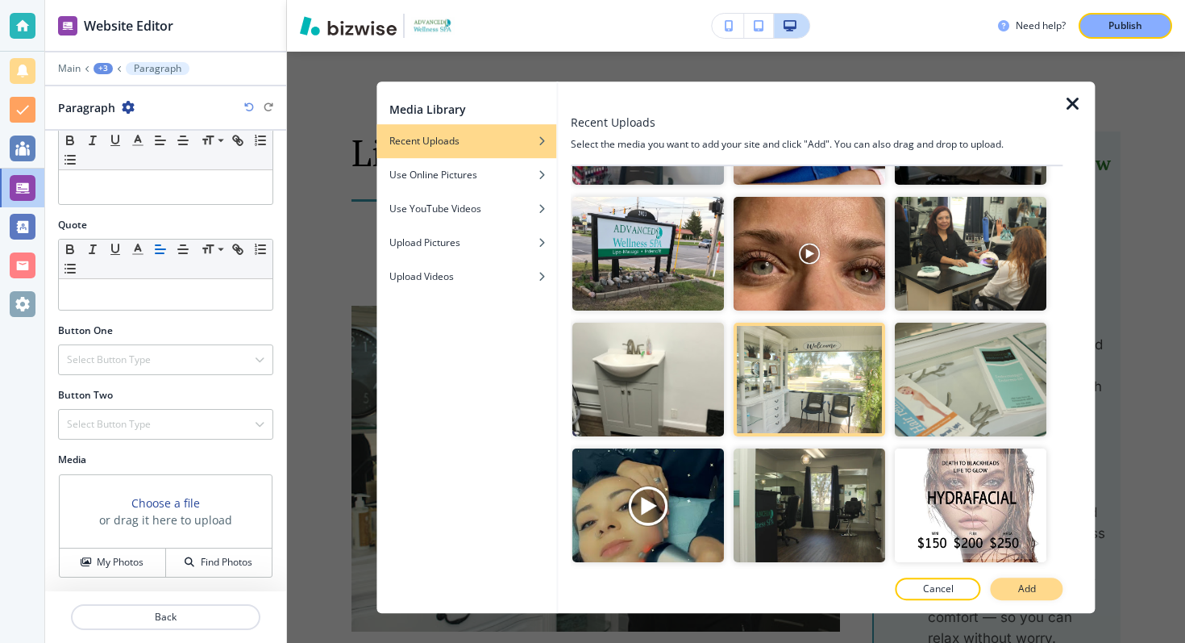
click at [1026, 591] on p "Add" at bounding box center [1027, 588] width 18 height 15
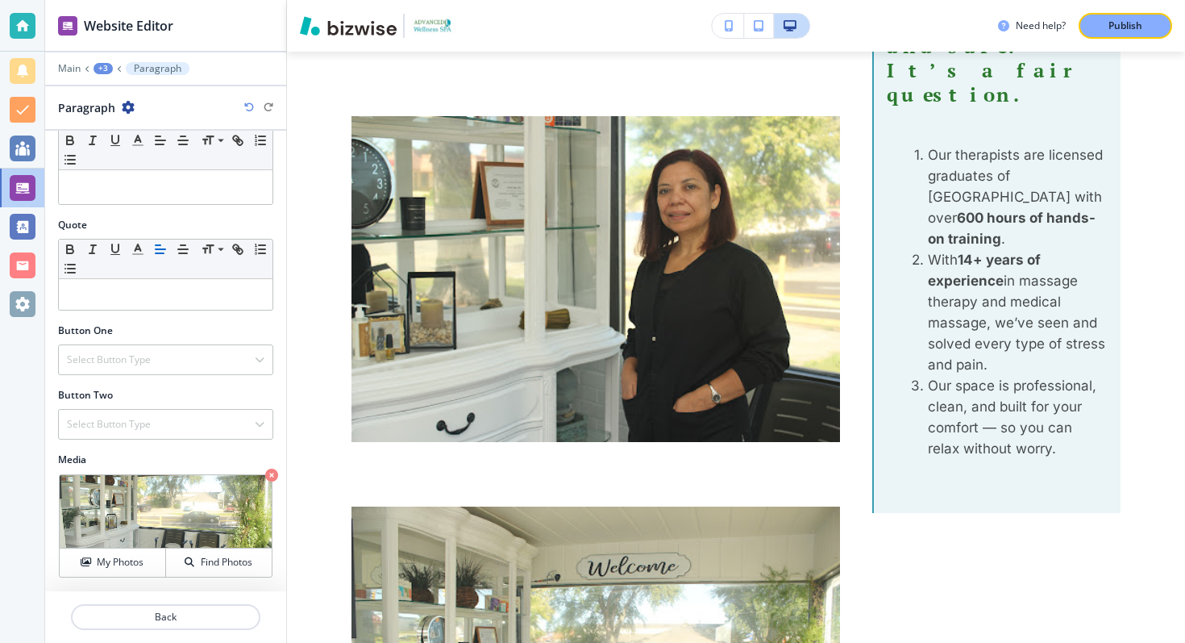
scroll to position [3507, 0]
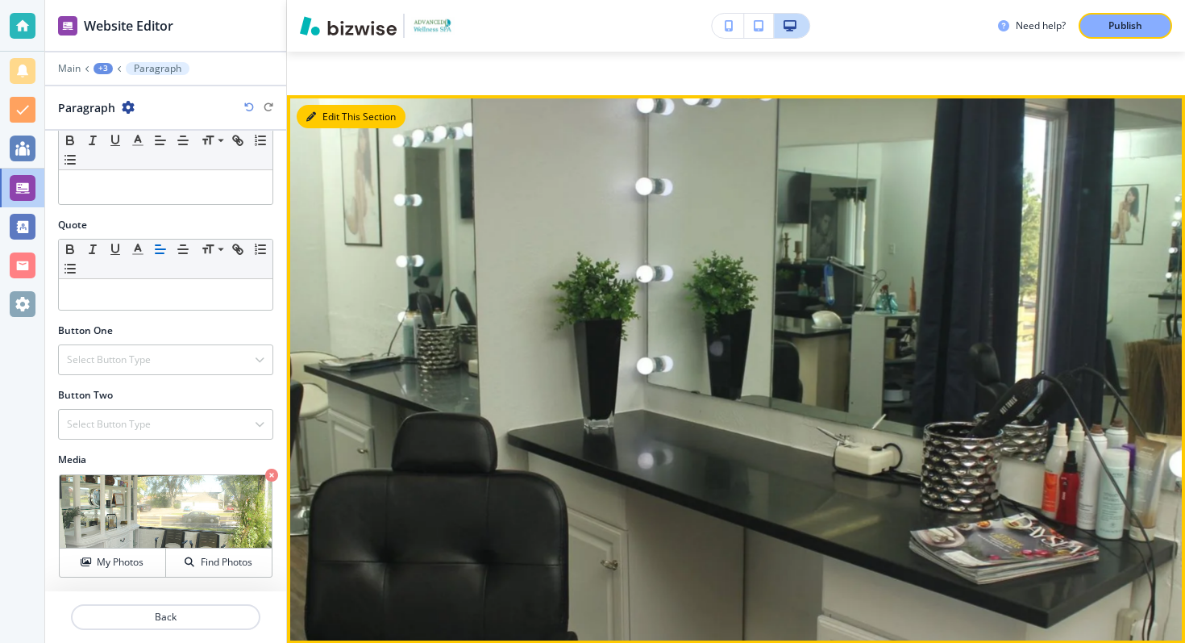
click at [314, 114] on icon "button" at bounding box center [311, 117] width 10 height 10
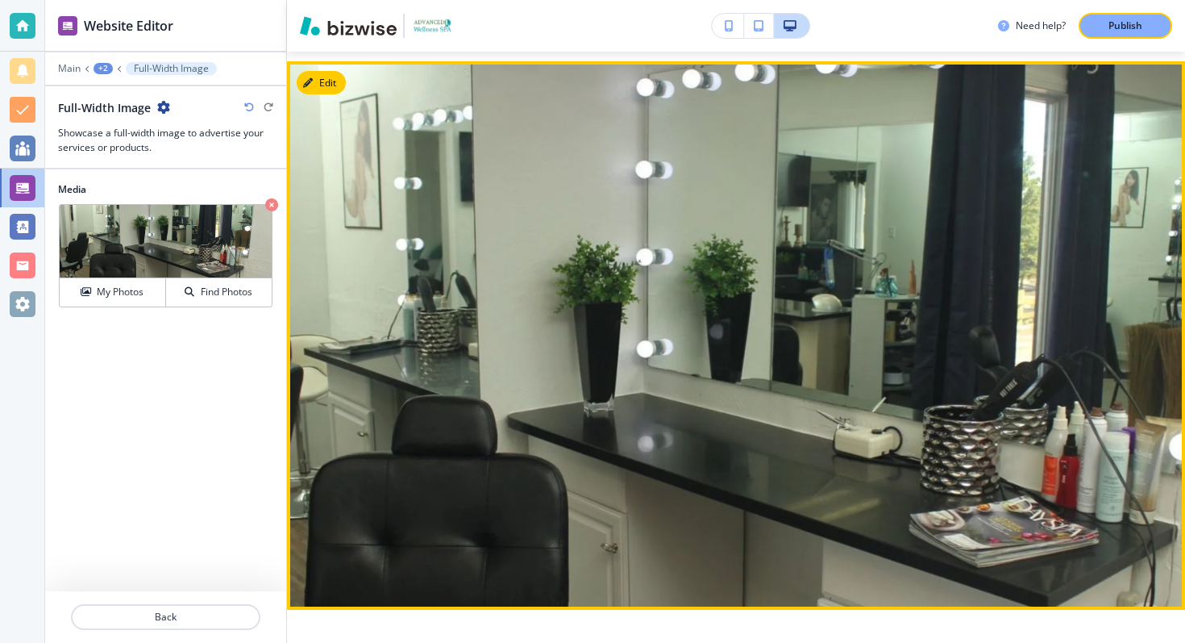
scroll to position [5390, 0]
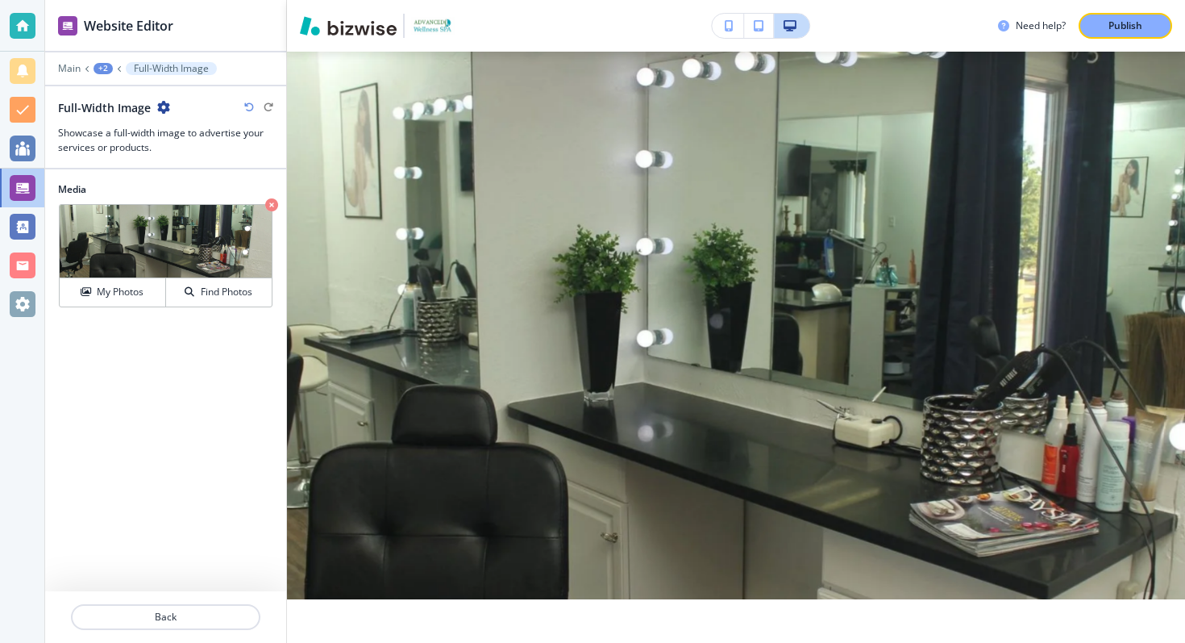
click at [164, 108] on icon "button" at bounding box center [163, 107] width 13 height 13
click at [182, 194] on p "Delete Section" at bounding box center [208, 192] width 82 height 15
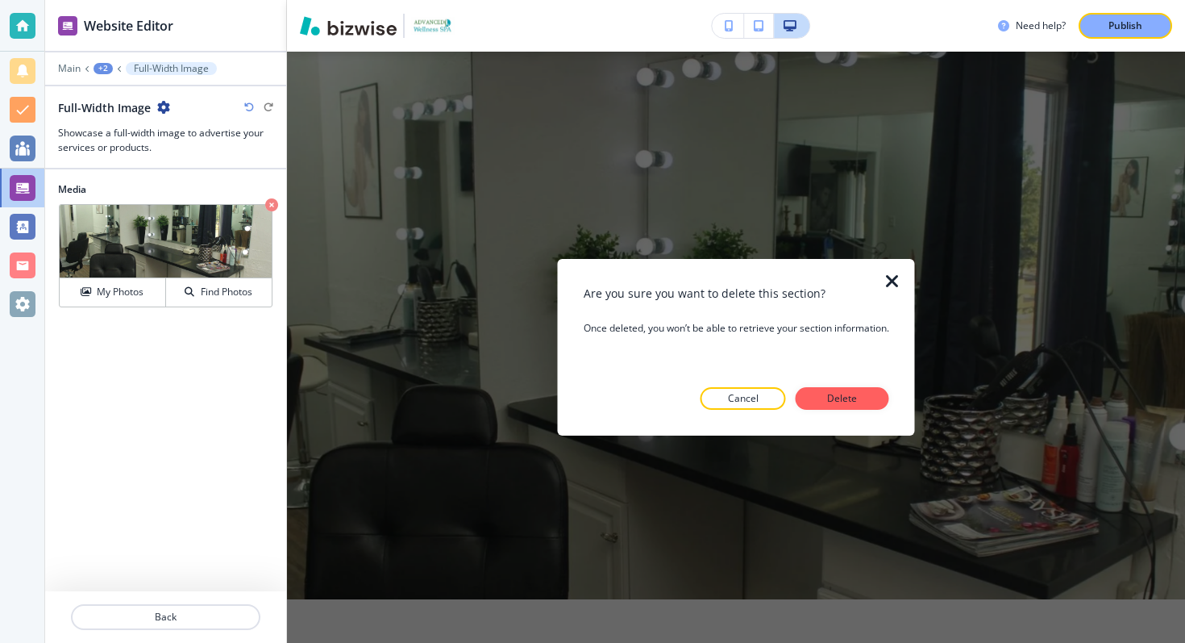
click at [860, 410] on div at bounding box center [737, 423] width 306 height 26
click at [859, 403] on p "Delete" at bounding box center [842, 398] width 39 height 15
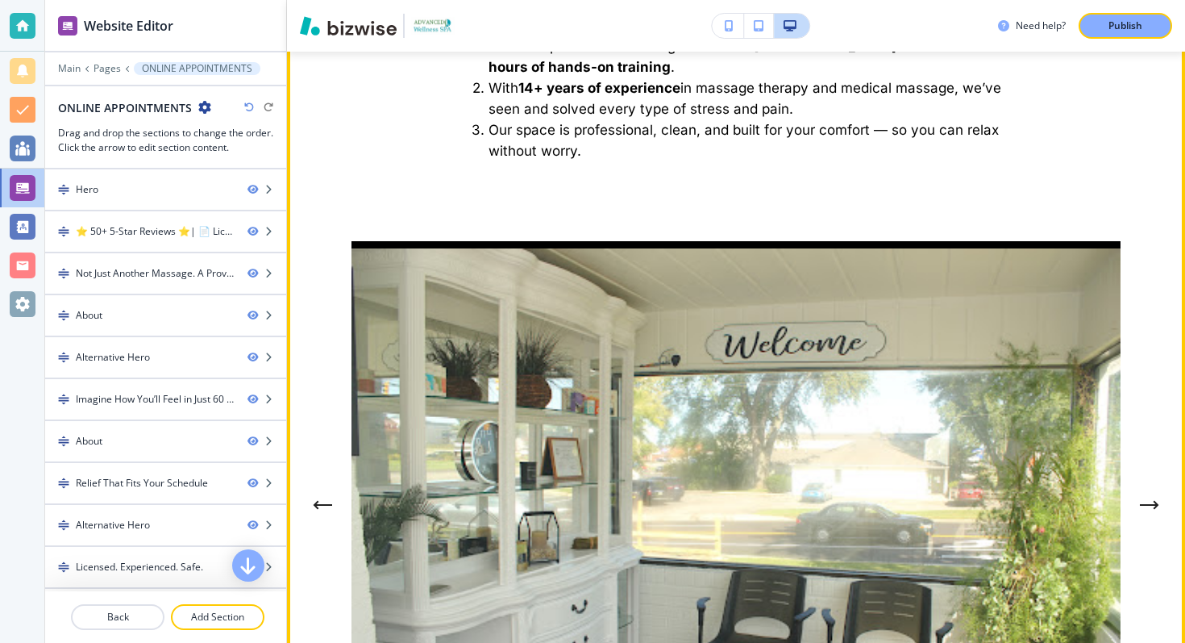
scroll to position [4924, 0]
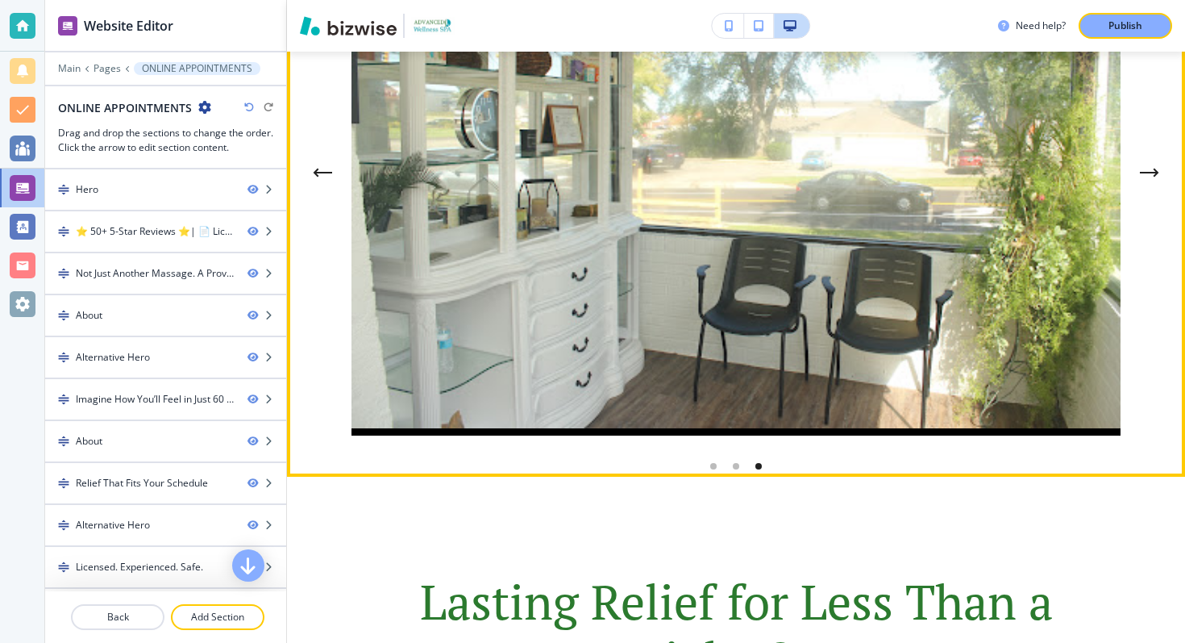
click at [318, 175] on icon "Previous Gallery Image" at bounding box center [322, 173] width 19 height 10
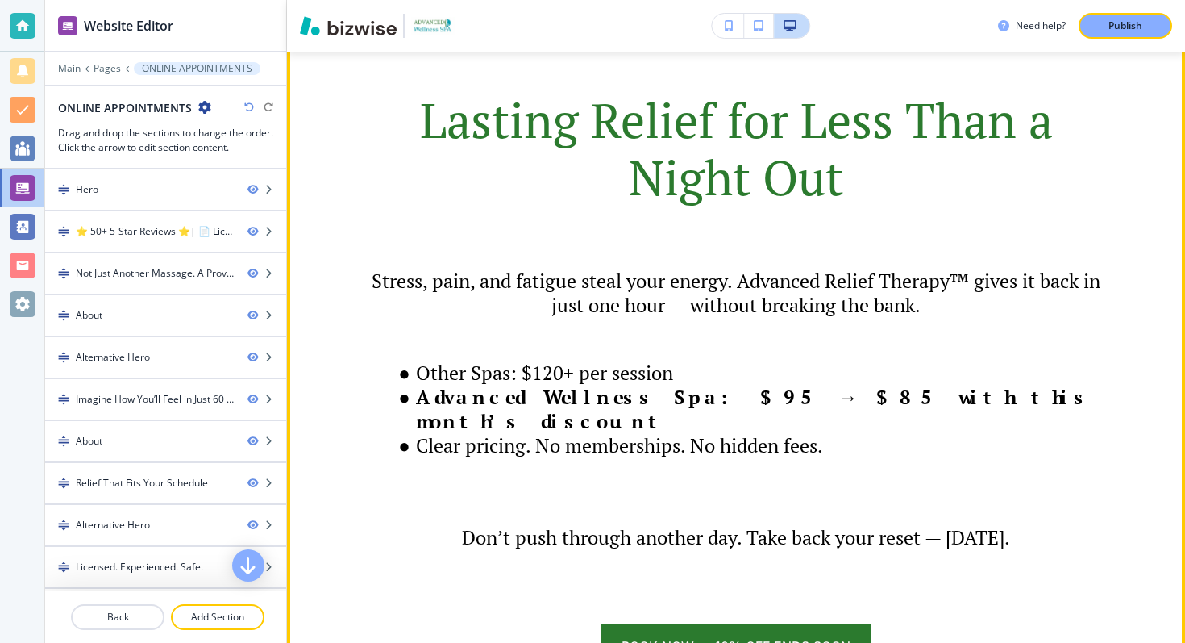
scroll to position [5497, 0]
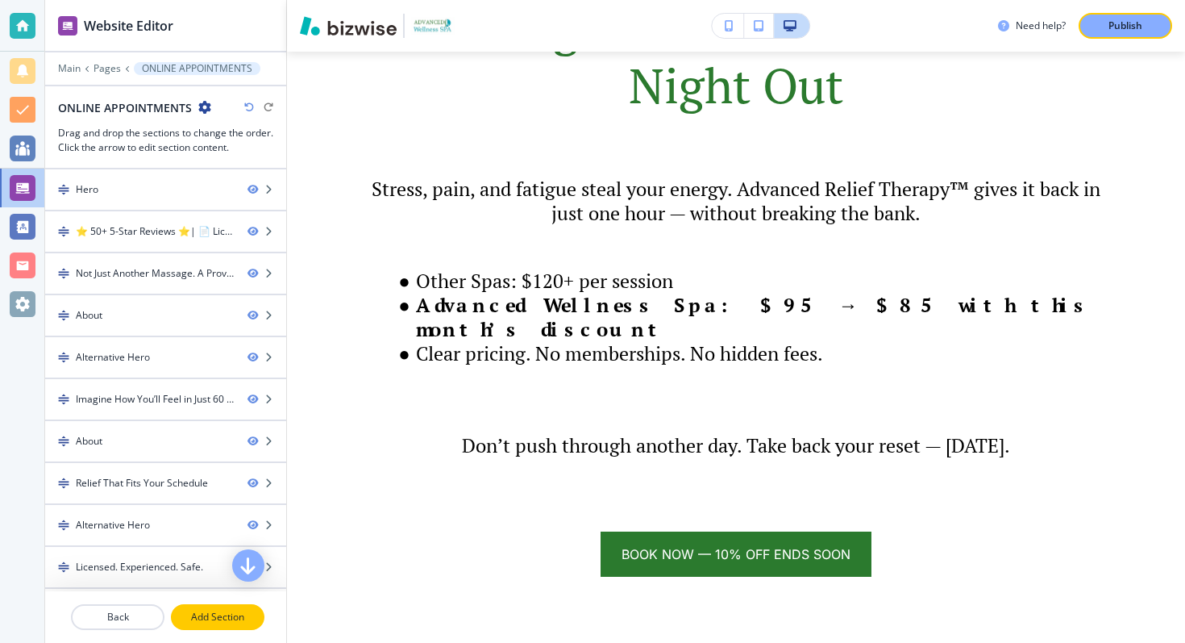
click at [213, 606] on button "Add Section" at bounding box center [218, 617] width 94 height 26
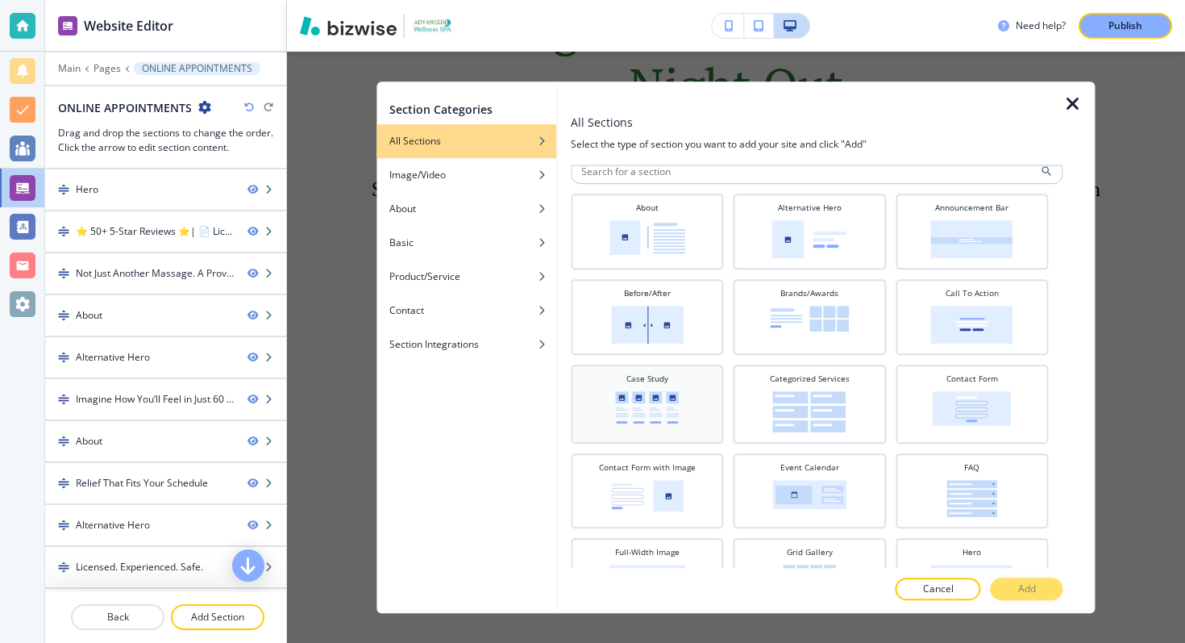
scroll to position [19, 0]
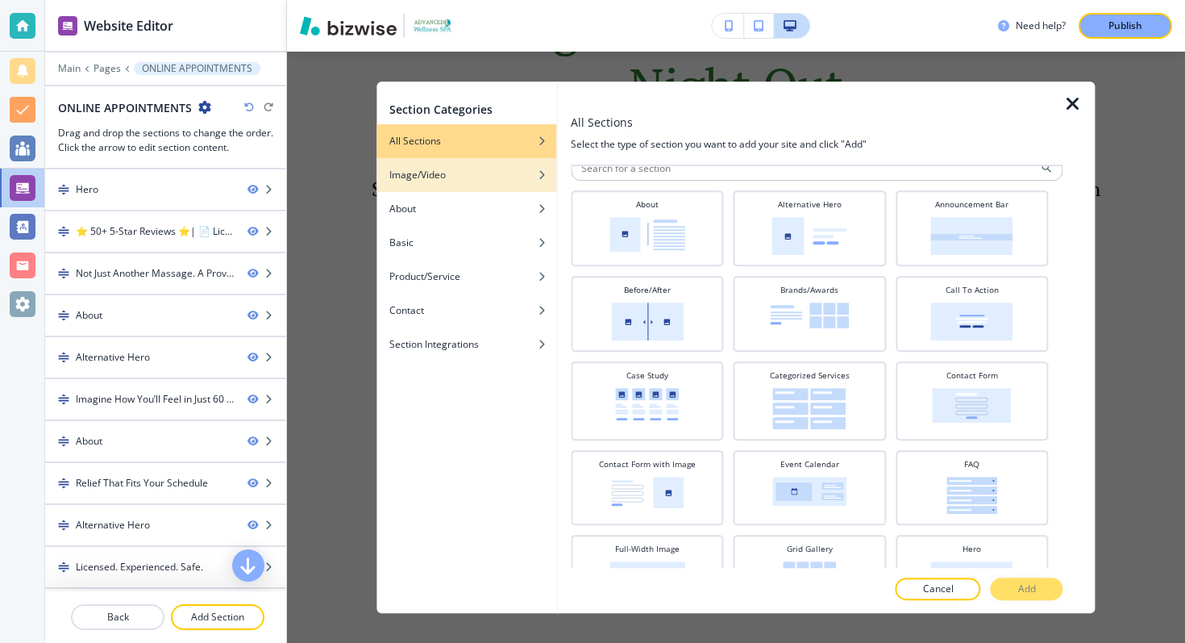
click at [460, 182] on div "button" at bounding box center [467, 187] width 180 height 10
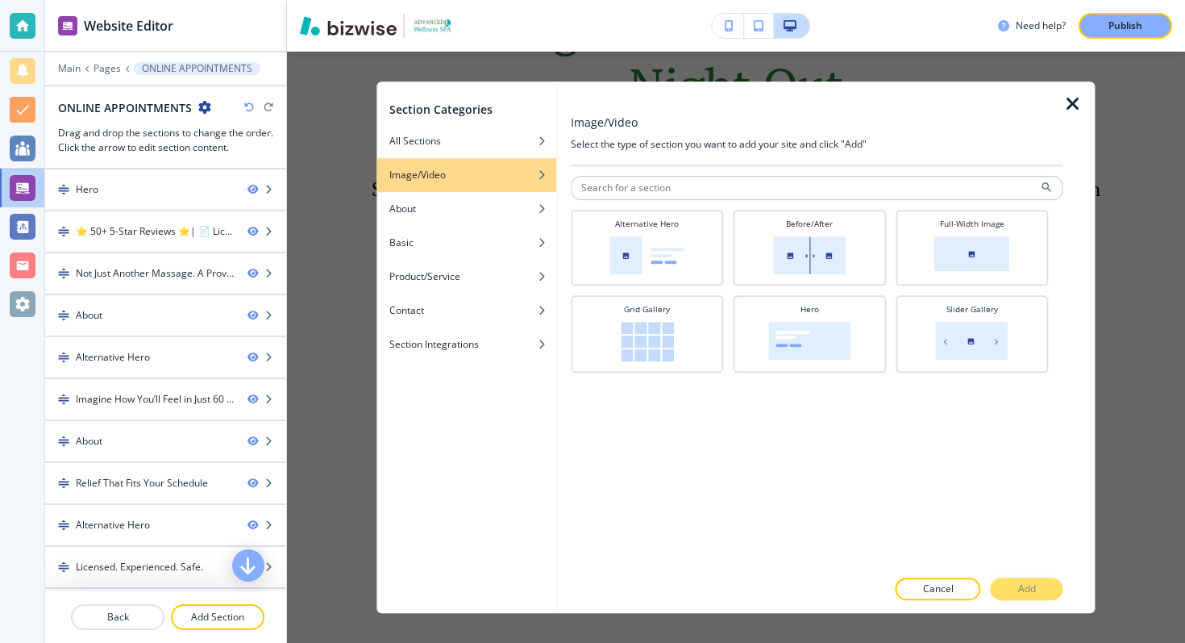
scroll to position [0, 0]
click at [682, 252] on img at bounding box center [647, 255] width 75 height 38
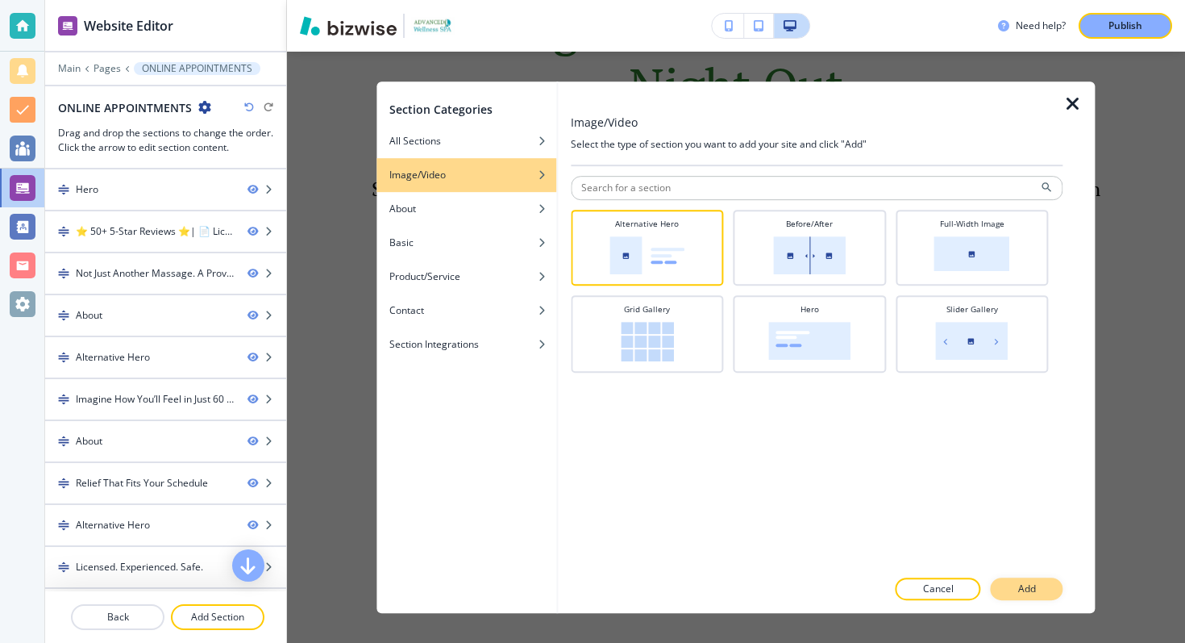
click at [1038, 590] on button "Add" at bounding box center [1027, 588] width 73 height 23
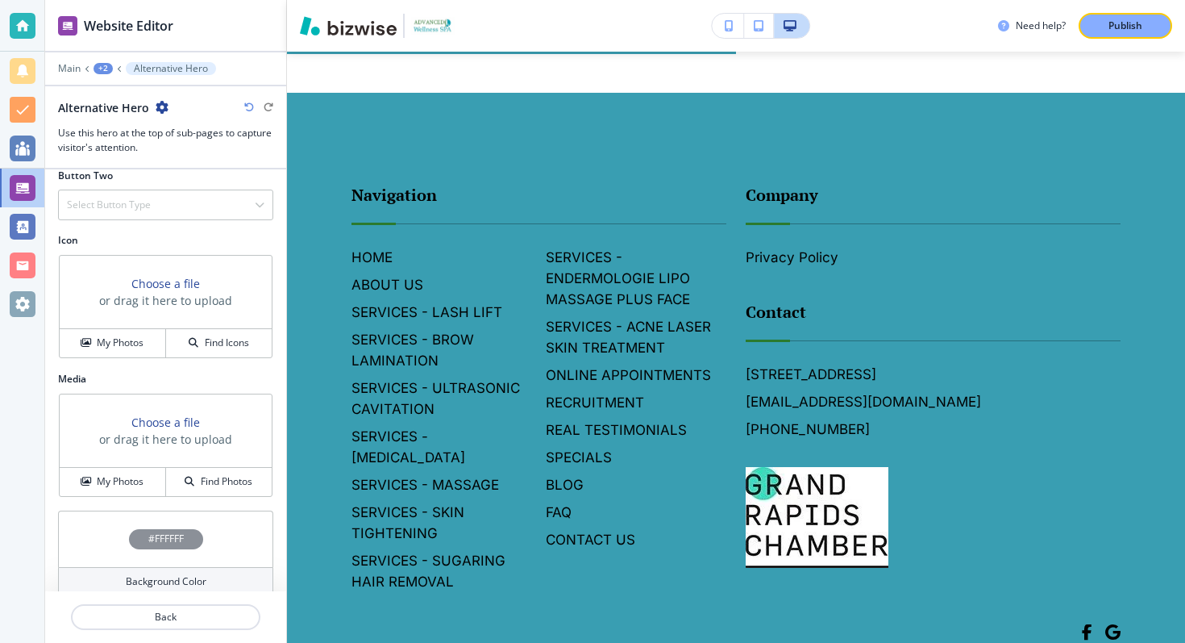
scroll to position [603, 0]
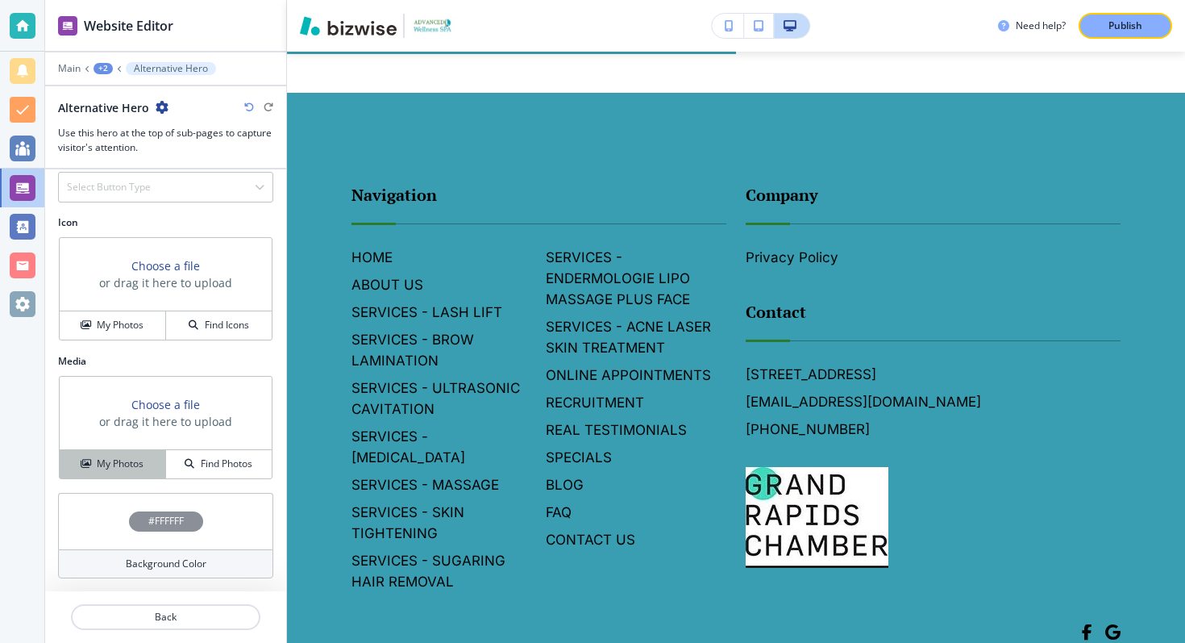
click at [127, 466] on h4 "My Photos" at bounding box center [120, 463] width 47 height 15
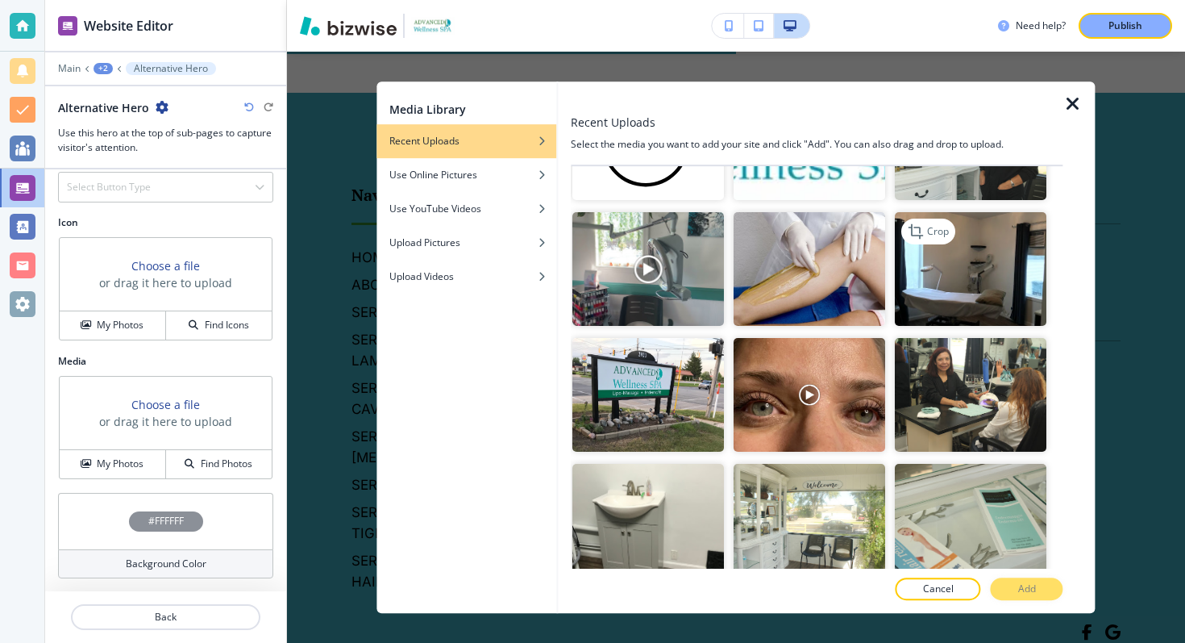
scroll to position [1195, 0]
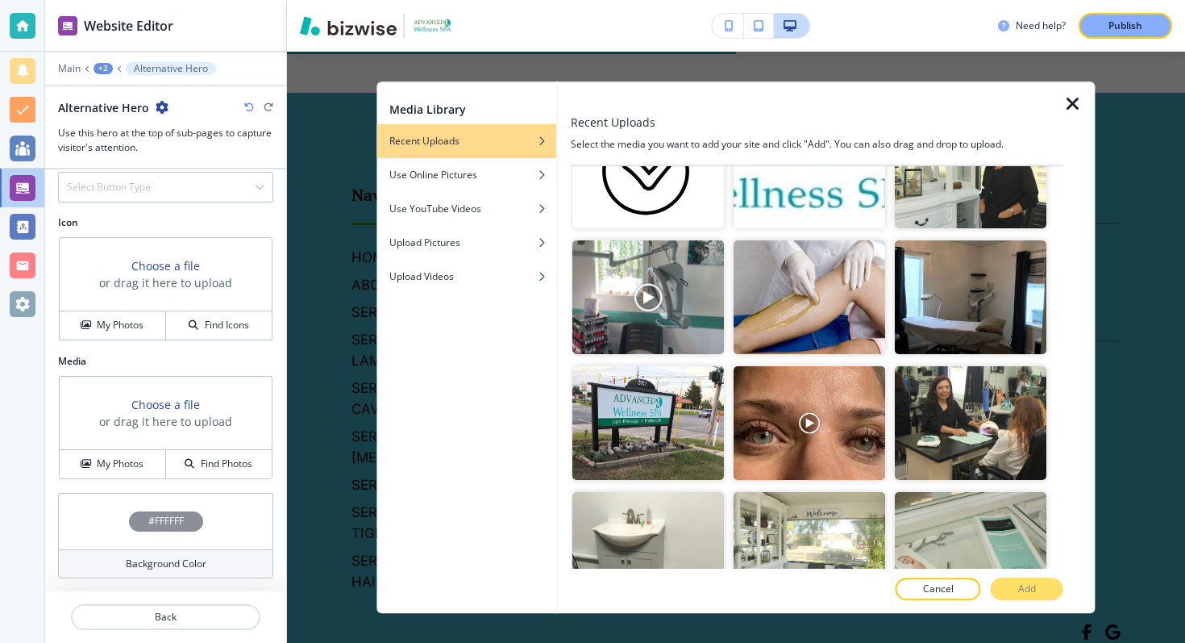
click at [988, 187] on img "button" at bounding box center [971, 171] width 152 height 114
click at [1026, 581] on p "Add" at bounding box center [1027, 588] width 18 height 15
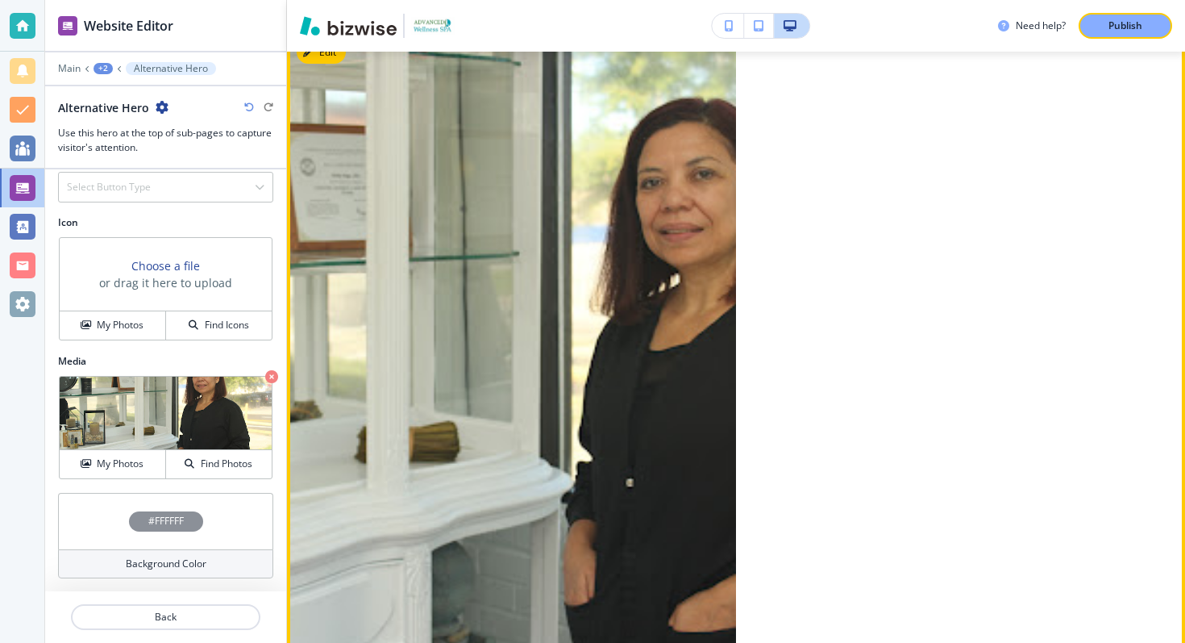
scroll to position [6777, 0]
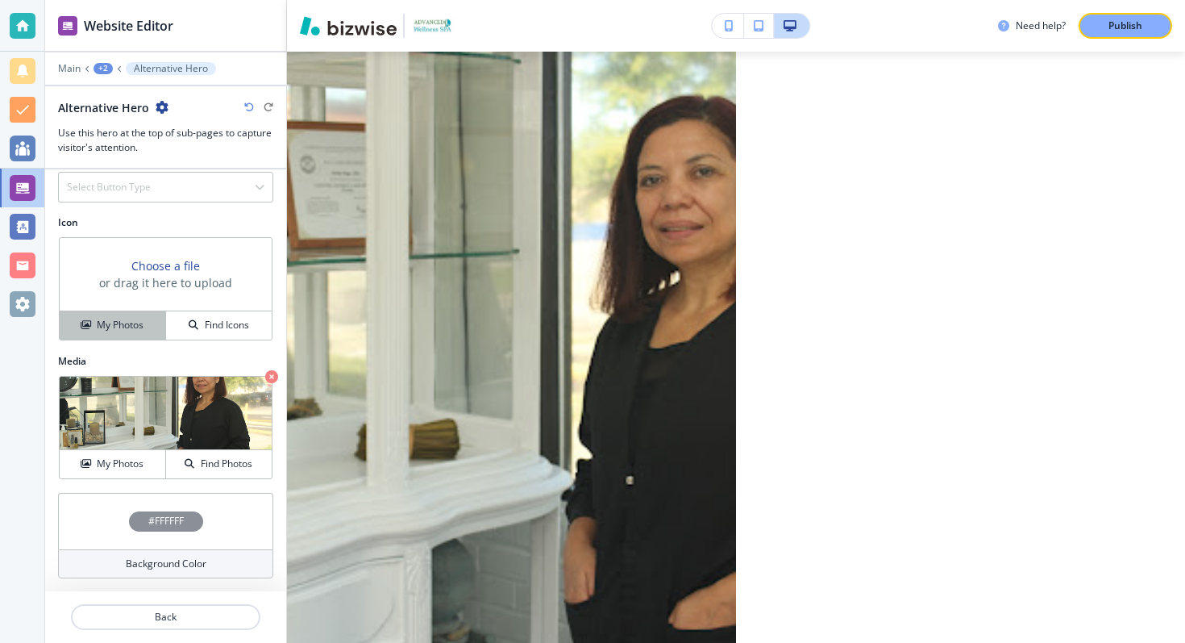
click at [129, 331] on h4 "My Photos" at bounding box center [120, 325] width 47 height 15
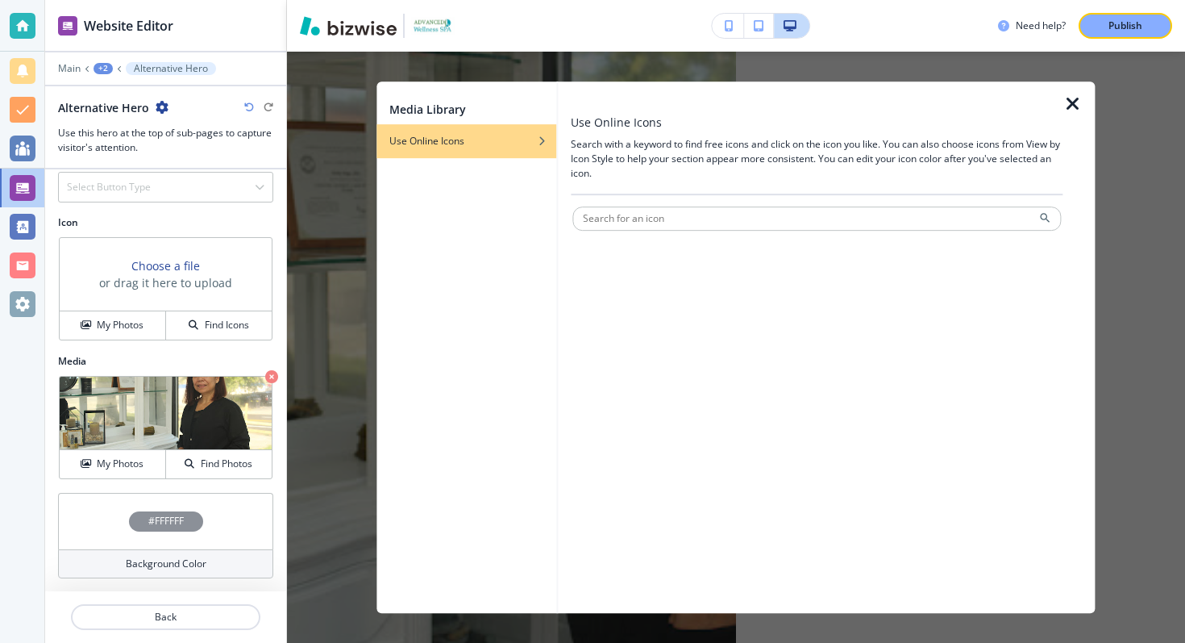
click at [1080, 98] on icon "button" at bounding box center [1072, 103] width 19 height 19
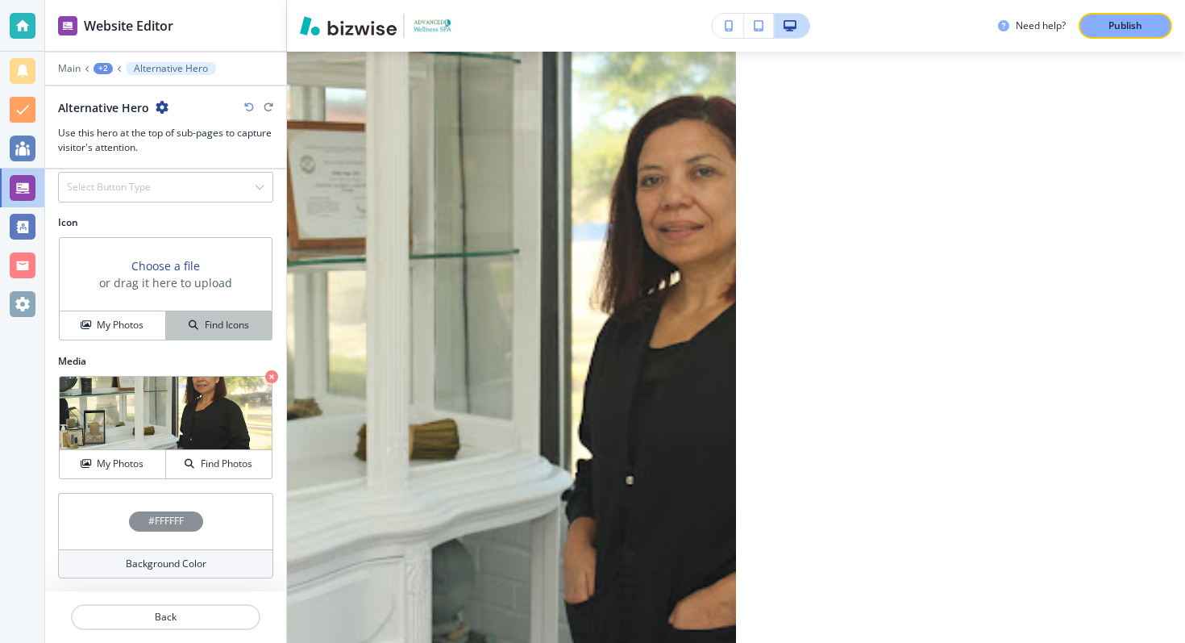
scroll to position [0, 0]
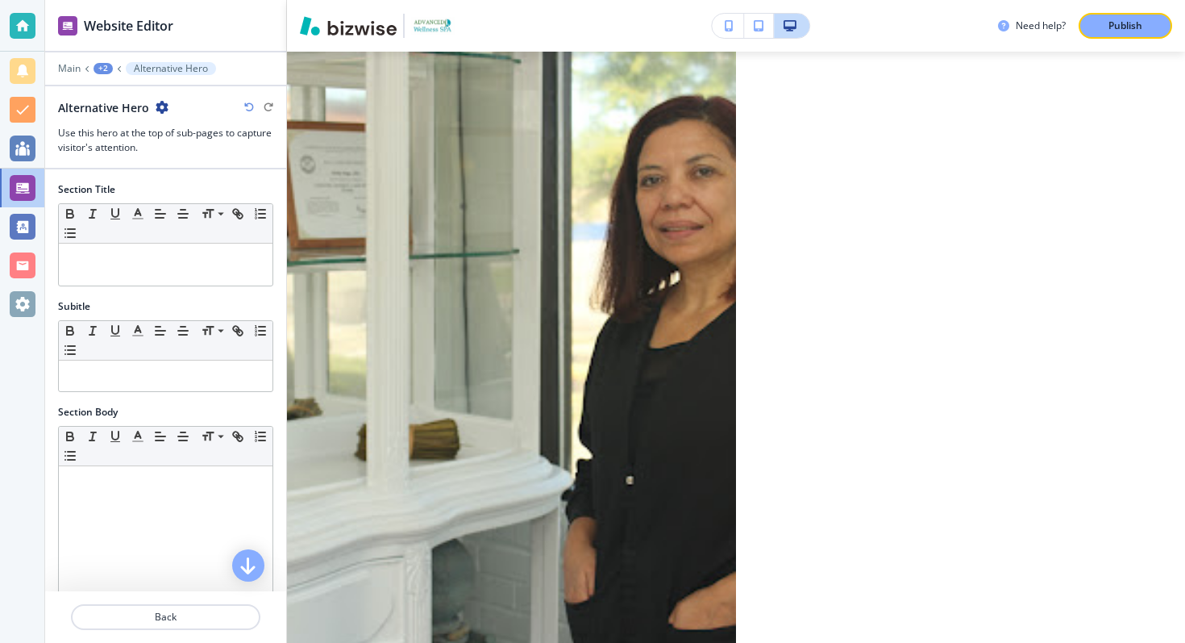
click at [164, 89] on div at bounding box center [165, 92] width 241 height 13
click at [164, 105] on icon "button" at bounding box center [162, 107] width 13 height 13
click at [215, 191] on p "Delete Section" at bounding box center [206, 192] width 82 height 15
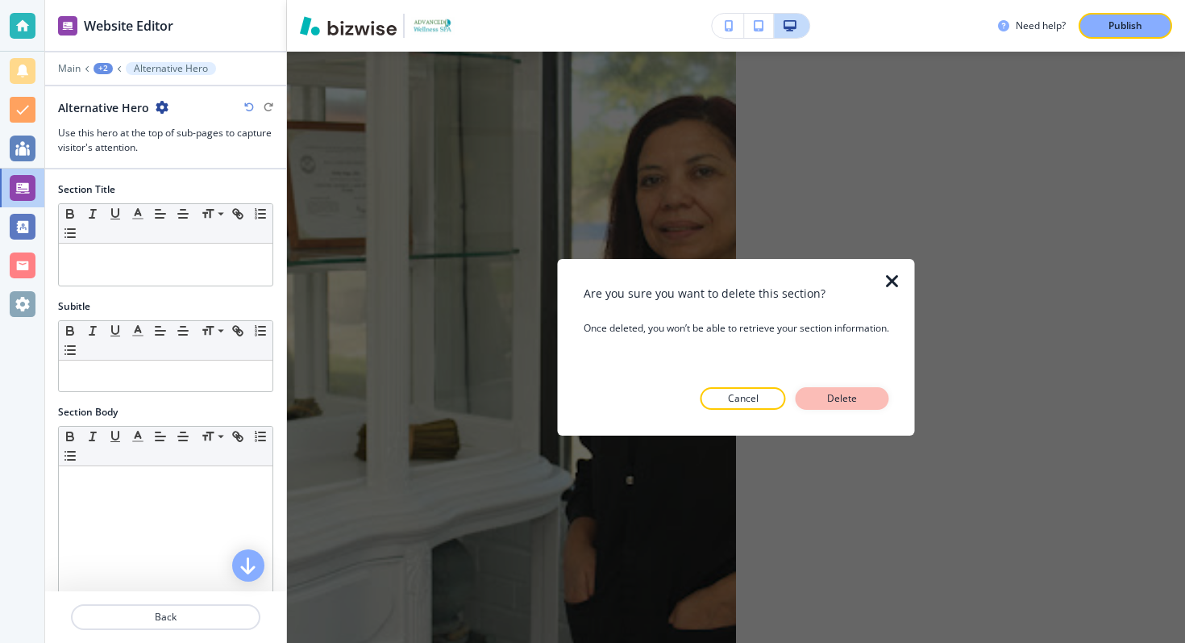
click at [862, 400] on p "Delete" at bounding box center [842, 398] width 39 height 15
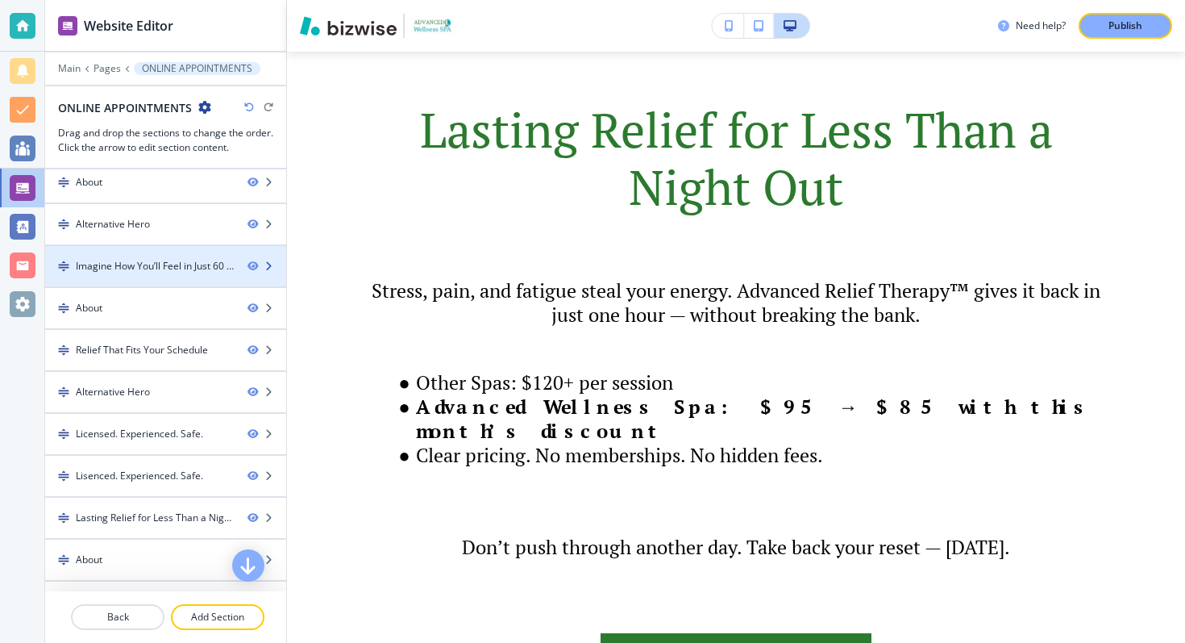
scroll to position [165, 0]
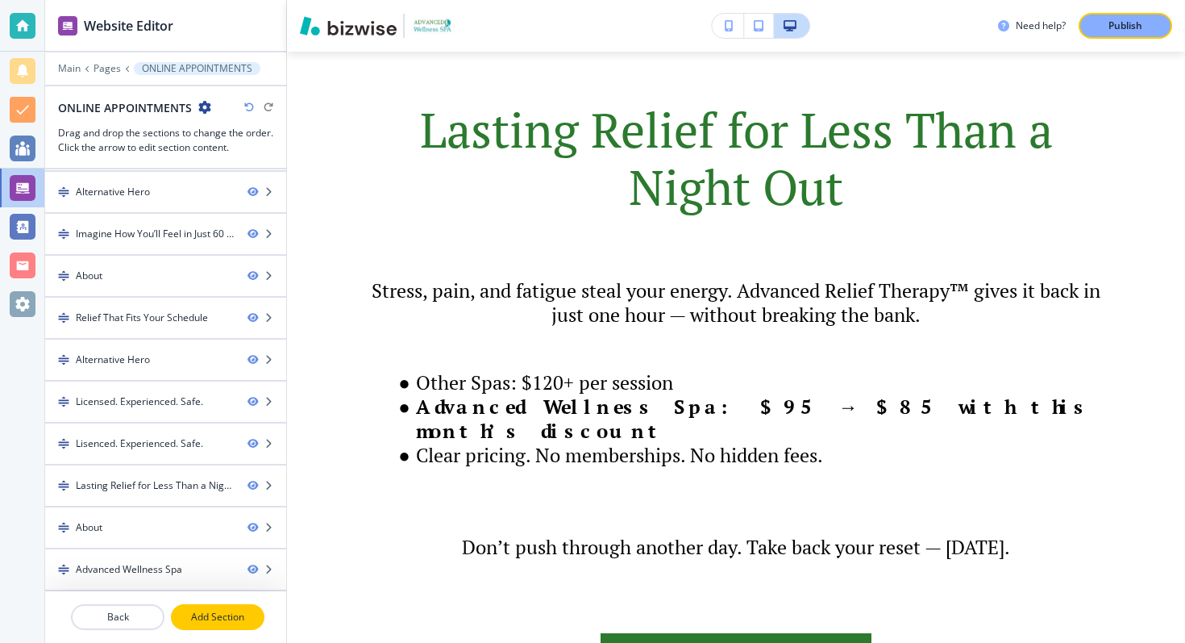
click at [210, 614] on p "Add Section" at bounding box center [218, 617] width 90 height 15
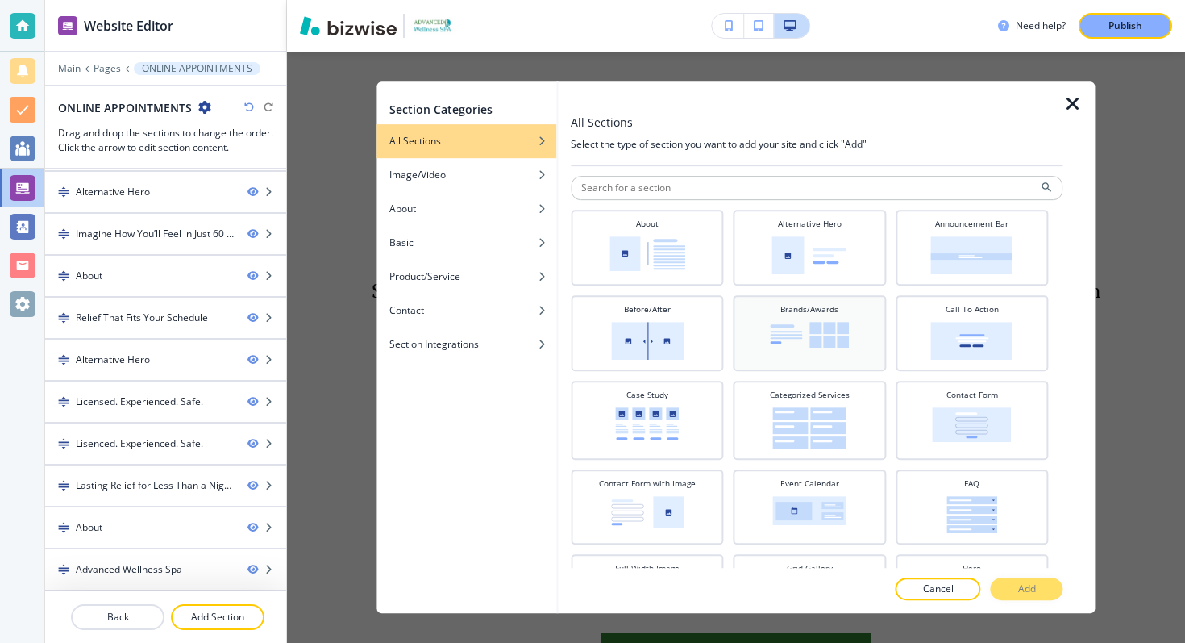
scroll to position [10, 0]
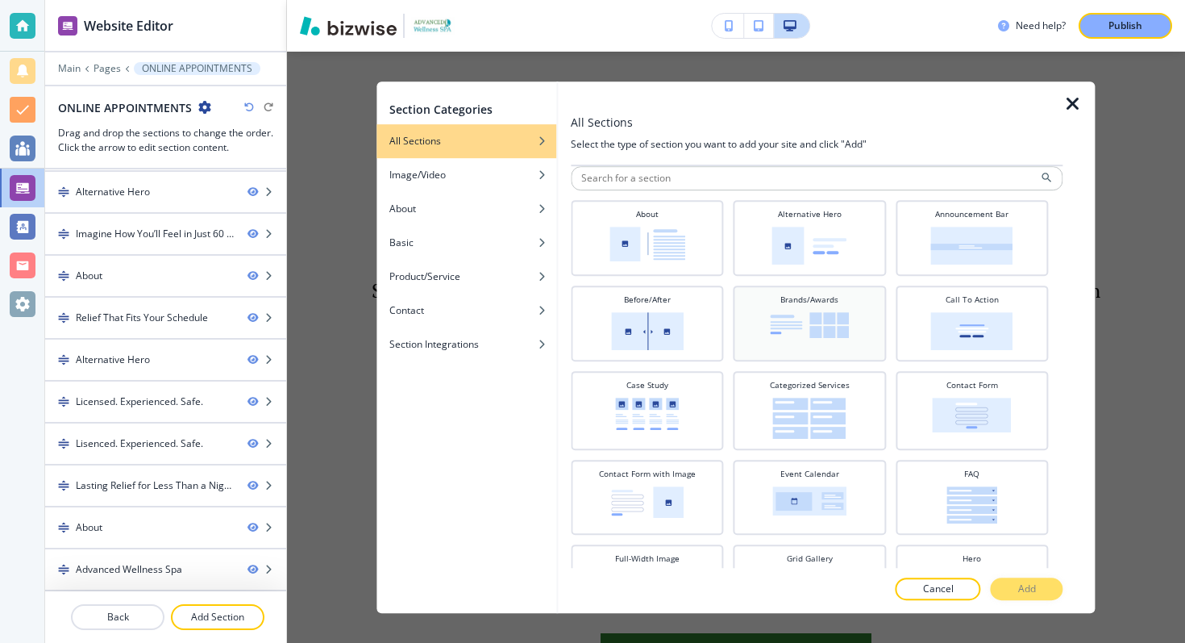
click at [842, 327] on img at bounding box center [809, 325] width 79 height 26
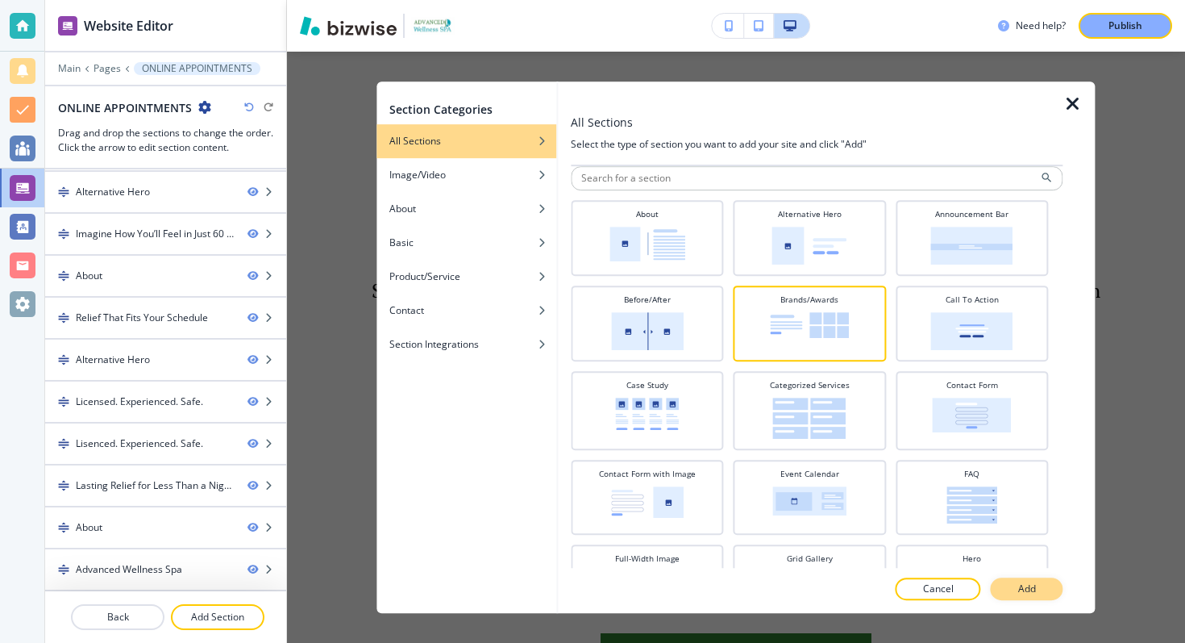
click at [1022, 581] on p "Add" at bounding box center [1027, 588] width 18 height 15
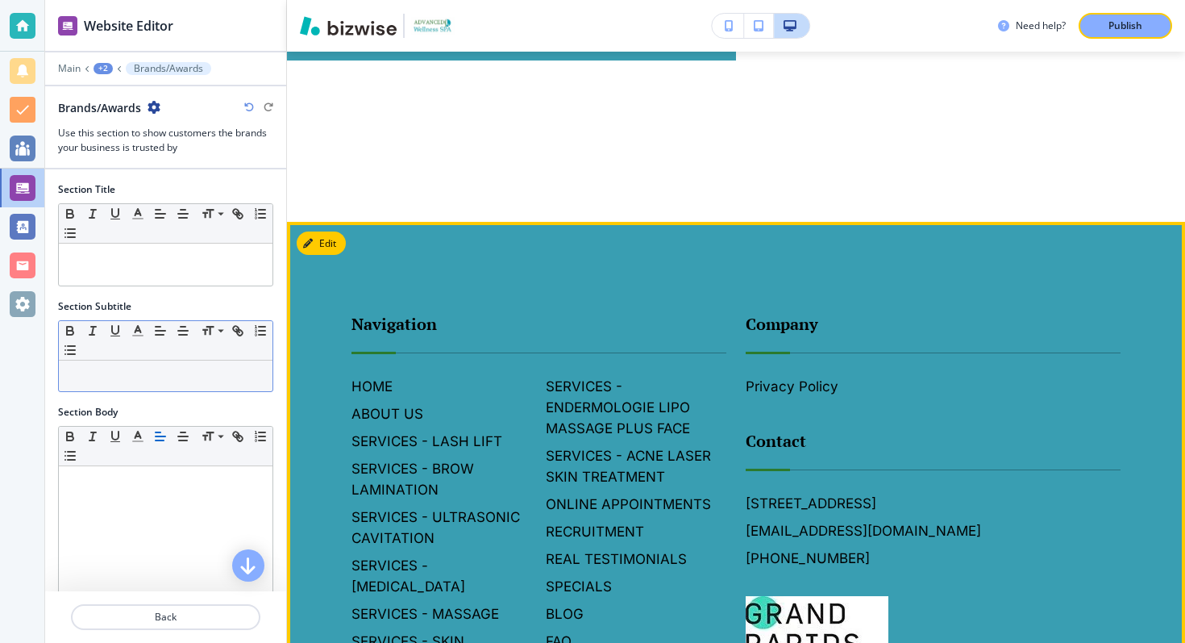
scroll to position [6752, 0]
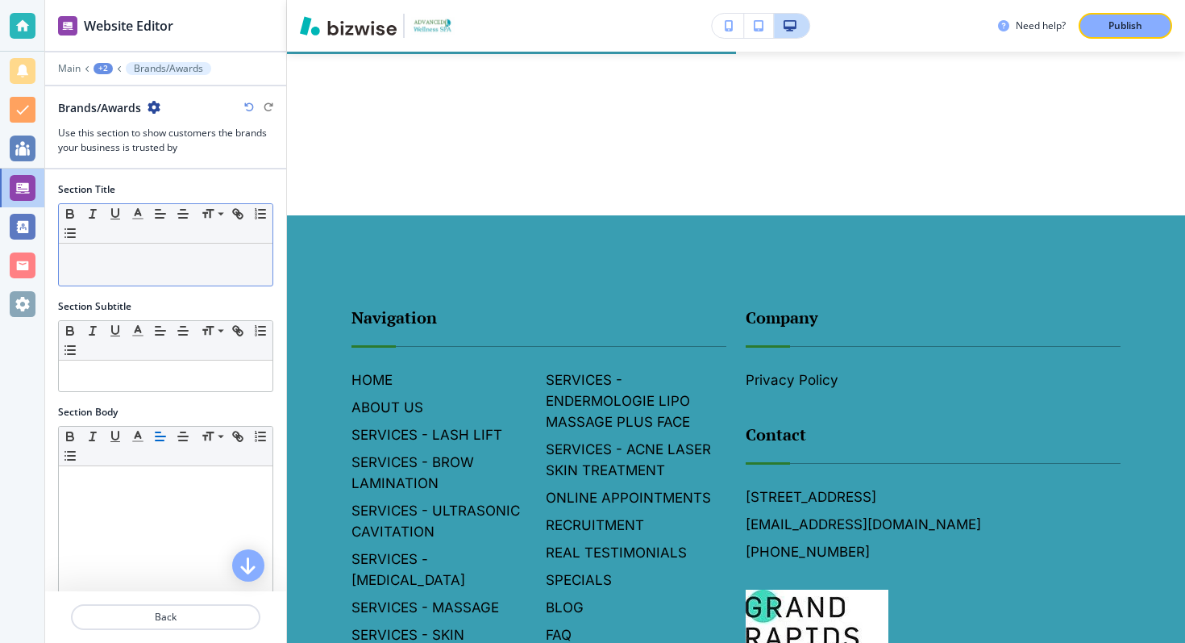
click at [152, 271] on div at bounding box center [166, 264] width 214 height 42
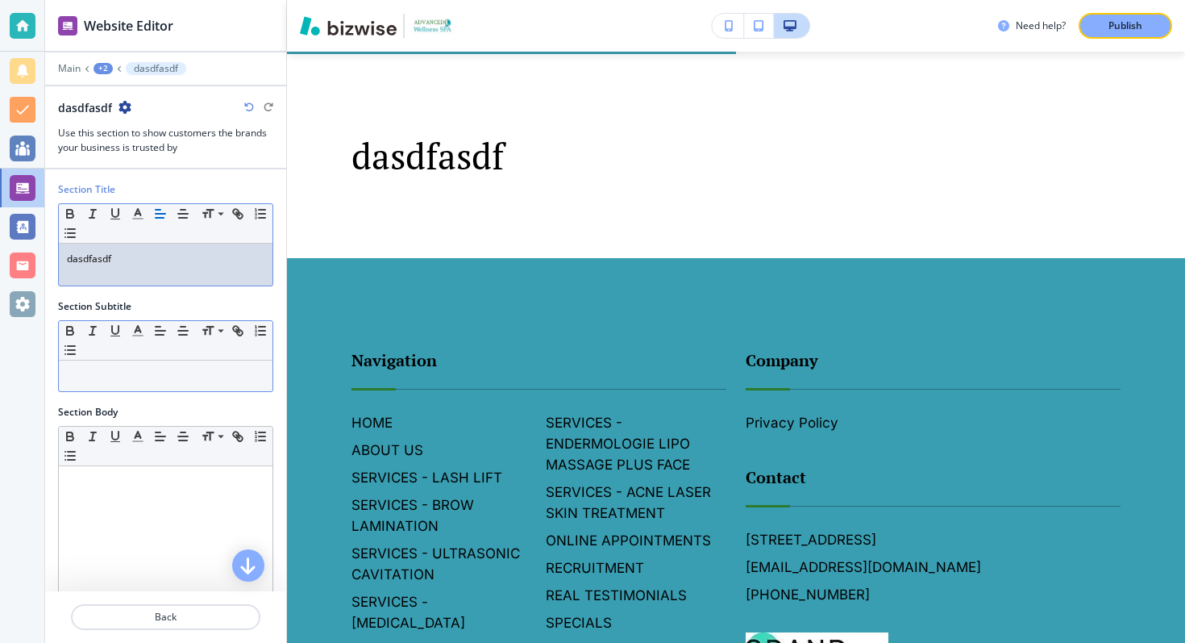
click at [182, 368] on p at bounding box center [166, 375] width 198 height 15
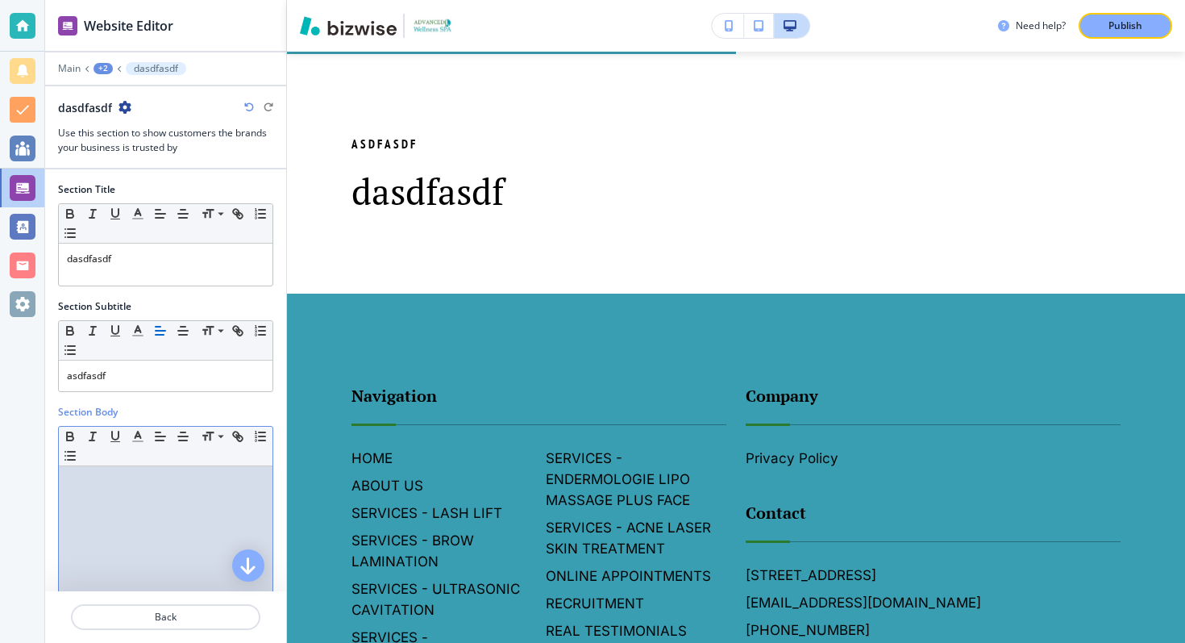
click at [167, 499] on div at bounding box center [166, 571] width 214 height 210
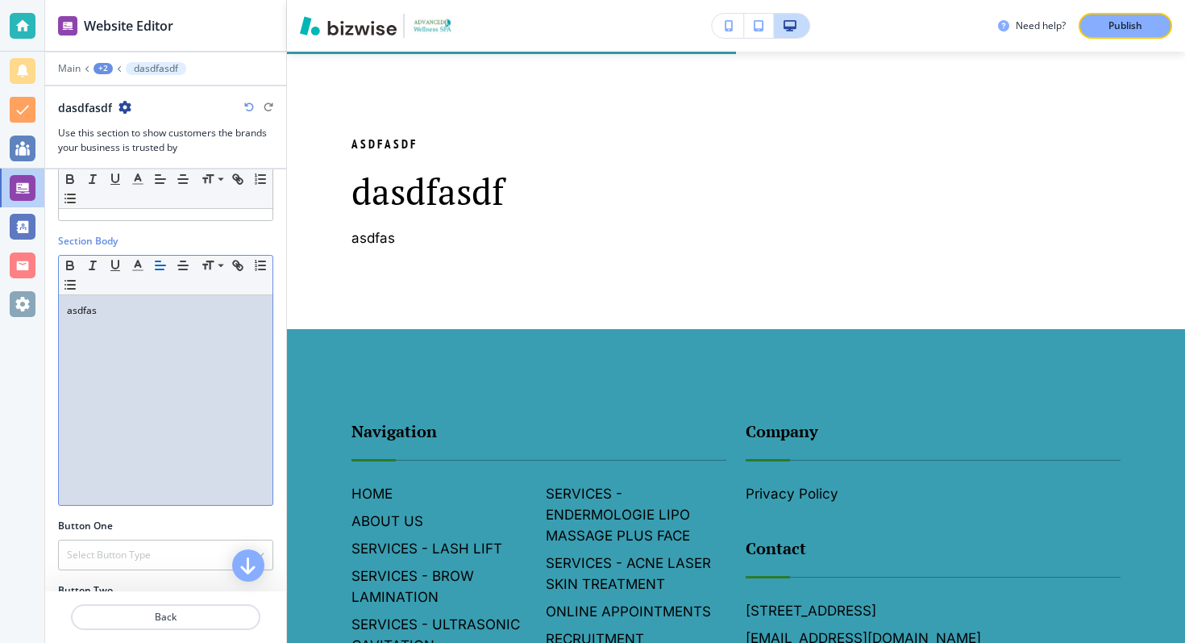
scroll to position [400, 0]
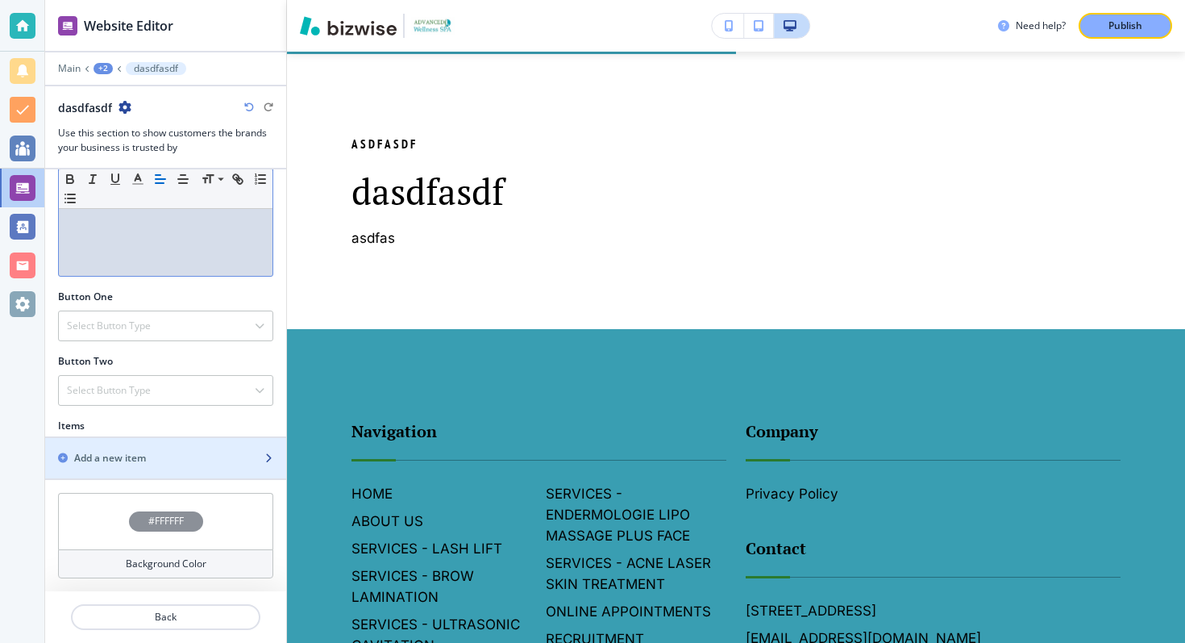
click at [60, 457] on icon "button" at bounding box center [63, 458] width 10 height 10
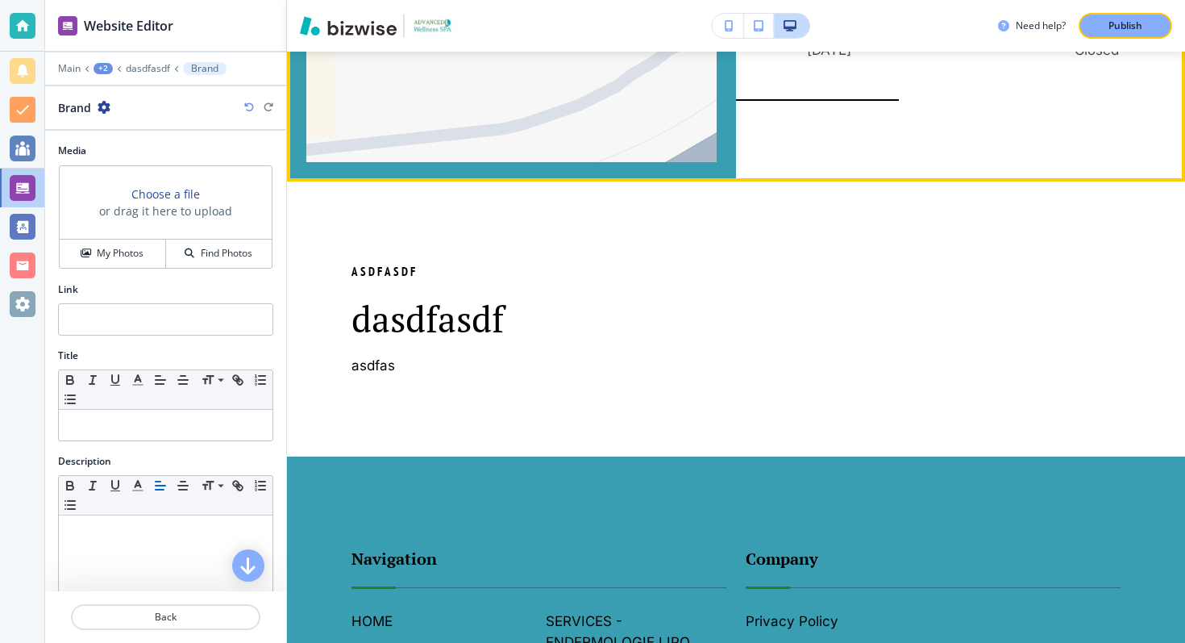
scroll to position [6544, 0]
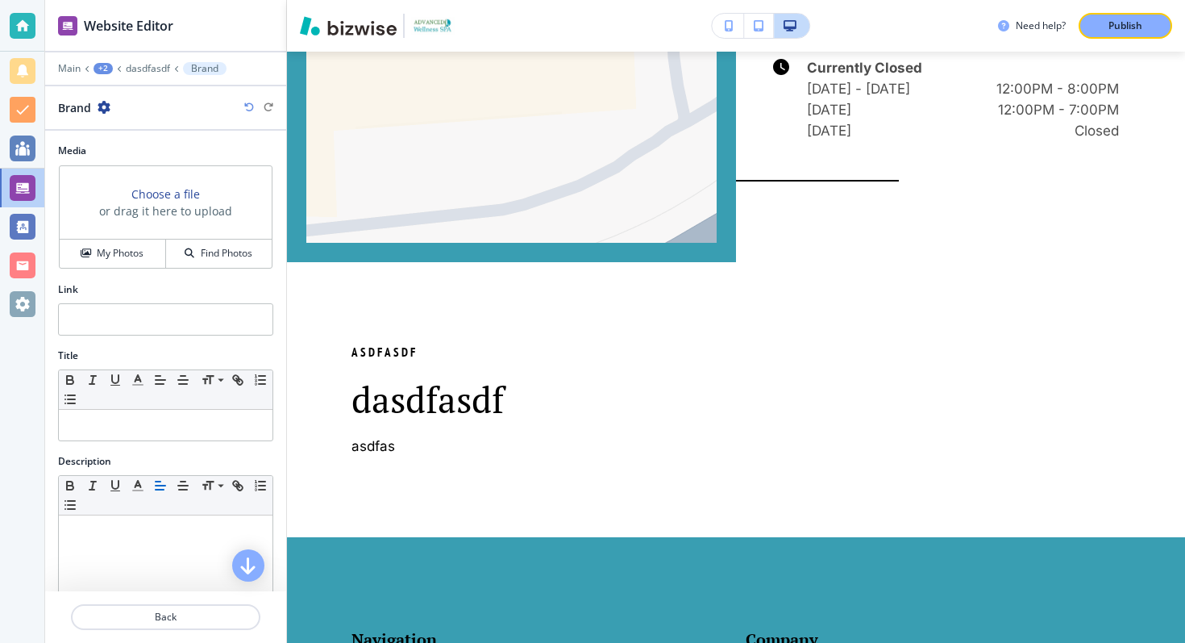
click at [252, 105] on icon "button" at bounding box center [249, 107] width 10 height 10
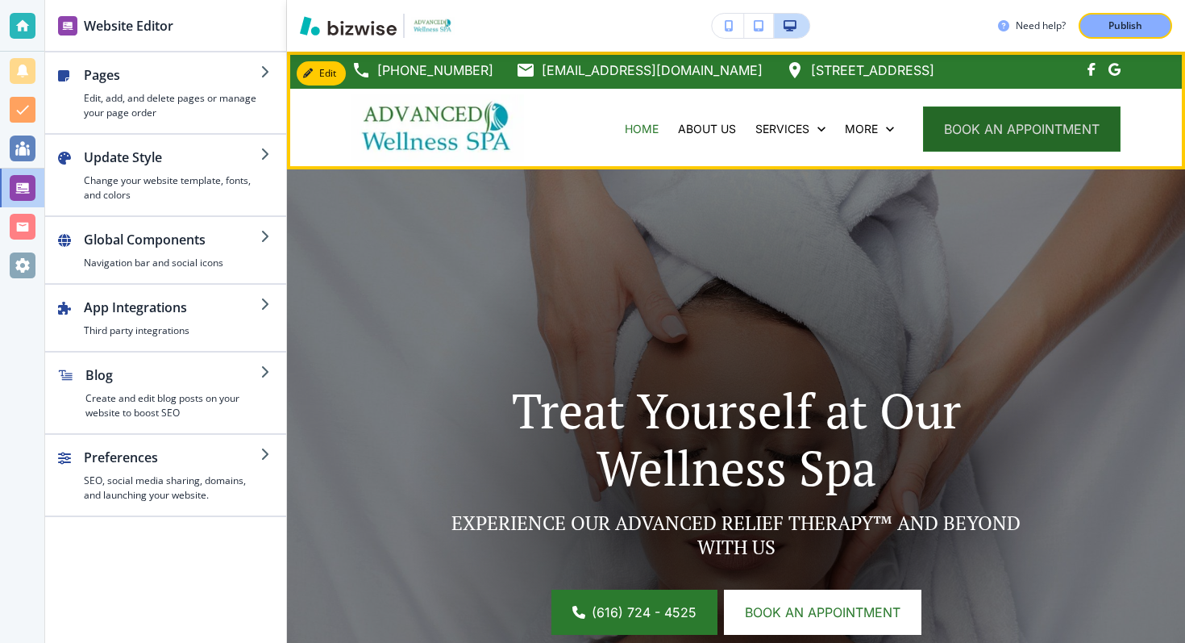
click at [1022, 113] on button "book an appointment" at bounding box center [1022, 128] width 198 height 45
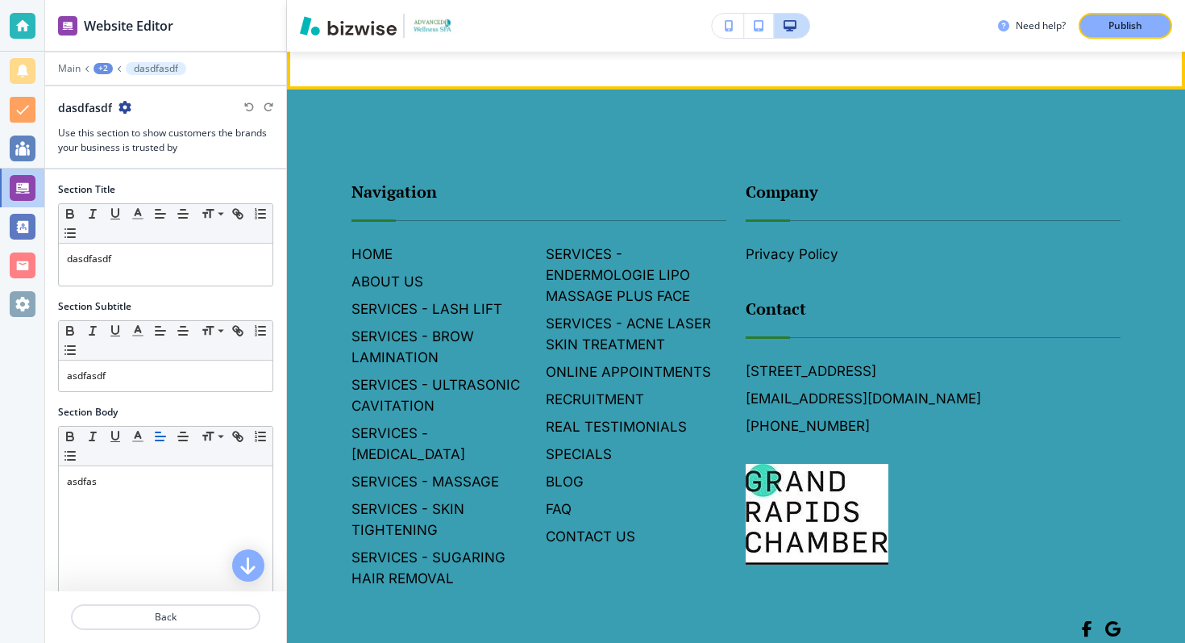
scroll to position [6752, 0]
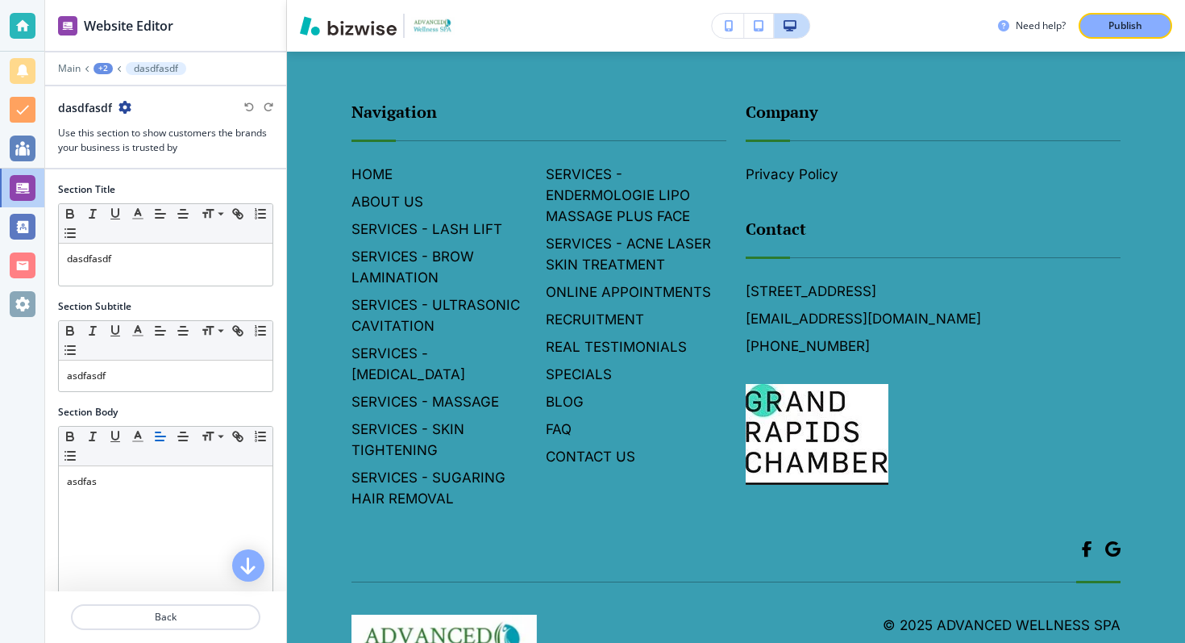
click at [127, 106] on icon "button" at bounding box center [125, 107] width 13 height 13
click at [162, 195] on p "Delete Section" at bounding box center [169, 192] width 82 height 15
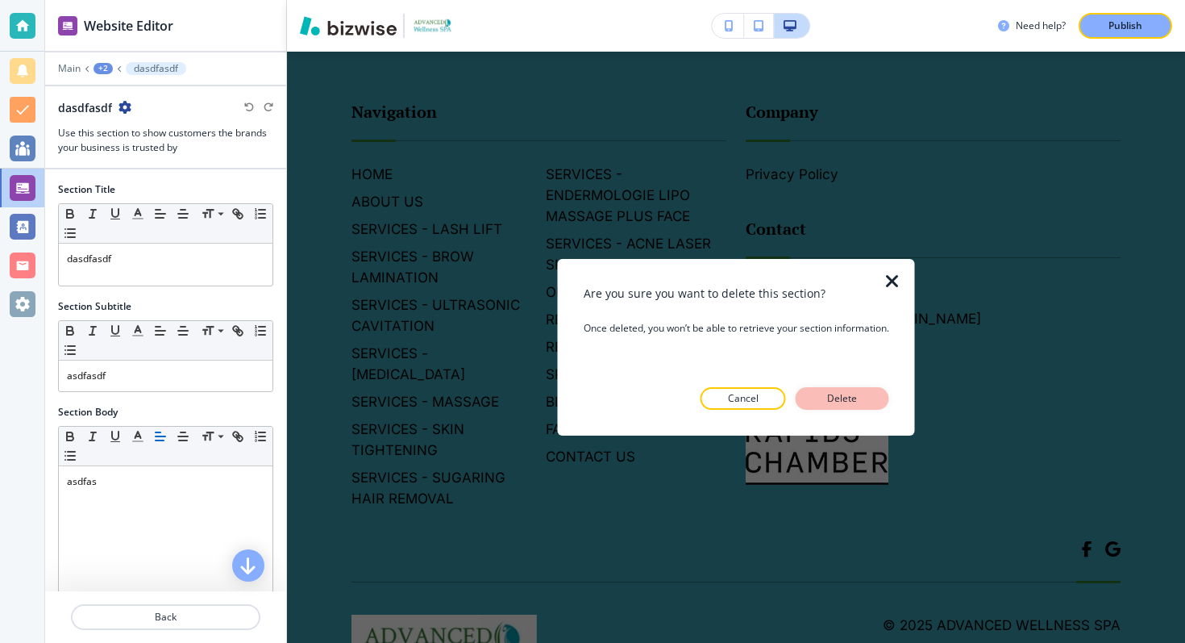
click at [884, 405] on button "Delete" at bounding box center [843, 398] width 94 height 23
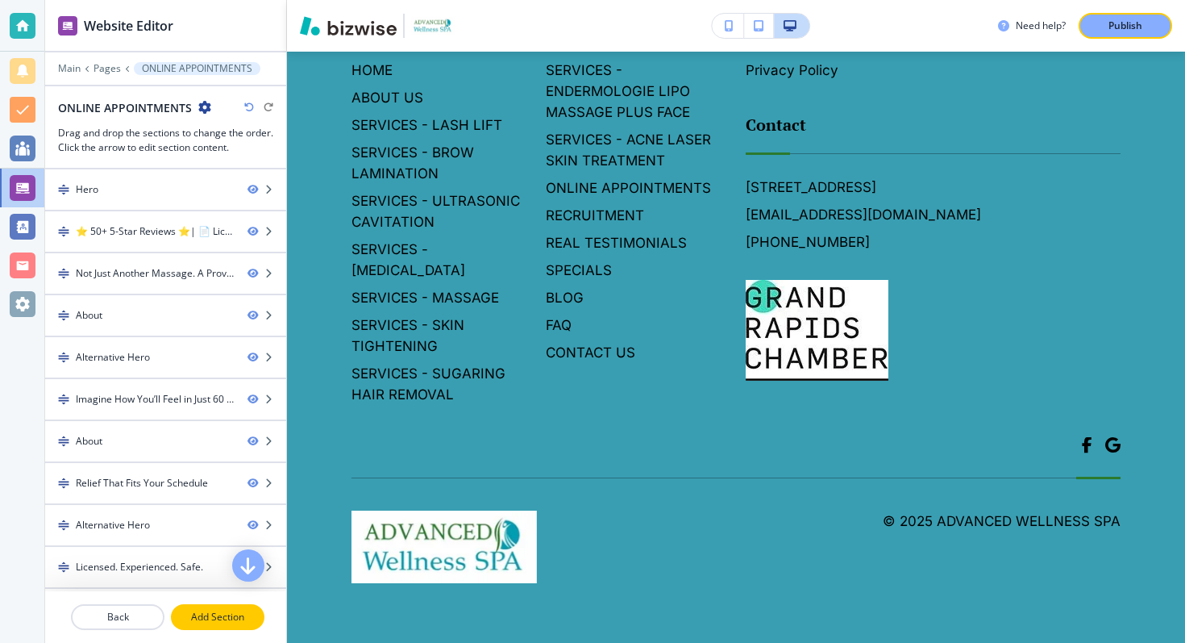
click at [212, 607] on button "Add Section" at bounding box center [218, 617] width 94 height 26
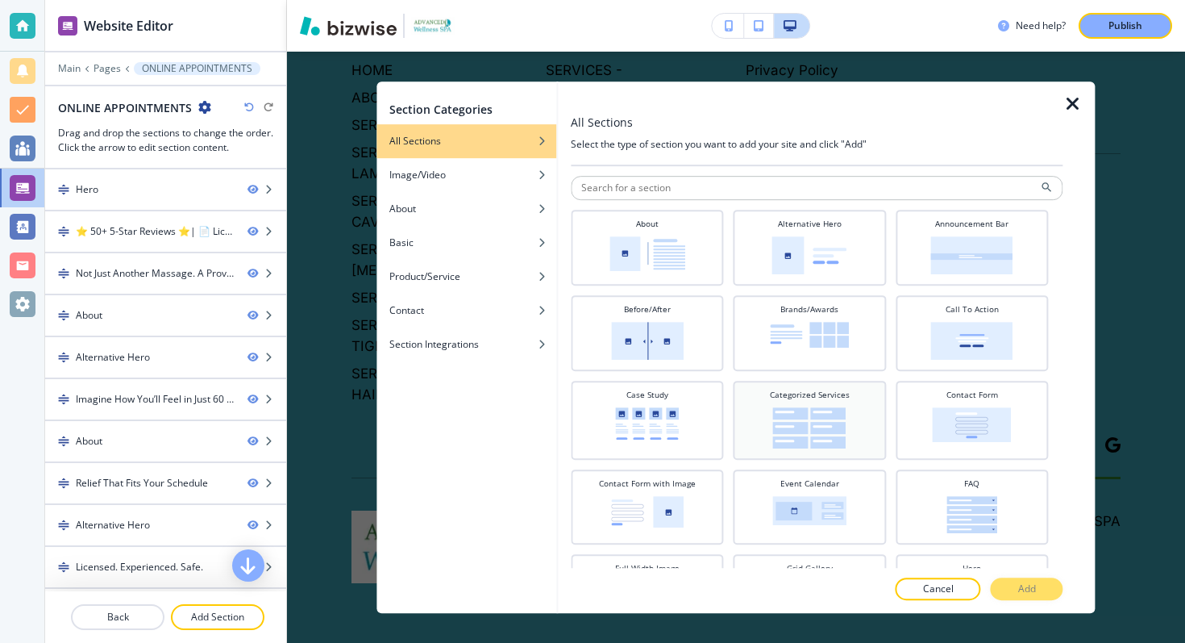
scroll to position [22, 0]
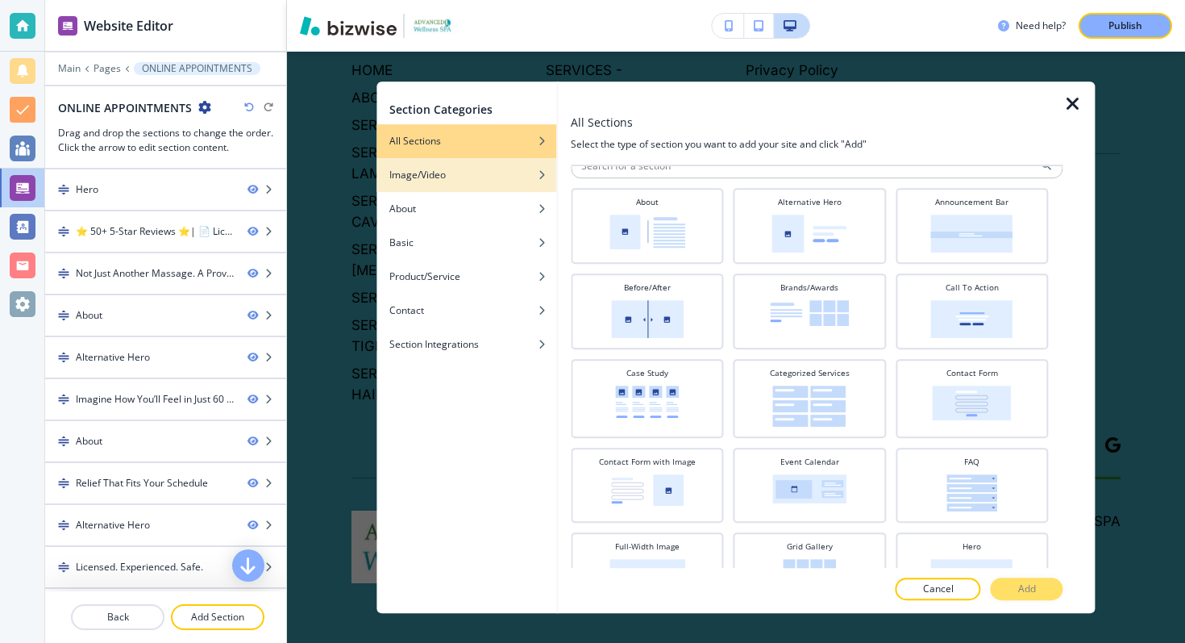
click at [423, 178] on h4 "Image/Video" at bounding box center [417, 175] width 56 height 15
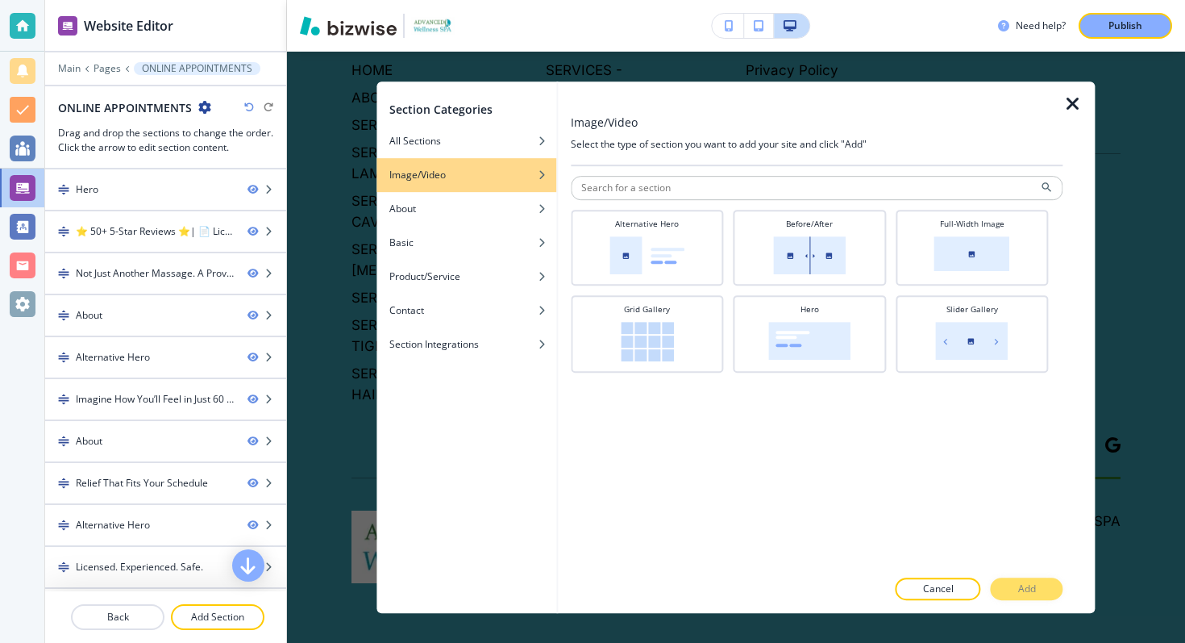
scroll to position [0, 0]
click at [834, 264] on img at bounding box center [809, 255] width 73 height 38
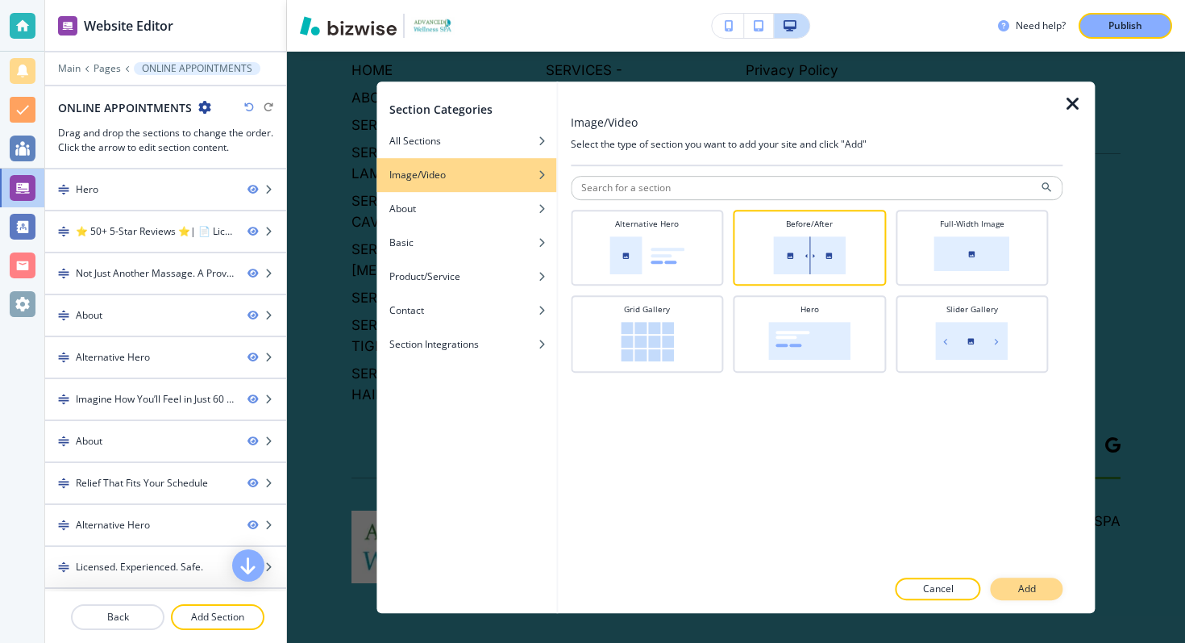
click at [996, 581] on button "Add" at bounding box center [1027, 588] width 73 height 23
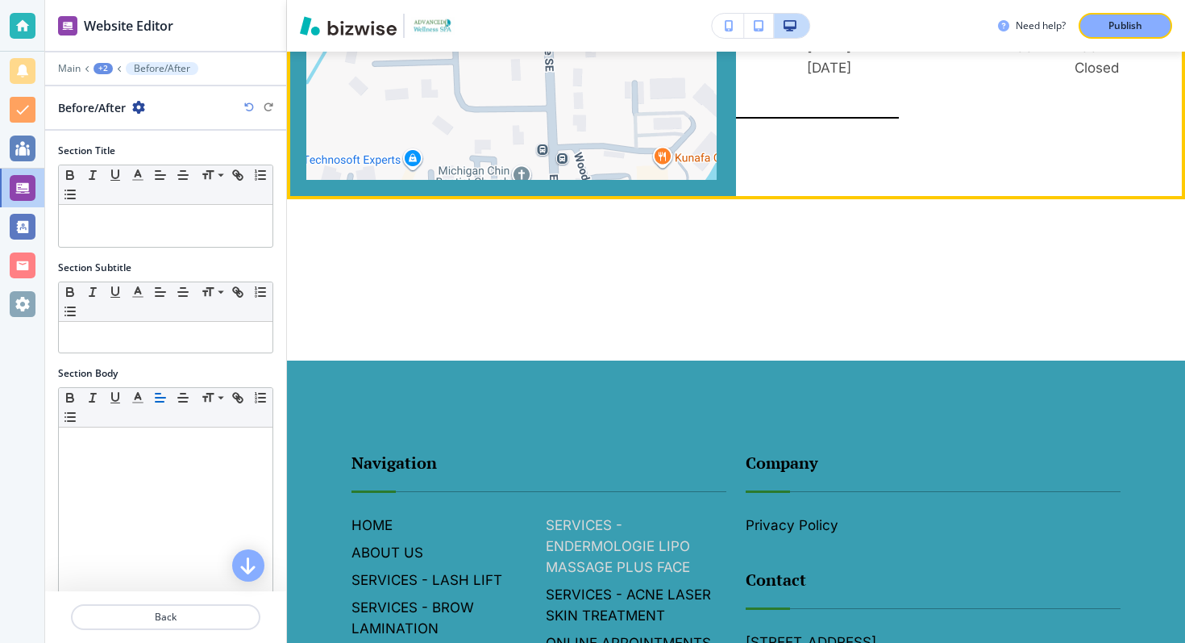
scroll to position [6265, 0]
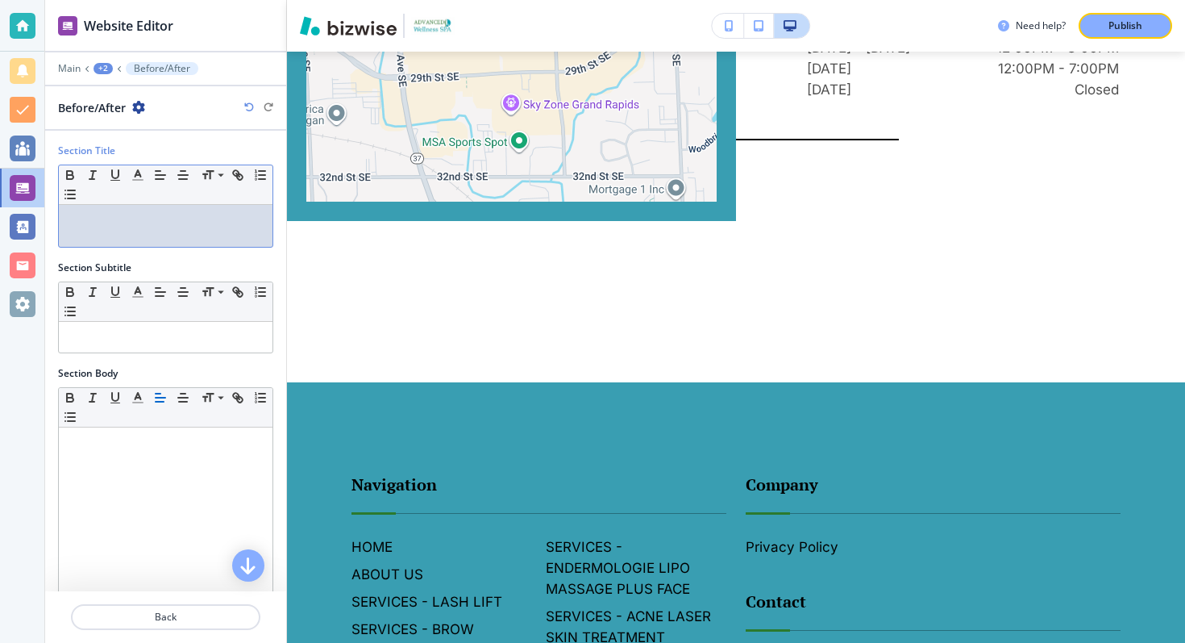
click at [227, 233] on div at bounding box center [166, 226] width 214 height 42
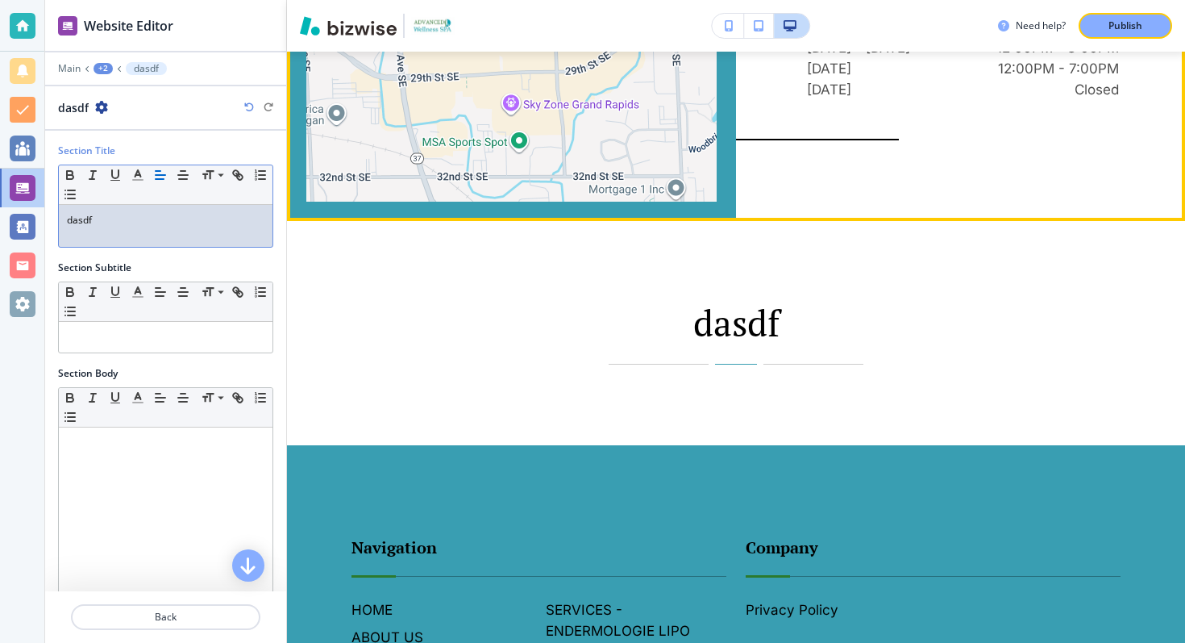
scroll to position [6443, 0]
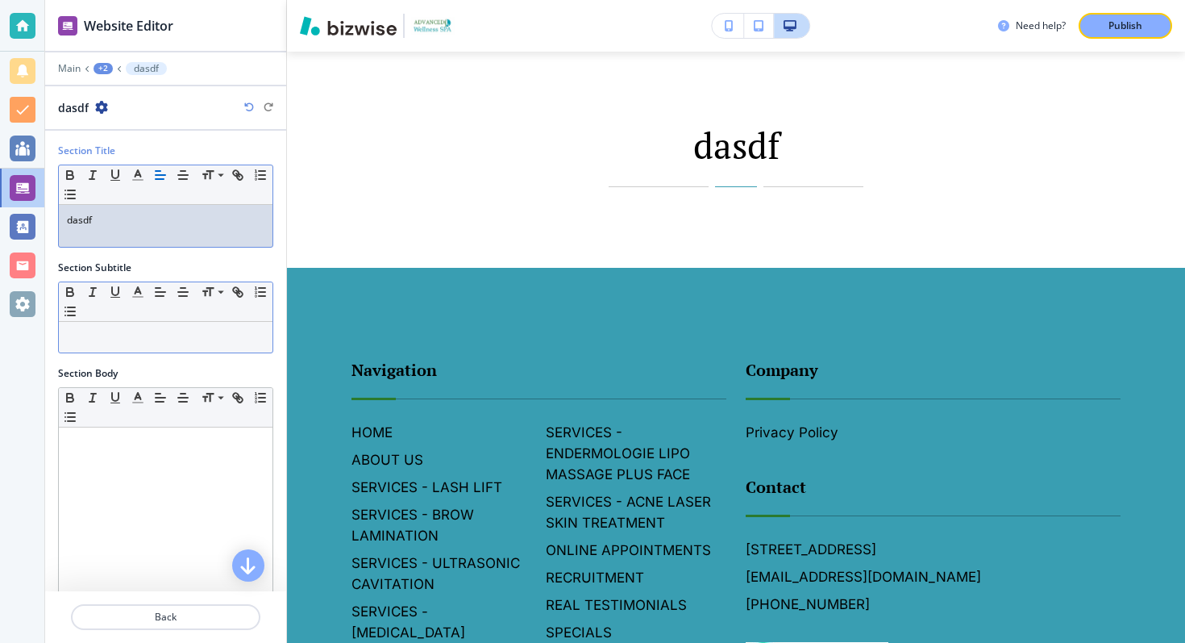
click at [186, 345] on div at bounding box center [166, 337] width 214 height 31
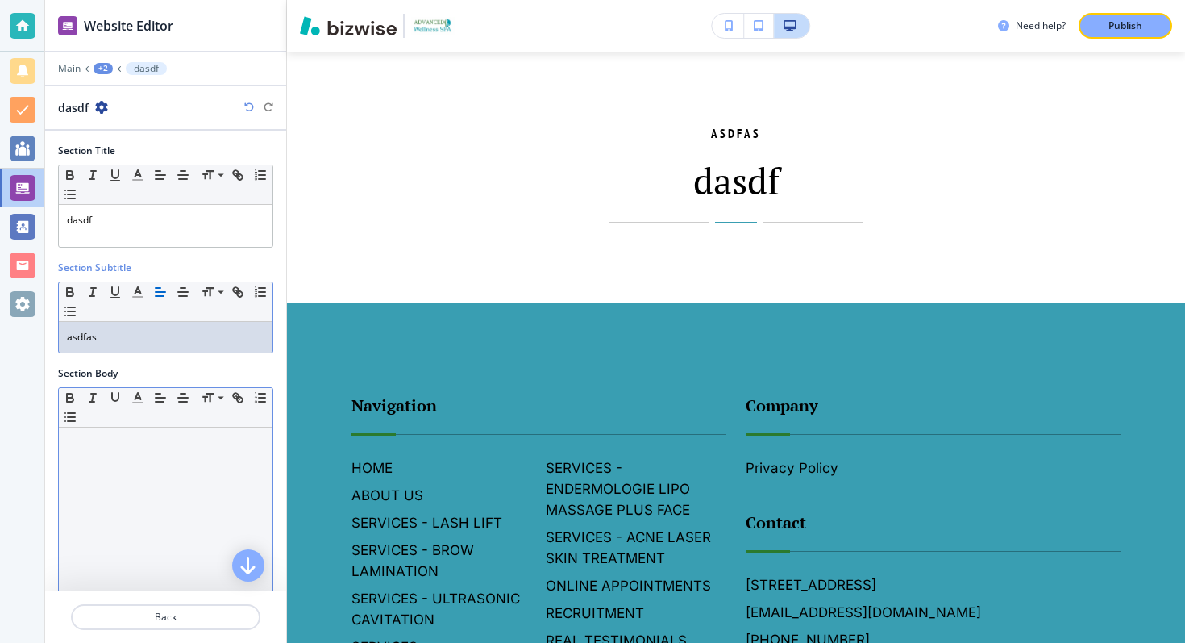
click at [197, 505] on div at bounding box center [166, 532] width 214 height 210
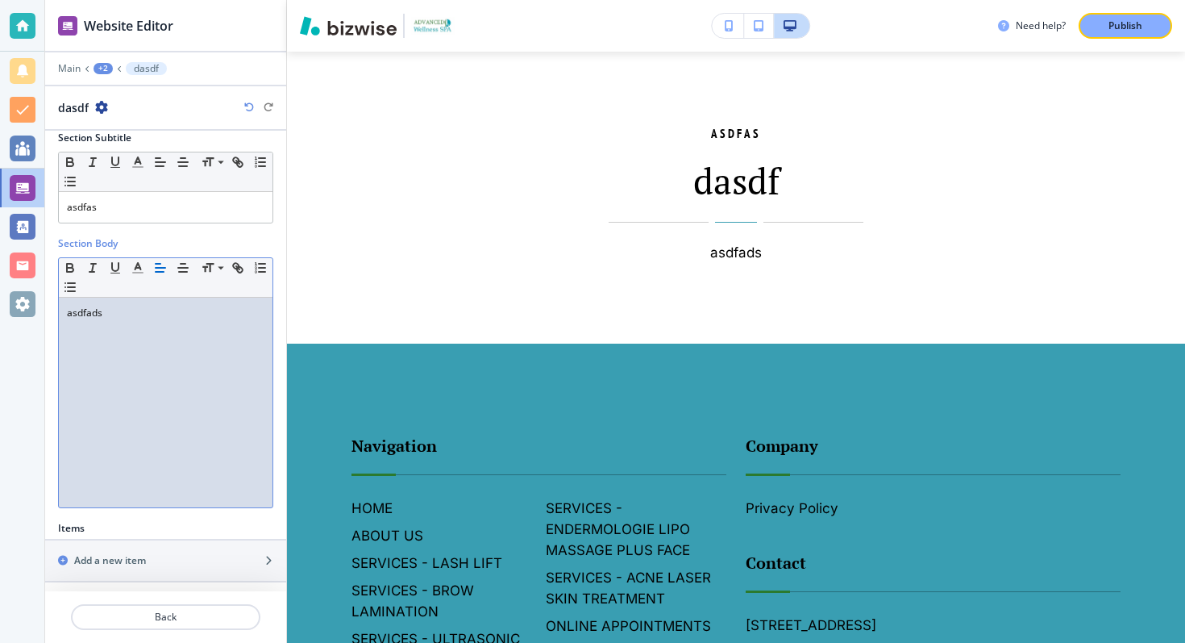
scroll to position [232, 0]
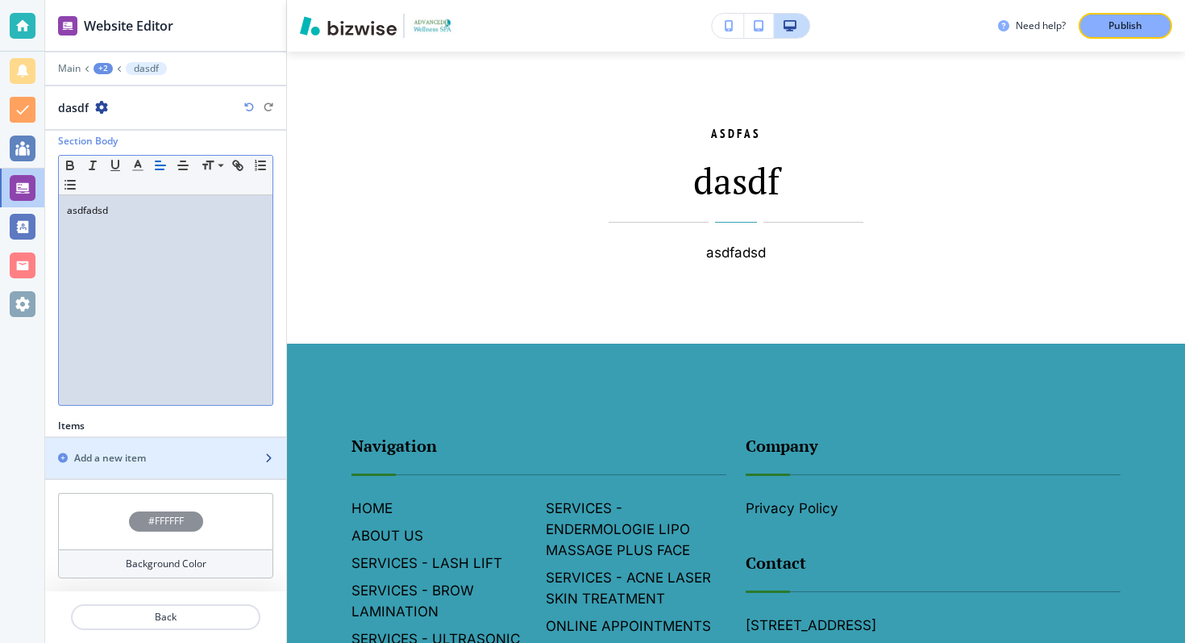
click at [144, 464] on h2 "Add a new item" at bounding box center [110, 458] width 72 height 15
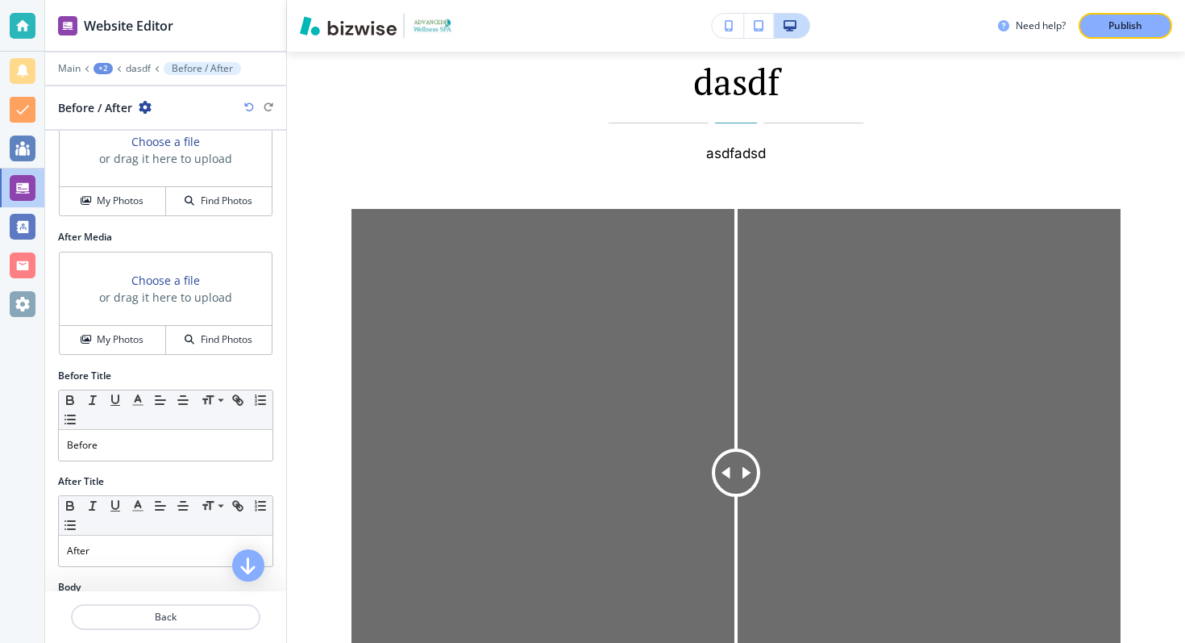
scroll to position [0, 0]
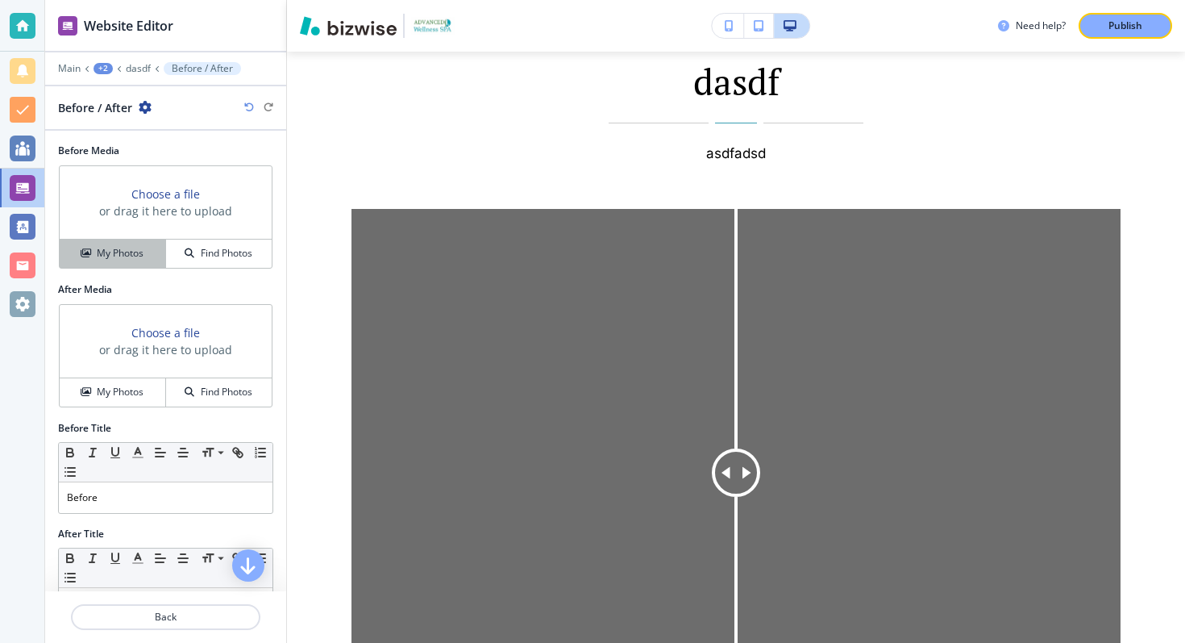
click at [129, 254] on h4 "My Photos" at bounding box center [120, 253] width 47 height 15
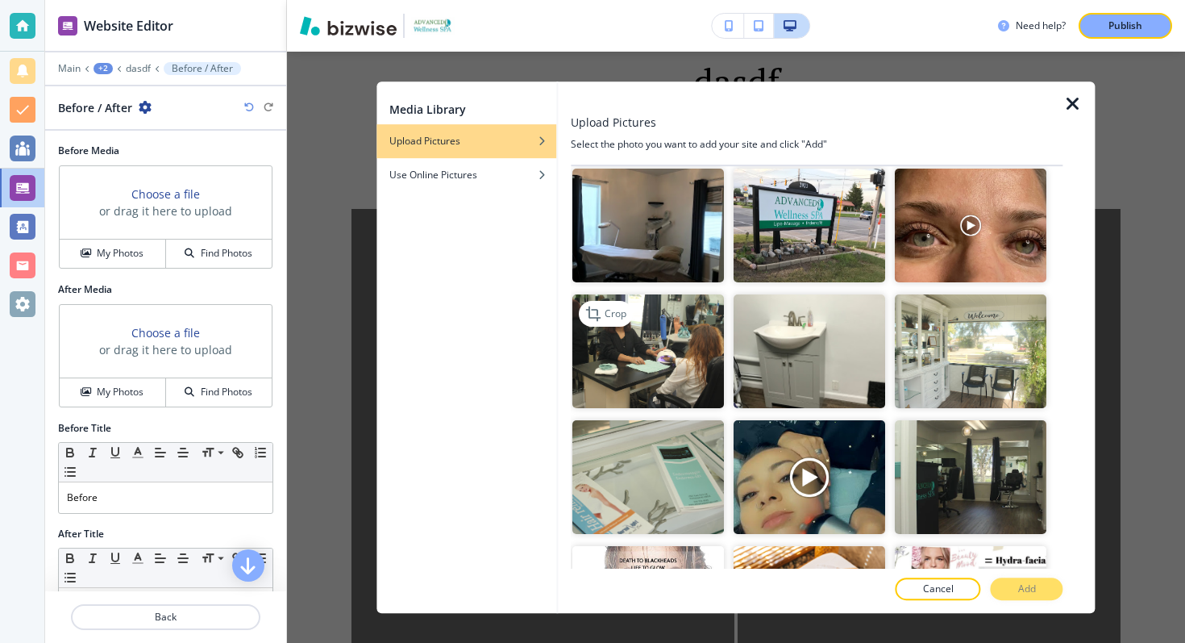
scroll to position [571, 0]
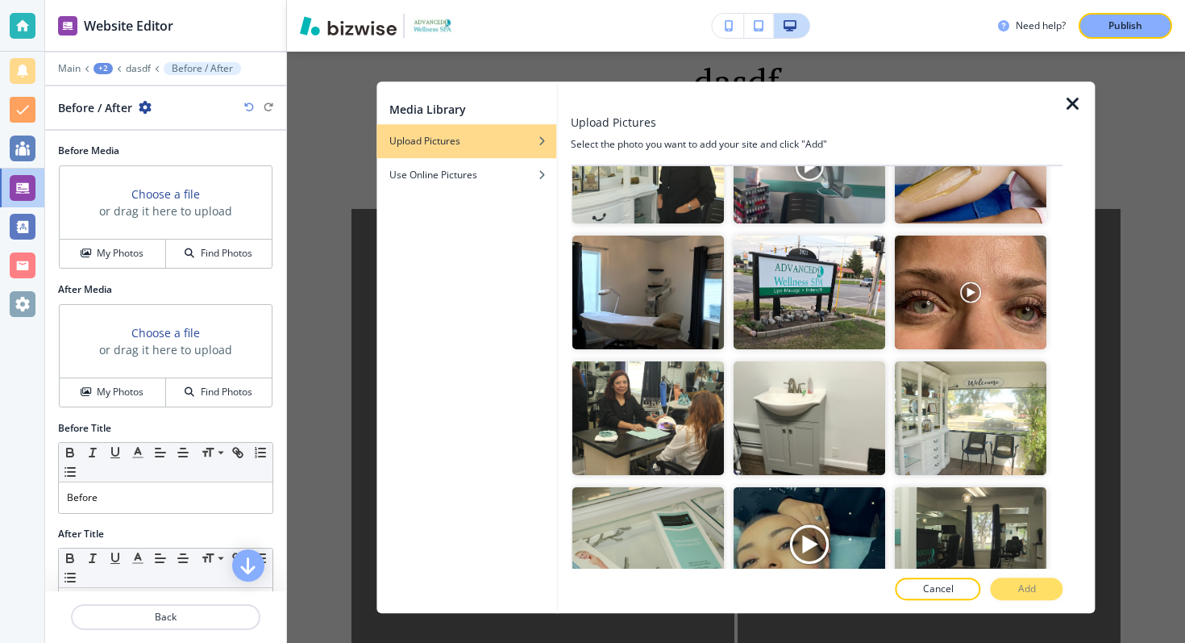
click at [672, 202] on img "button" at bounding box center [648, 167] width 152 height 114
click at [1010, 582] on button "Add" at bounding box center [1027, 588] width 73 height 23
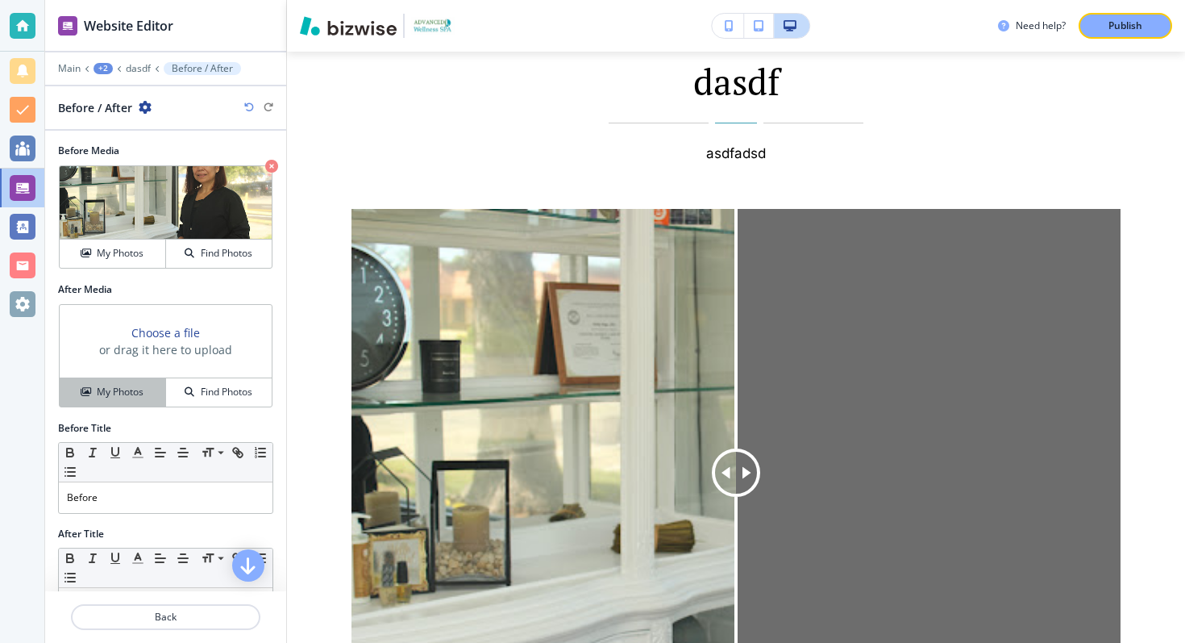
click at [150, 390] on div "My Photos" at bounding box center [113, 392] width 106 height 15
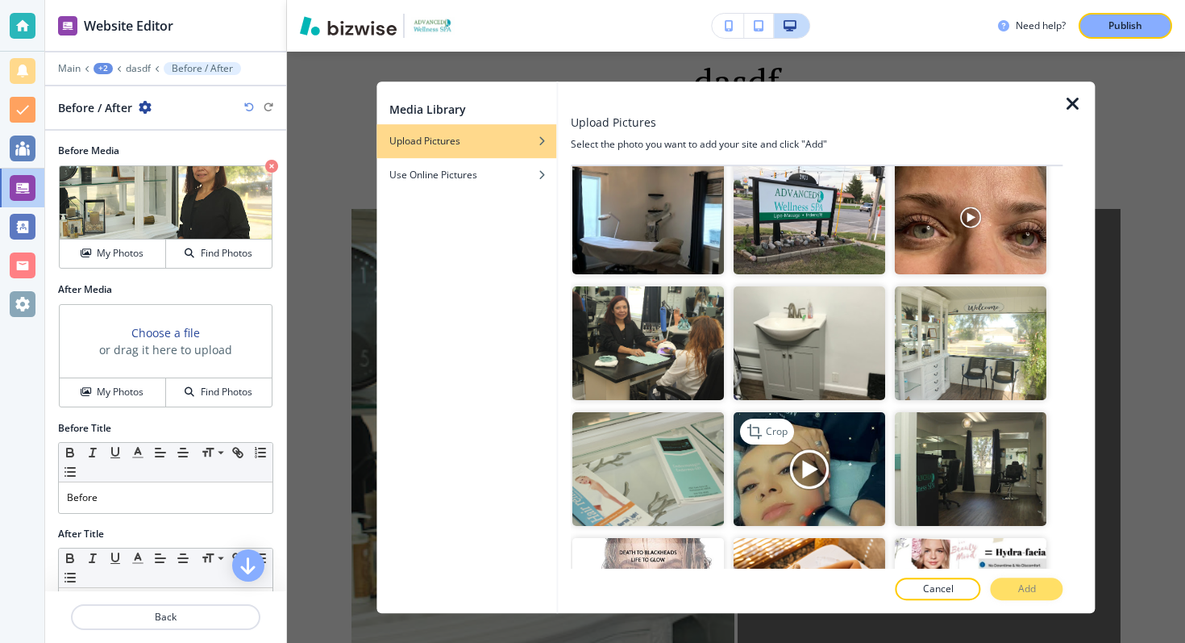
scroll to position [677, 0]
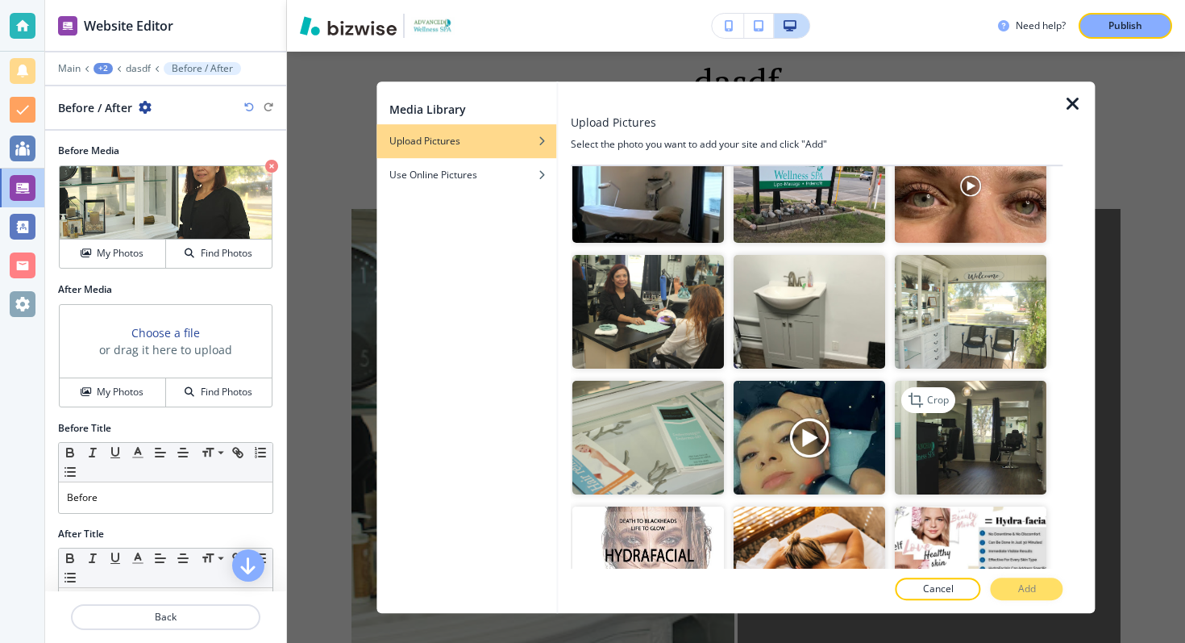
click at [958, 423] on img "button" at bounding box center [971, 438] width 152 height 114
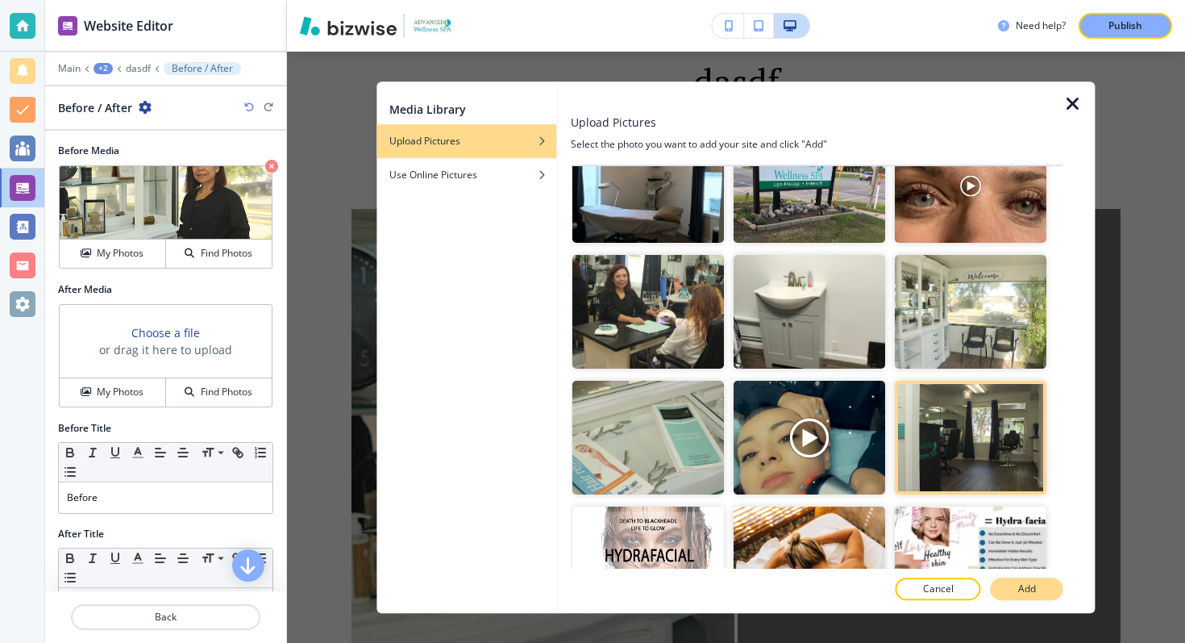
click at [1005, 595] on button "Add" at bounding box center [1027, 588] width 73 height 23
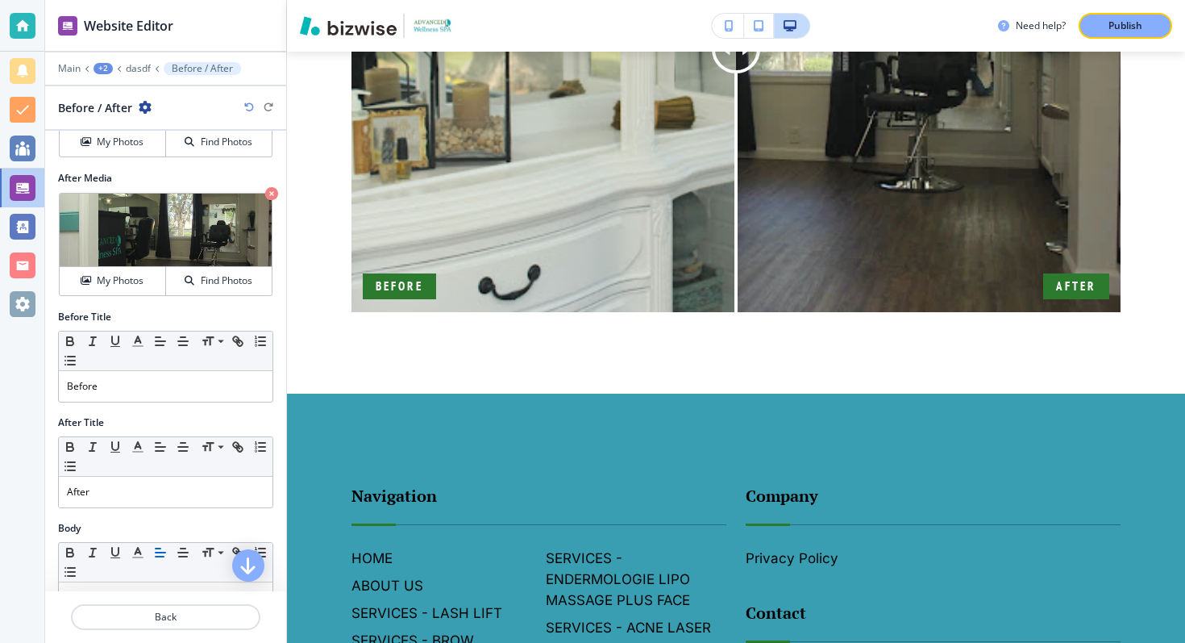
scroll to position [131, 0]
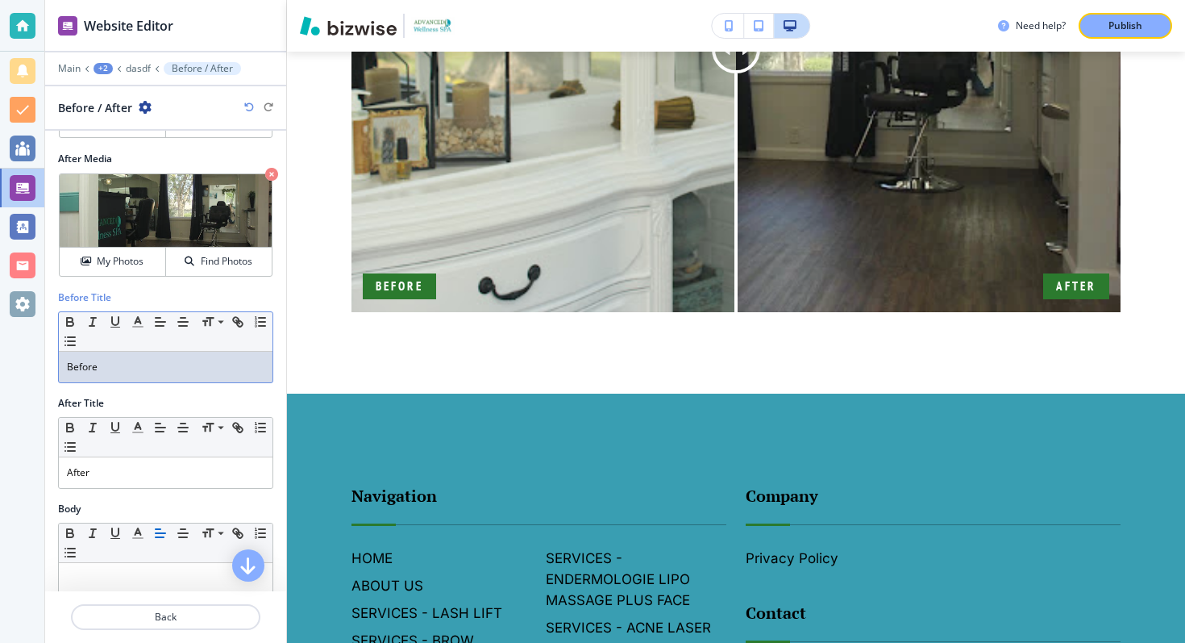
click at [105, 368] on p "Before" at bounding box center [166, 367] width 198 height 15
click at [97, 372] on p "Befor" at bounding box center [166, 367] width 198 height 15
click at [73, 368] on p "Befor" at bounding box center [166, 367] width 198 height 15
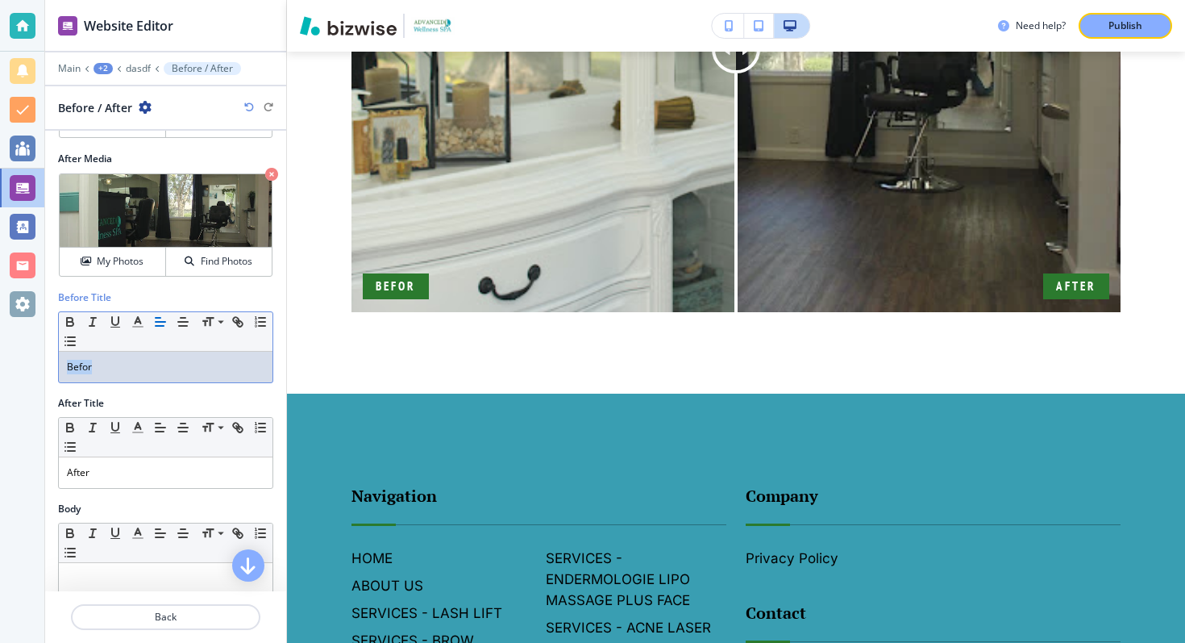
click at [73, 368] on p "Befor" at bounding box center [166, 367] width 198 height 15
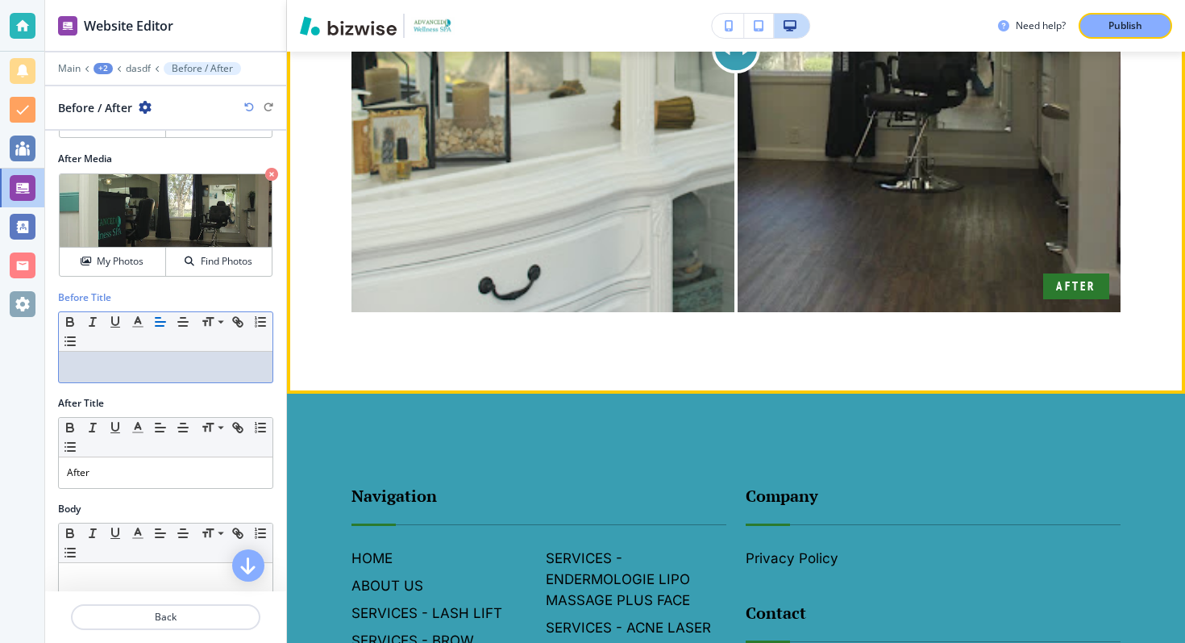
click at [747, 73] on div at bounding box center [736, 49] width 48 height 48
drag, startPoint x: 747, startPoint y: 375, endPoint x: 729, endPoint y: 377, distance: 18.7
click at [729, 73] on div at bounding box center [729, 49] width 48 height 48
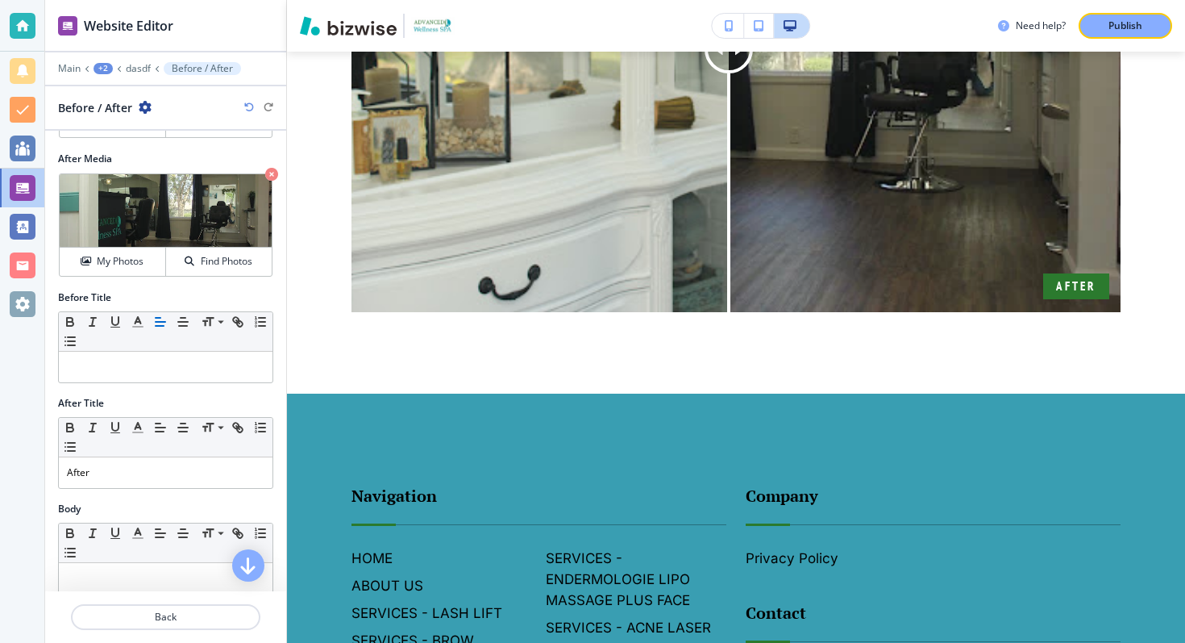
click at [143, 102] on icon "button" at bounding box center [145, 107] width 13 height 13
click at [186, 179] on button "Delete Before / After" at bounding box center [190, 191] width 103 height 29
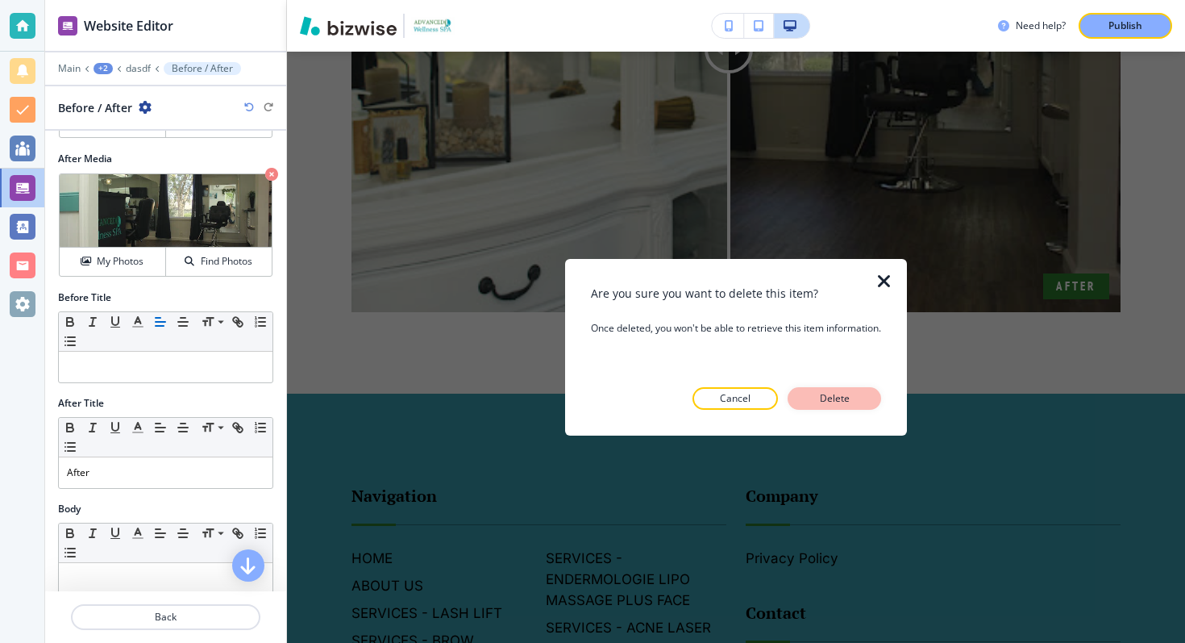
click at [805, 389] on button "Delete" at bounding box center [835, 398] width 94 height 23
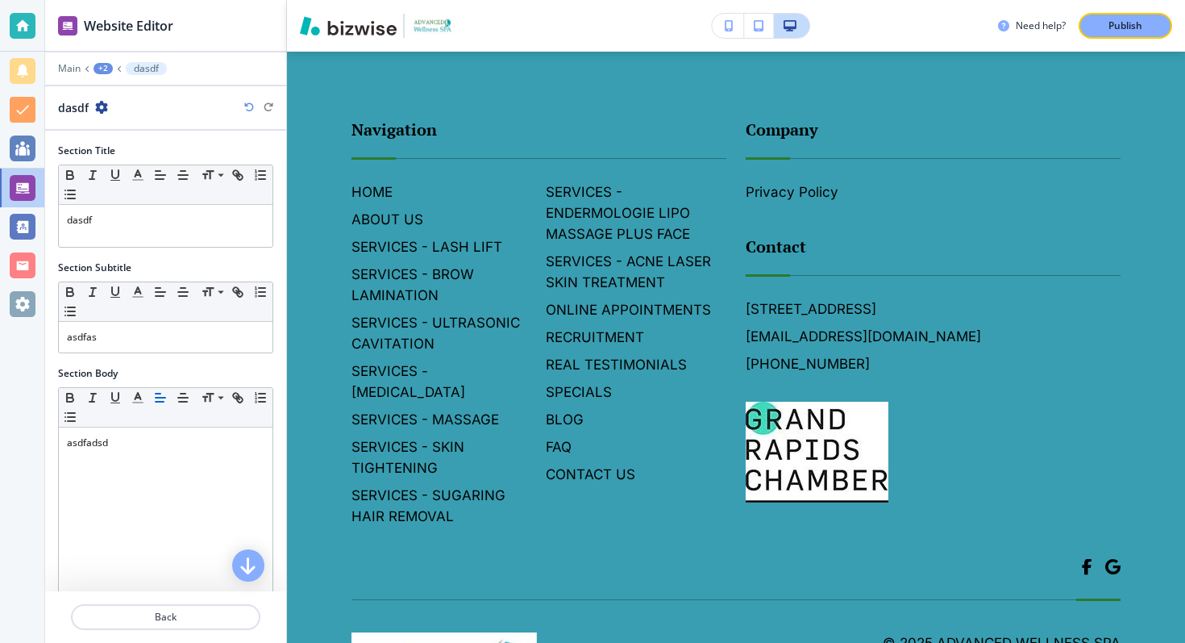
scroll to position [6752, 0]
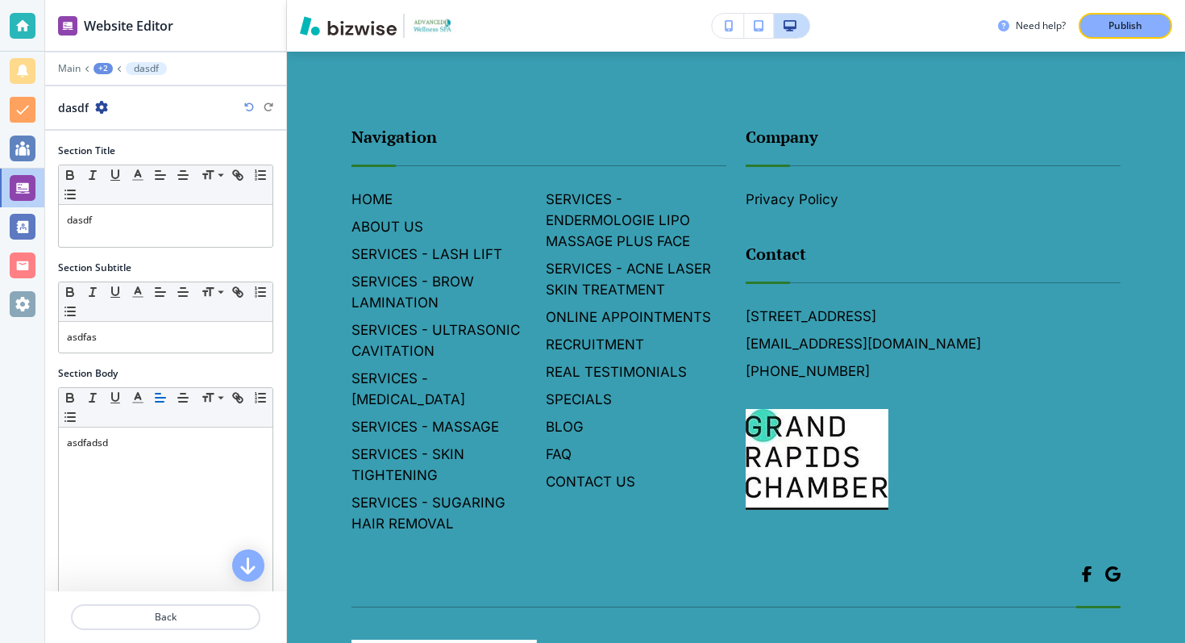
click at [98, 114] on div "dasdf" at bounding box center [83, 107] width 50 height 17
click at [98, 108] on icon "button" at bounding box center [101, 107] width 13 height 13
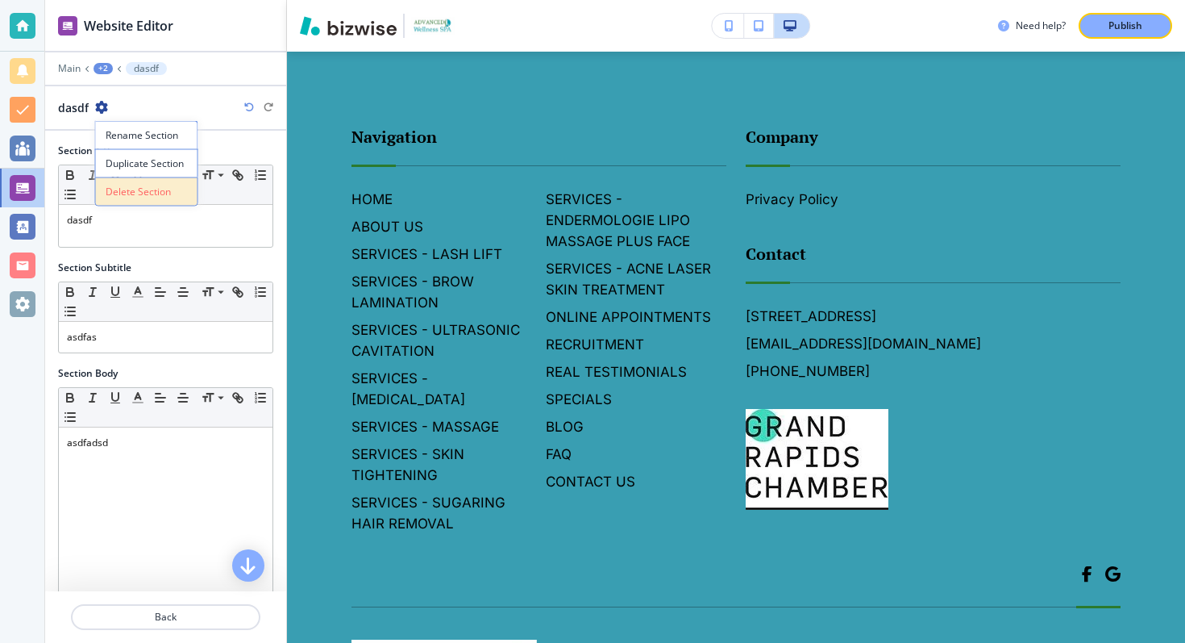
click at [144, 183] on button "Delete Section" at bounding box center [146, 191] width 103 height 29
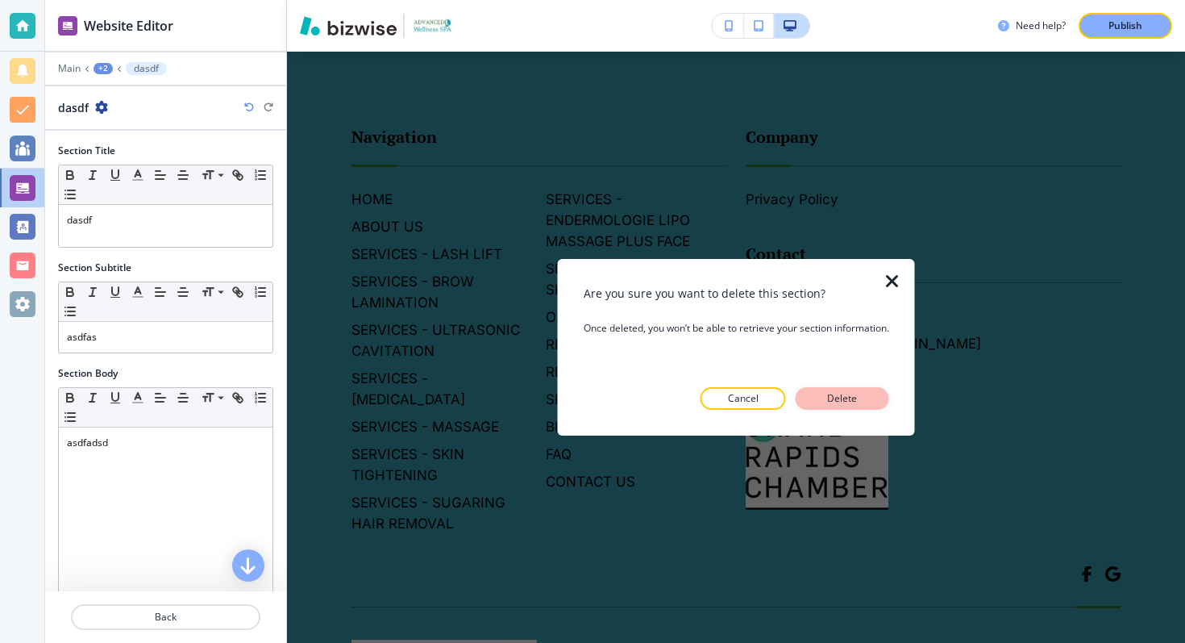
click at [849, 402] on p "Delete" at bounding box center [842, 398] width 39 height 15
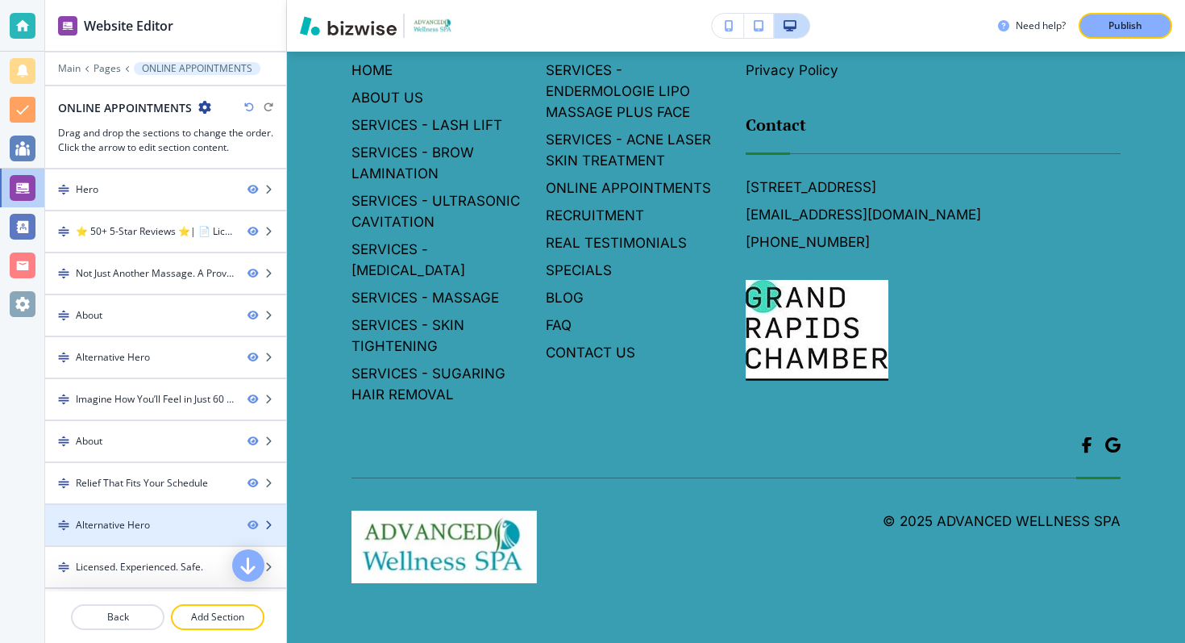
scroll to position [165, 0]
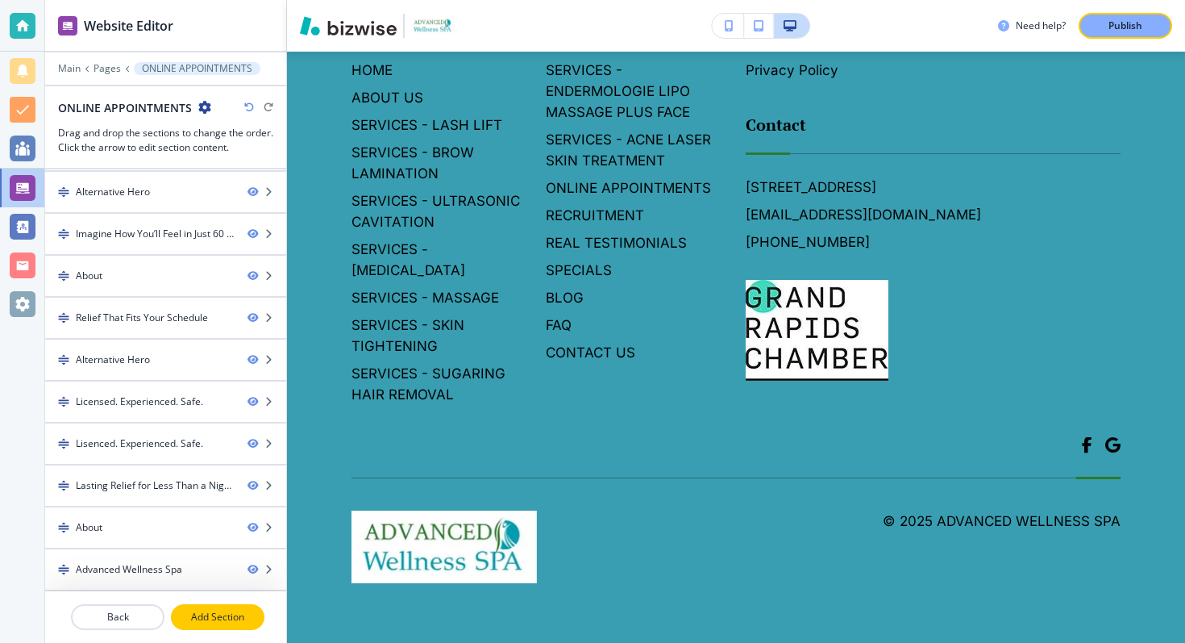
click at [205, 622] on p "Add Section" at bounding box center [218, 617] width 90 height 15
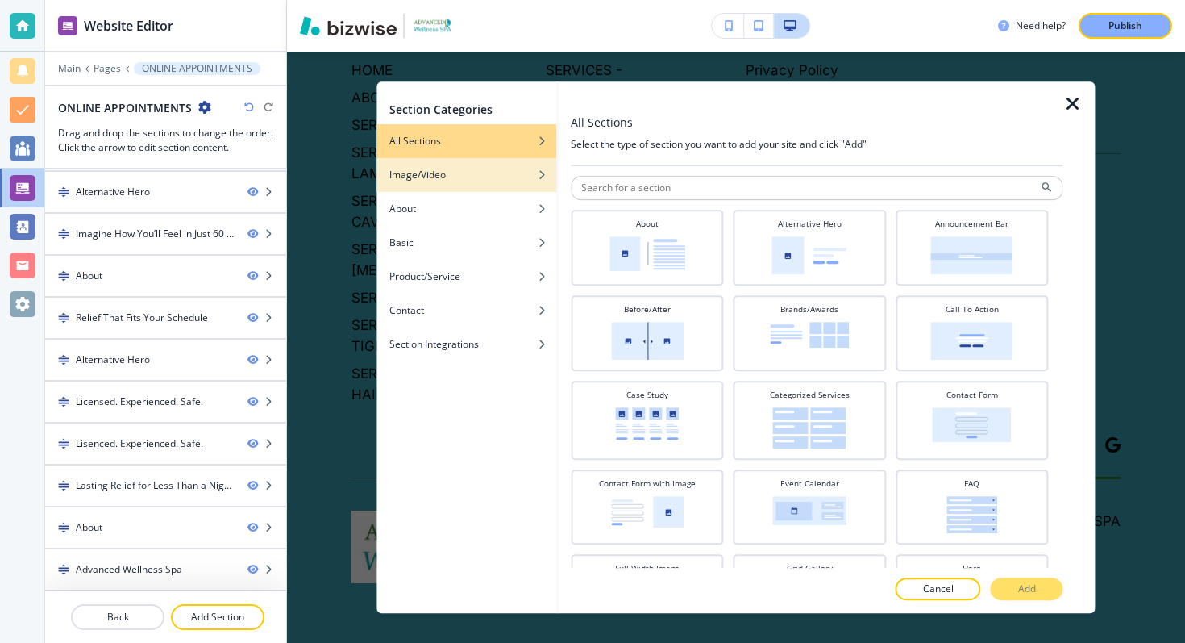
click at [494, 169] on div "Image/Video" at bounding box center [467, 175] width 180 height 15
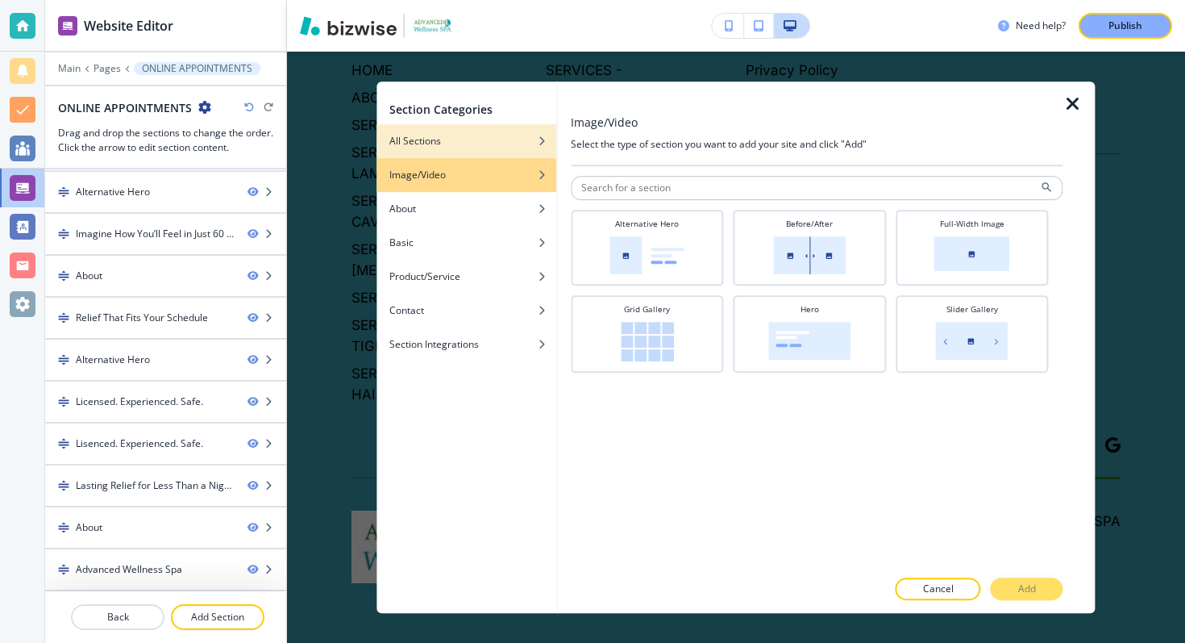
click at [510, 152] on div "button" at bounding box center [467, 153] width 180 height 10
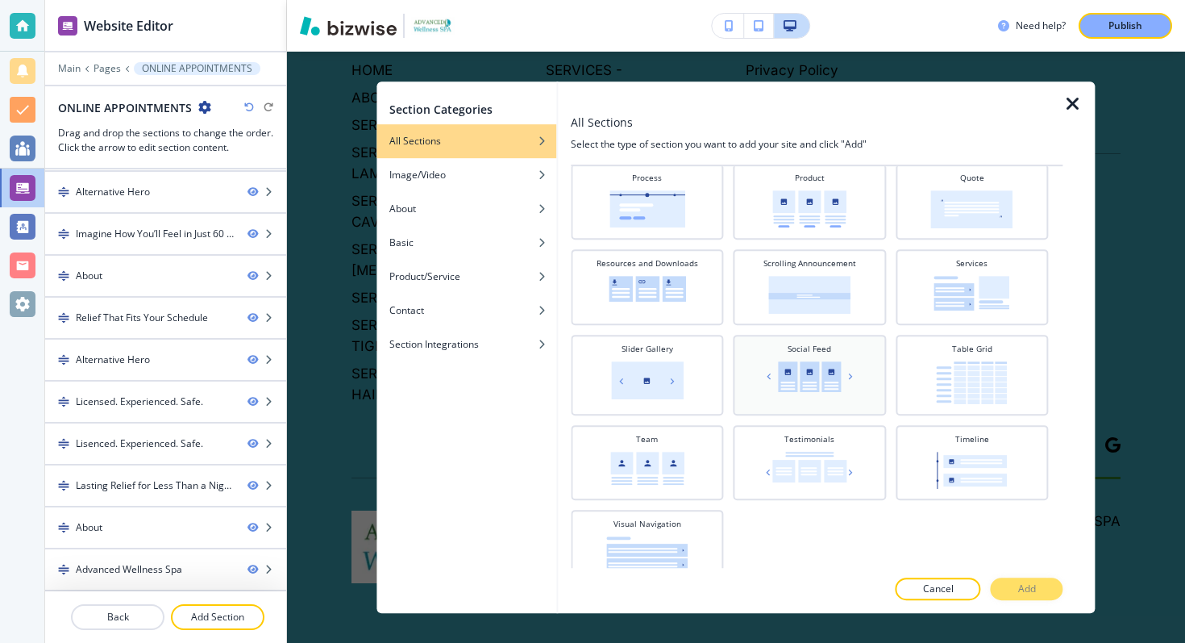
scroll to position [651, 0]
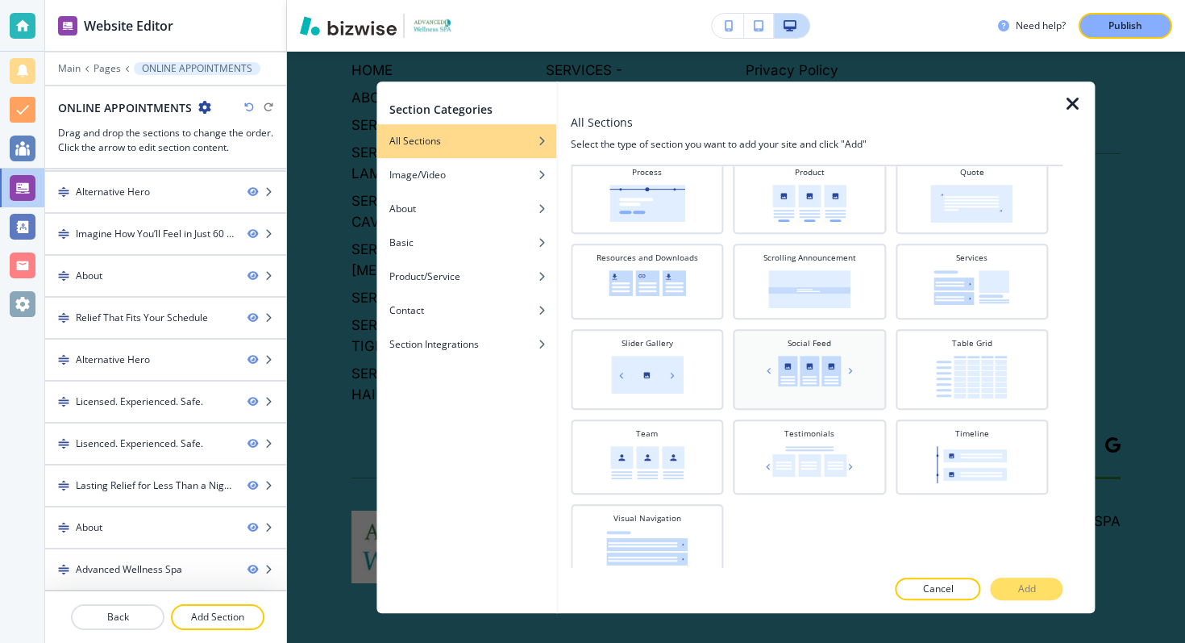
click at [816, 376] on img at bounding box center [810, 371] width 94 height 31
click at [1020, 577] on button "Add" at bounding box center [1027, 588] width 73 height 23
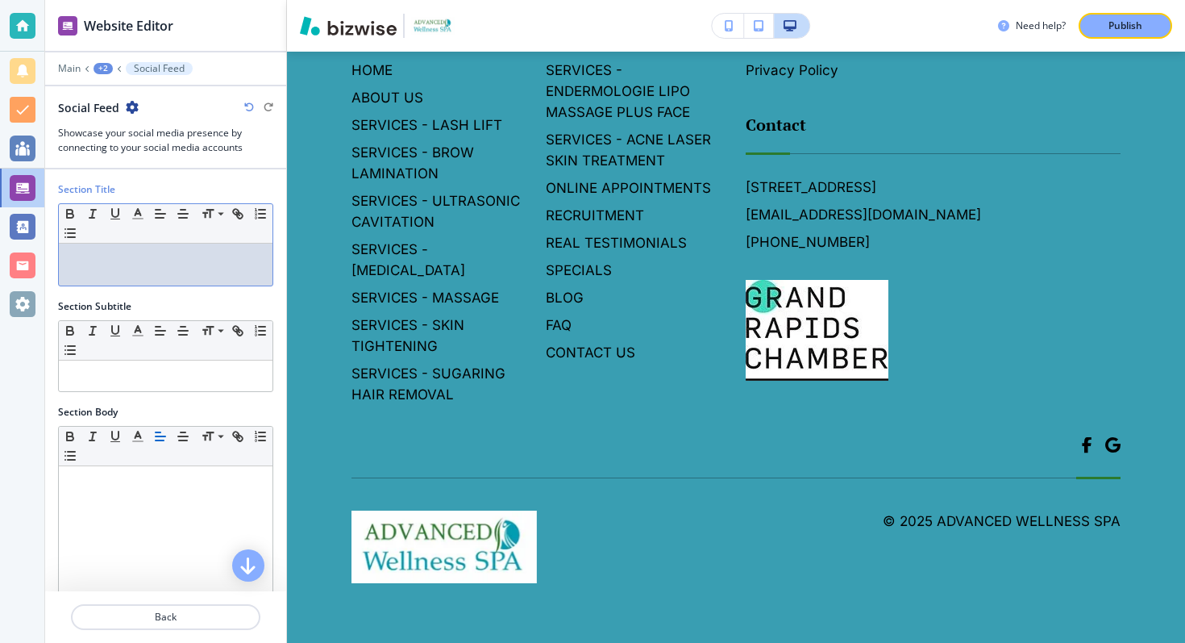
click at [205, 282] on div at bounding box center [166, 264] width 214 height 42
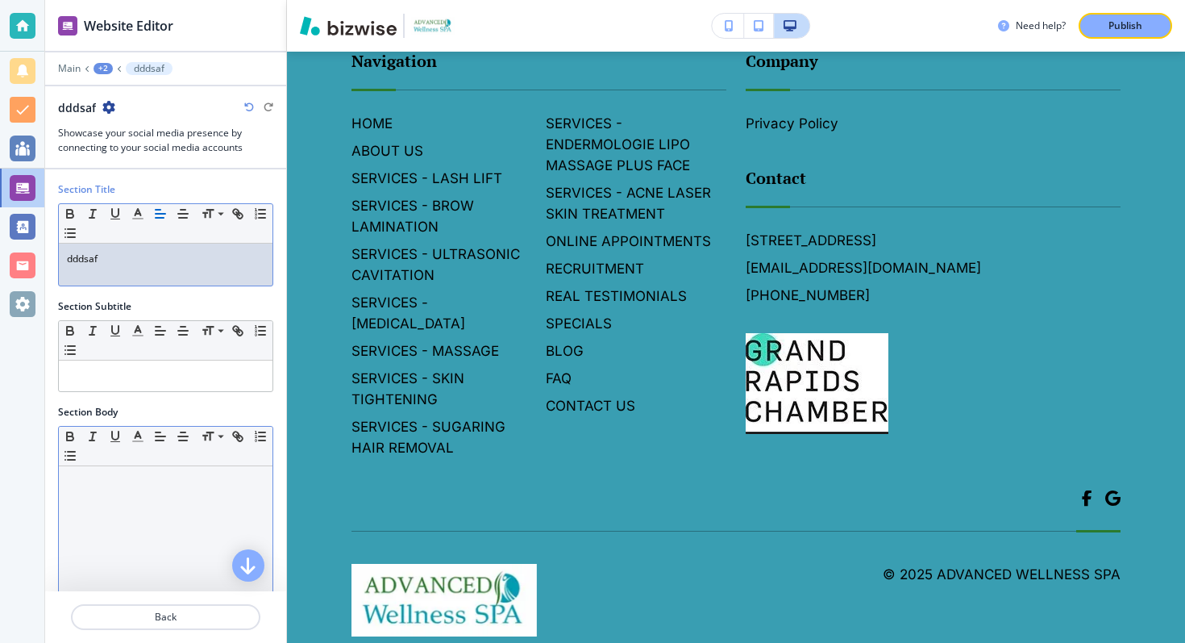
click at [159, 551] on div at bounding box center [166, 571] width 214 height 210
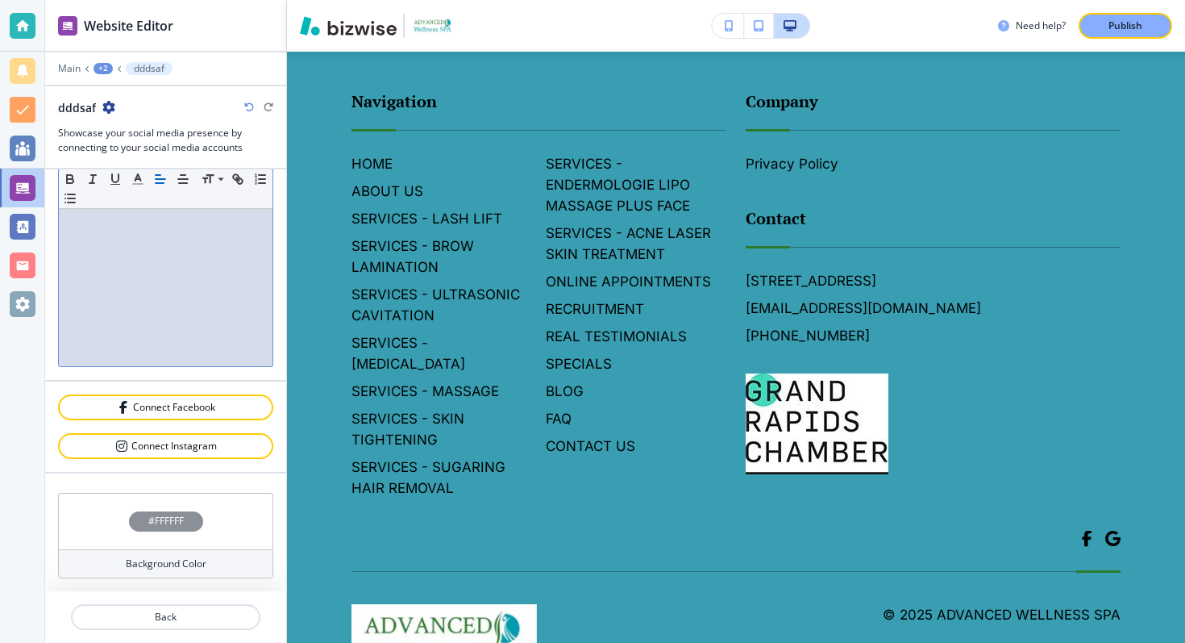
scroll to position [0, 0]
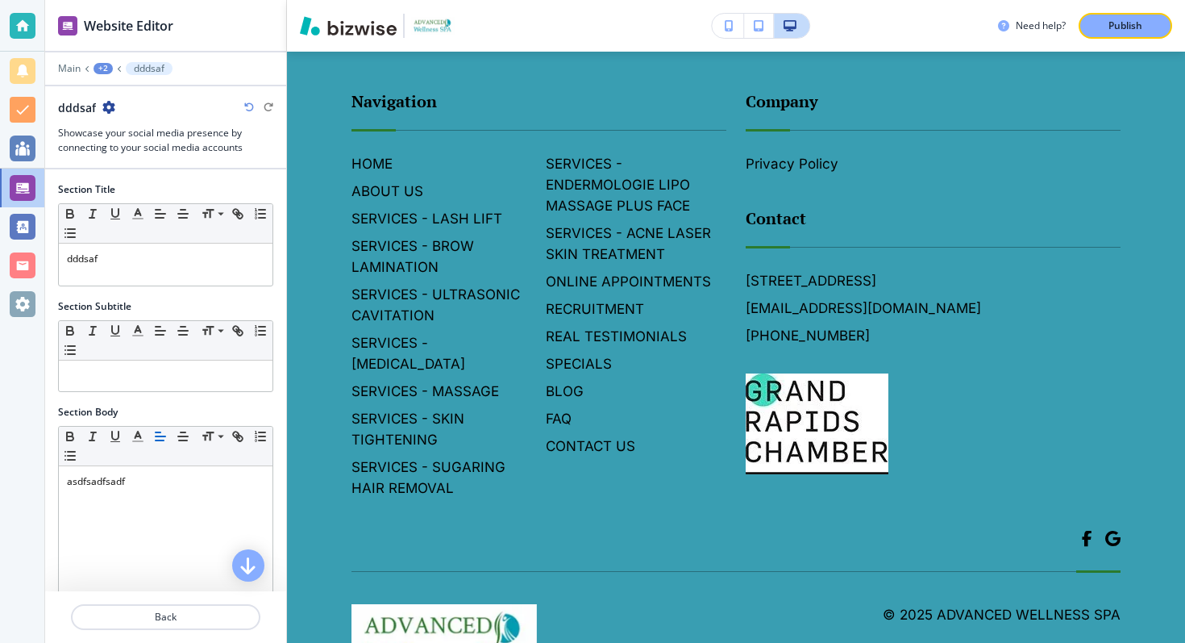
click at [109, 115] on div "dddsaf Showcase your social media presence by connecting to your social media a…" at bounding box center [165, 127] width 215 height 56
click at [106, 102] on icon "button" at bounding box center [108, 107] width 13 height 13
click at [161, 191] on p "Delete Section" at bounding box center [153, 192] width 82 height 15
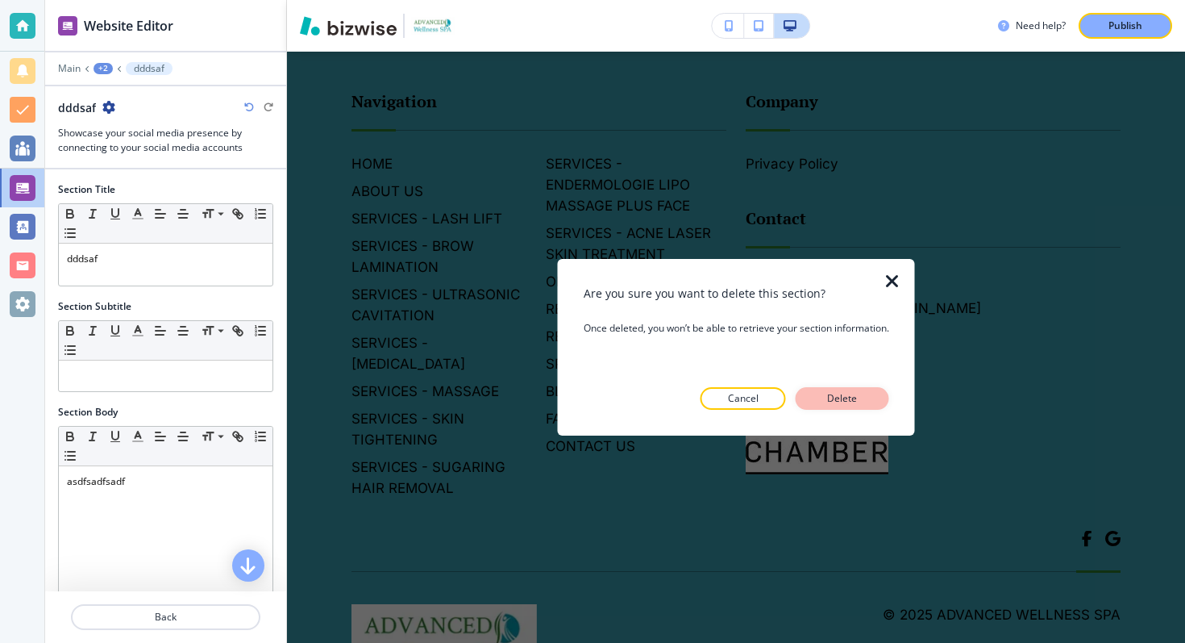
click at [844, 399] on p "Delete" at bounding box center [842, 398] width 39 height 15
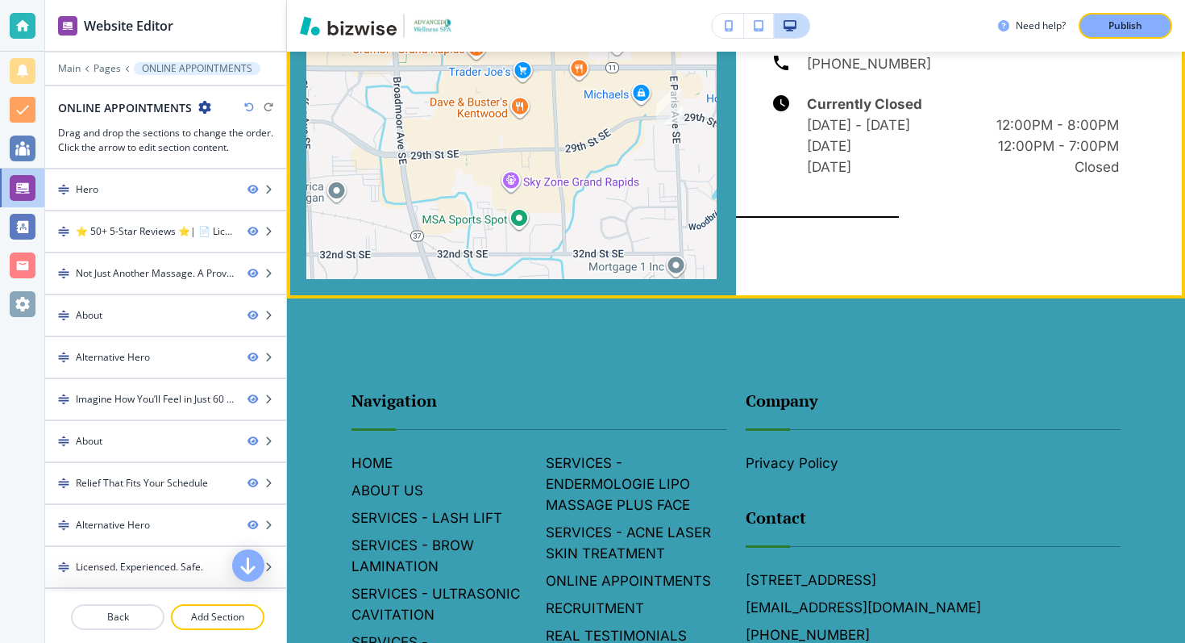
scroll to position [6037, 0]
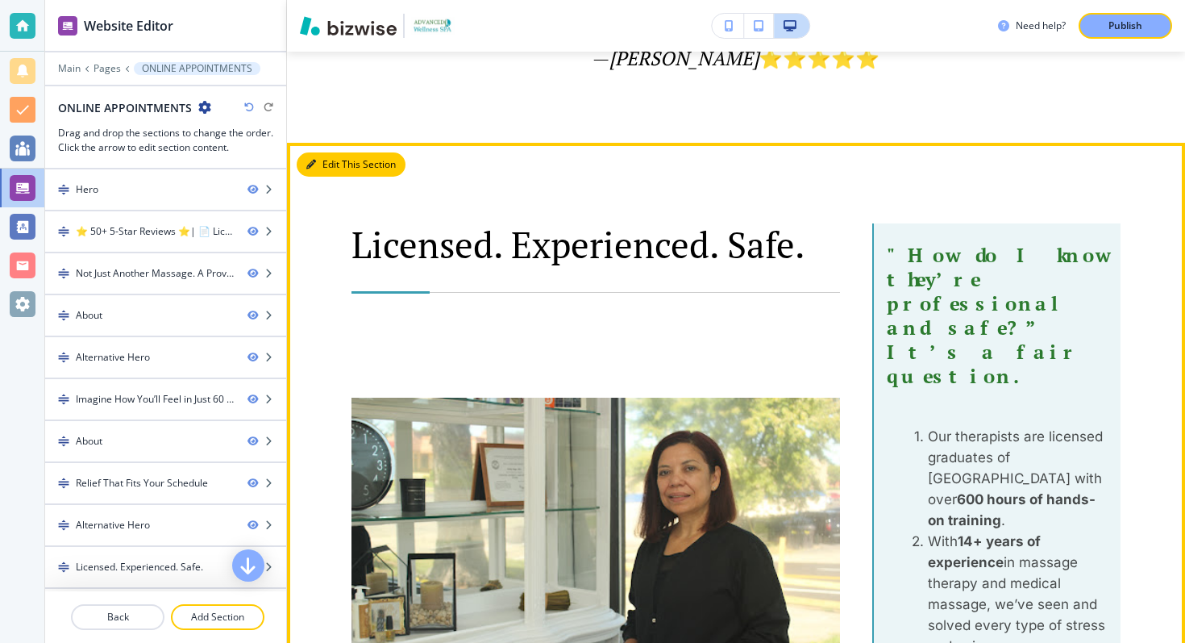
click at [320, 169] on button "Edit This Section" at bounding box center [351, 164] width 109 height 24
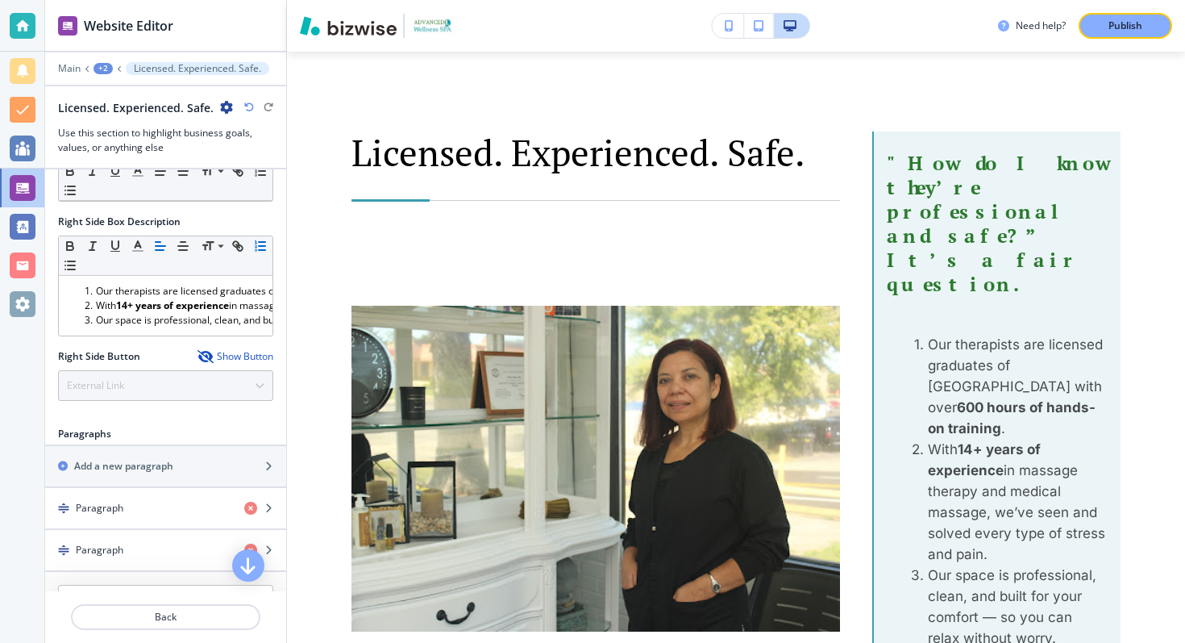
scroll to position [777, 0]
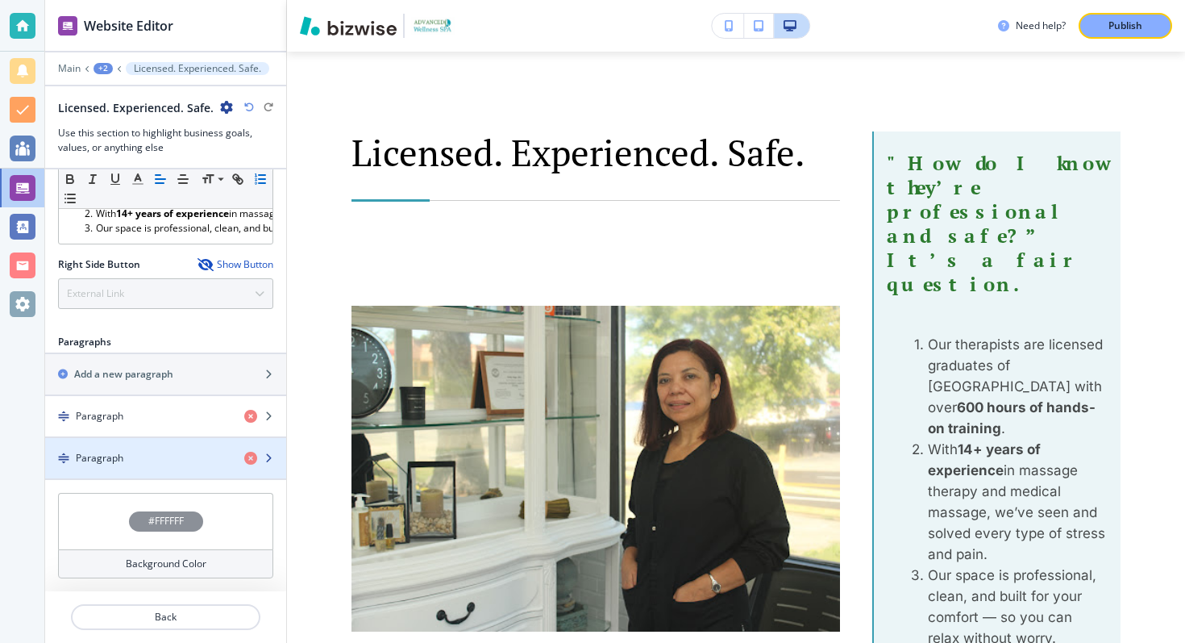
click at [189, 451] on div "Paragraph" at bounding box center [138, 458] width 186 height 15
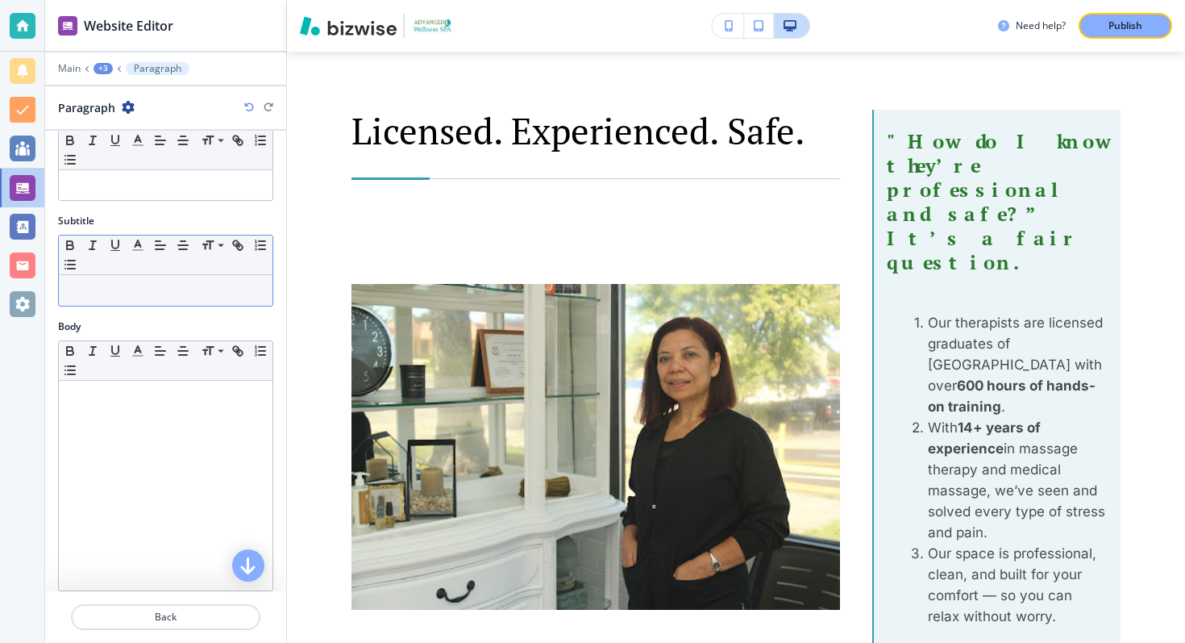
scroll to position [0, 0]
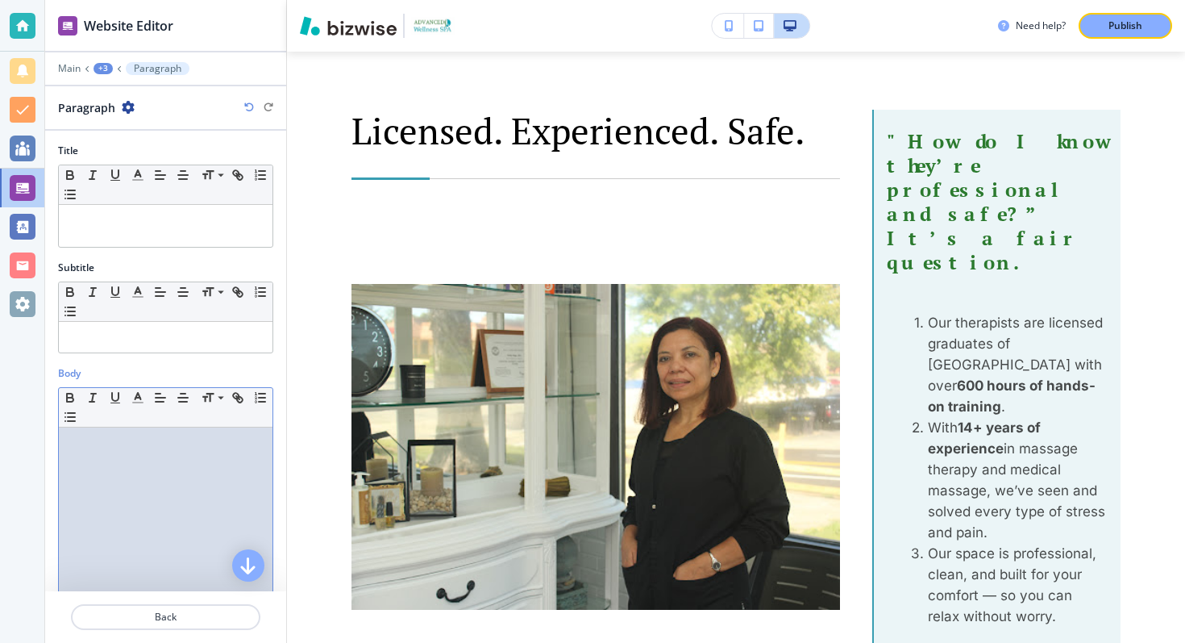
click at [135, 464] on div at bounding box center [166, 532] width 214 height 210
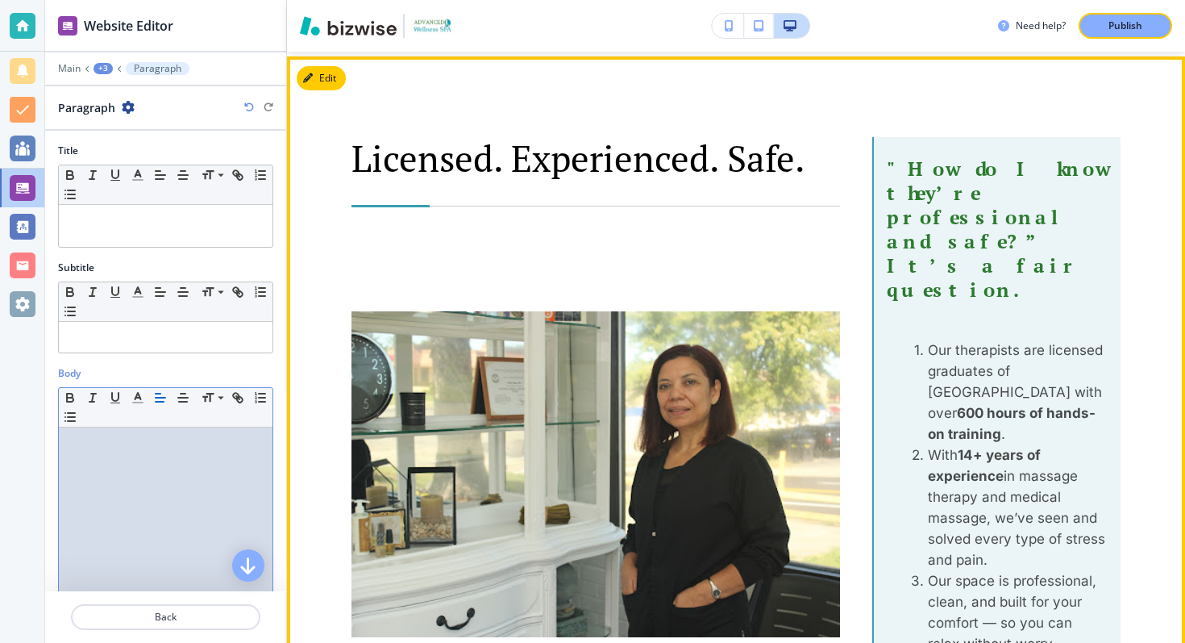
scroll to position [3334, 0]
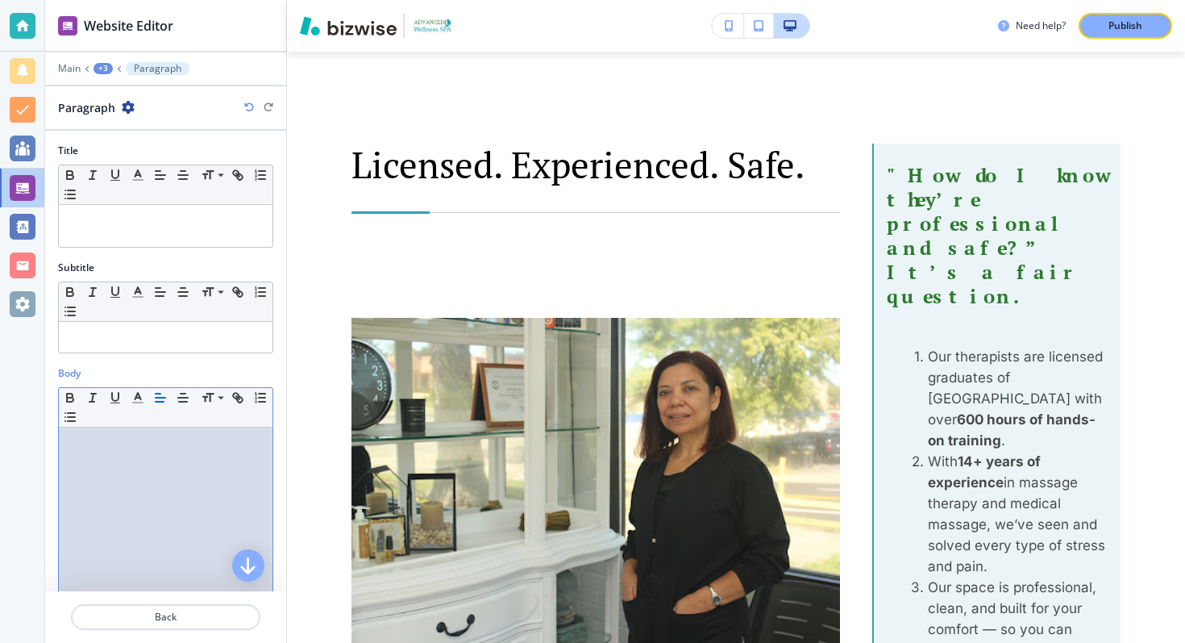
click at [108, 69] on div "+3" at bounding box center [103, 68] width 19 height 11
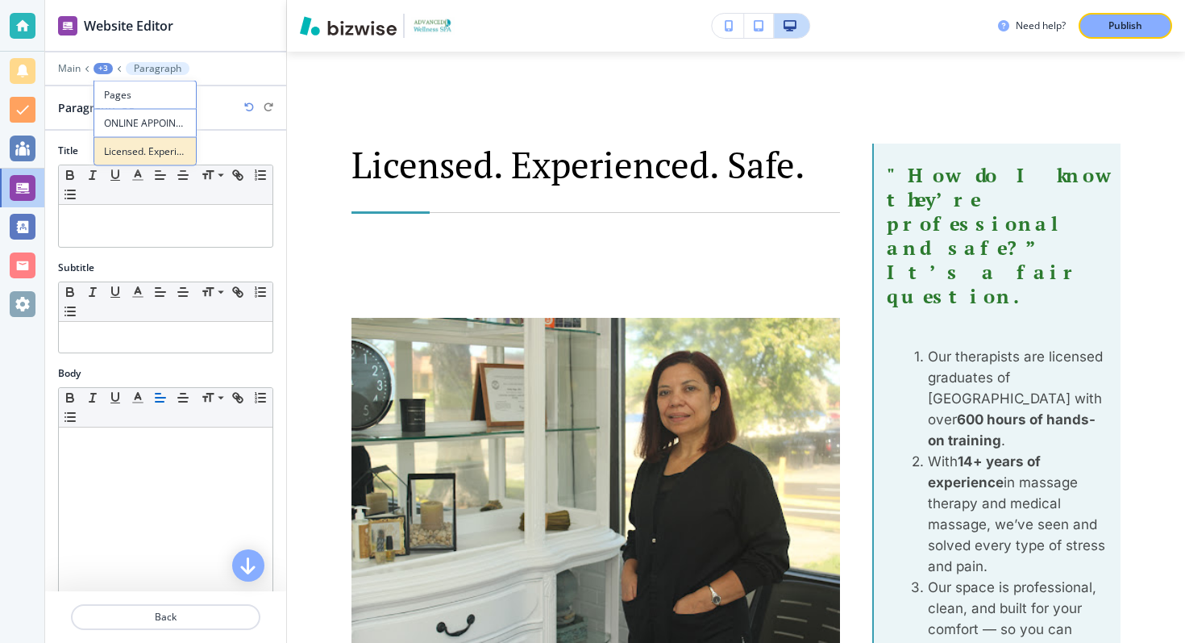
click at [118, 143] on button "Licensed. Experienced. Safe." at bounding box center [145, 151] width 103 height 29
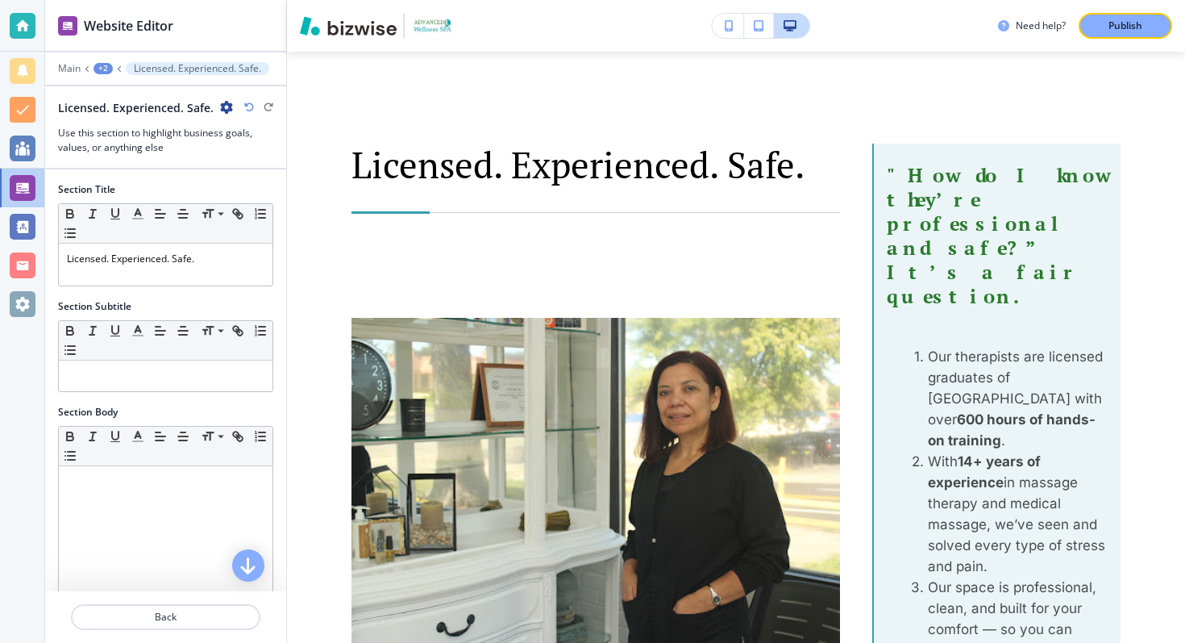
scroll to position [3346, 0]
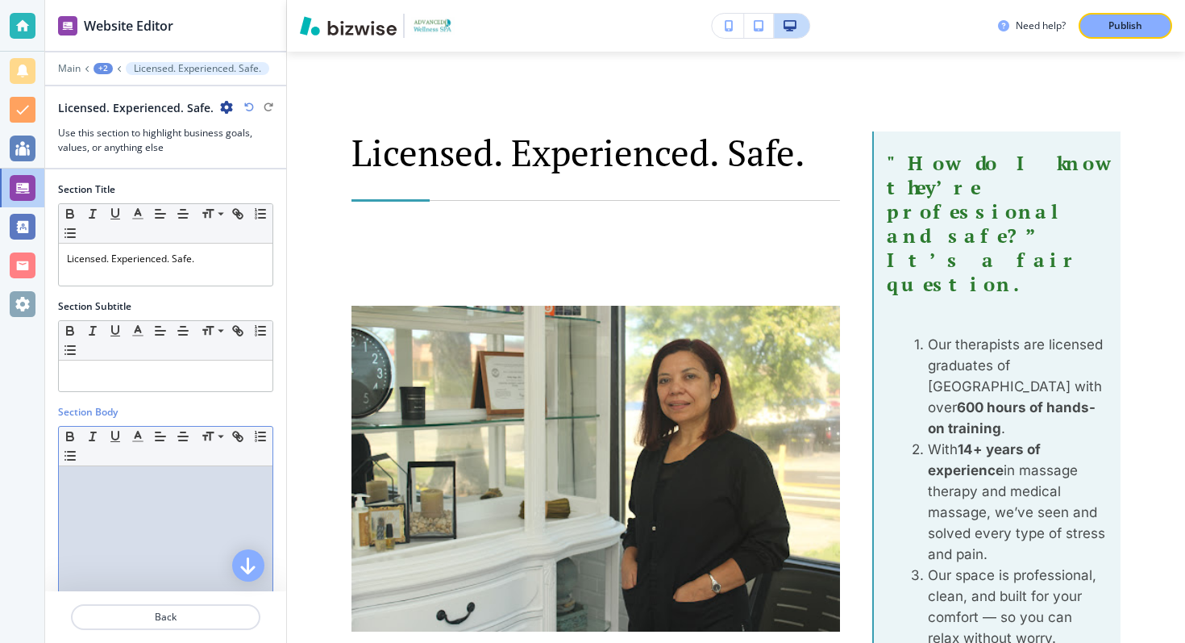
click at [142, 528] on div at bounding box center [166, 571] width 214 height 210
click at [143, 375] on p at bounding box center [166, 375] width 198 height 15
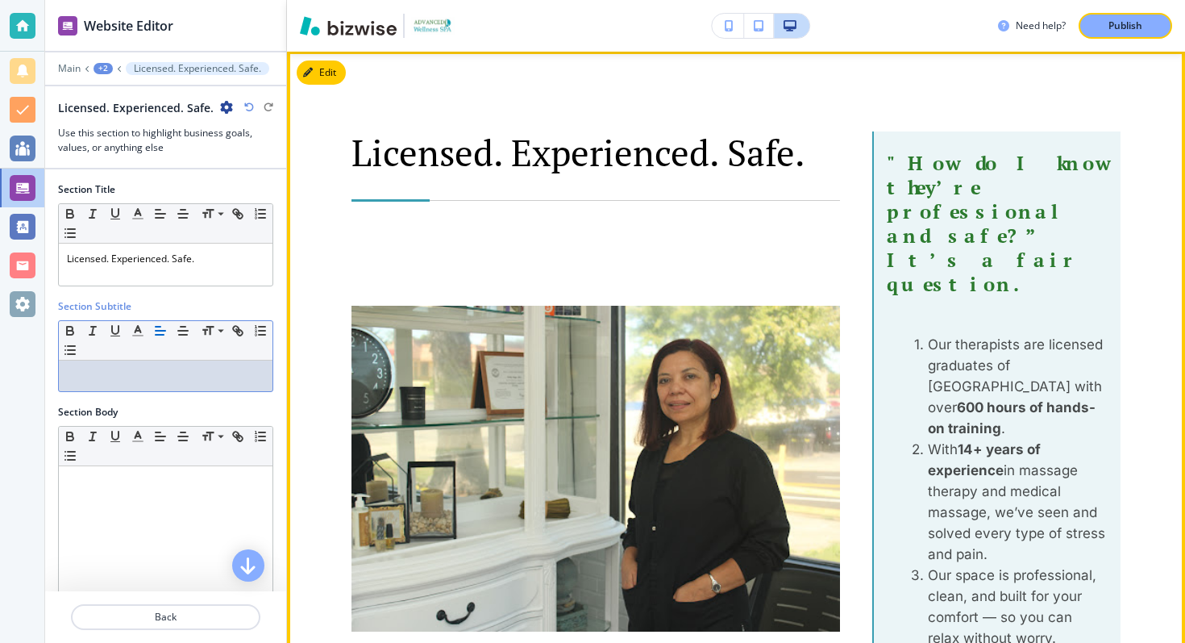
click at [998, 206] on strong ""How do I know they’re professional and safe?” It’s a fair question." at bounding box center [1006, 223] width 239 height 147
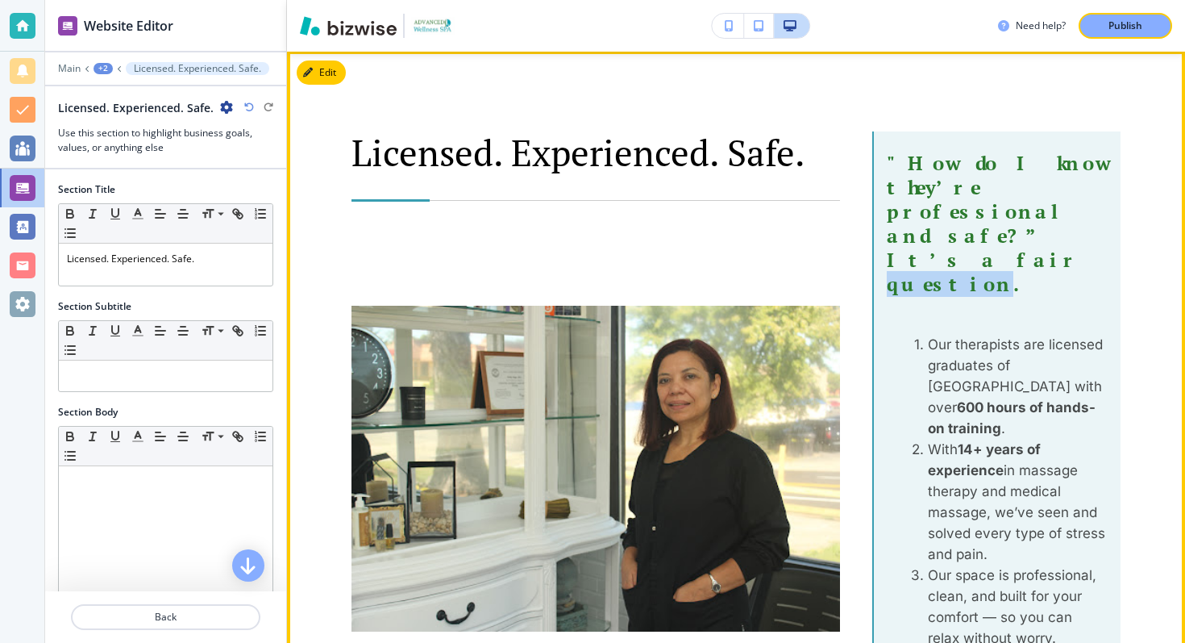
click at [998, 206] on strong ""How do I know they’re professional and safe?” It’s a fair question." at bounding box center [1006, 223] width 239 height 147
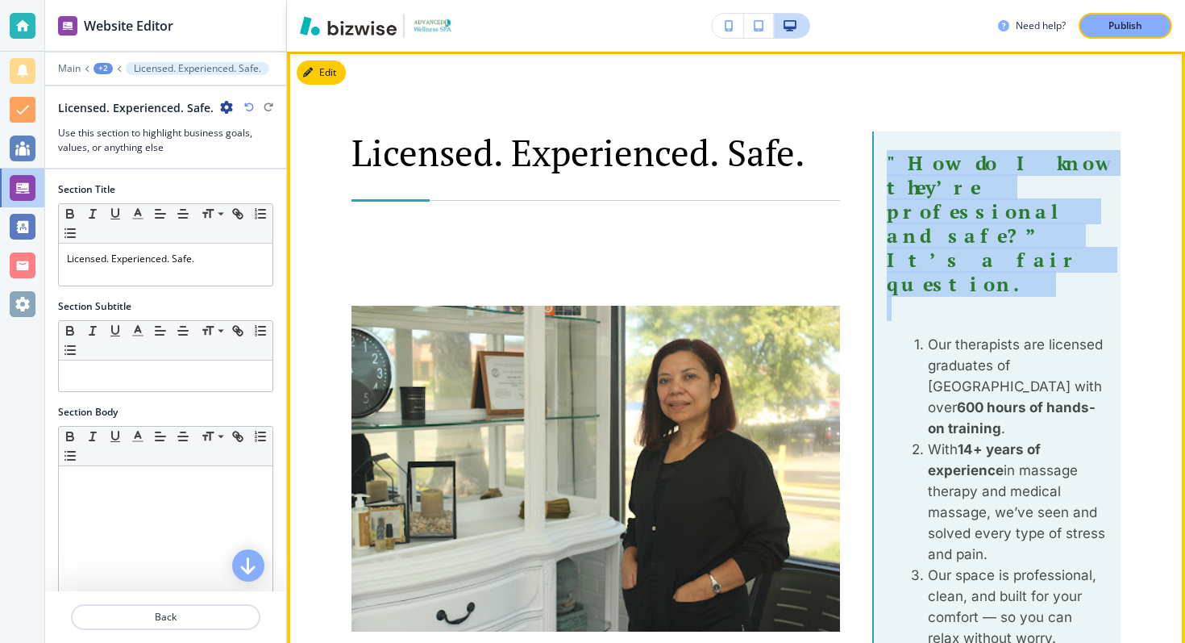
click at [998, 206] on strong ""How do I know they’re professional and safe?” It’s a fair question." at bounding box center [1006, 223] width 239 height 147
copy strong ""How do I know they’re professional and safe?” It’s a fair question."
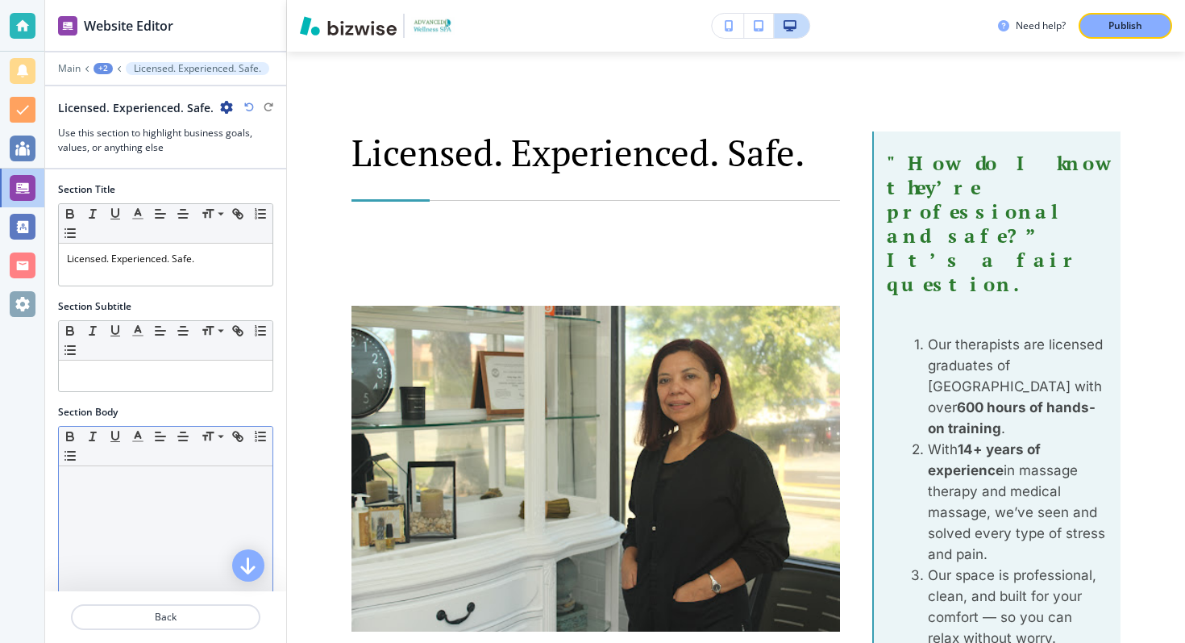
click at [200, 506] on div at bounding box center [166, 571] width 214 height 210
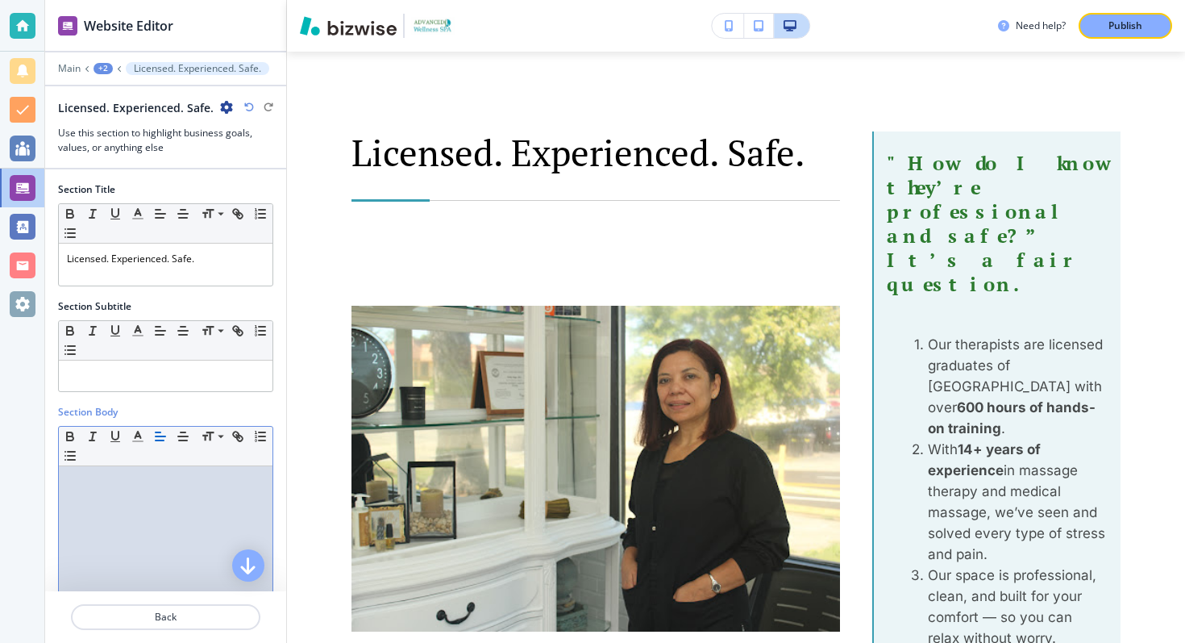
scroll to position [0, 0]
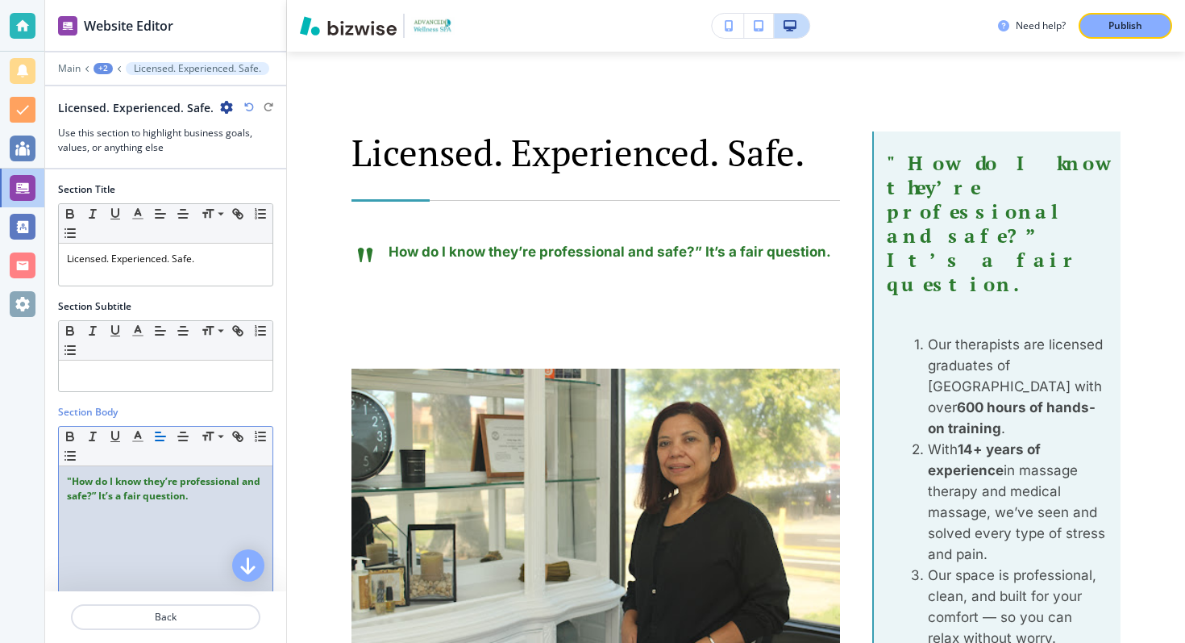
click at [69, 481] on strong ""How do I know they’re professional and safe?” It’s a fair question." at bounding box center [165, 488] width 196 height 28
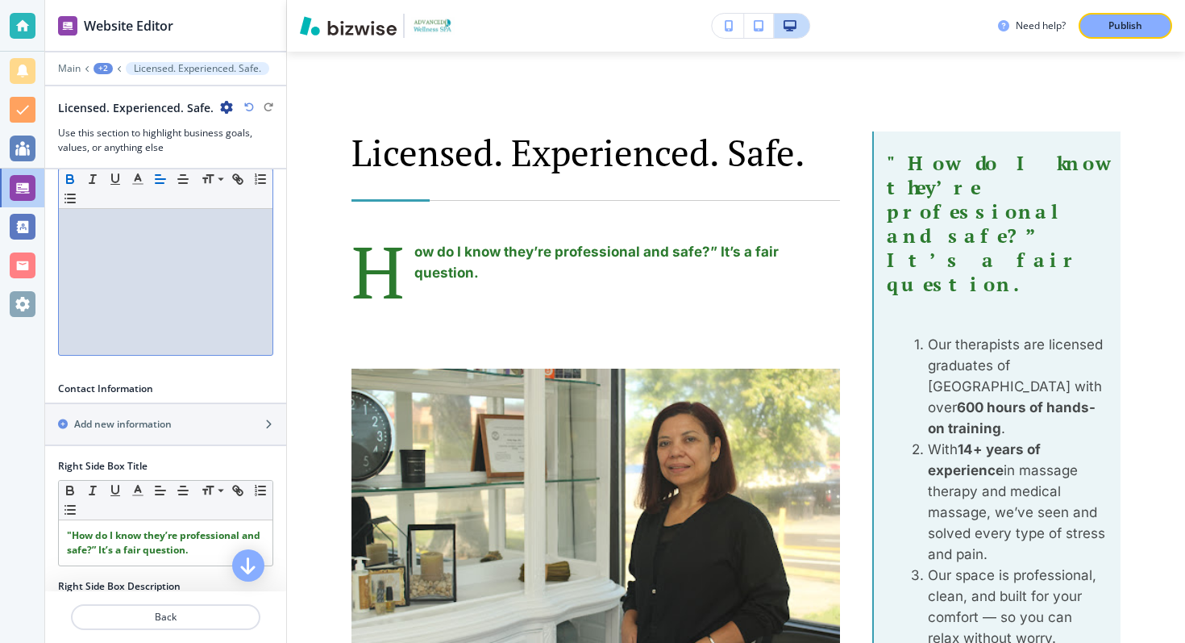
scroll to position [418, 0]
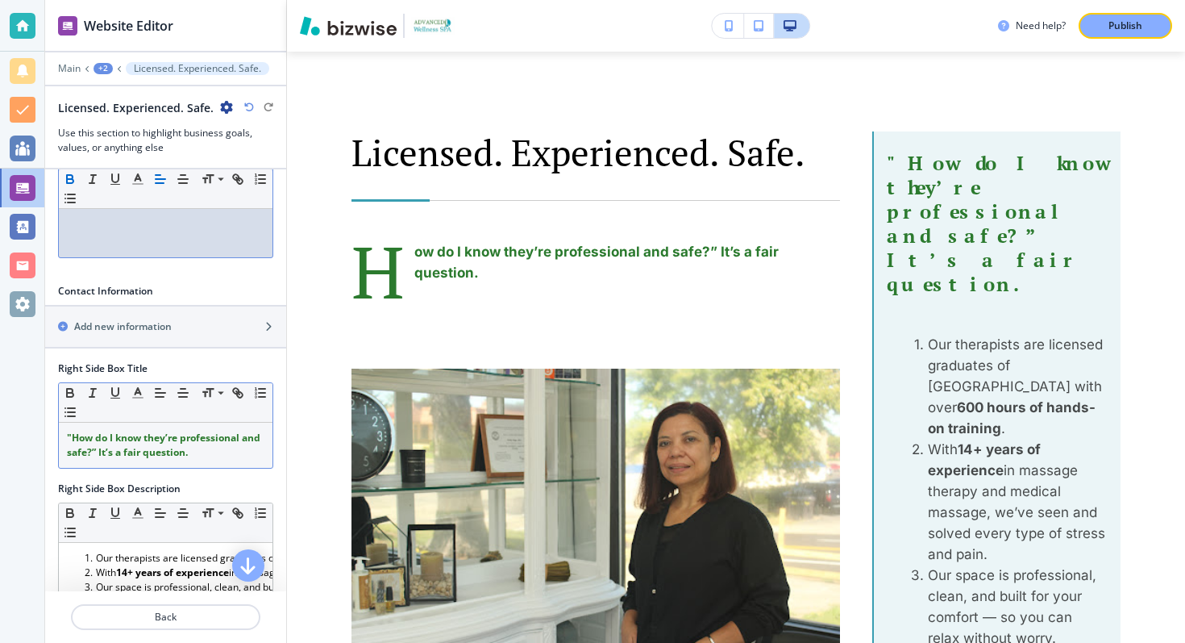
click at [167, 452] on strong ""How do I know they’re professional and safe?” It’s a fair question." at bounding box center [165, 445] width 196 height 28
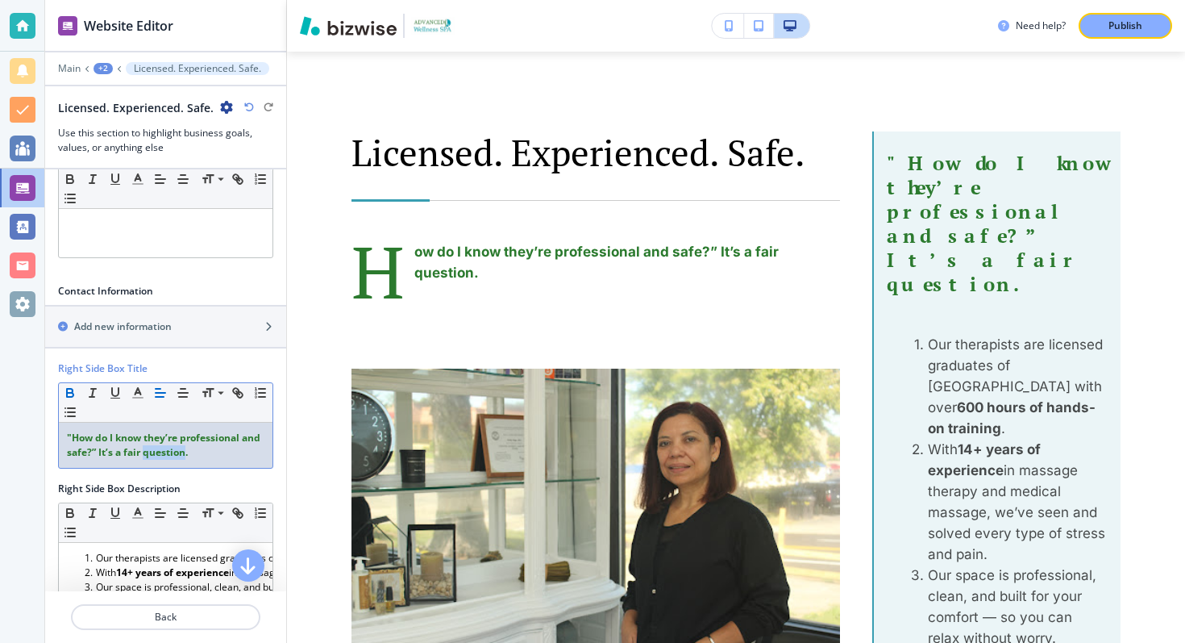
click at [167, 452] on strong ""How do I know they’re professional and safe?” It’s a fair question." at bounding box center [165, 445] width 196 height 28
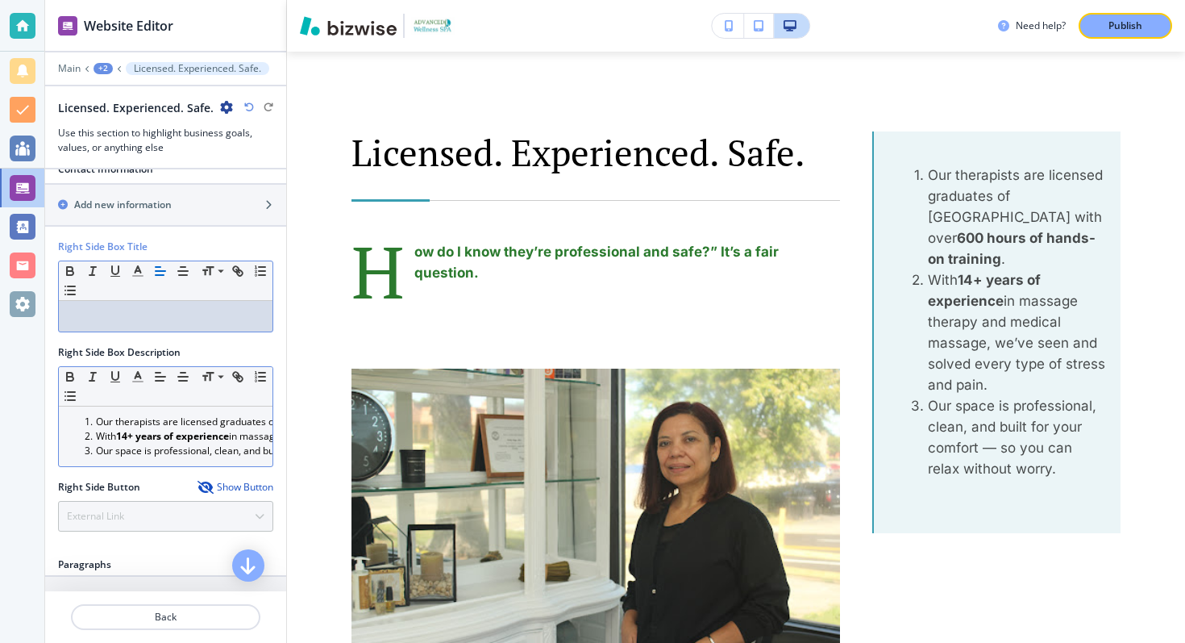
scroll to position [544, 0]
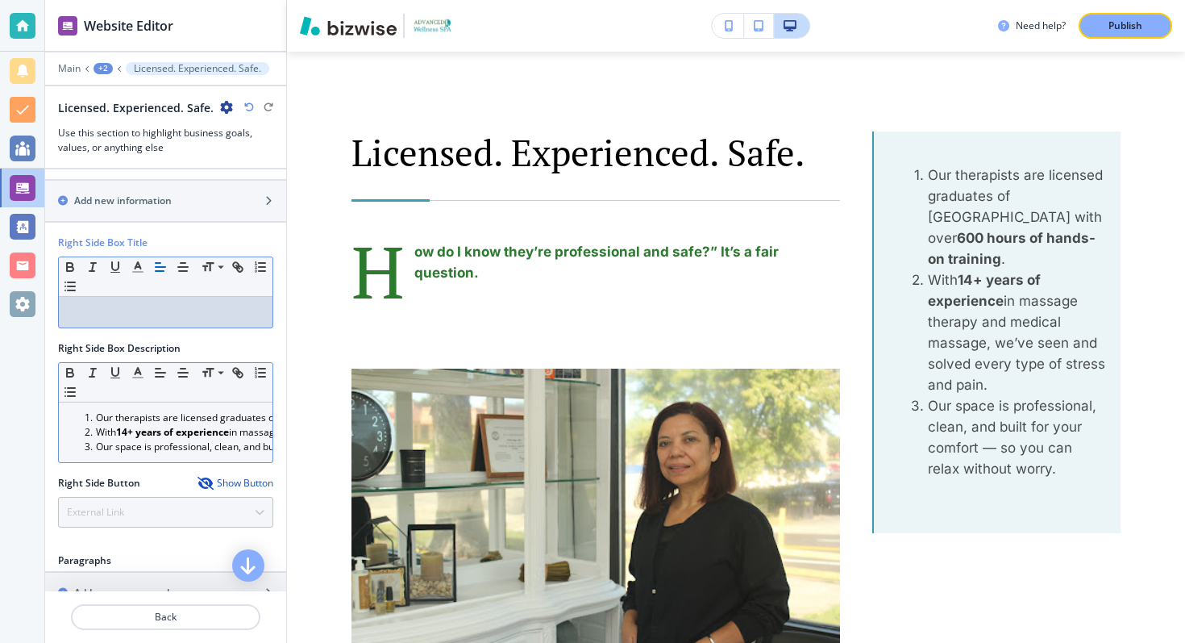
click at [169, 431] on strong "14+ years of experience" at bounding box center [172, 432] width 113 height 14
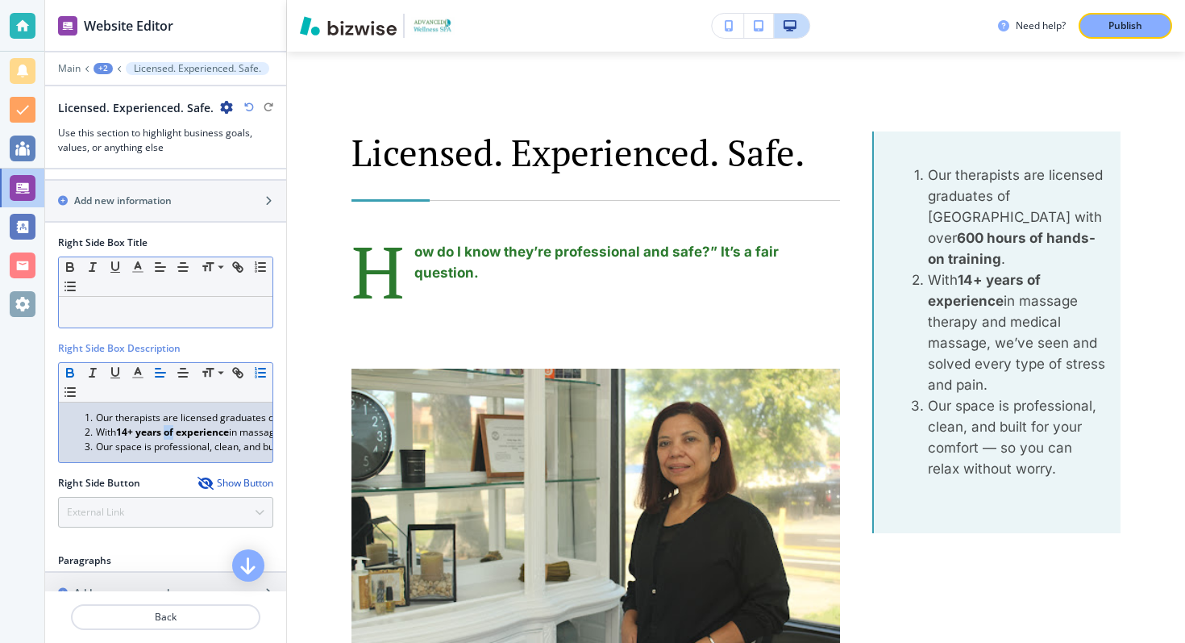
click at [169, 431] on strong "14+ years of experience" at bounding box center [172, 432] width 113 height 14
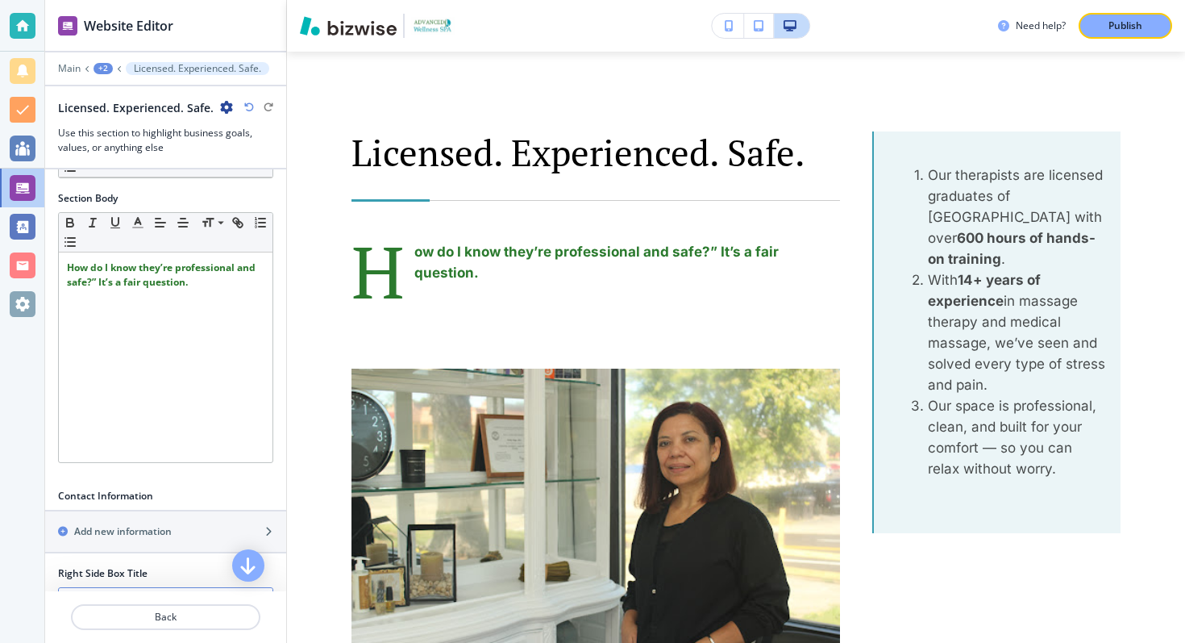
scroll to position [50, 0]
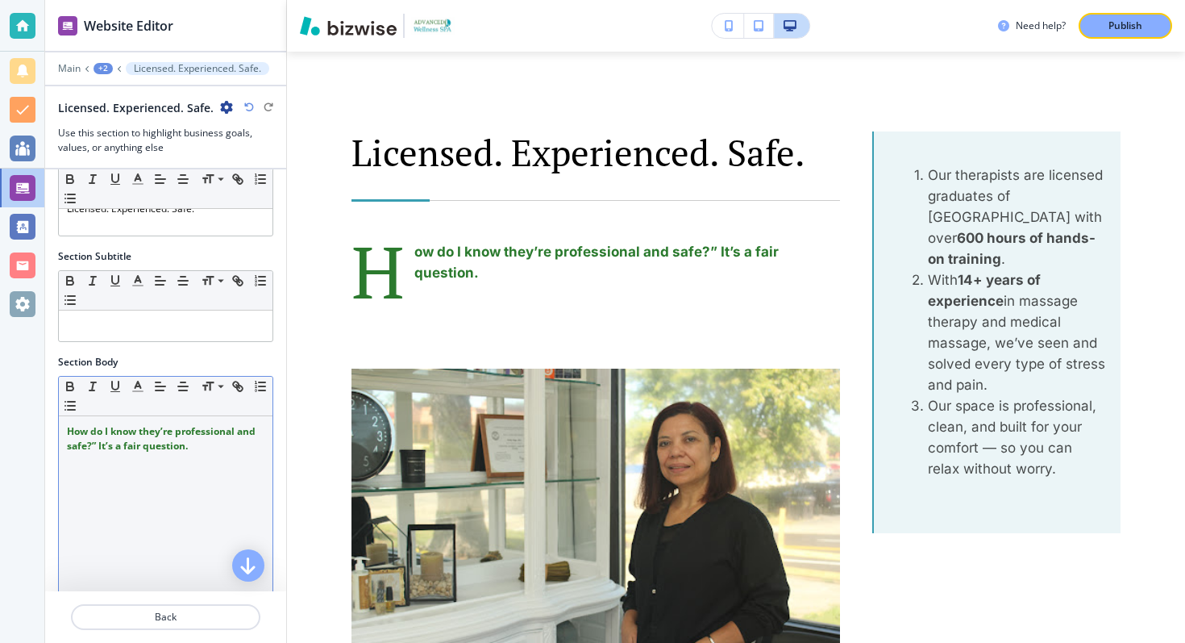
click at [73, 430] on strong "How do I know they’re professional and safe?” It’s a fair question." at bounding box center [162, 438] width 191 height 28
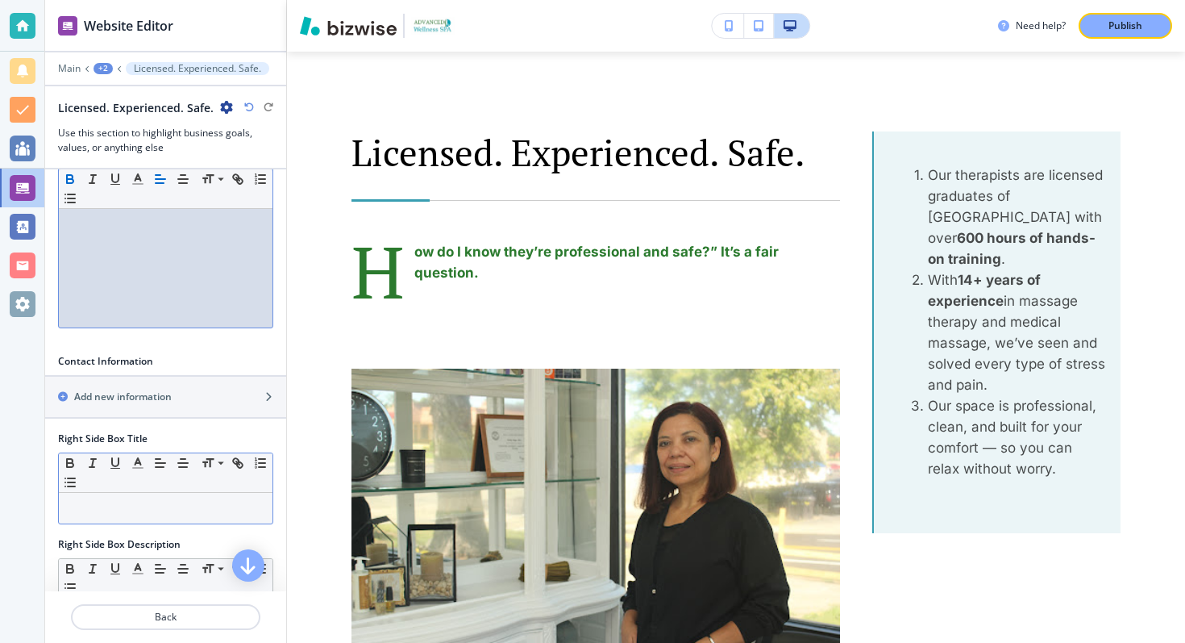
scroll to position [382, 0]
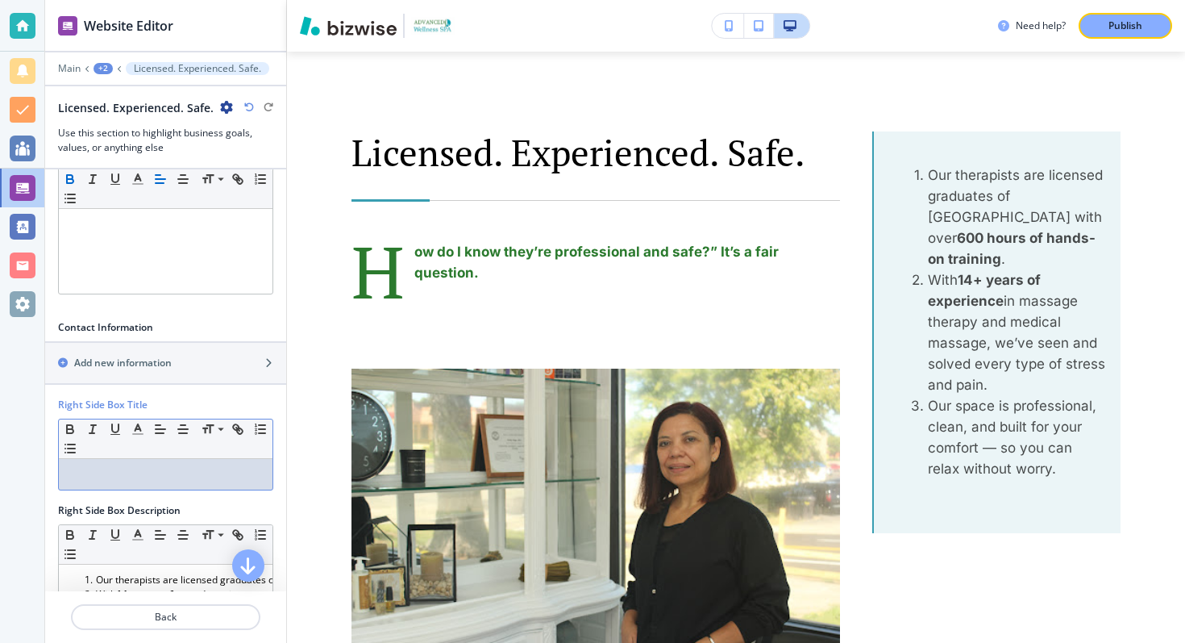
click at [175, 481] on p at bounding box center [166, 474] width 198 height 15
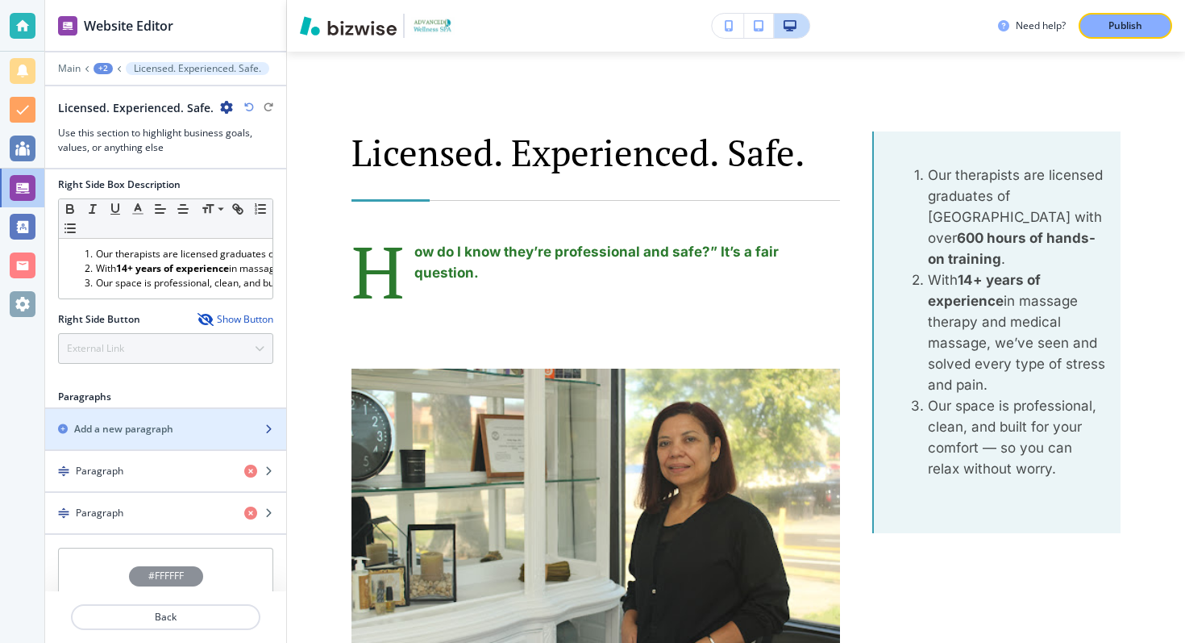
scroll to position [763, 0]
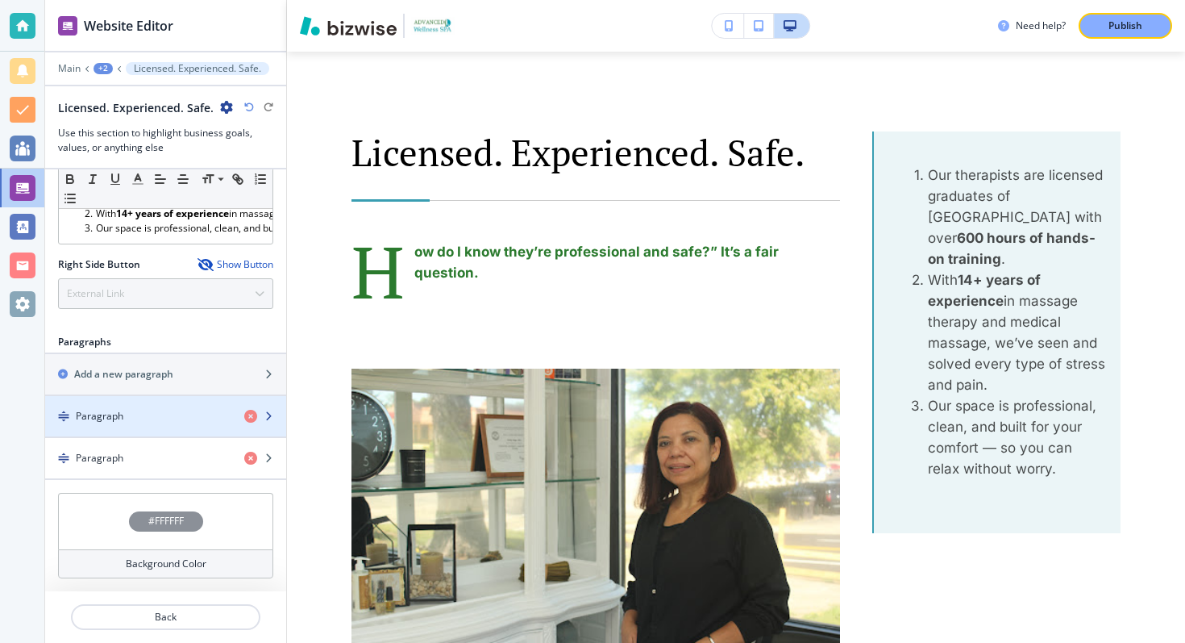
click at [264, 412] on icon "button" at bounding box center [269, 416] width 10 height 10
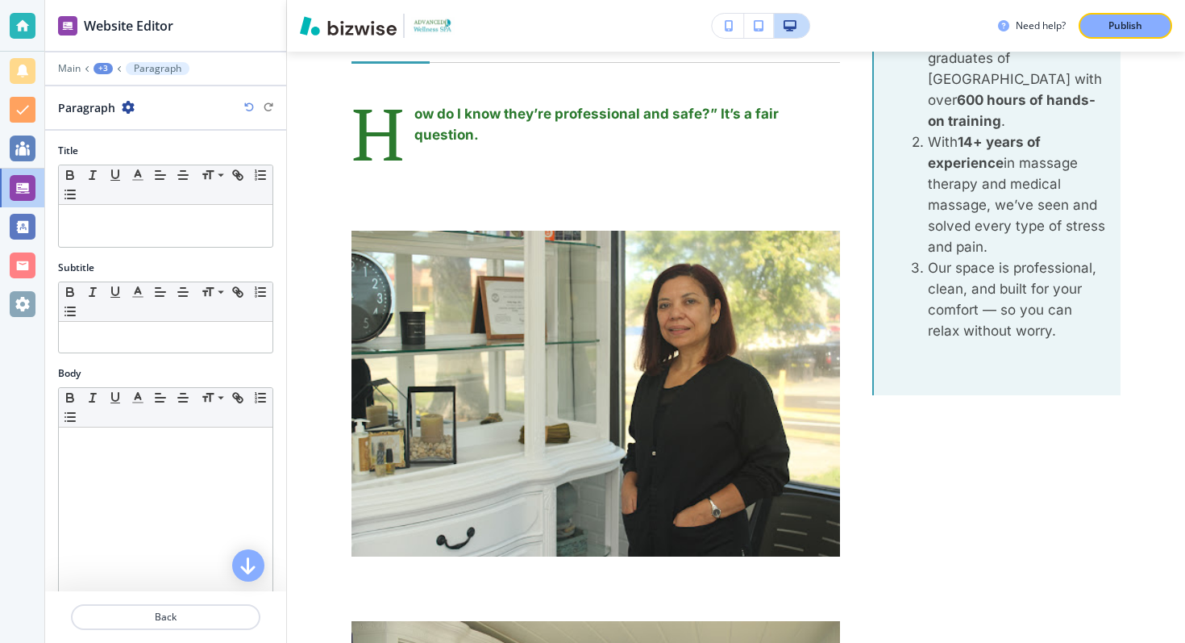
scroll to position [3643, 0]
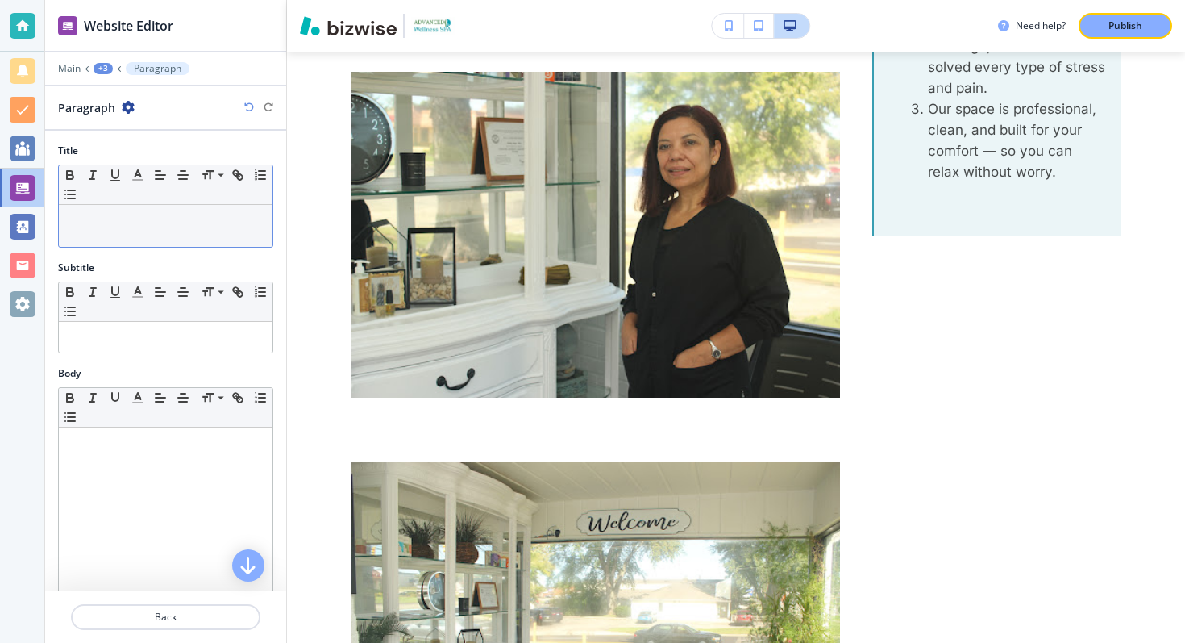
click at [138, 224] on p at bounding box center [166, 220] width 198 height 15
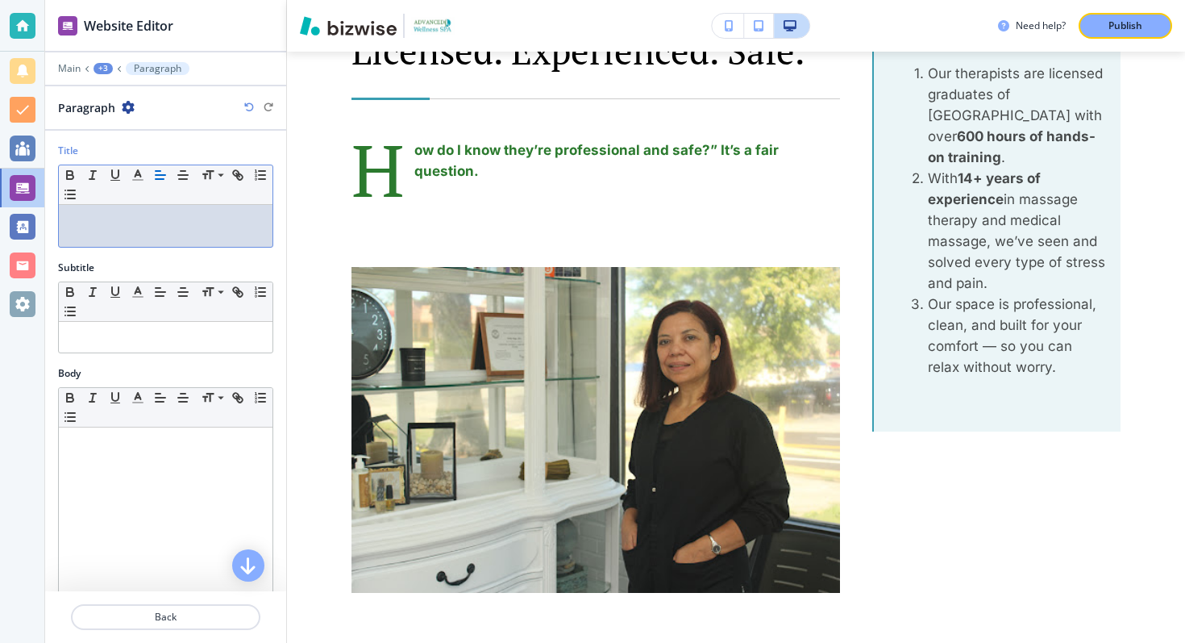
scroll to position [0, 0]
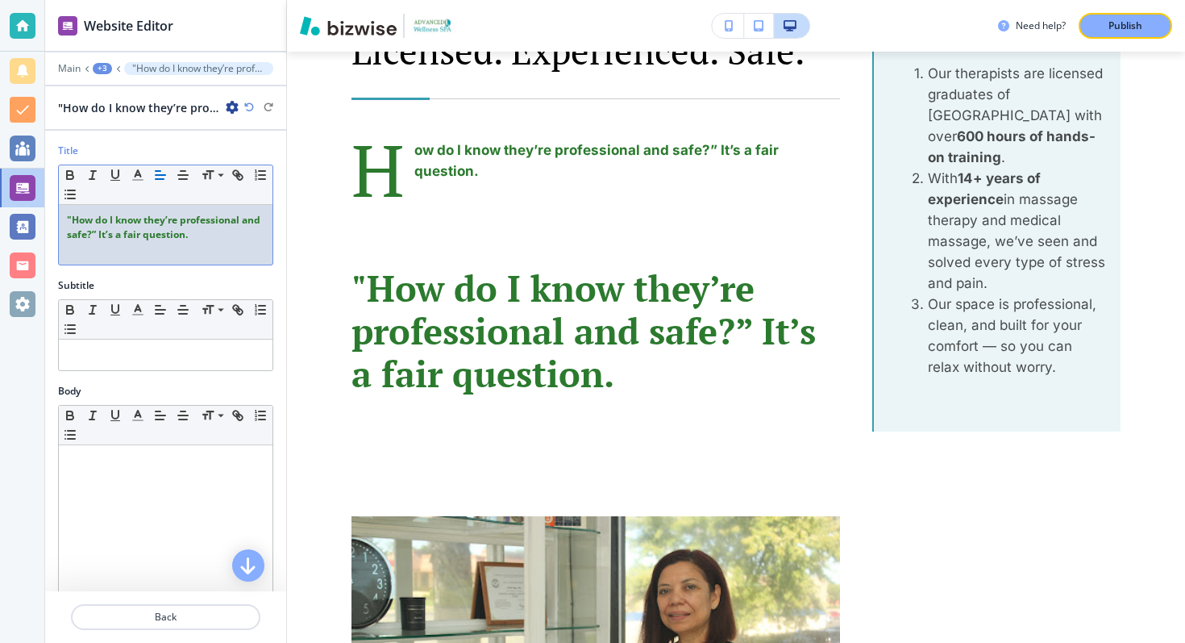
click at [108, 68] on div "+3" at bounding box center [102, 68] width 19 height 11
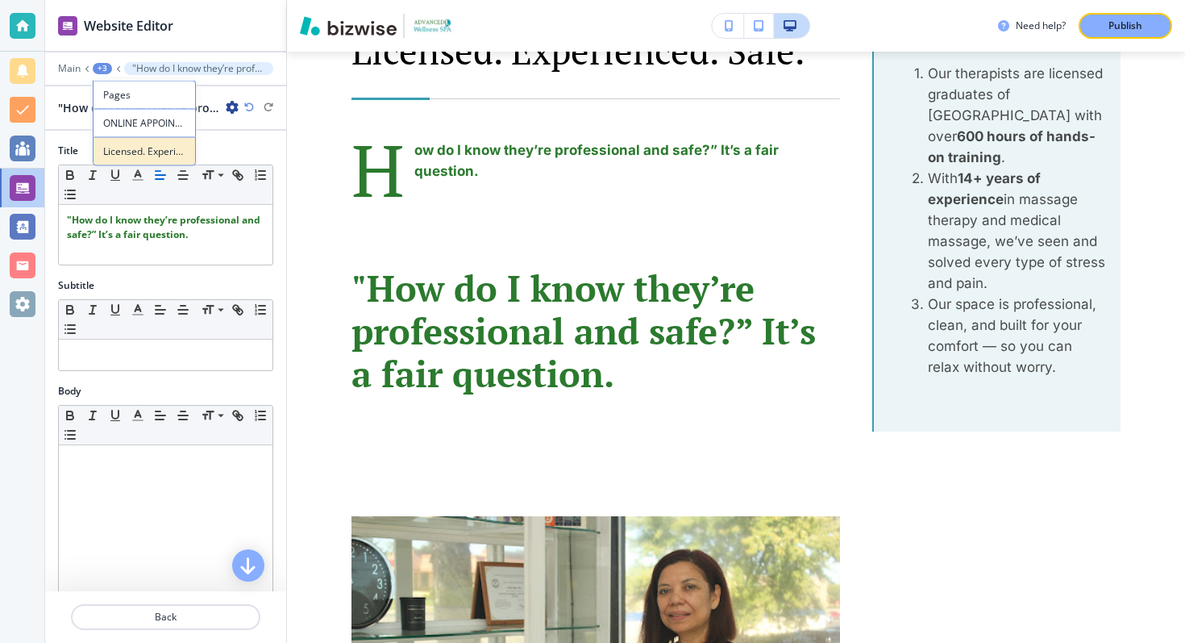
click at [118, 152] on p "Licensed. Experienced. Safe." at bounding box center [144, 151] width 82 height 15
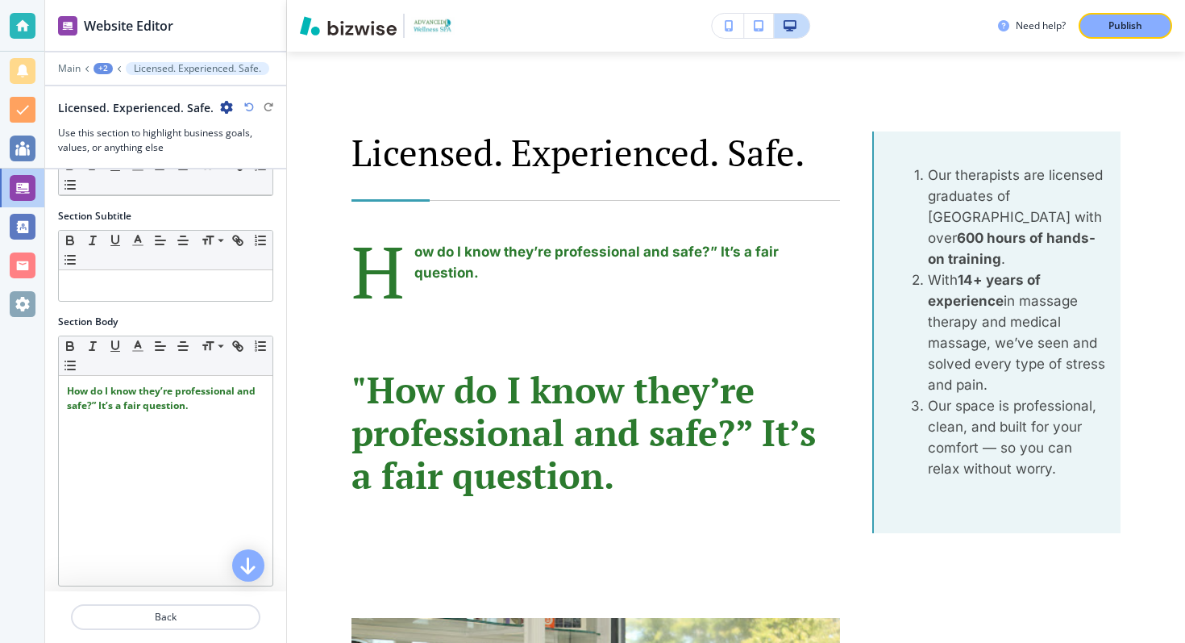
scroll to position [217, 0]
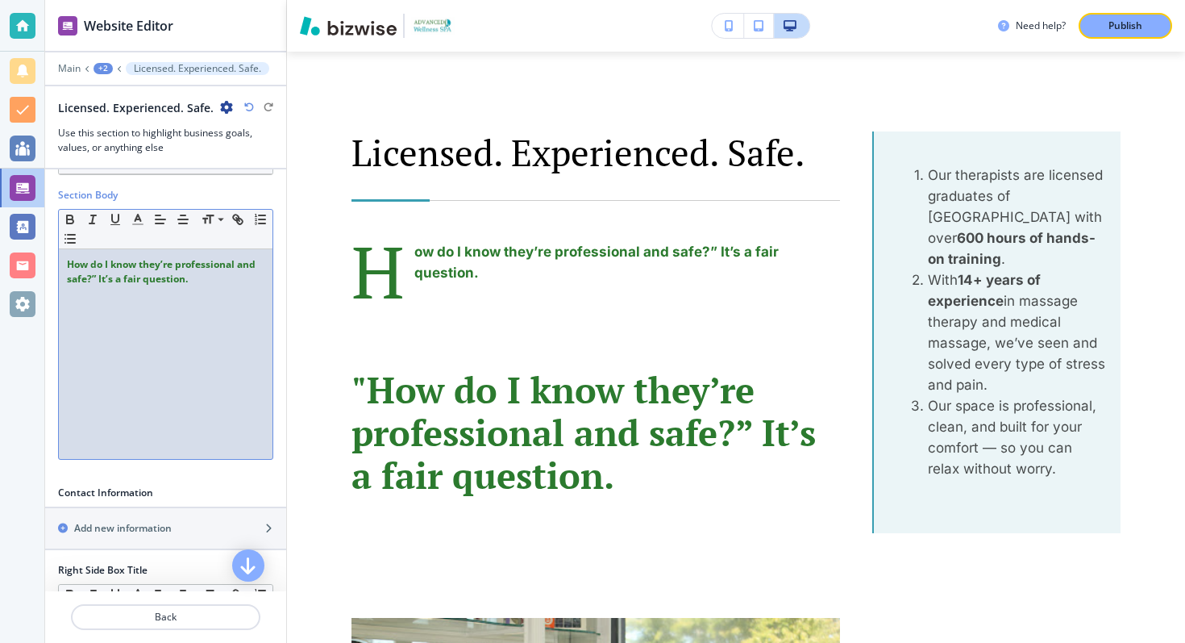
click at [125, 275] on strong "How do I know they’re professional and safe?” It’s a fair question." at bounding box center [162, 271] width 191 height 28
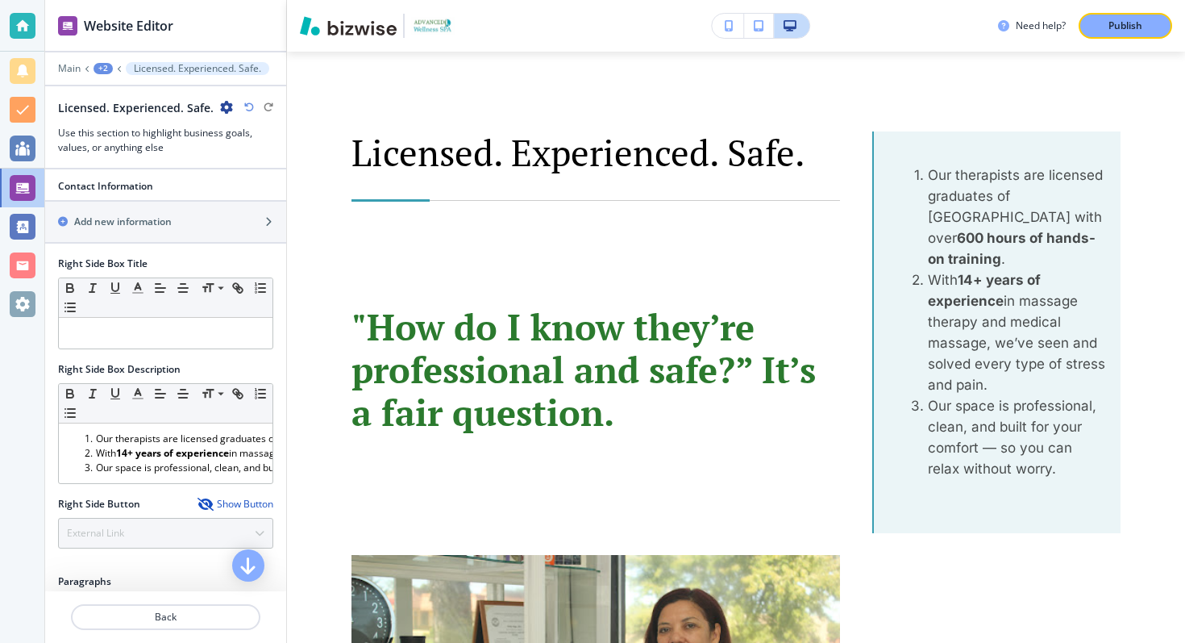
scroll to position [539, 0]
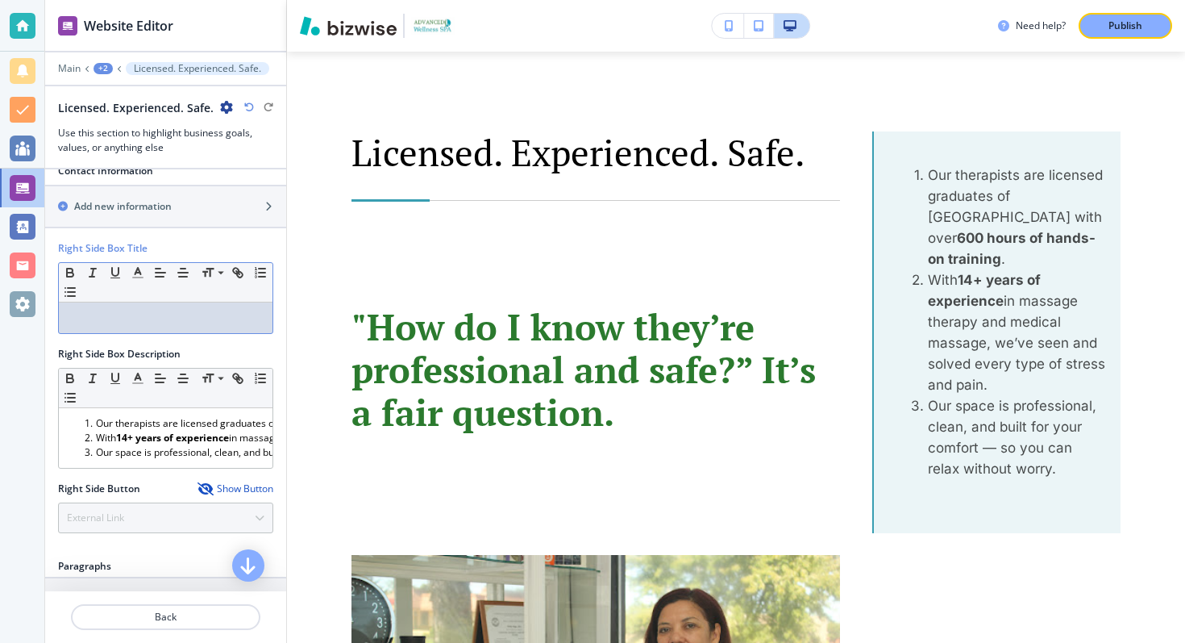
click at [148, 324] on p at bounding box center [166, 317] width 198 height 15
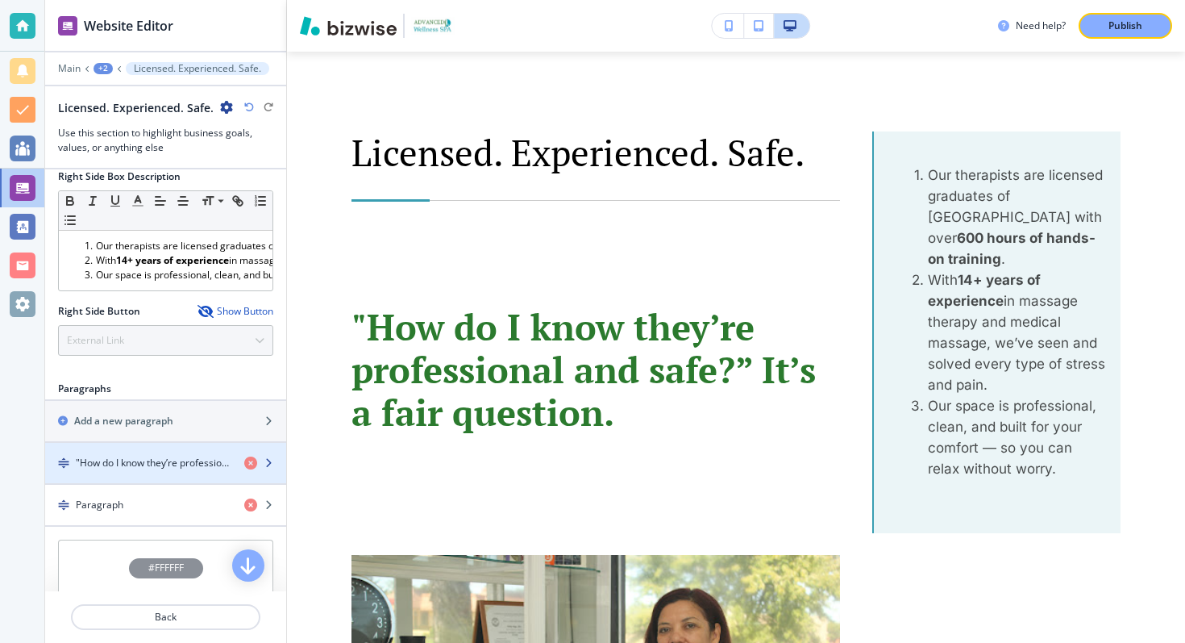
click at [264, 464] on icon "button" at bounding box center [269, 463] width 10 height 10
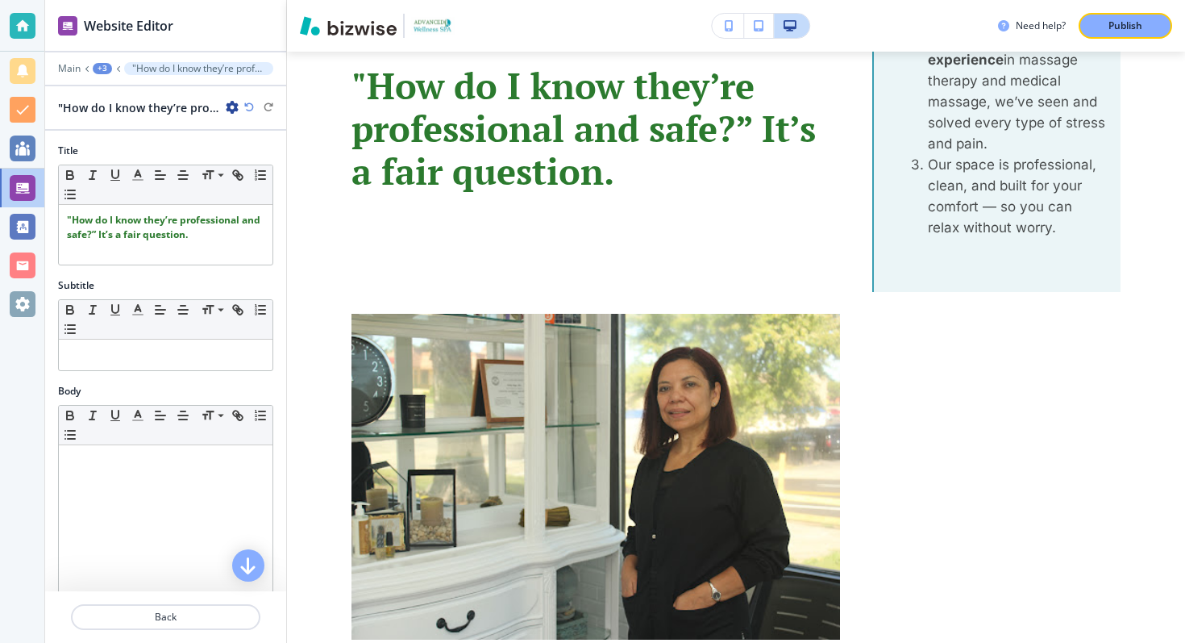
scroll to position [3601, 0]
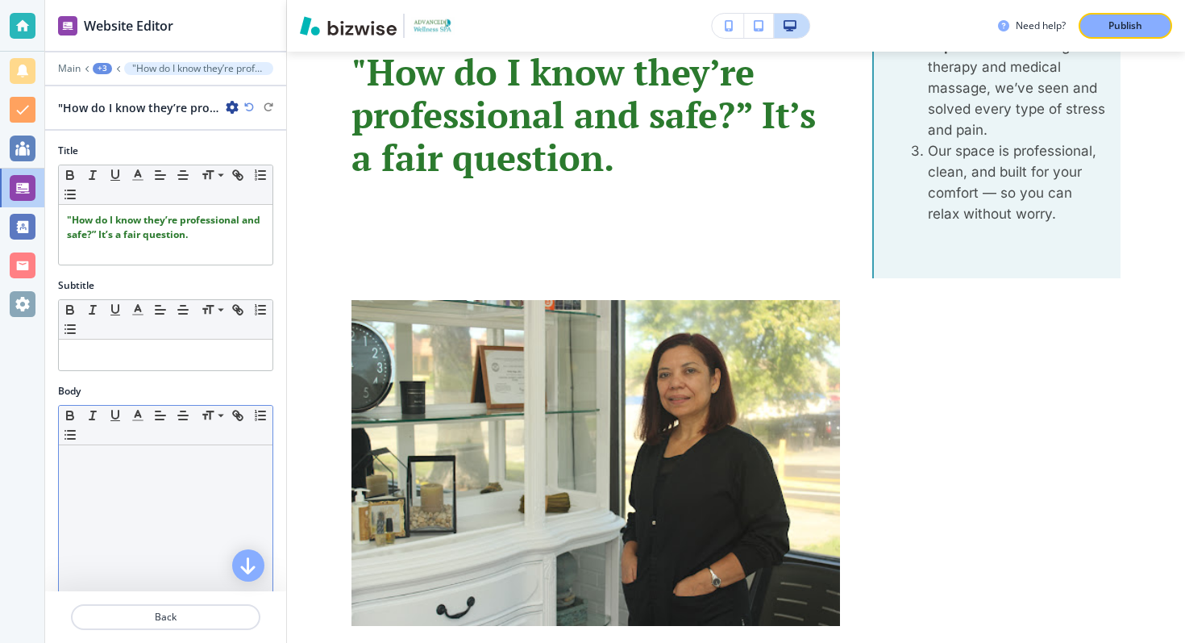
click at [139, 491] on div at bounding box center [166, 550] width 214 height 210
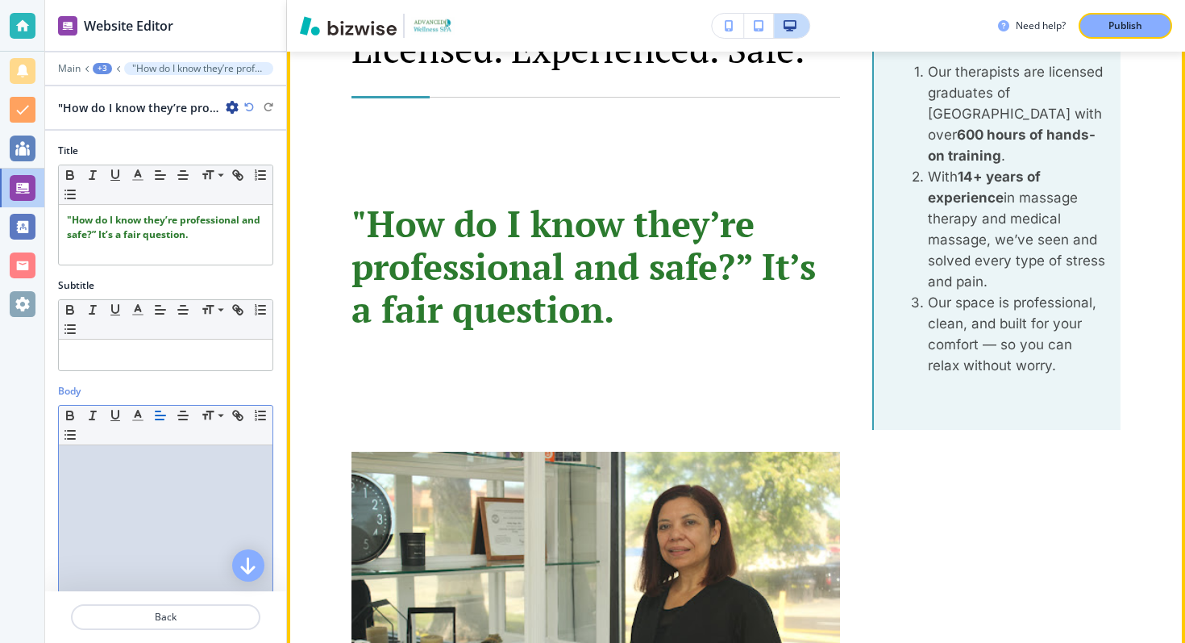
scroll to position [3419, 0]
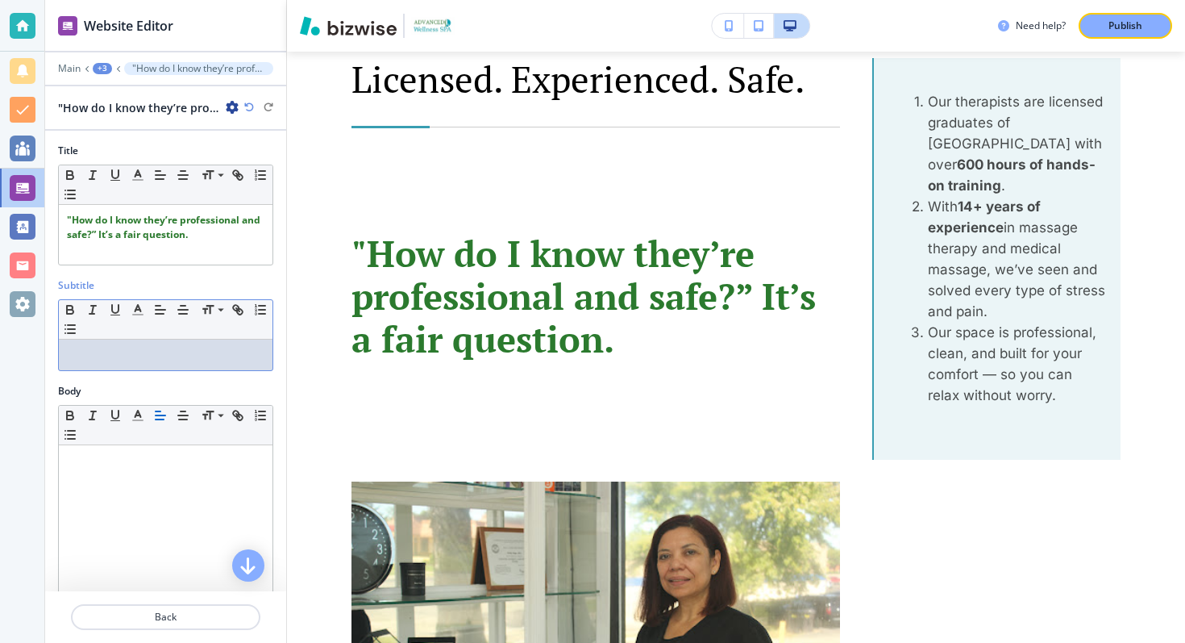
click at [216, 368] on div at bounding box center [166, 354] width 214 height 31
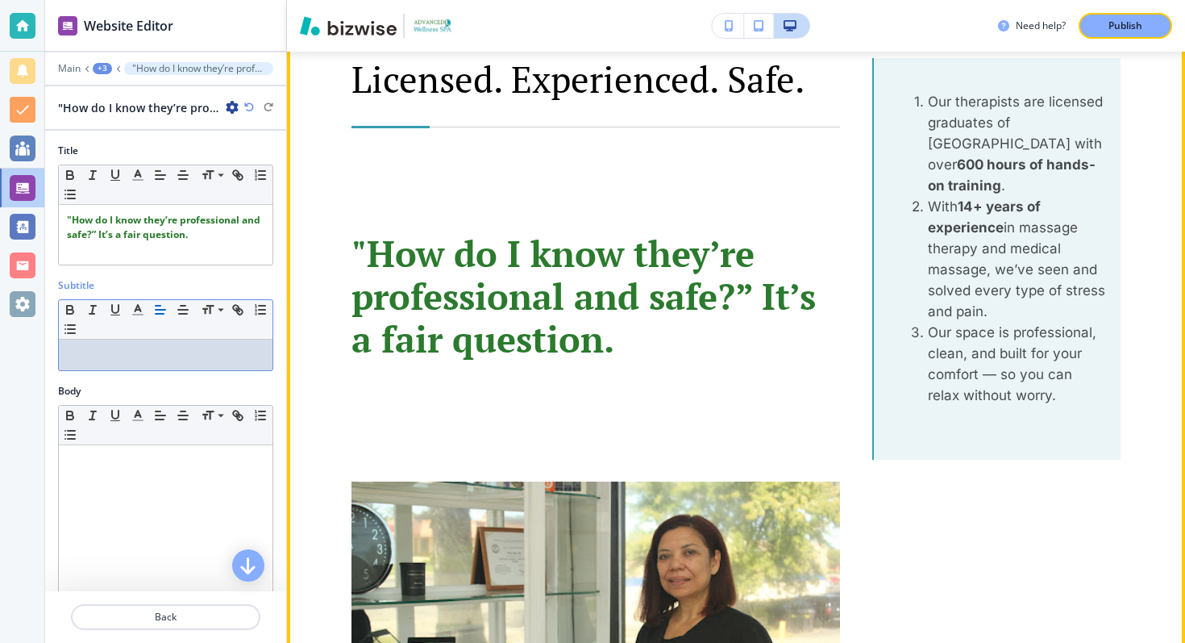
scroll to position [3390, 0]
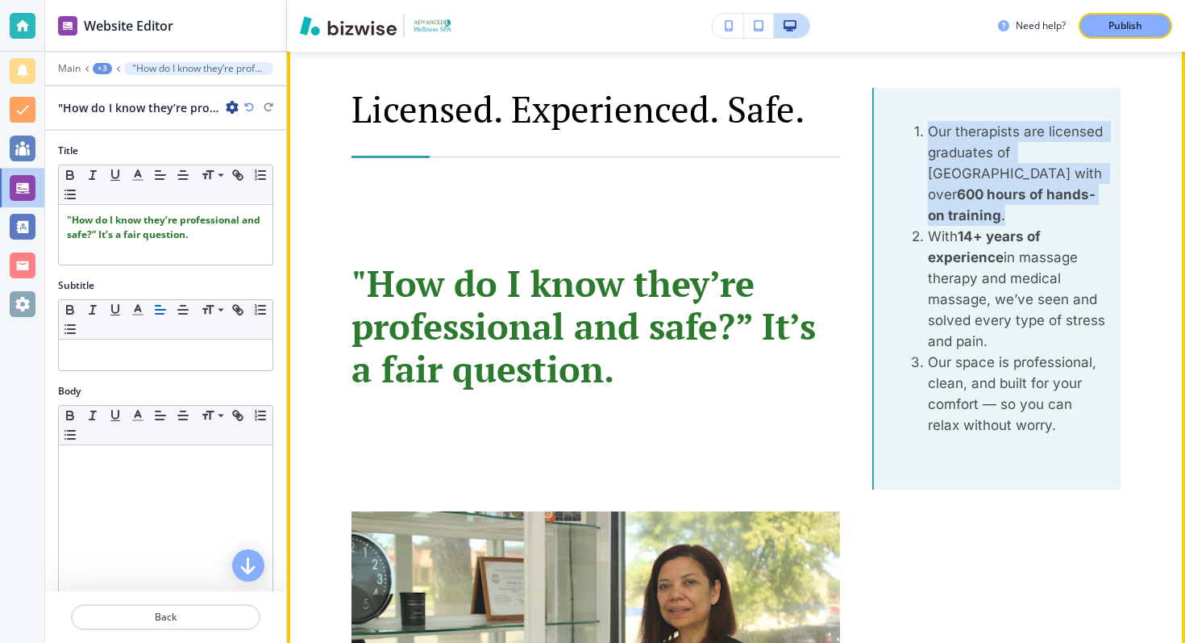
drag, startPoint x: 986, startPoint y: 217, endPoint x: 908, endPoint y: 119, distance: 125.0
click at [908, 119] on div "Our therapists are licensed graduates of [GEOGRAPHIC_DATA] with over 600 hours …" at bounding box center [996, 289] width 248 height 402
copy li "Our therapists are licensed graduates of [GEOGRAPHIC_DATA] with over 600 hours …"
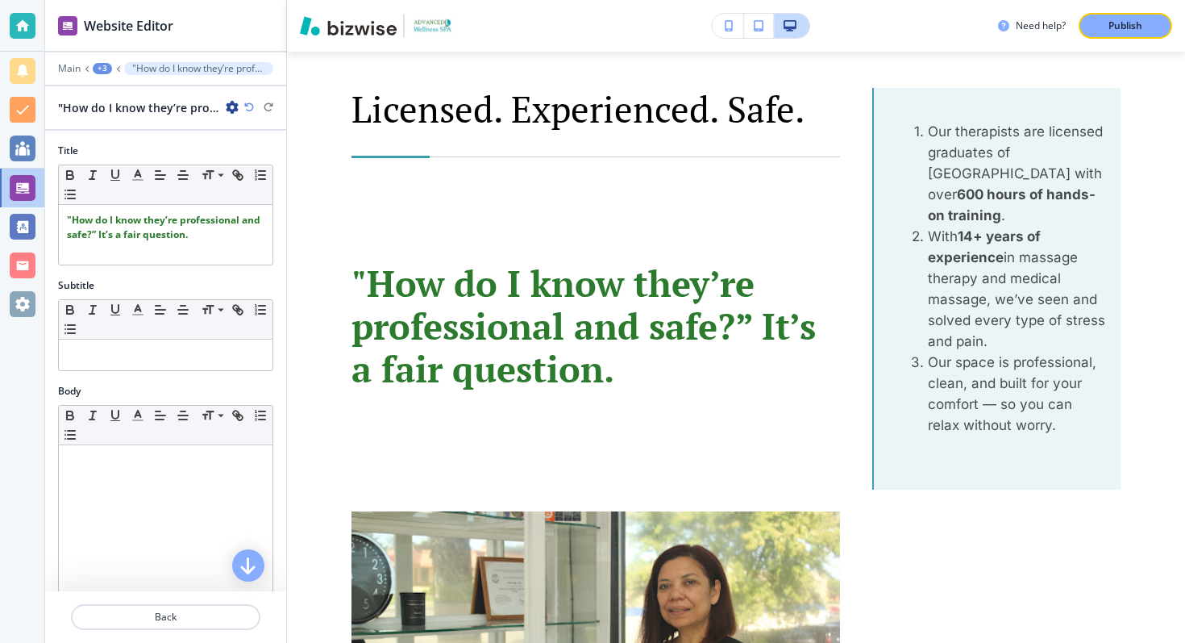
click at [0, 584] on div at bounding box center [22, 321] width 44 height 643
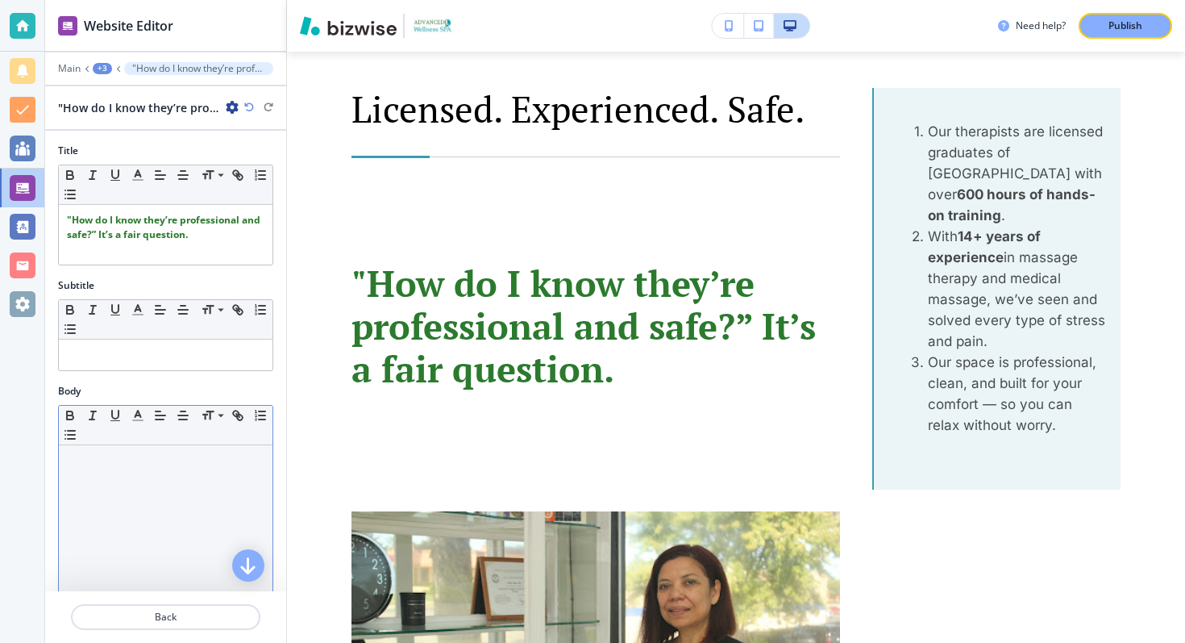
click at [114, 513] on div at bounding box center [166, 550] width 214 height 210
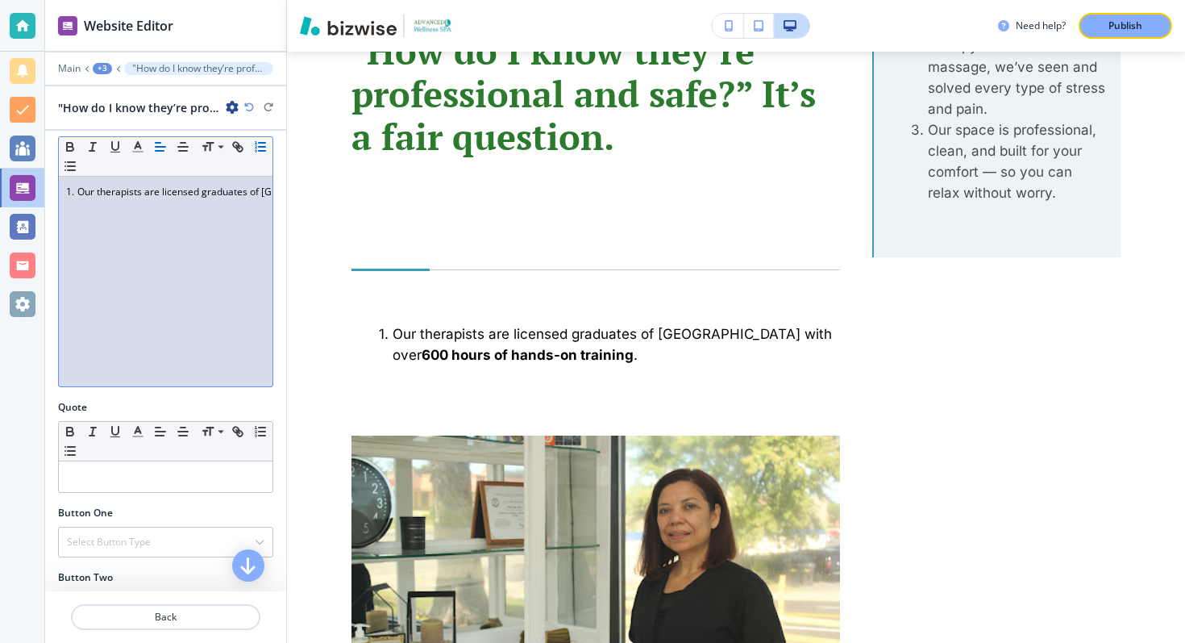
scroll to position [339, 0]
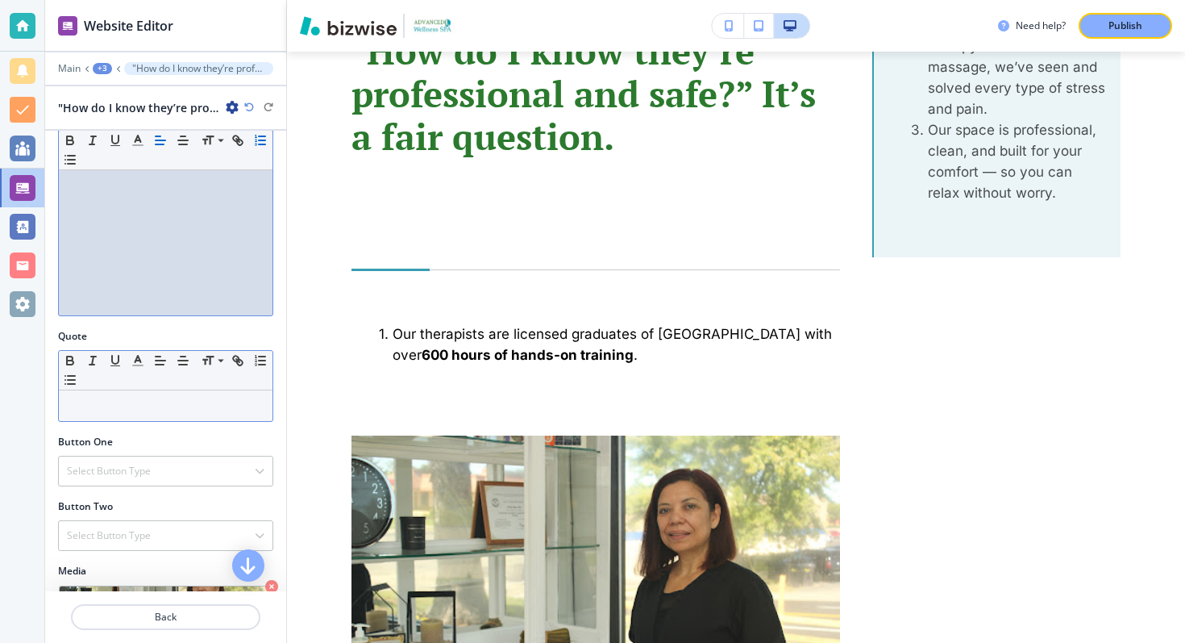
click at [148, 407] on p at bounding box center [166, 405] width 198 height 15
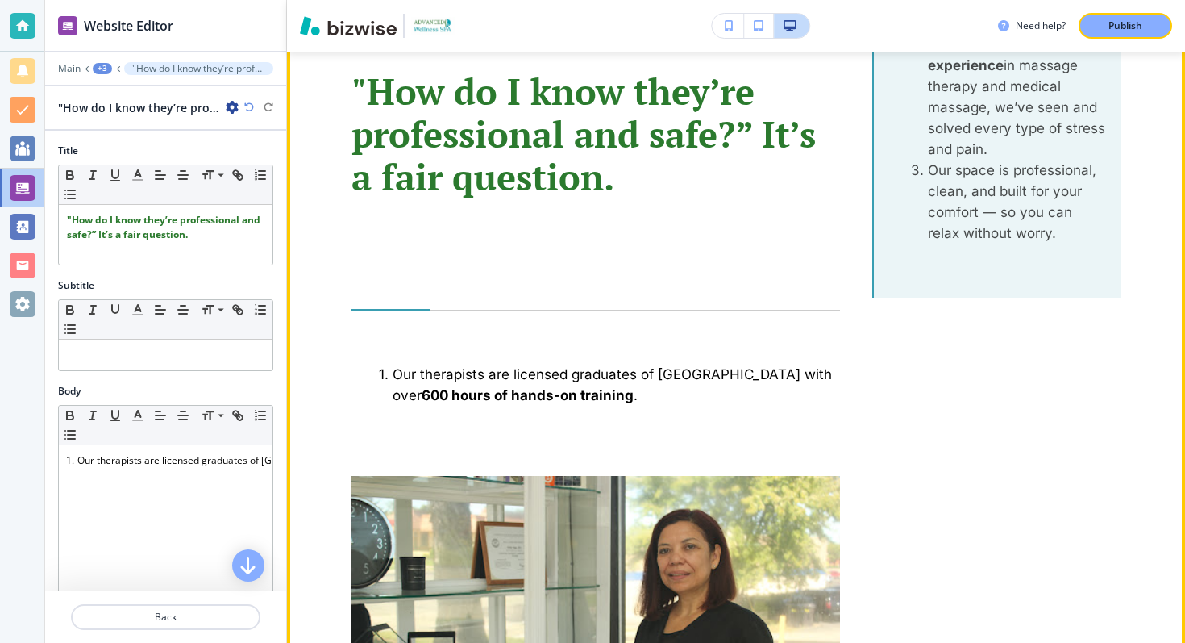
scroll to position [3535, 0]
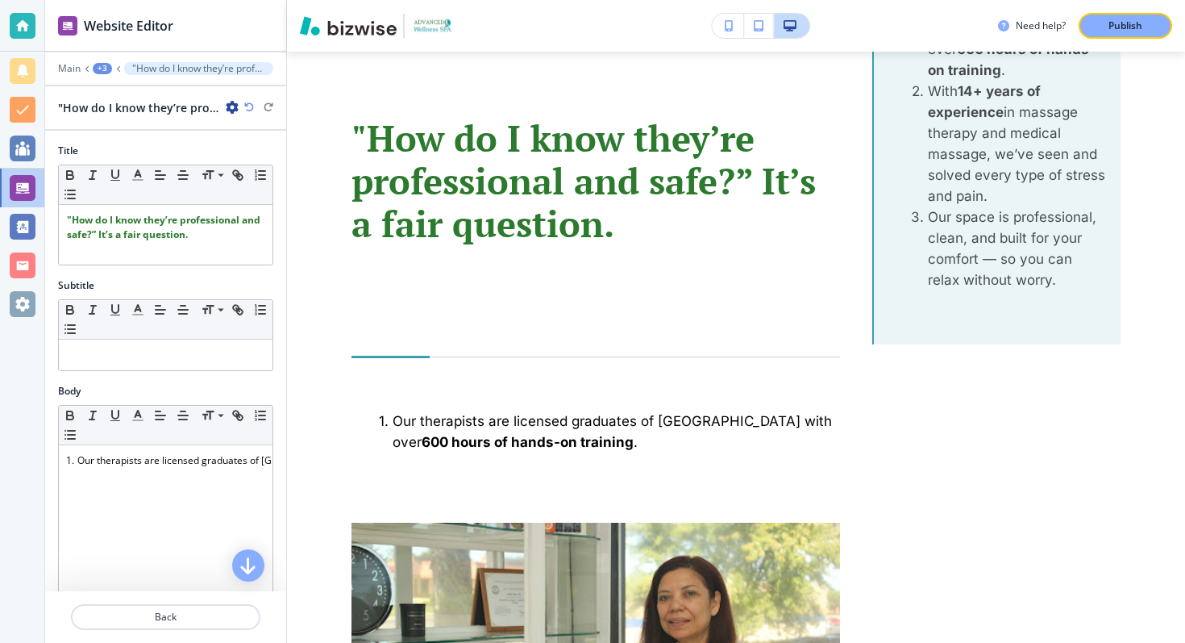
click at [104, 65] on div "+3" at bounding box center [102, 68] width 19 height 11
click at [105, 145] on p "Licensed. Experienced. Safe." at bounding box center [144, 151] width 82 height 15
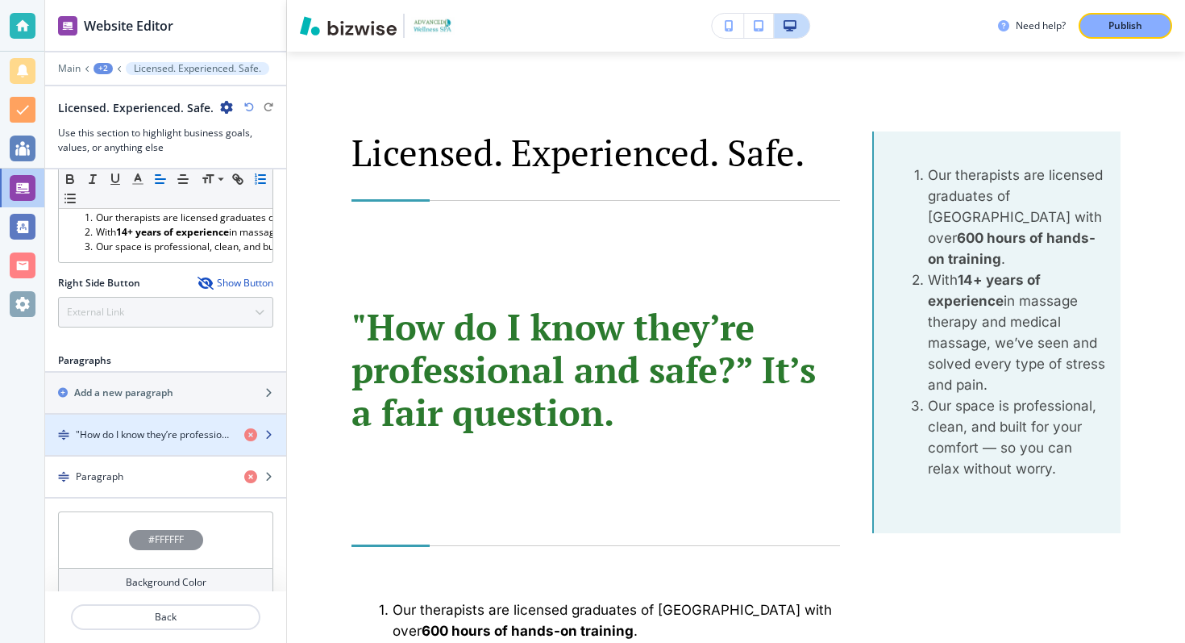
scroll to position [763, 0]
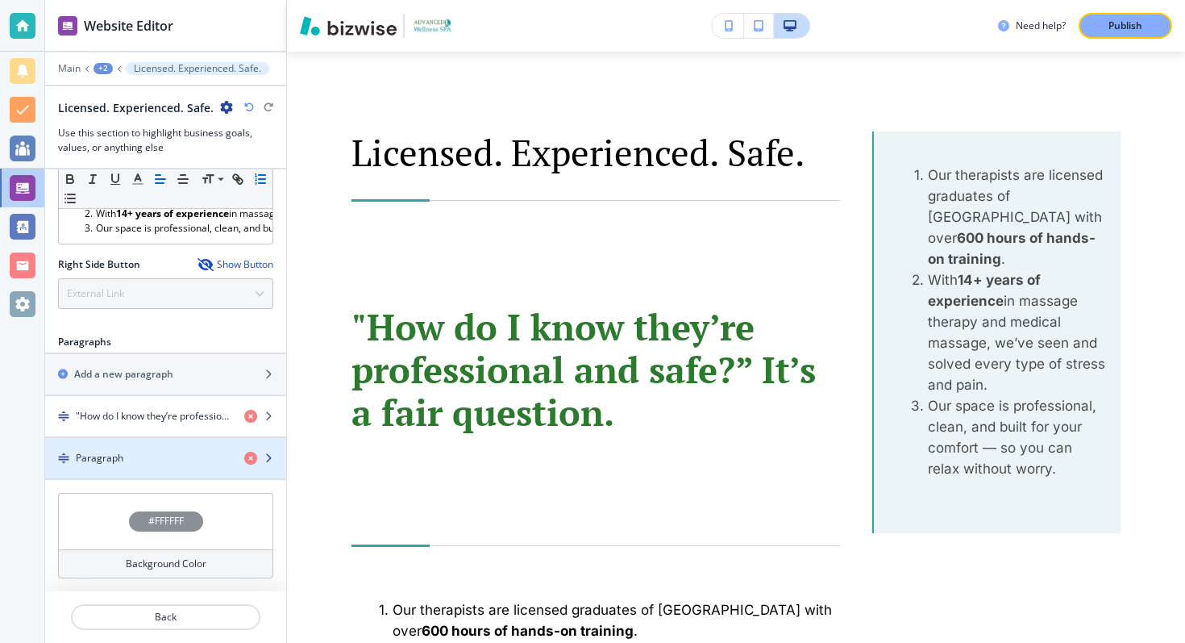
click at [267, 454] on icon "button" at bounding box center [269, 458] width 10 height 10
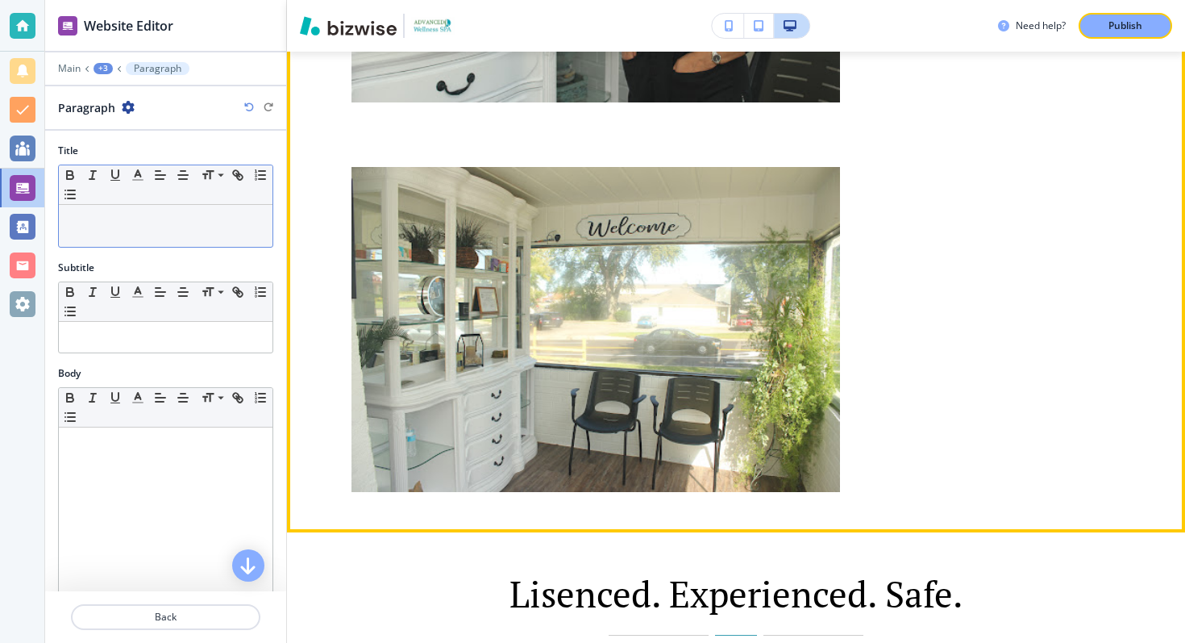
scroll to position [4275, 0]
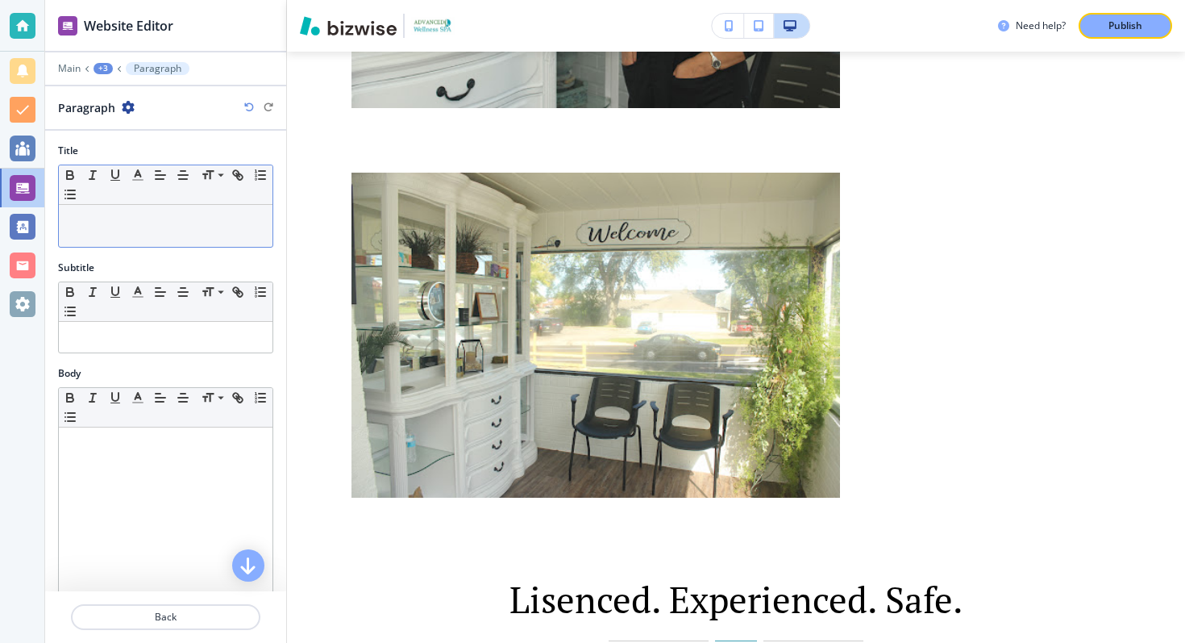
click at [184, 218] on p at bounding box center [166, 220] width 198 height 15
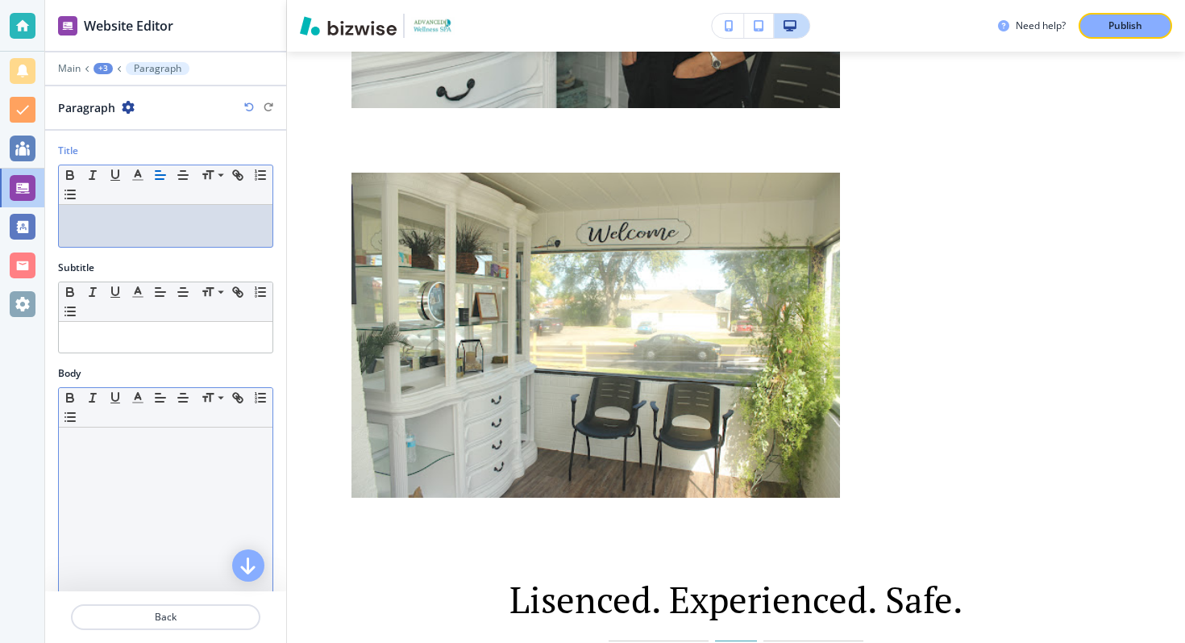
click at [179, 454] on div at bounding box center [166, 532] width 214 height 210
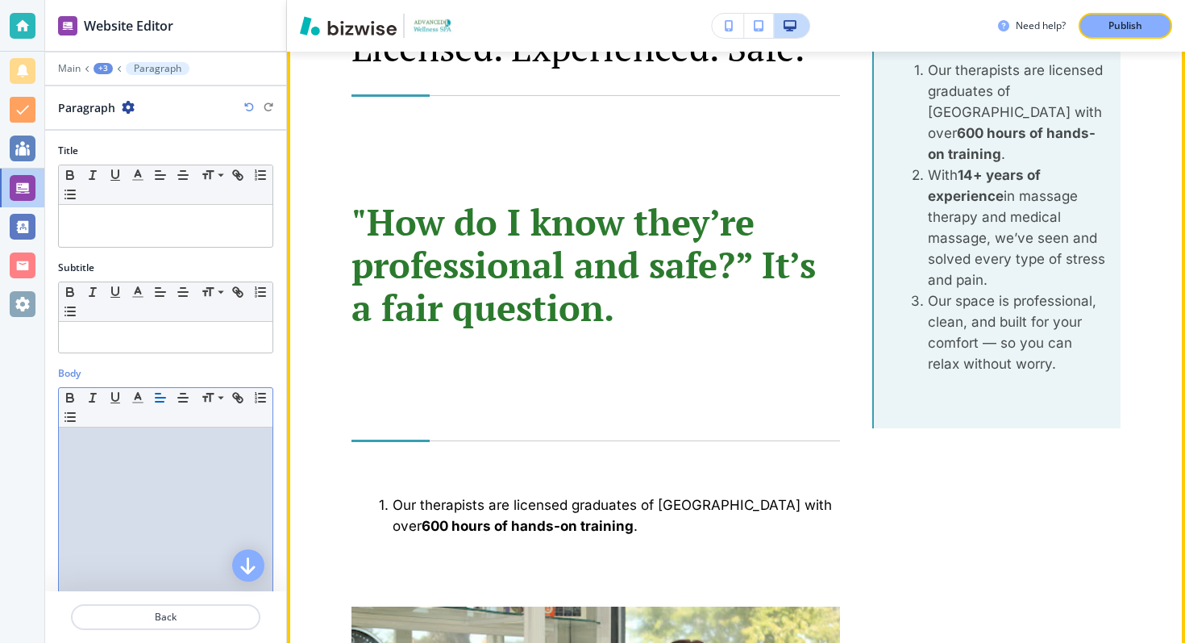
scroll to position [3357, 0]
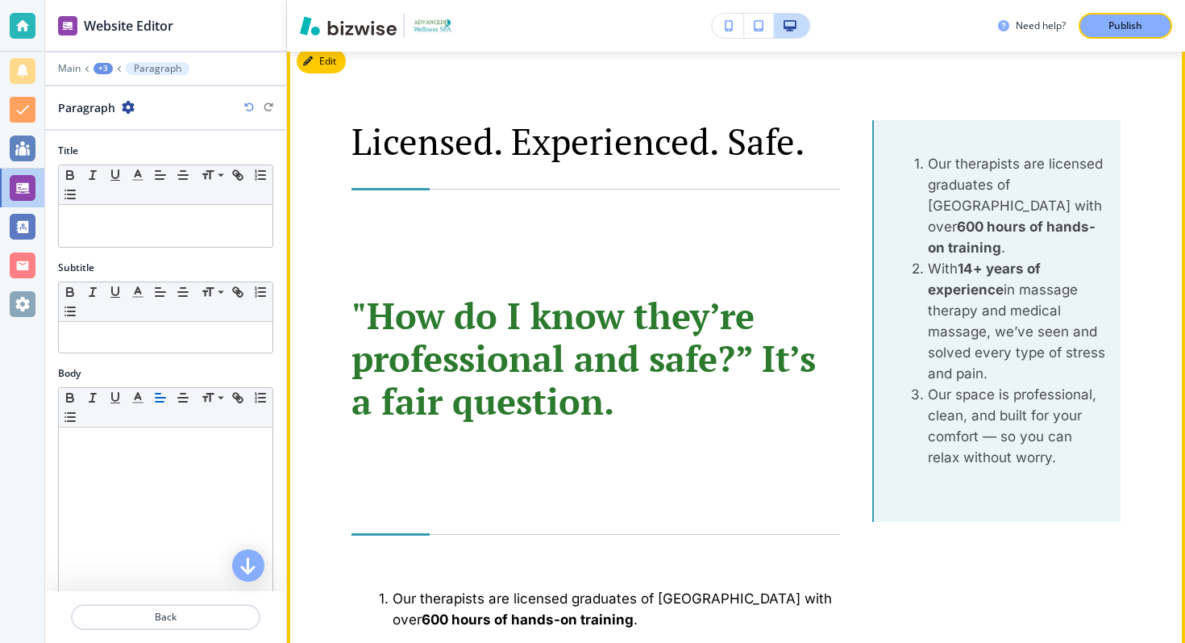
drag, startPoint x: 988, startPoint y: 379, endPoint x: 914, endPoint y: 268, distance: 133.7
click at [914, 268] on li "With 14+ years of experience in massage therapy and medical massage, we’ve seen…" at bounding box center [1008, 321] width 200 height 126
copy li "With 14+ years of experience in massage therapy and medical massage, we’ve seen…"
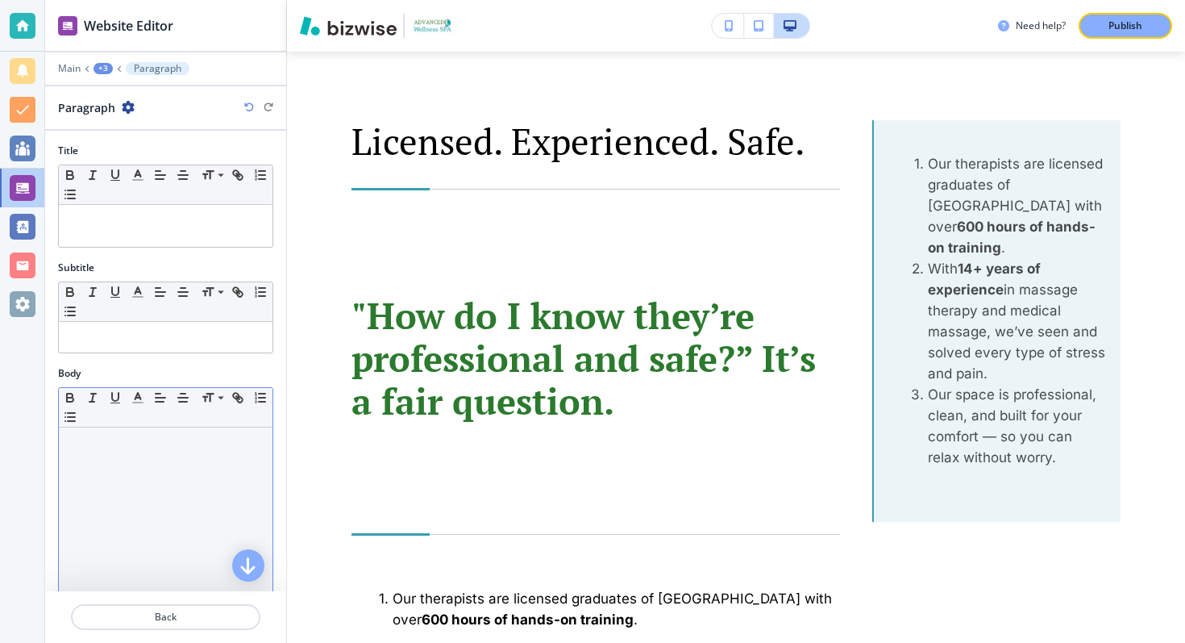
click at [193, 506] on div at bounding box center [166, 532] width 214 height 210
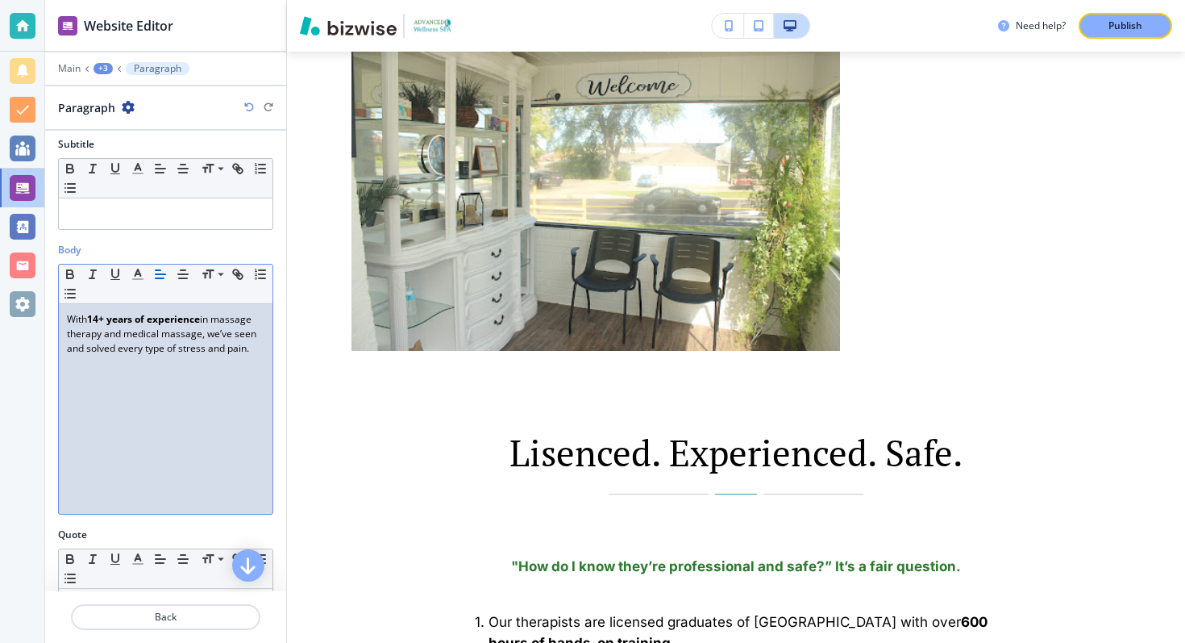
scroll to position [433, 0]
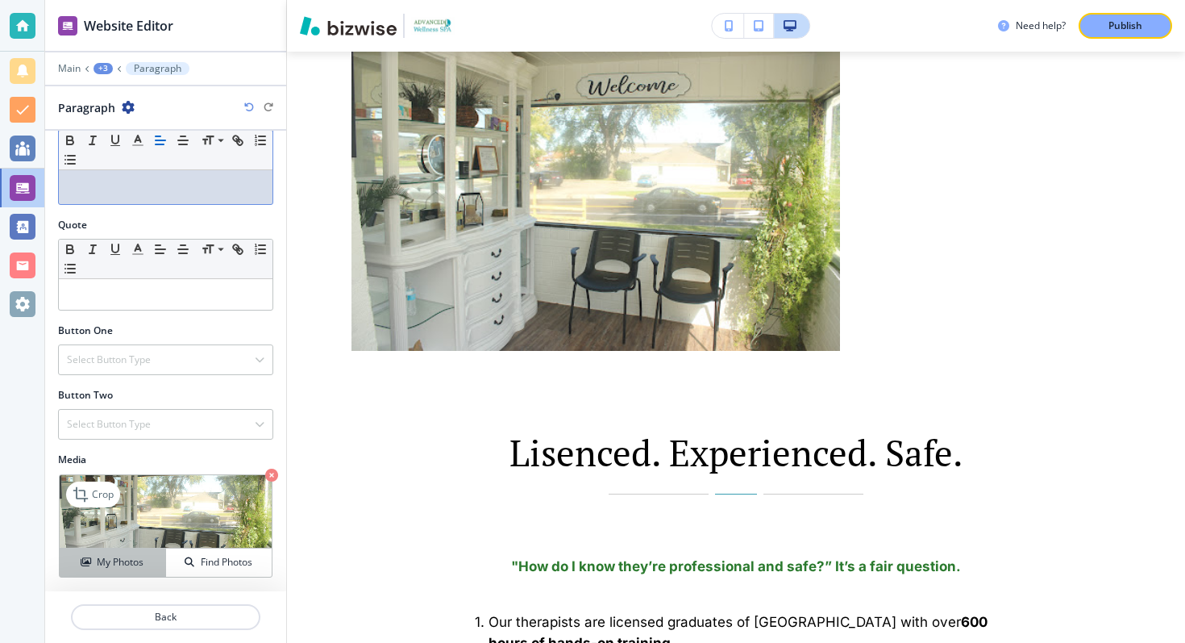
click at [134, 569] on button "My Photos" at bounding box center [113, 562] width 106 height 28
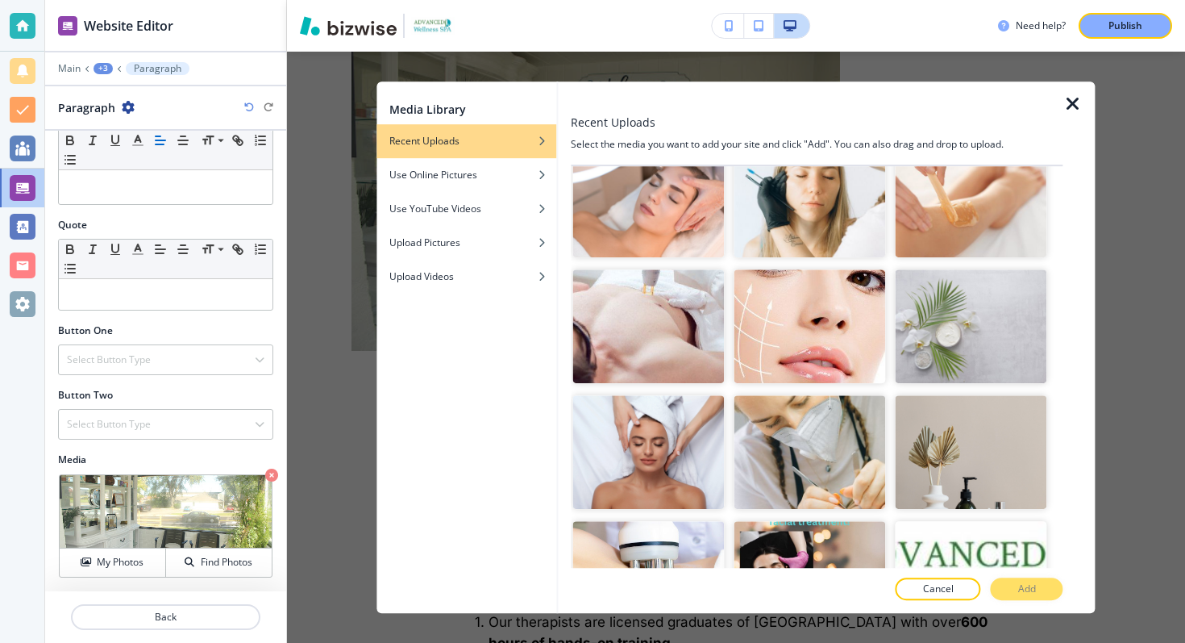
scroll to position [4063, 0]
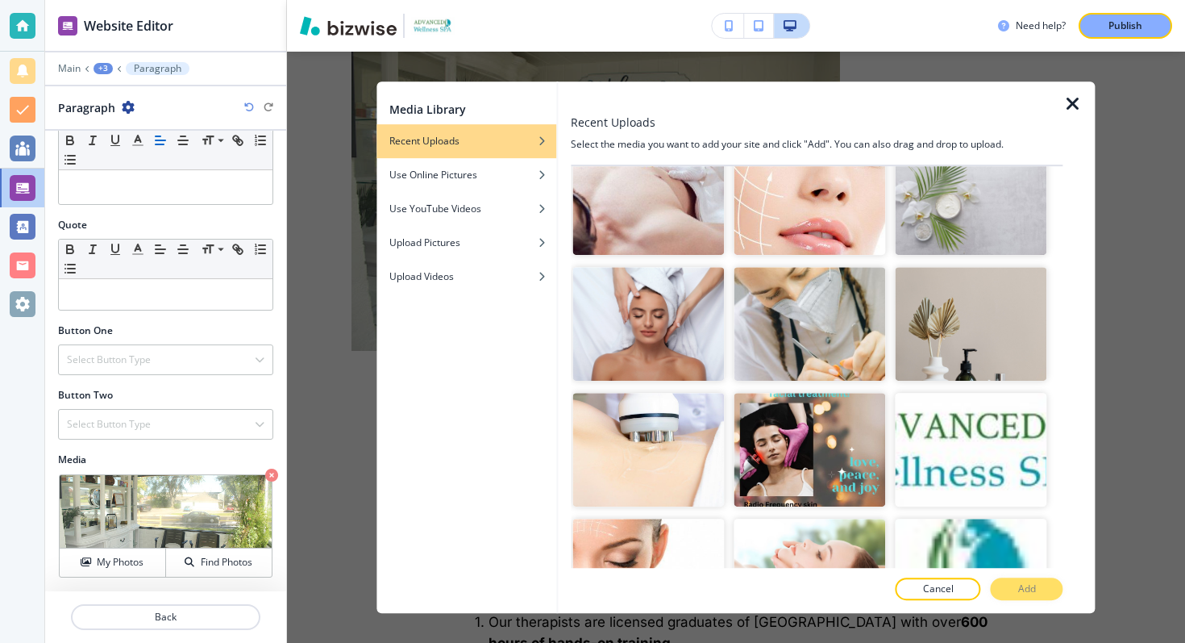
click at [1071, 106] on icon "button" at bounding box center [1072, 103] width 19 height 19
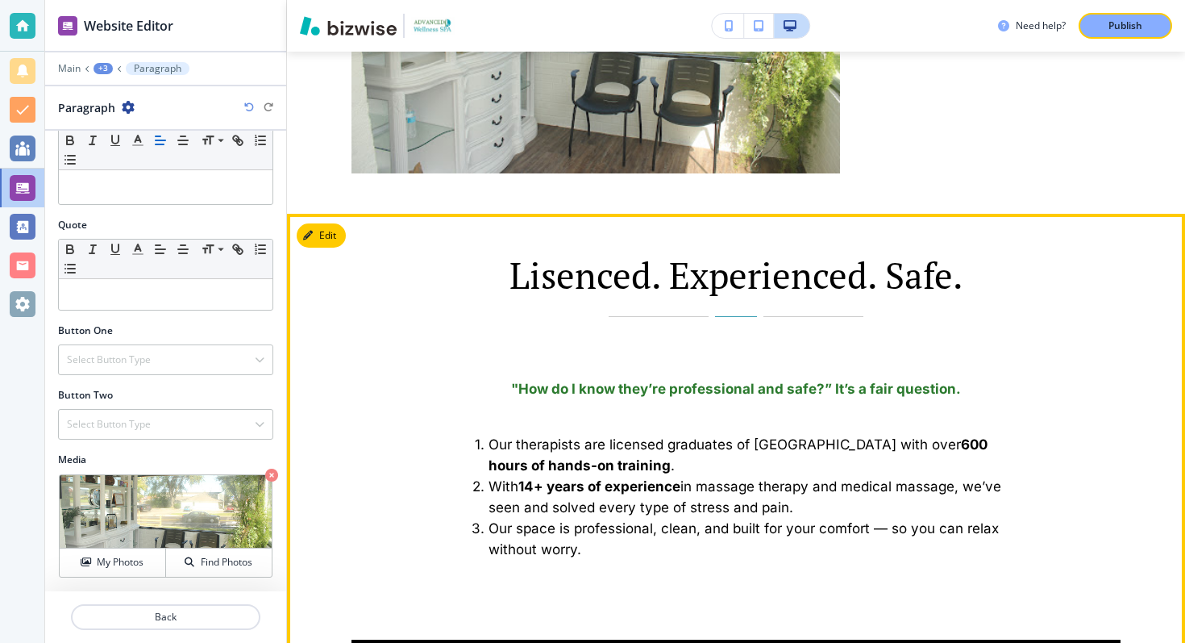
scroll to position [4754, 0]
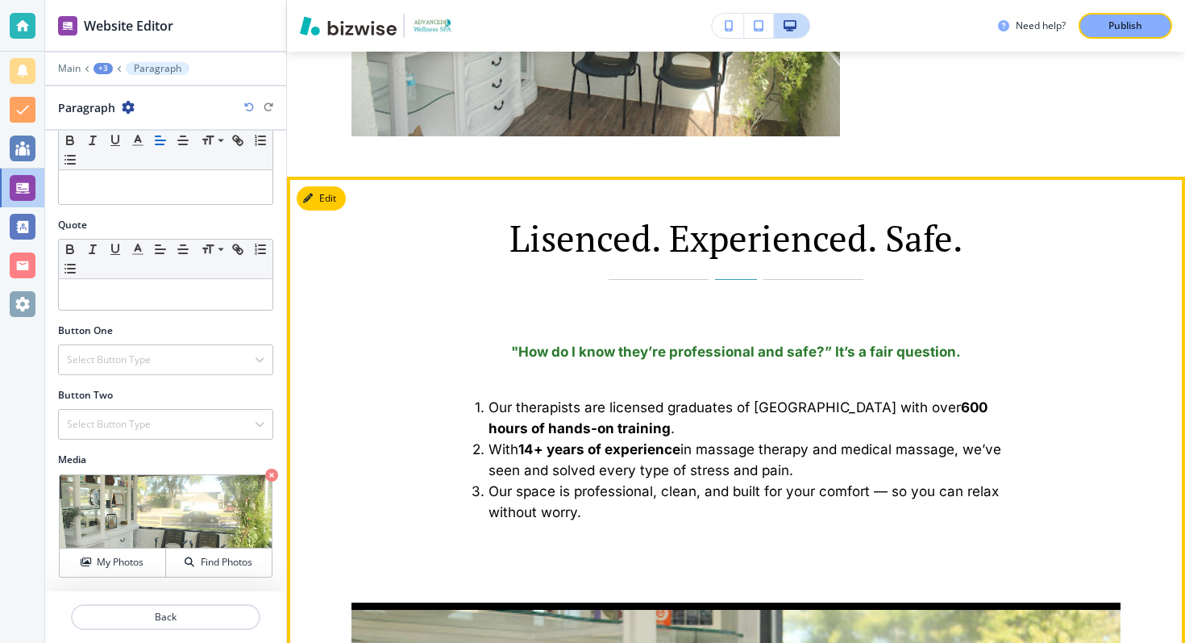
click at [336, 206] on button "Edit" at bounding box center [321, 198] width 49 height 24
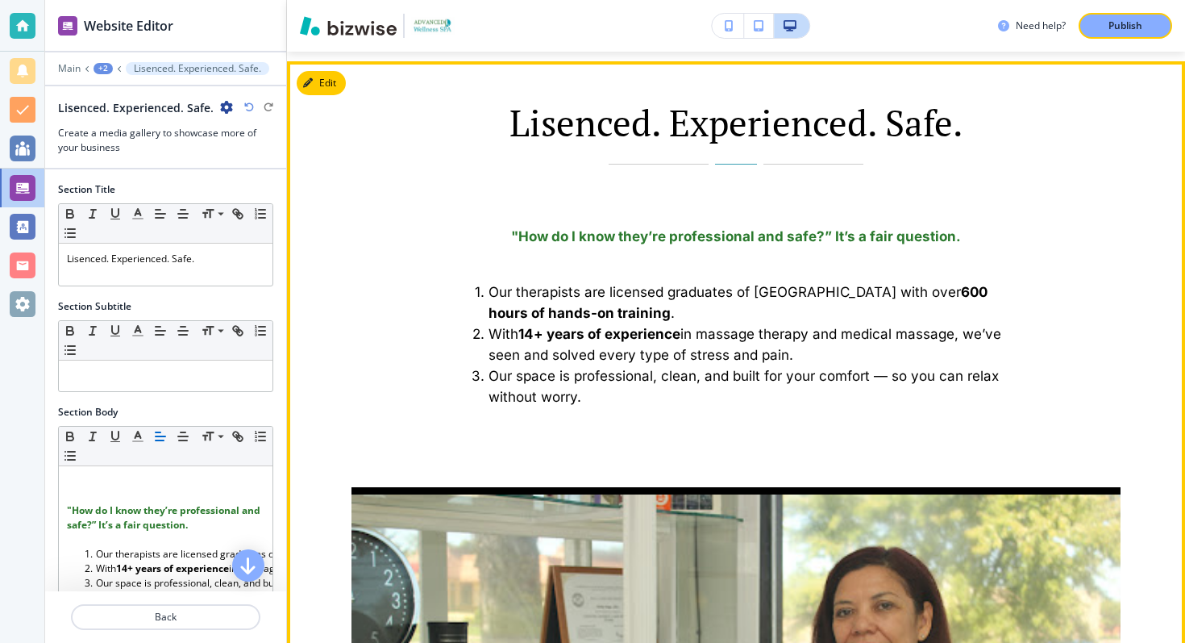
scroll to position [4880, 0]
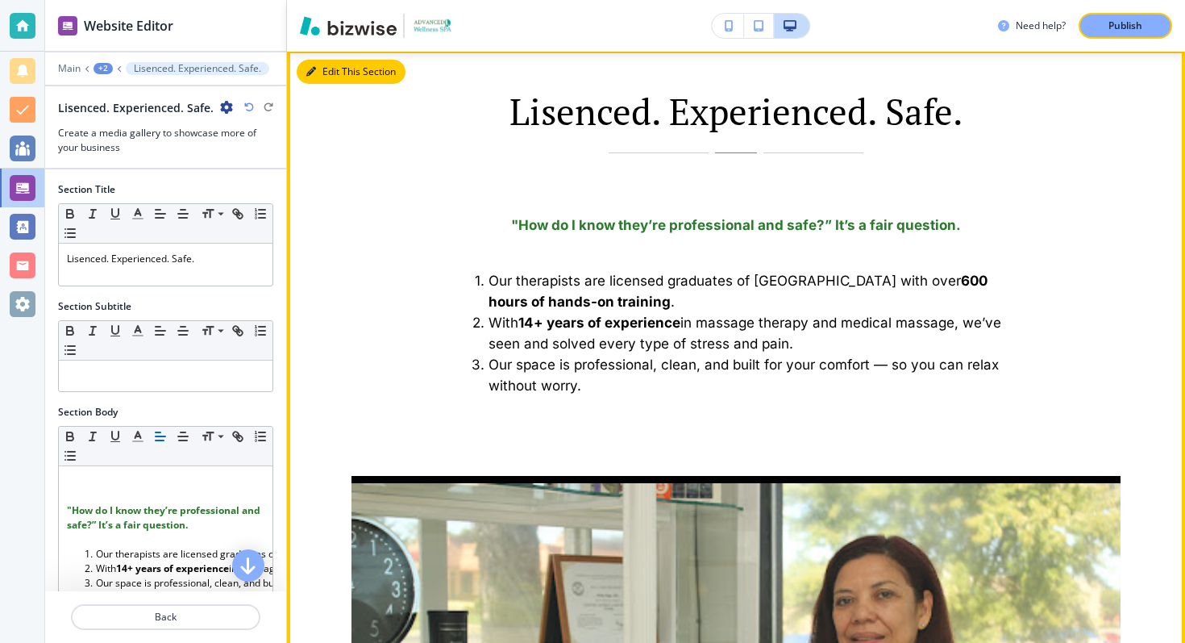
click at [321, 72] on button "Edit This Section" at bounding box center [351, 72] width 109 height 24
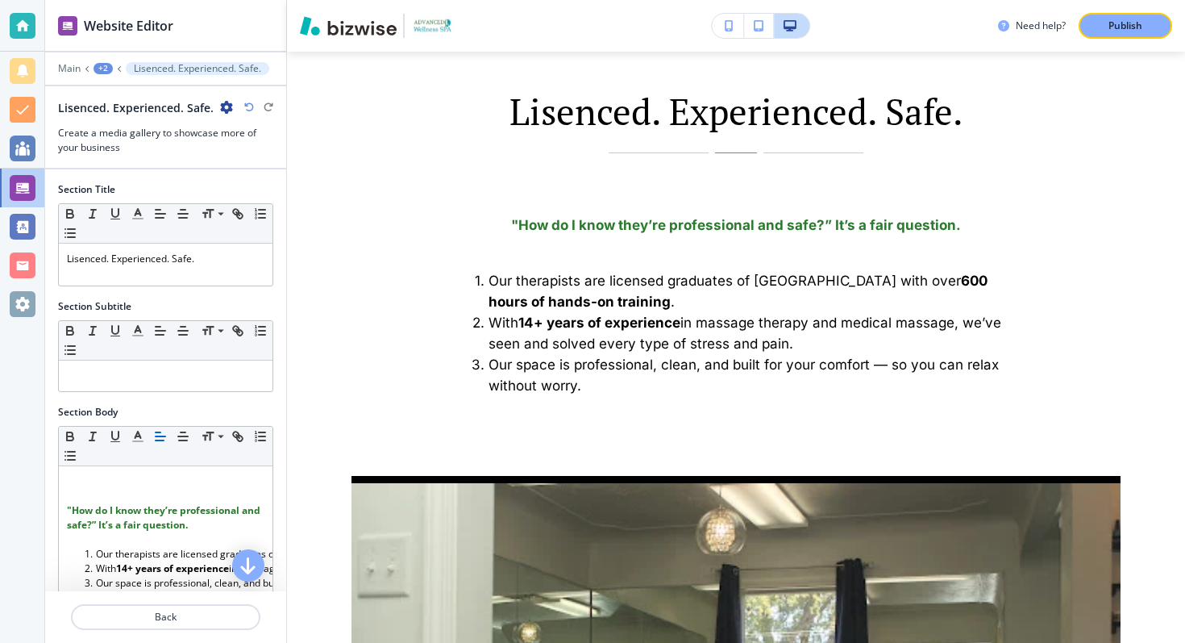
click at [220, 105] on icon "button" at bounding box center [226, 107] width 13 height 13
click at [279, 182] on button "Delete Section" at bounding box center [269, 191] width 103 height 29
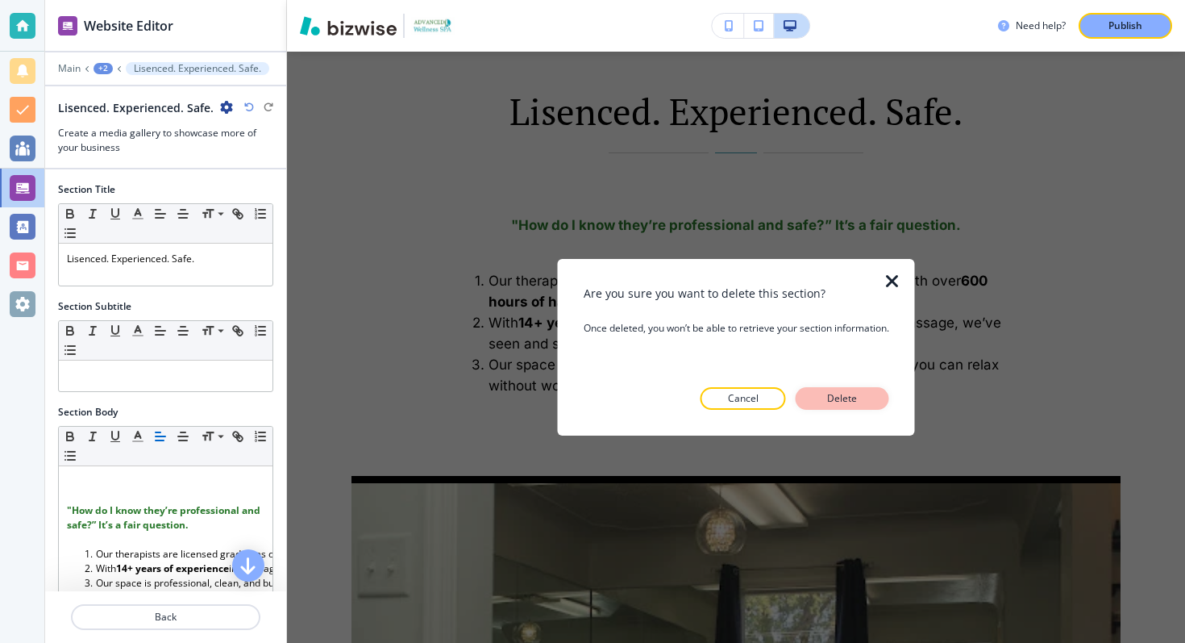
click at [861, 402] on p "Delete" at bounding box center [842, 398] width 39 height 15
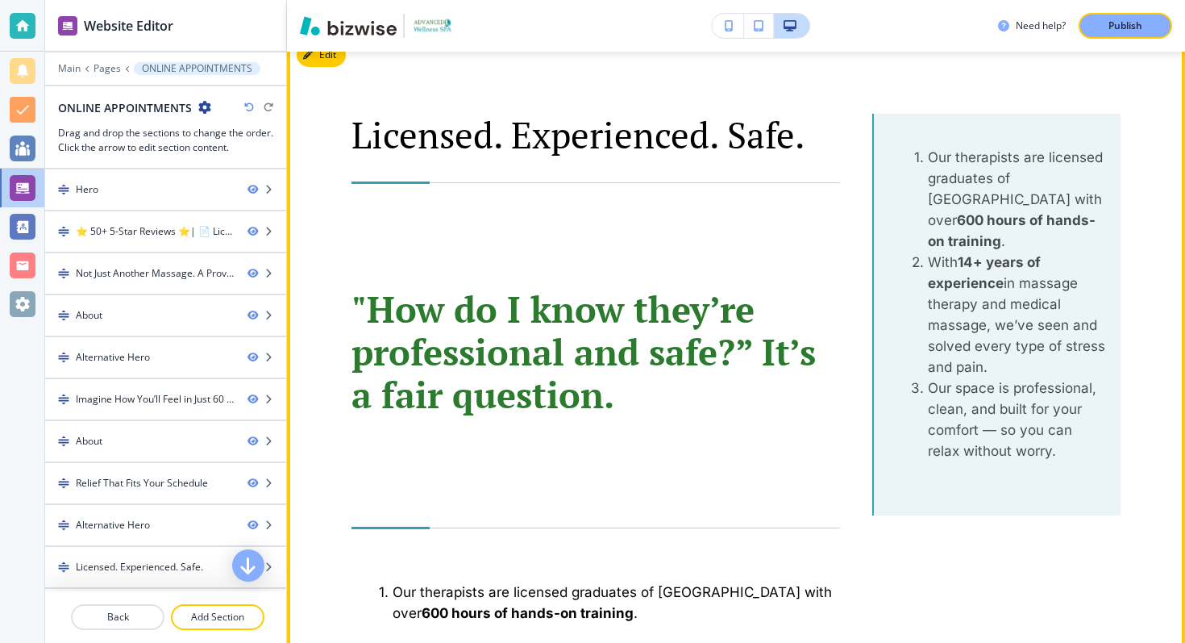
scroll to position [3362, 0]
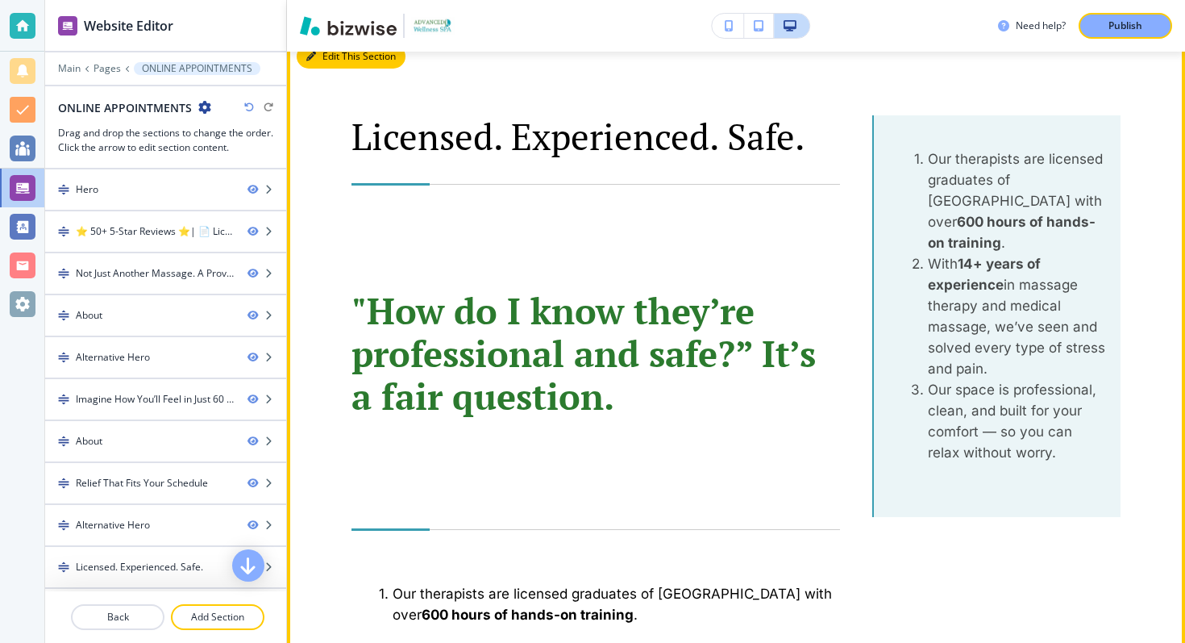
click at [322, 59] on button "Edit This Section" at bounding box center [351, 56] width 109 height 24
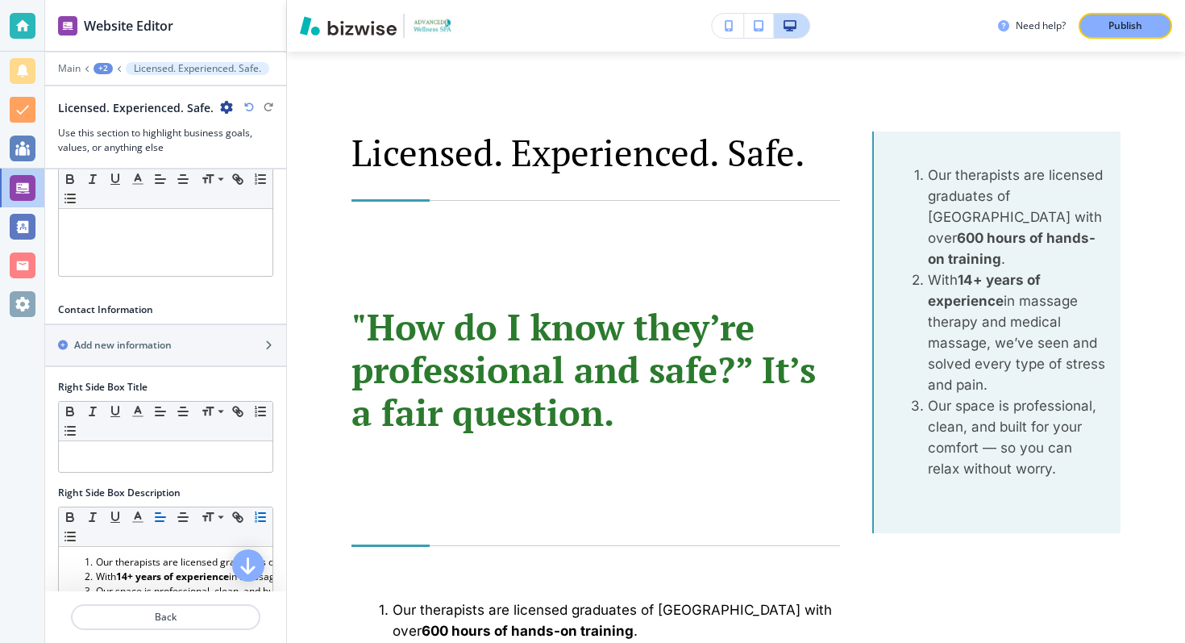
scroll to position [763, 0]
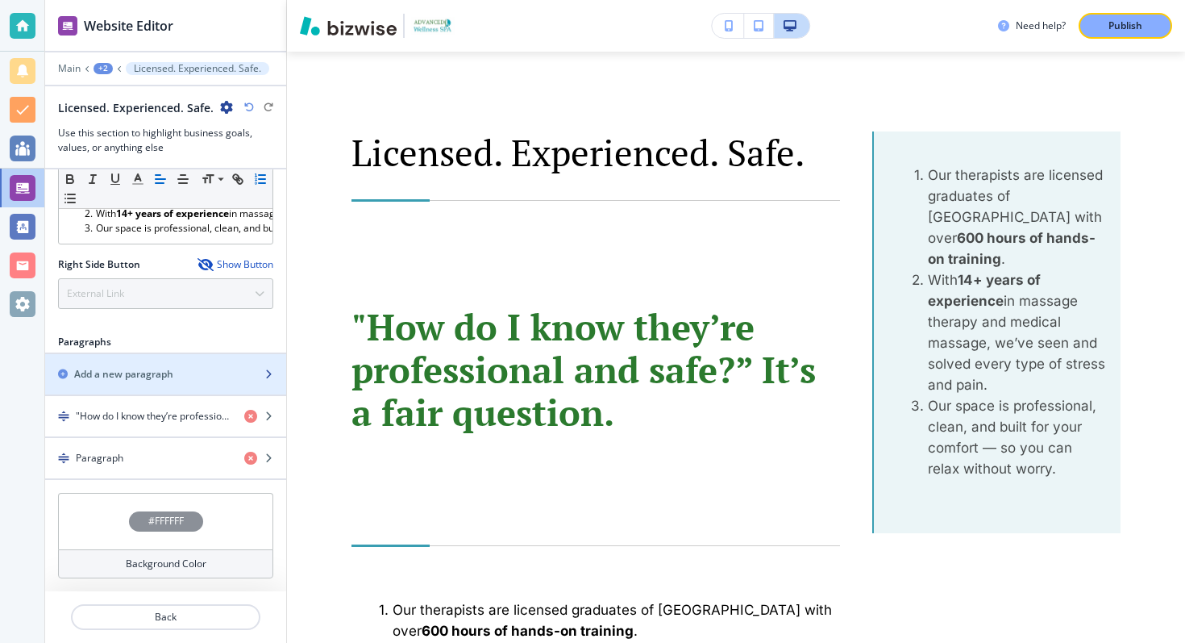
click at [256, 367] on div "Add a new paragraph" at bounding box center [165, 374] width 241 height 15
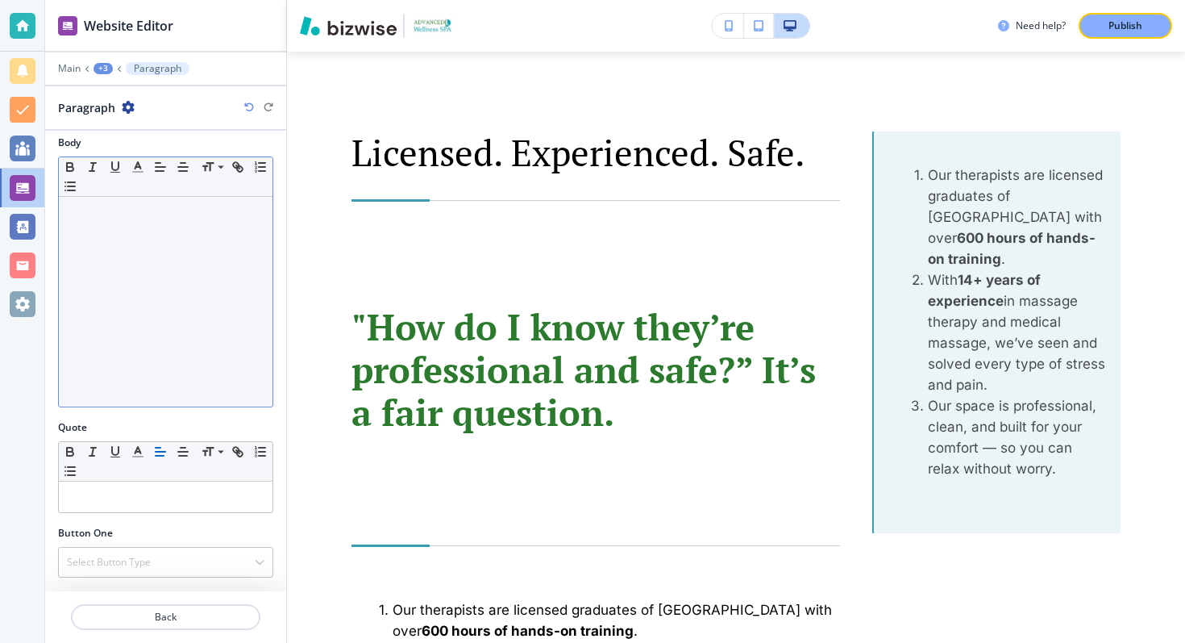
scroll to position [433, 0]
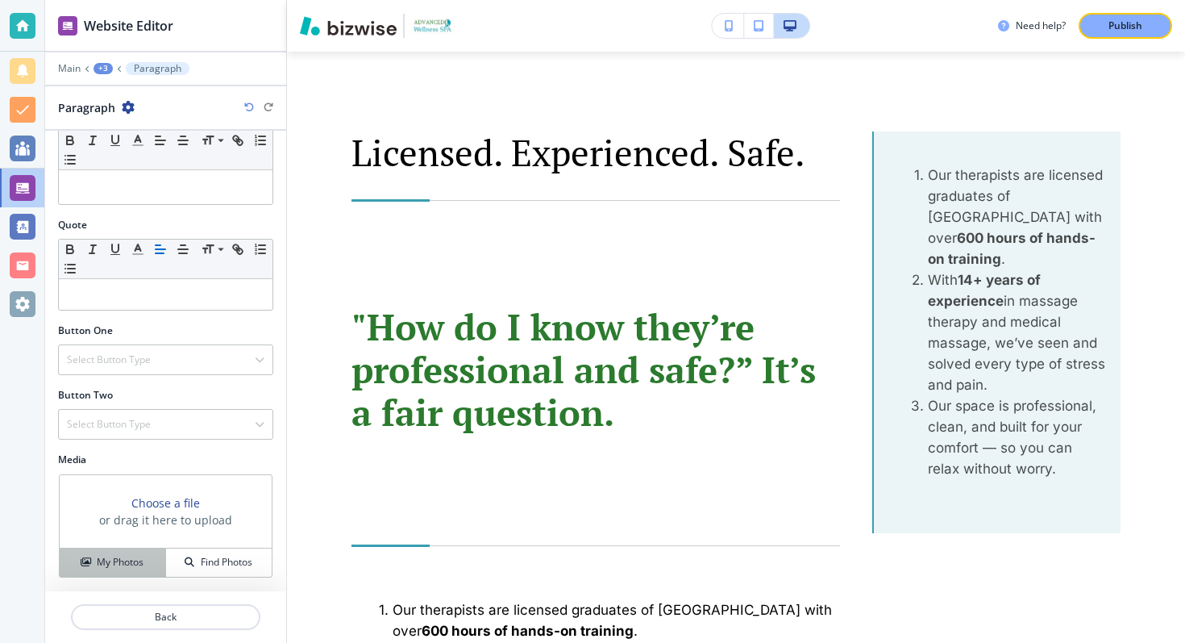
click at [125, 551] on button "My Photos" at bounding box center [113, 562] width 106 height 28
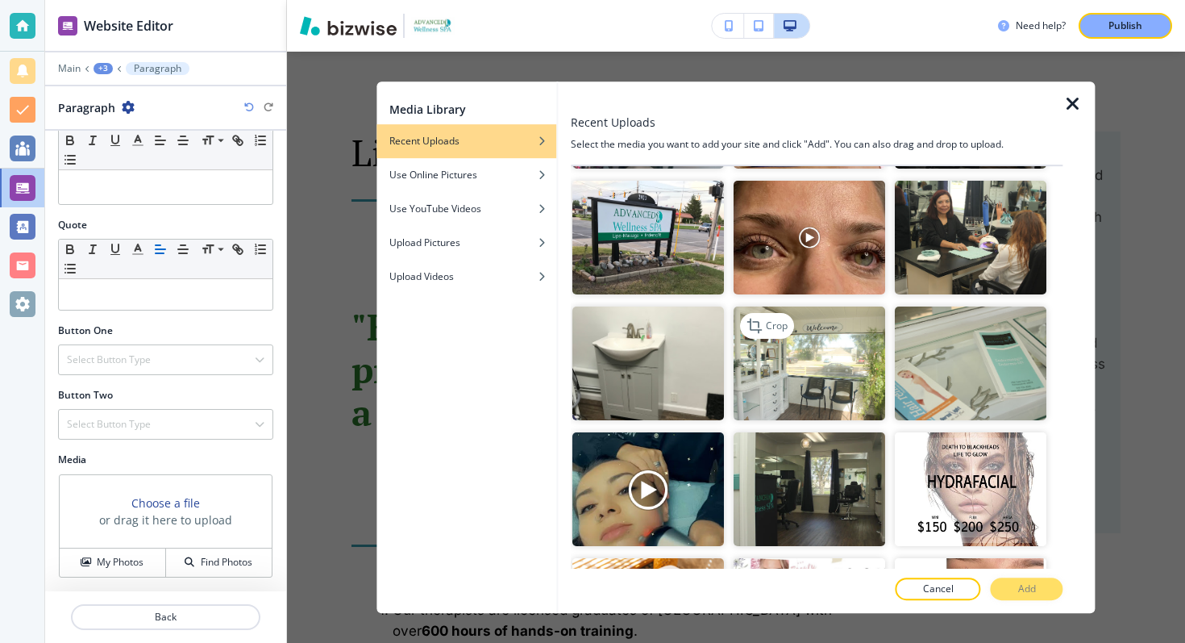
scroll to position [1375, 0]
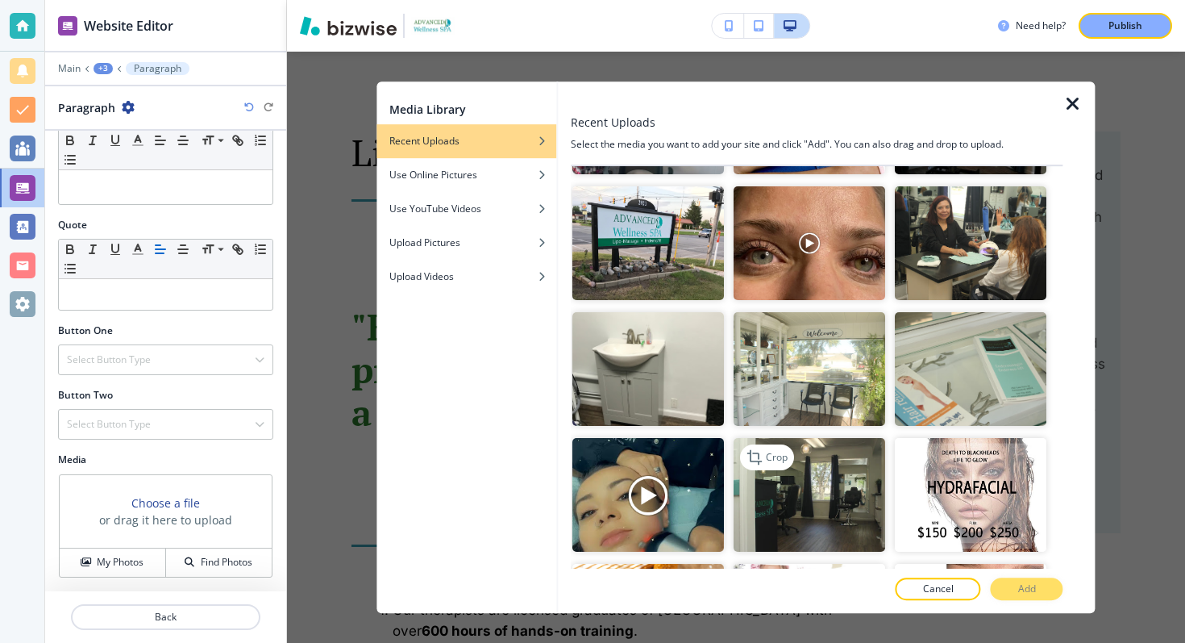
click at [818, 461] on img "button" at bounding box center [810, 495] width 152 height 114
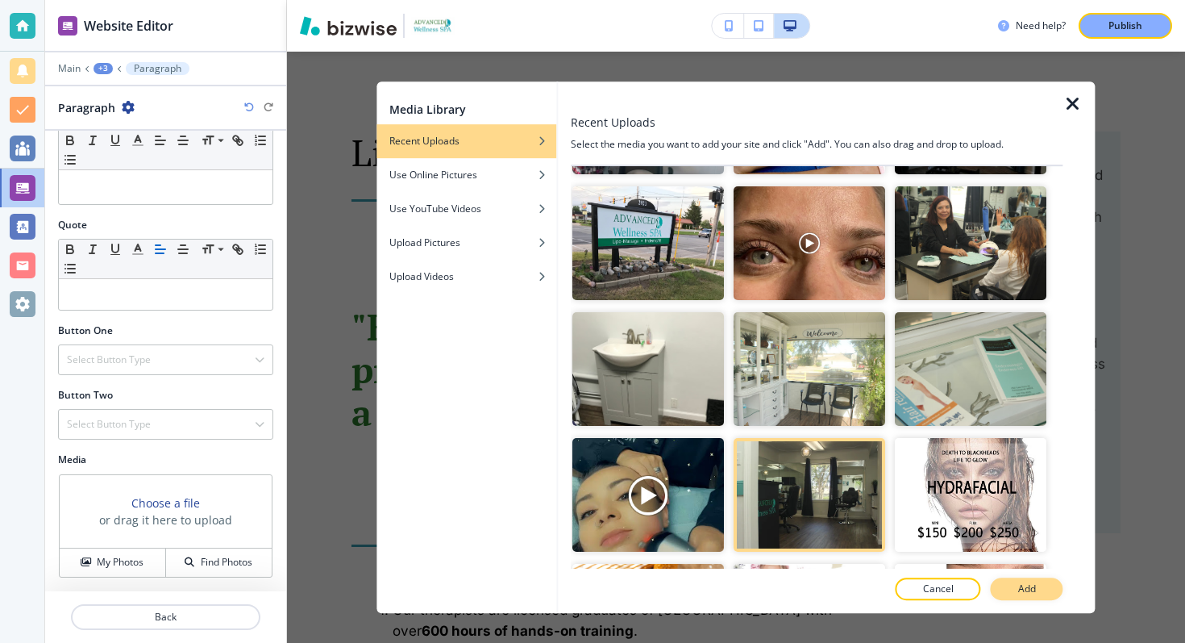
click at [1017, 577] on button "Add" at bounding box center [1027, 588] width 73 height 23
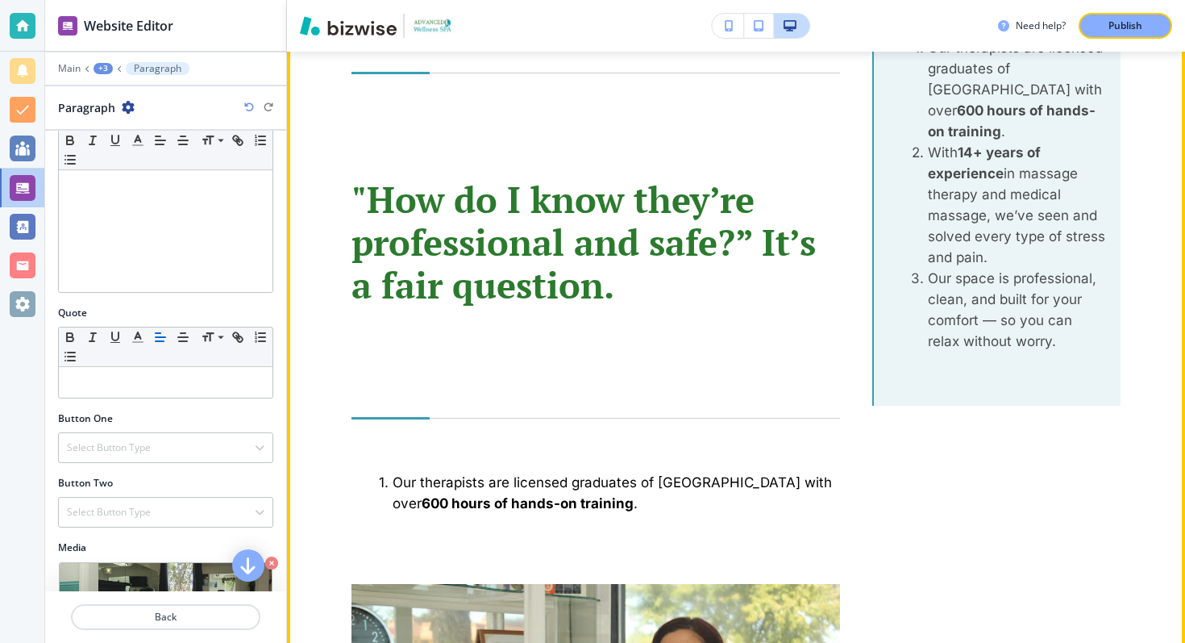
scroll to position [3433, 0]
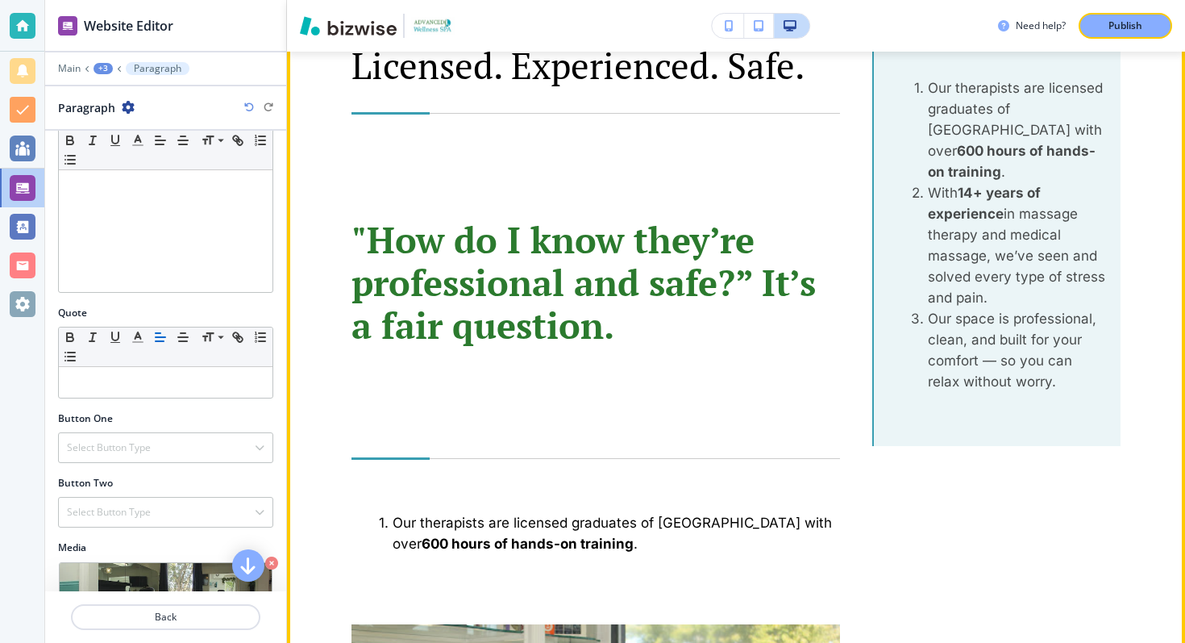
click at [999, 331] on li "Our space is professional, clean, and built for your comfort — so you can relax…" at bounding box center [1008, 350] width 200 height 84
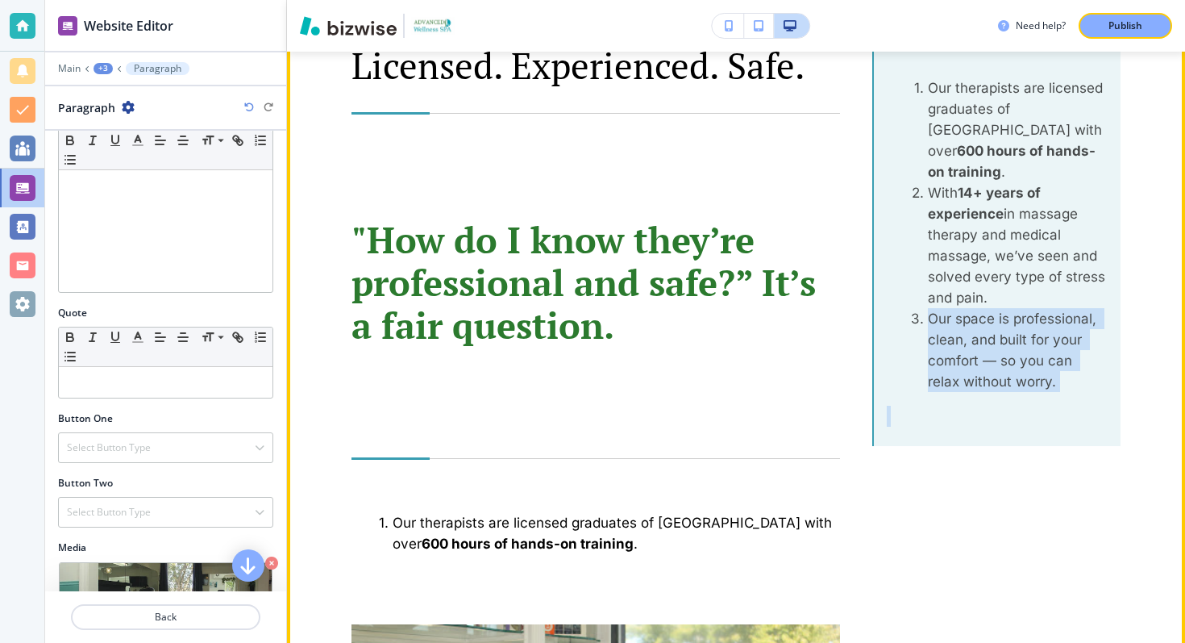
click at [999, 331] on li "Our space is professional, clean, and built for your comfort — so you can relax…" at bounding box center [1008, 350] width 200 height 84
copy li "Our space is professional, clean, and built for your comfort — so you can relax…"
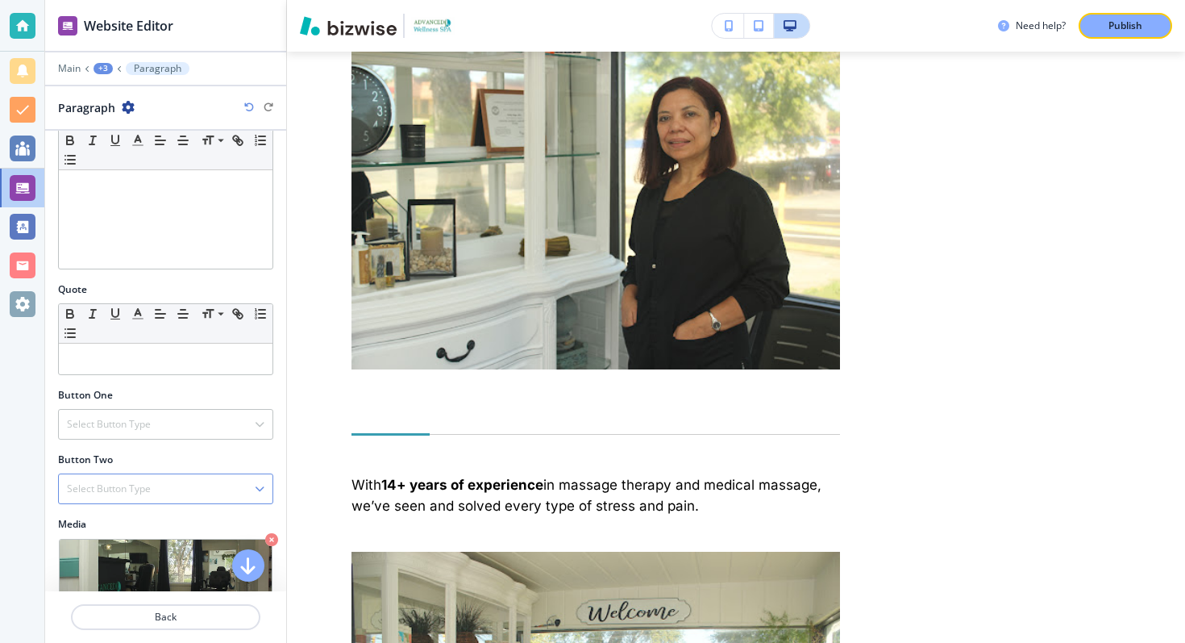
scroll to position [260, 0]
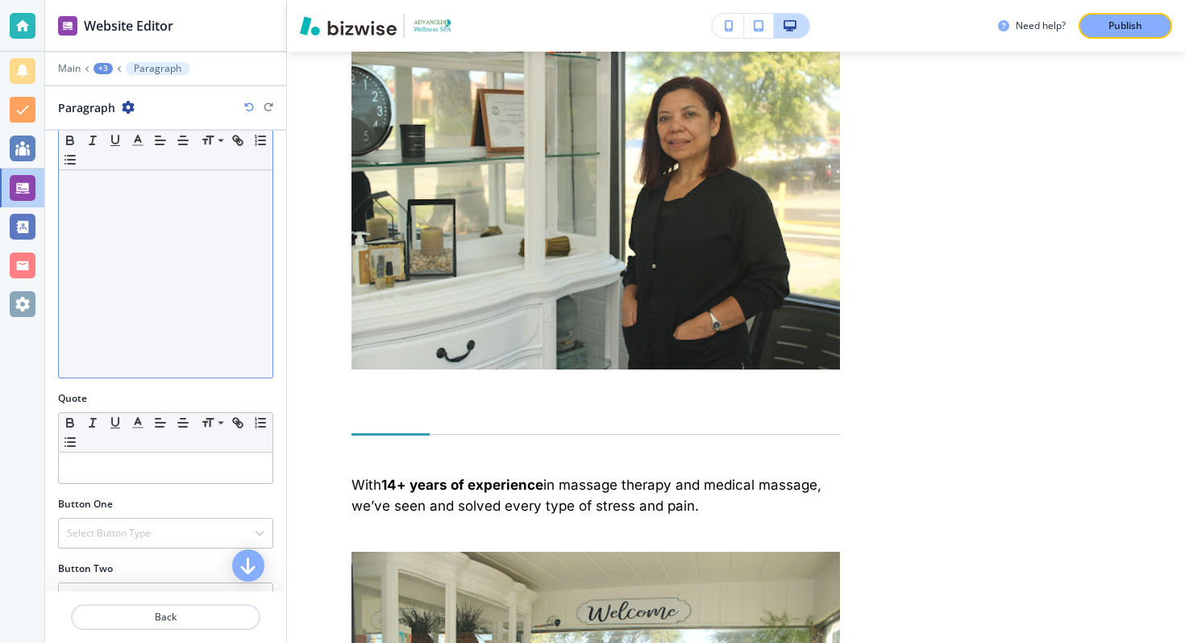
click at [163, 293] on div at bounding box center [166, 273] width 214 height 210
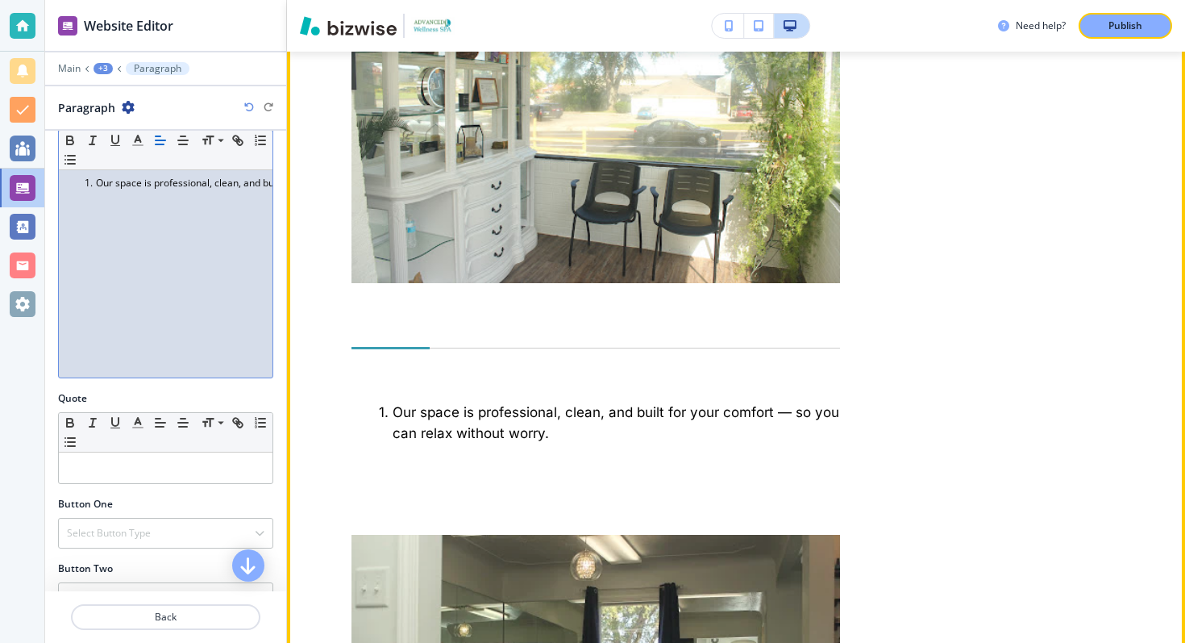
scroll to position [4609, 0]
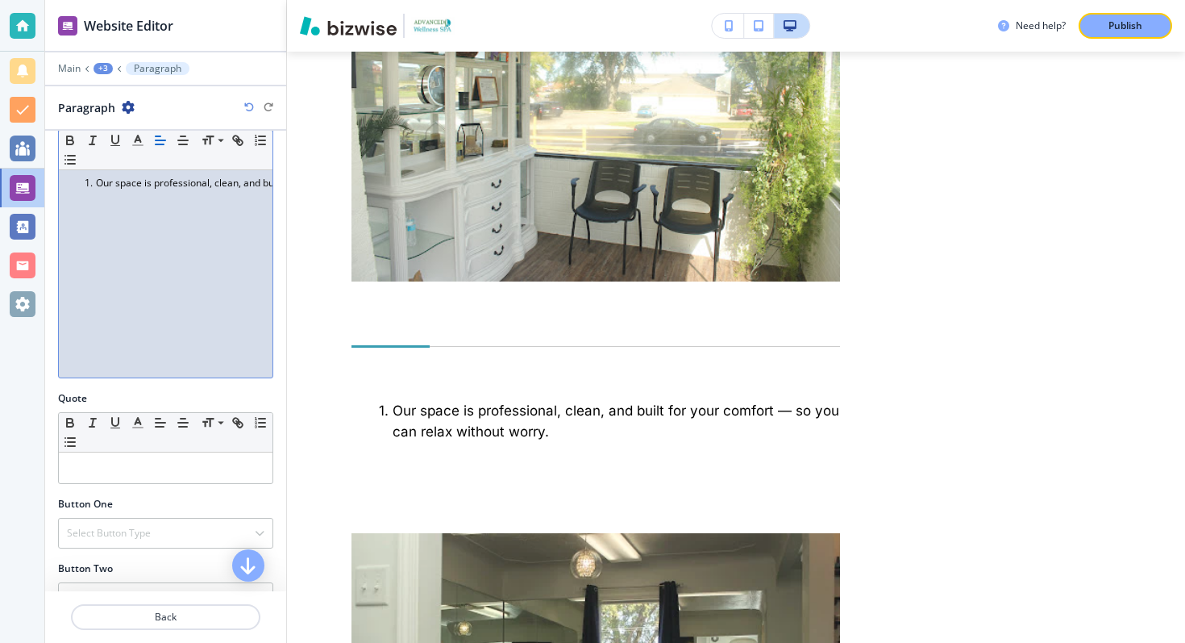
click at [95, 187] on li "Our space is professional, clean, and built for your comfort — so you can relax…" at bounding box center [172, 183] width 183 height 15
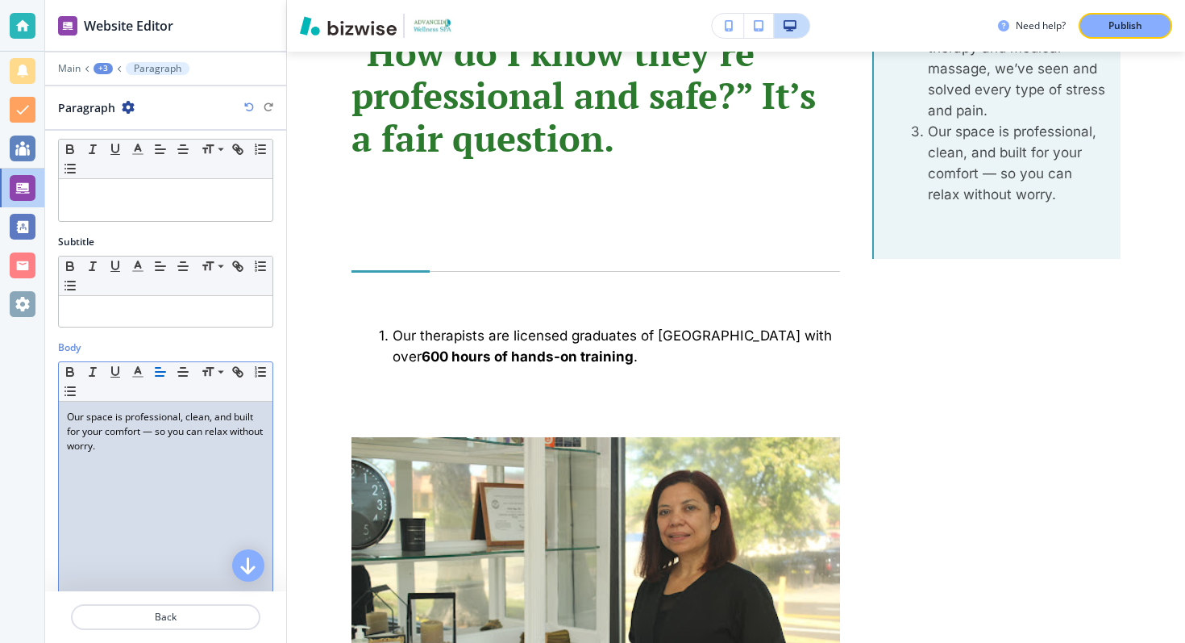
scroll to position [0, 0]
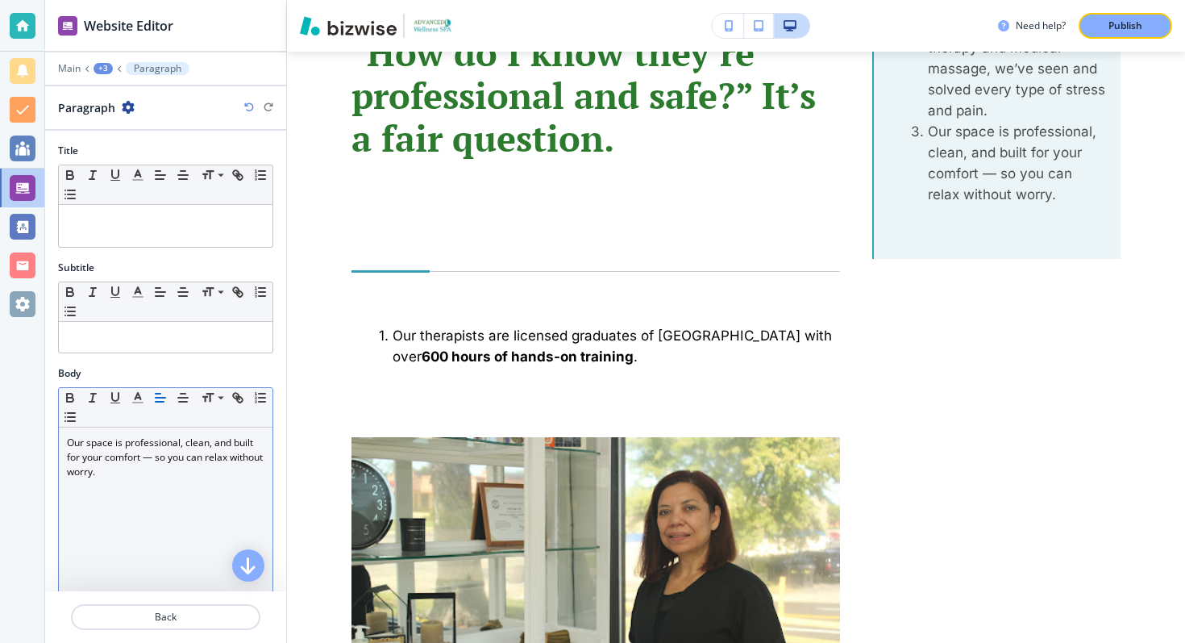
click at [106, 69] on div "+3" at bounding box center [103, 68] width 19 height 11
click at [130, 143] on button "Licensed. Experienced. Safe." at bounding box center [145, 151] width 103 height 29
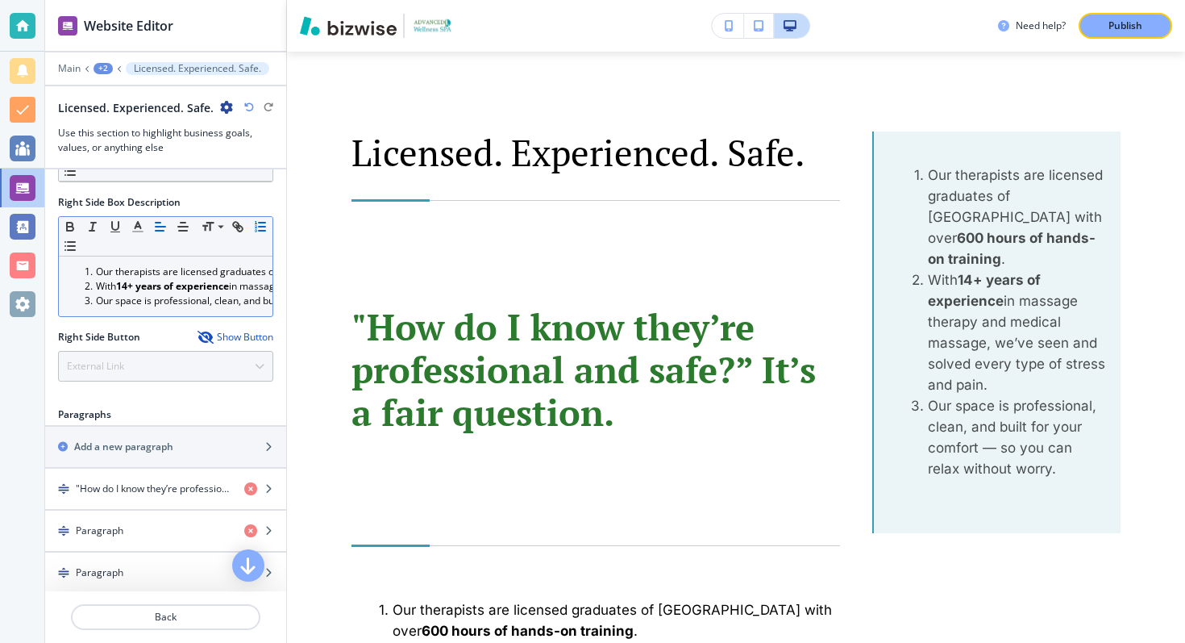
scroll to position [805, 0]
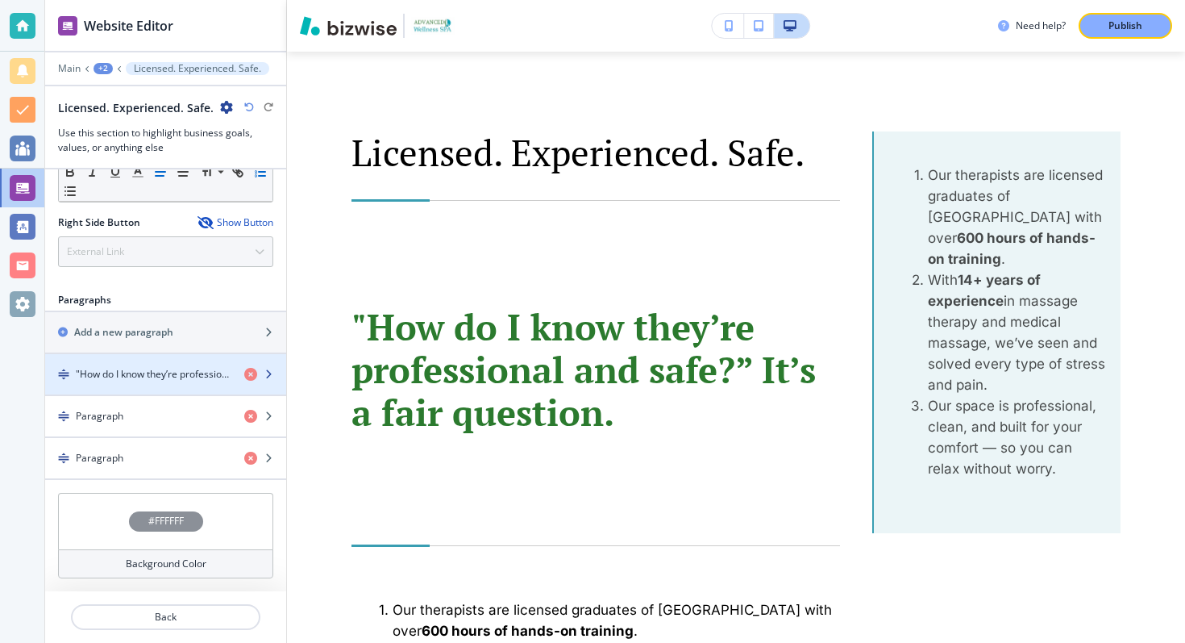
click at [266, 372] on icon "button" at bounding box center [269, 374] width 10 height 10
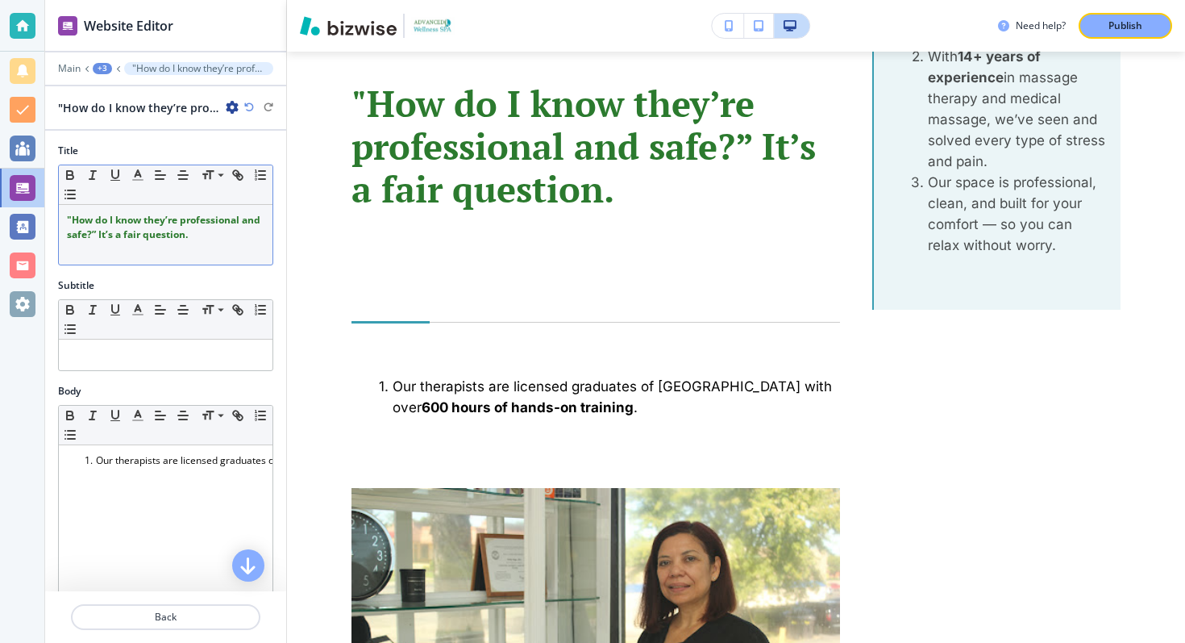
scroll to position [3601, 0]
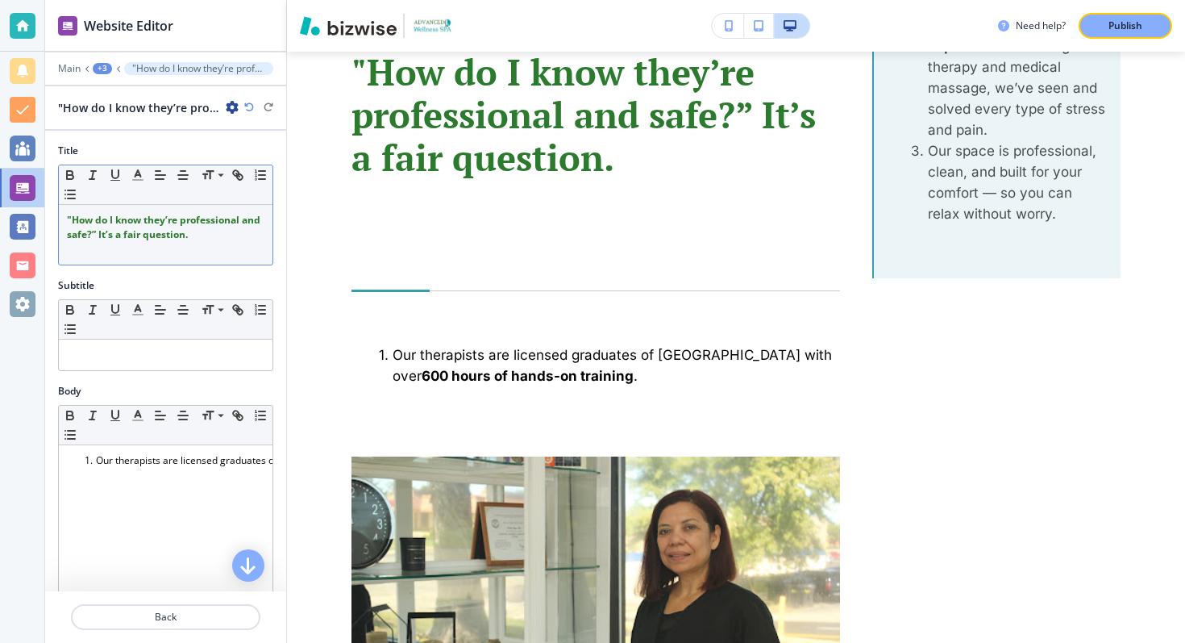
click at [162, 240] on strong ""How do I know they’re professional and safe?” It’s a fair question." at bounding box center [165, 227] width 196 height 28
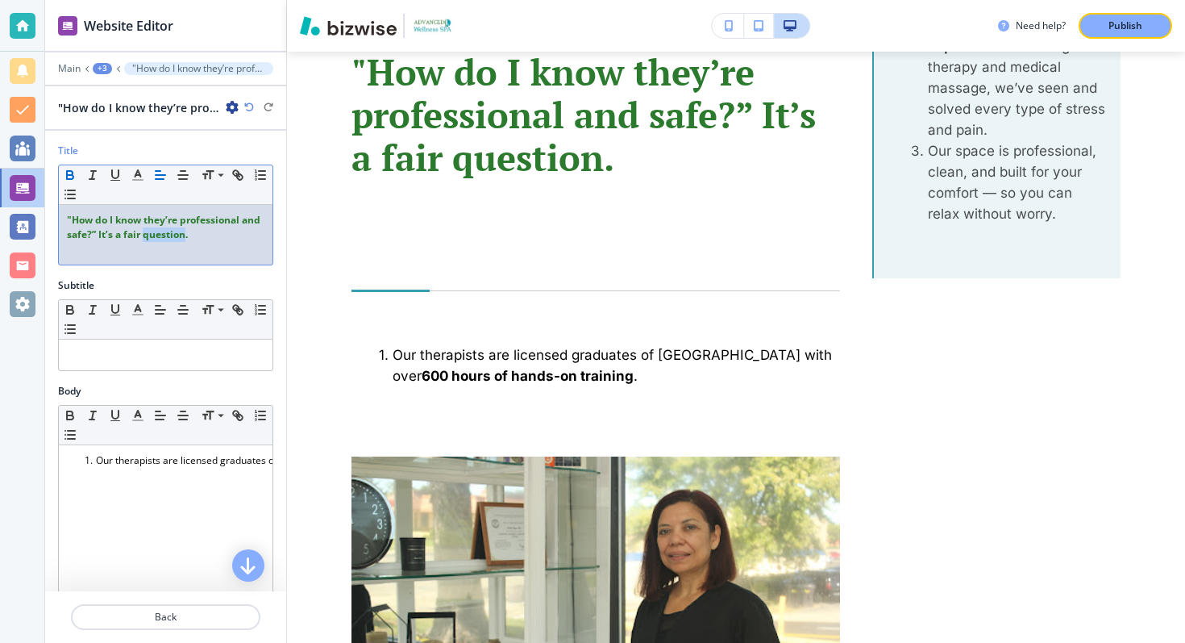
click at [162, 240] on strong ""How do I know they’re professional and safe?” It’s a fair question." at bounding box center [165, 227] width 196 height 28
click at [228, 104] on icon "button" at bounding box center [232, 107] width 13 height 13
click at [173, 218] on strong ""How do I know they’re professional and safe?” It’s a fair question." at bounding box center [165, 227] width 196 height 28
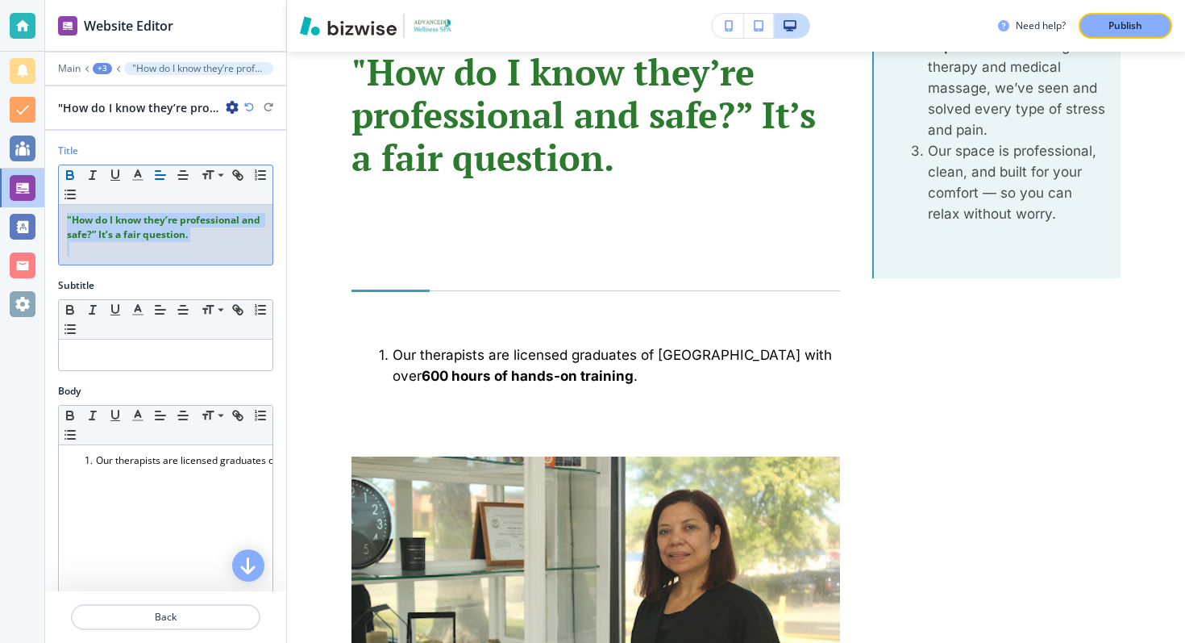
click at [173, 218] on strong ""How do I know they’re professional and safe?” It’s a fair question." at bounding box center [165, 227] width 196 height 28
click at [218, 160] on div at bounding box center [165, 161] width 215 height 6
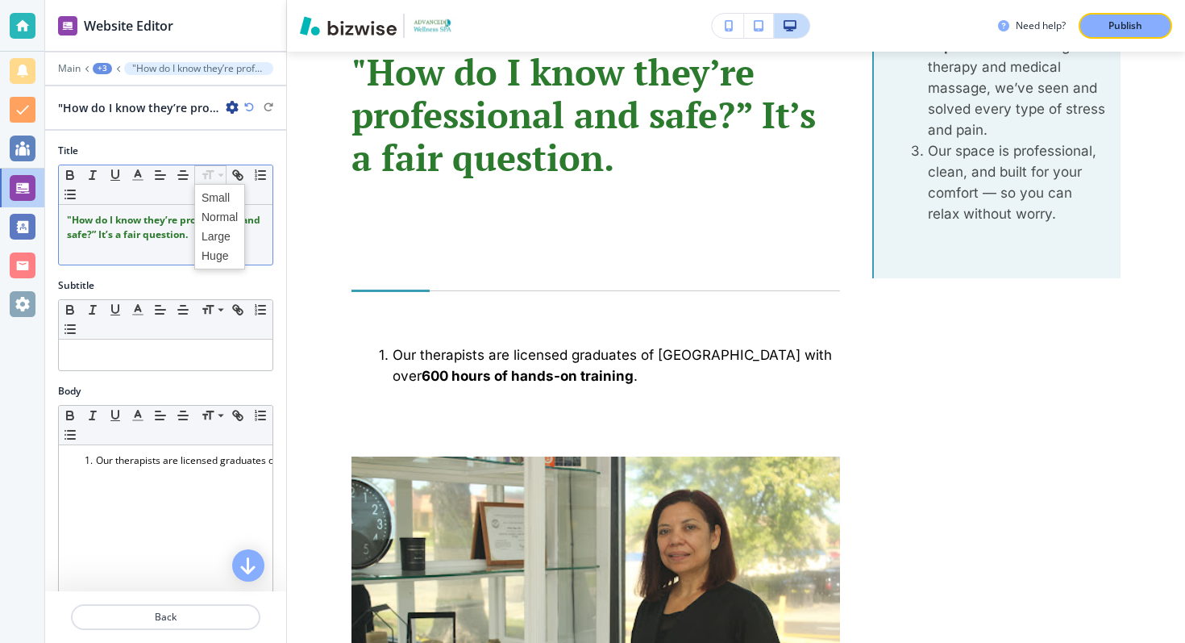
click at [208, 174] on icon at bounding box center [207, 175] width 19 height 15
click at [220, 219] on span at bounding box center [220, 216] width 36 height 19
click at [210, 195] on span at bounding box center [220, 197] width 36 height 19
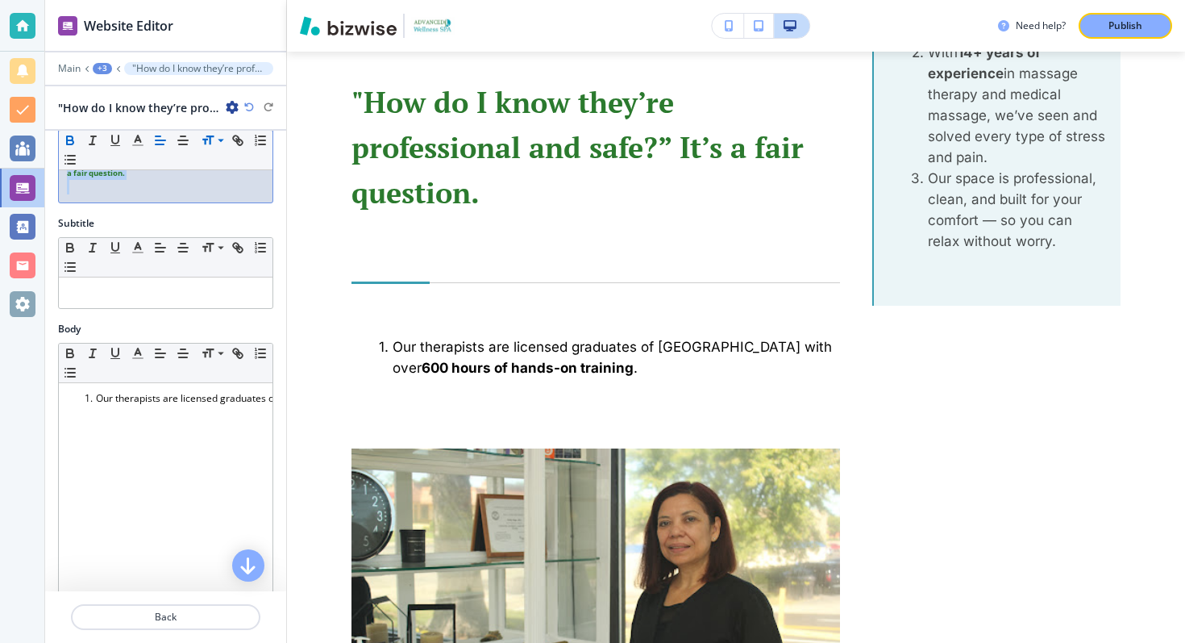
scroll to position [114, 0]
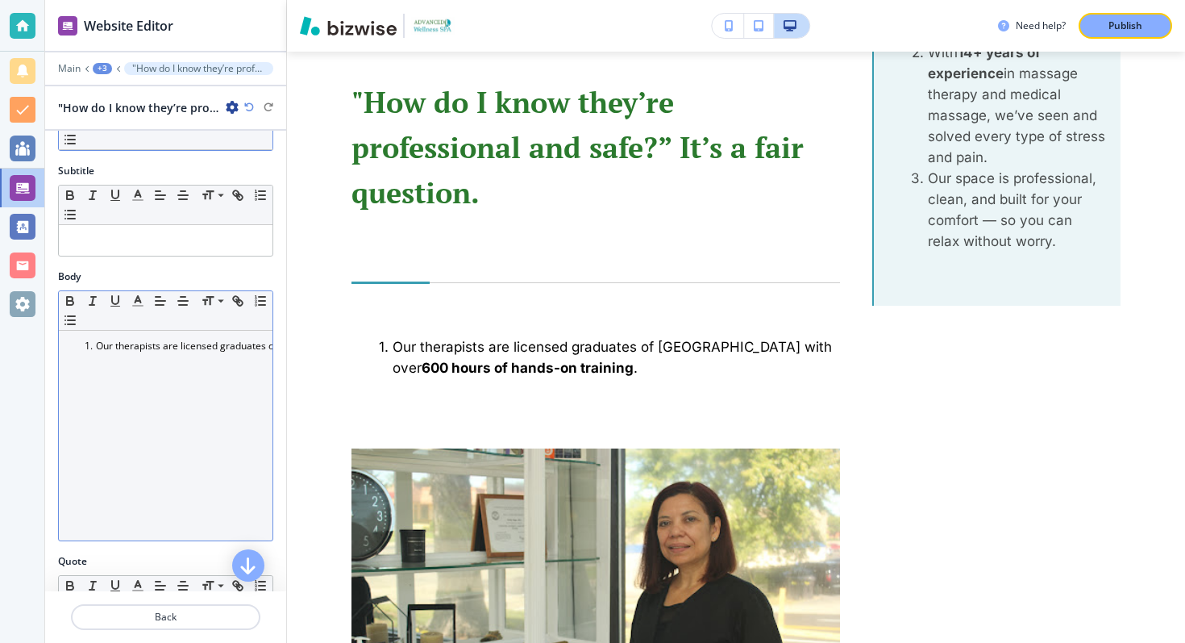
click at [181, 345] on li "Our therapists are licensed graduates of [GEOGRAPHIC_DATA] with over 600 hours …" at bounding box center [172, 346] width 183 height 15
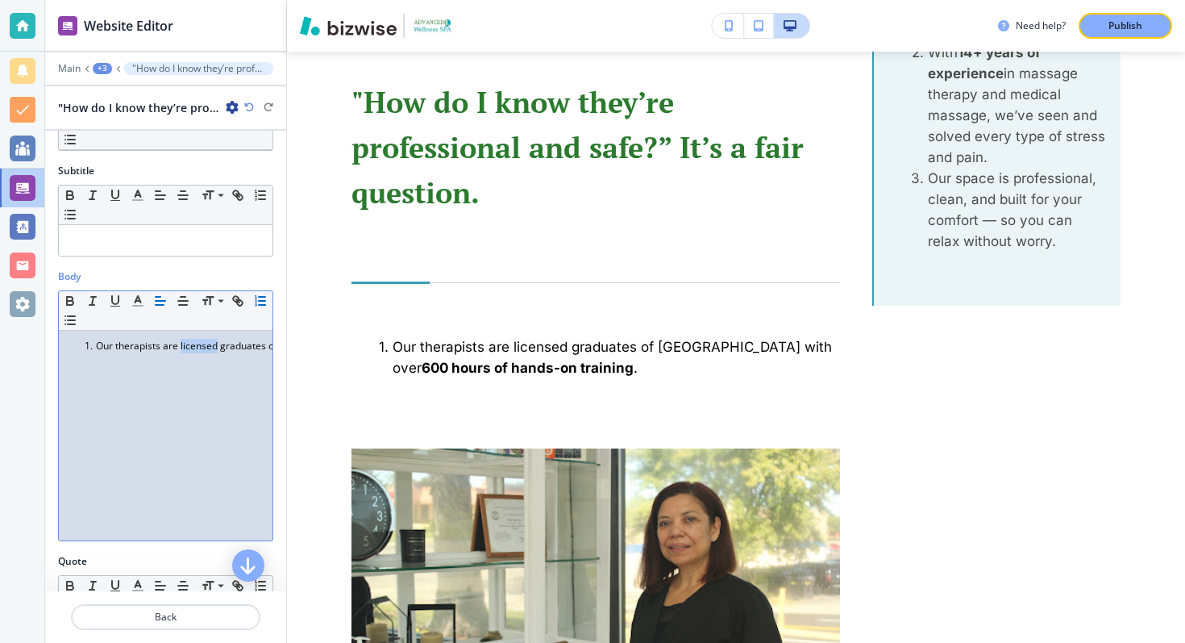
click at [181, 345] on li "Our therapists are licensed graduates of [GEOGRAPHIC_DATA] with over 600 hours …" at bounding box center [172, 346] width 183 height 15
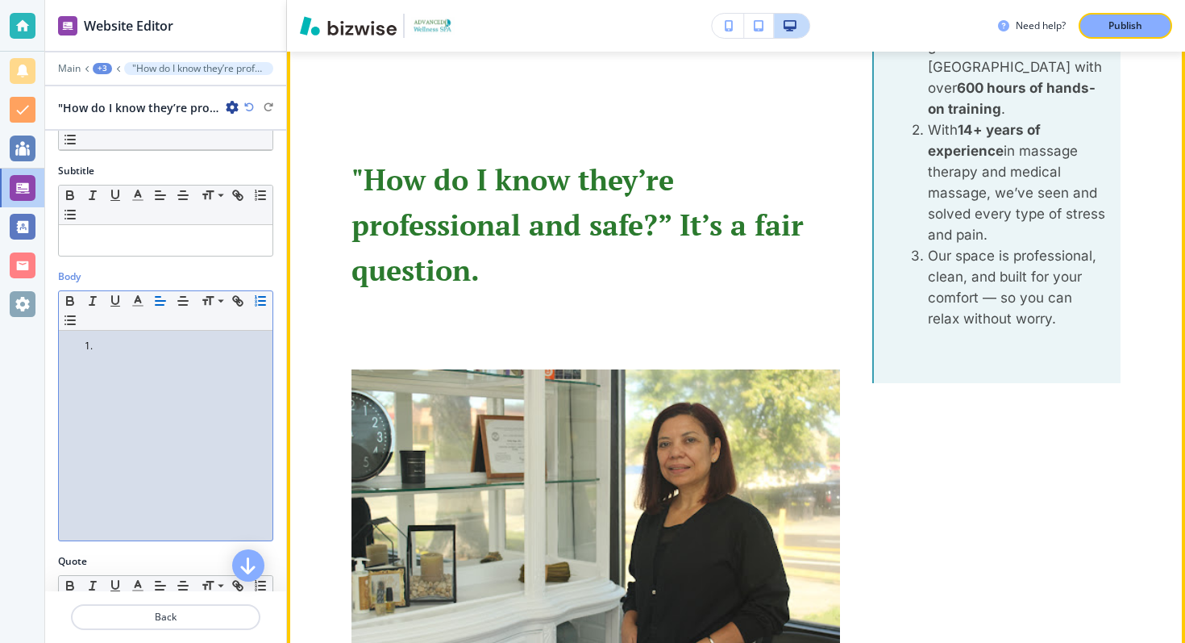
scroll to position [3428, 0]
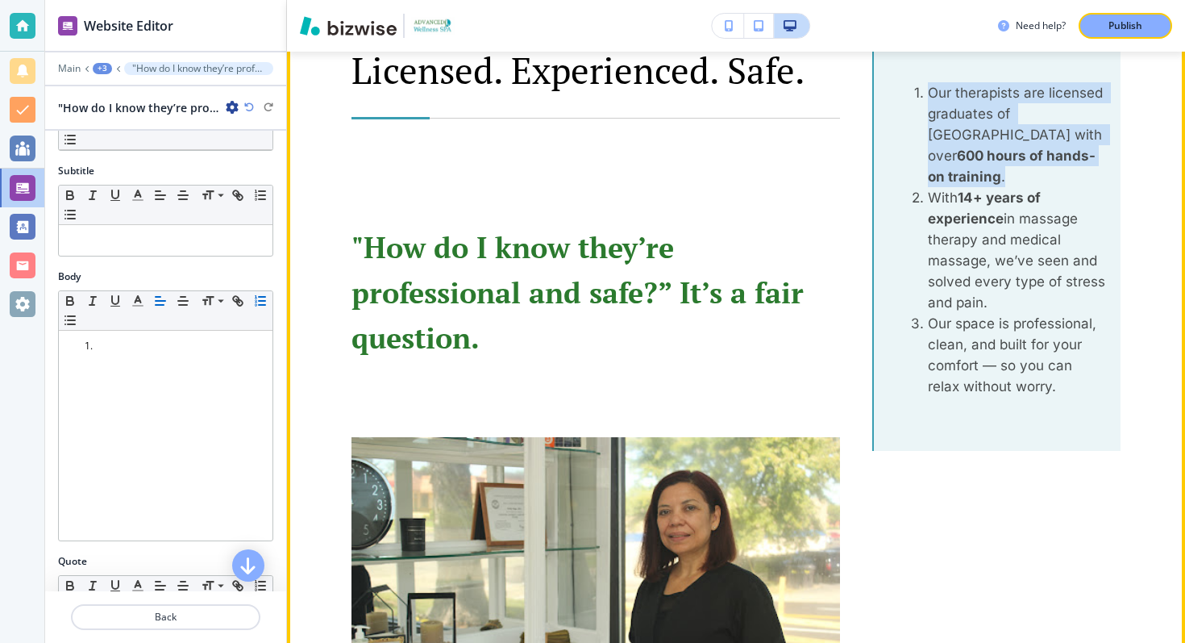
drag, startPoint x: 930, startPoint y: 94, endPoint x: 986, endPoint y: 175, distance: 98.6
click at [985, 175] on li "Our therapists are licensed graduates of [GEOGRAPHIC_DATA] with over 600 hours …" at bounding box center [1008, 134] width 200 height 105
copy li "Our therapists are licensed graduates of [GEOGRAPHIC_DATA] with over 600 hours …"
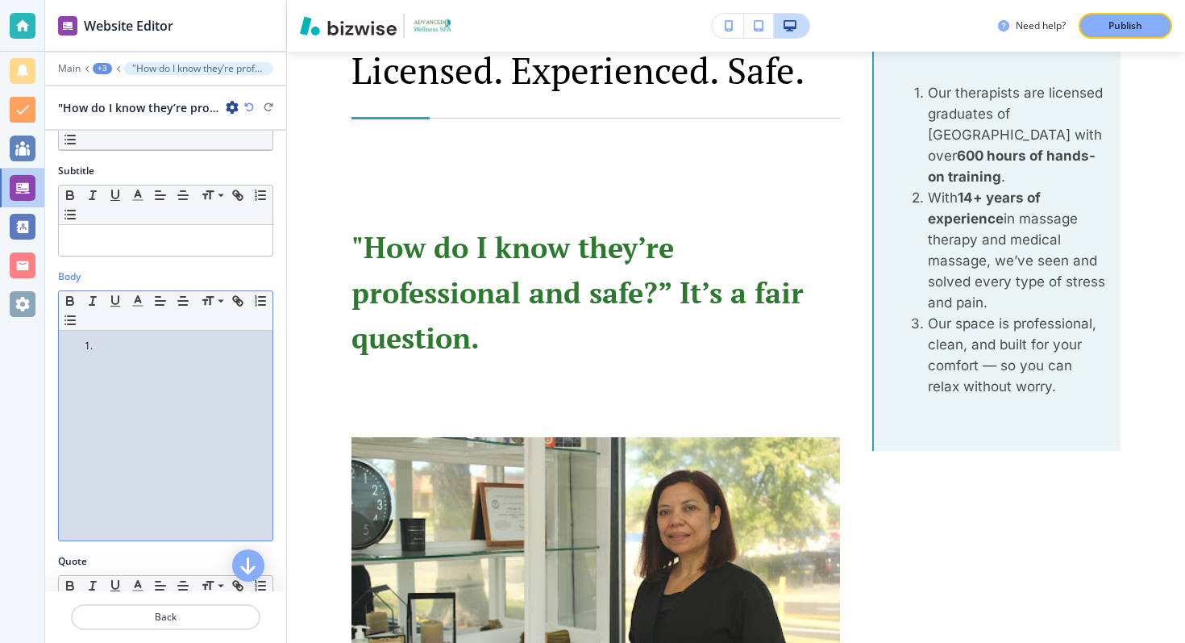
click at [223, 348] on li at bounding box center [172, 346] width 183 height 15
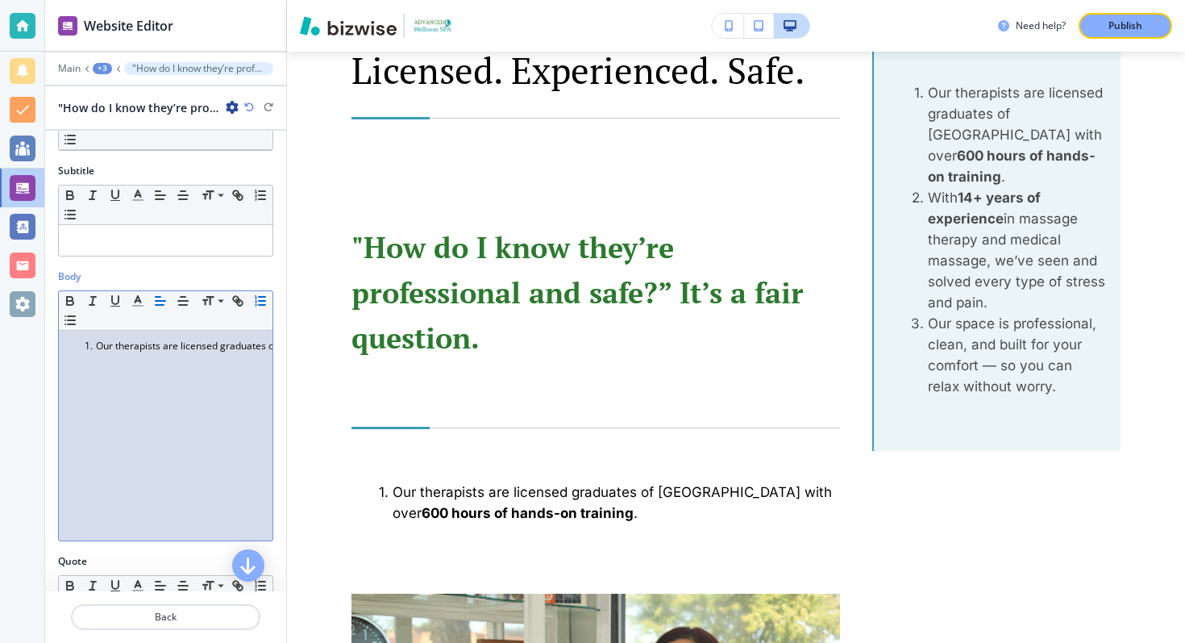
scroll to position [0, 0]
click at [96, 347] on li "Our therapists are licensed graduates of [GEOGRAPHIC_DATA] with over 600 hours …" at bounding box center [172, 346] width 183 height 15
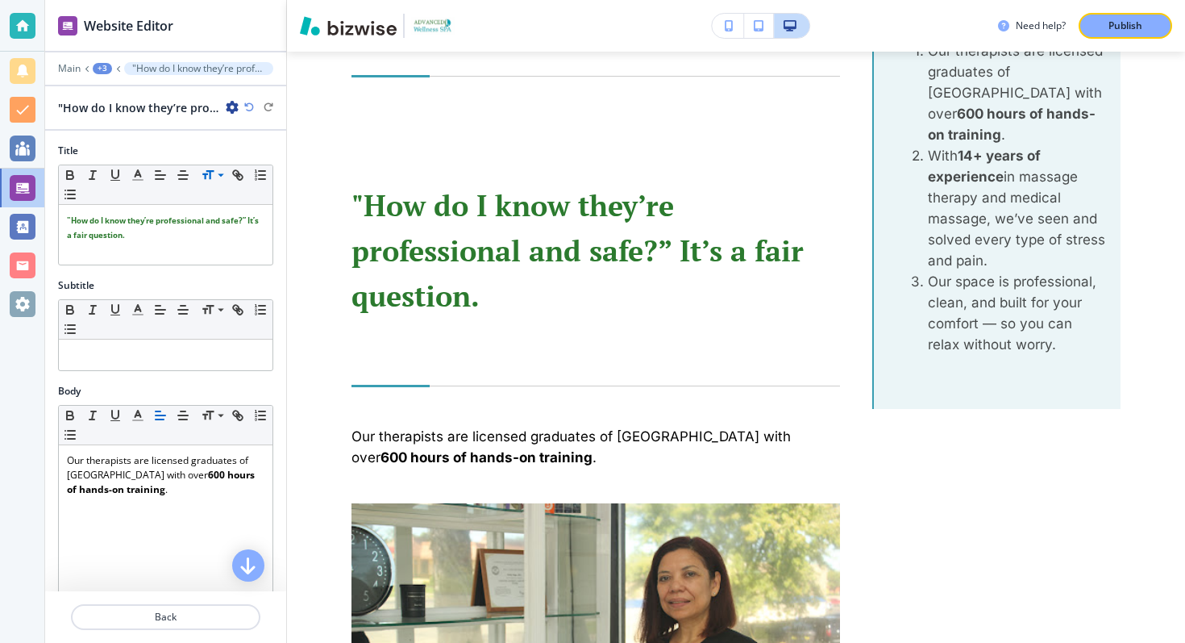
click at [105, 67] on div "+3" at bounding box center [102, 68] width 19 height 11
click at [129, 149] on p "Licensed. Experienced. Safe." at bounding box center [144, 151] width 82 height 15
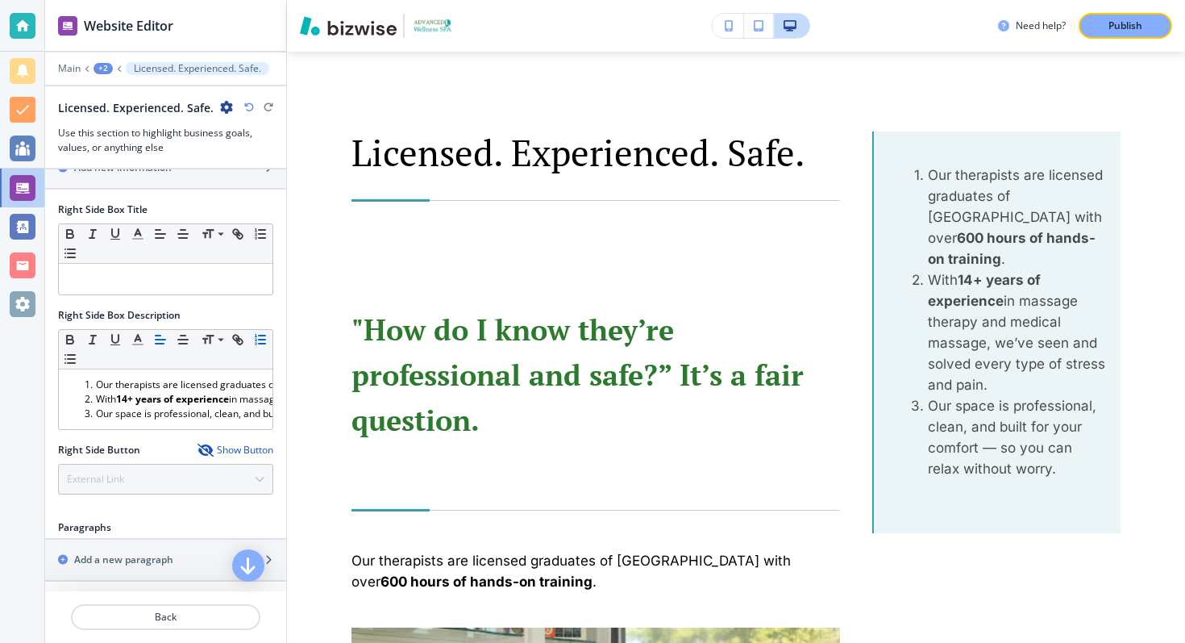
scroll to position [587, 0]
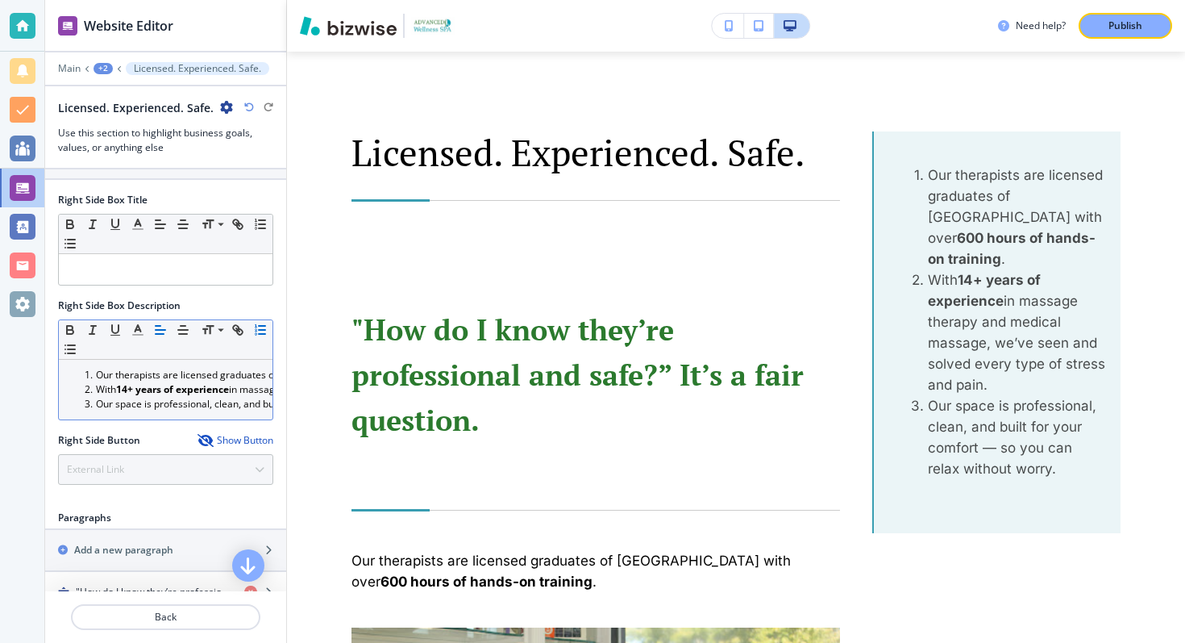
click at [198, 385] on strong "14+ years of experience" at bounding box center [172, 389] width 113 height 14
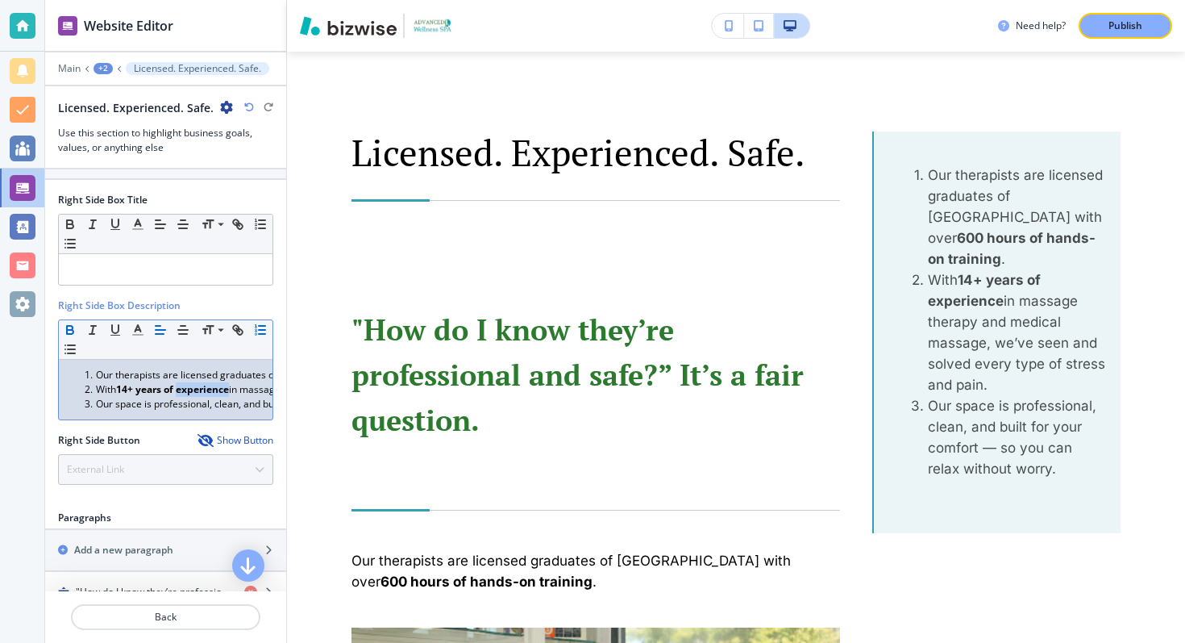
click at [198, 385] on strong "14+ years of experience" at bounding box center [172, 389] width 113 height 14
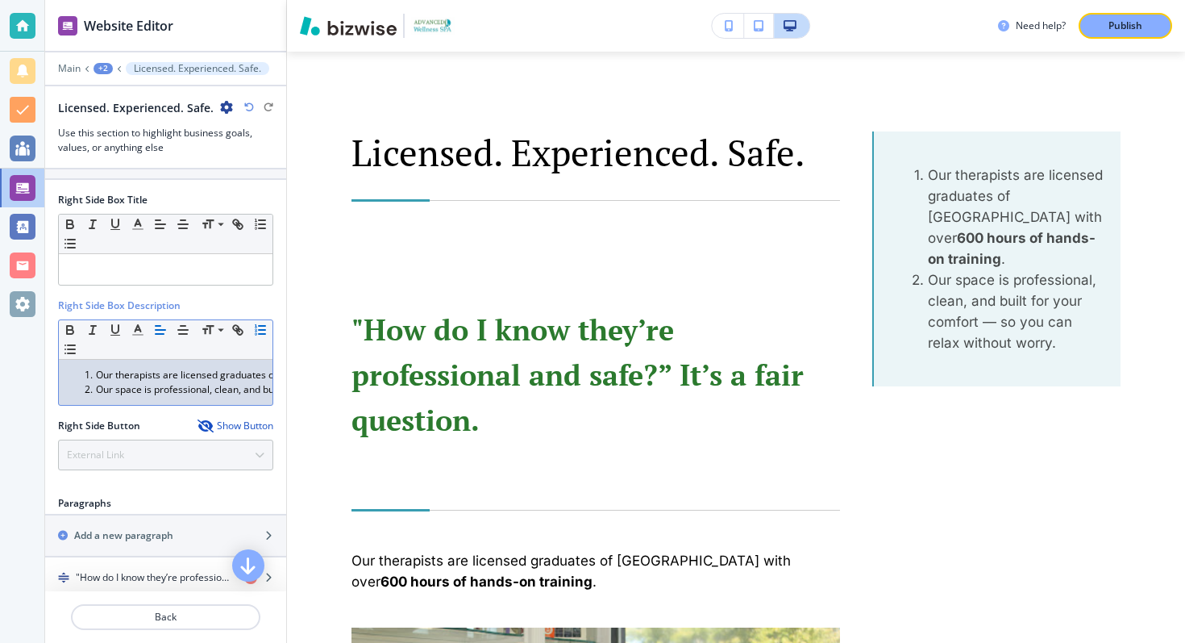
click at [173, 373] on li "Our therapists are licensed graduates of [GEOGRAPHIC_DATA] with over 600 hours …" at bounding box center [172, 375] width 183 height 15
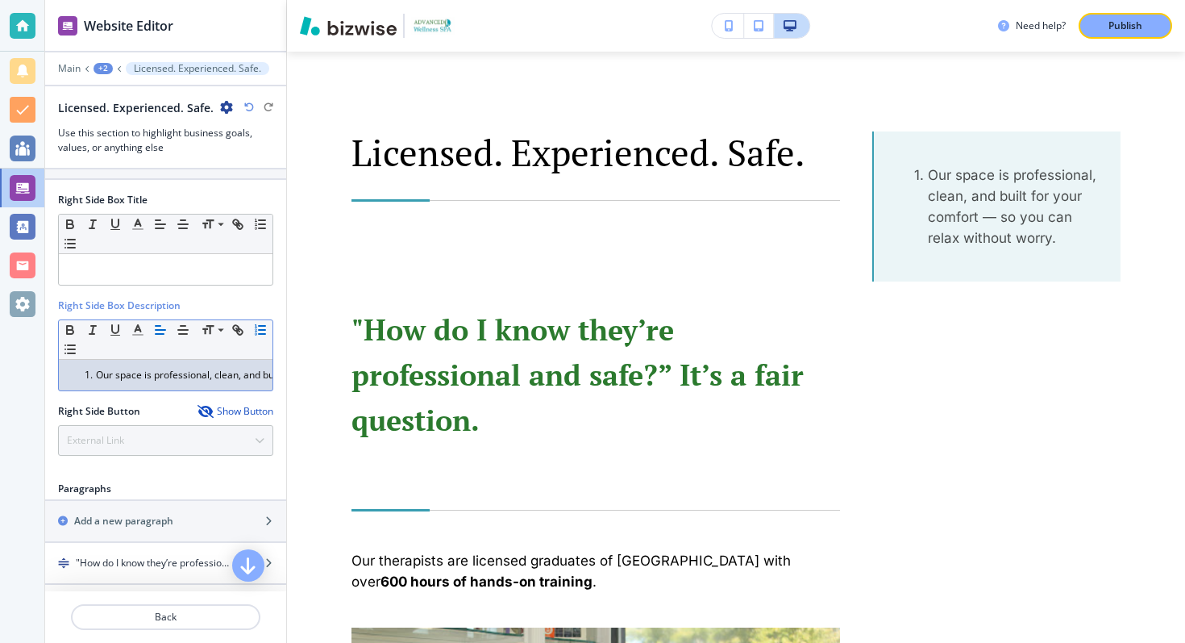
click at [173, 374] on li "Our space is professional, clean, and built for your comfort — so you can relax…" at bounding box center [172, 375] width 183 height 15
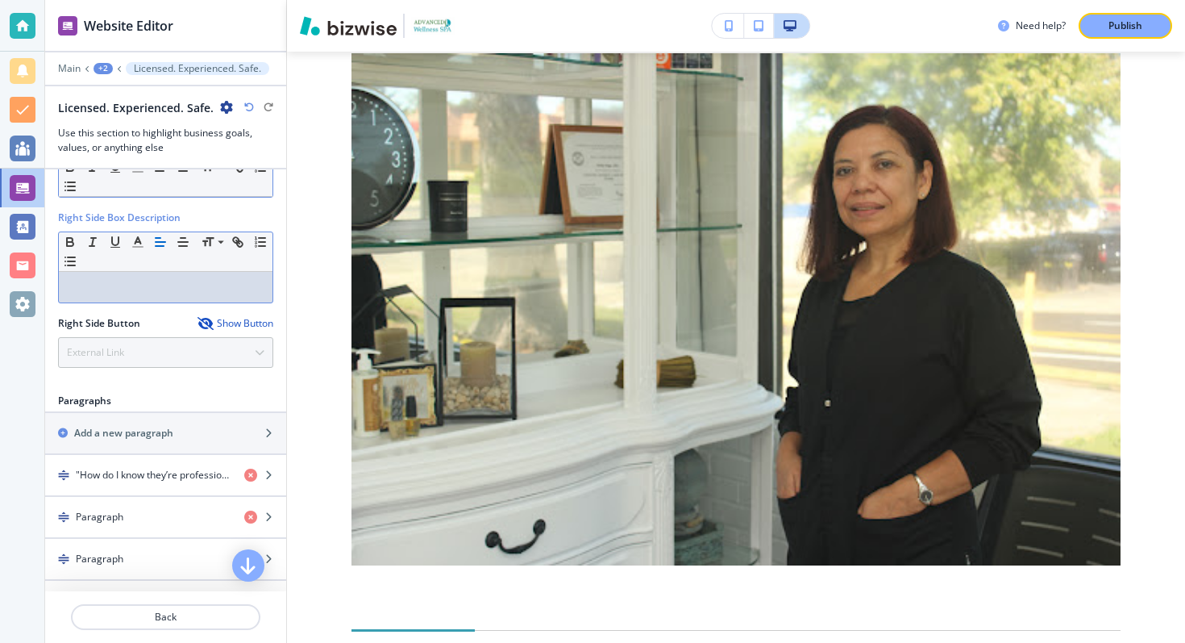
scroll to position [776, 0]
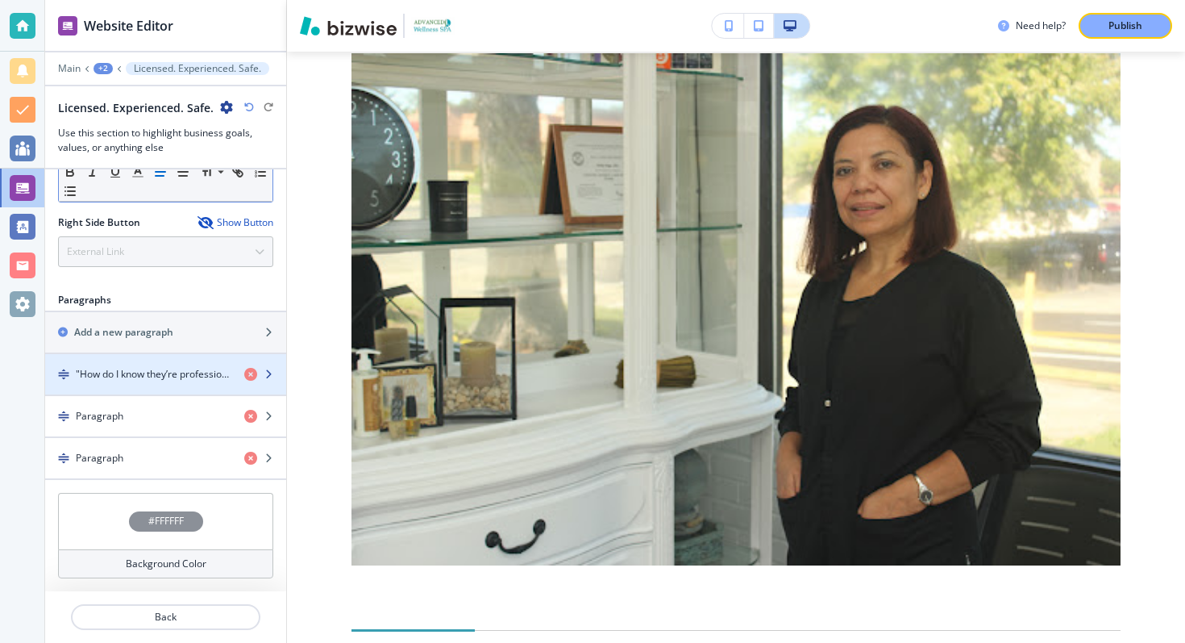
click at [270, 376] on icon "button" at bounding box center [269, 374] width 10 height 10
click at [265, 376] on icon "button" at bounding box center [269, 374] width 10 height 10
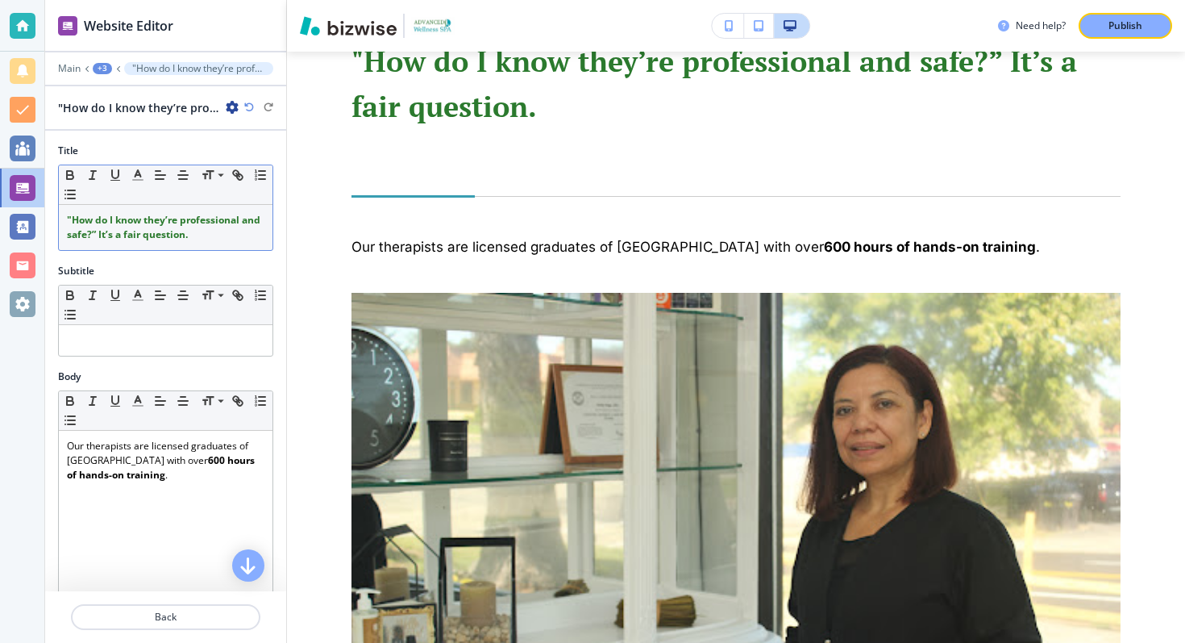
scroll to position [3601, 0]
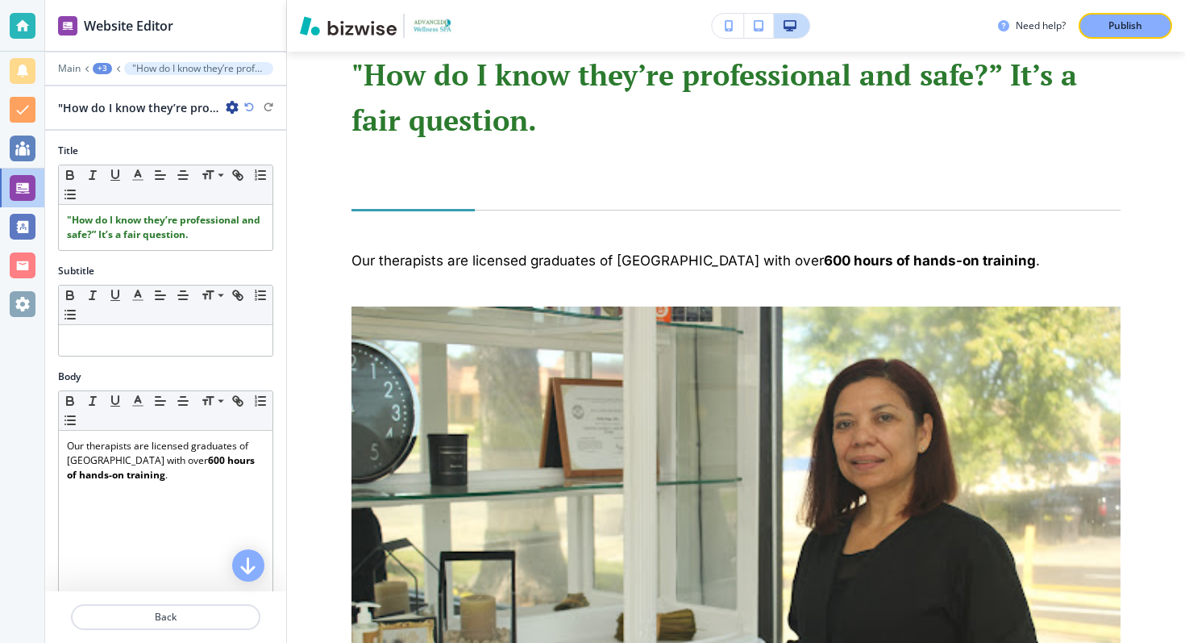
click at [227, 101] on icon "button" at bounding box center [232, 107] width 13 height 13
click at [246, 140] on p "Rename "How do I know they’re professional and safe?” It’s a fair question." at bounding box center [277, 135] width 82 height 15
click at [188, 110] on input "<p><strong style="color: rgb(43, 122, 46); font-size: 0.8em;">"How do I know th…" at bounding box center [141, 107] width 167 height 32
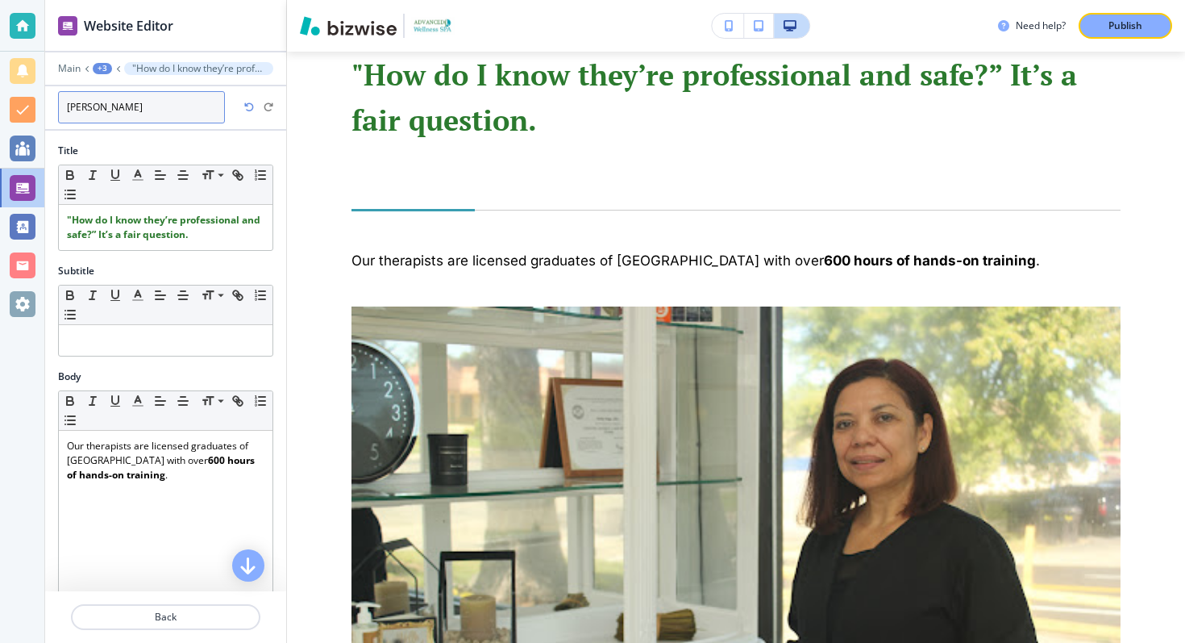
type input "[PERSON_NAME]"
click at [156, 149] on div "Title" at bounding box center [165, 151] width 215 height 15
click at [103, 65] on div "+3" at bounding box center [103, 68] width 19 height 11
click at [129, 149] on p "Licensed. Experienced. Safe." at bounding box center [145, 151] width 82 height 15
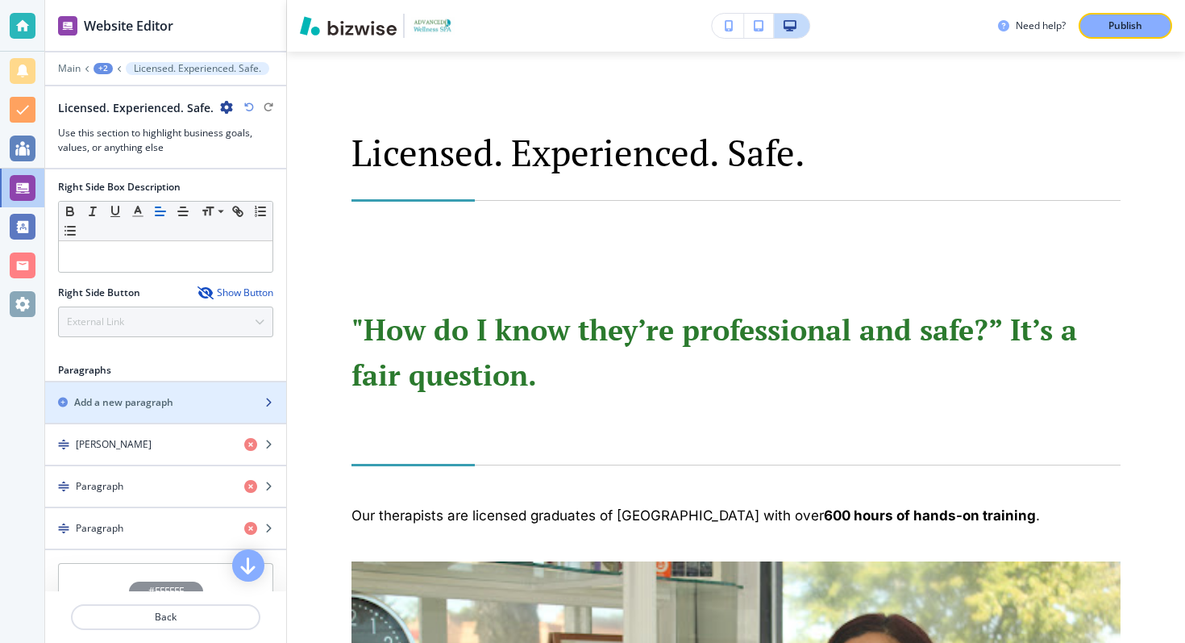
scroll to position [771, 0]
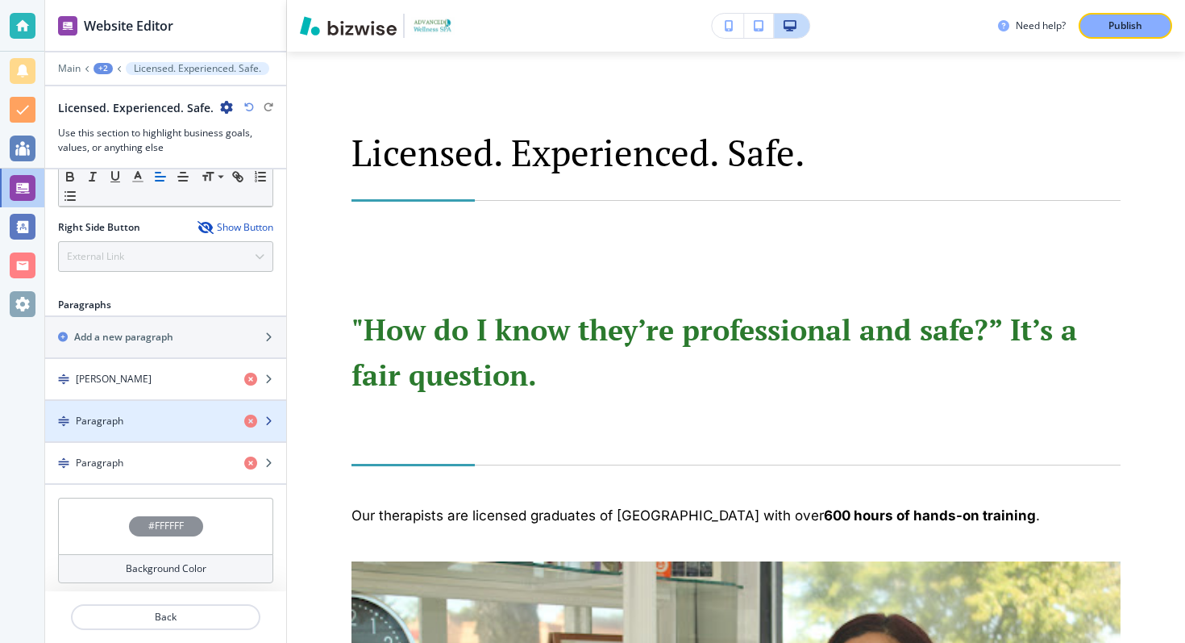
click at [268, 418] on icon "button" at bounding box center [269, 421] width 10 height 10
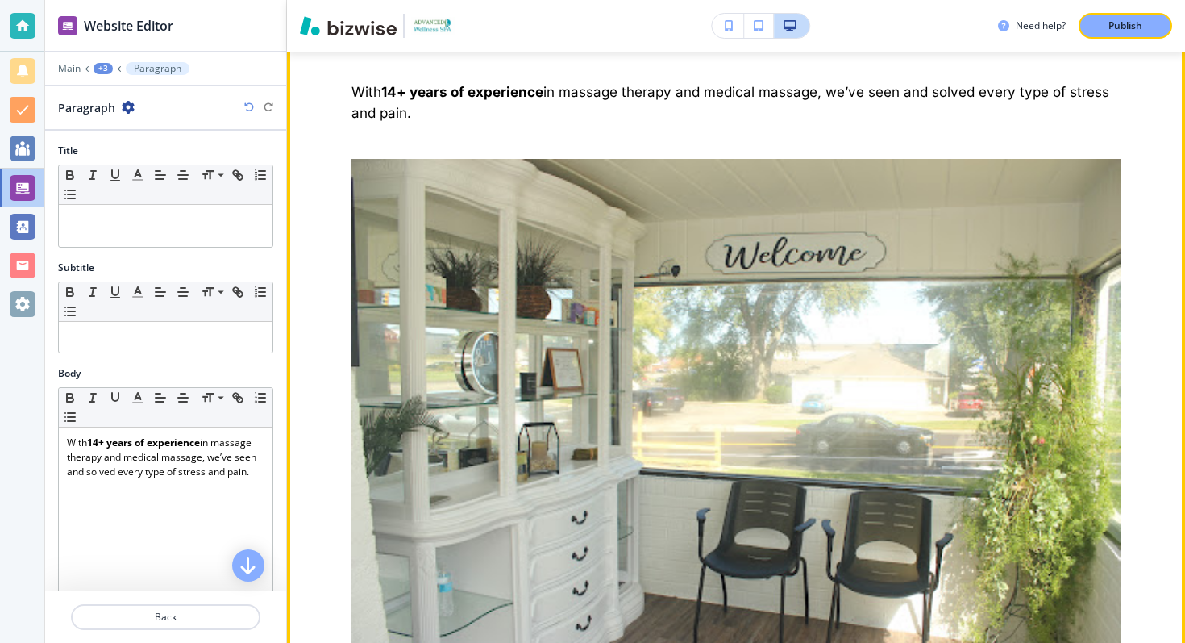
scroll to position [4452, 0]
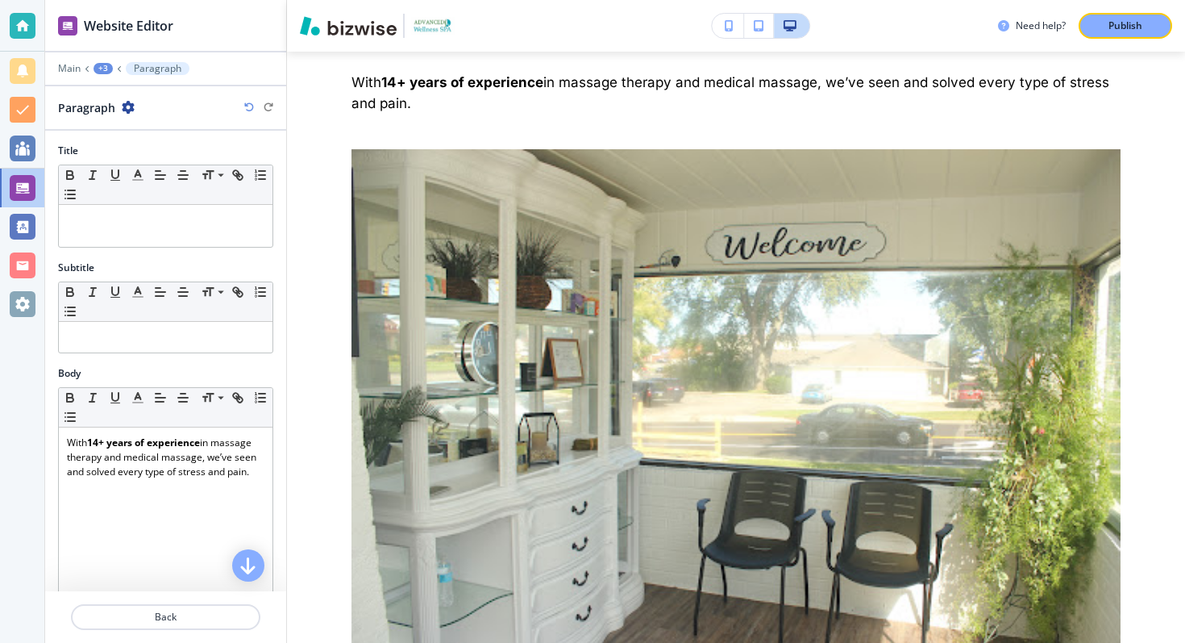
click at [127, 104] on icon "button" at bounding box center [128, 107] width 13 height 13
click at [158, 135] on p "Rename Paragraph" at bounding box center [173, 135] width 82 height 15
click at [135, 114] on input "Paragraph" at bounding box center [141, 107] width 167 height 32
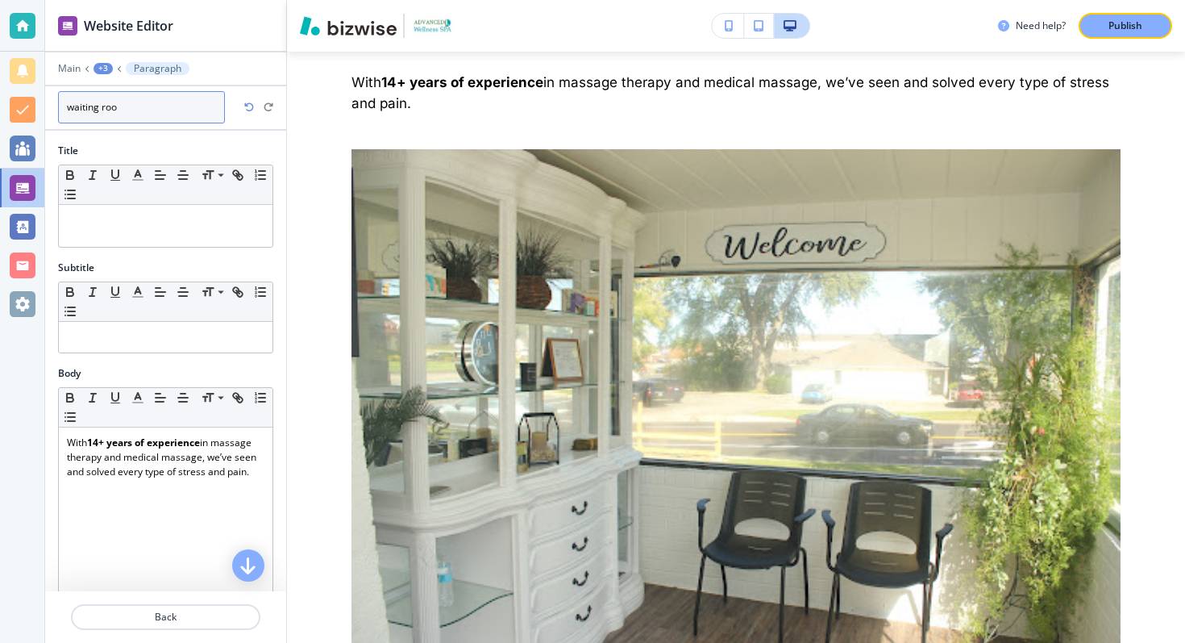
type input "waiting room"
click at [103, 66] on div "+3" at bounding box center [103, 68] width 19 height 11
click at [145, 152] on p "Licensed. Experienced. Safe." at bounding box center [145, 151] width 82 height 15
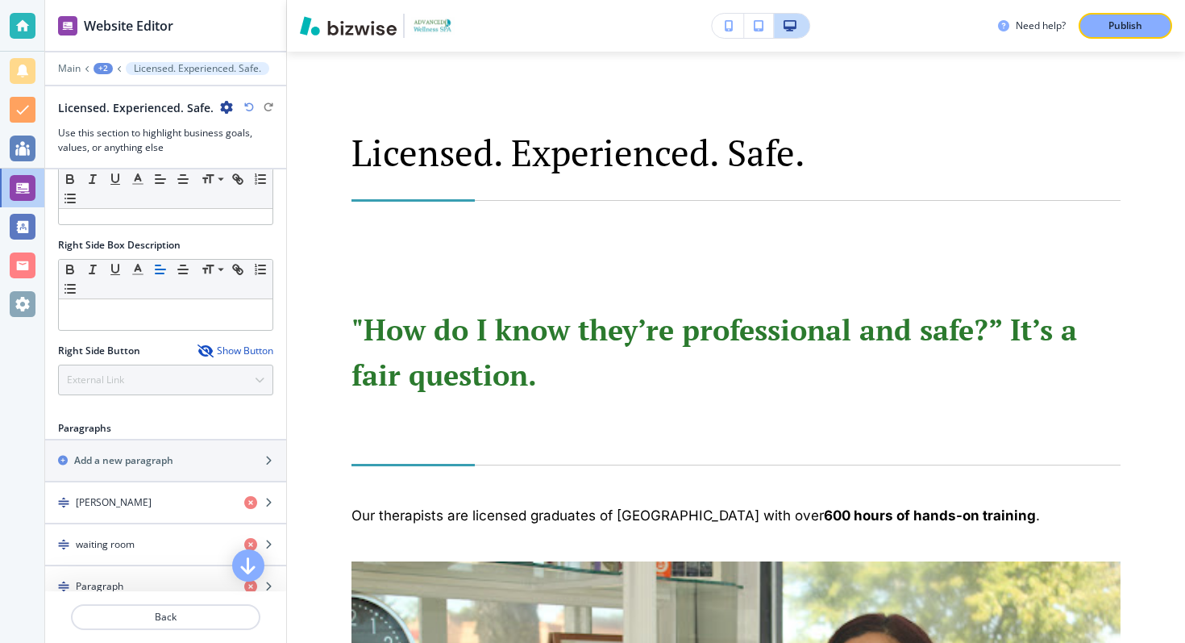
scroll to position [776, 0]
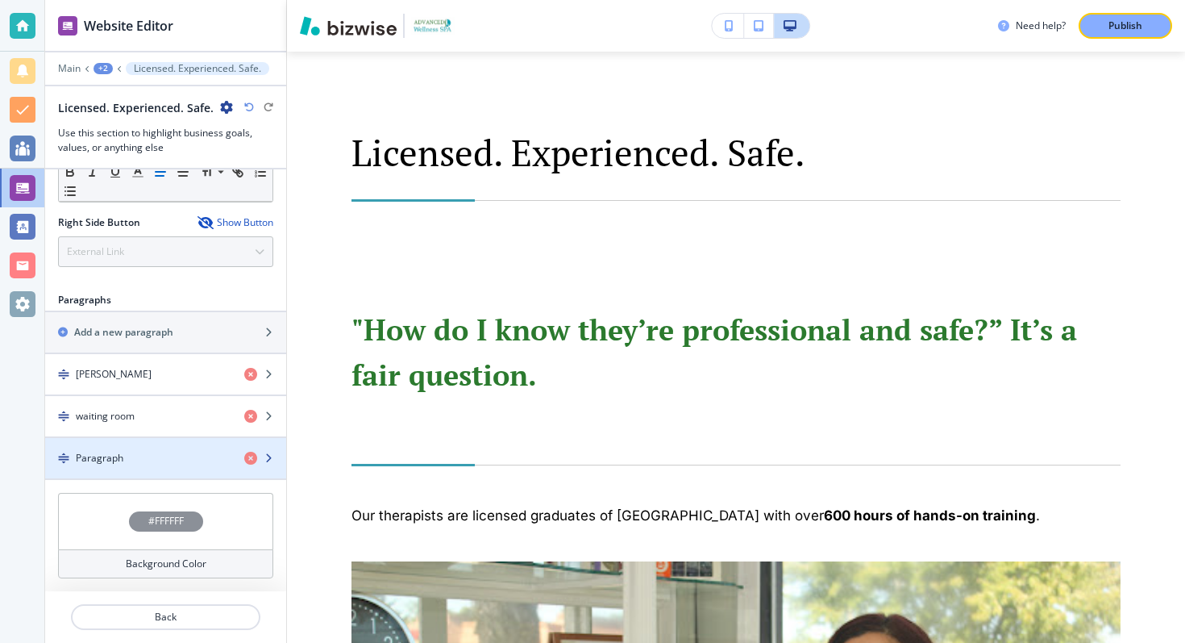
click at [267, 456] on icon "button" at bounding box center [269, 458] width 10 height 10
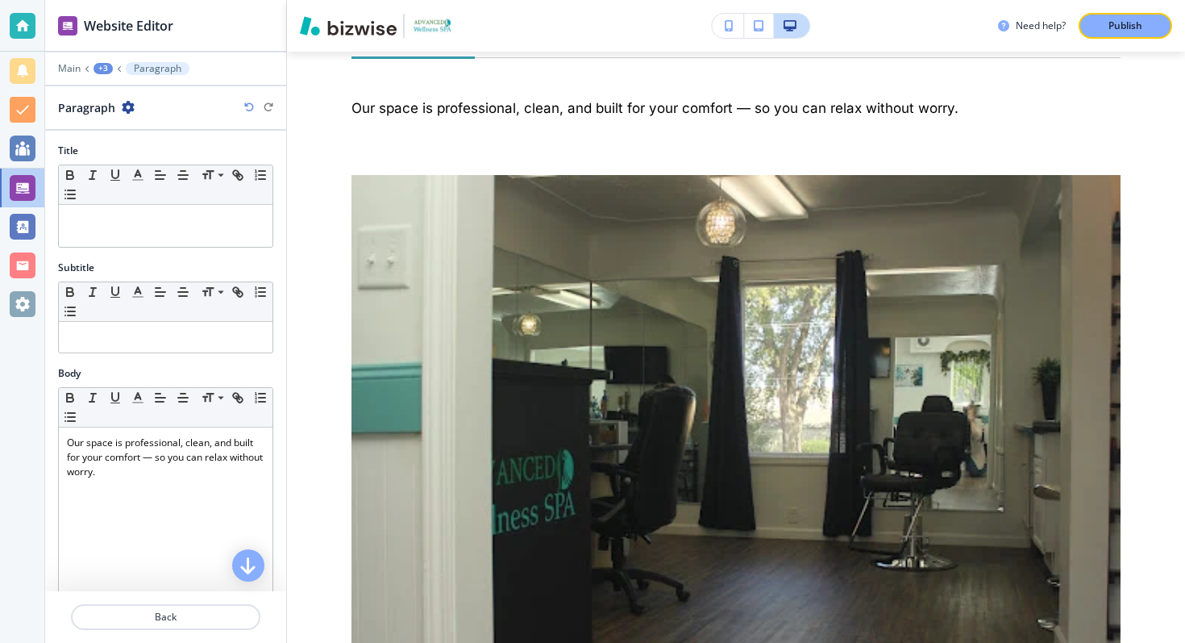
scroll to position [5129, 0]
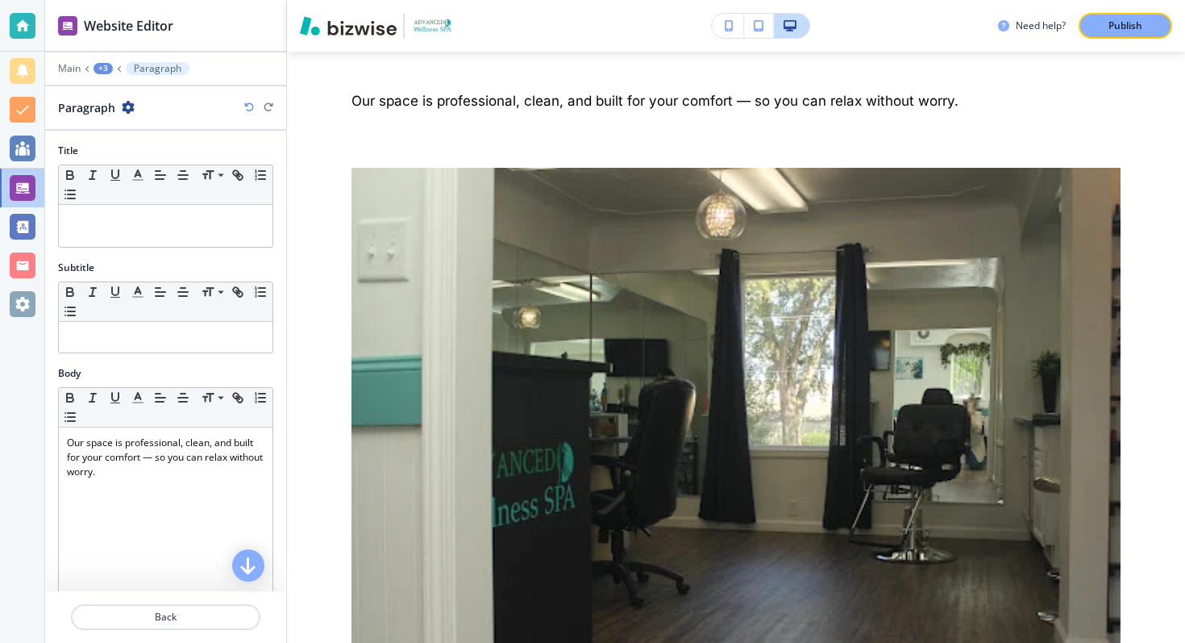
click at [135, 102] on div "Paragraph" at bounding box center [165, 107] width 215 height 17
click at [131, 106] on icon "button" at bounding box center [128, 107] width 13 height 13
click at [136, 130] on p "Rename Paragraph" at bounding box center [173, 135] width 82 height 15
click at [119, 102] on input "Paragraph" at bounding box center [141, 107] width 167 height 32
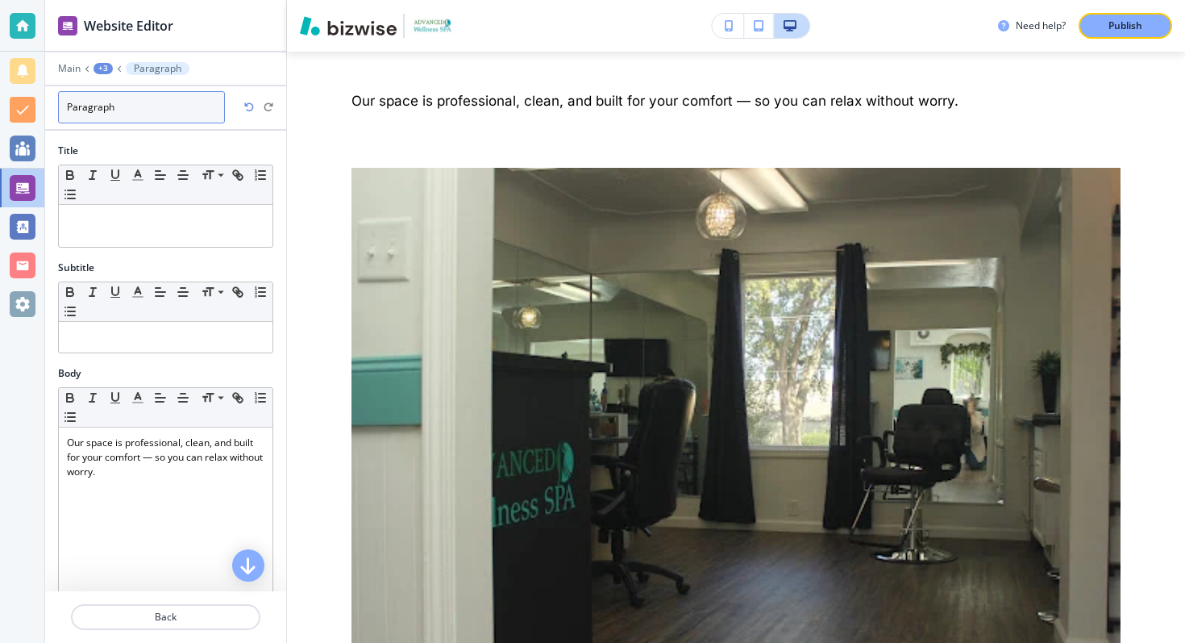
click at [119, 102] on input "Paragraph" at bounding box center [141, 107] width 167 height 32
type input "spa pic"
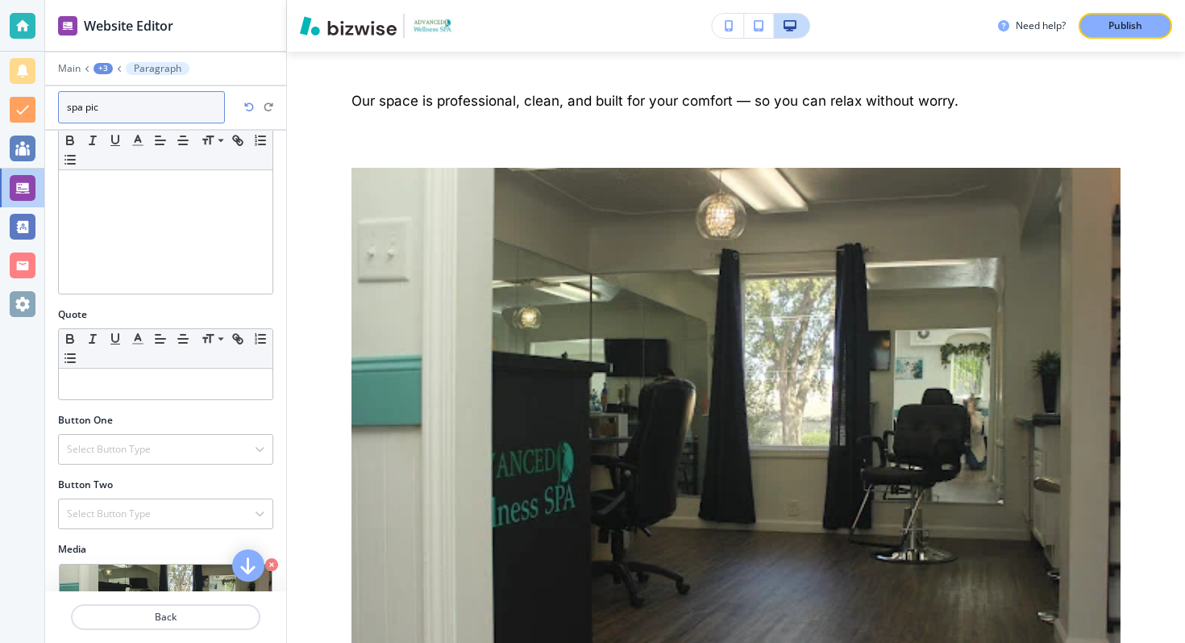
scroll to position [433, 0]
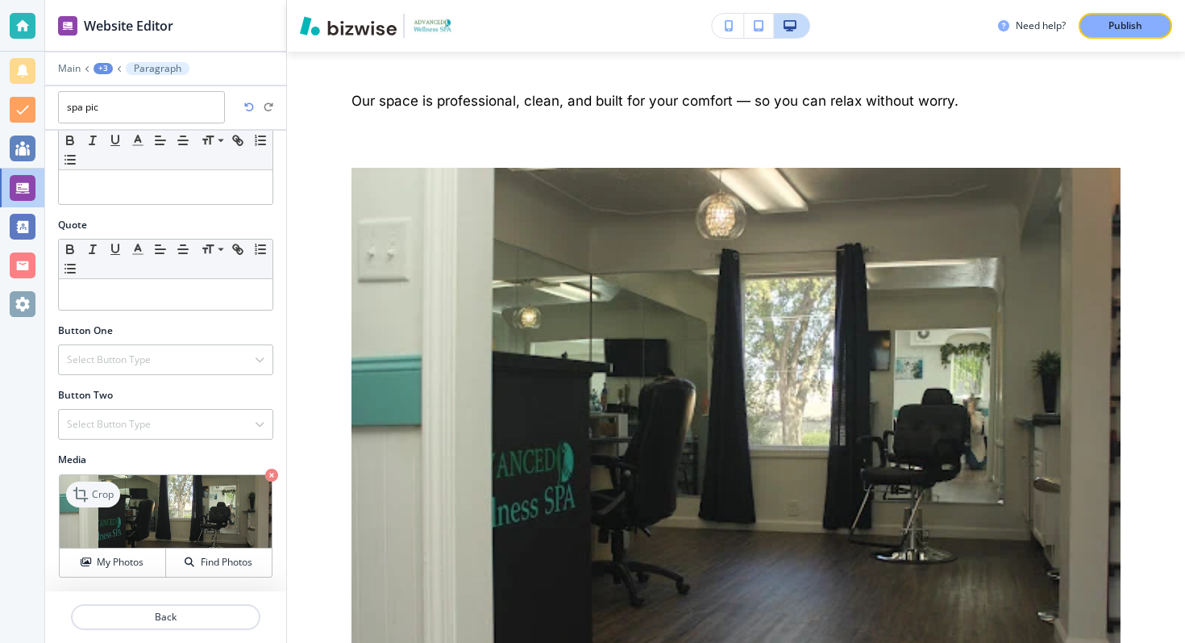
click at [103, 497] on p "Crop" at bounding box center [103, 494] width 22 height 15
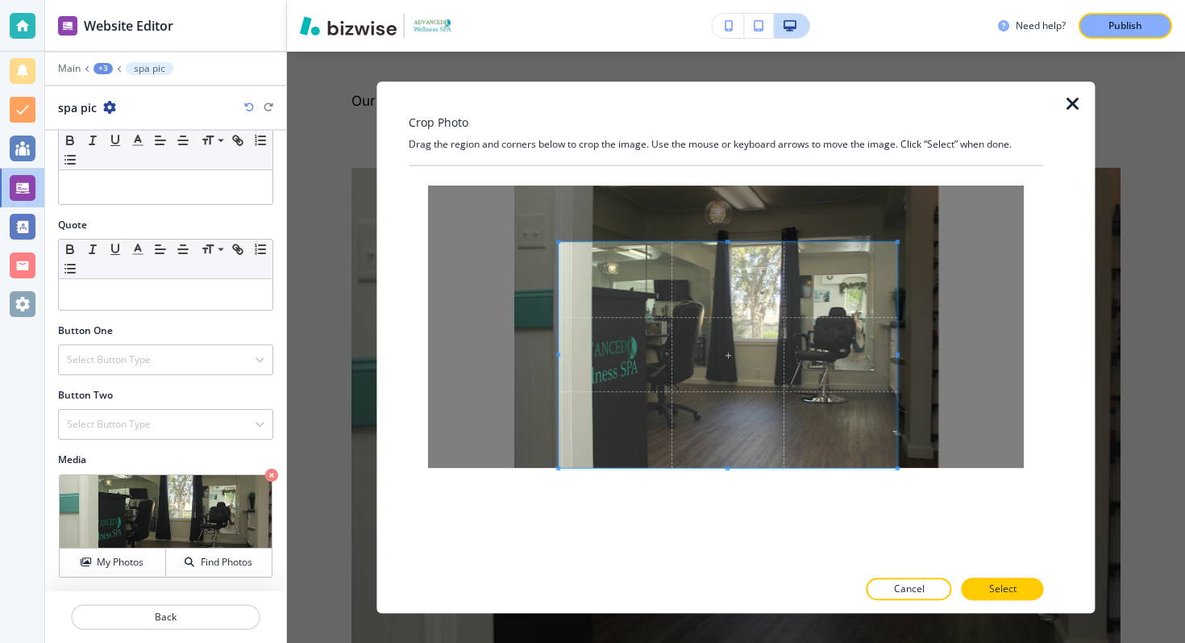
click at [766, 429] on span at bounding box center [728, 355] width 339 height 226
click at [989, 582] on button "Select" at bounding box center [1003, 588] width 82 height 23
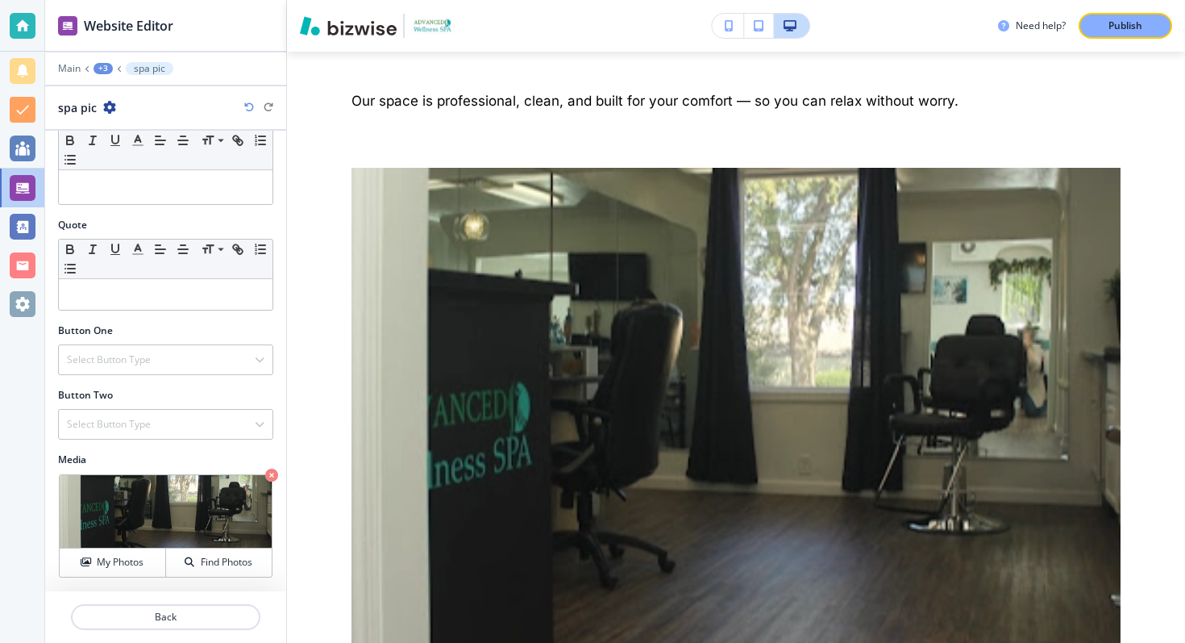
click at [239, 102] on div "spa pic" at bounding box center [165, 107] width 215 height 17
click at [251, 105] on icon "button" at bounding box center [249, 107] width 10 height 10
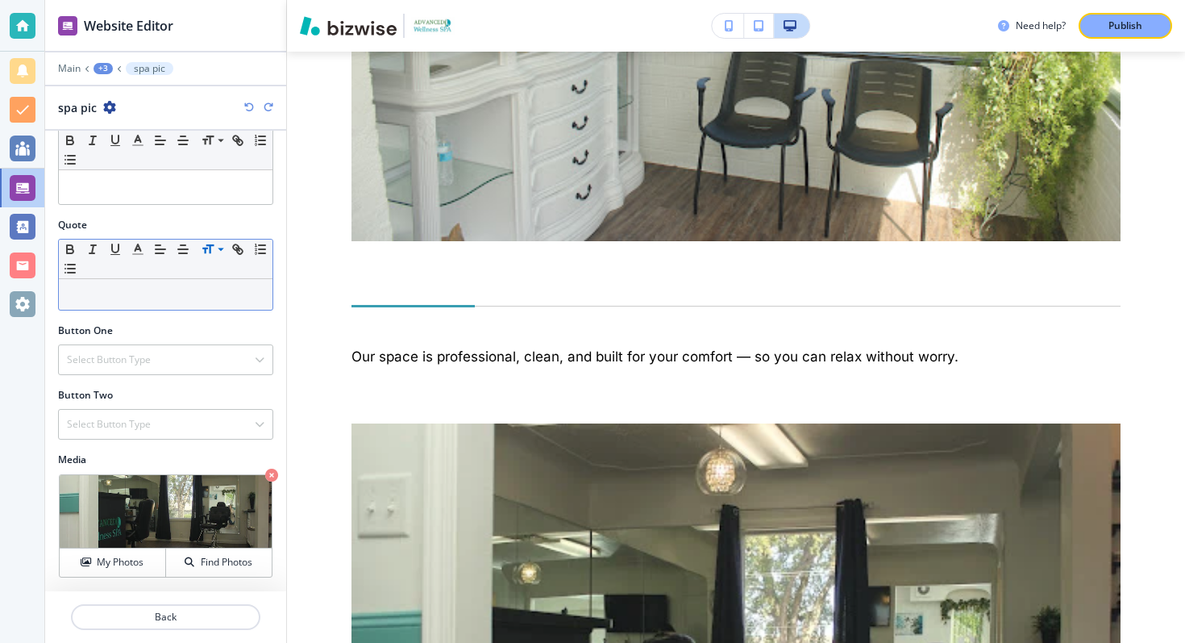
scroll to position [380, 0]
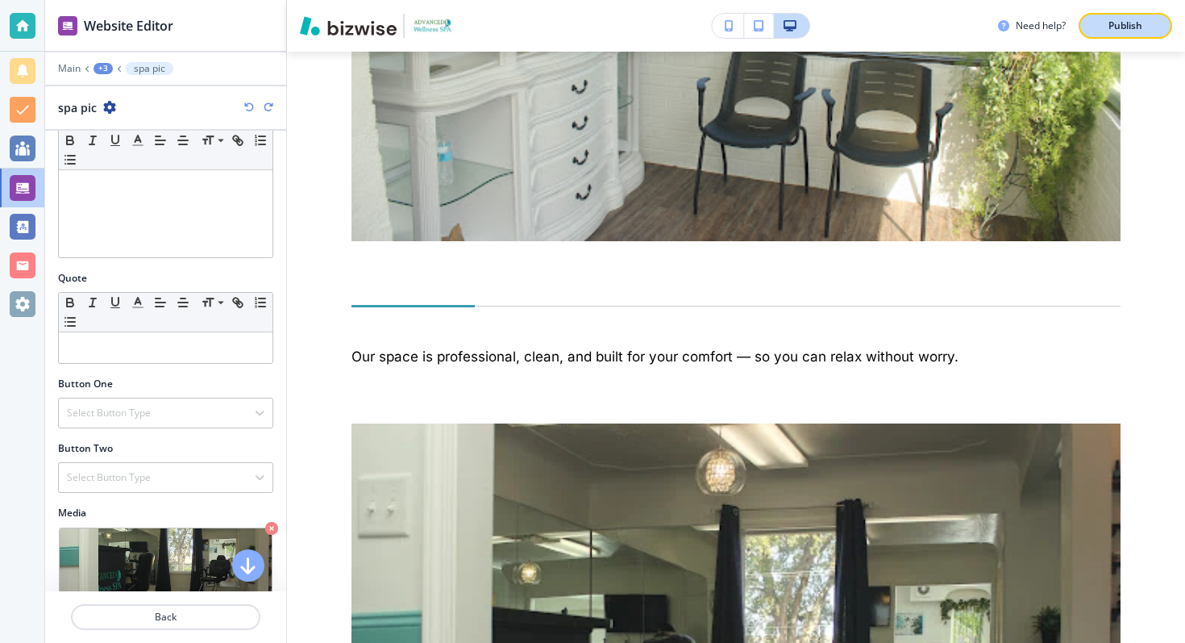
click at [1126, 19] on p "Publish" at bounding box center [1126, 26] width 34 height 15
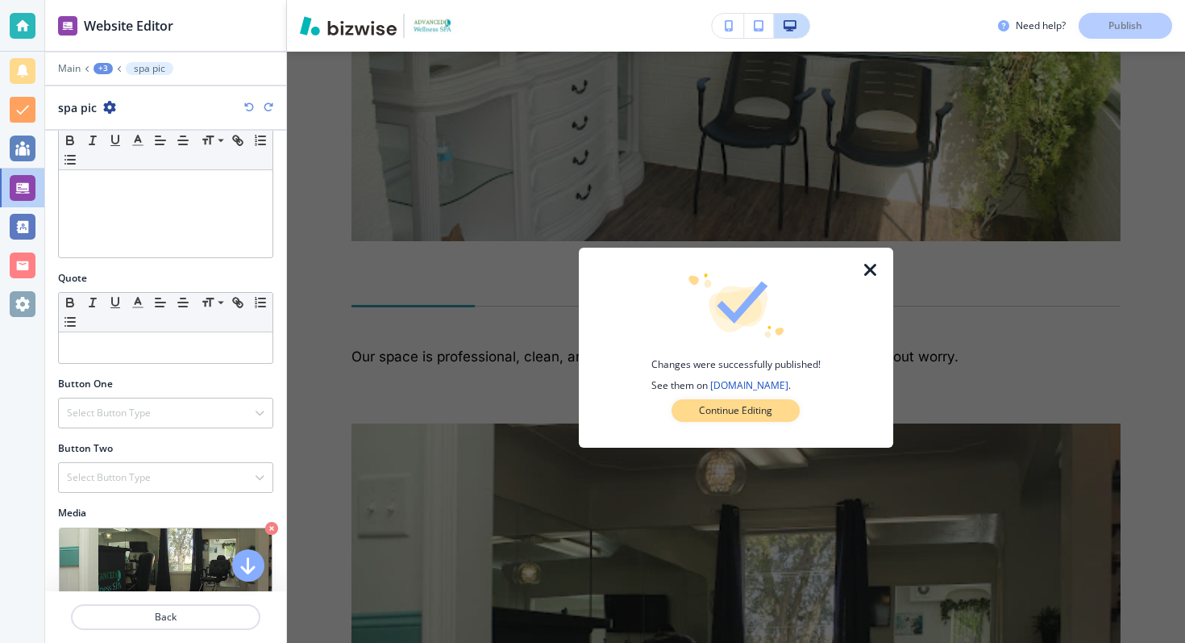
click at [783, 417] on button "Continue Editing" at bounding box center [736, 410] width 128 height 23
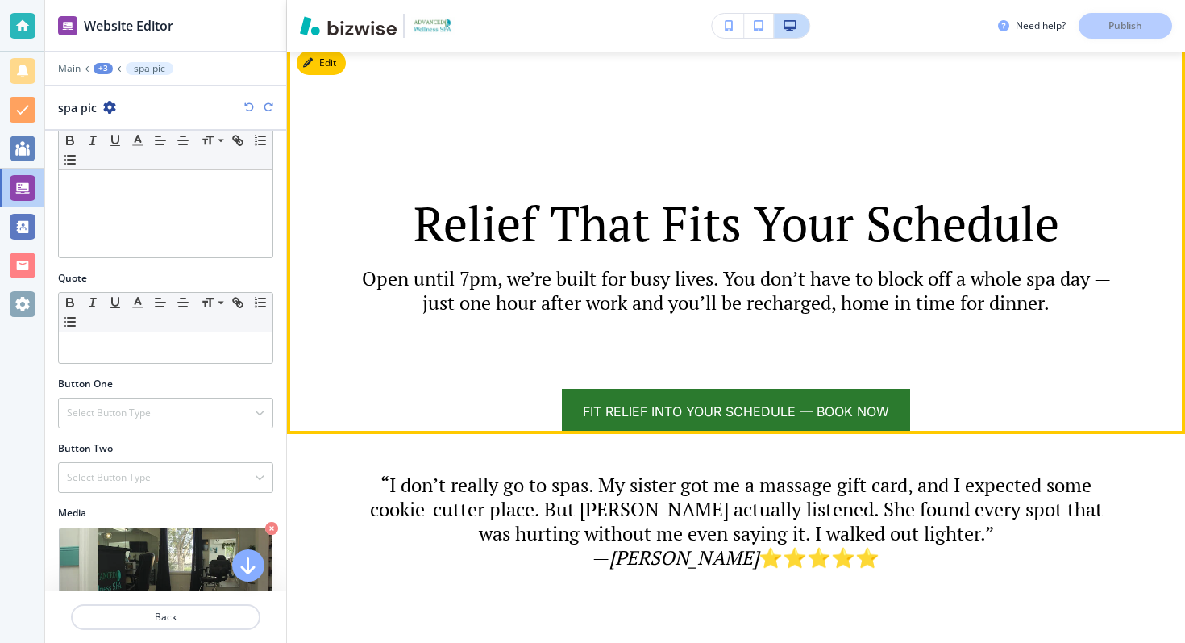
scroll to position [2939, 0]
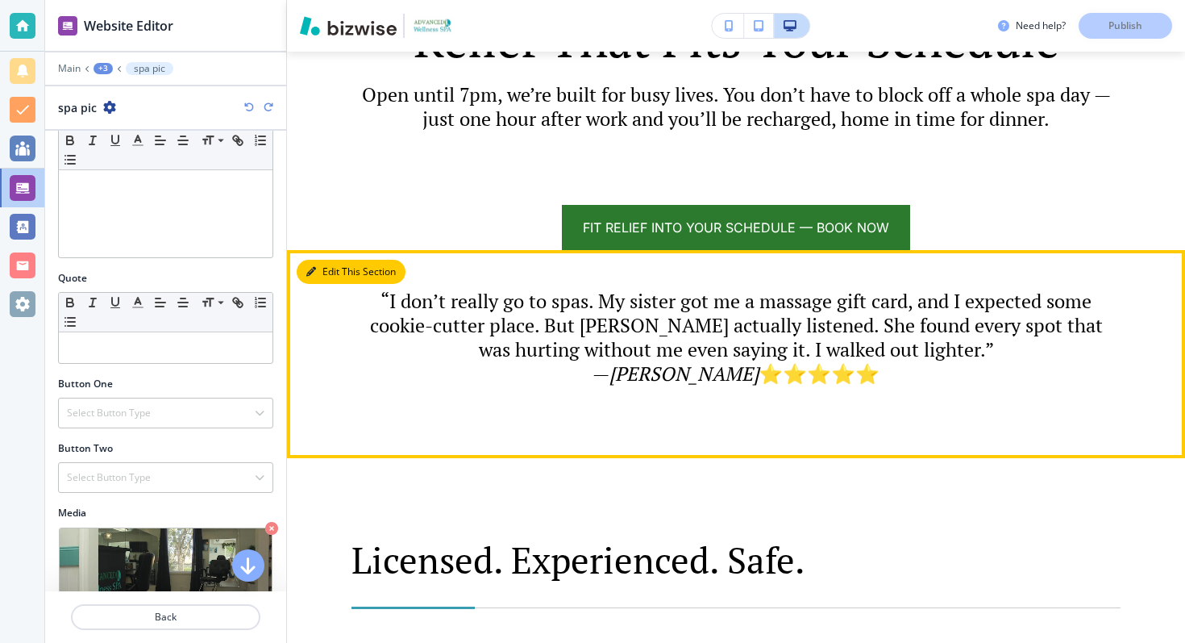
click at [316, 272] on button "Edit This Section" at bounding box center [351, 272] width 109 height 24
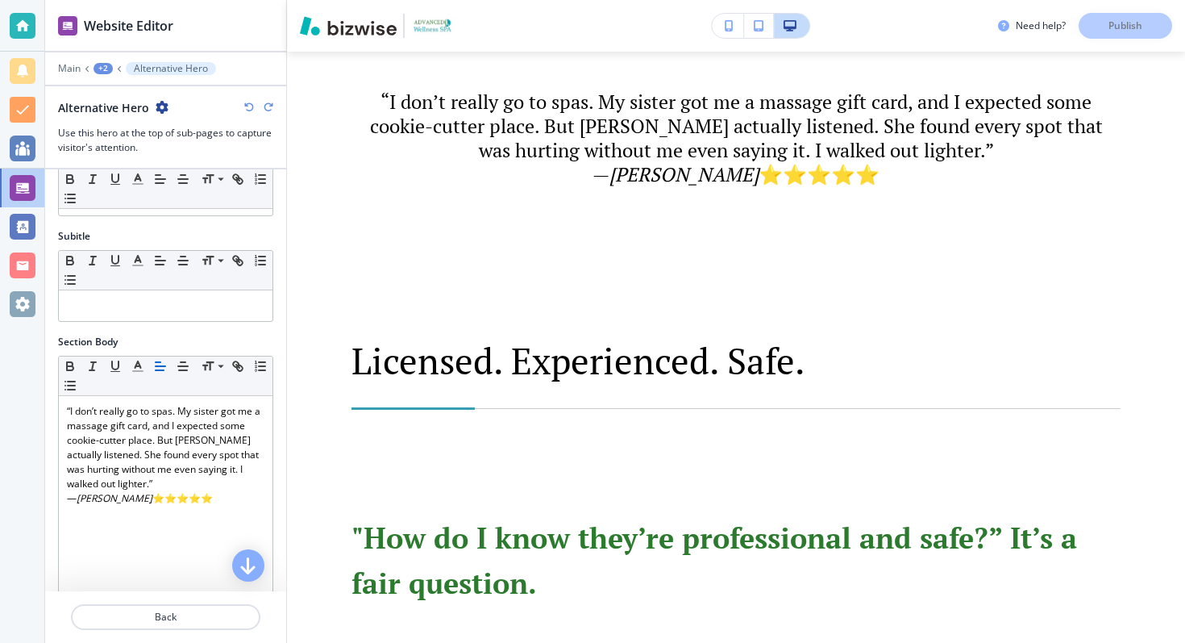
scroll to position [144, 0]
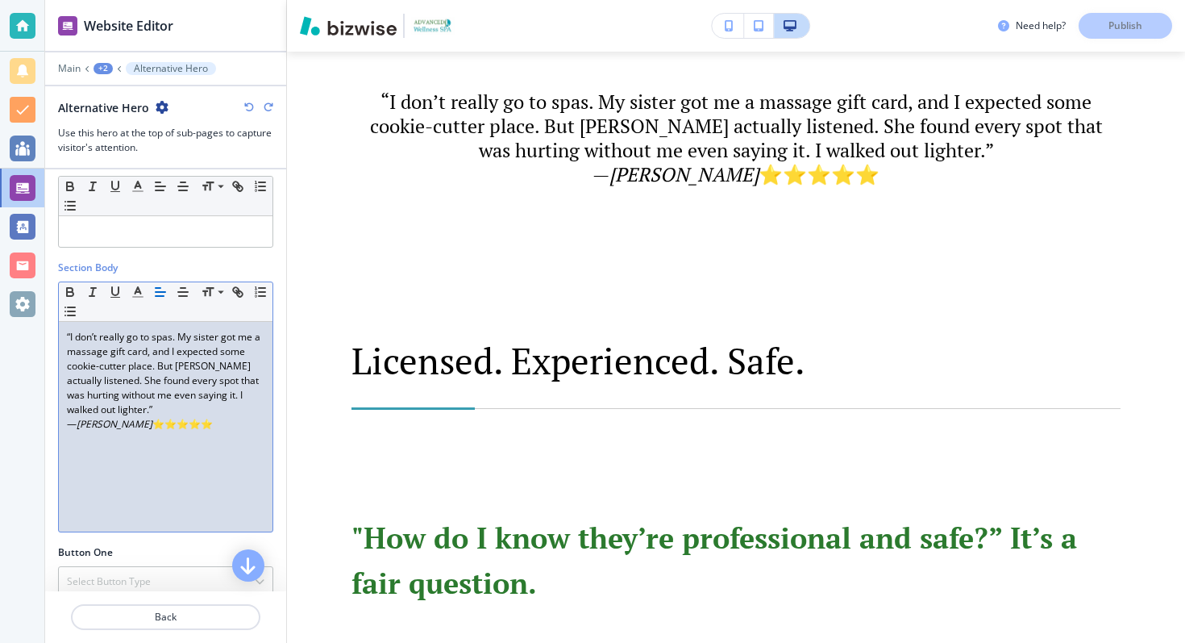
click at [194, 424] on p "— [PERSON_NAME] ⭐⭐⭐⭐⭐" at bounding box center [166, 424] width 198 height 15
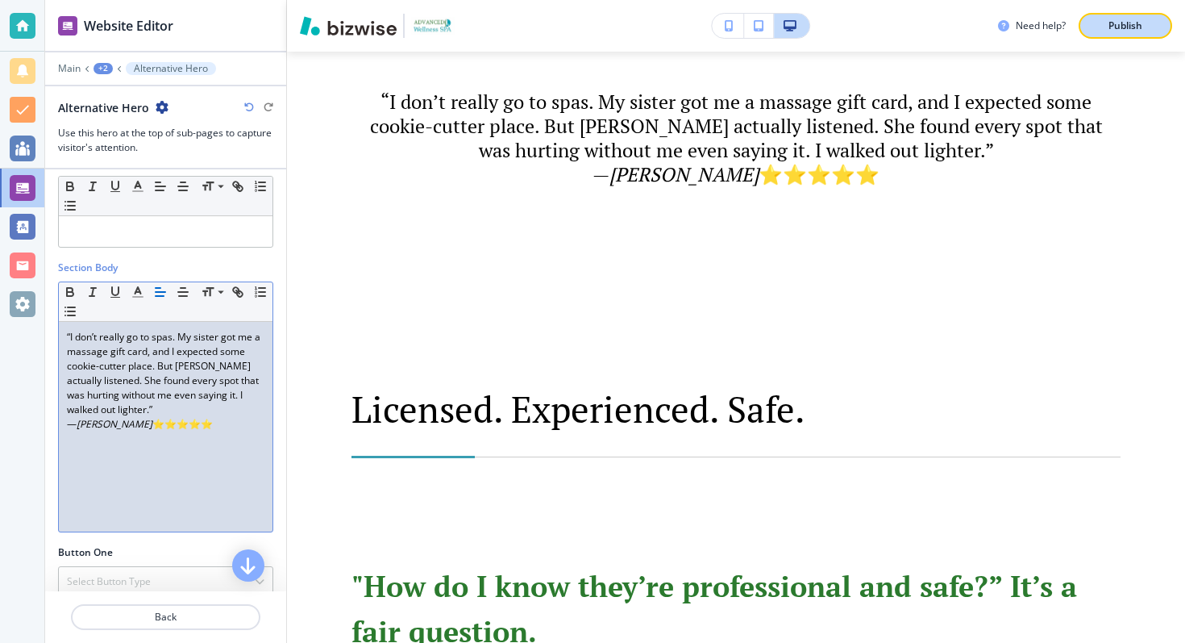
click at [1099, 23] on button "Publish" at bounding box center [1126, 26] width 94 height 26
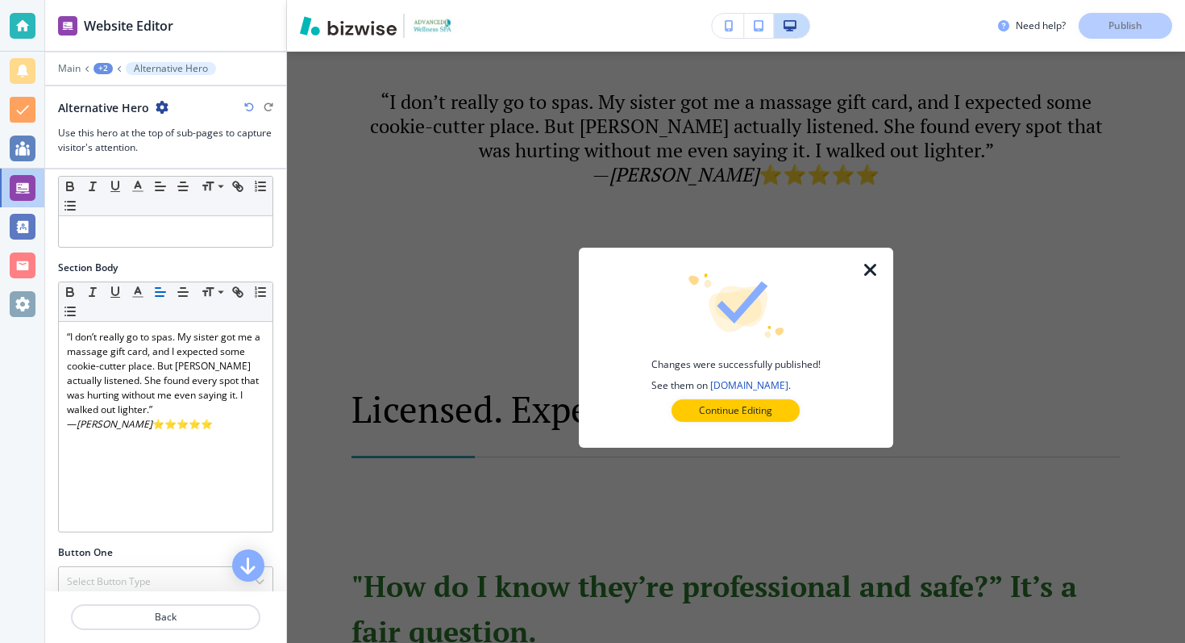
click at [733, 397] on div "Changes were successfully published! See them on [DOMAIN_NAME] . Continue Editi…" at bounding box center [736, 347] width 263 height 148
click at [729, 414] on p "Continue Editing" at bounding box center [735, 410] width 73 height 15
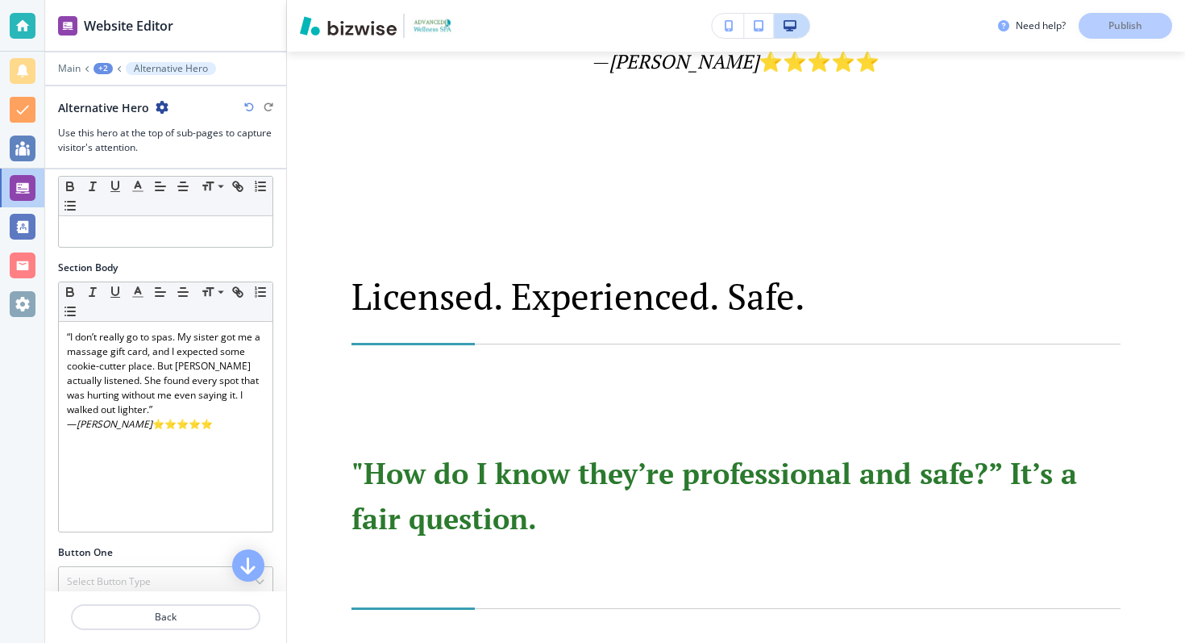
click at [440, 347] on div at bounding box center [736, 364] width 769 height 40
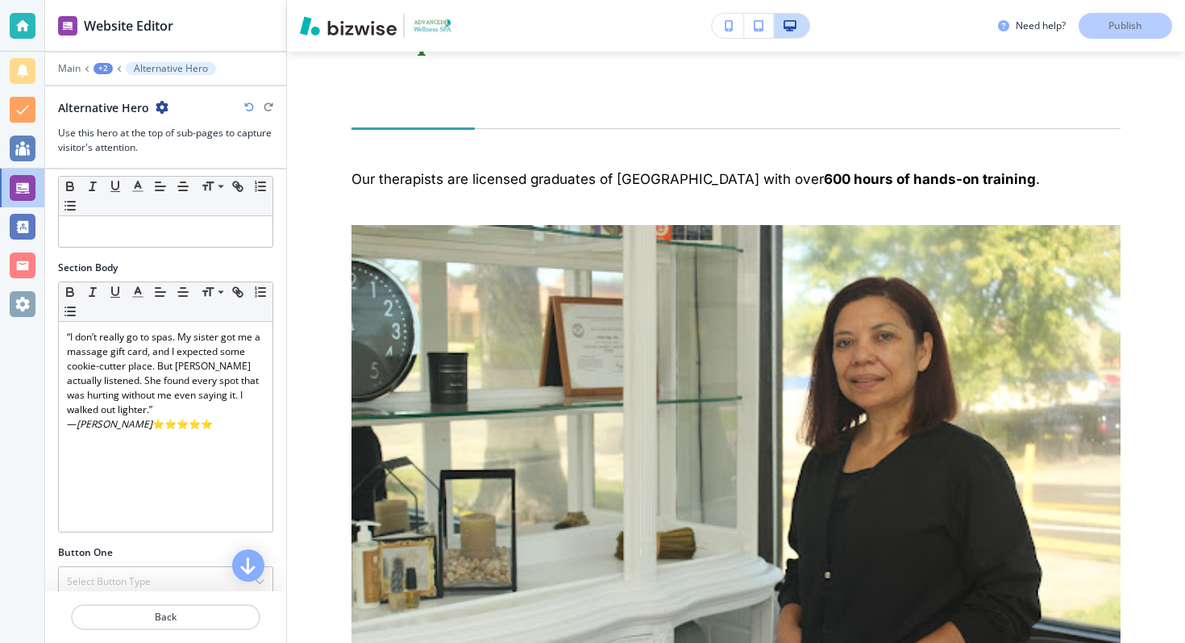
scroll to position [3757, 0]
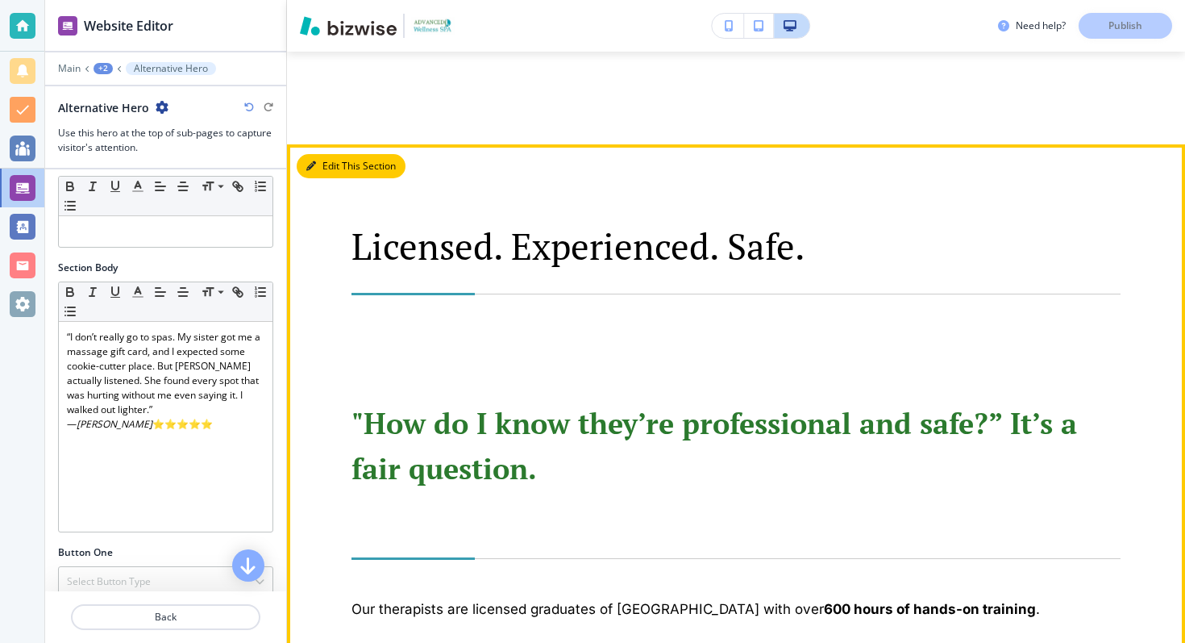
click at [319, 158] on button "Edit This Section" at bounding box center [351, 166] width 109 height 24
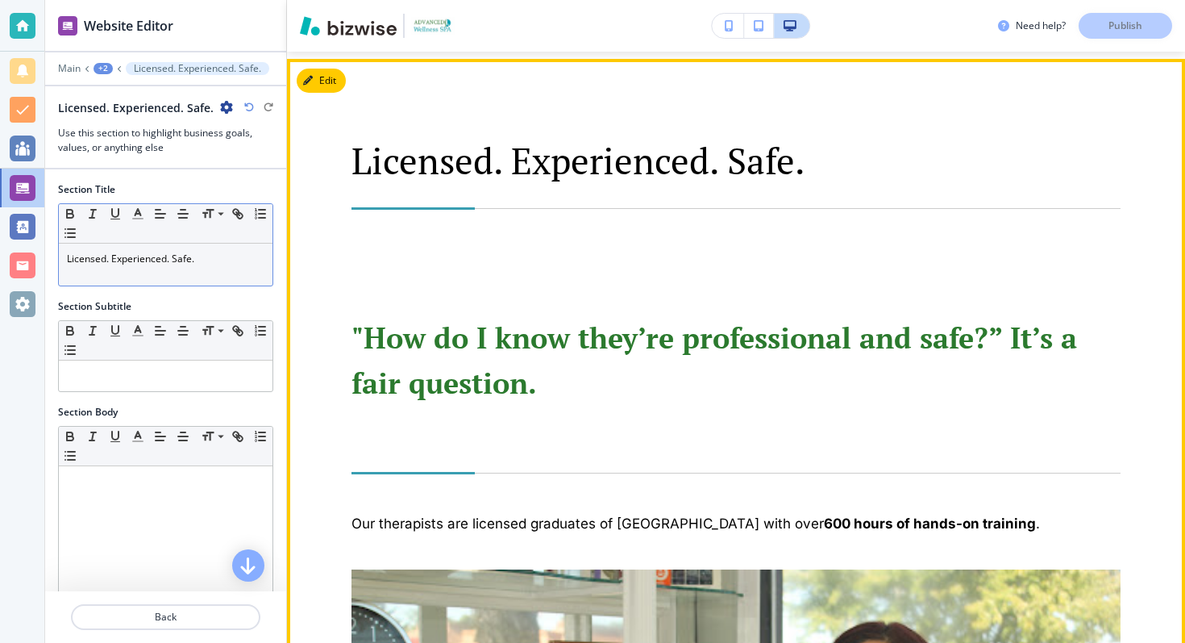
scroll to position [3394, 0]
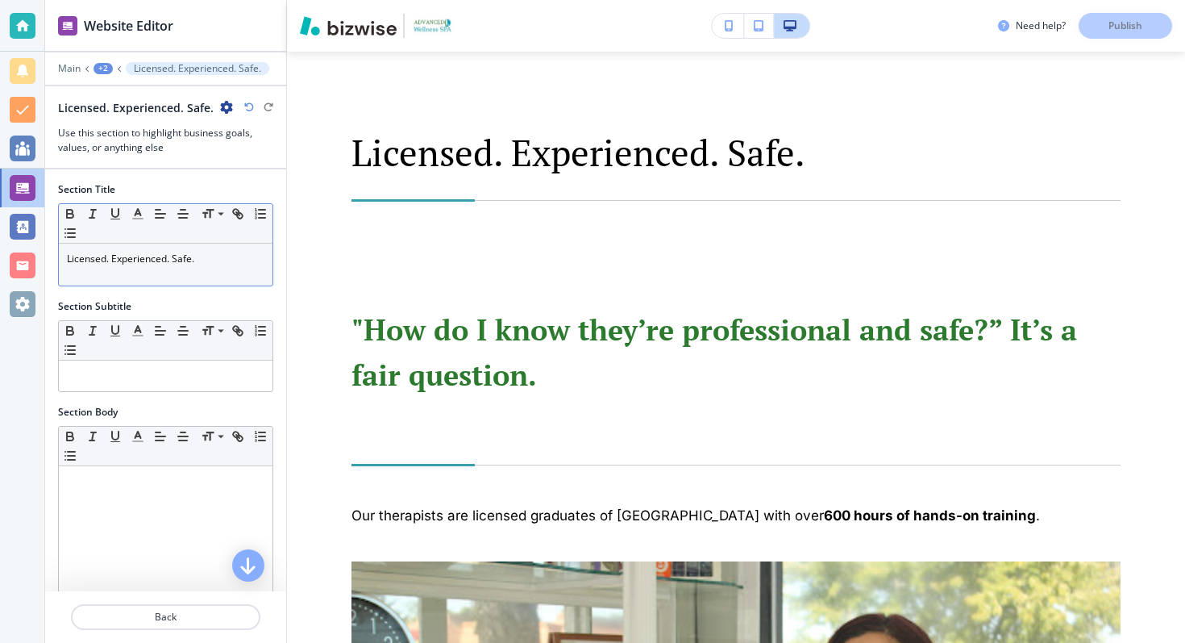
click at [181, 257] on p "Licensed. Experienced. Safe." at bounding box center [166, 259] width 198 height 15
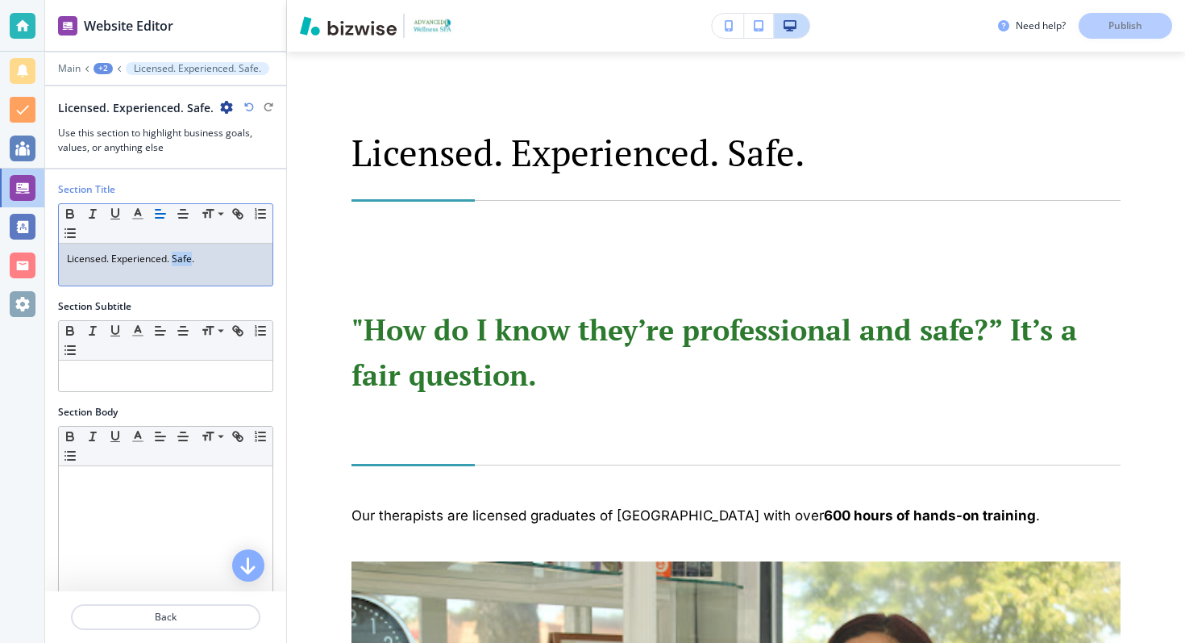
click at [181, 257] on p "Licensed. Experienced. Safe." at bounding box center [166, 259] width 198 height 15
copy p "Licensed. Experienced. Safe."
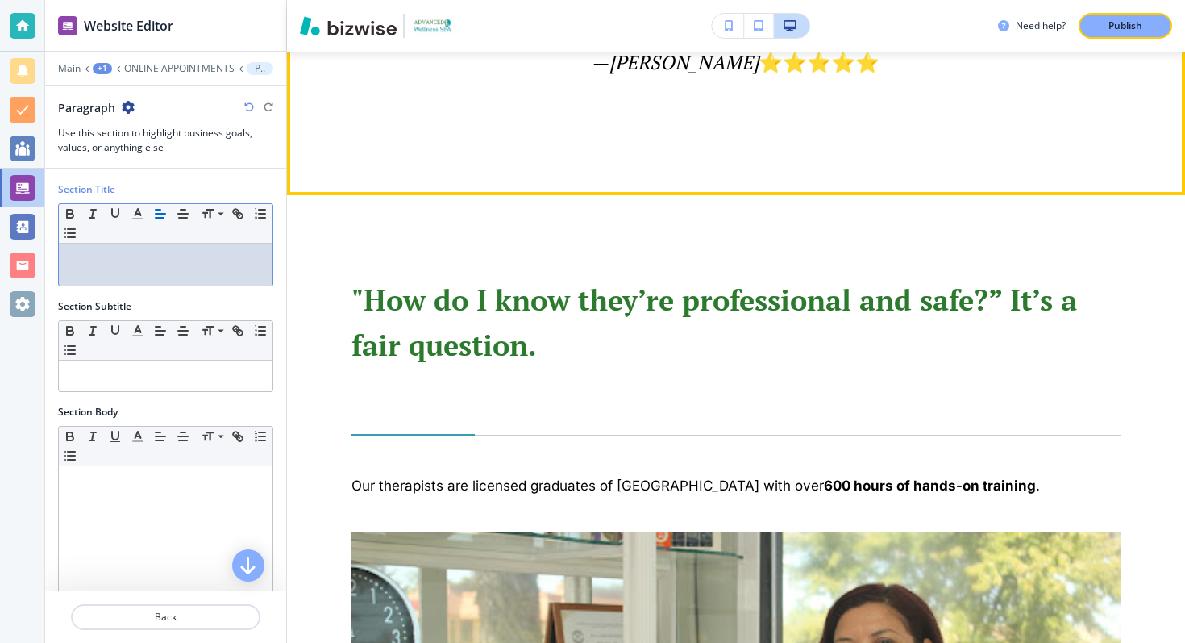
scroll to position [3359, 0]
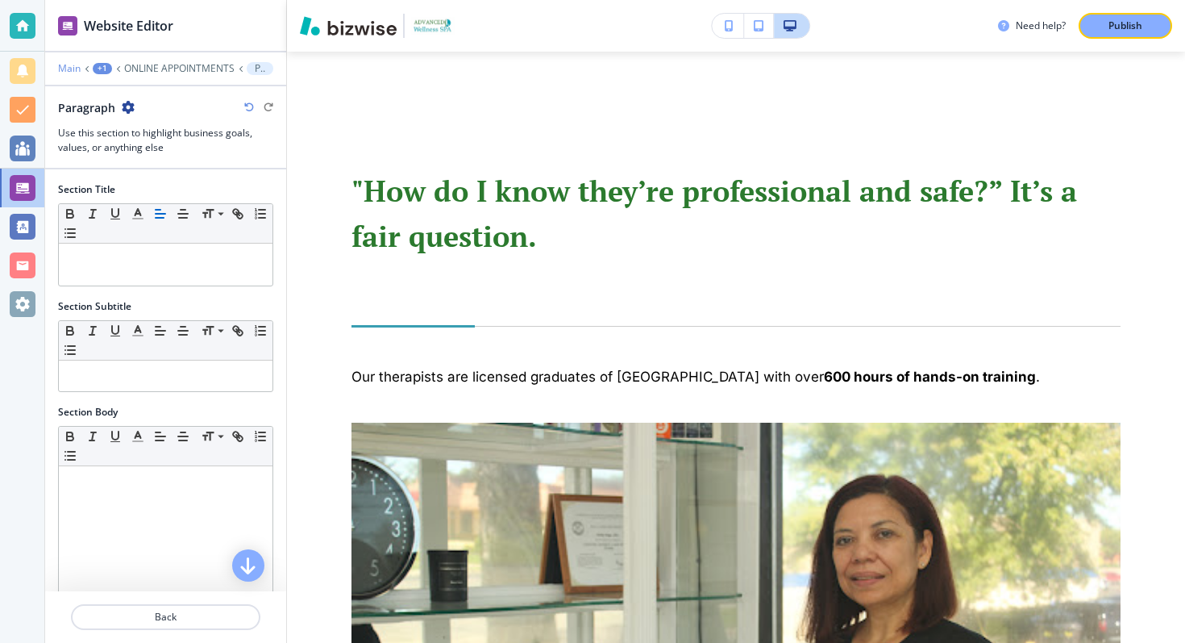
click at [73, 69] on p "Main" at bounding box center [69, 68] width 23 height 11
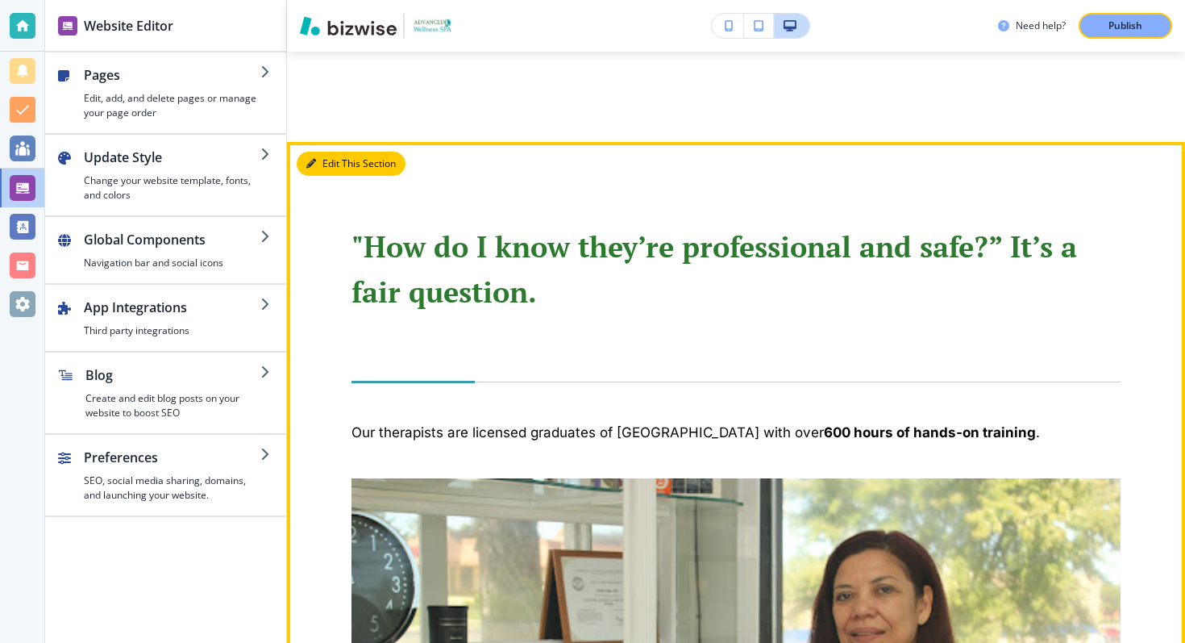
click at [328, 167] on button "Edit This Section" at bounding box center [351, 164] width 109 height 24
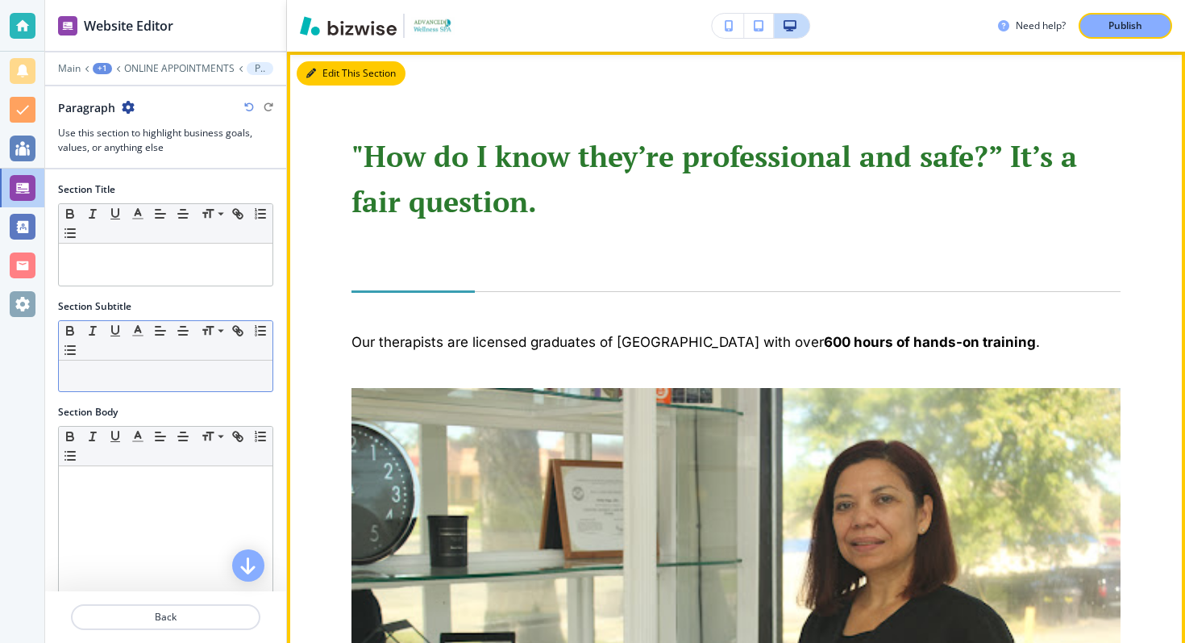
scroll to position [3394, 0]
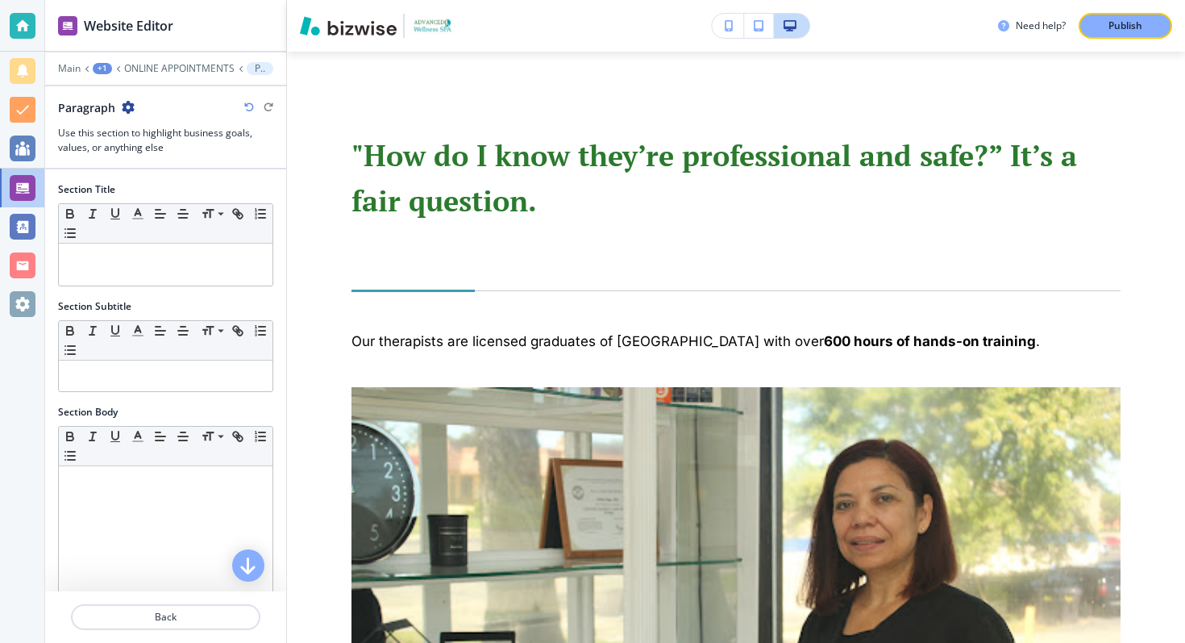
click at [102, 70] on div "+1" at bounding box center [102, 68] width 19 height 11
click at [142, 69] on p "ONLINE APPOINTMENTS" at bounding box center [179, 68] width 110 height 11
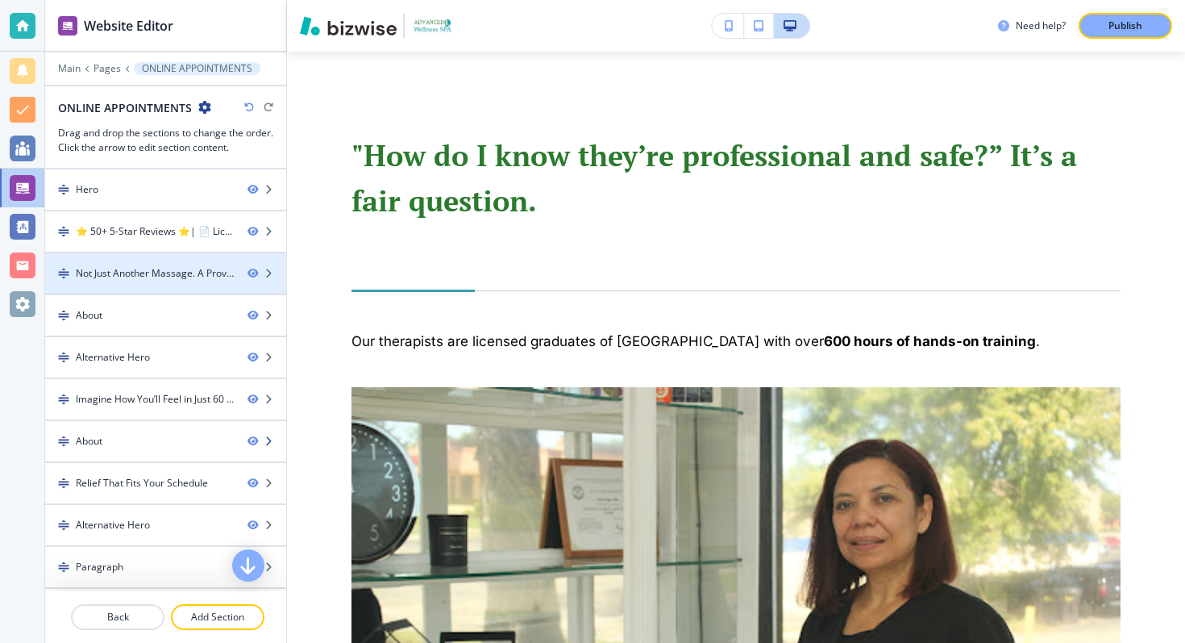
scroll to position [123, 0]
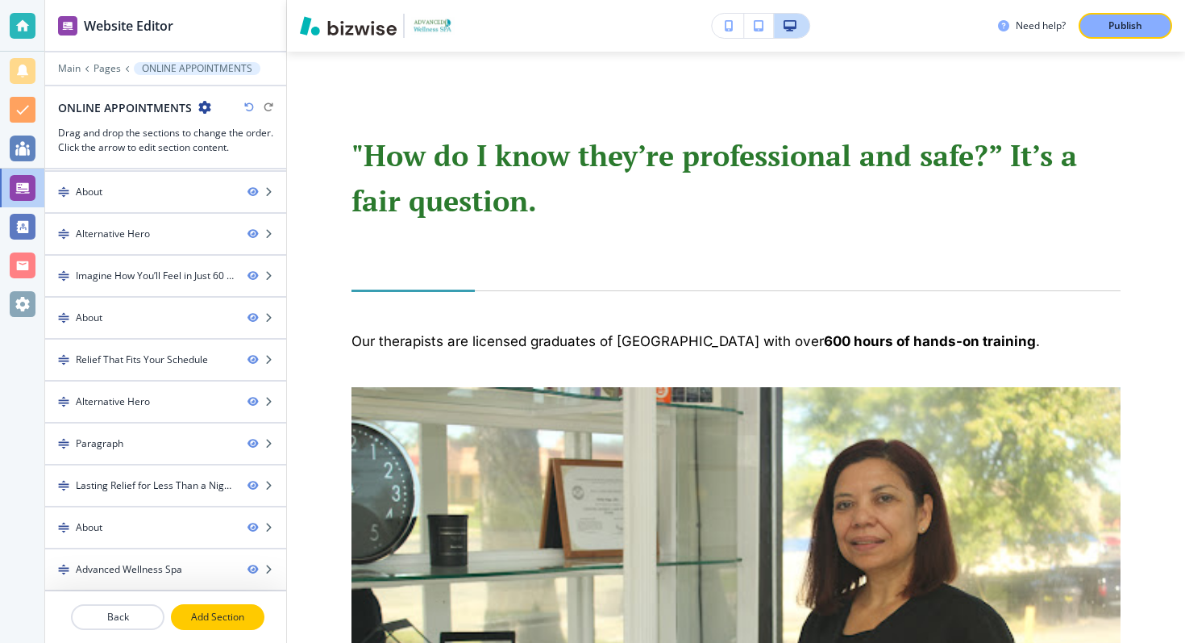
click at [239, 608] on button "Add Section" at bounding box center [218, 617] width 94 height 26
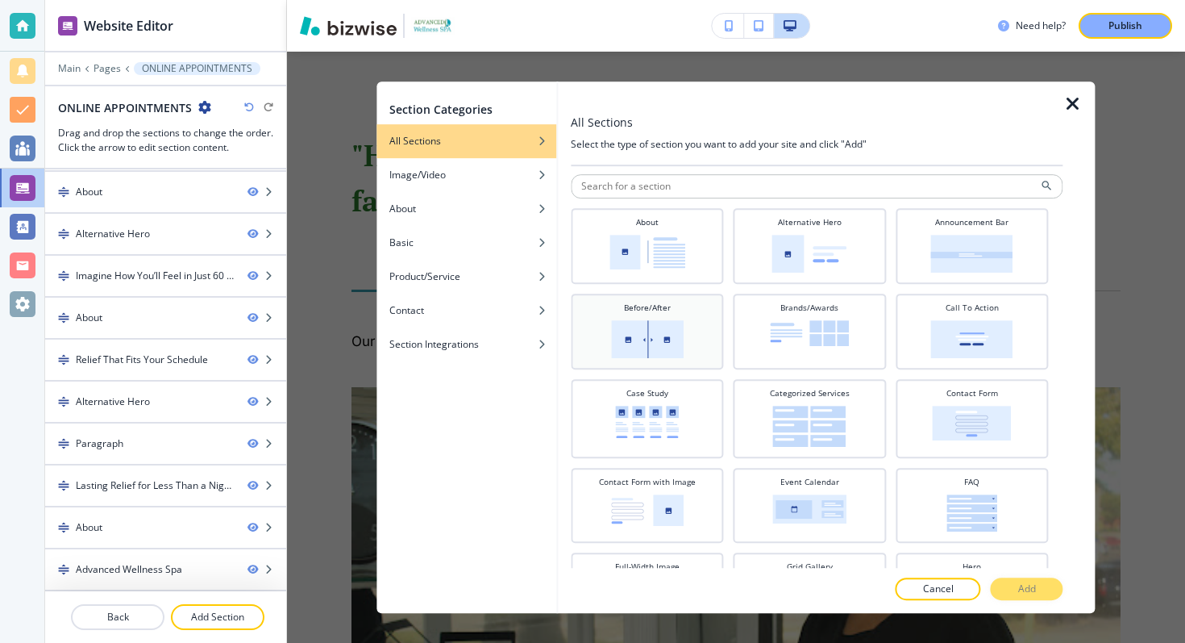
scroll to position [0, 0]
click at [832, 263] on img at bounding box center [809, 255] width 75 height 38
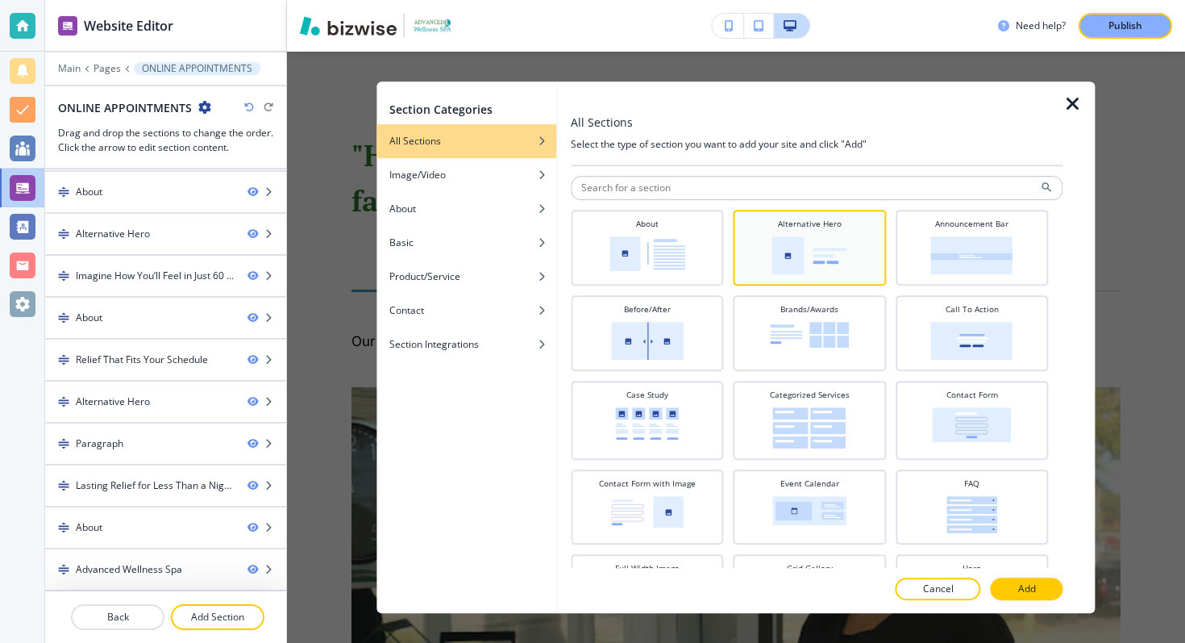
click at [787, 241] on img at bounding box center [809, 255] width 75 height 38
click at [1029, 584] on p "Add" at bounding box center [1027, 588] width 18 height 15
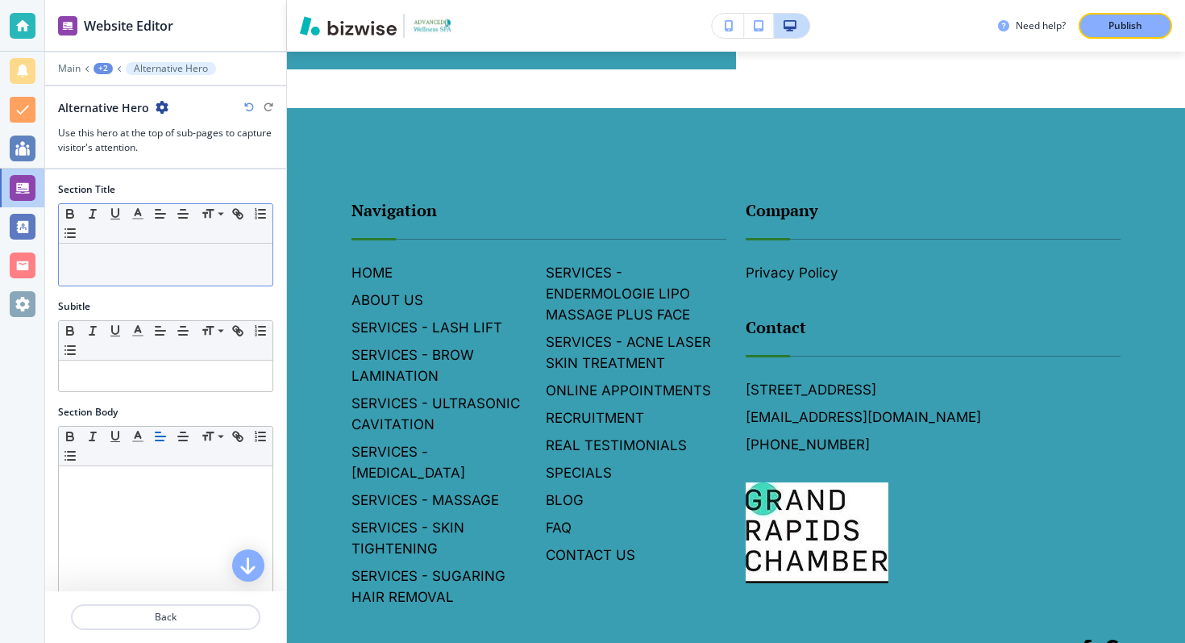
scroll to position [7075, 0]
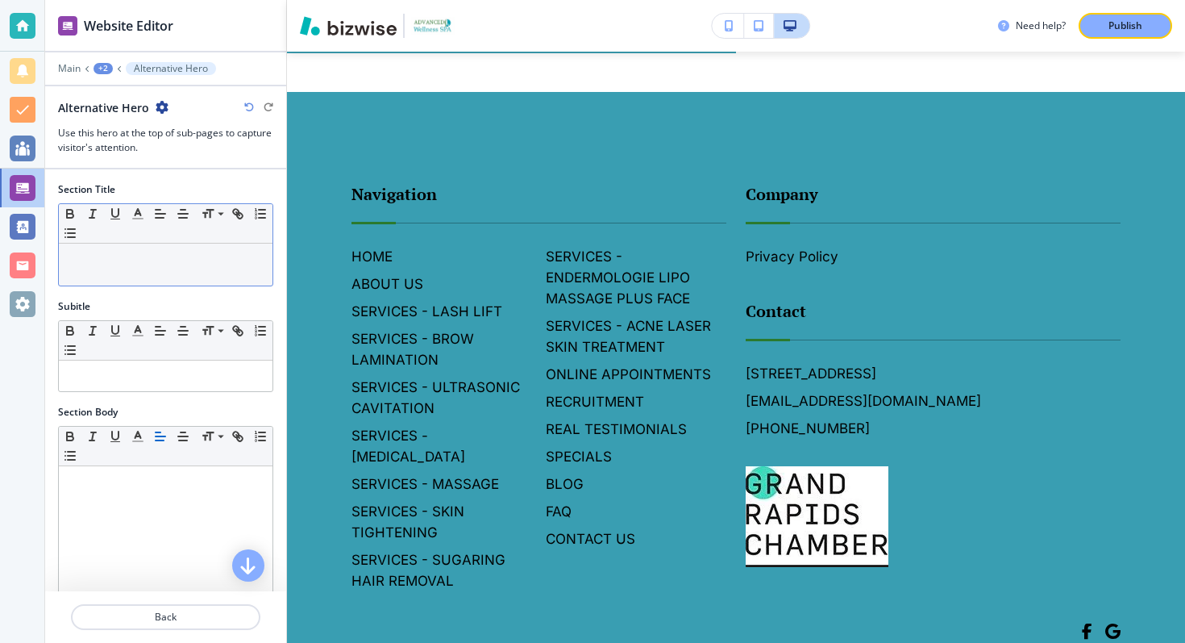
click at [158, 240] on div "Small Normal Large Huge" at bounding box center [166, 224] width 214 height 40
click at [158, 257] on p at bounding box center [166, 259] width 198 height 15
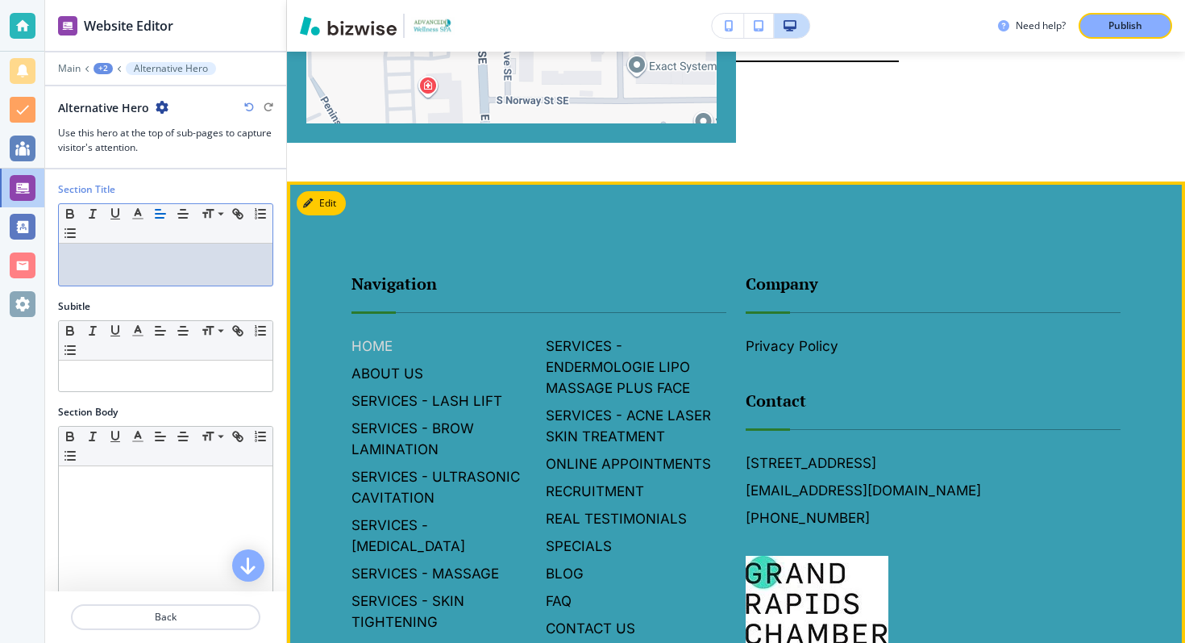
scroll to position [6784, 0]
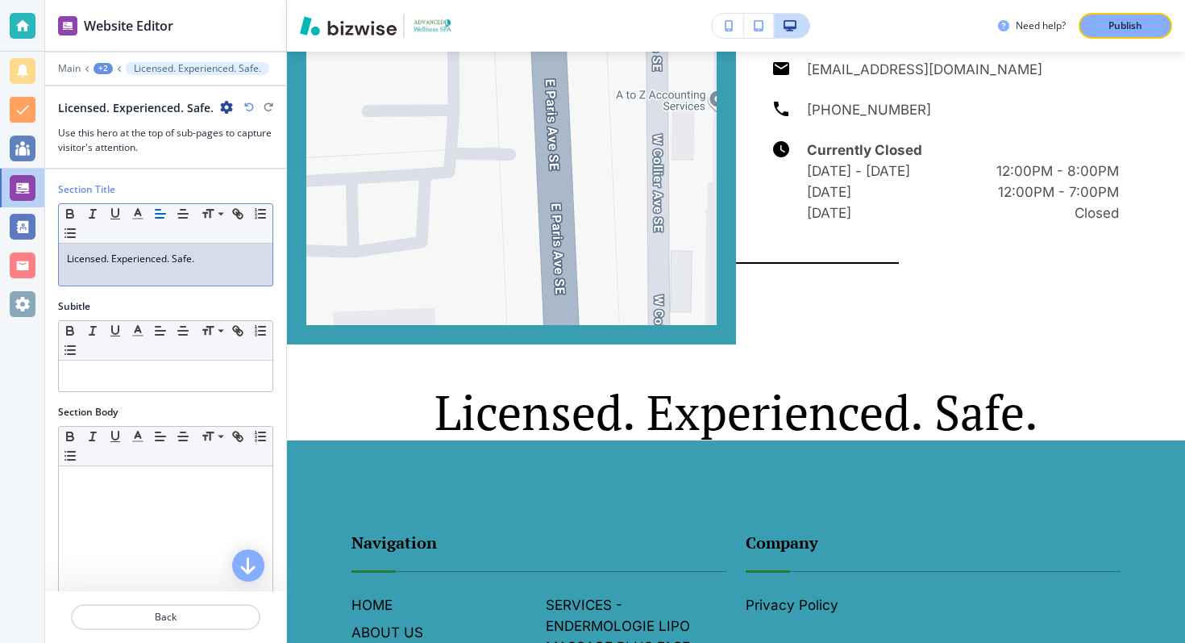
click at [163, 265] on p "Licensed. Experienced. Safe." at bounding box center [166, 259] width 198 height 15
click at [183, 222] on button "button" at bounding box center [183, 213] width 23 height 19
click at [224, 294] on div "Section Title Small Normal Large Huge Licensed. Experienced. Safe." at bounding box center [165, 240] width 241 height 117
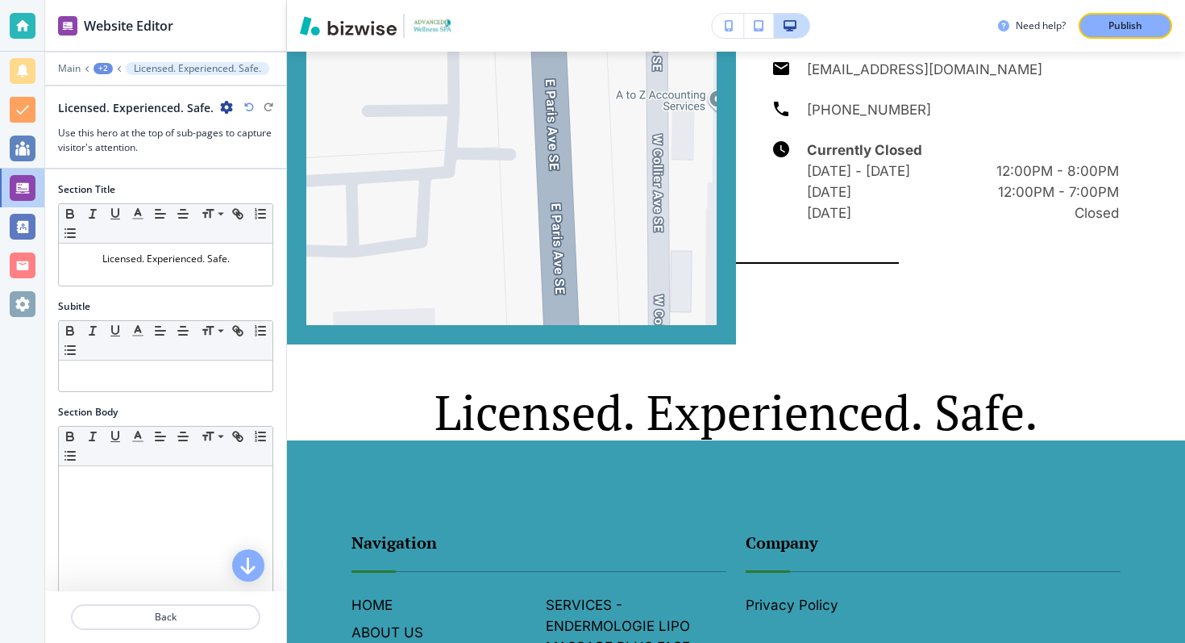
click at [106, 64] on div "+2" at bounding box center [103, 68] width 19 height 11
click at [132, 116] on p "ONLINE APPOINTMENTS" at bounding box center [145, 123] width 82 height 15
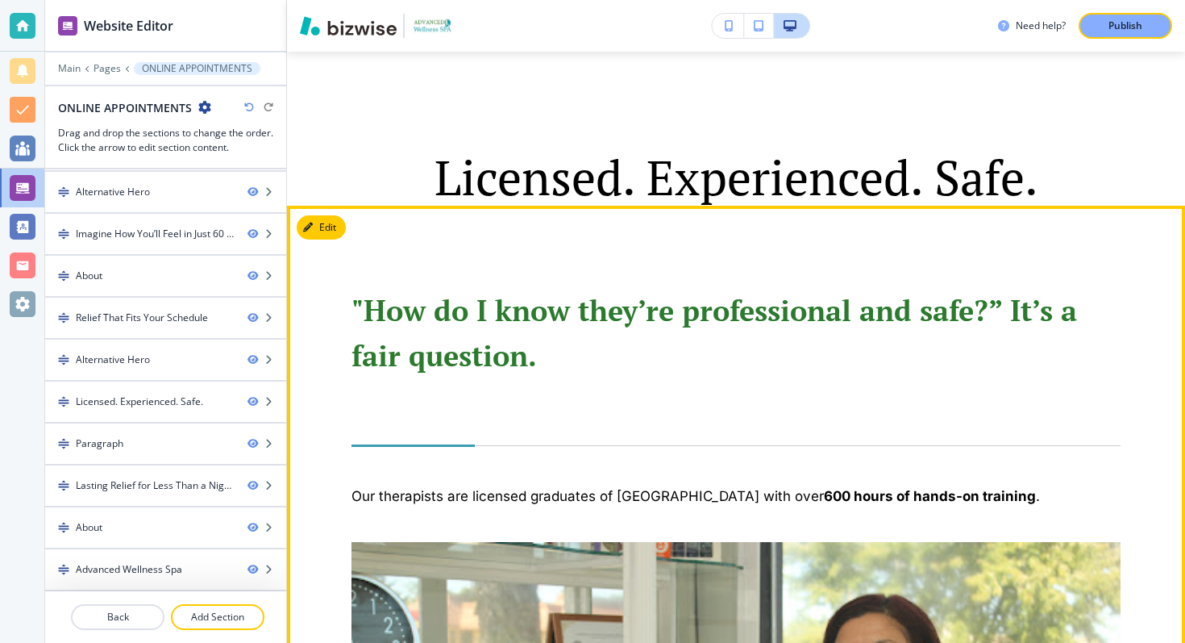
scroll to position [3327, 0]
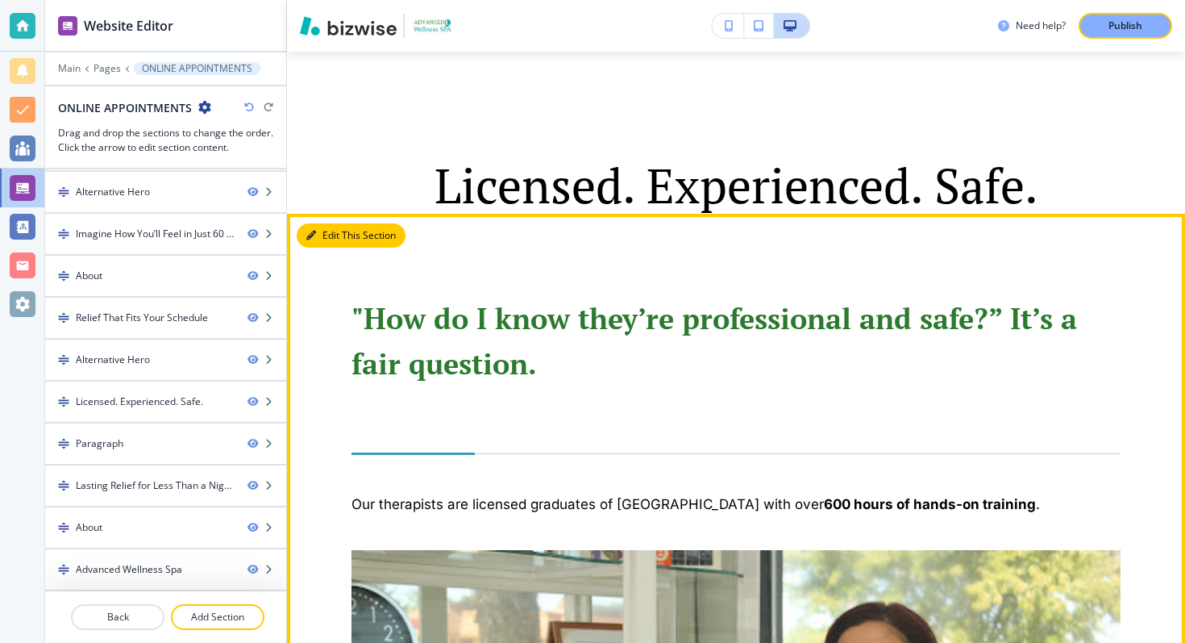
click at [333, 238] on button "Edit This Section" at bounding box center [351, 235] width 109 height 24
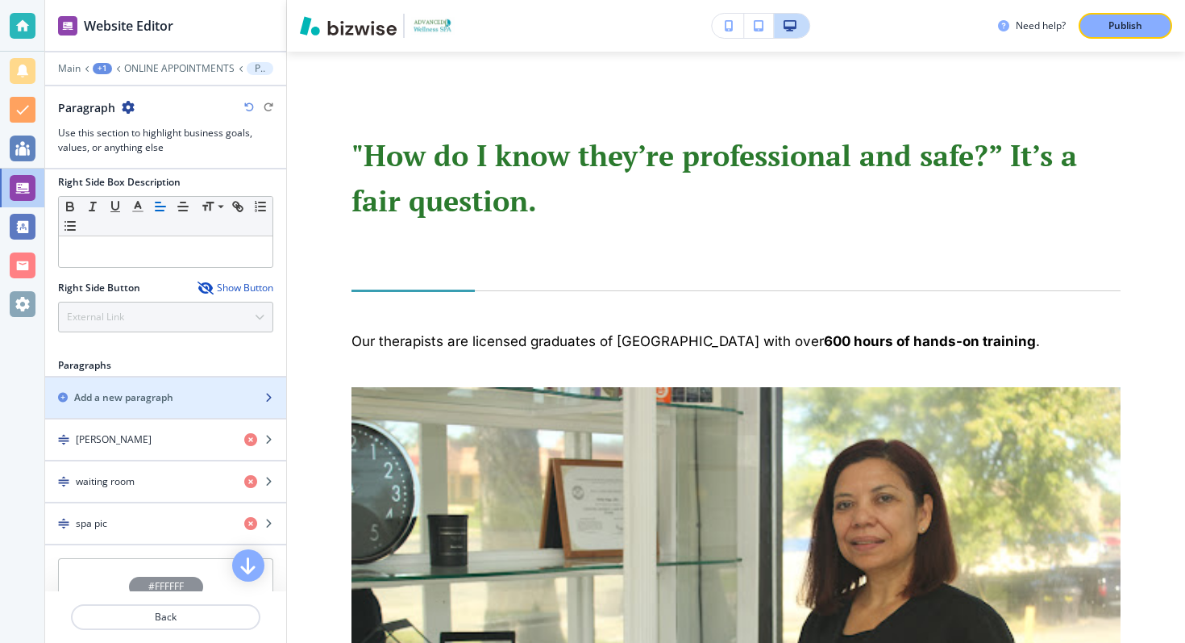
scroll to position [721, 0]
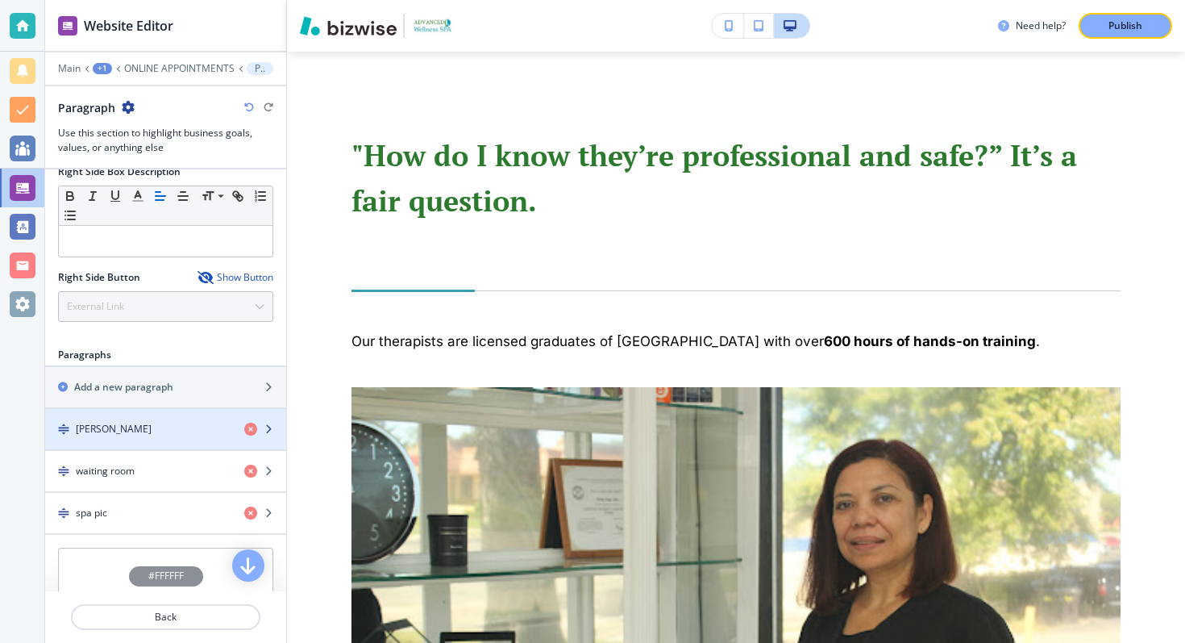
click at [264, 427] on icon "button" at bounding box center [269, 429] width 10 height 10
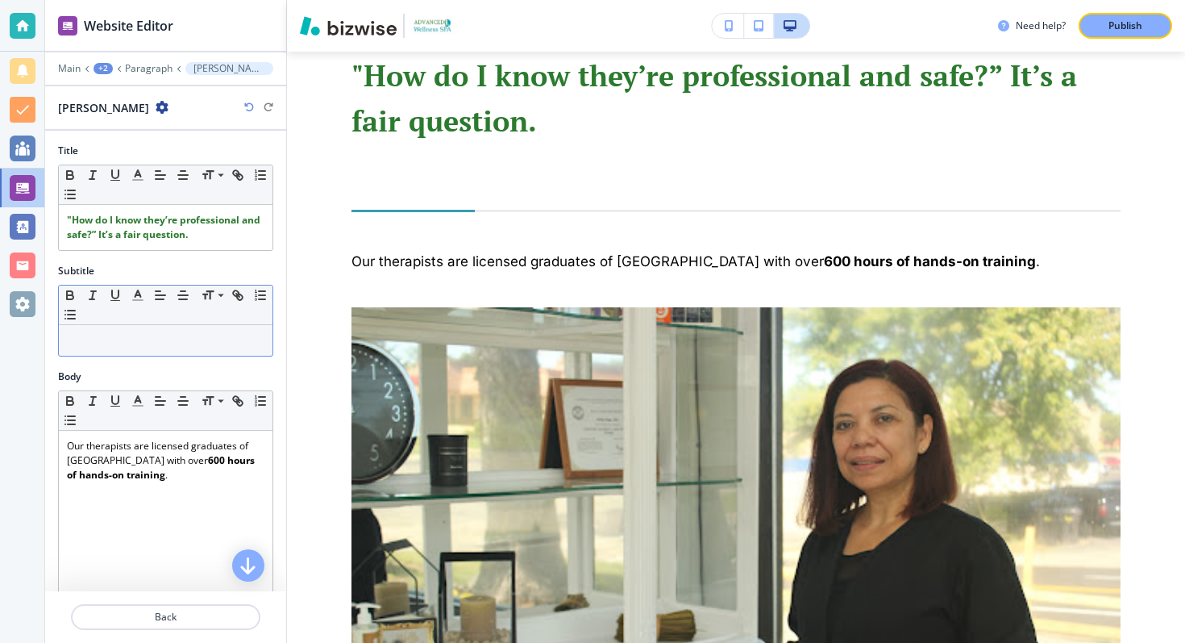
scroll to position [3571, 0]
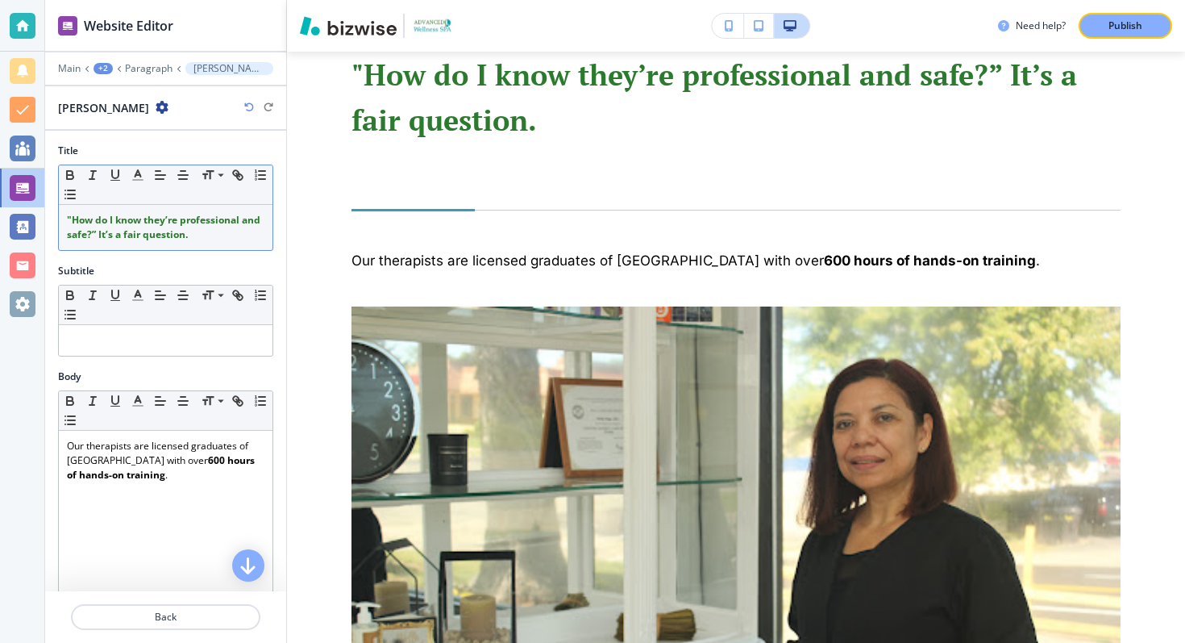
click at [114, 223] on strong ""How do I know they’re professional and safe?” It’s a fair question." at bounding box center [165, 227] width 196 height 28
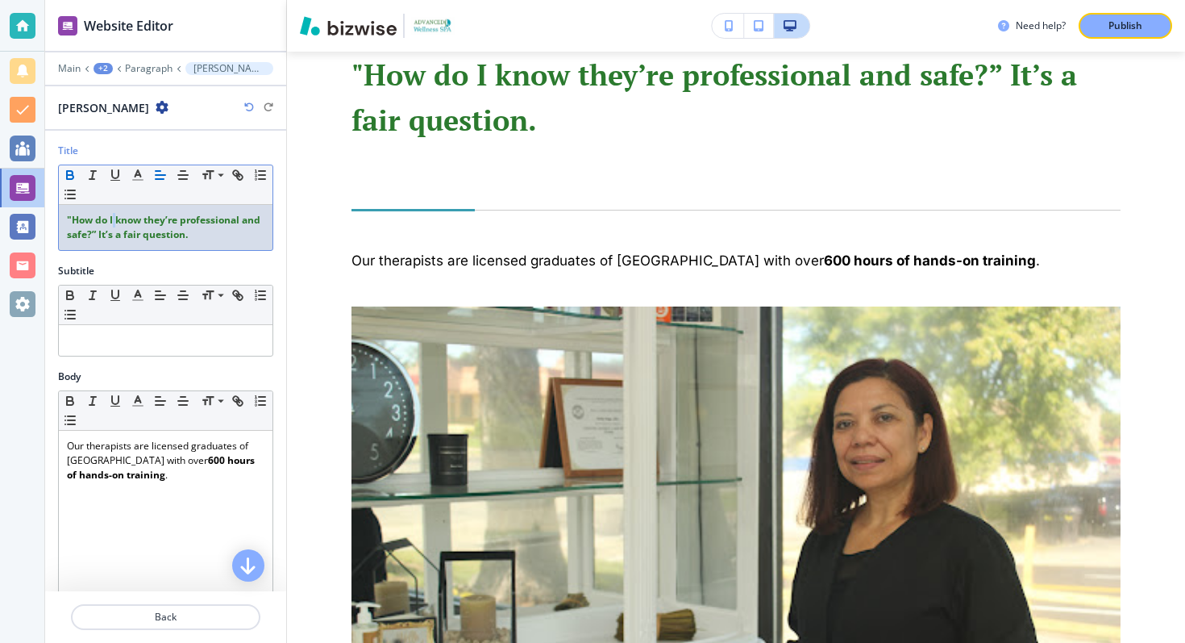
click at [114, 223] on strong ""How do I know they’re professional and safe?” It’s a fair question." at bounding box center [165, 227] width 196 height 28
click at [182, 175] on icon "button" at bounding box center [183, 175] width 15 height 15
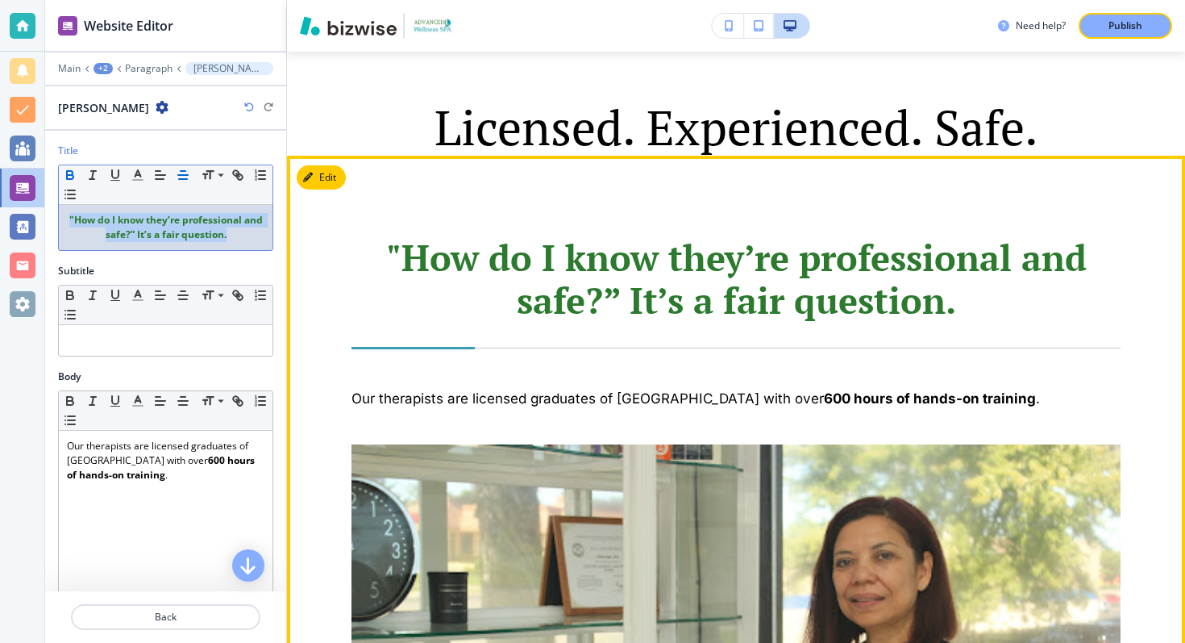
scroll to position [3400, 0]
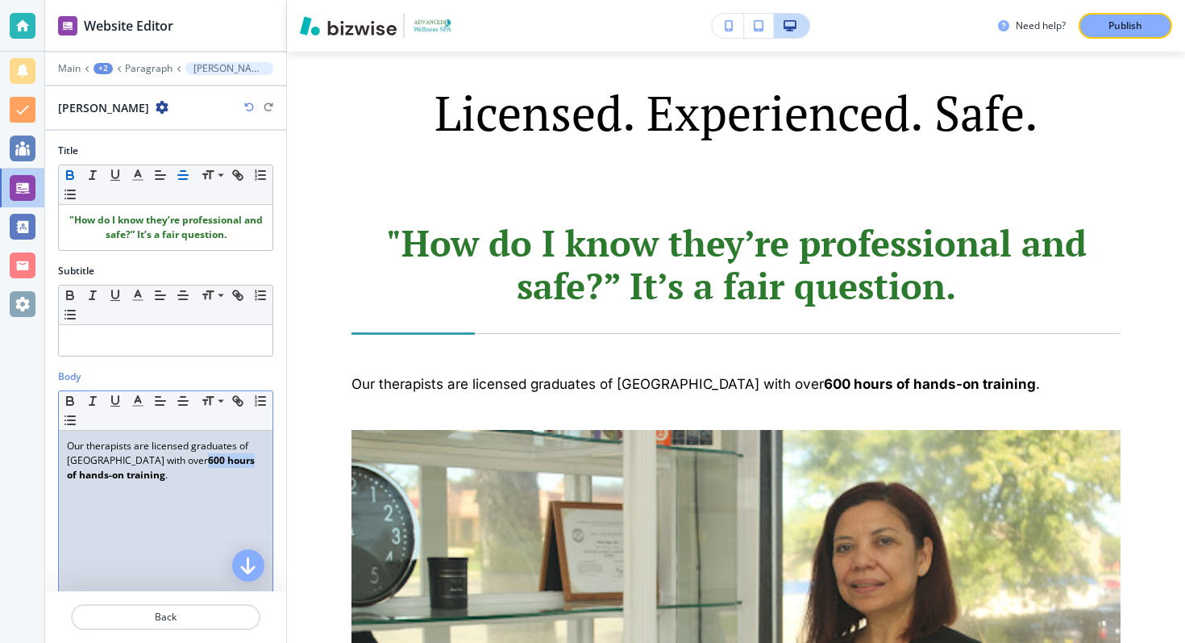
drag, startPoint x: 209, startPoint y: 459, endPoint x: 255, endPoint y: 466, distance: 46.5
click at [255, 466] on strong "600 hours of hands-on training" at bounding box center [162, 467] width 190 height 28
click at [113, 402] on icon "button" at bounding box center [115, 400] width 6 height 8
click at [106, 394] on button "button" at bounding box center [115, 400] width 23 height 19
click at [193, 488] on div "Our therapists are licensed graduates of [GEOGRAPHIC_DATA] with over 600 hours …" at bounding box center [166, 536] width 214 height 210
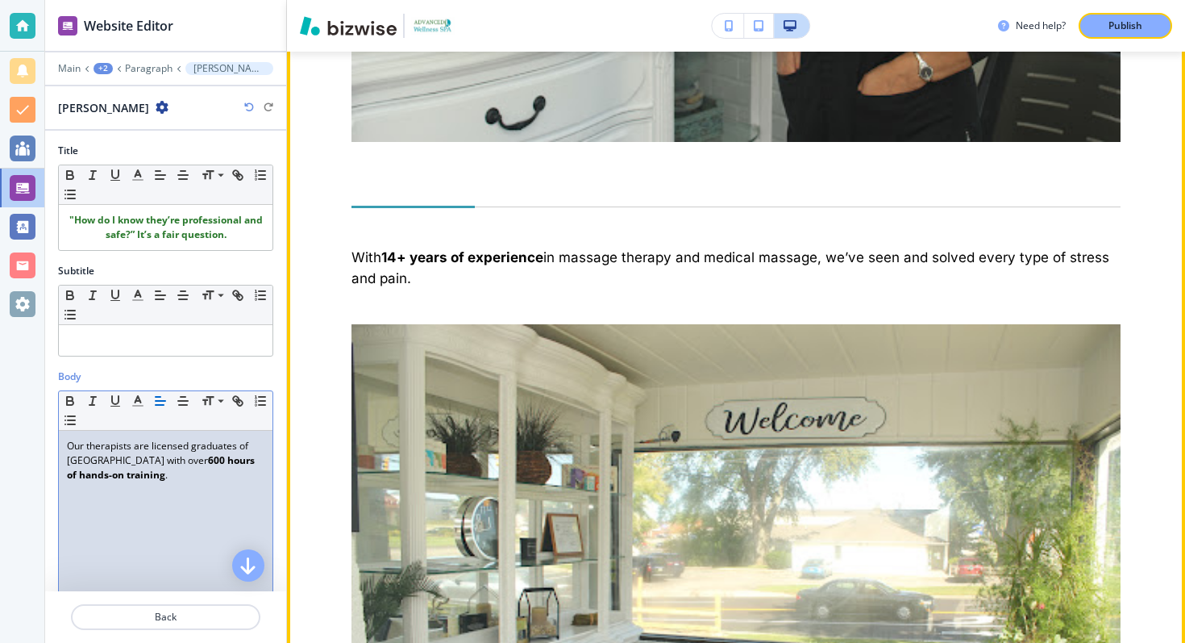
scroll to position [4201, 0]
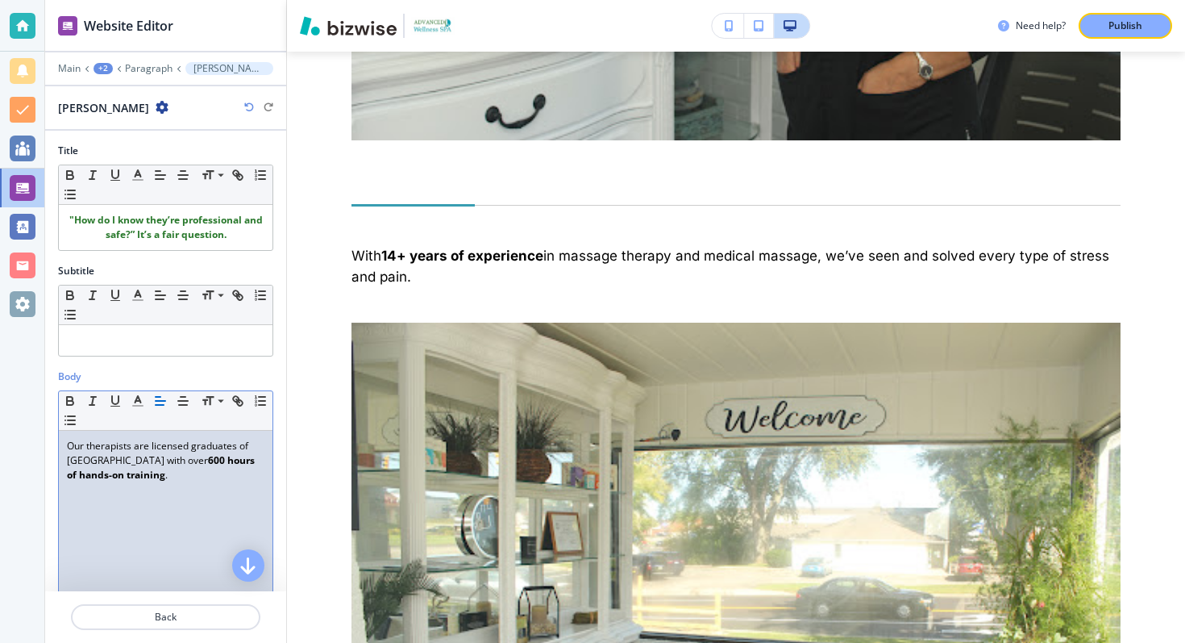
click at [149, 465] on p "Our therapists are licensed graduates of [GEOGRAPHIC_DATA] with over 600 hours …" at bounding box center [166, 461] width 198 height 44
click at [181, 397] on icon "button" at bounding box center [183, 400] width 15 height 15
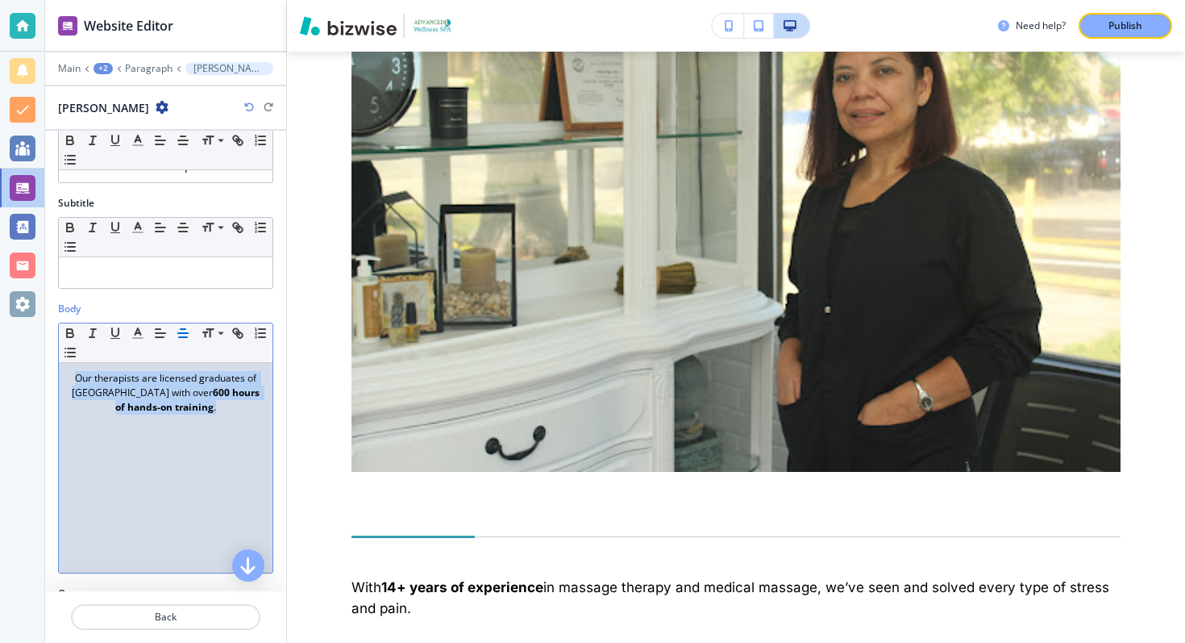
scroll to position [160, 0]
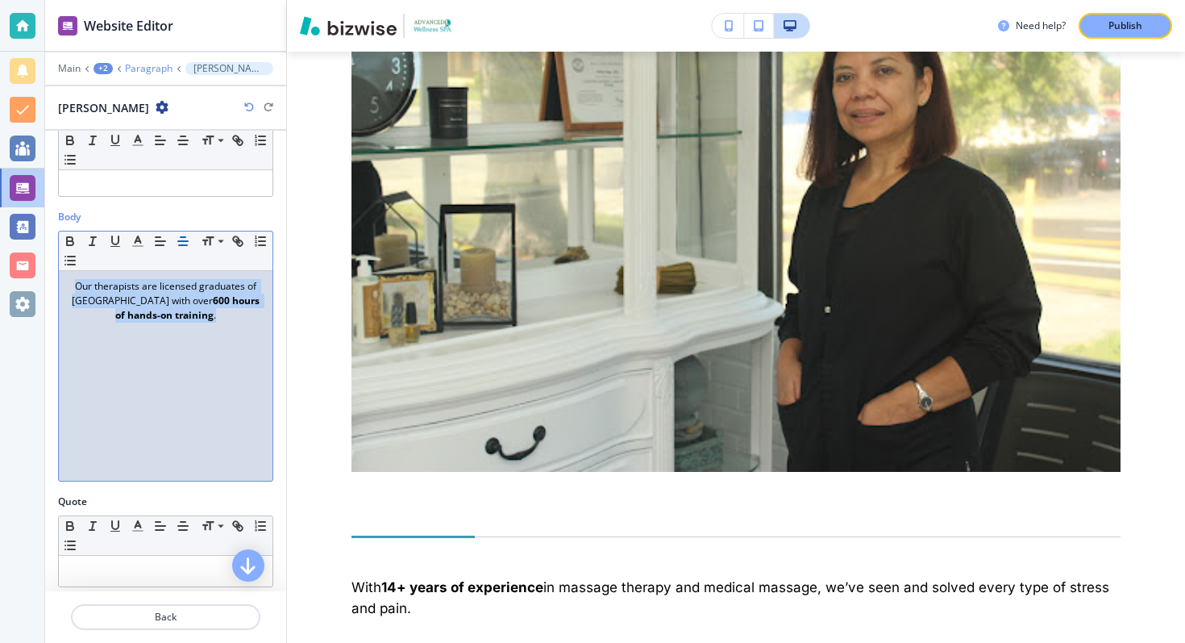
click at [134, 71] on p "Paragraph" at bounding box center [149, 68] width 48 height 11
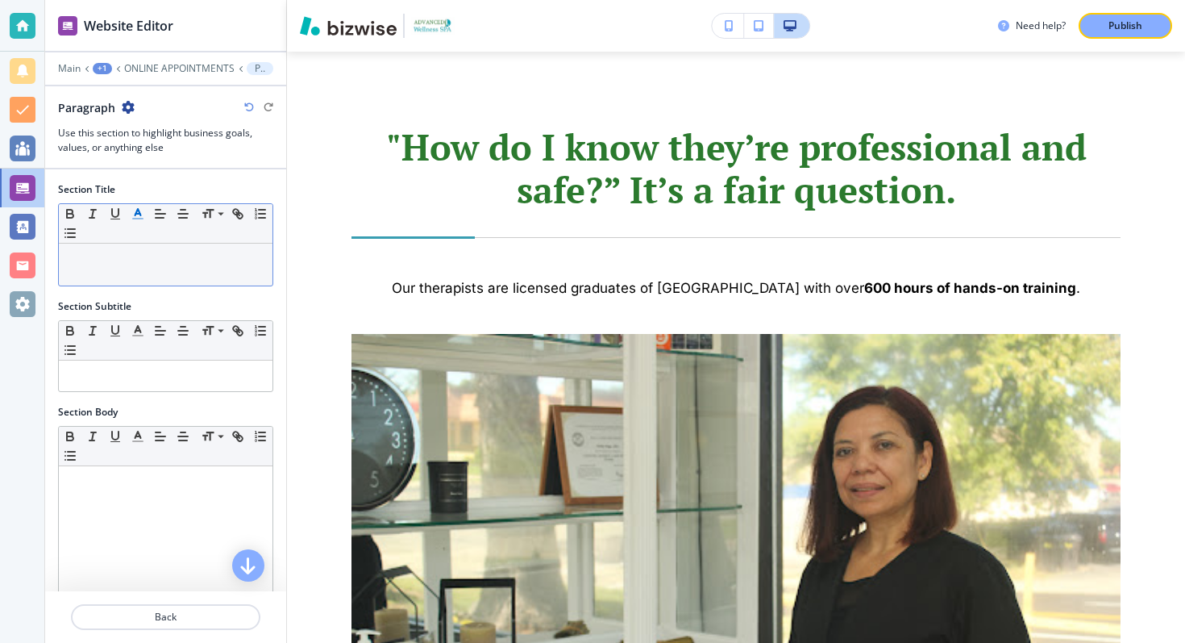
scroll to position [3490, 0]
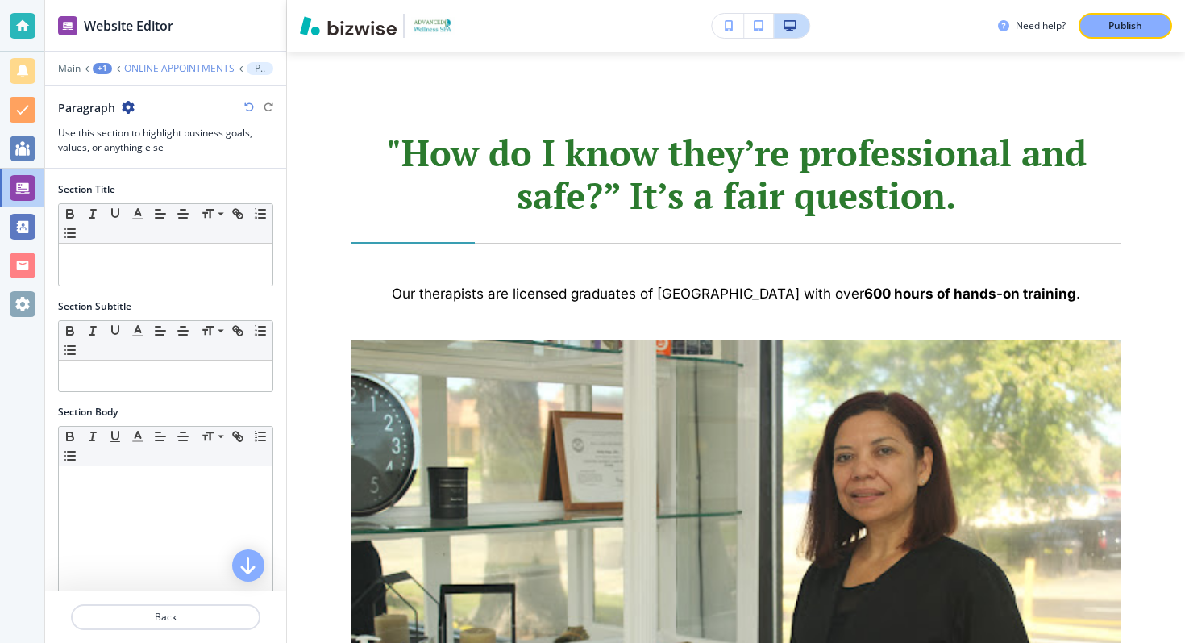
click at [132, 70] on p "ONLINE APPOINTMENTS" at bounding box center [179, 68] width 110 height 11
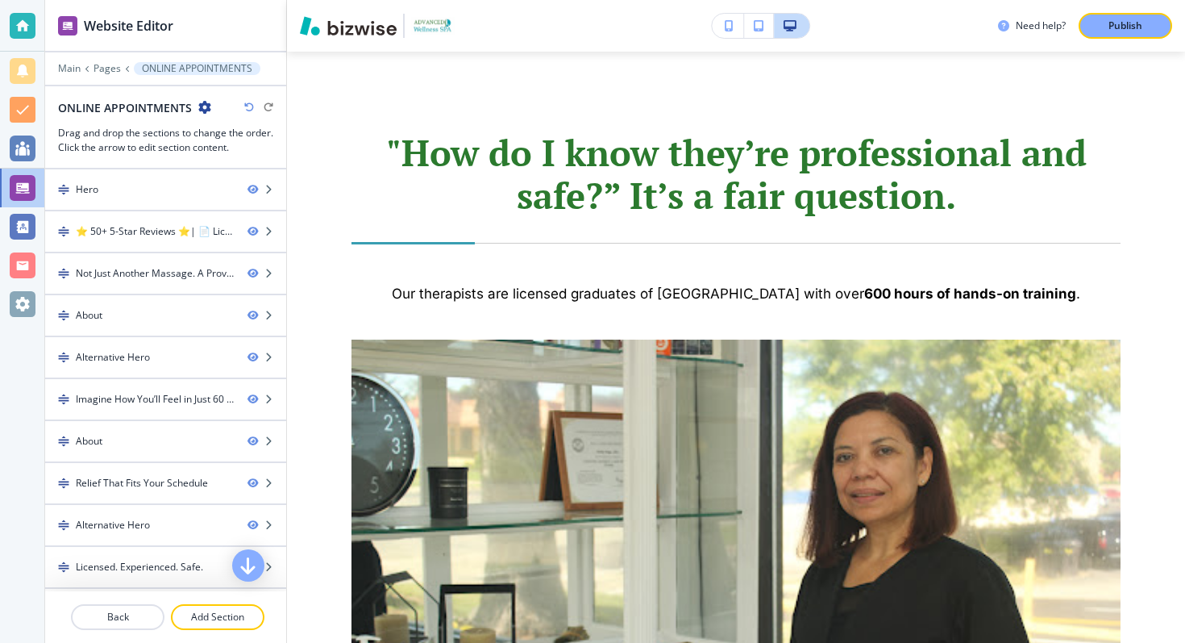
click at [139, 67] on button "ONLINE APPOINTMENTS" at bounding box center [197, 68] width 127 height 13
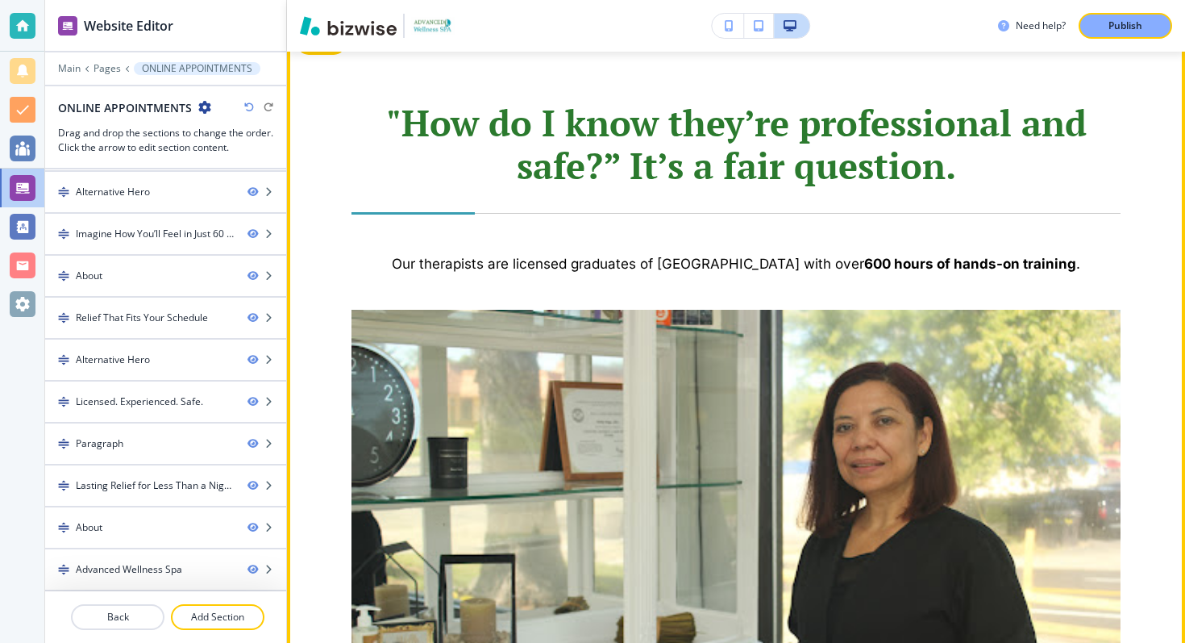
scroll to position [3515, 0]
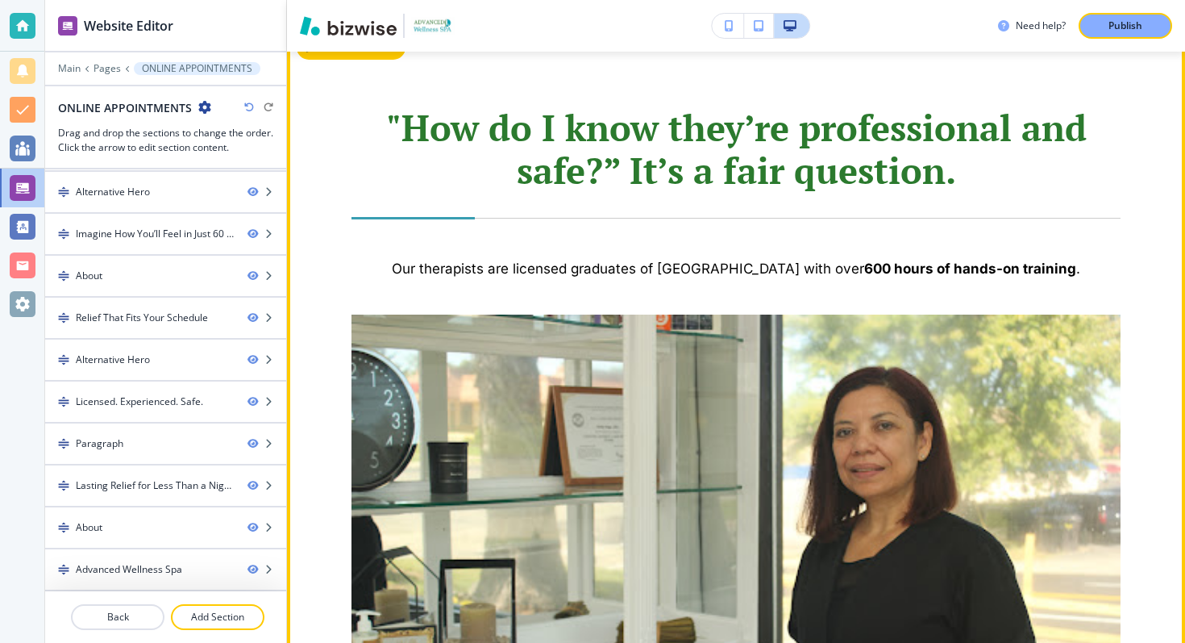
click at [325, 57] on button "Edit This Section" at bounding box center [351, 47] width 109 height 24
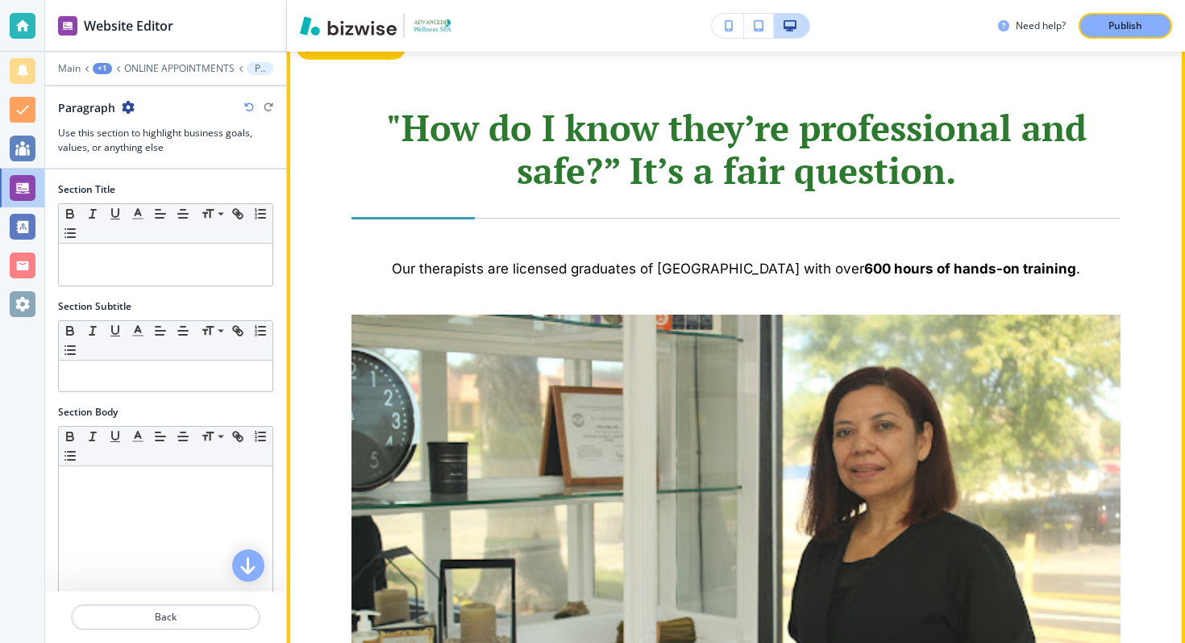
scroll to position [3490, 0]
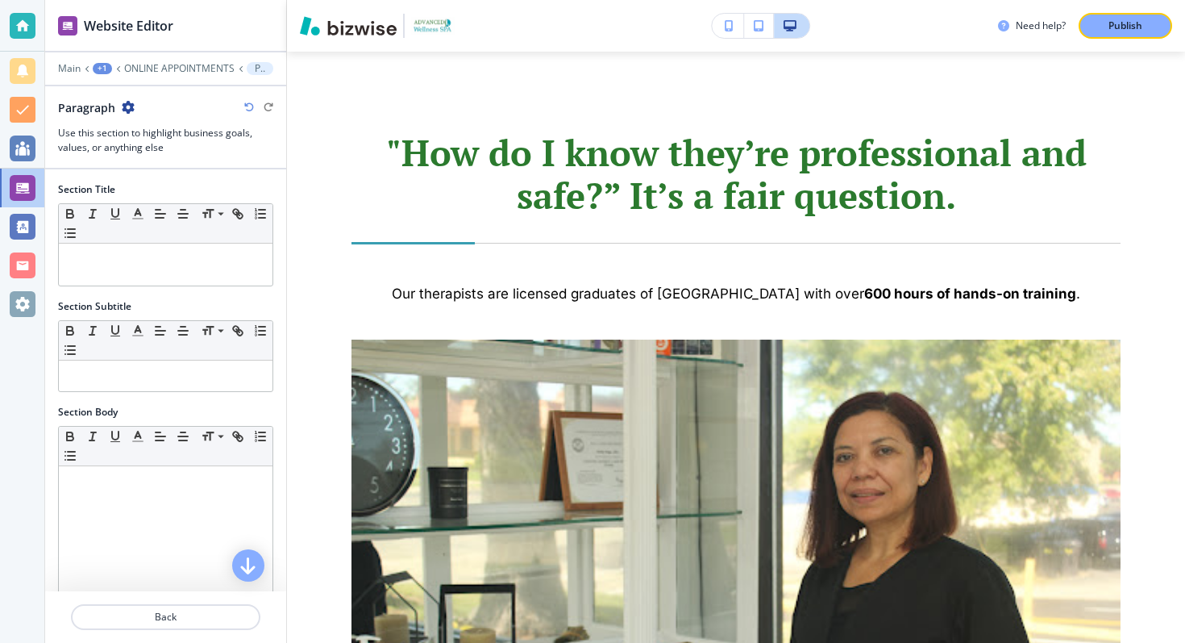
click at [123, 105] on icon "button" at bounding box center [128, 107] width 13 height 13
click at [159, 141] on p "Rename Section" at bounding box center [173, 135] width 82 height 15
click at [152, 110] on input "Paragraph" at bounding box center [141, 107] width 167 height 32
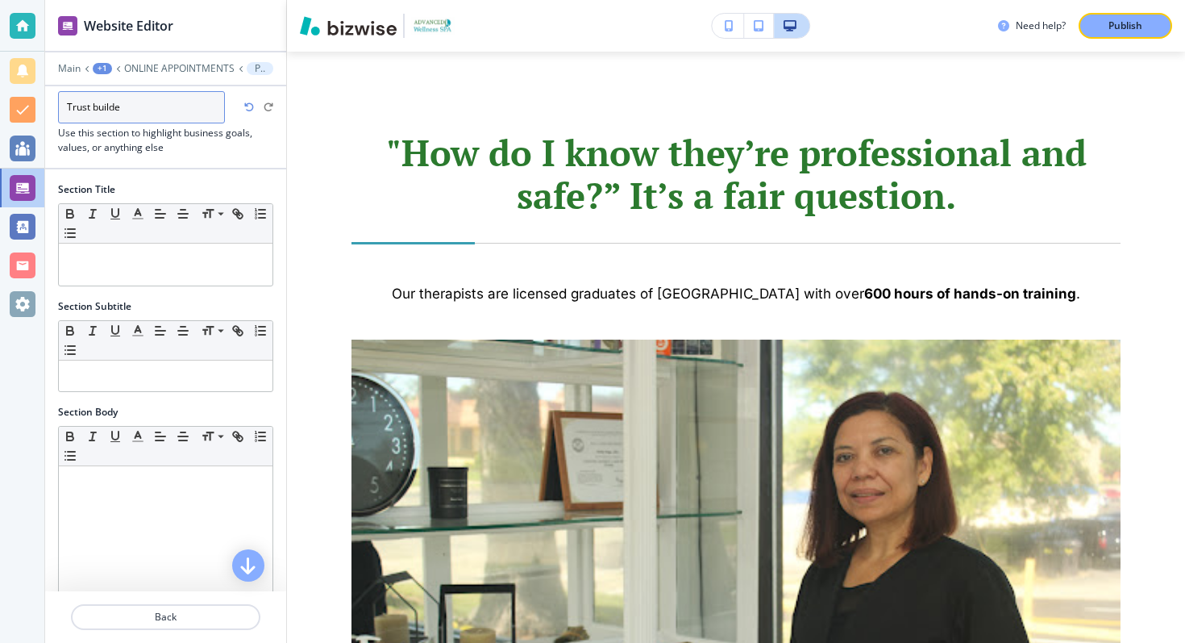
type input "Trust builder"
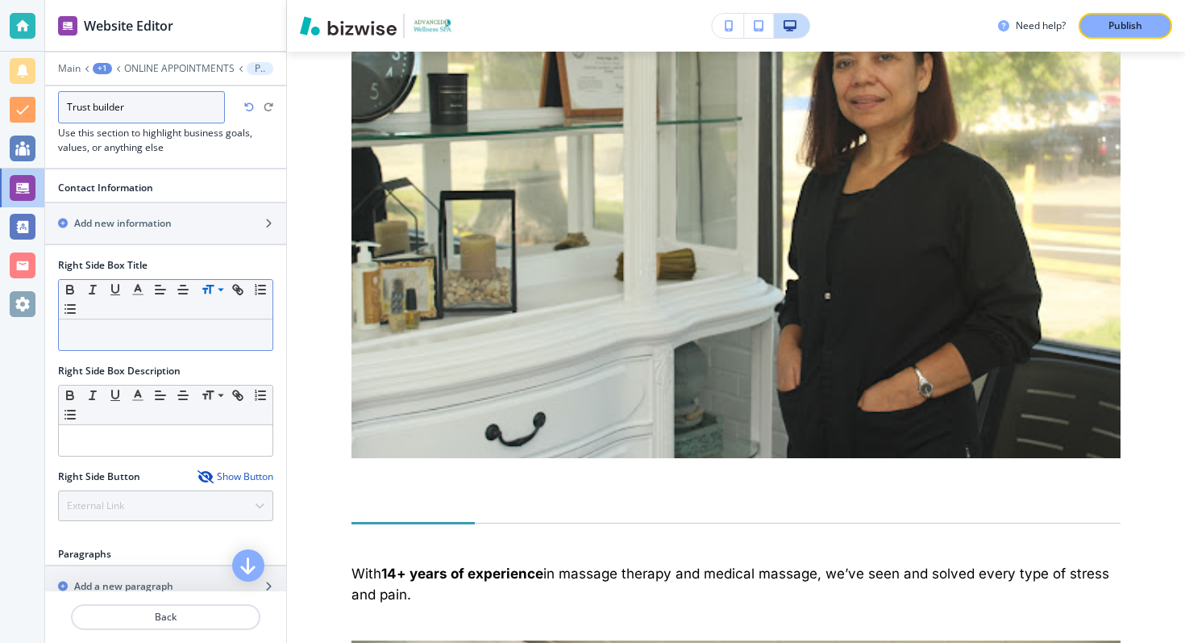
scroll to position [776, 0]
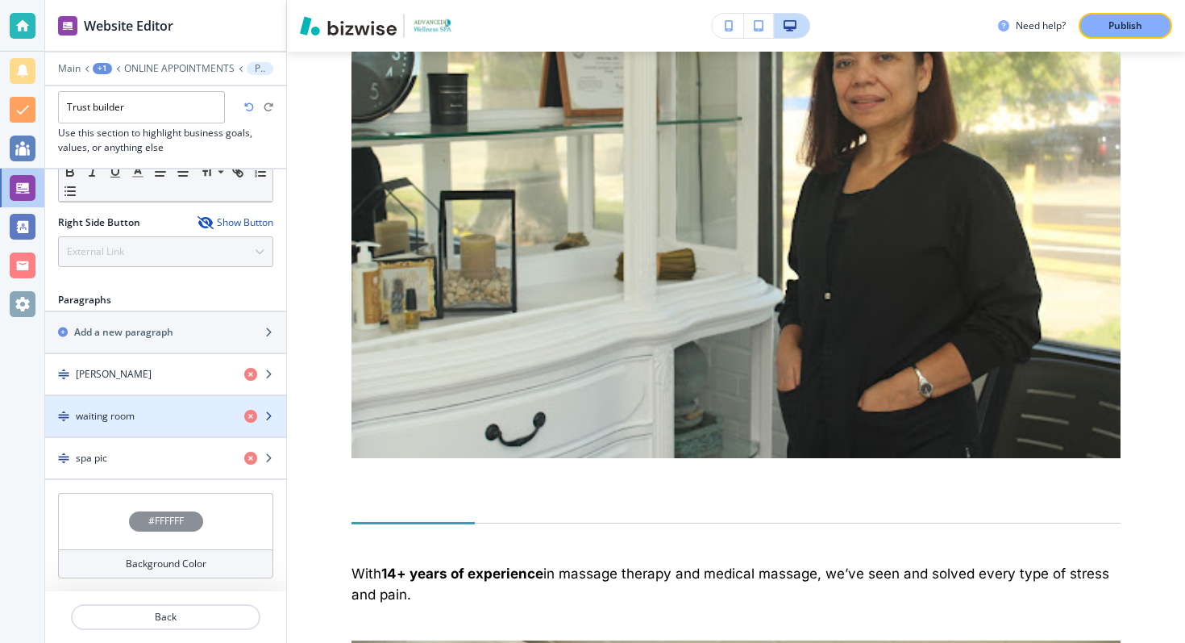
click at [268, 414] on icon "button" at bounding box center [269, 416] width 10 height 10
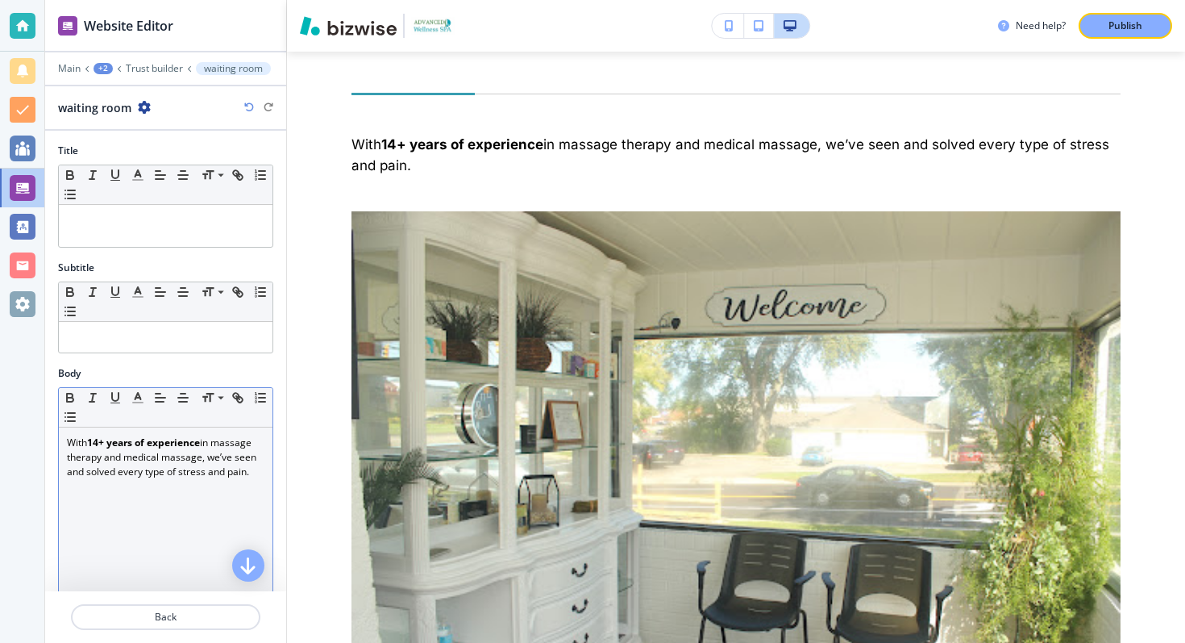
scroll to position [4356, 0]
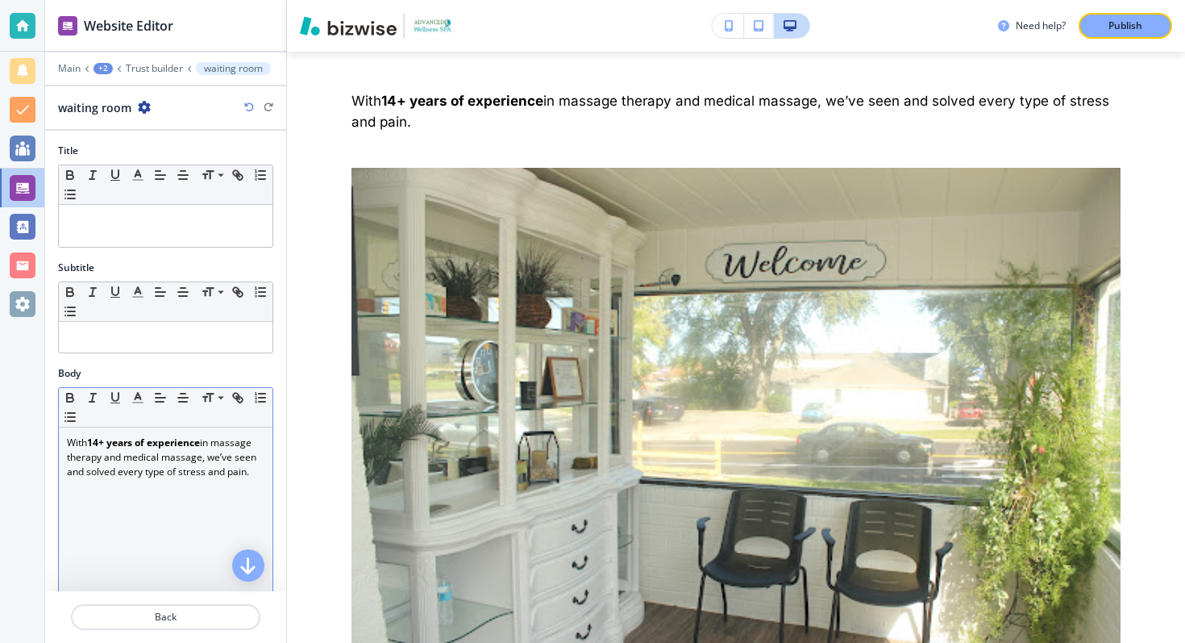
click at [191, 447] on strong "14+ years of experience" at bounding box center [143, 442] width 113 height 14
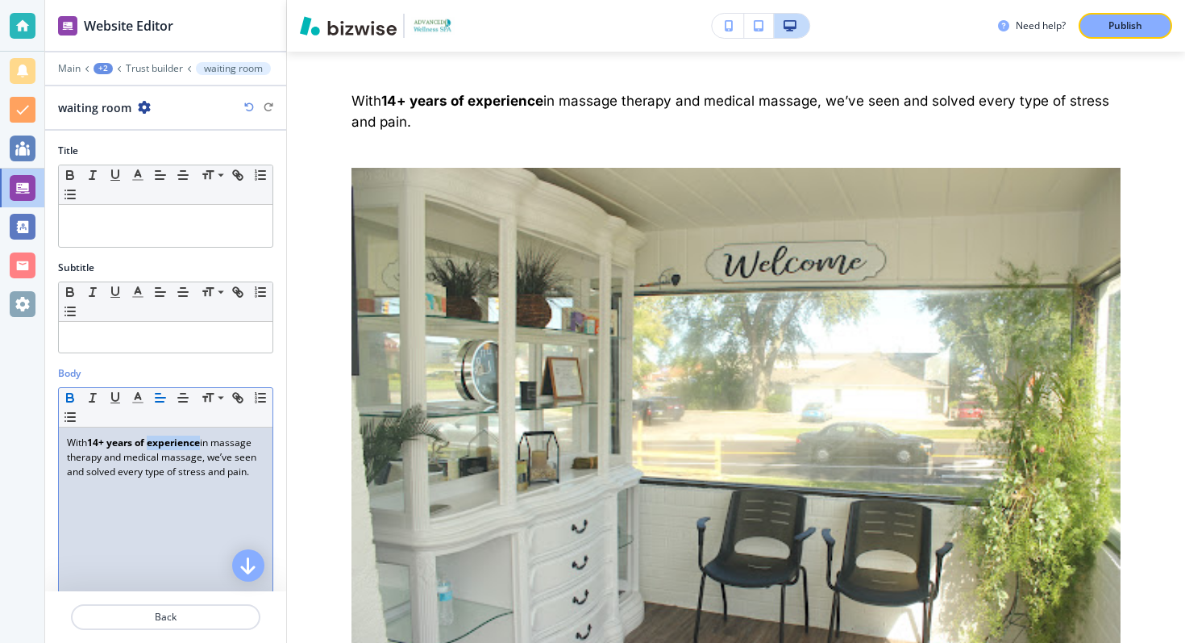
click at [191, 447] on strong "14+ years of experience" at bounding box center [143, 442] width 113 height 14
click at [181, 393] on line "button" at bounding box center [183, 393] width 5 height 0
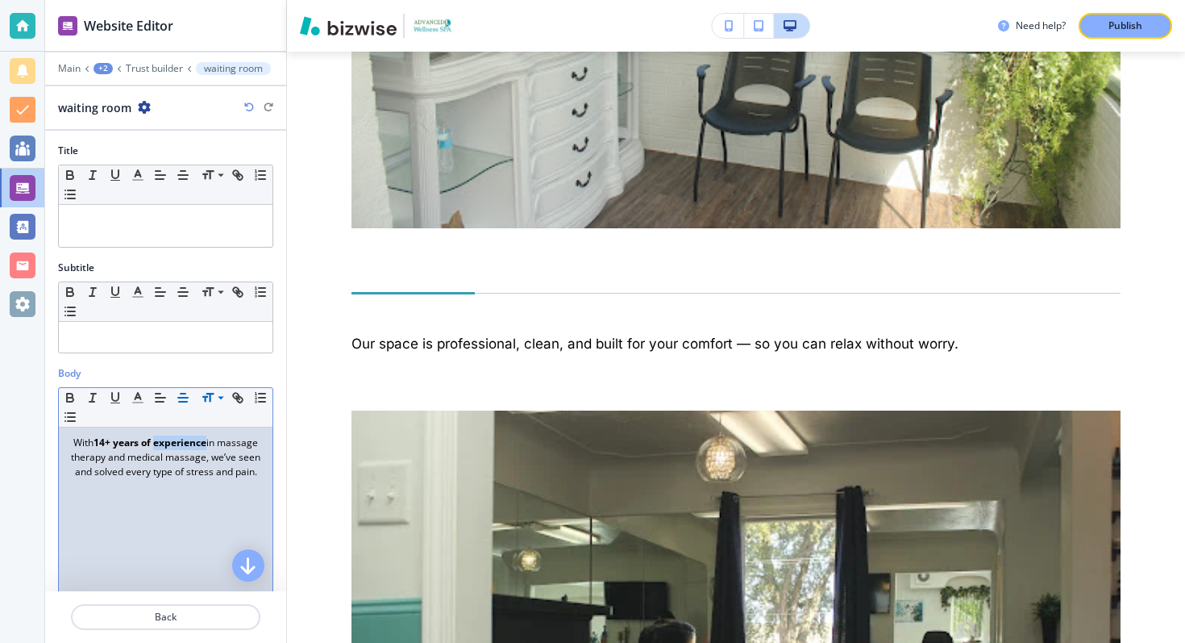
scroll to position [127, 0]
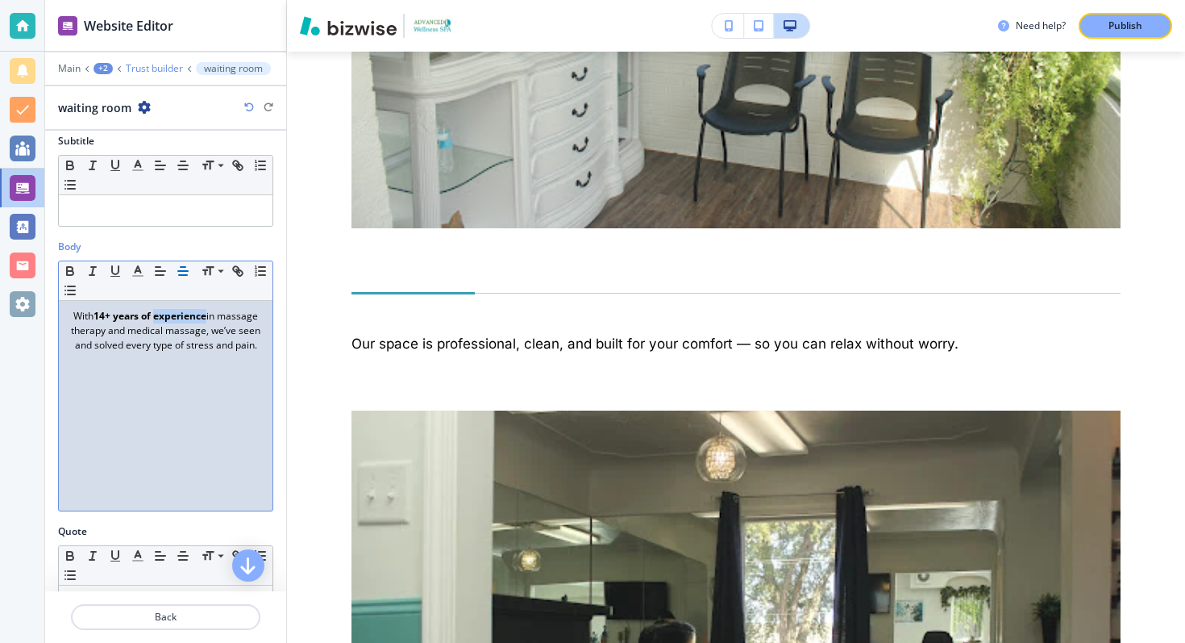
click at [167, 68] on p "Trust builder" at bounding box center [154, 68] width 57 height 11
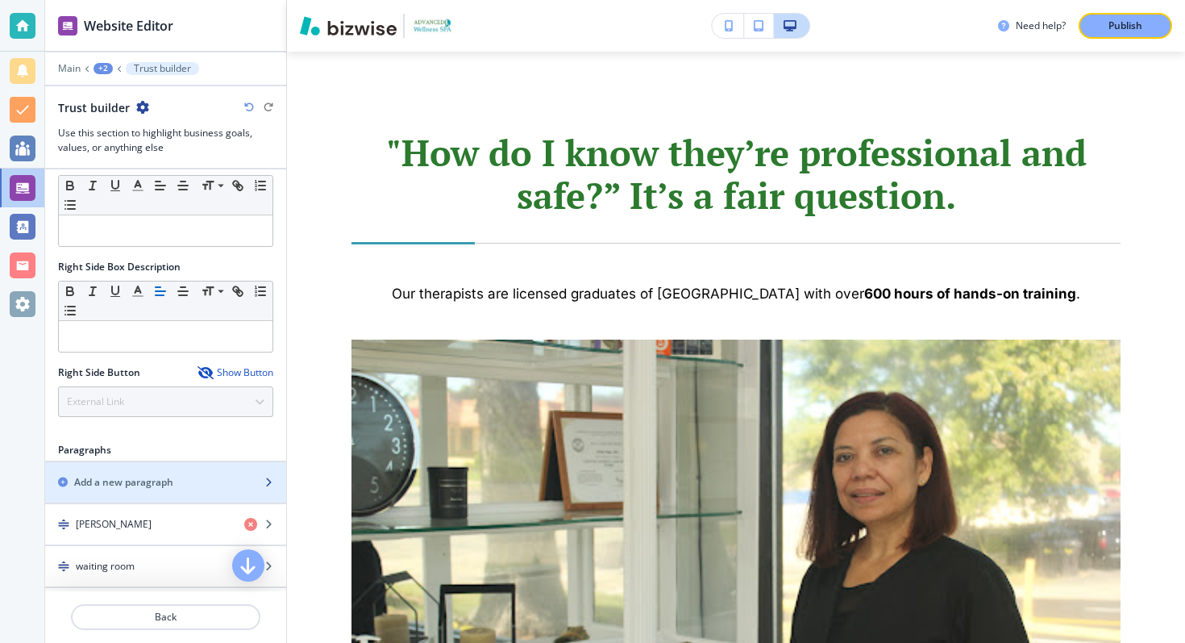
scroll to position [714, 0]
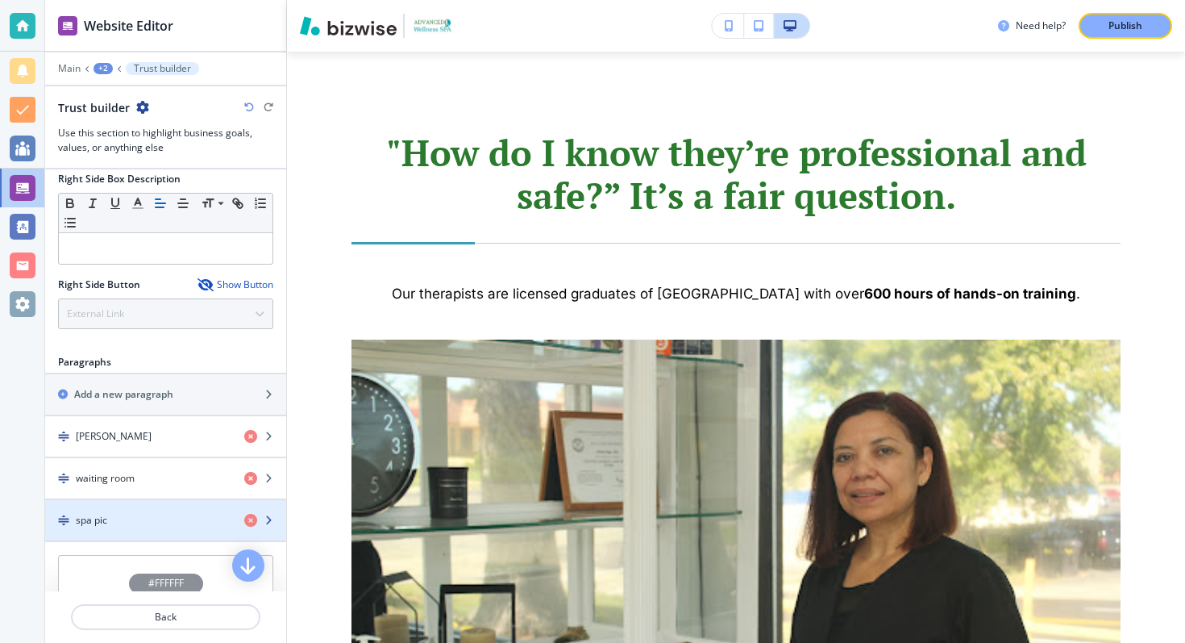
click at [265, 515] on icon "button" at bounding box center [269, 520] width 10 height 10
click at [268, 521] on icon "button" at bounding box center [269, 520] width 10 height 10
click at [272, 520] on icon "button" at bounding box center [269, 520] width 10 height 10
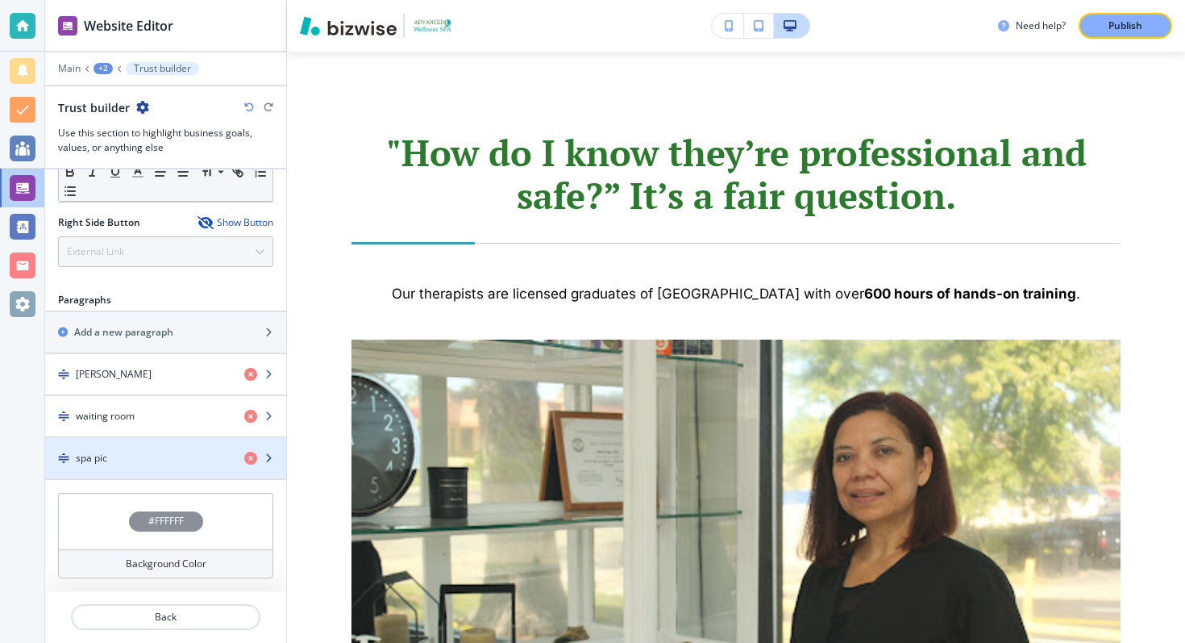
click at [271, 458] on icon "button" at bounding box center [269, 458] width 10 height 10
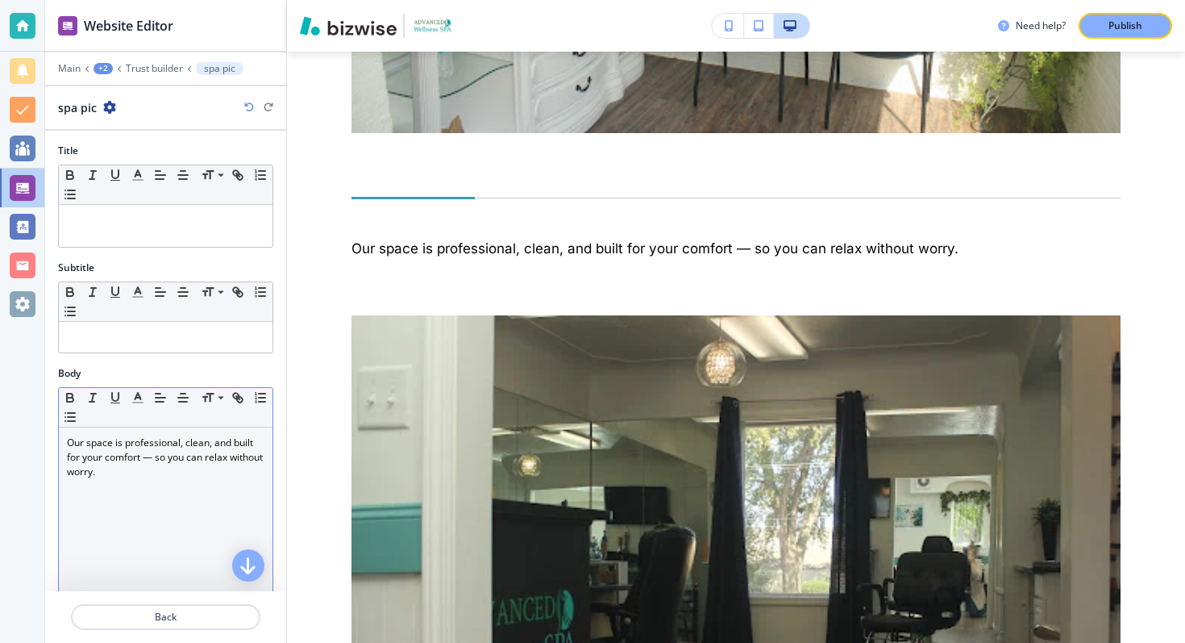
scroll to position [5050, 0]
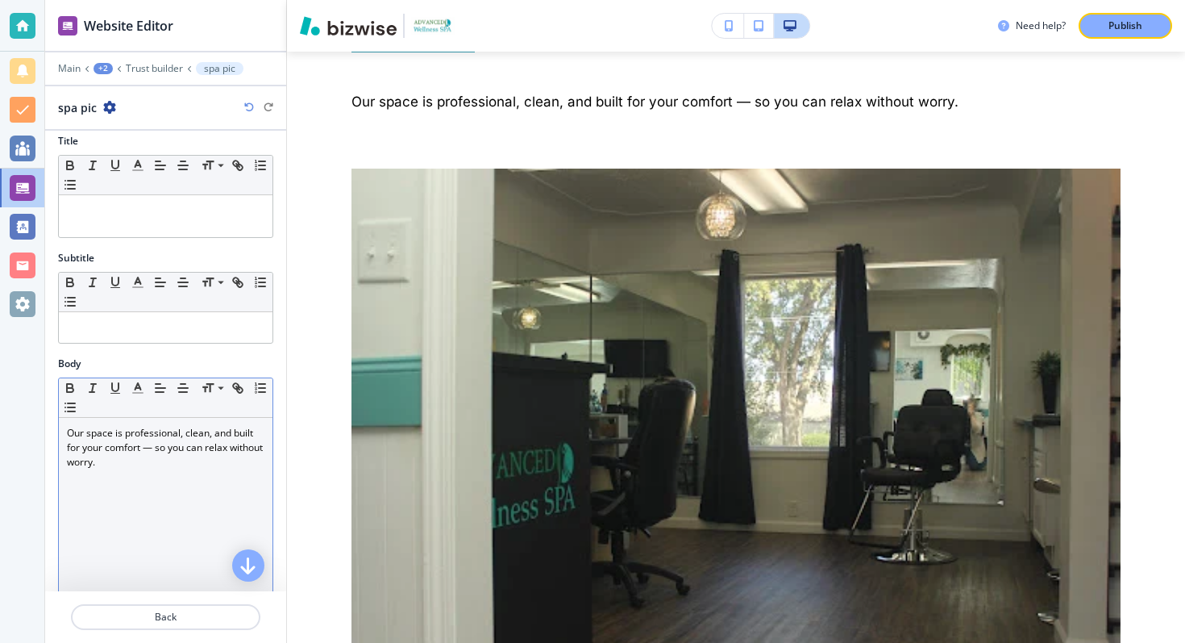
click at [166, 421] on div "Our space is professional, clean, and built for your comfort — so you can relax…" at bounding box center [166, 523] width 214 height 210
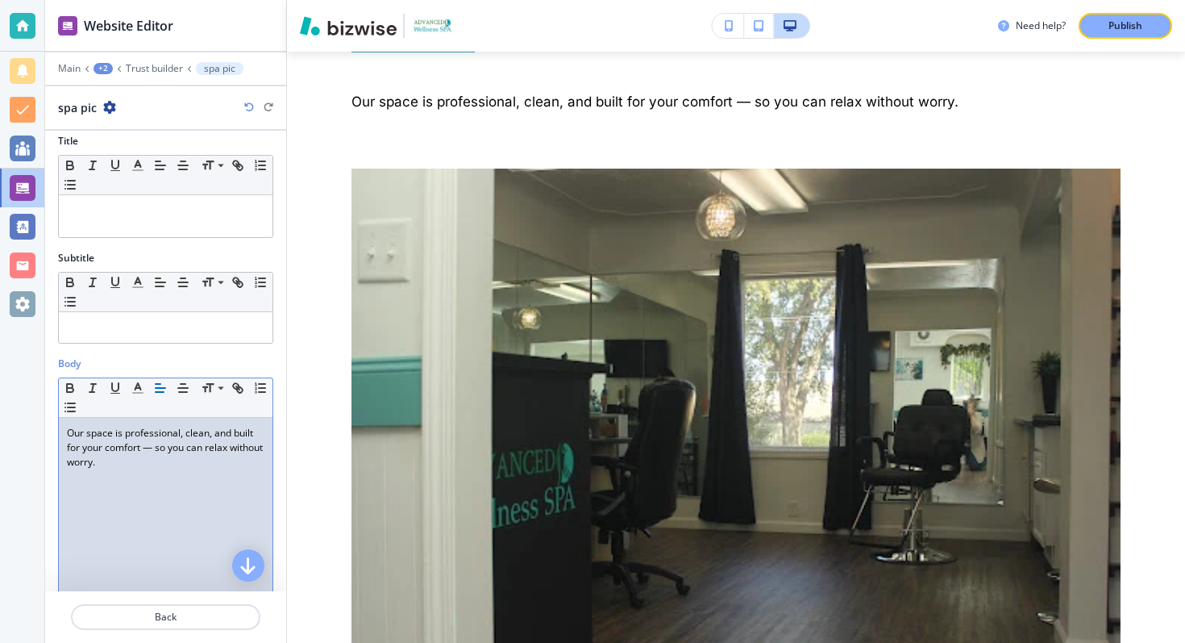
click at [166, 442] on p "Our space is professional, clean, and built for your comfort — so you can relax…" at bounding box center [166, 448] width 198 height 44
click at [181, 388] on line "button" at bounding box center [183, 388] width 10 height 0
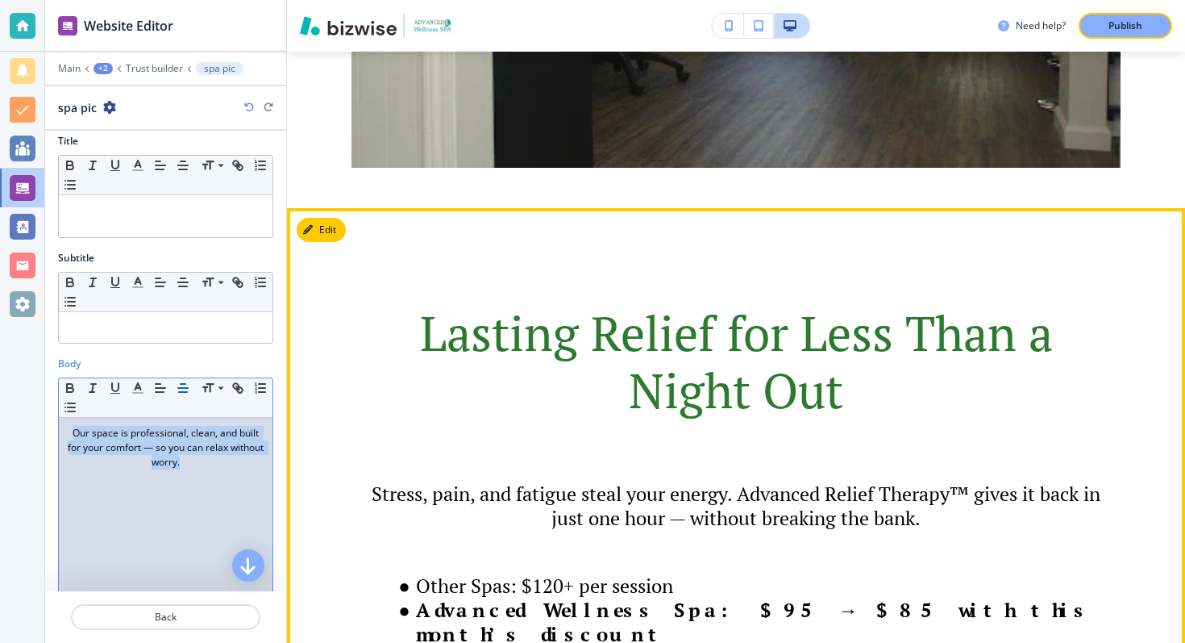
scroll to position [5545, 0]
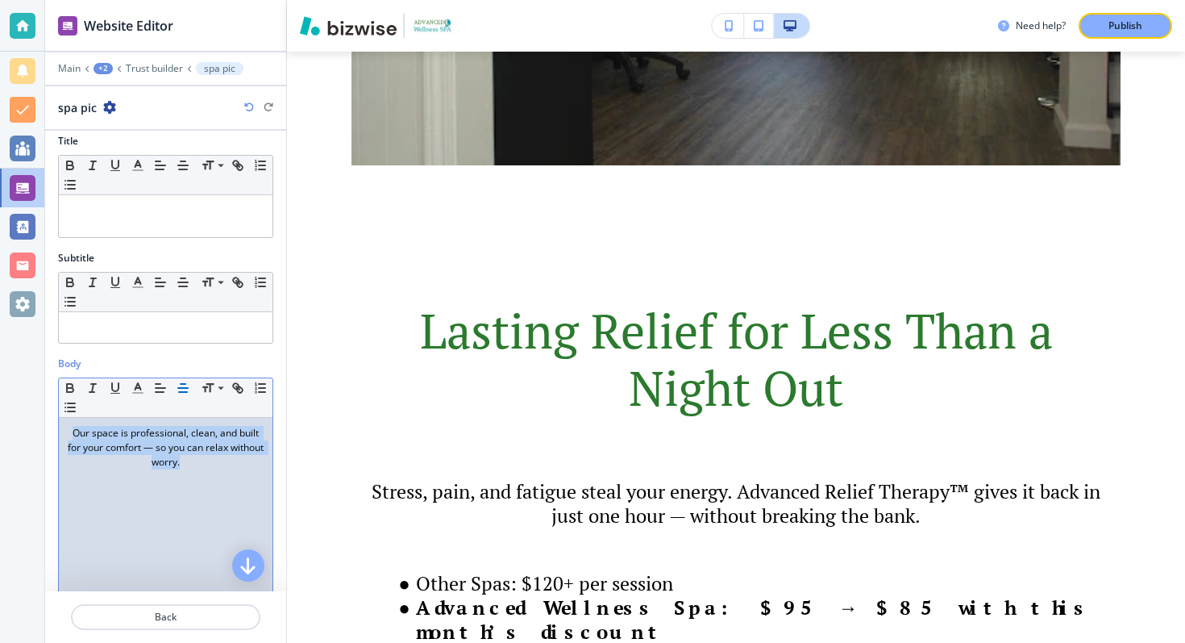
click at [1126, 24] on p "Publish" at bounding box center [1126, 26] width 34 height 15
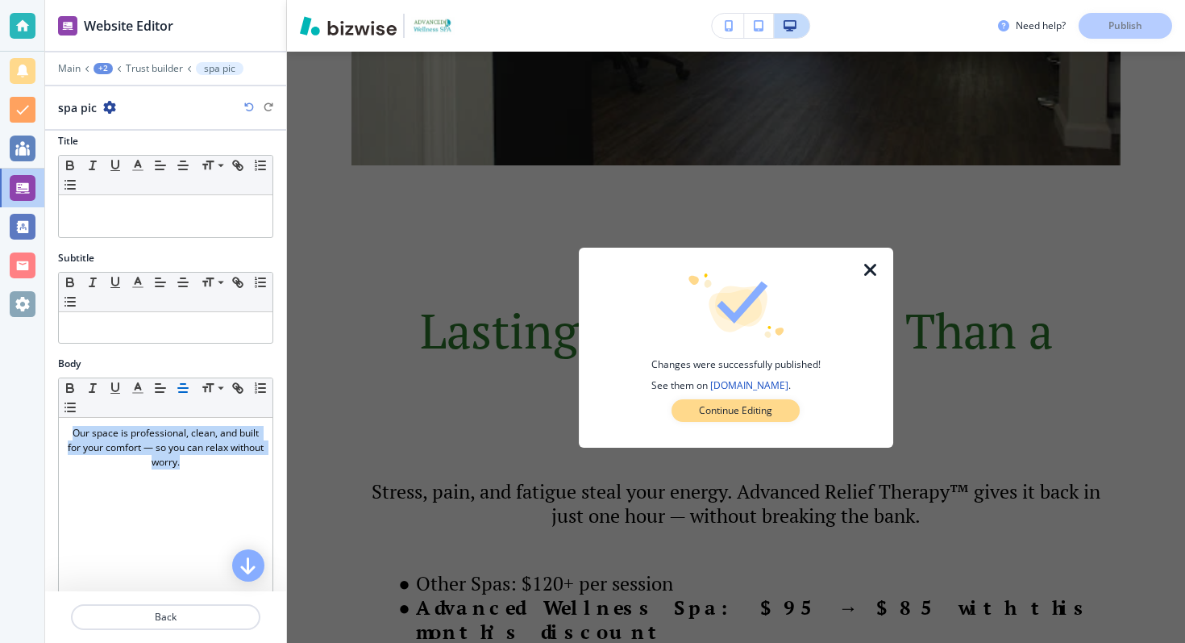
click at [760, 410] on p "Continue Editing" at bounding box center [735, 410] width 73 height 15
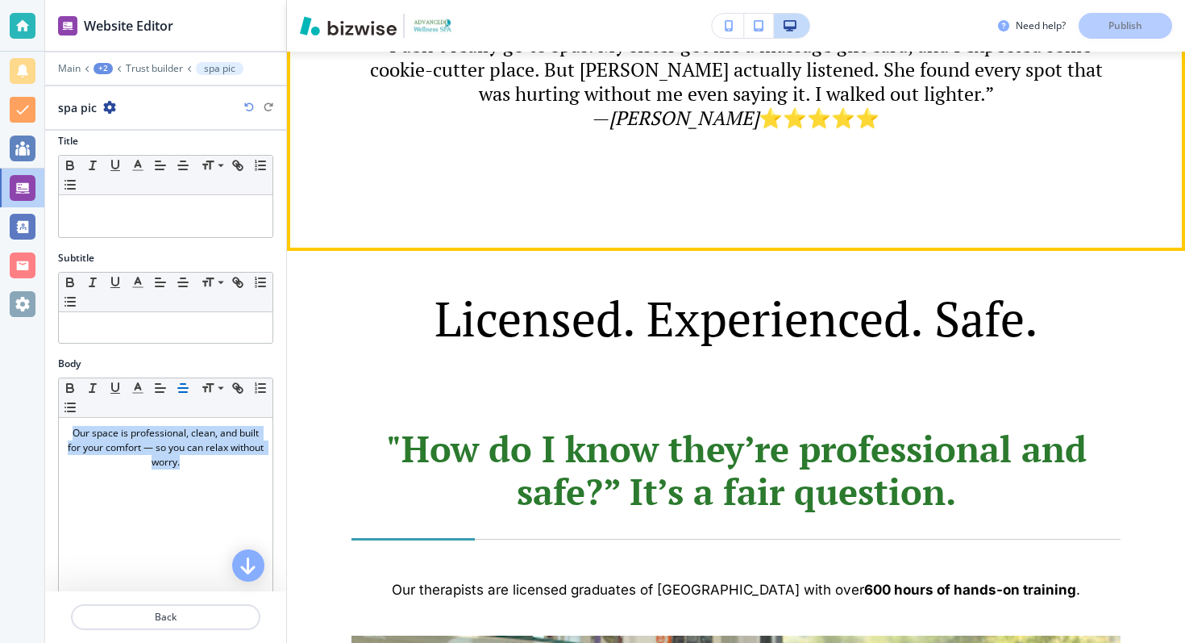
scroll to position [3086, 0]
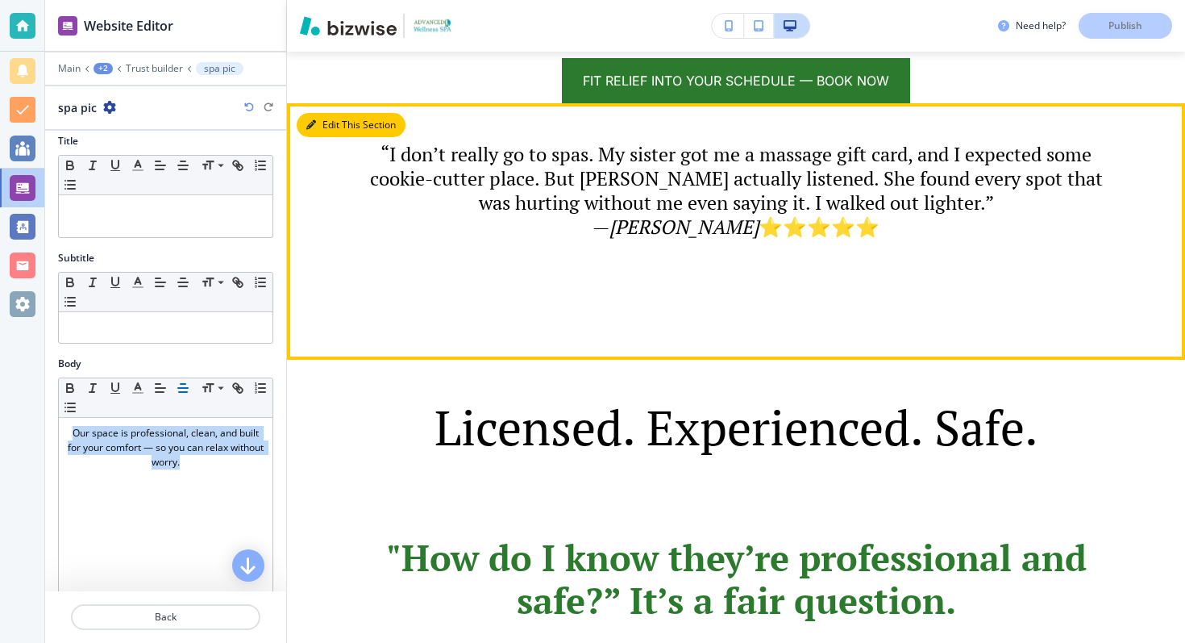
click at [323, 131] on button "Edit This Section" at bounding box center [351, 125] width 109 height 24
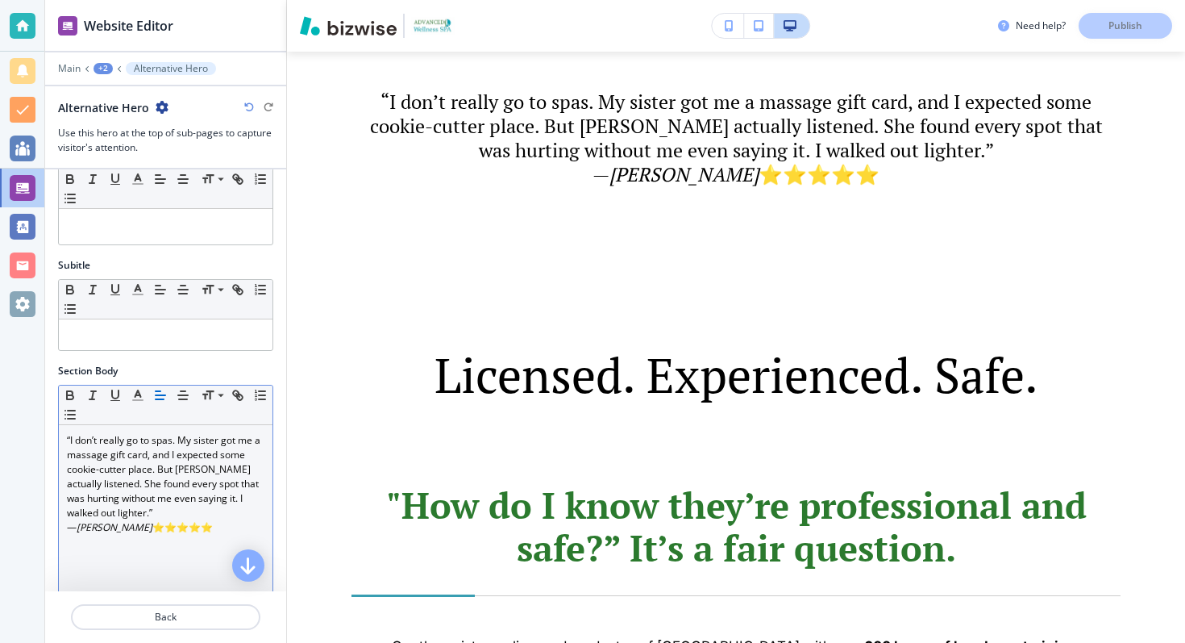
scroll to position [79, 0]
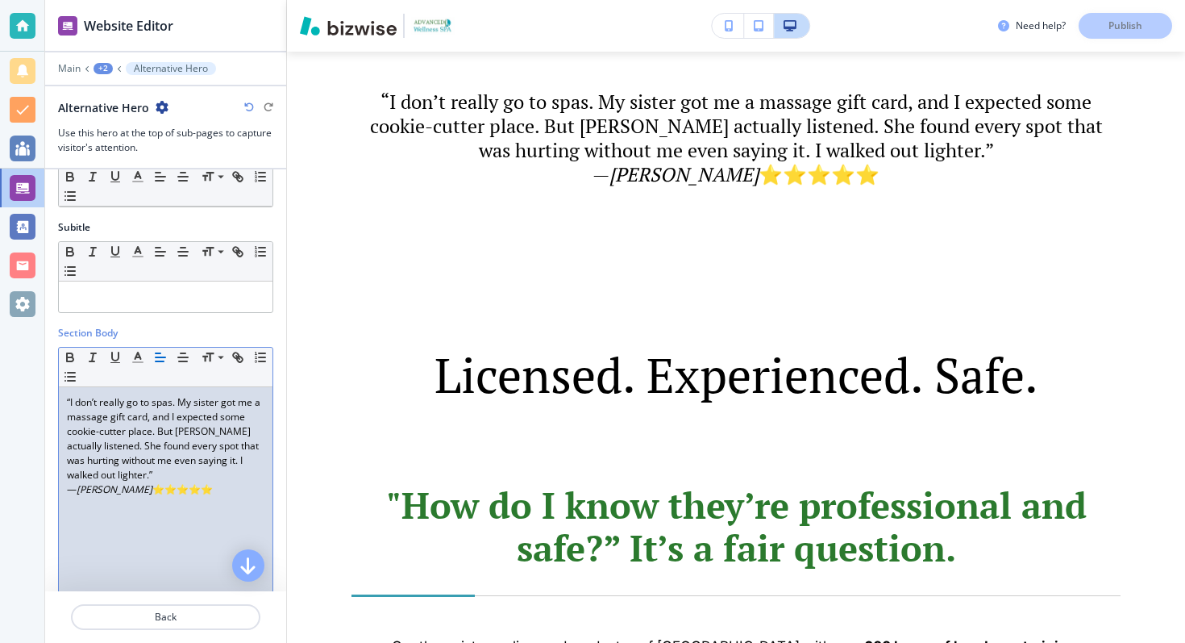
click at [207, 490] on p "— [PERSON_NAME] ⭐⭐⭐⭐⭐" at bounding box center [166, 489] width 198 height 15
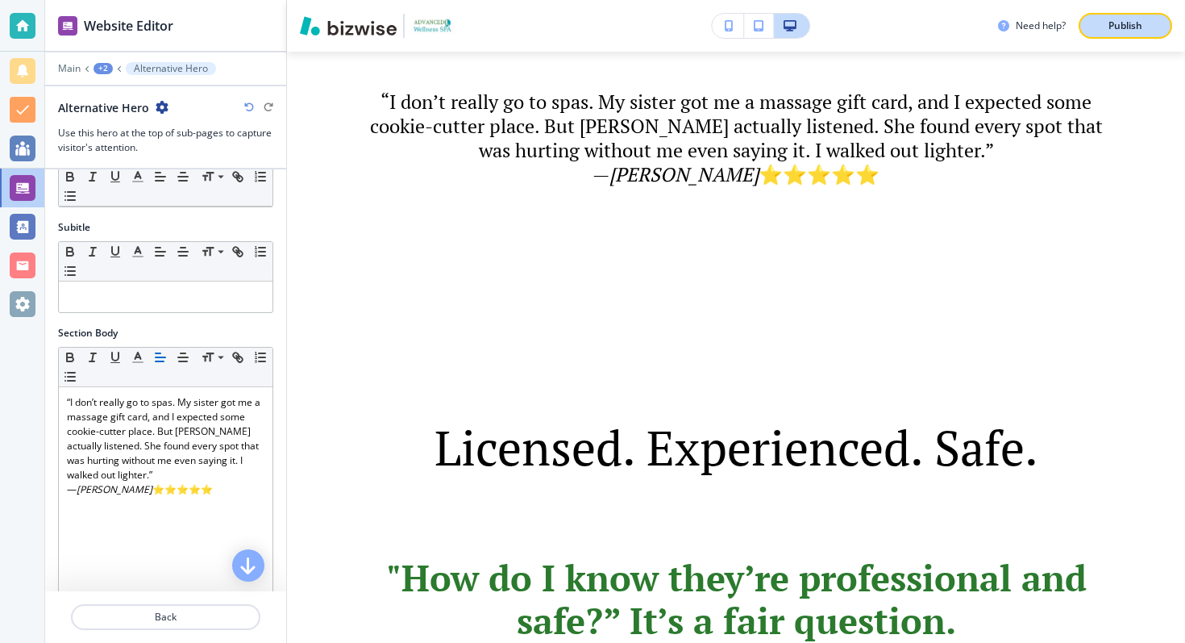
click at [1119, 22] on p "Publish" at bounding box center [1126, 26] width 34 height 15
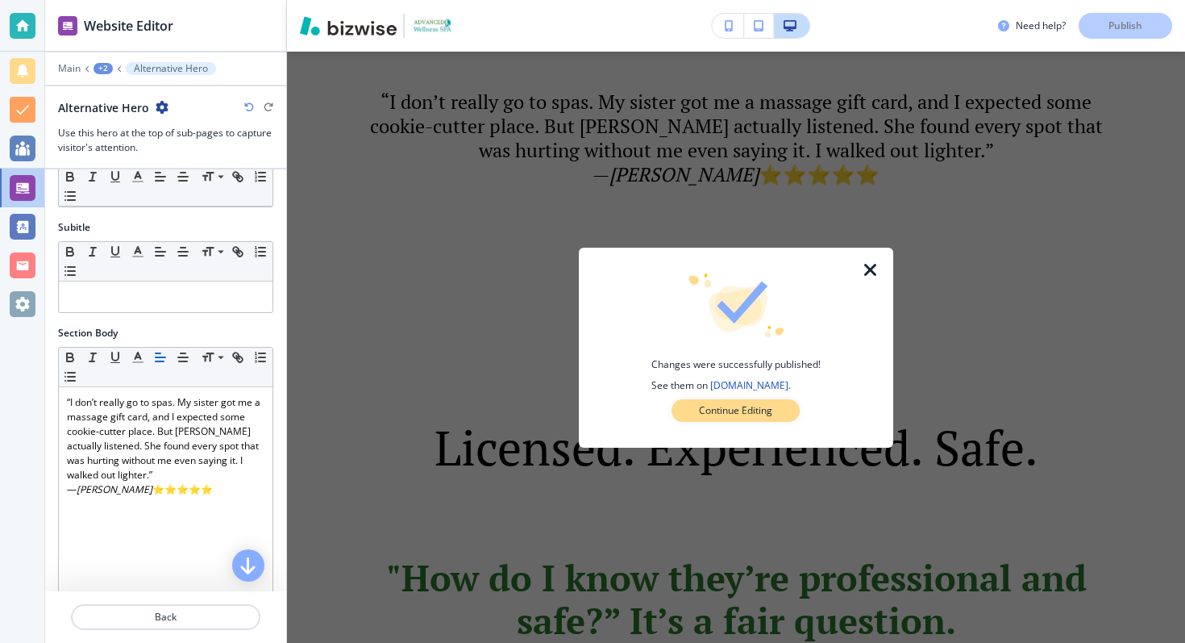
click at [728, 401] on button "Continue Editing" at bounding box center [736, 410] width 128 height 23
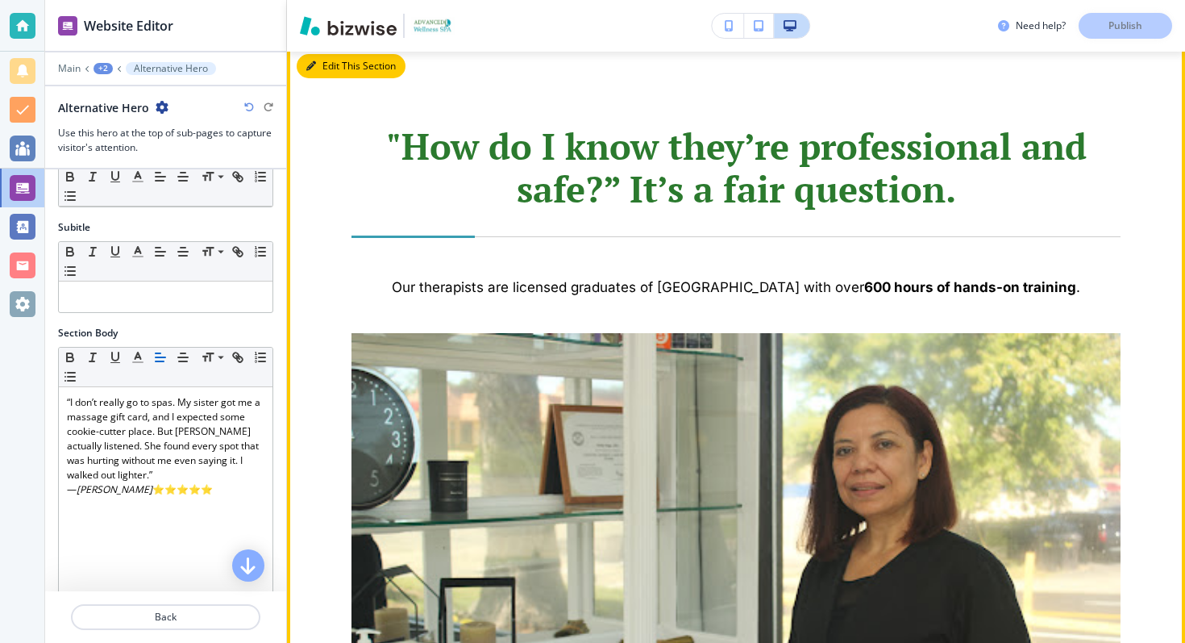
click at [325, 70] on button "Edit This Section" at bounding box center [351, 66] width 109 height 24
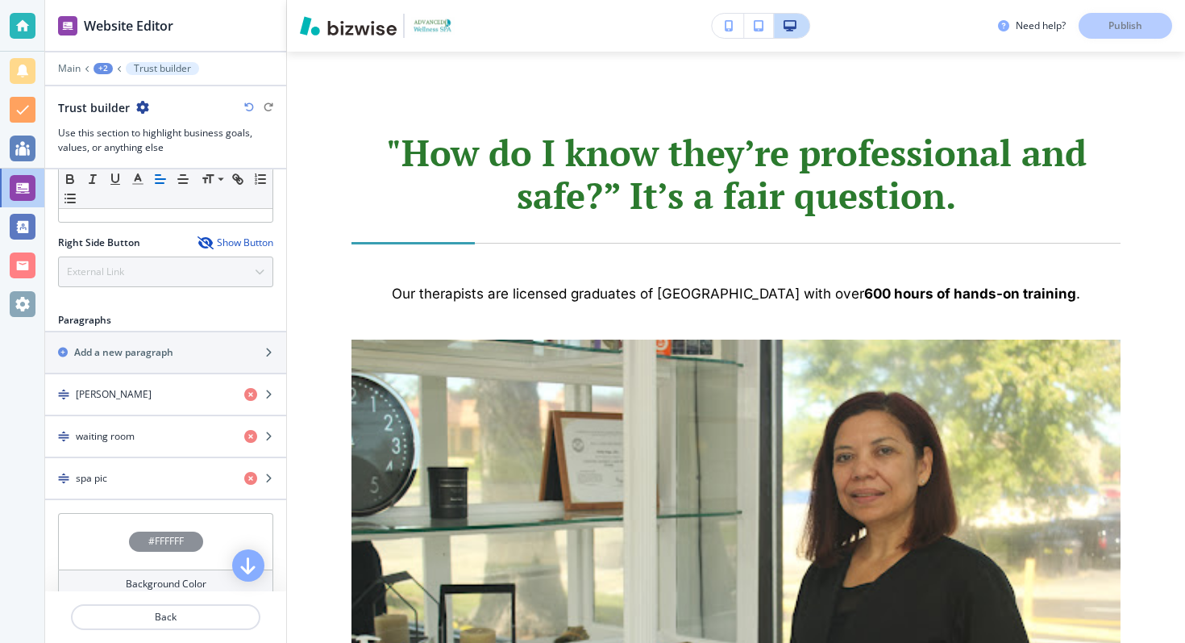
scroll to position [776, 0]
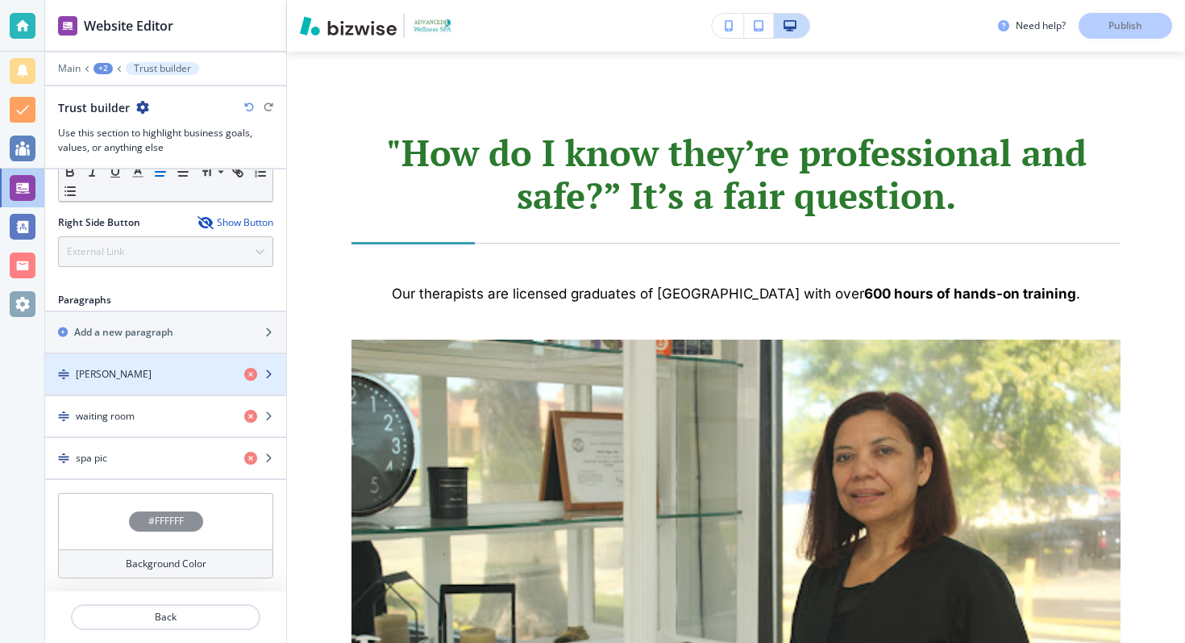
click at [267, 374] on icon "button" at bounding box center [269, 374] width 10 height 10
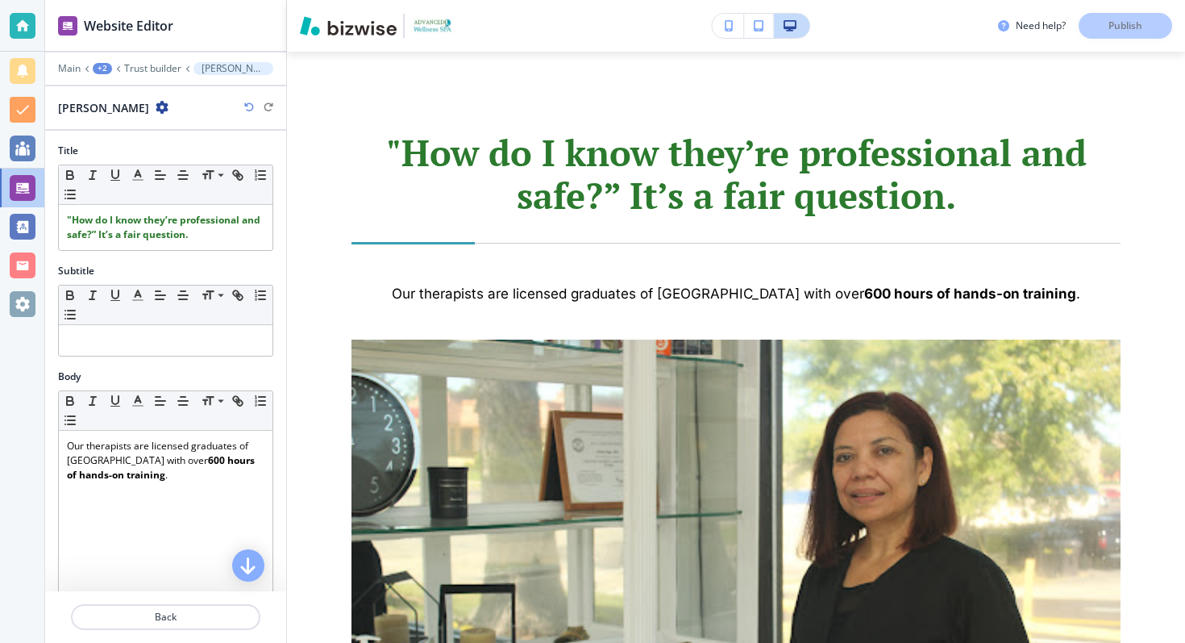
scroll to position [3643, 0]
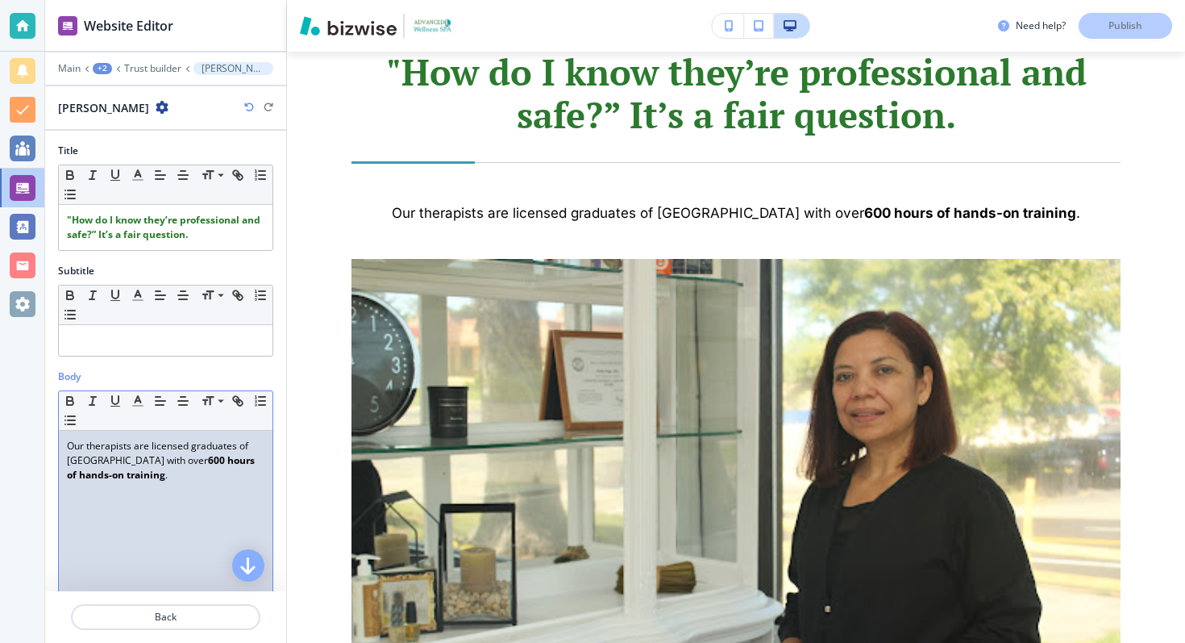
click at [110, 463] on p "Our therapists are licensed graduates of [GEOGRAPHIC_DATA] with over 600 hours …" at bounding box center [166, 461] width 198 height 44
click at [160, 401] on line "button" at bounding box center [161, 401] width 10 height 0
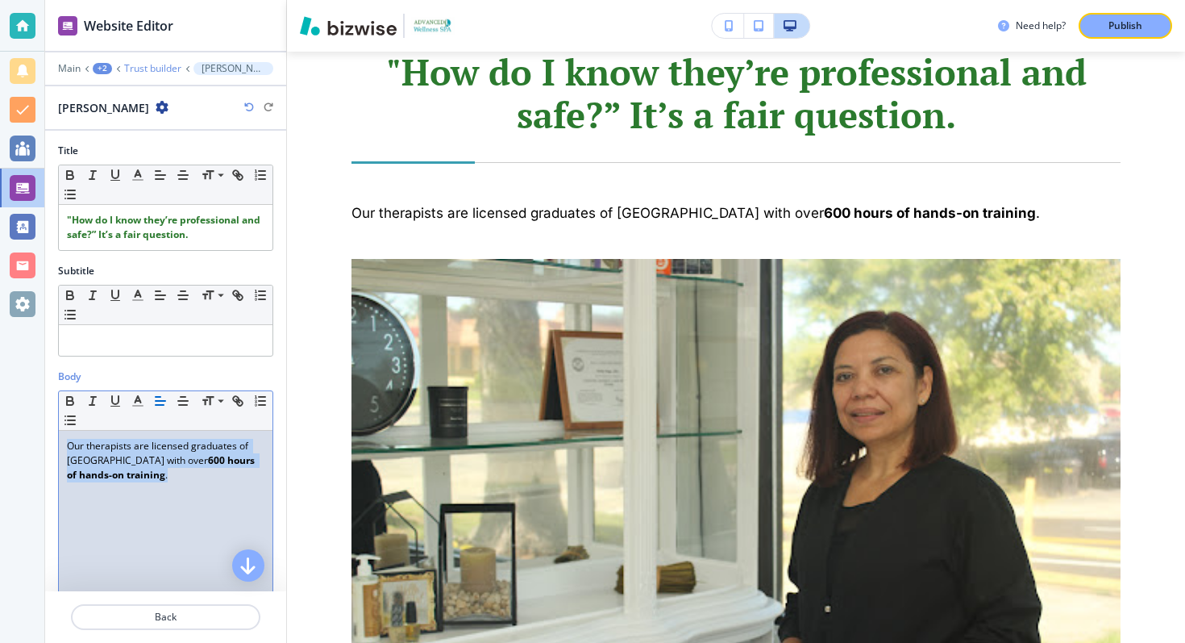
click at [161, 63] on p "Trust builder" at bounding box center [152, 68] width 57 height 11
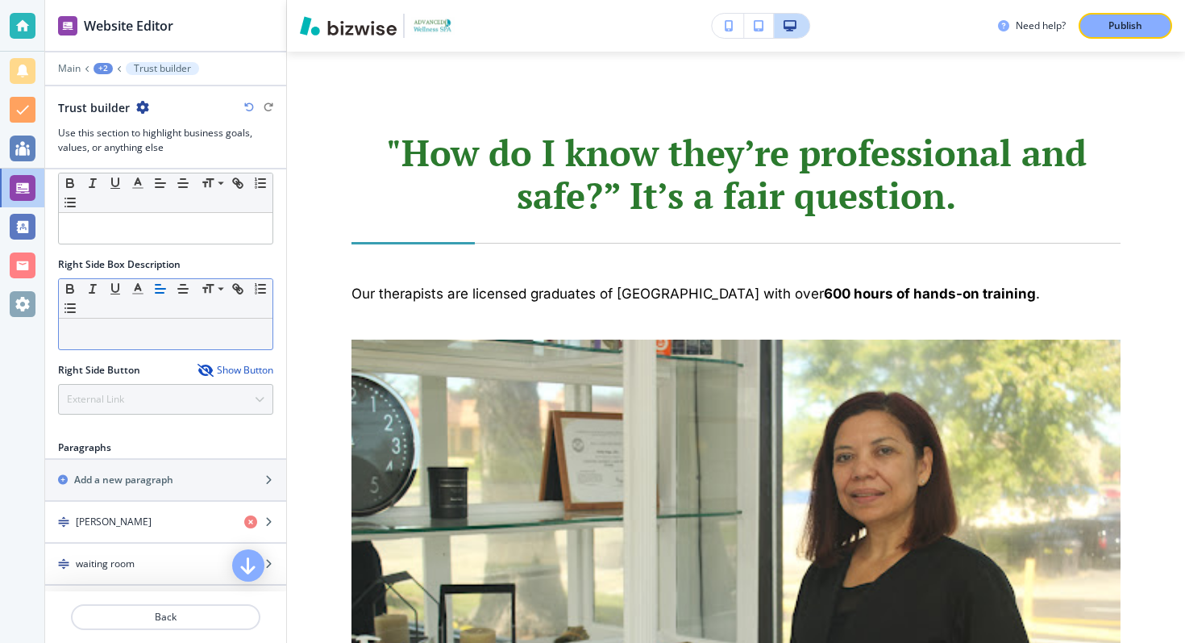
scroll to position [776, 0]
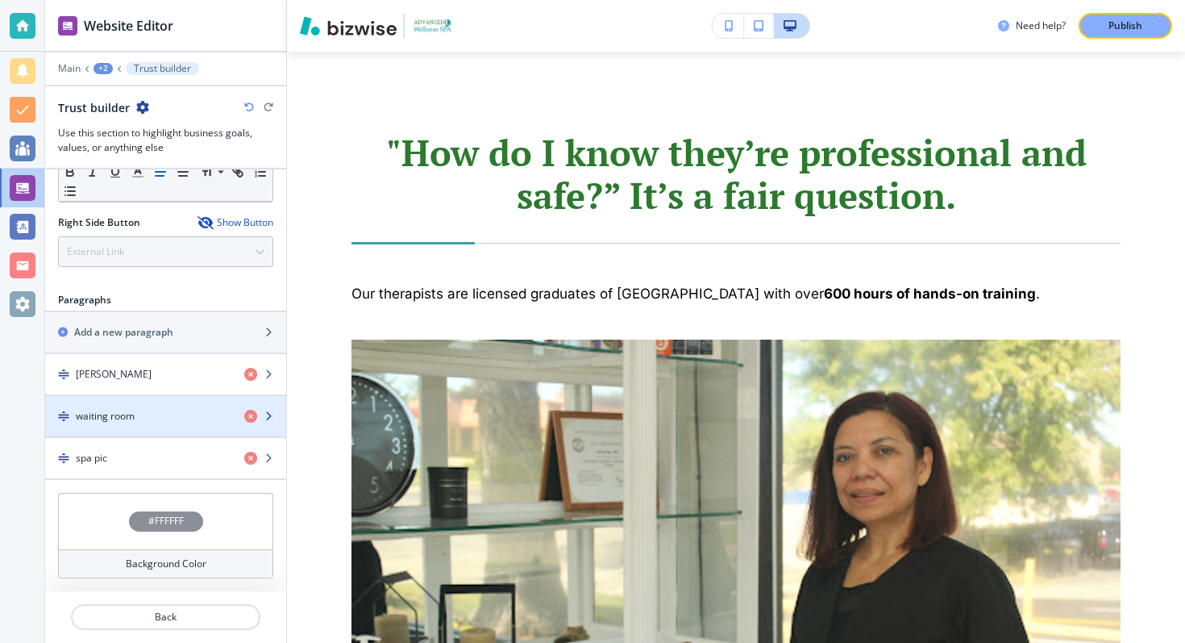
click at [268, 414] on icon "button" at bounding box center [269, 416] width 10 height 10
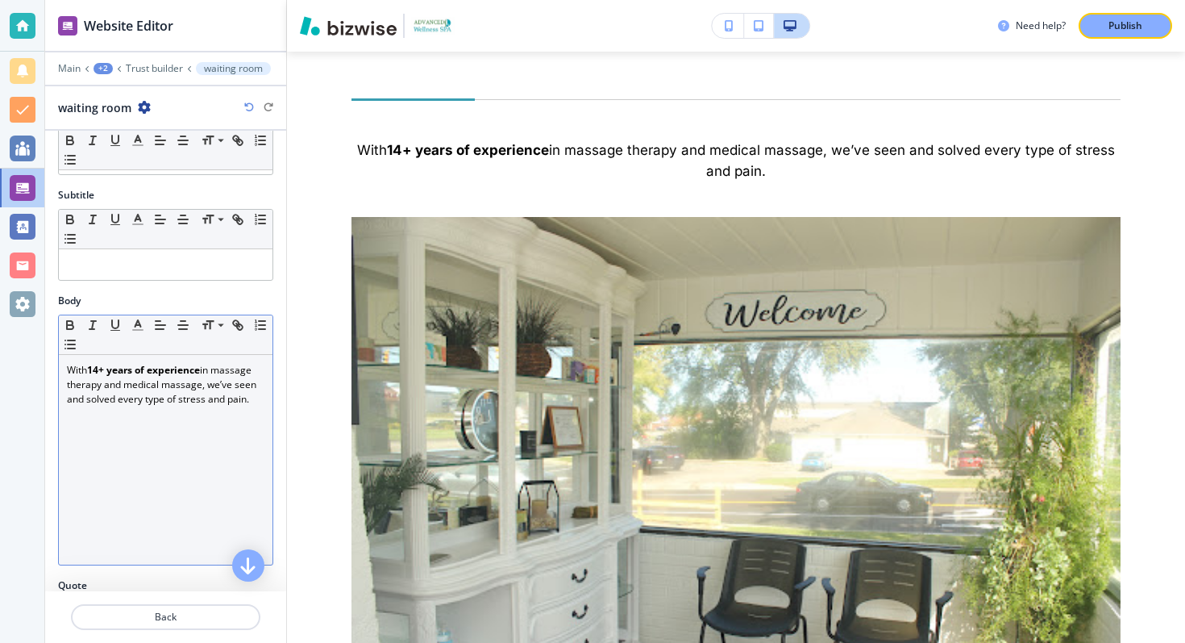
scroll to position [4429, 0]
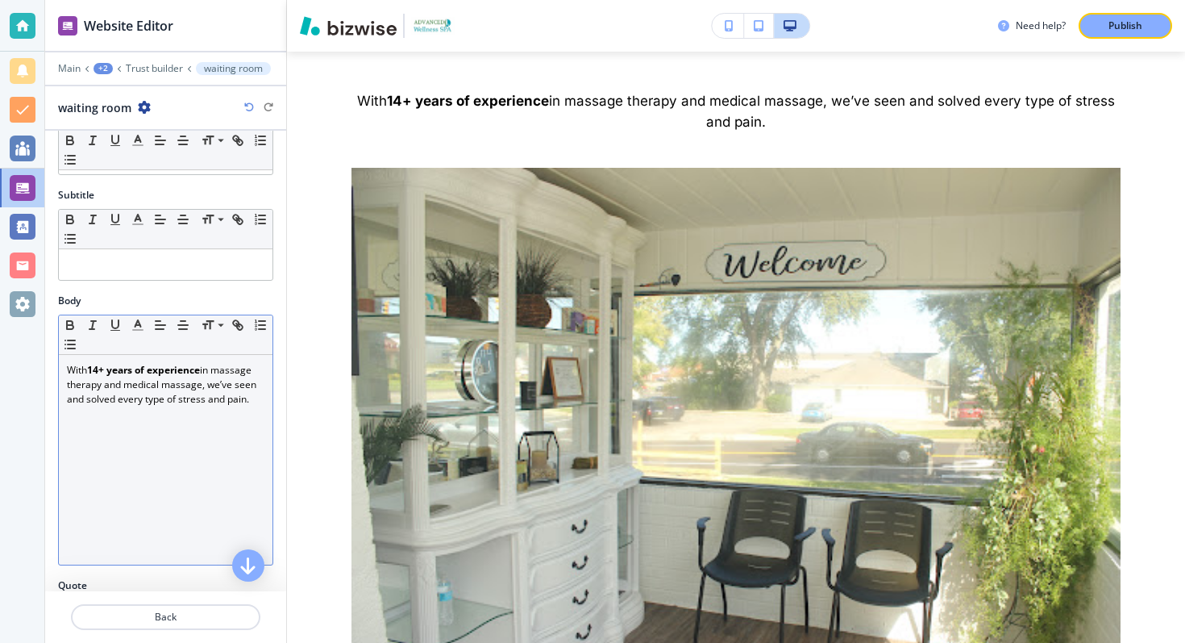
click at [203, 386] on p "With 14+ years of experience in massage therapy and medical massage, we’ve seen…" at bounding box center [166, 385] width 198 height 44
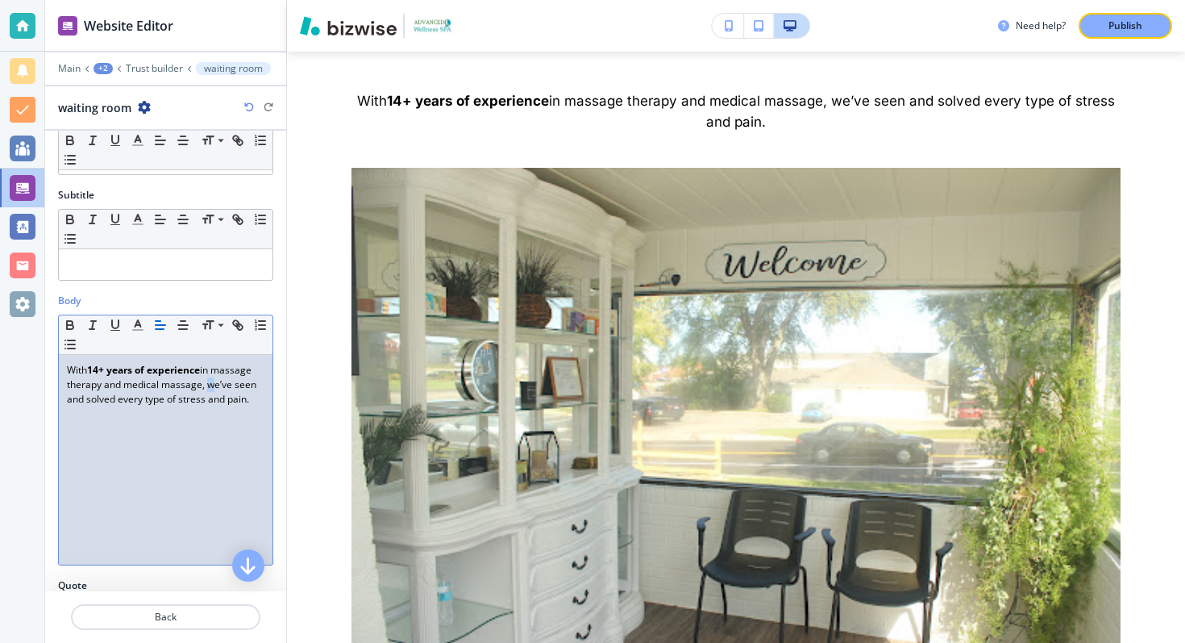
click at [203, 386] on p "With 14+ years of experience in massage therapy and medical massage, we’ve seen…" at bounding box center [166, 385] width 198 height 44
click at [160, 329] on line "button" at bounding box center [160, 329] width 8 height 0
click at [144, 69] on p "Trust builder" at bounding box center [154, 68] width 57 height 11
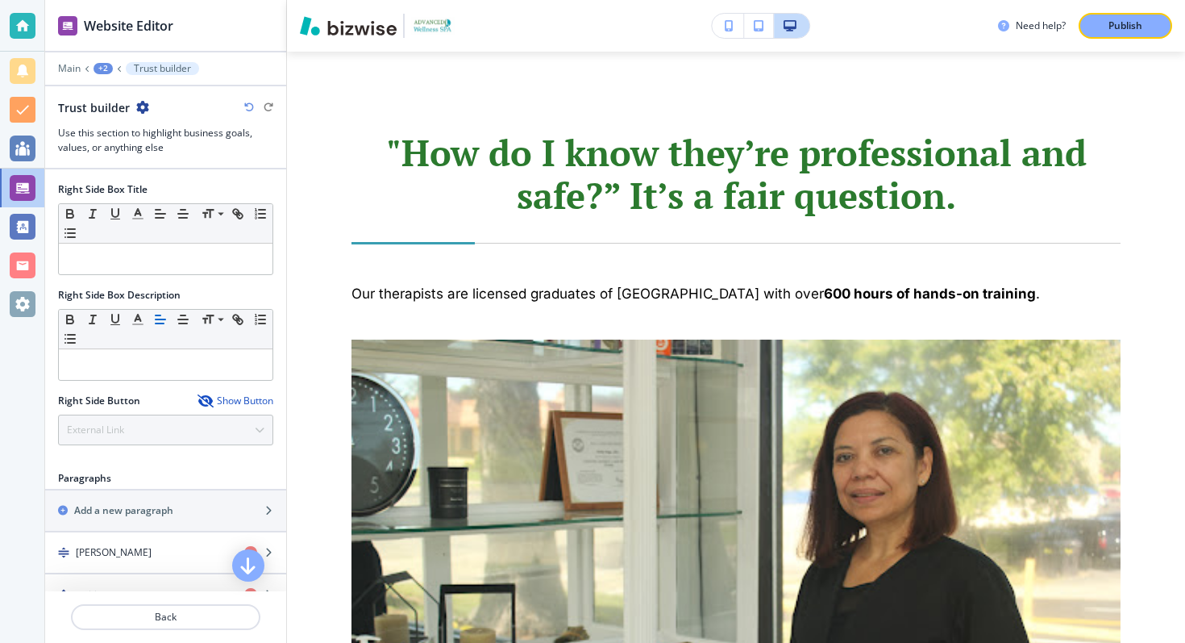
scroll to position [776, 0]
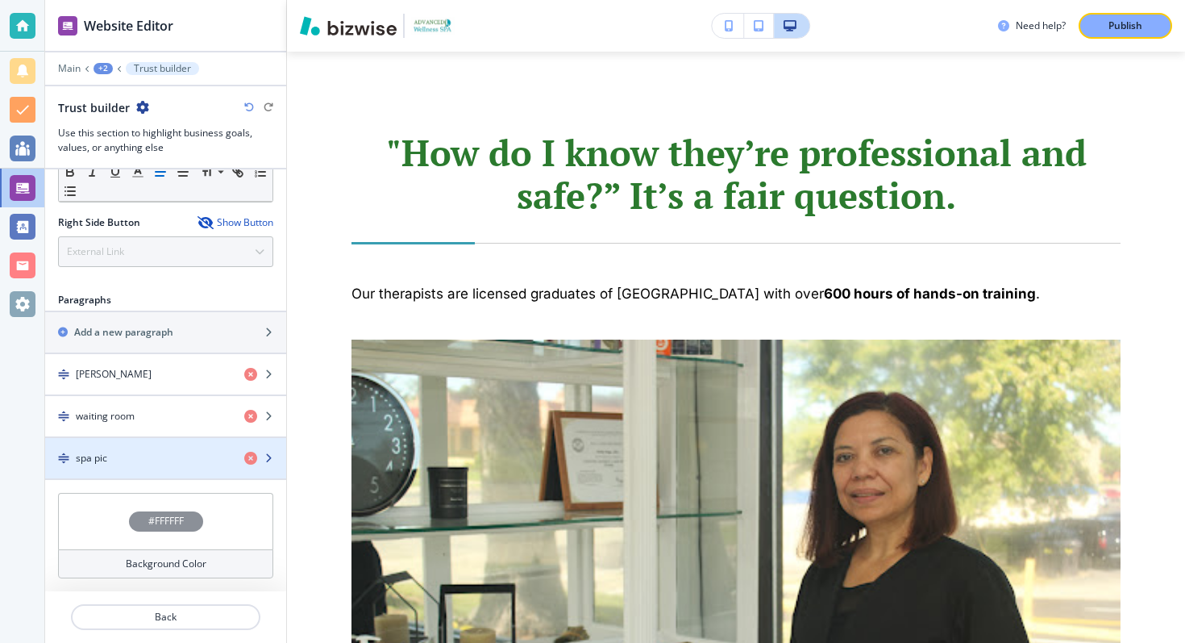
click at [267, 456] on icon "button" at bounding box center [269, 458] width 10 height 10
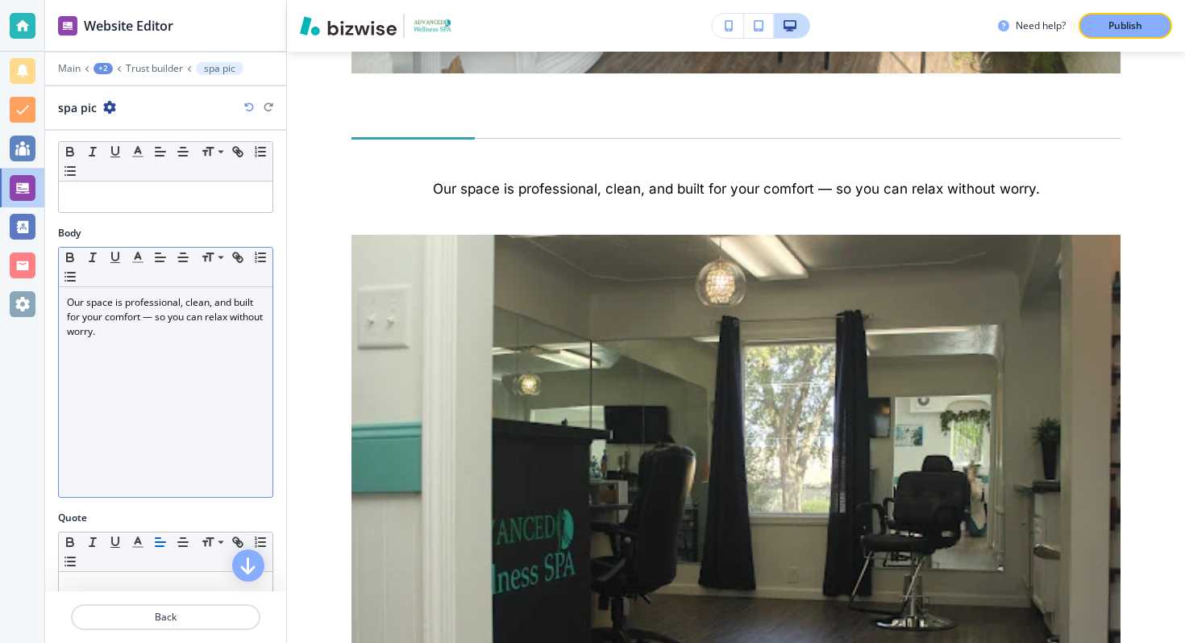
scroll to position [5123, 0]
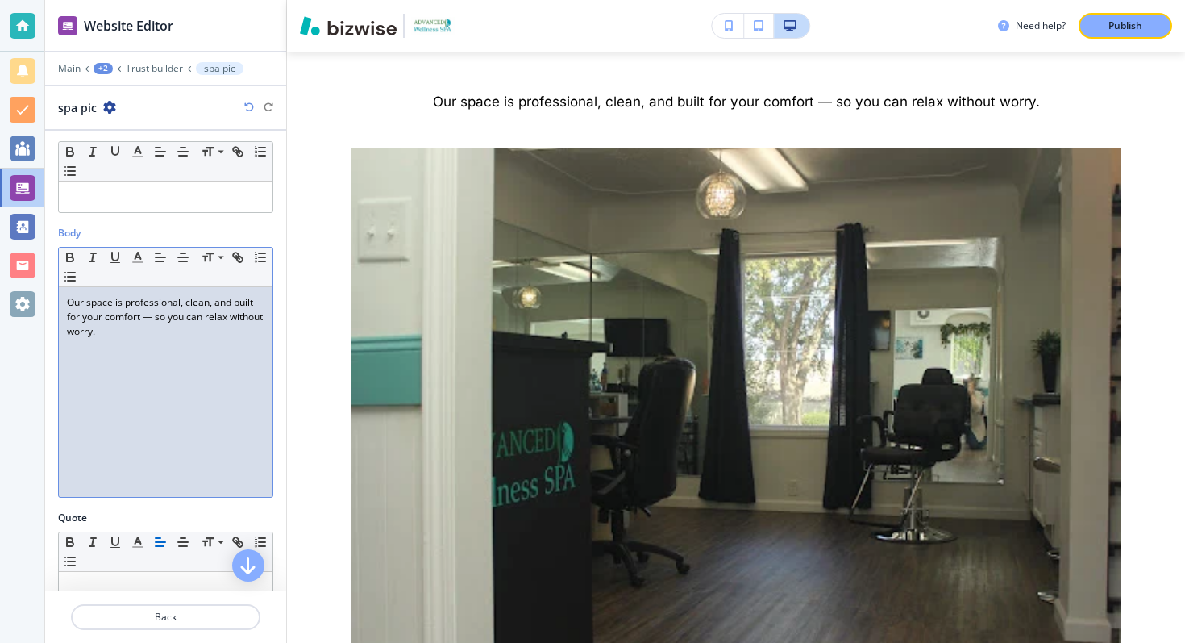
click at [164, 310] on p "Our space is professional, clean, and built for your comfort — so you can relax…" at bounding box center [166, 317] width 198 height 44
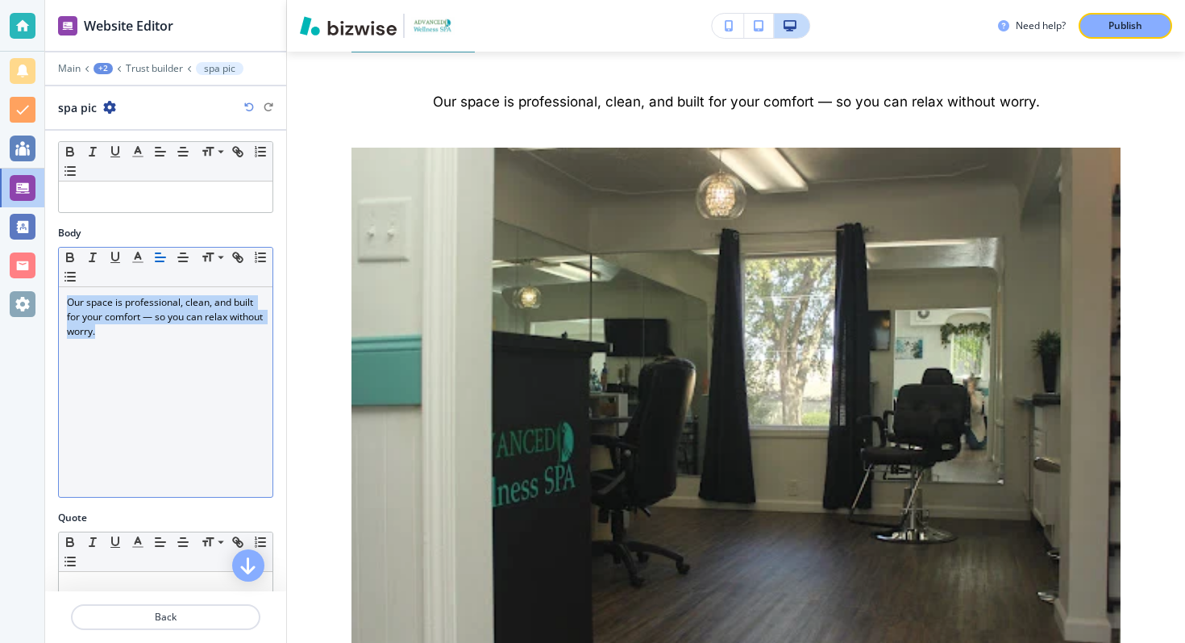
click at [160, 257] on line "button" at bounding box center [161, 257] width 10 height 0
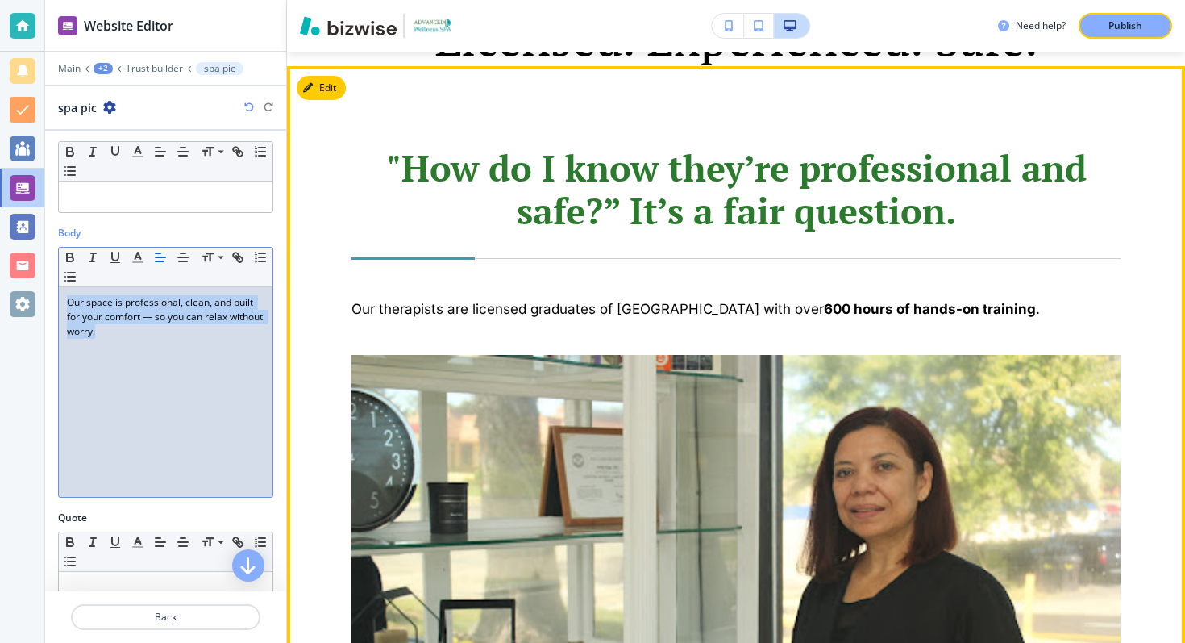
scroll to position [3544, 0]
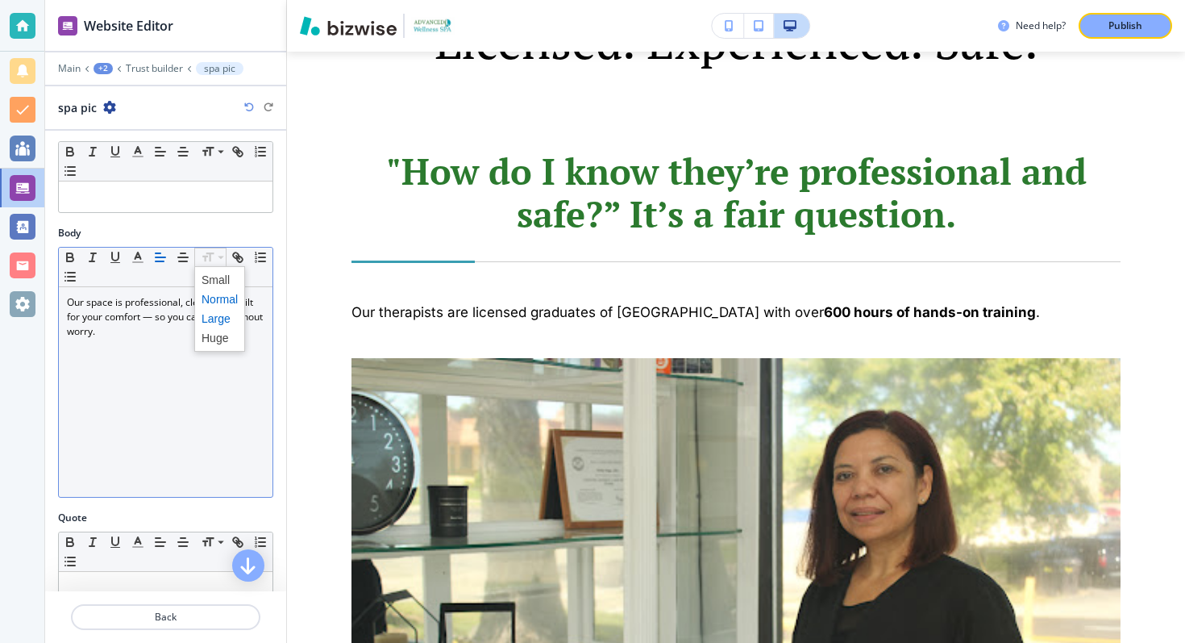
click at [210, 321] on span at bounding box center [220, 318] width 36 height 19
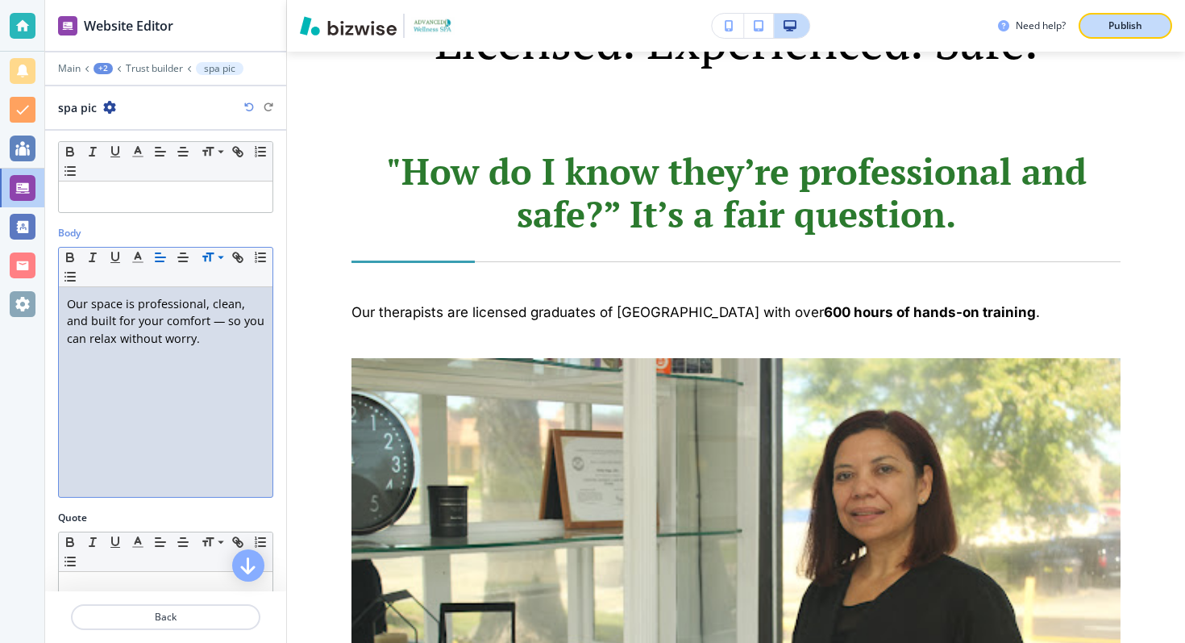
click at [1142, 23] on p "Publish" at bounding box center [1126, 26] width 34 height 15
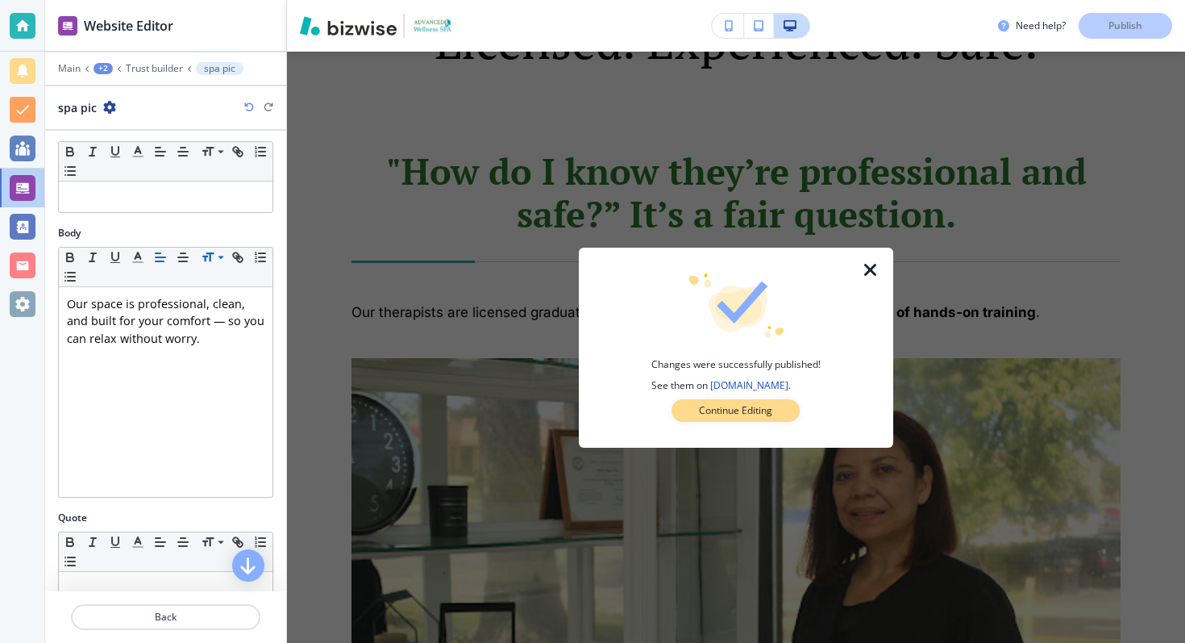
click at [692, 405] on button "Continue Editing" at bounding box center [736, 410] width 128 height 23
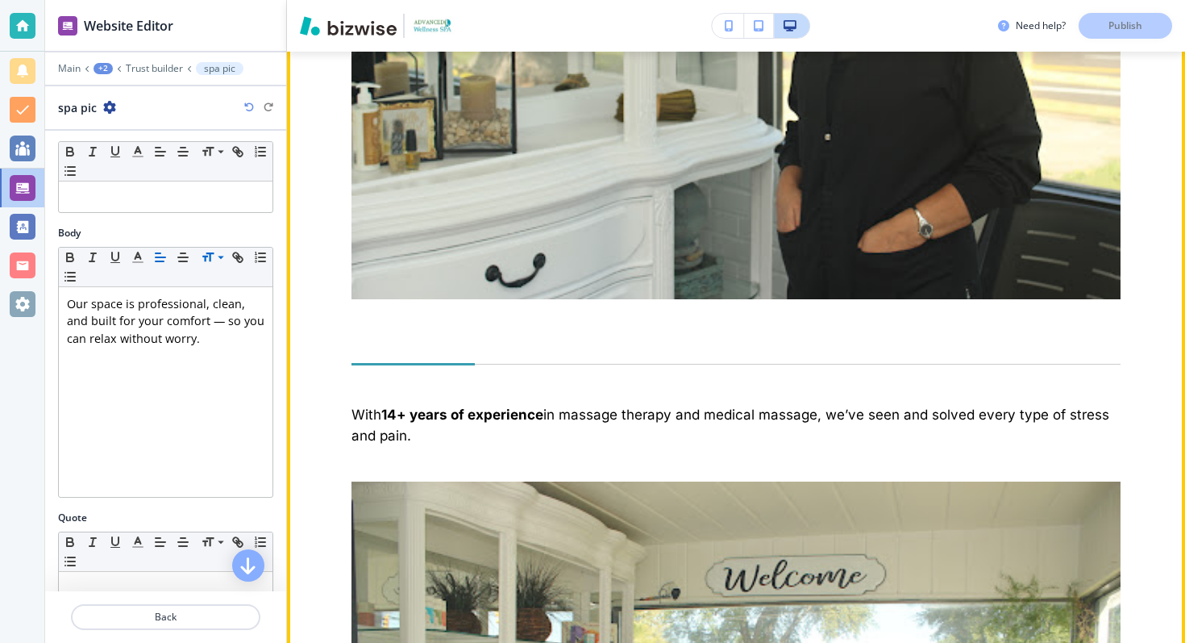
scroll to position [4251, 0]
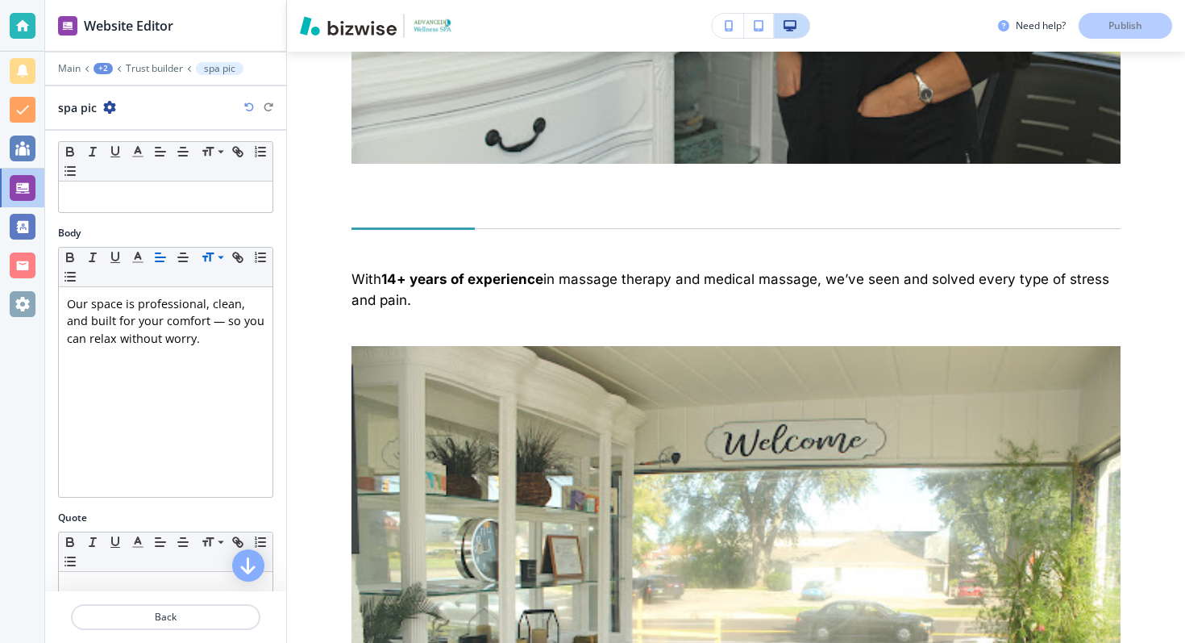
click at [214, 250] on icon at bounding box center [220, 257] width 19 height 15
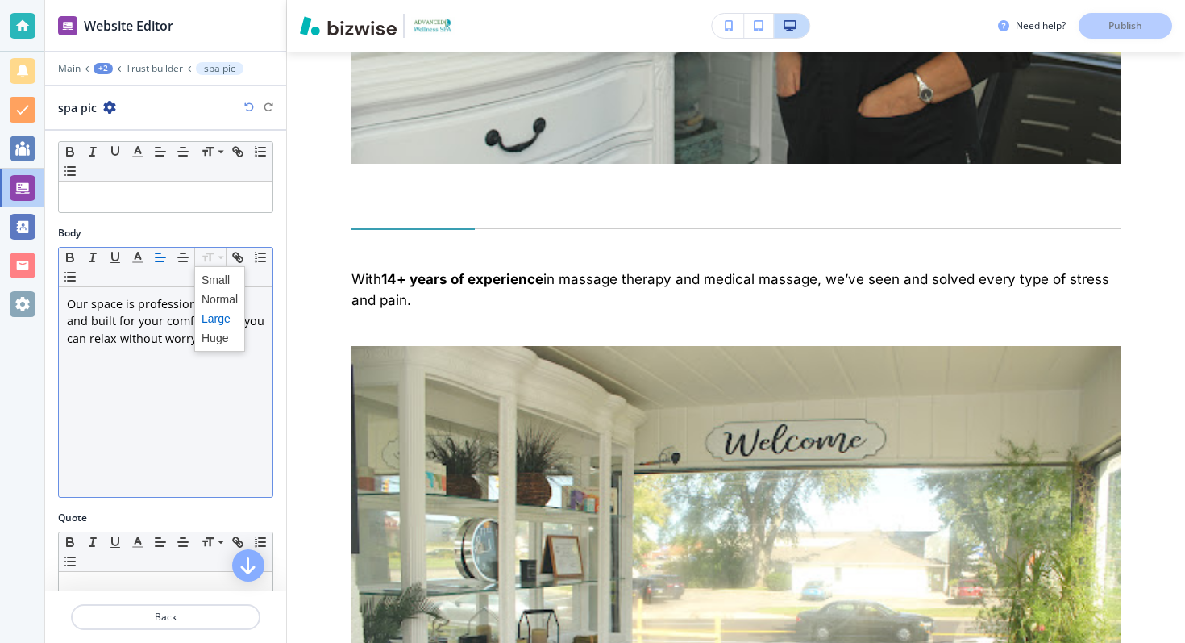
click at [212, 349] on span at bounding box center [219, 308] width 51 height 85
click at [212, 343] on span at bounding box center [220, 337] width 36 height 19
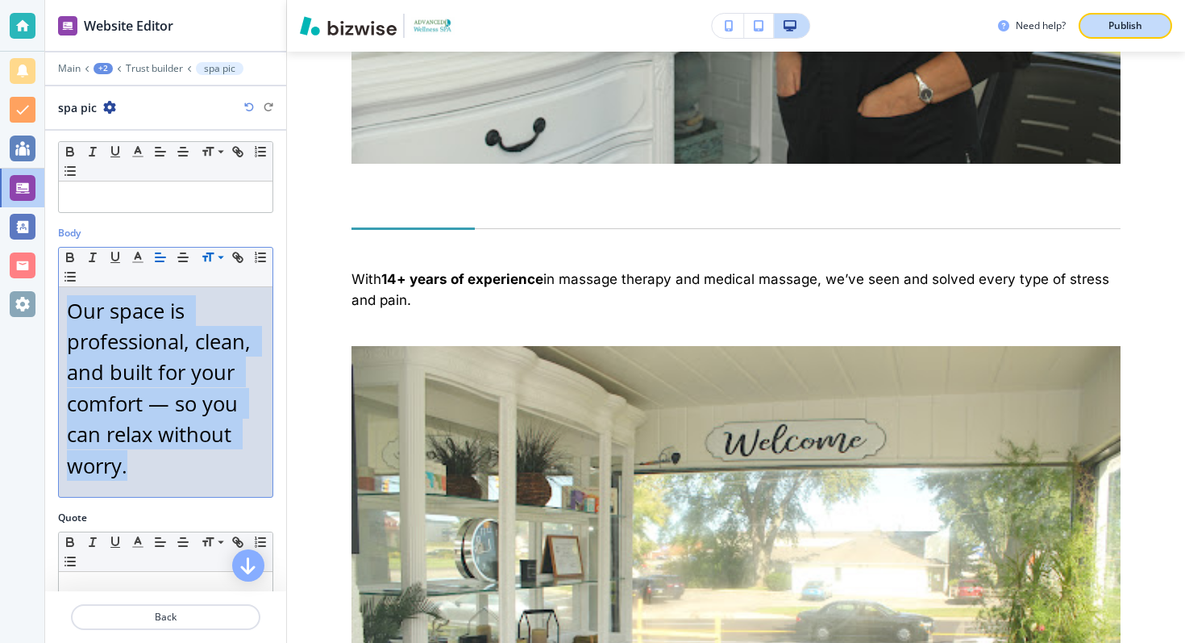
click at [1126, 31] on p "Publish" at bounding box center [1126, 26] width 34 height 15
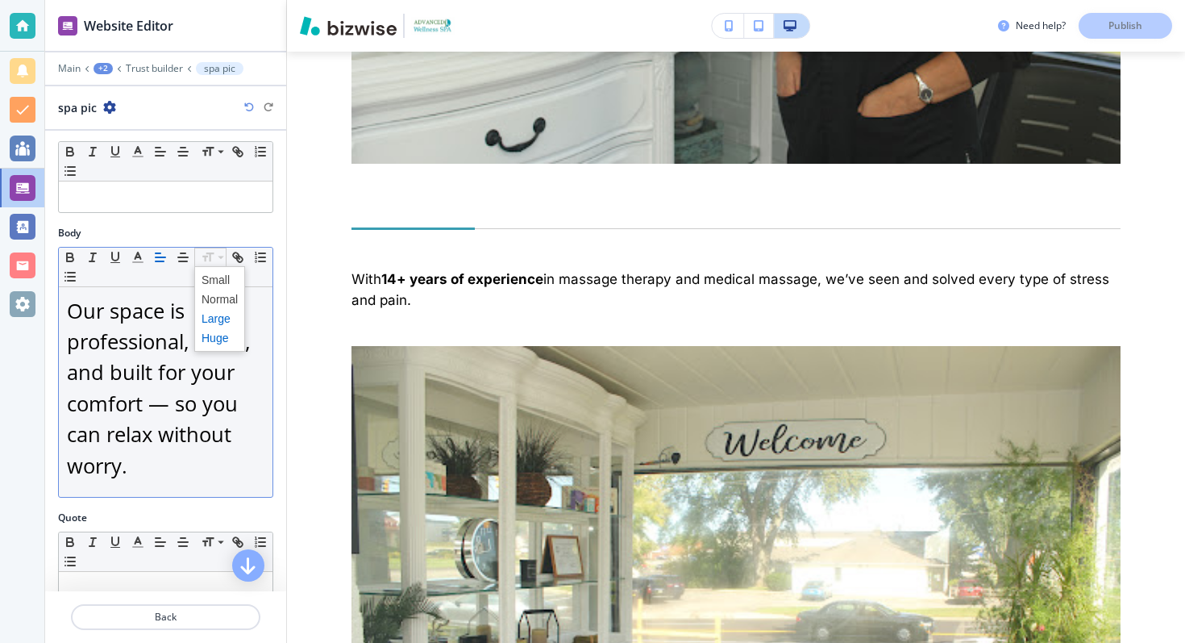
click at [218, 321] on span at bounding box center [220, 318] width 36 height 19
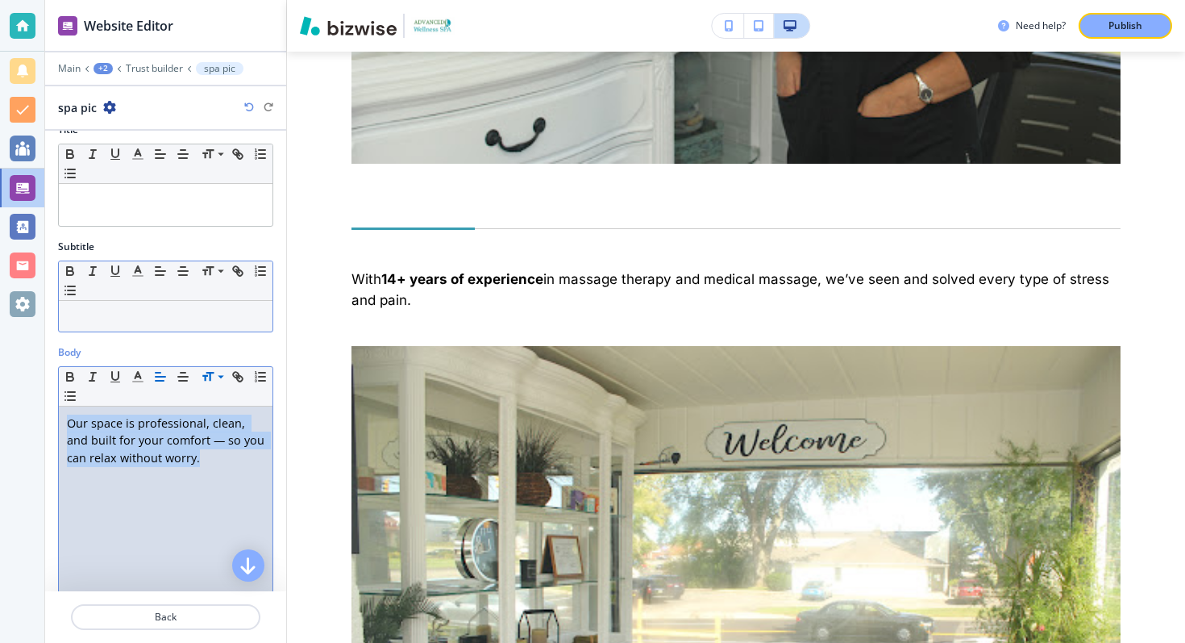
scroll to position [0, 0]
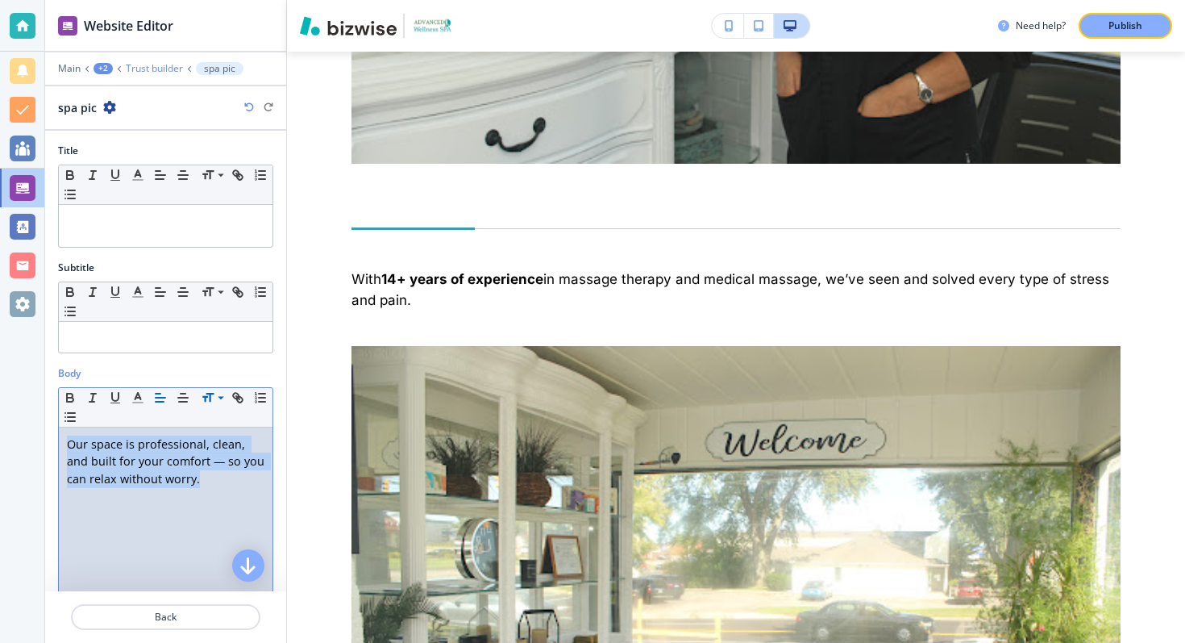
click at [153, 68] on p "Trust builder" at bounding box center [154, 68] width 57 height 11
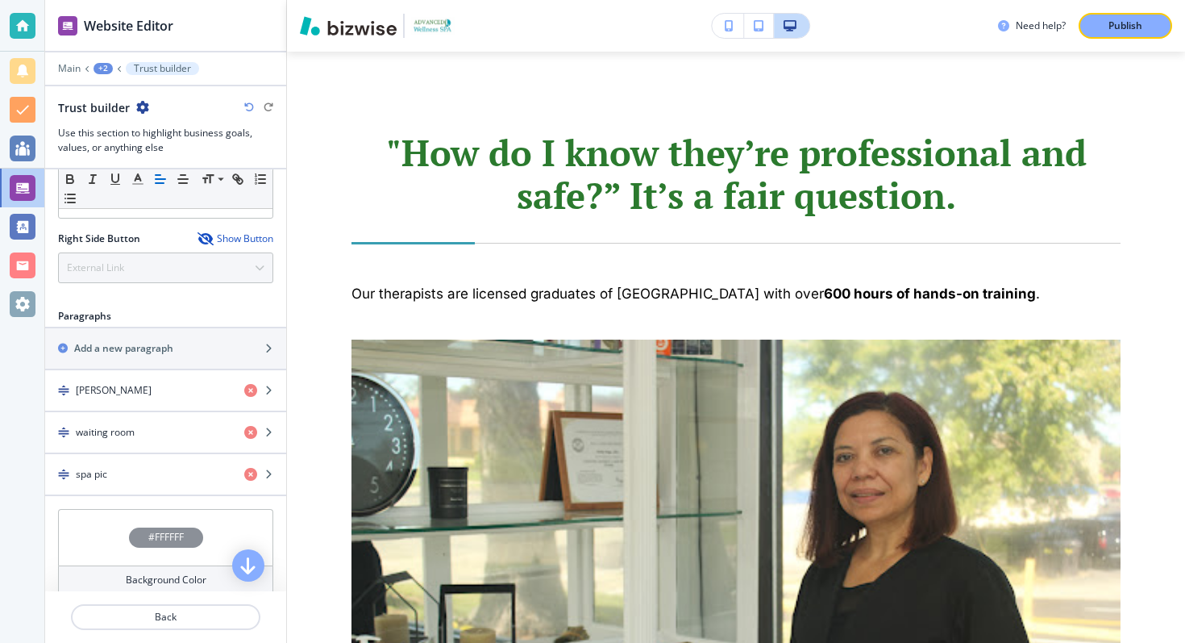
scroll to position [776, 0]
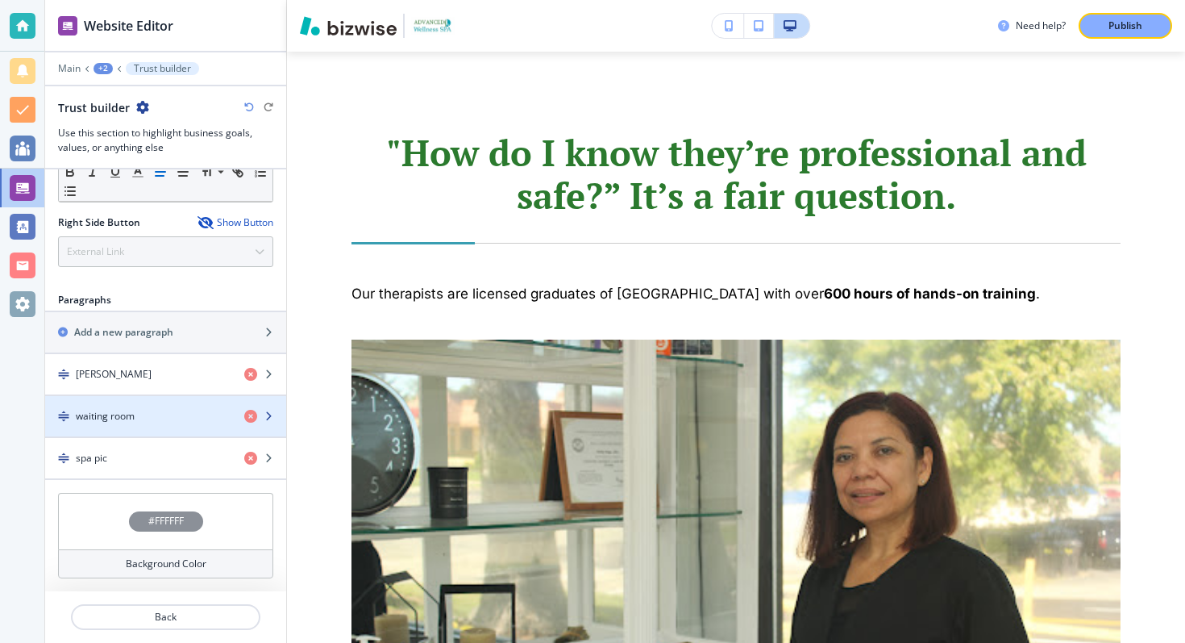
click at [269, 421] on div "button" at bounding box center [265, 416] width 42 height 13
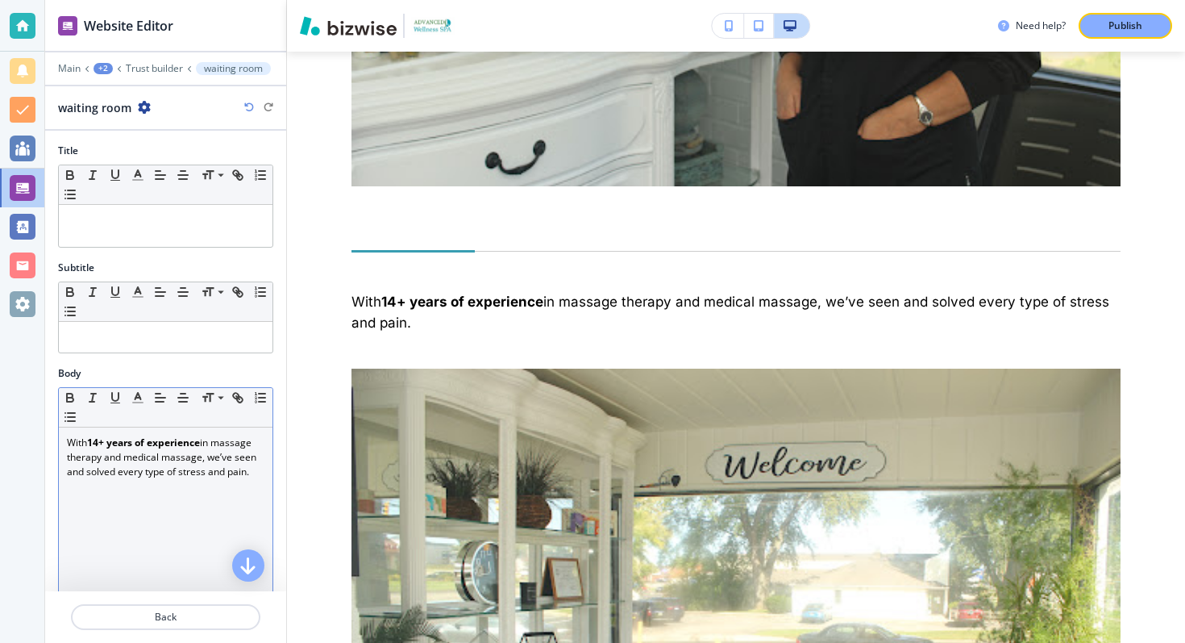
click at [174, 453] on p "With 14+ years of experience in massage therapy and medical massage, we’ve seen…" at bounding box center [166, 457] width 198 height 44
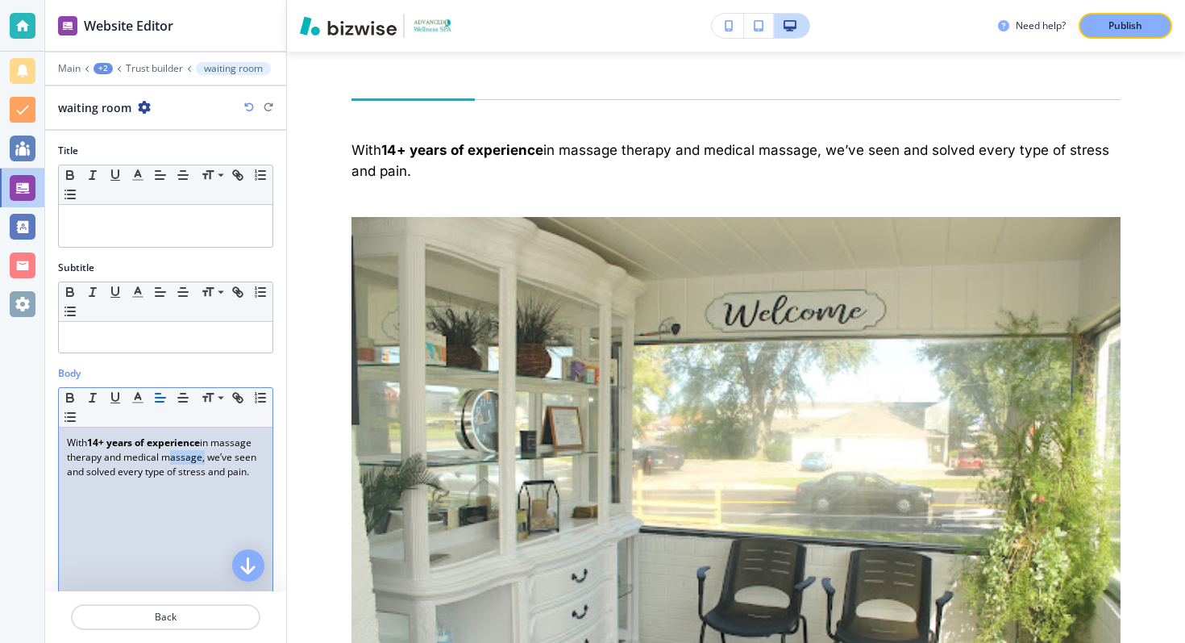
click at [174, 453] on p "With 14+ years of experience in massage therapy and medical massage, we’ve seen…" at bounding box center [166, 457] width 198 height 44
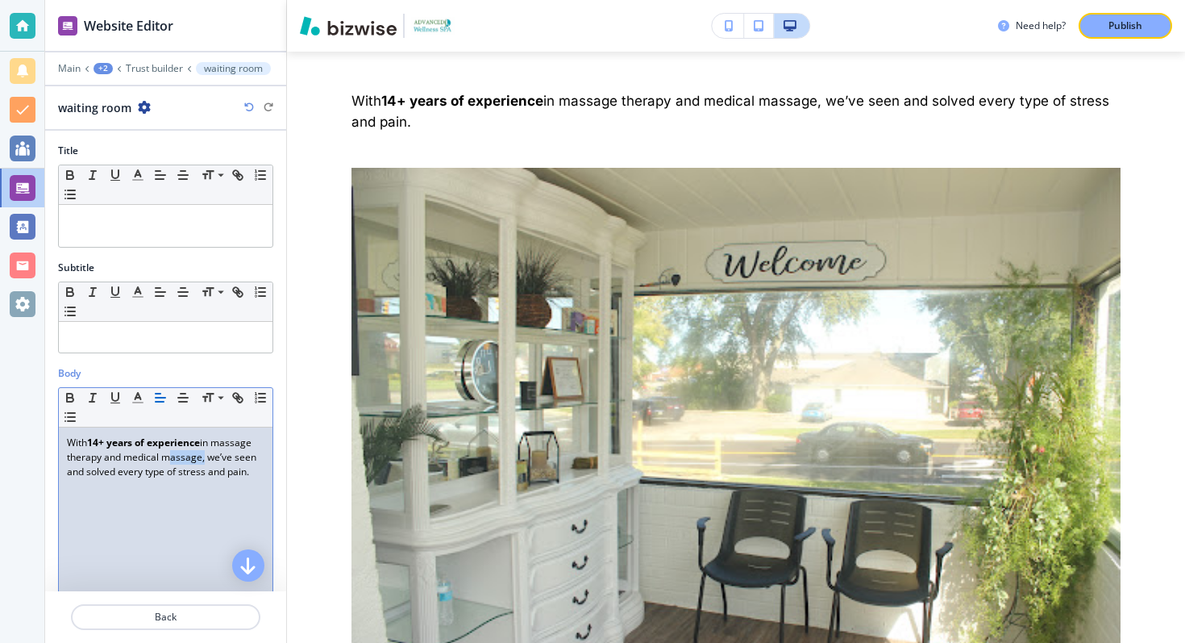
click at [174, 453] on p "With 14+ years of experience in massage therapy and medical massage, we’ve seen…" at bounding box center [166, 457] width 198 height 44
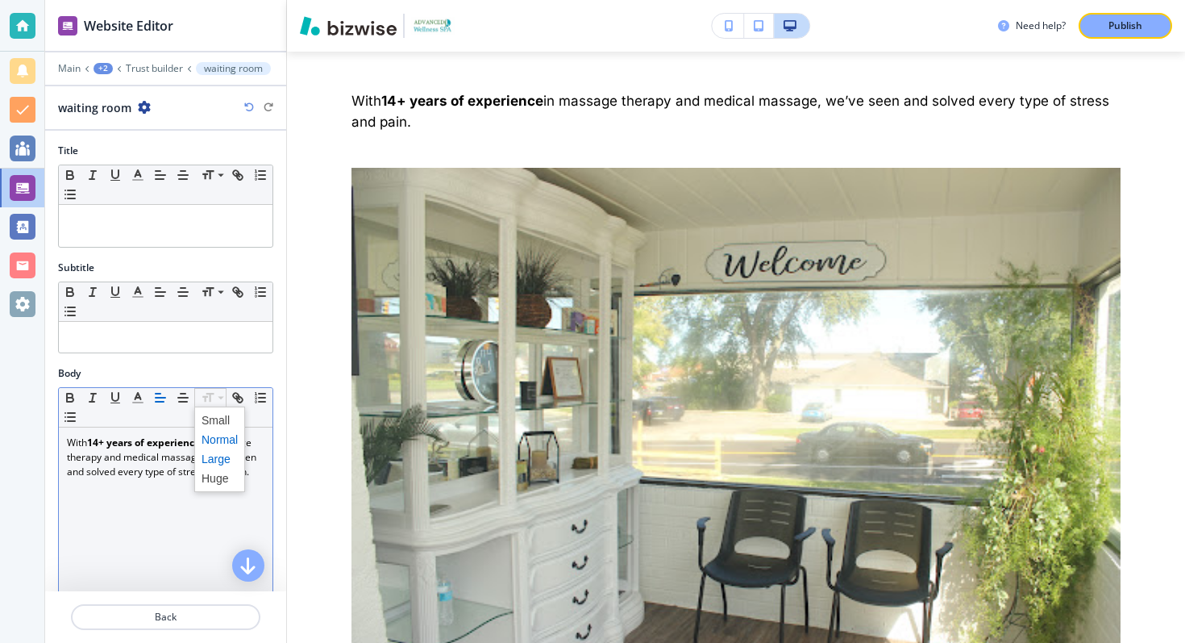
click at [215, 460] on span at bounding box center [220, 458] width 36 height 19
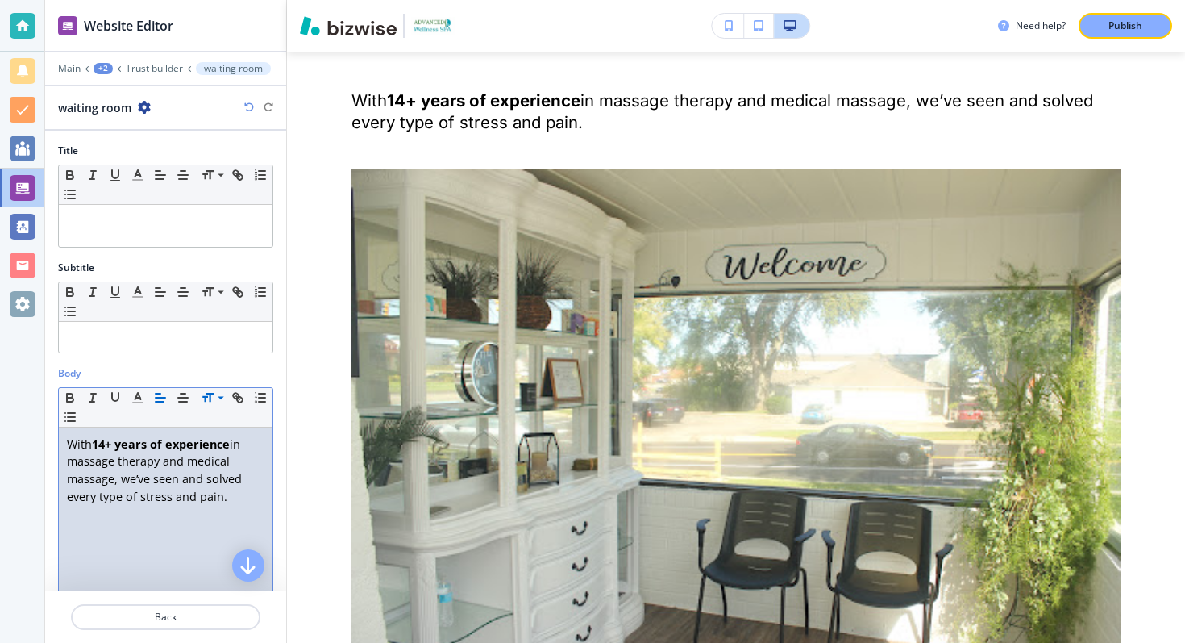
click at [160, 60] on div at bounding box center [165, 57] width 241 height 10
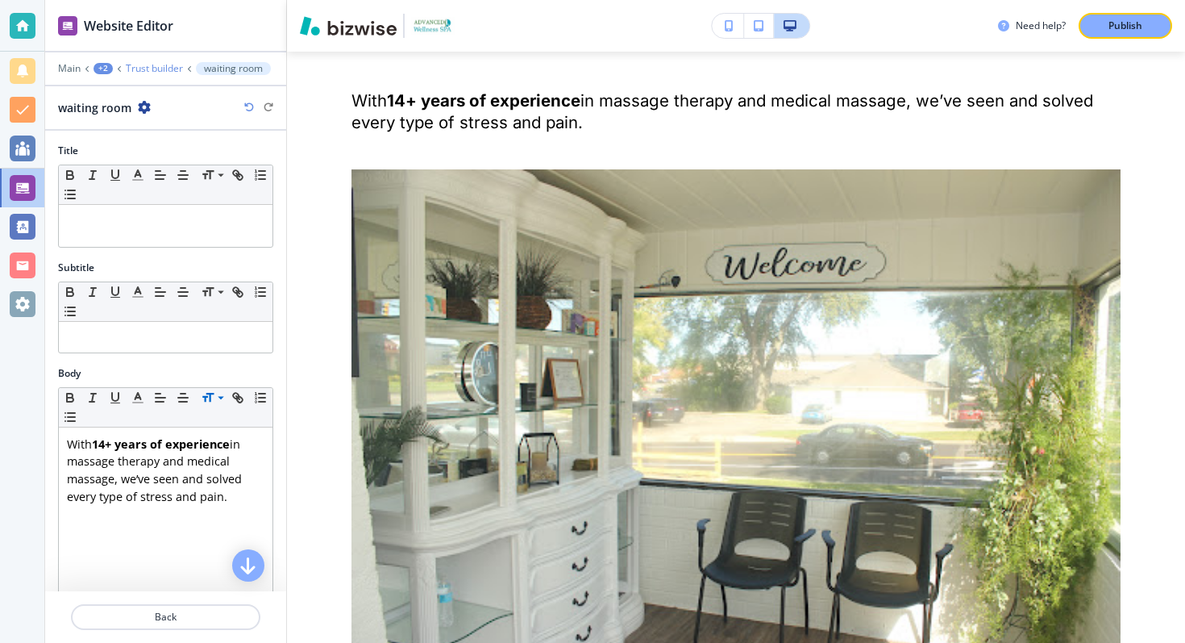
click at [160, 69] on p "Trust builder" at bounding box center [154, 68] width 57 height 11
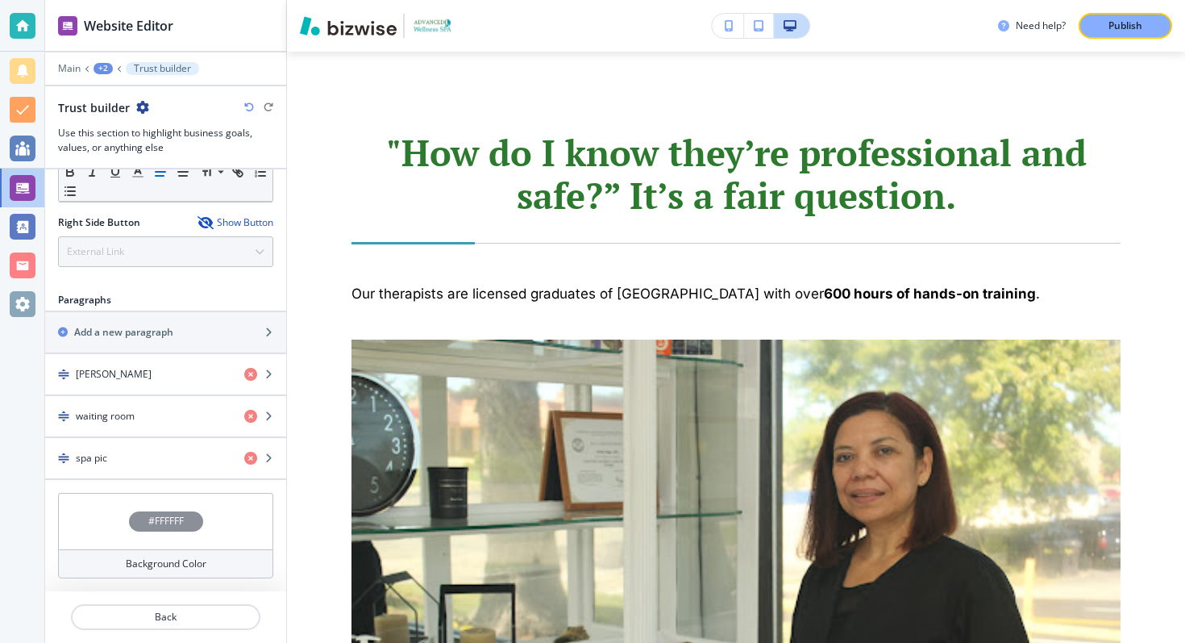
scroll to position [750, 0]
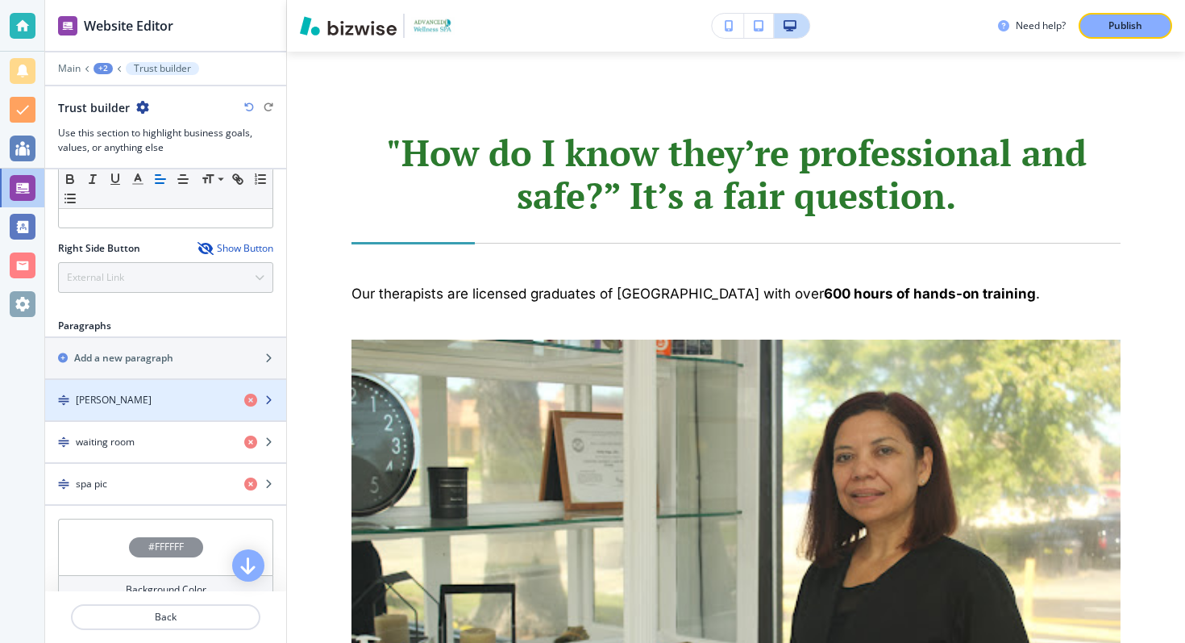
click at [268, 402] on icon "button" at bounding box center [269, 400] width 10 height 10
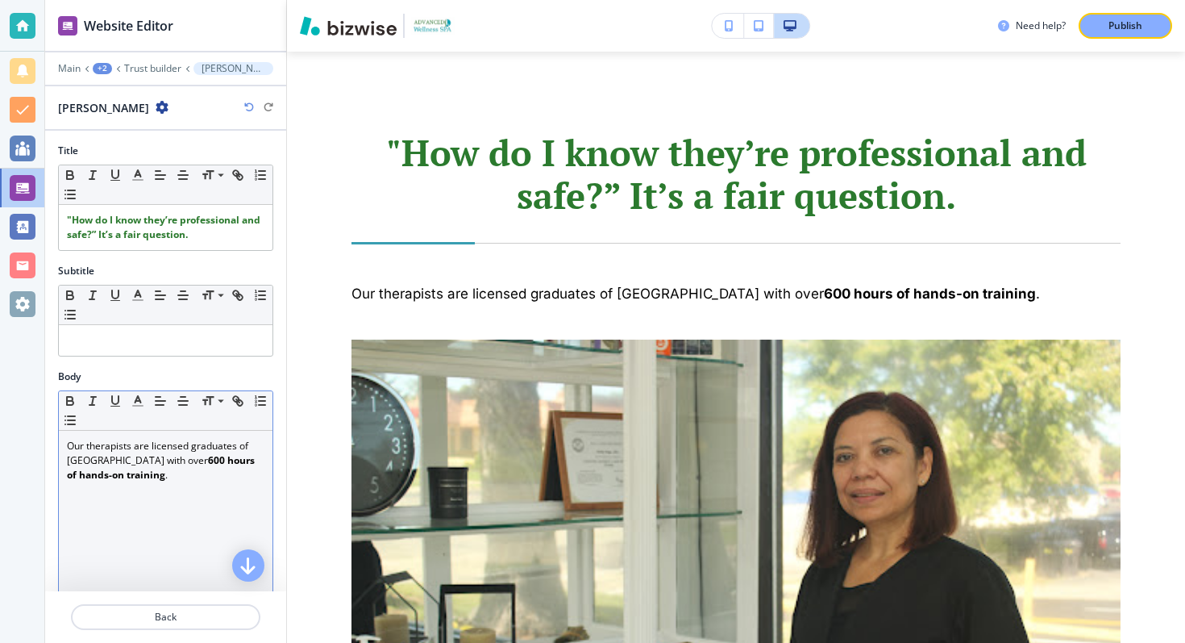
scroll to position [3643, 0]
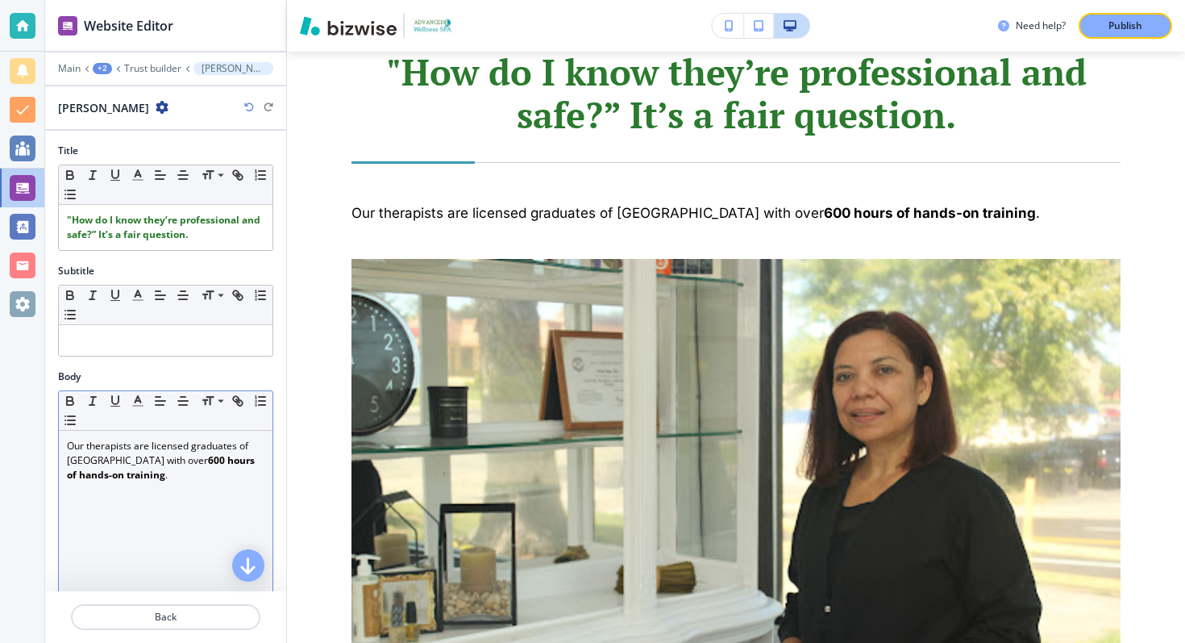
click at [174, 456] on p "Our therapists are licensed graduates of [GEOGRAPHIC_DATA] with over 600 hours …" at bounding box center [166, 461] width 198 height 44
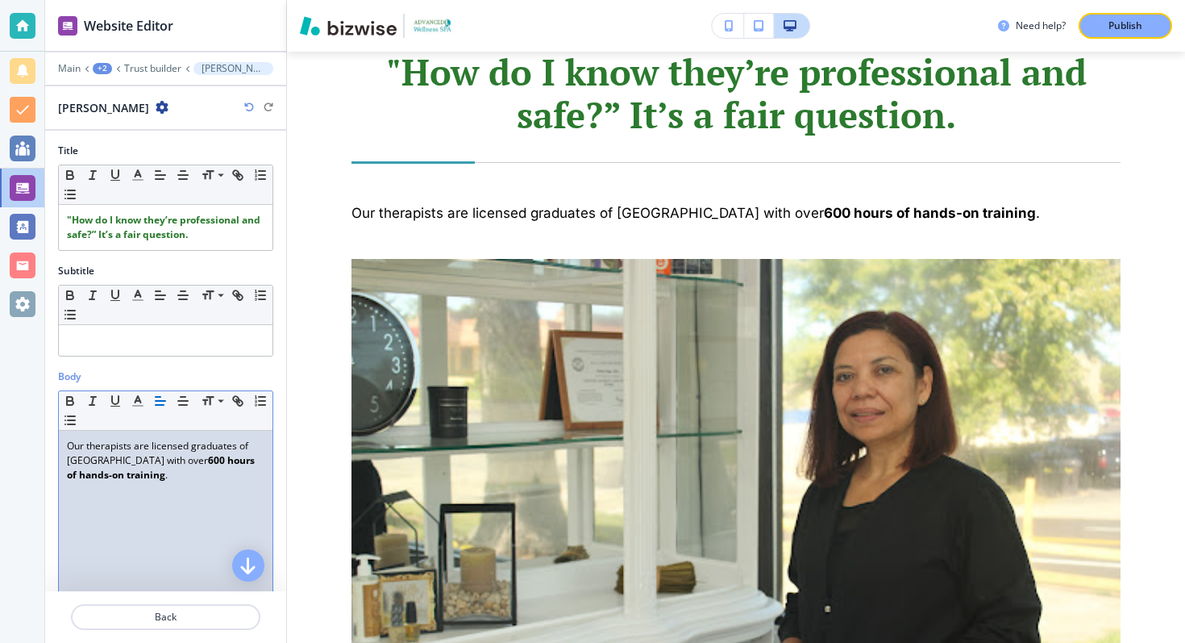
click at [174, 456] on p "Our therapists are licensed graduates of [GEOGRAPHIC_DATA] with over 600 hours …" at bounding box center [166, 461] width 198 height 44
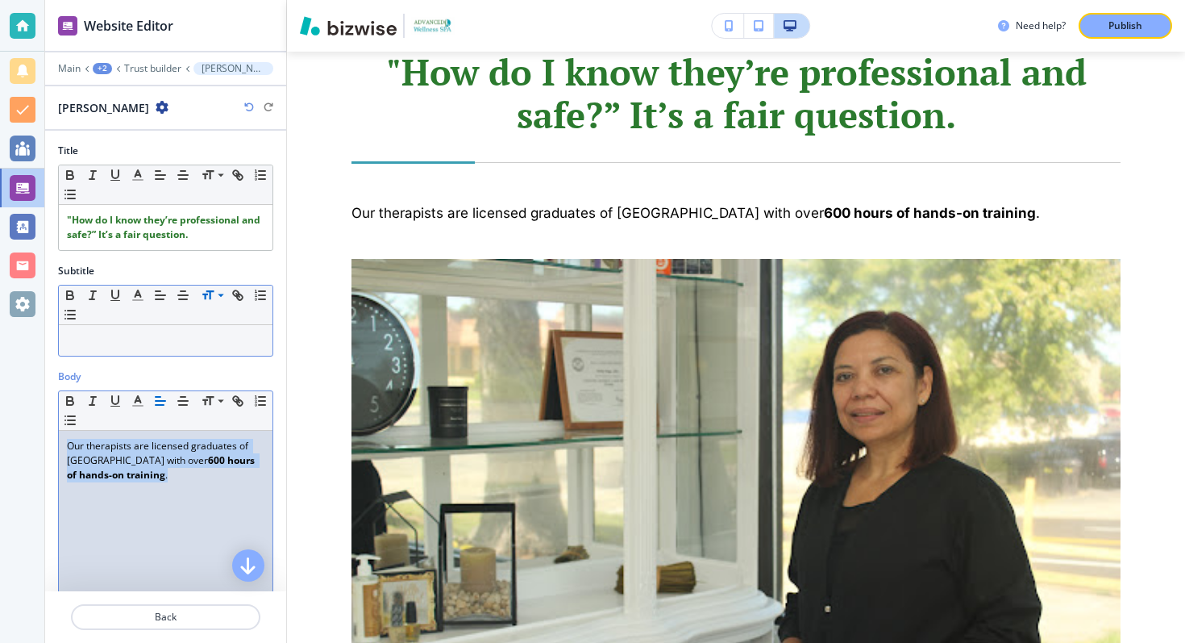
click at [209, 296] on icon at bounding box center [207, 295] width 19 height 15
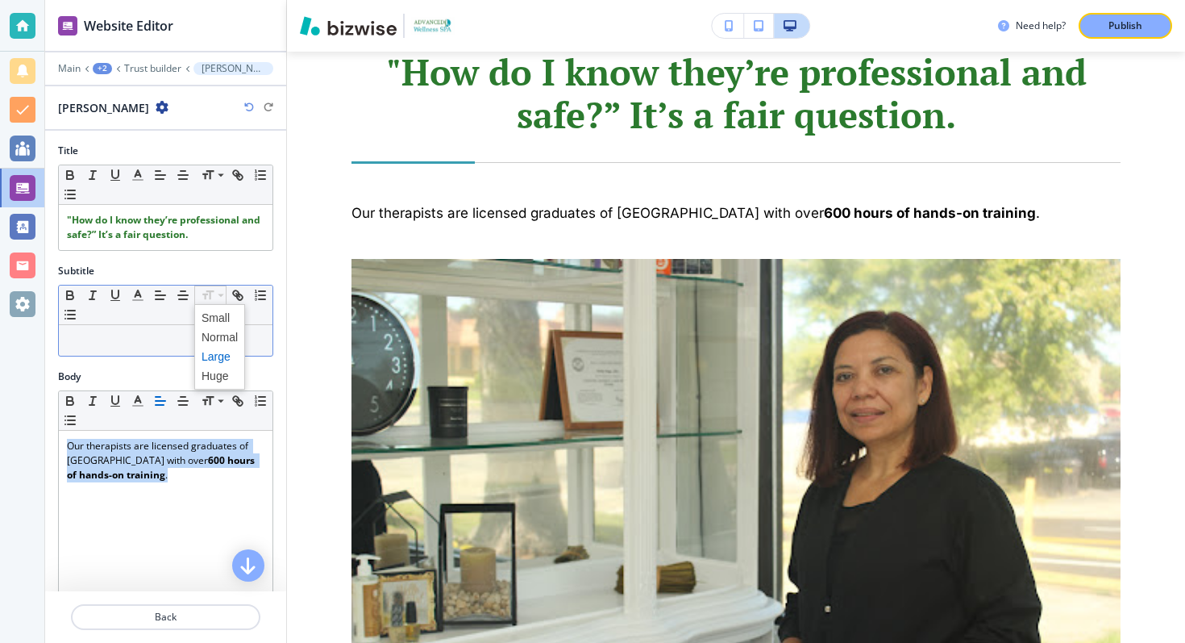
click at [214, 360] on span at bounding box center [220, 356] width 36 height 19
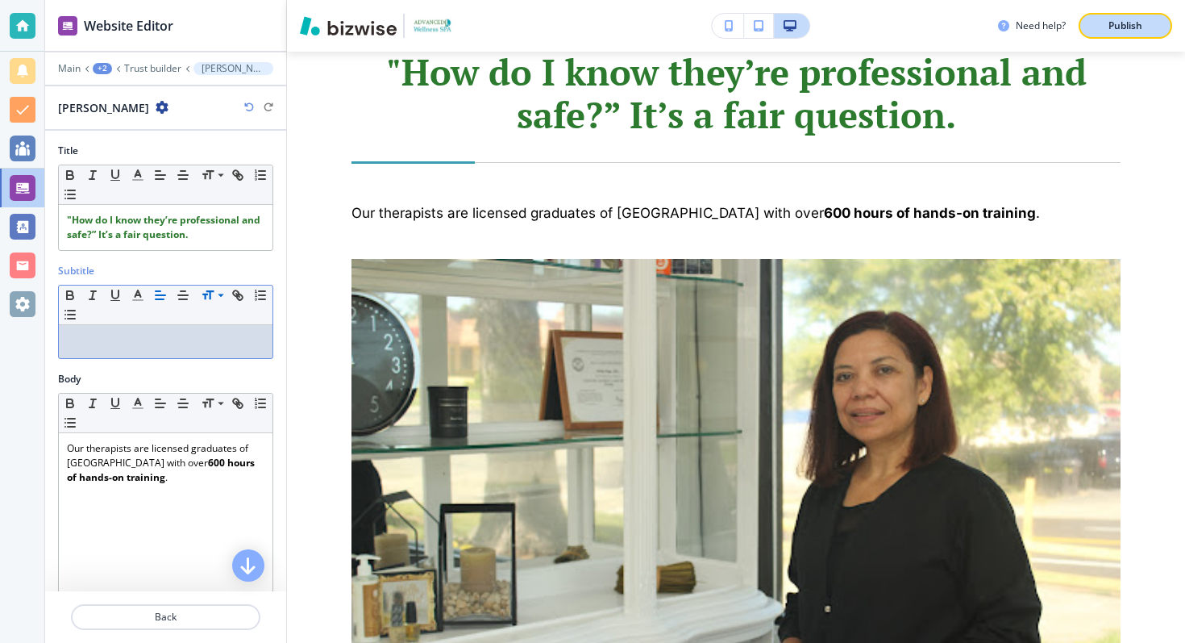
click at [1100, 27] on div "Publish" at bounding box center [1126, 26] width 52 height 15
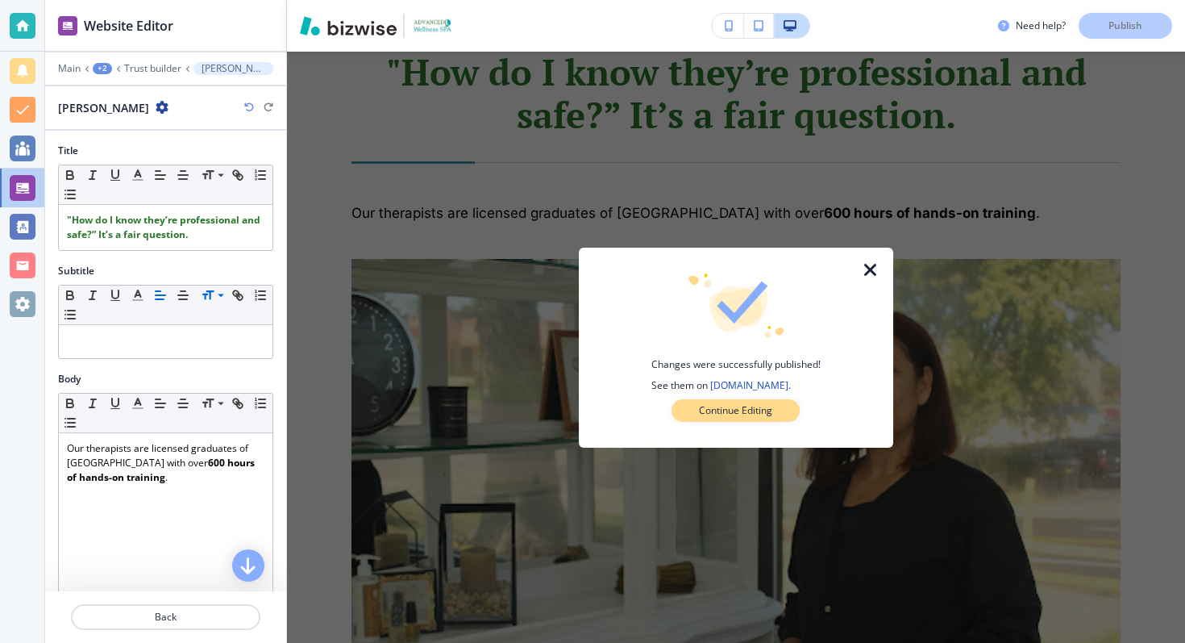
click at [739, 405] on p "Continue Editing" at bounding box center [735, 410] width 73 height 15
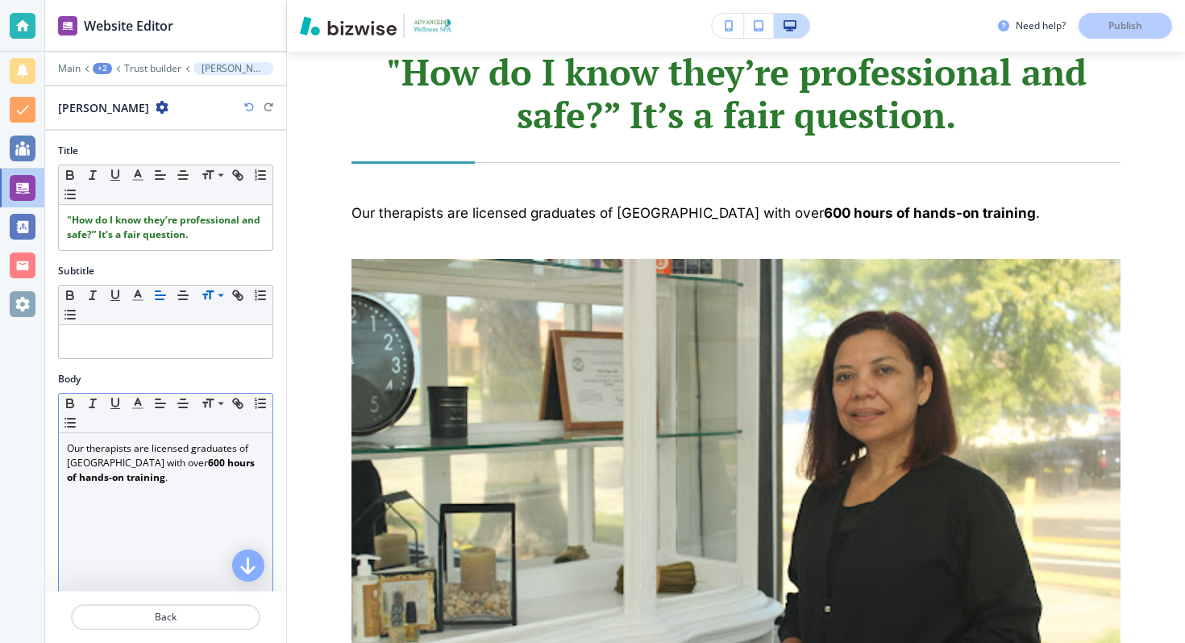
click at [177, 471] on p "Our therapists are licensed graduates of [GEOGRAPHIC_DATA] with over 600 hours …" at bounding box center [166, 463] width 198 height 44
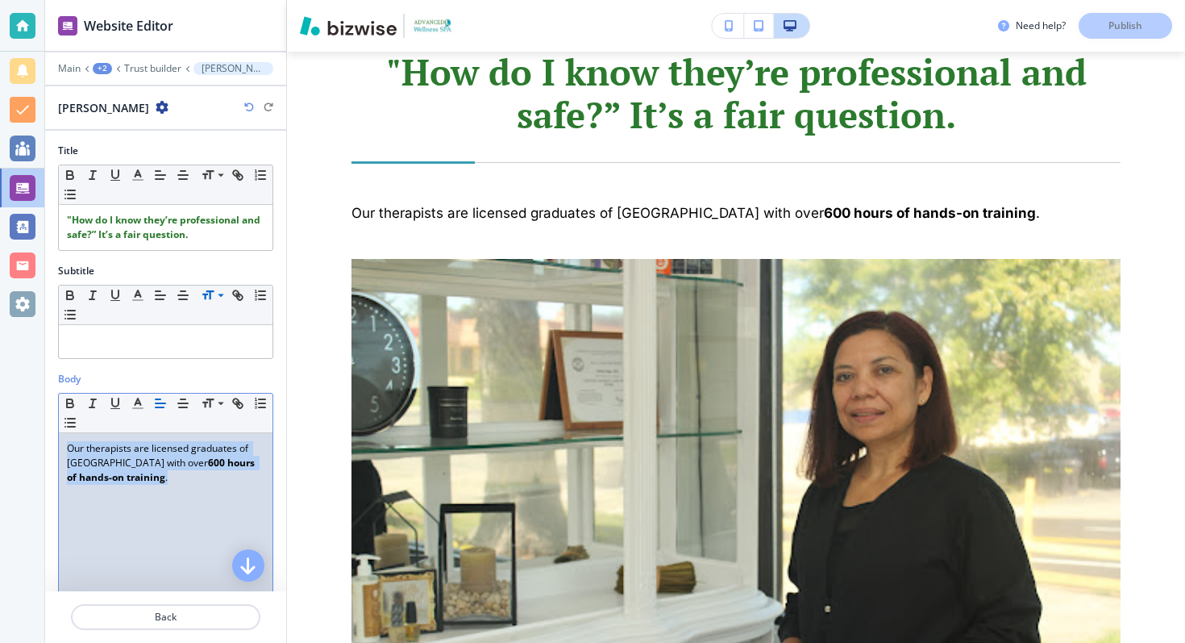
click at [177, 471] on p "Our therapists are licensed graduates of [GEOGRAPHIC_DATA] with over 600 hours …" at bounding box center [166, 463] width 198 height 44
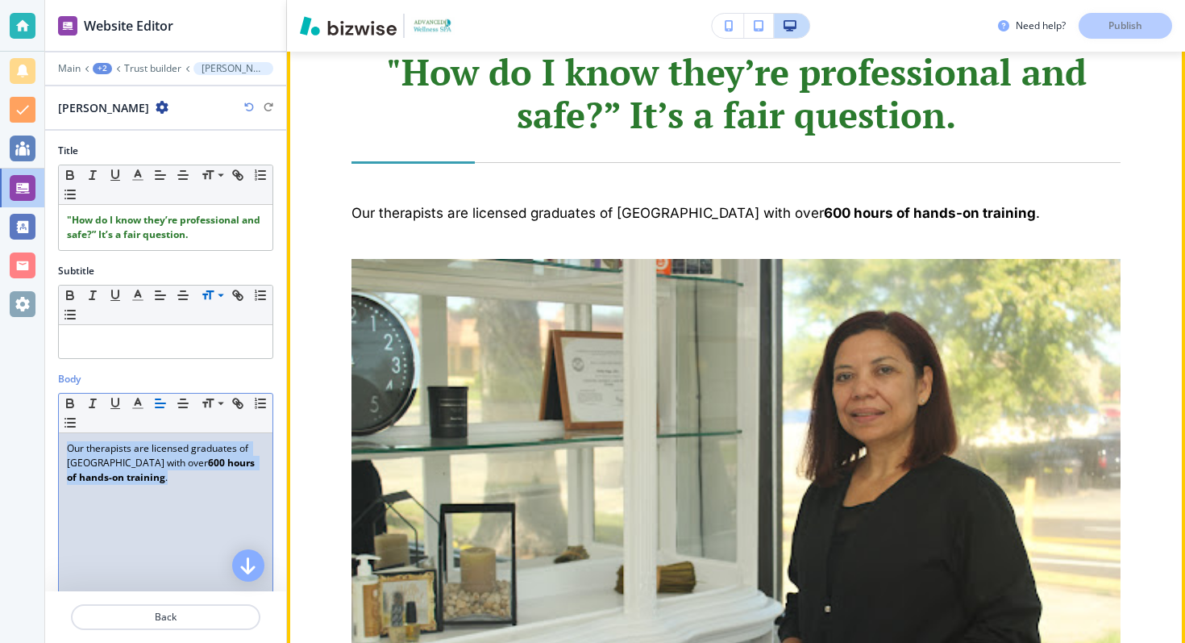
scroll to position [3660, 0]
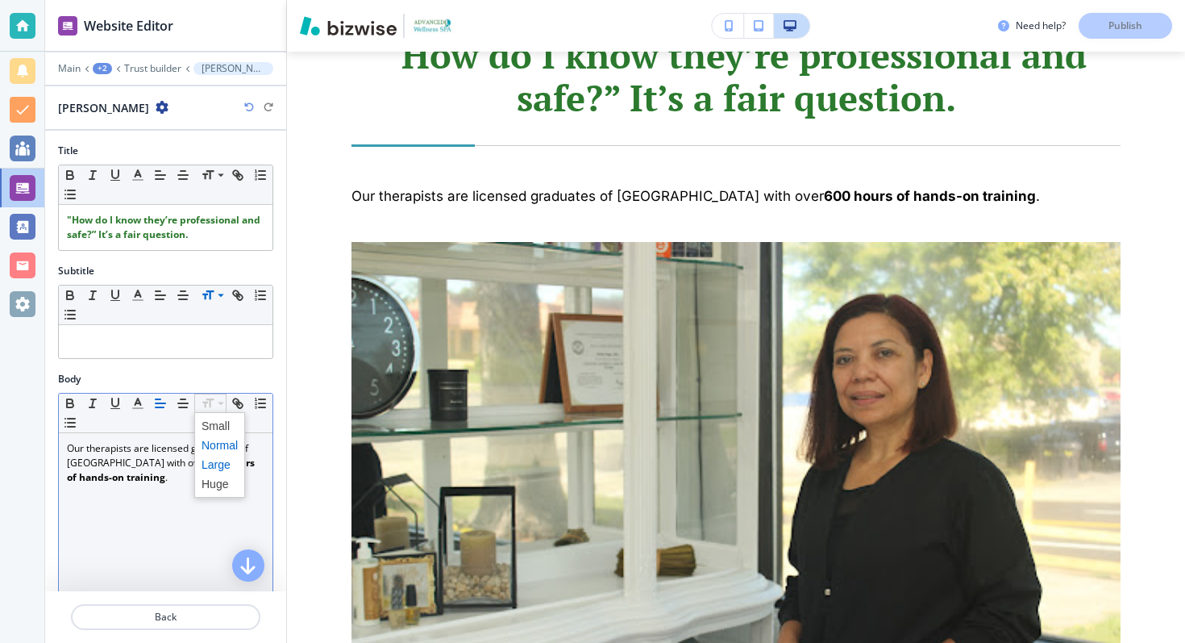
click at [222, 465] on span at bounding box center [220, 464] width 36 height 19
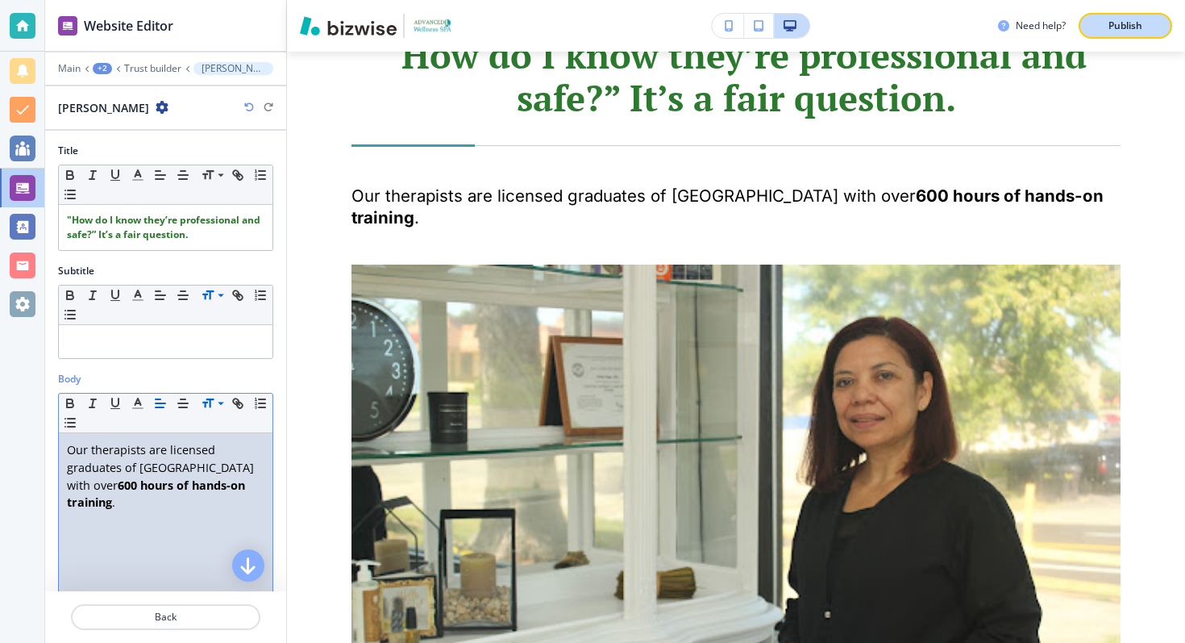
click at [1122, 15] on button "Publish" at bounding box center [1126, 26] width 94 height 26
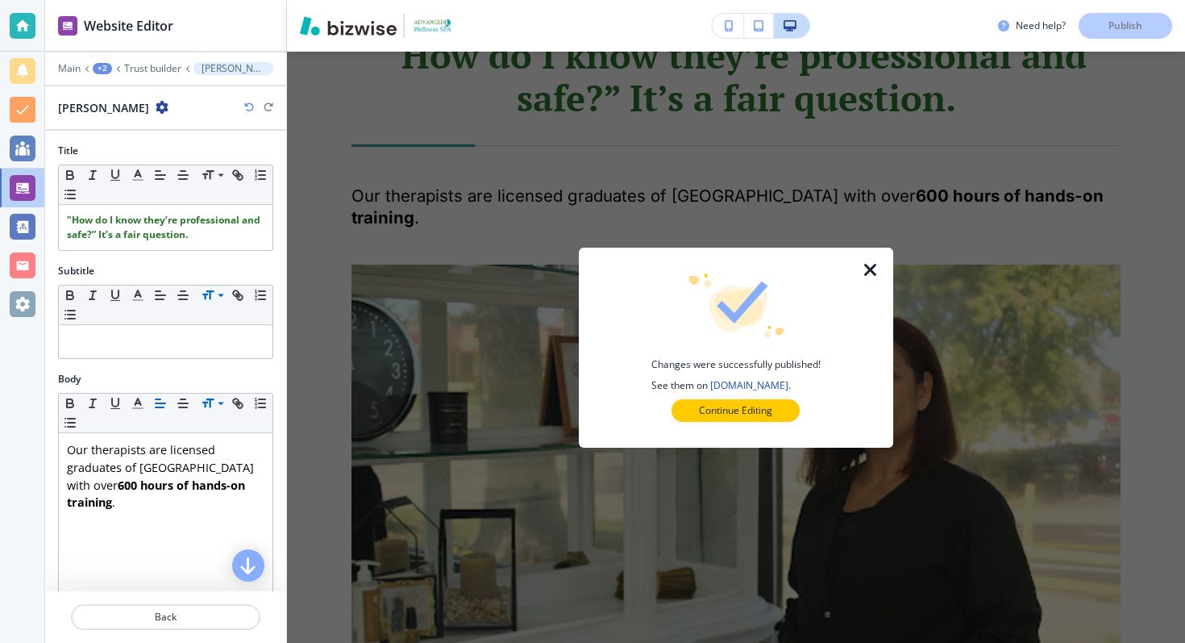
click at [869, 261] on icon "button" at bounding box center [870, 269] width 19 height 19
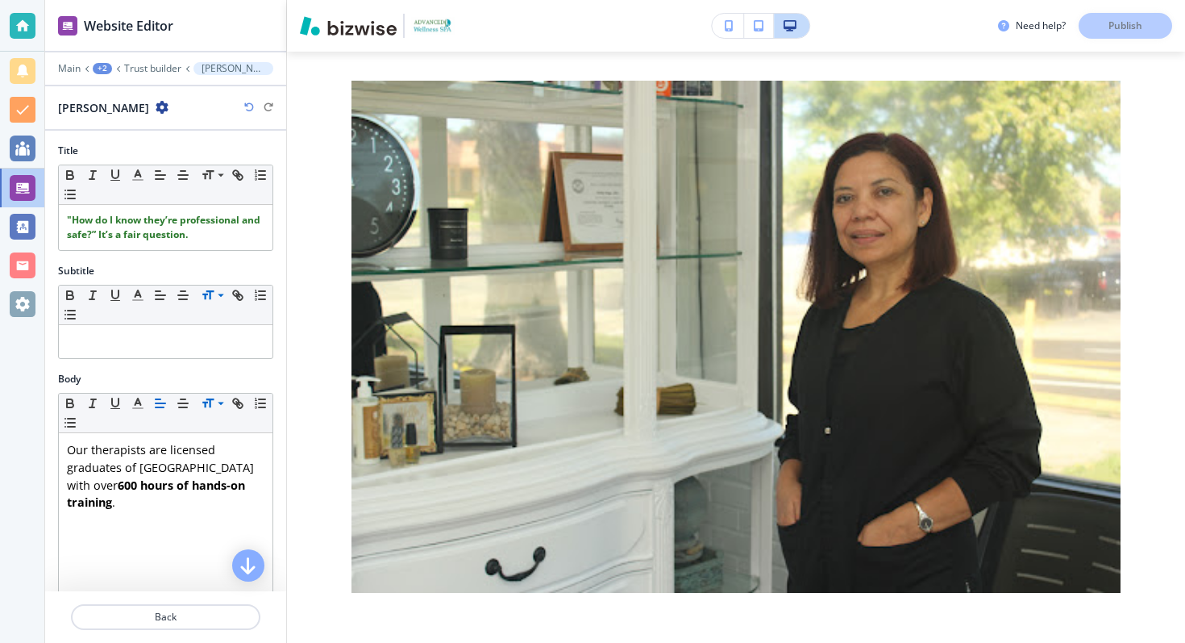
scroll to position [3835, 0]
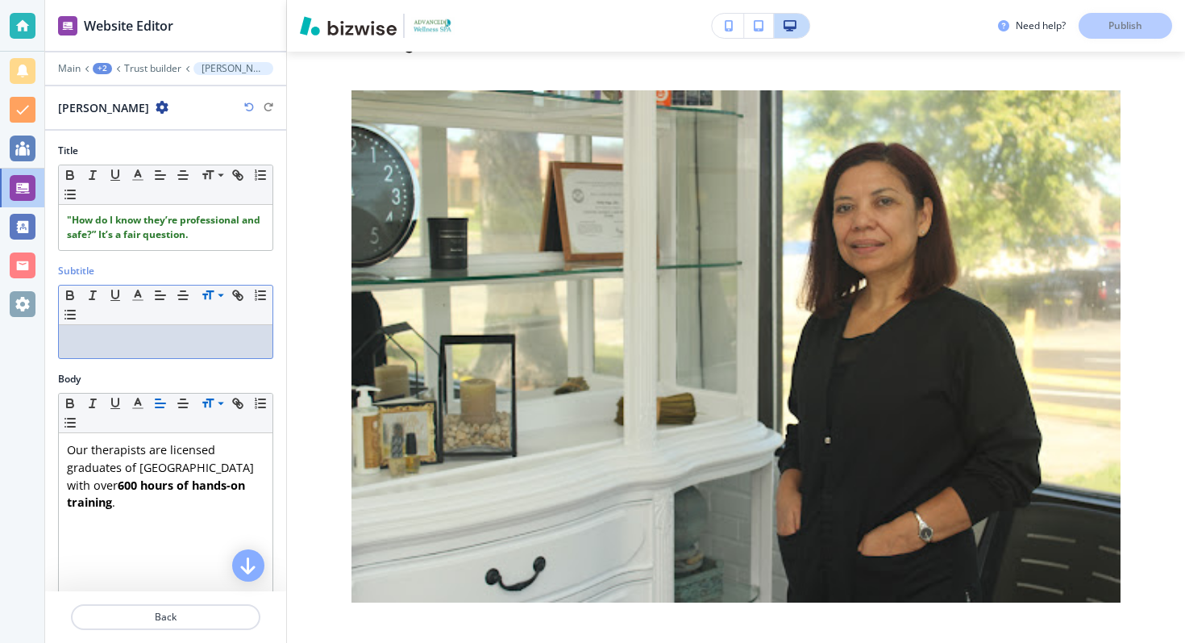
click at [194, 363] on div "Subtitle Small Normal Large Huge ﻿" at bounding box center [165, 318] width 241 height 109
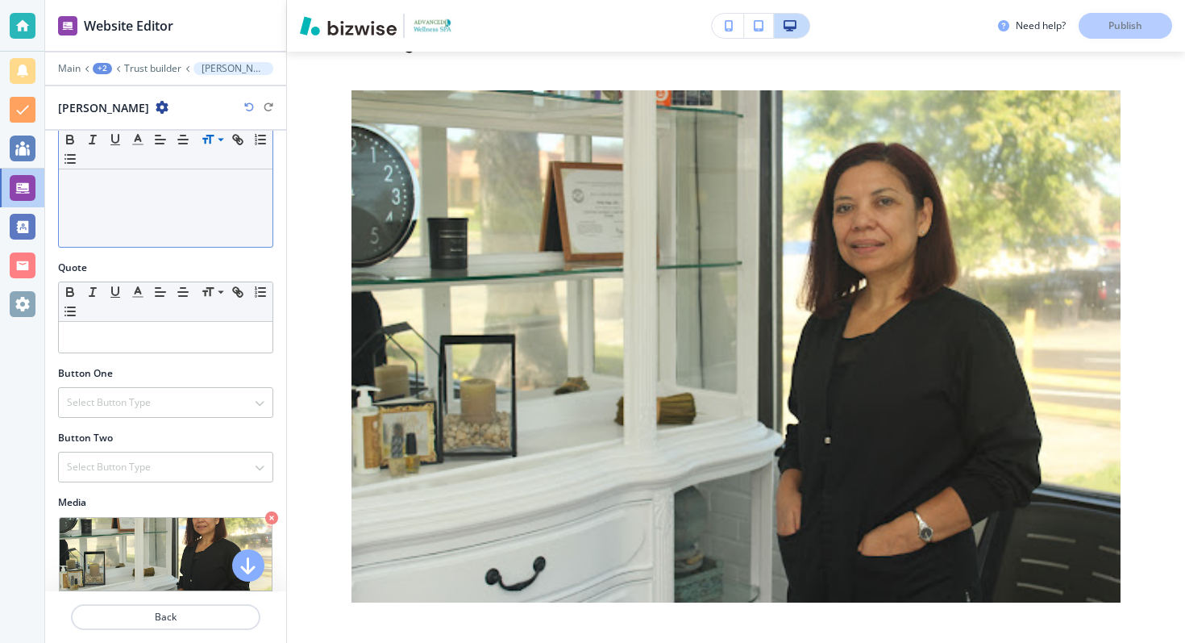
scroll to position [439, 0]
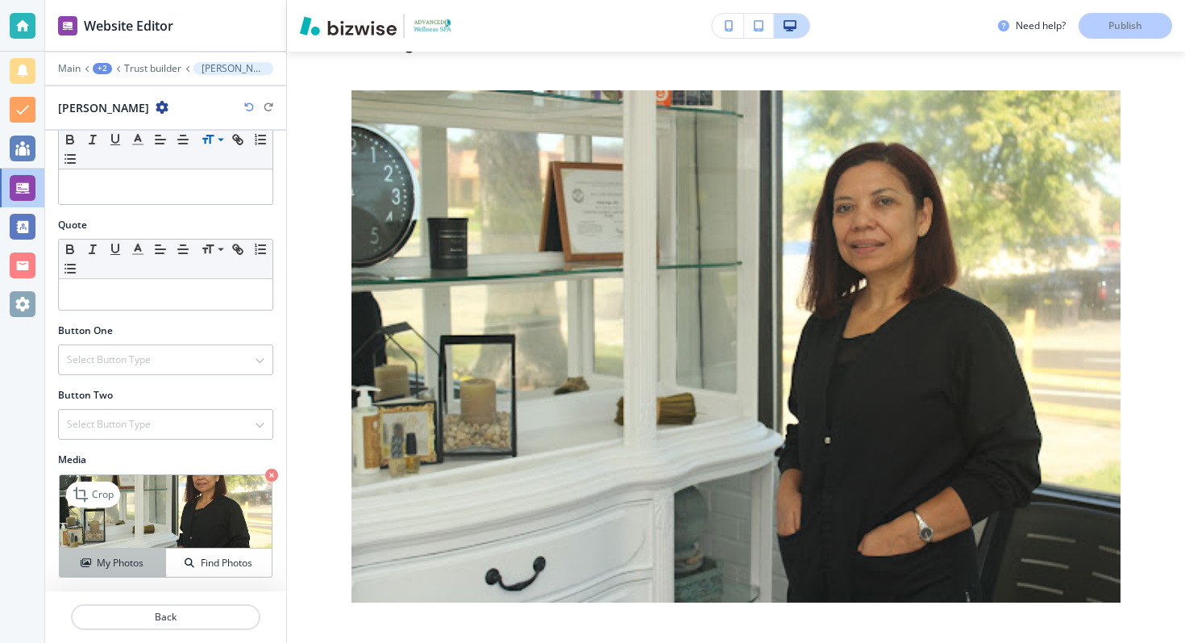
click at [148, 564] on div "My Photos" at bounding box center [113, 563] width 106 height 15
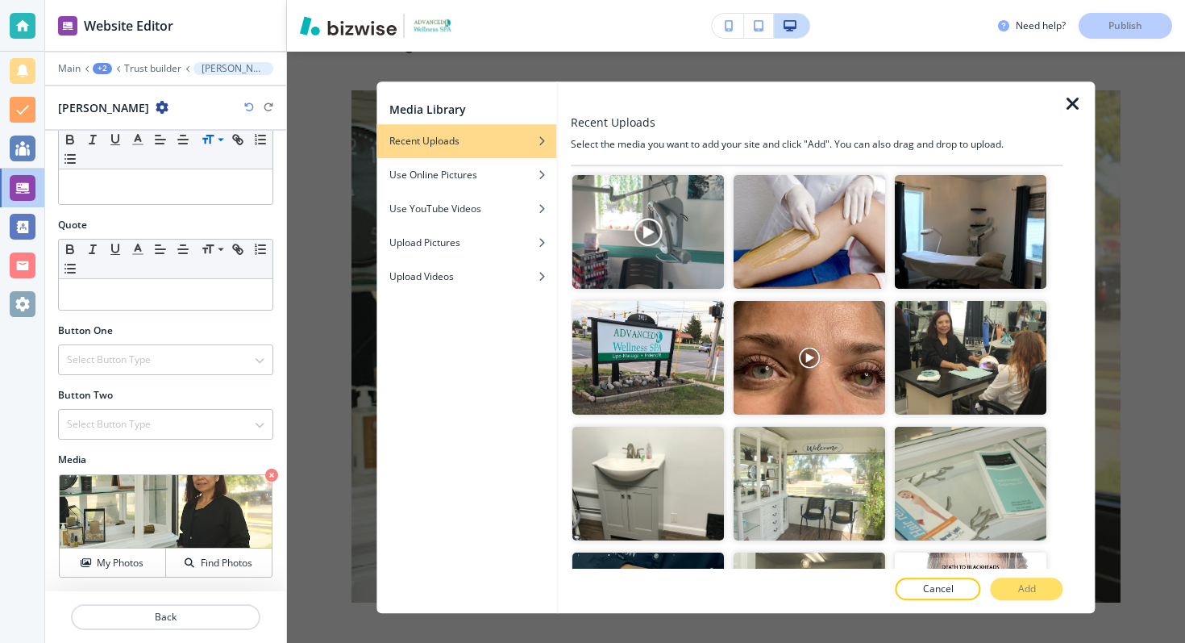
scroll to position [1092, 0]
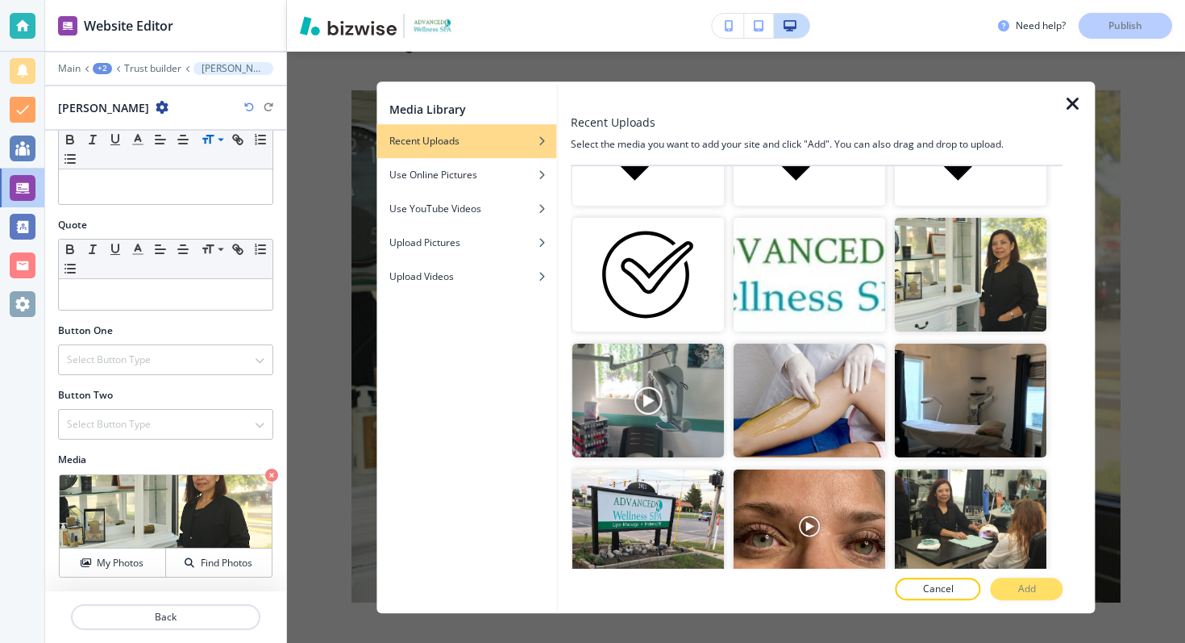
click at [1082, 240] on div at bounding box center [1079, 347] width 32 height 532
